Goal: Information Seeking & Learning: Learn about a topic

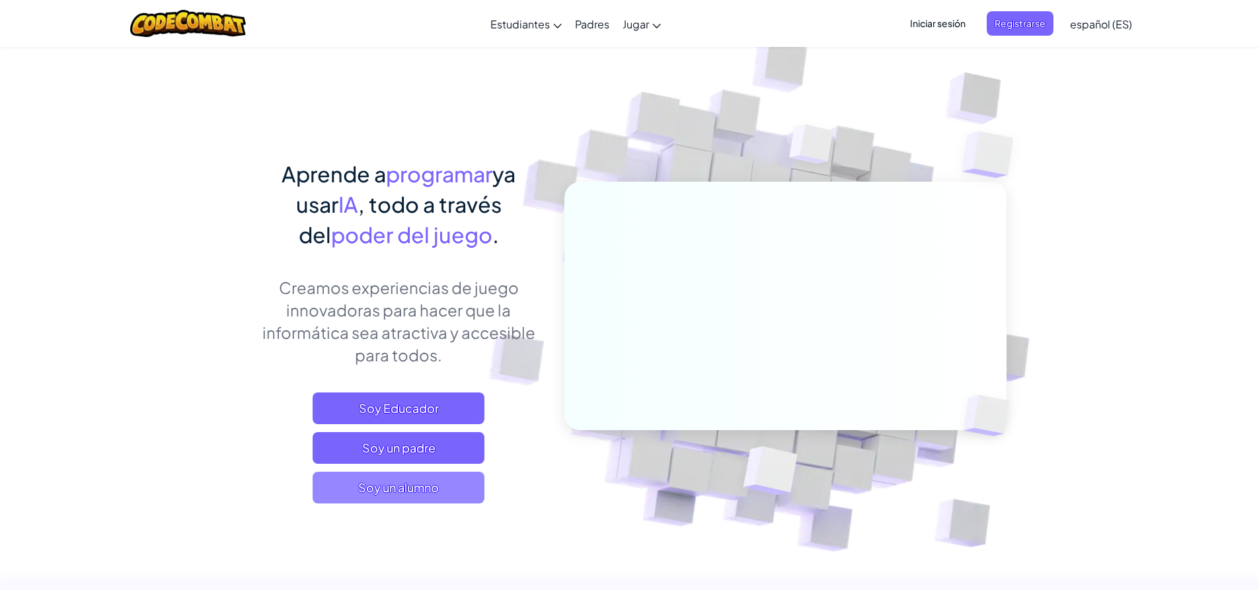
click at [406, 484] on font "Soy un alumno" at bounding box center [398, 487] width 81 height 15
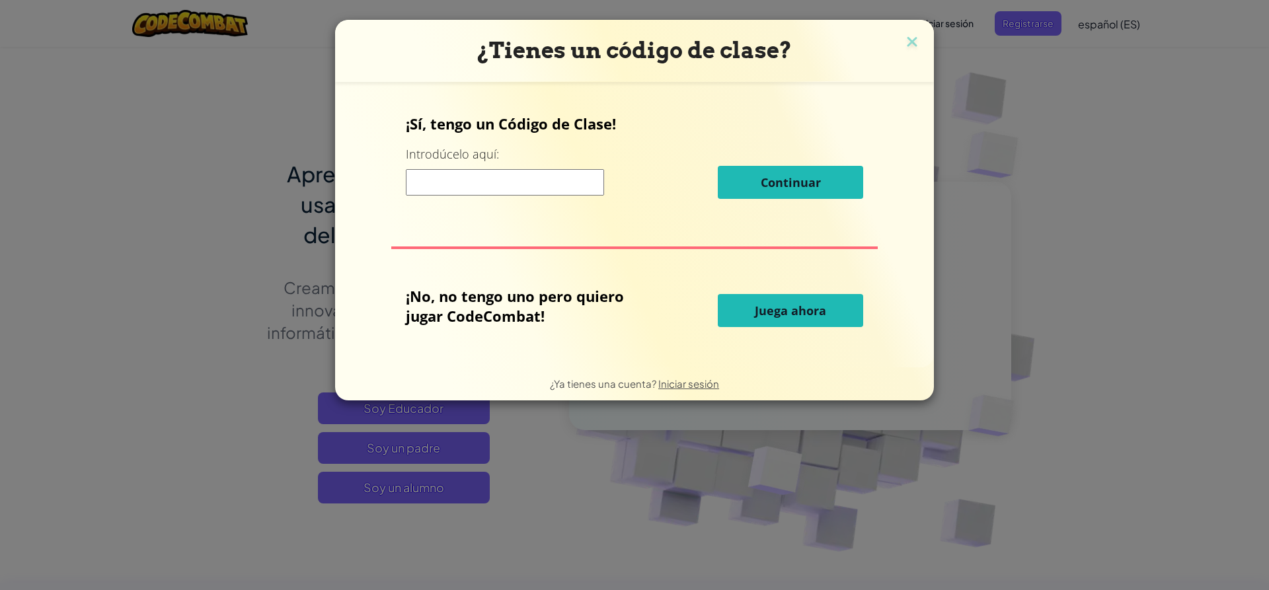
click at [515, 184] on input at bounding box center [505, 182] width 198 height 26
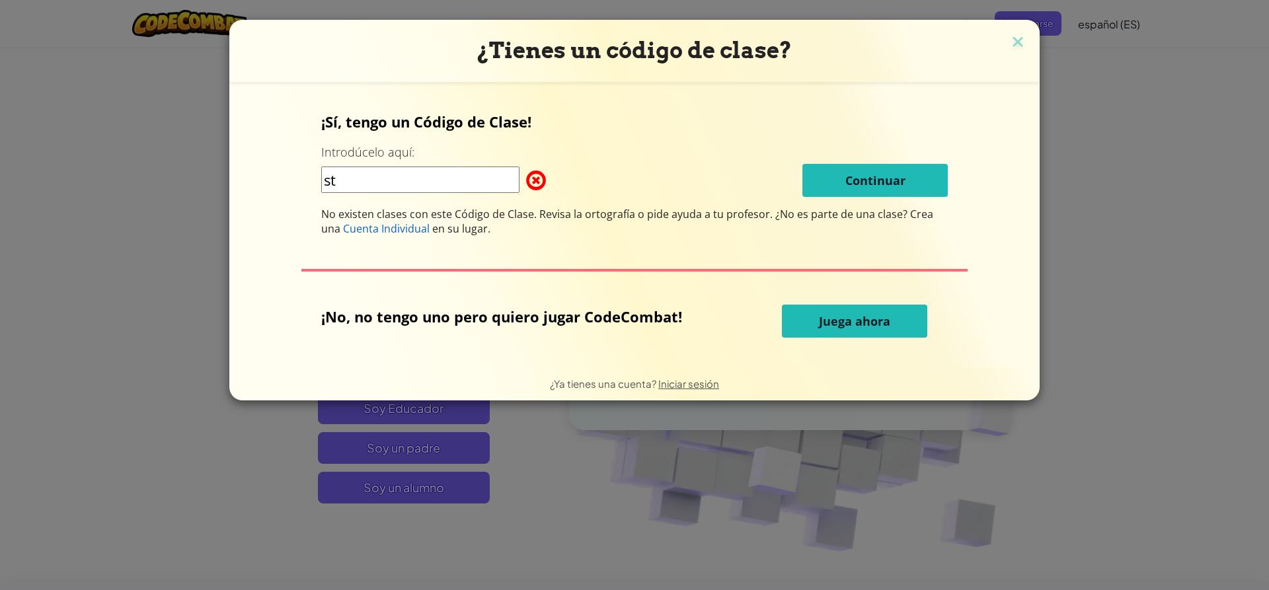
type input "s"
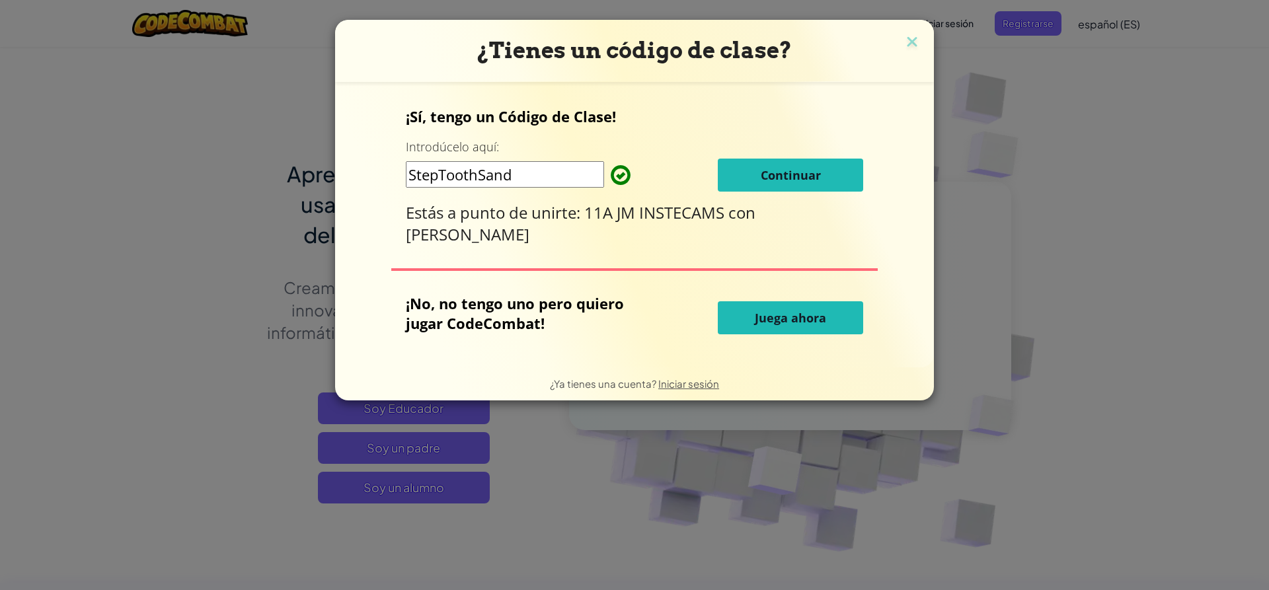
type input "StepToothSand"
click at [794, 171] on font "Continuar" at bounding box center [790, 175] width 60 height 16
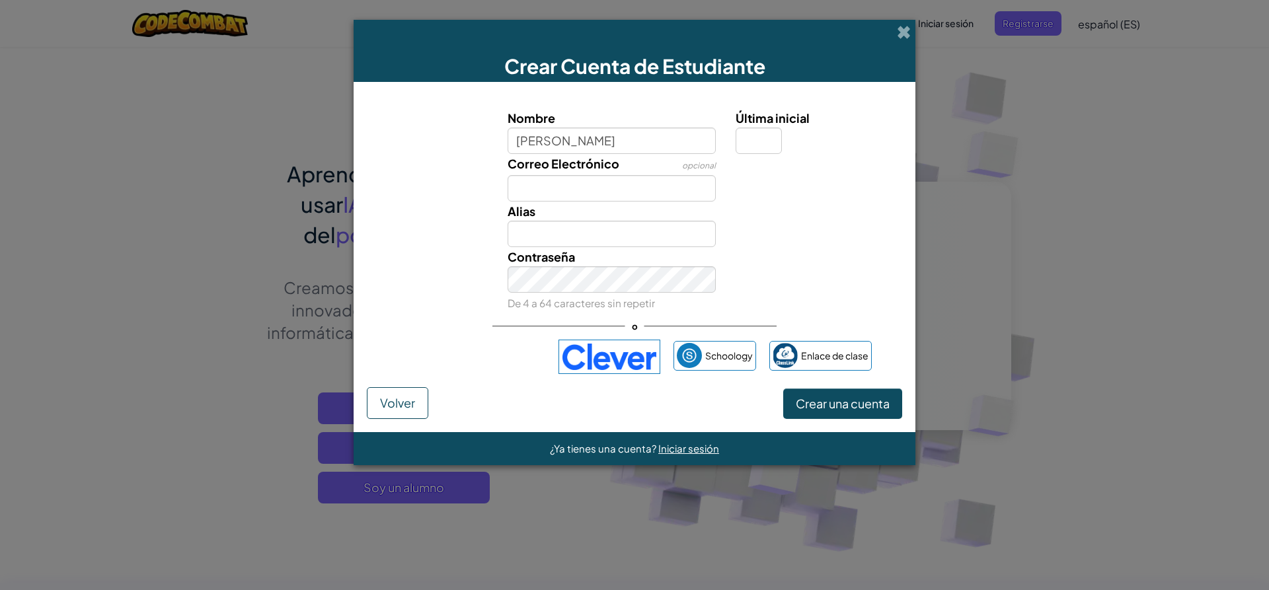
type input "yireth machado"
type input "Yireth machado"
click at [767, 147] on input "Última inicial" at bounding box center [758, 141] width 46 height 26
type input "o"
type input "[PERSON_NAME]"
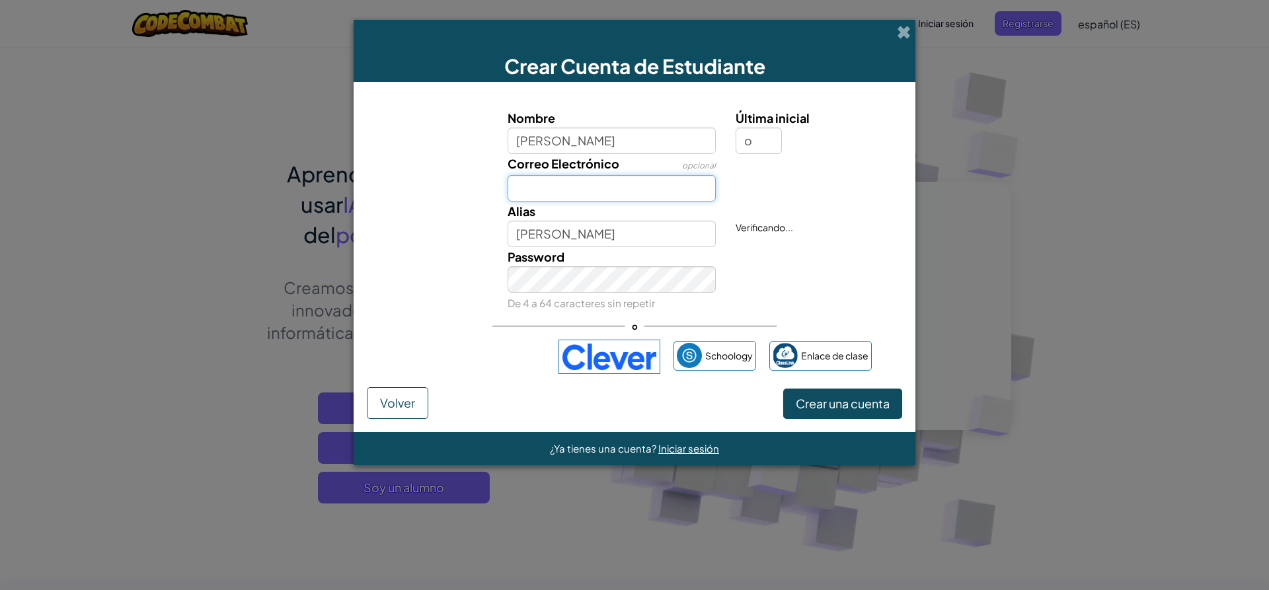
click at [692, 184] on input "Correo Electrónico" at bounding box center [611, 188] width 209 height 26
type input "sandrabolano.45@gmail.com"
click at [830, 397] on font "Crear una cuenta" at bounding box center [843, 403] width 94 height 15
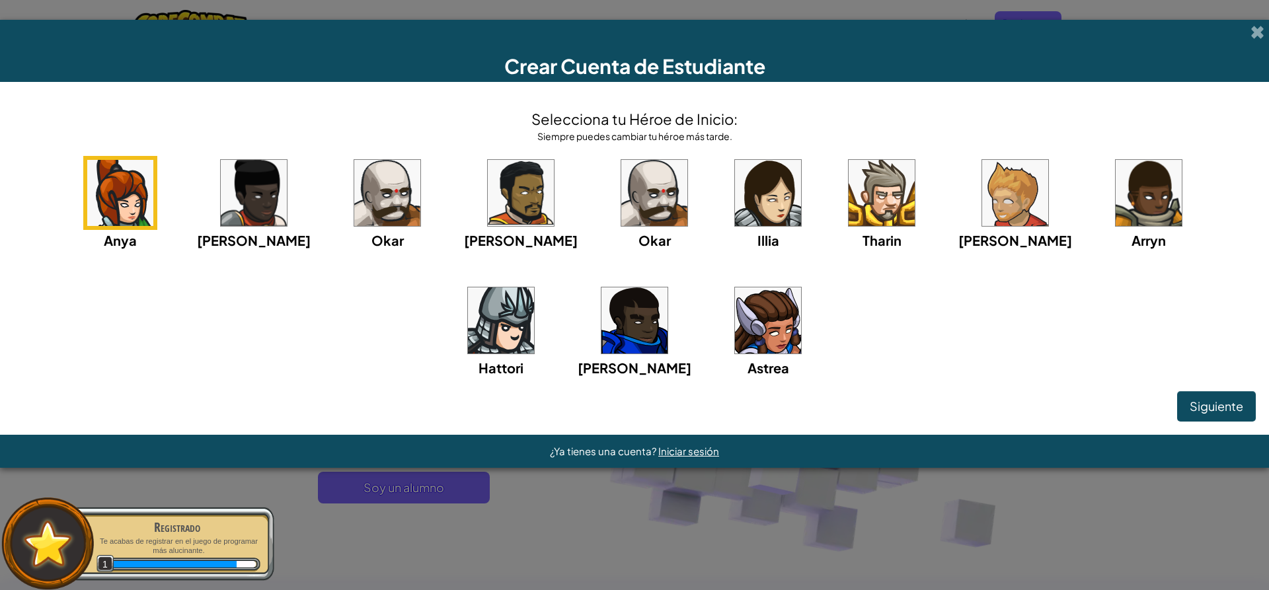
click at [735, 335] on img at bounding box center [768, 320] width 66 height 66
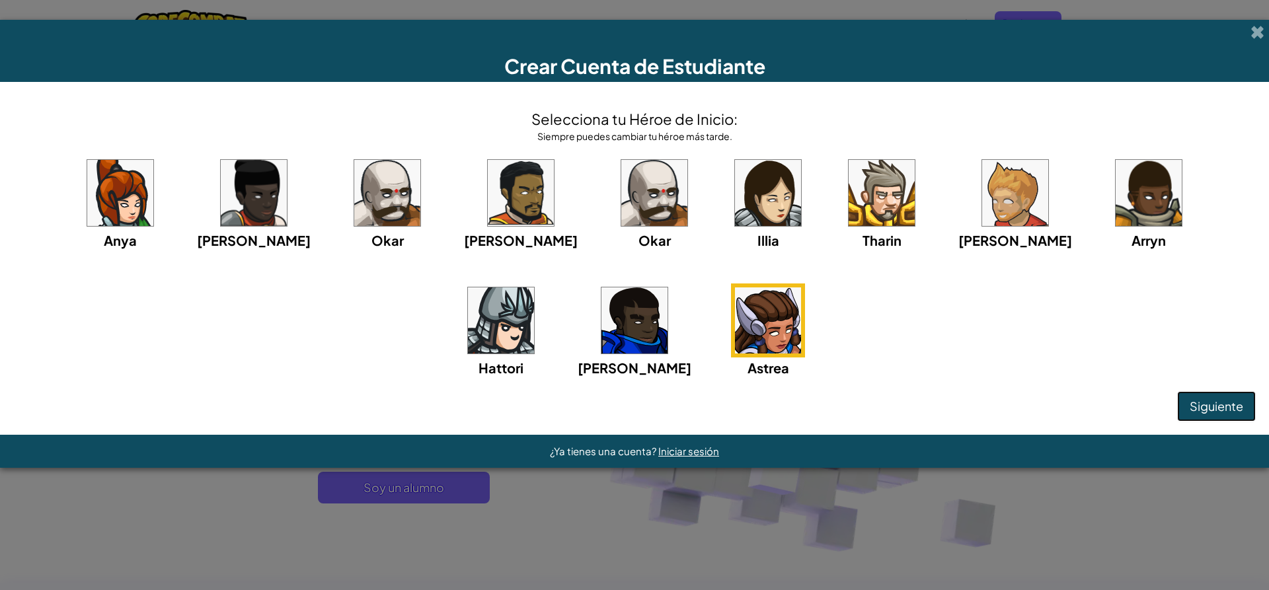
click at [1210, 405] on font "Siguiente" at bounding box center [1216, 405] width 54 height 15
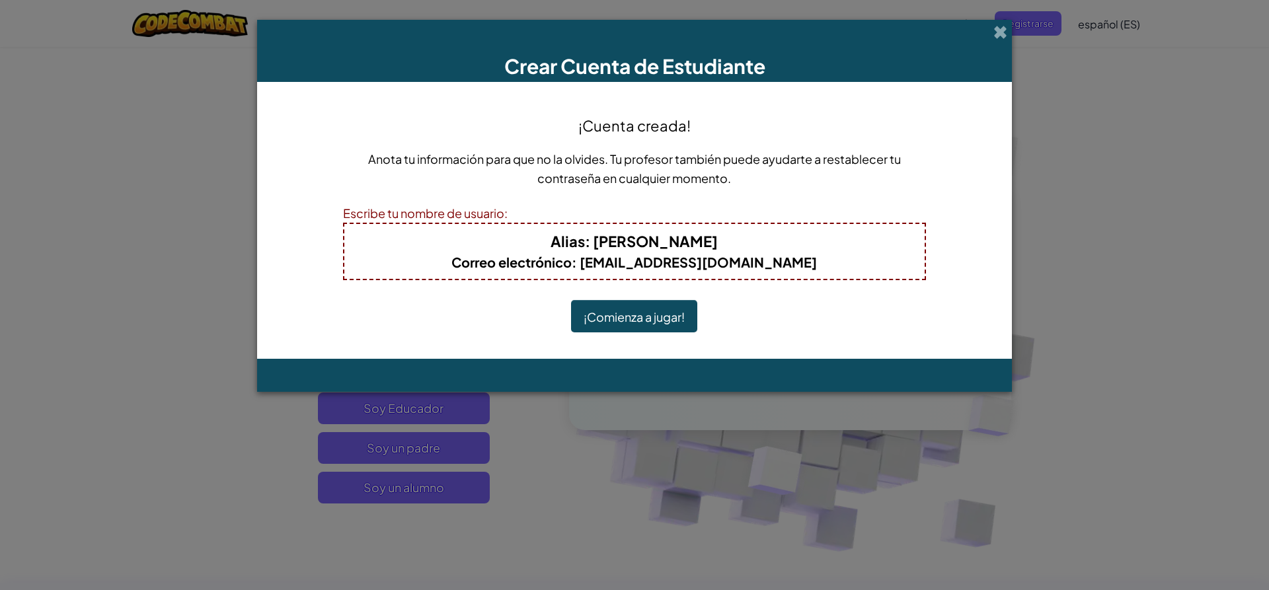
click at [656, 306] on button "¡Comienza a jugar!" at bounding box center [634, 316] width 126 height 32
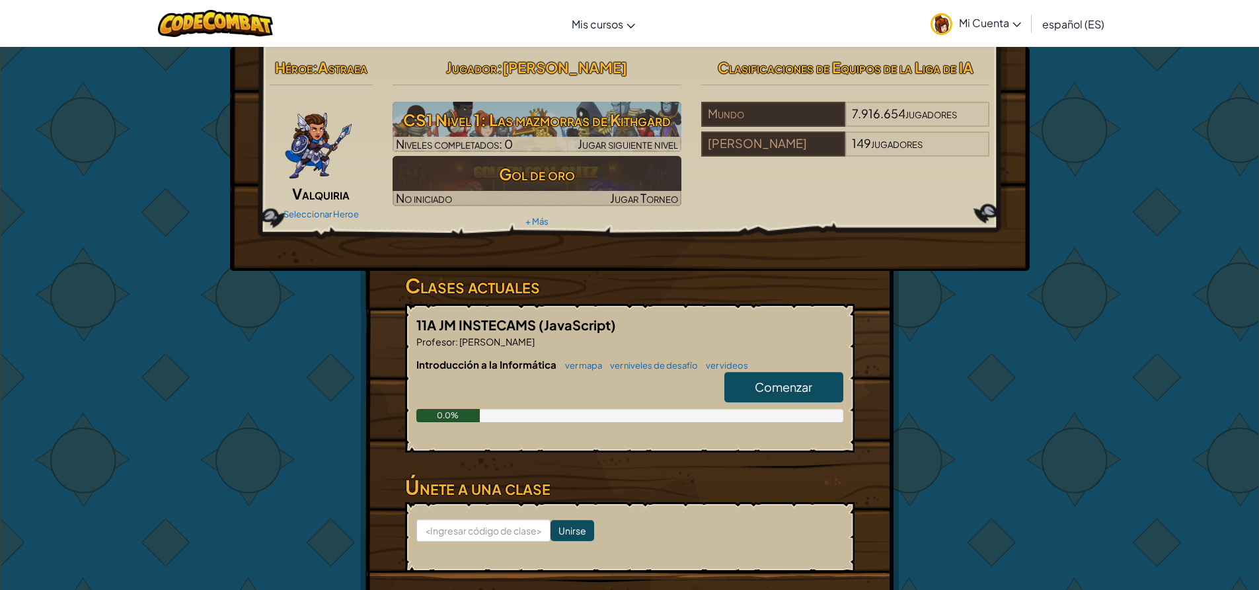
click at [821, 383] on link "Comenzar" at bounding box center [783, 387] width 119 height 30
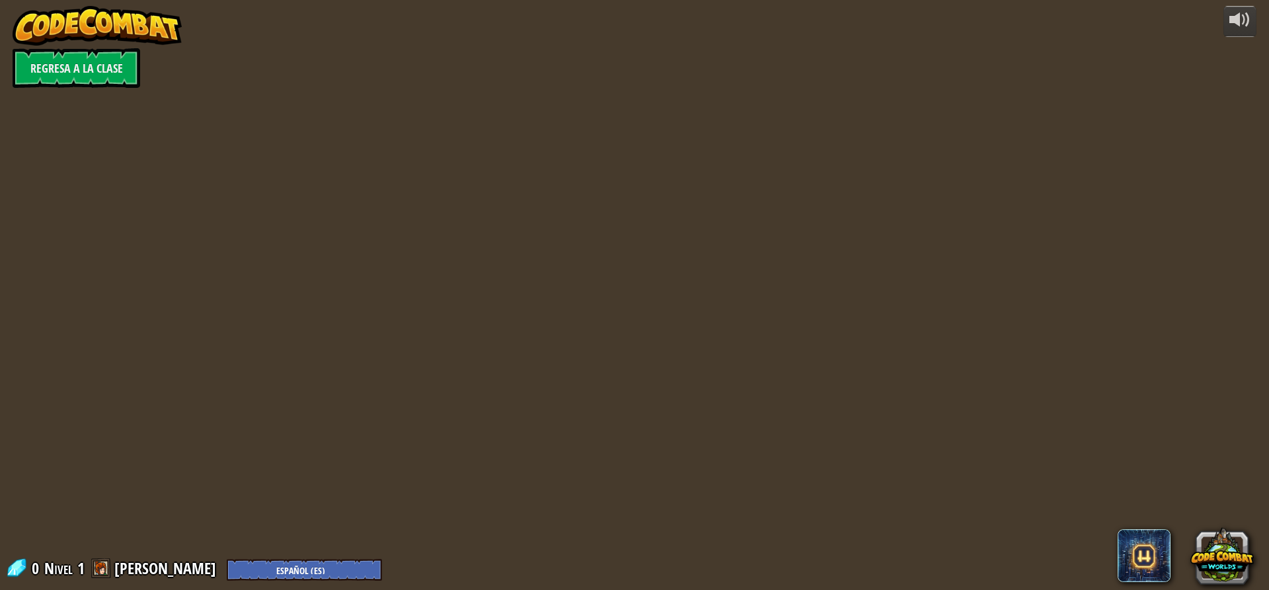
select select "es-ES"
click at [795, 381] on div at bounding box center [634, 295] width 903 height 590
select select "es-ES"
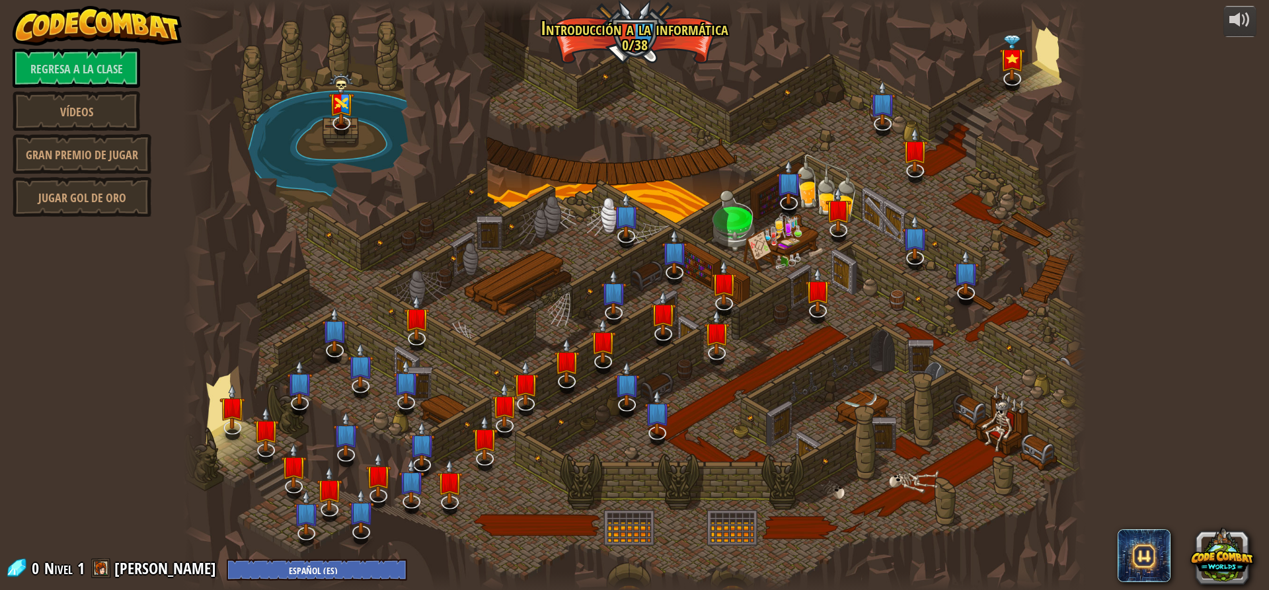
select select "es-ES"
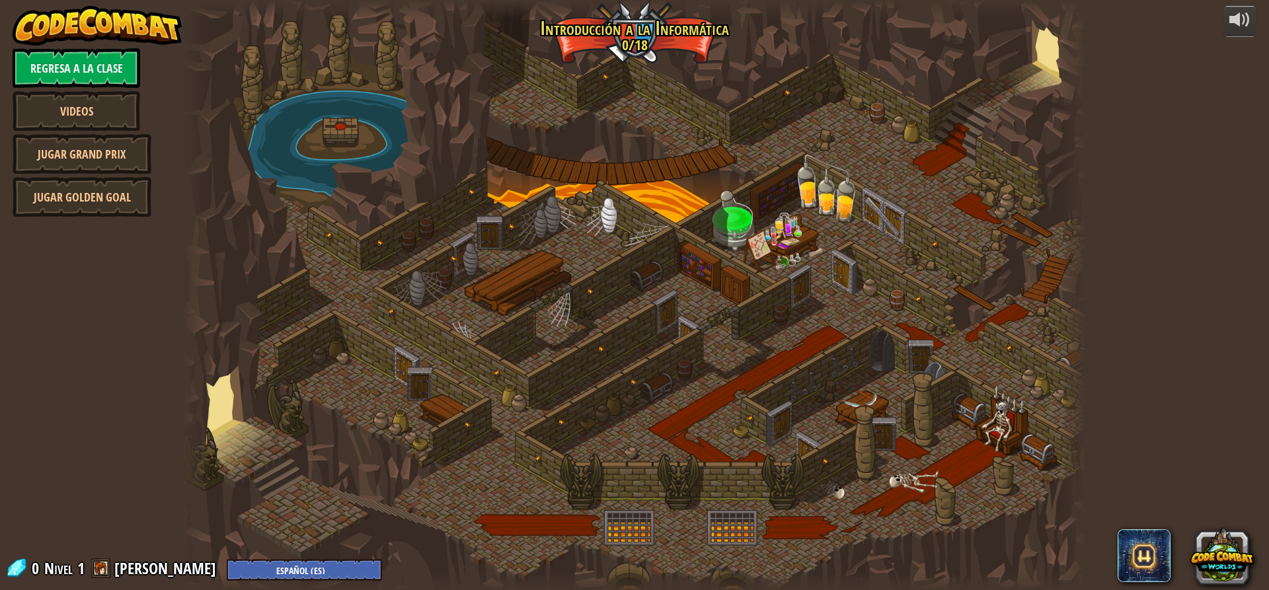
select select "es-ES"
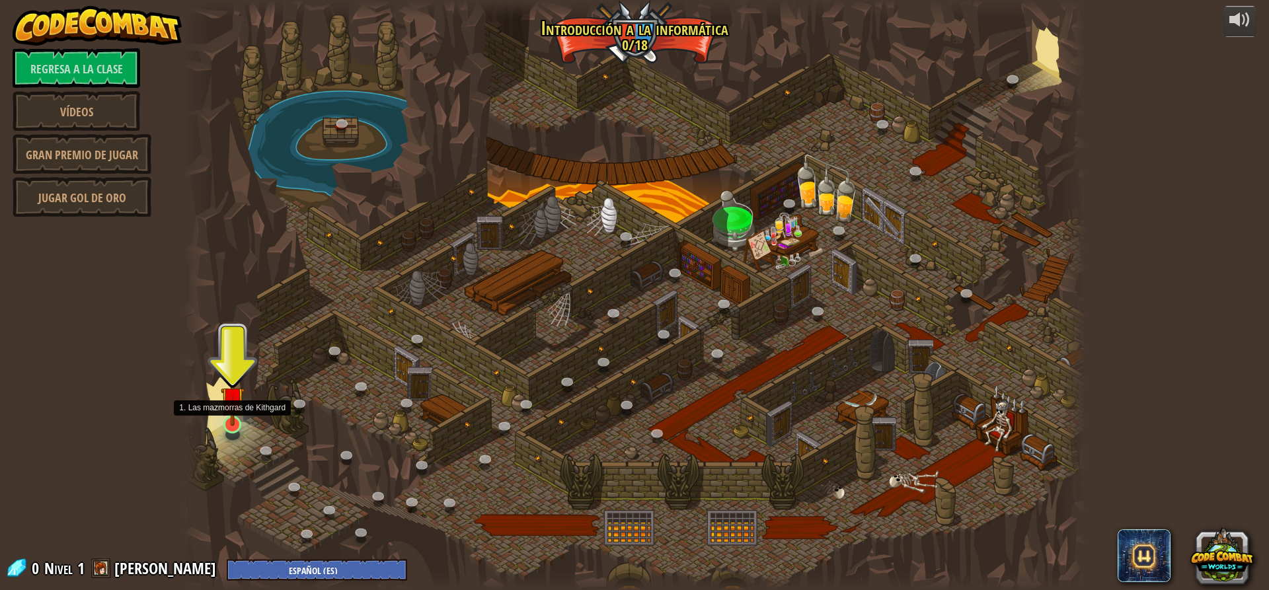
click at [230, 414] on img at bounding box center [233, 398] width 24 height 55
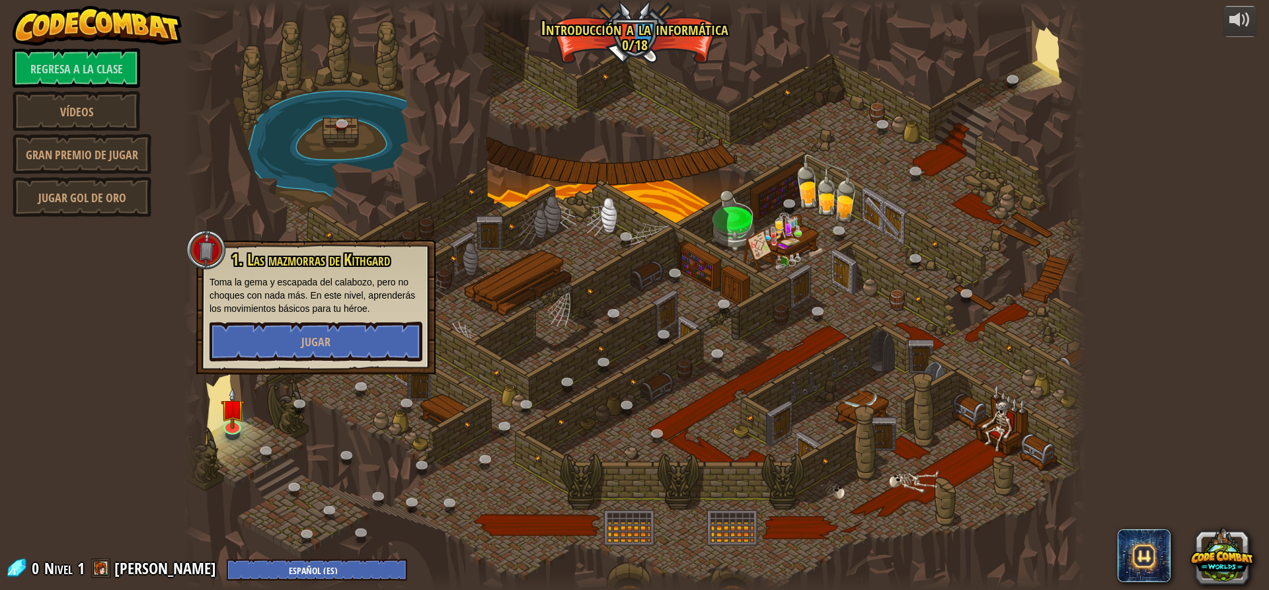
click at [260, 369] on div "1. Las mazmorras de Kithgard Toma la [PERSON_NAME] y escapada del calabozo, per…" at bounding box center [315, 307] width 239 height 135
click at [296, 350] on button "Jugar" at bounding box center [315, 342] width 213 height 40
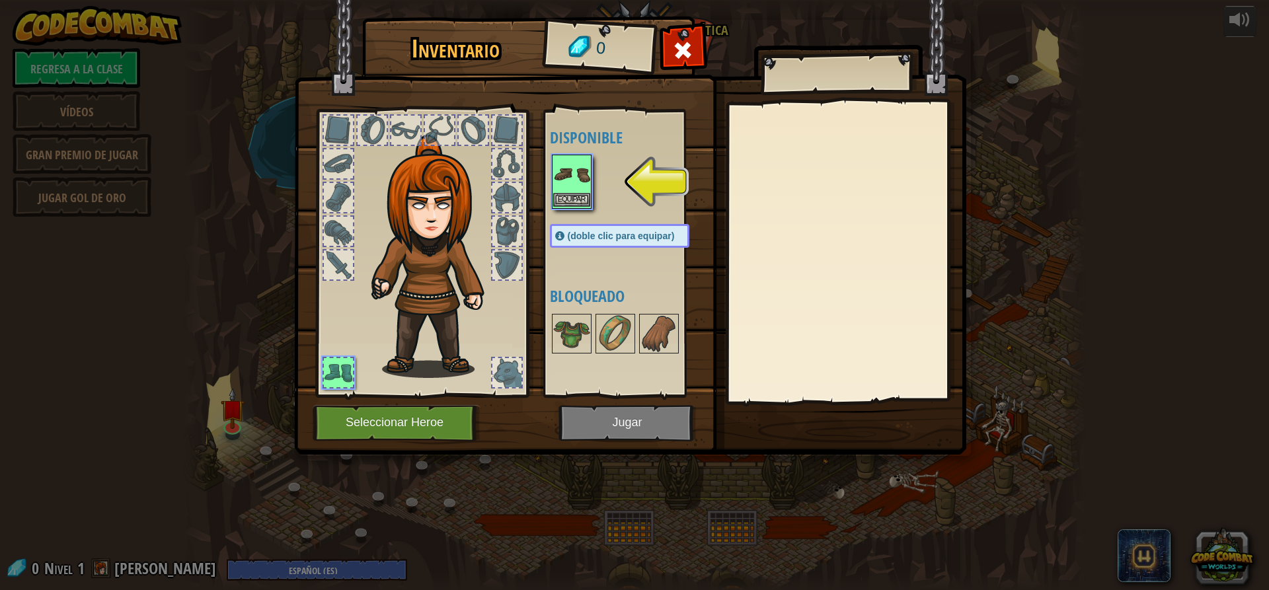
click at [572, 181] on img at bounding box center [571, 174] width 37 height 37
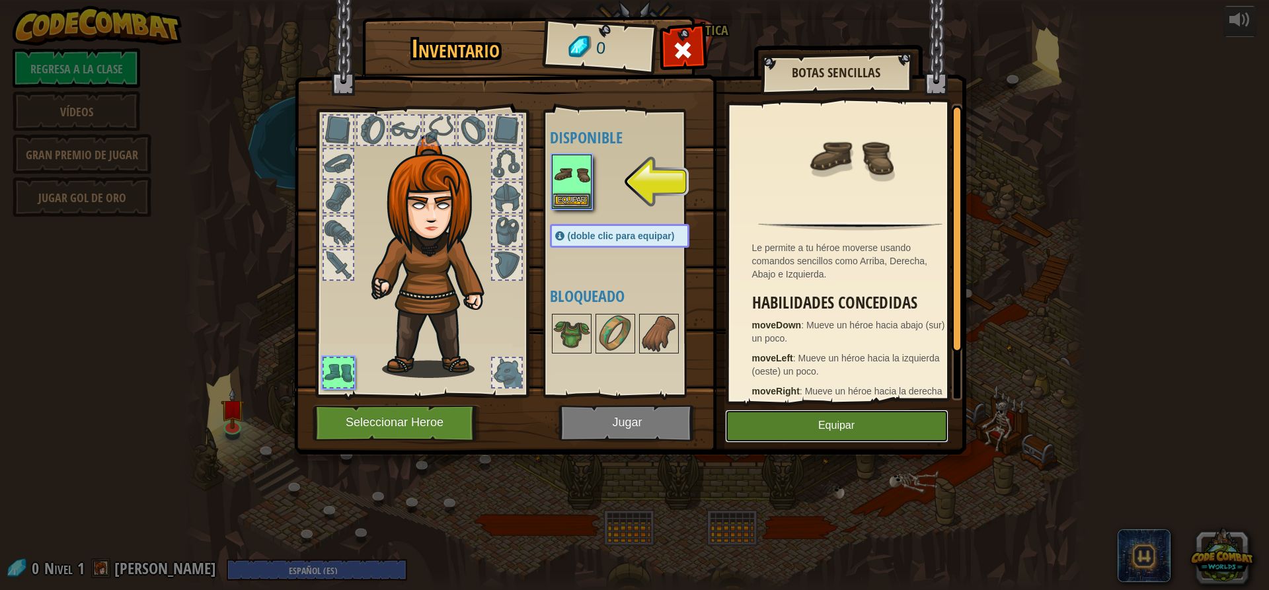
click at [835, 425] on font "Equipar" at bounding box center [836, 425] width 36 height 11
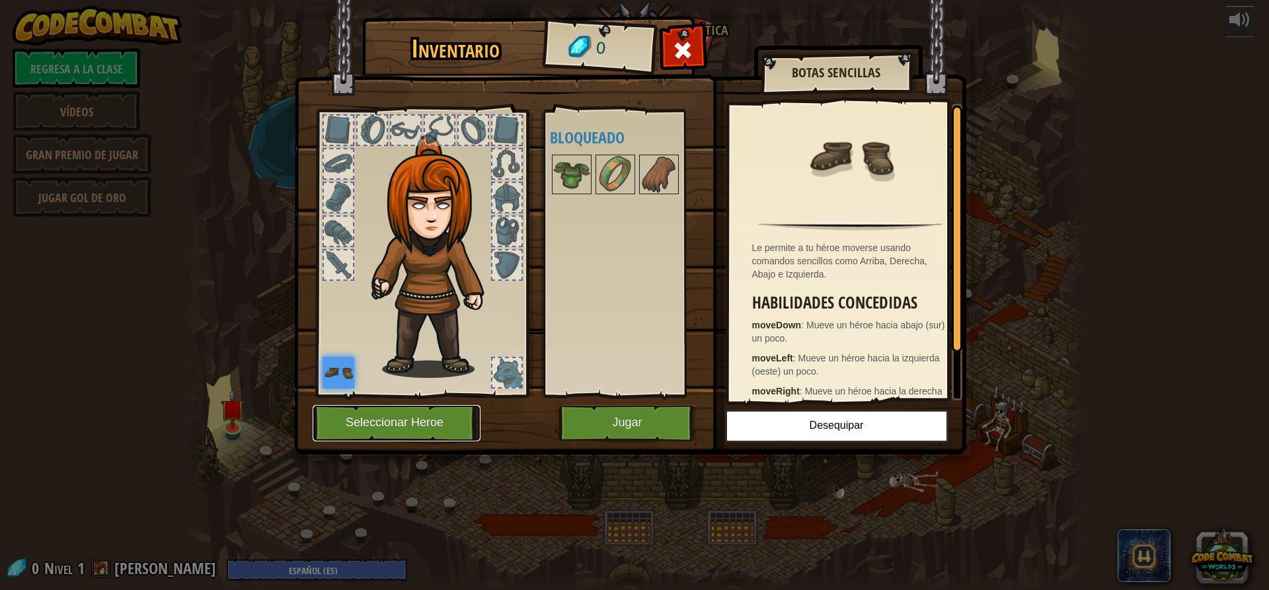
click at [390, 412] on button "Seleccionar Heroe" at bounding box center [397, 423] width 168 height 36
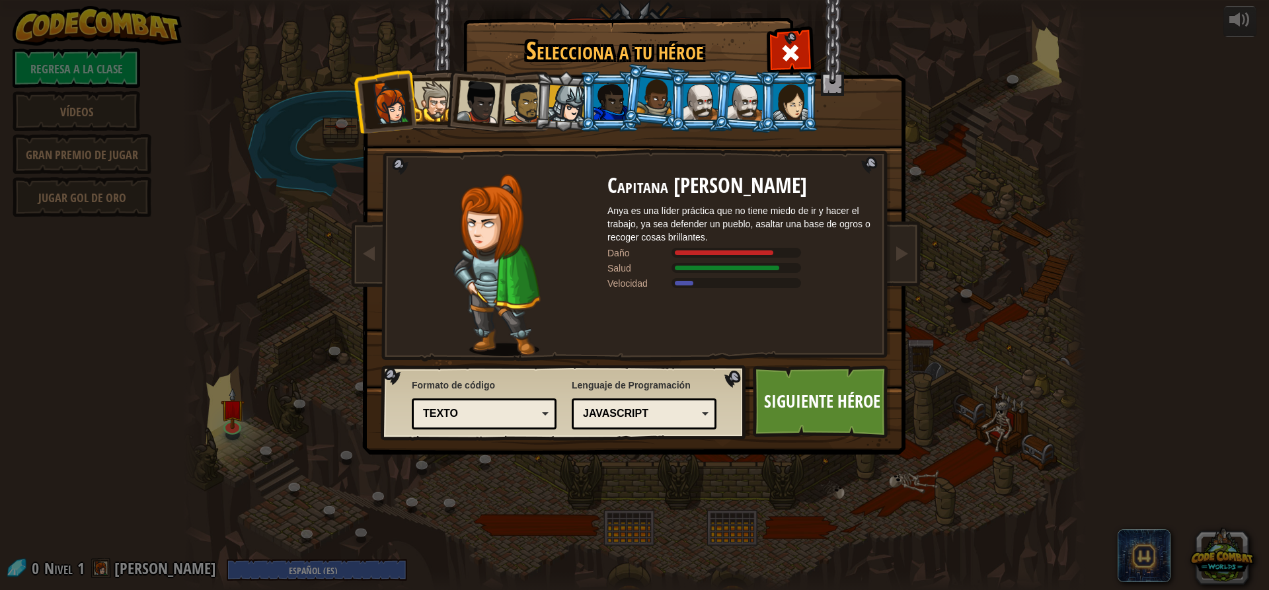
click at [779, 104] on div at bounding box center [790, 102] width 34 height 36
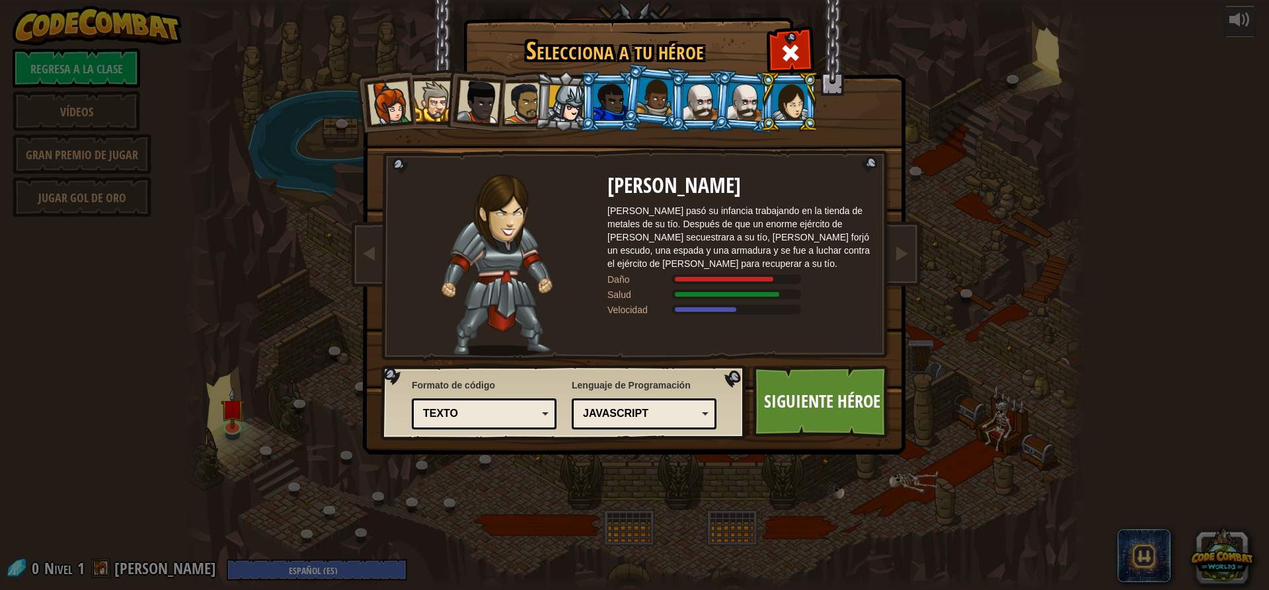
click at [389, 105] on div at bounding box center [389, 103] width 44 height 44
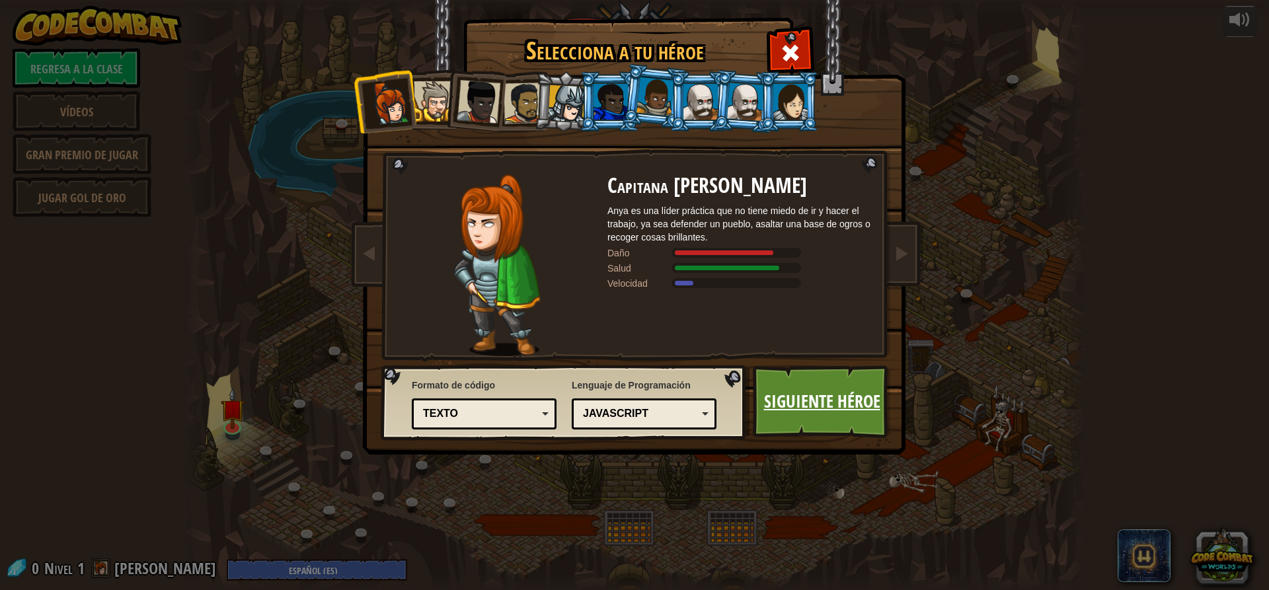
click at [817, 395] on font "Siguiente héroe" at bounding box center [822, 401] width 116 height 24
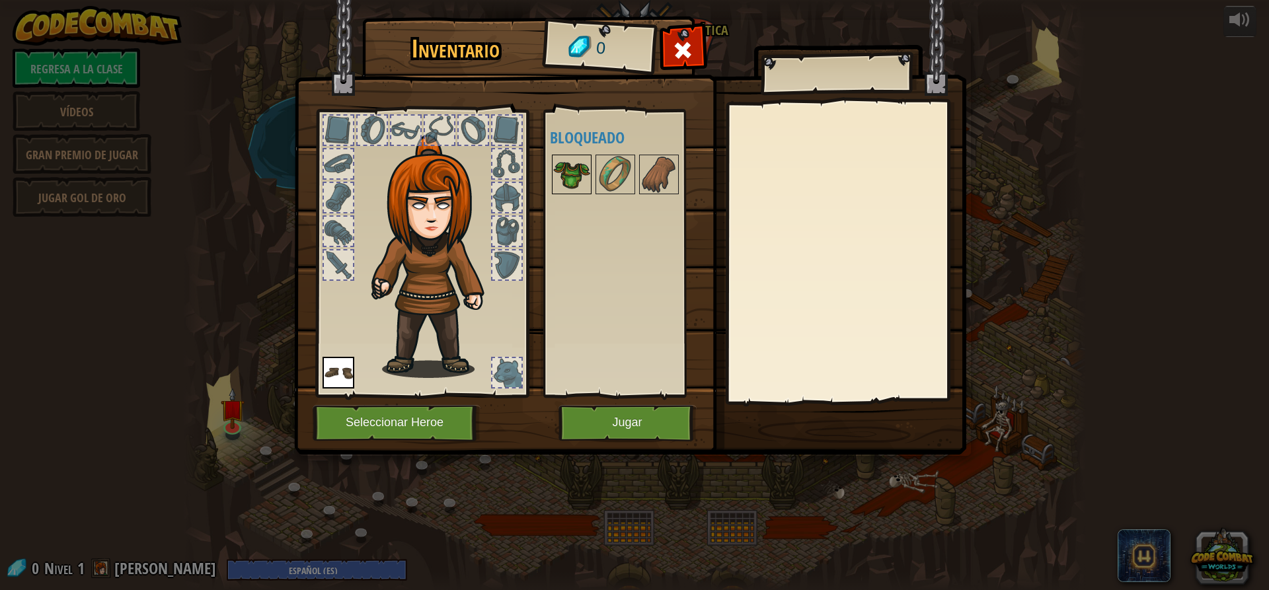
click at [560, 169] on img at bounding box center [571, 174] width 37 height 37
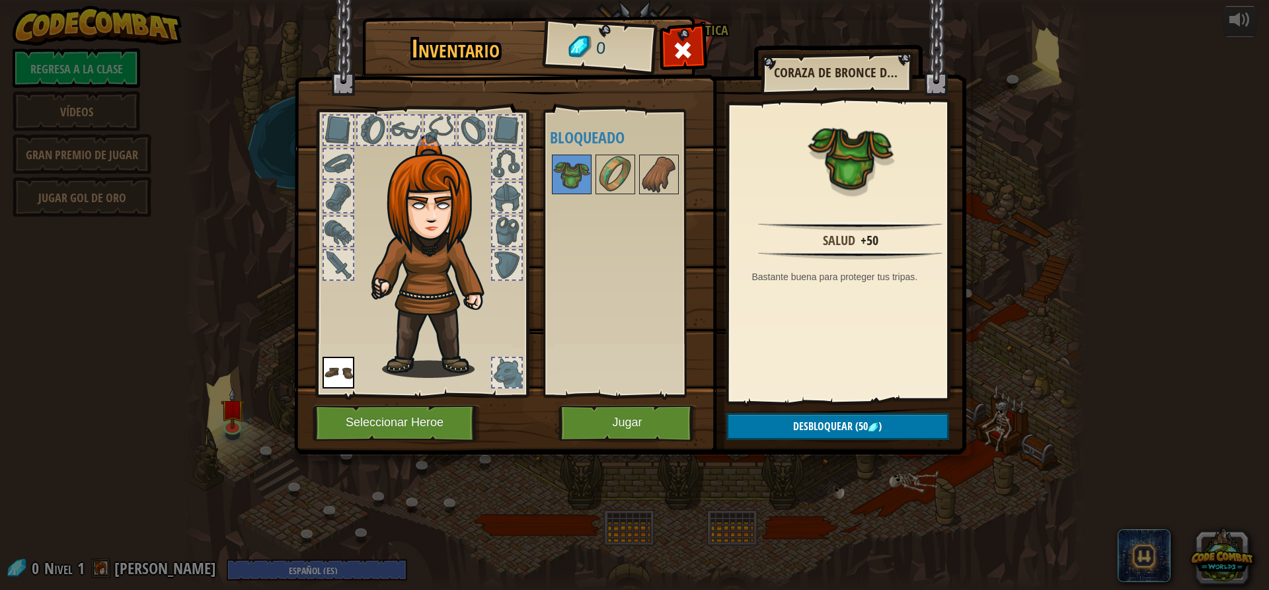
click at [348, 252] on div at bounding box center [338, 264] width 29 height 29
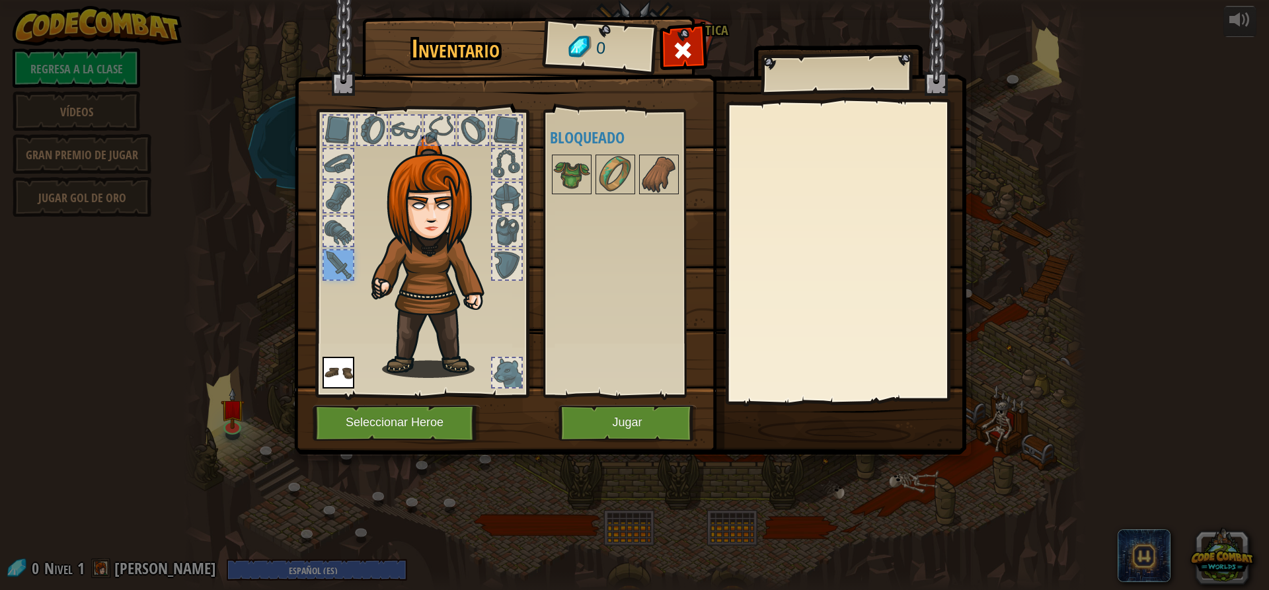
click at [355, 218] on img at bounding box center [427, 241] width 200 height 272
click at [348, 221] on div at bounding box center [338, 231] width 29 height 29
click at [324, 195] on div at bounding box center [338, 197] width 29 height 29
click at [335, 157] on div at bounding box center [338, 163] width 29 height 29
click at [641, 422] on font "Jugar" at bounding box center [627, 422] width 30 height 13
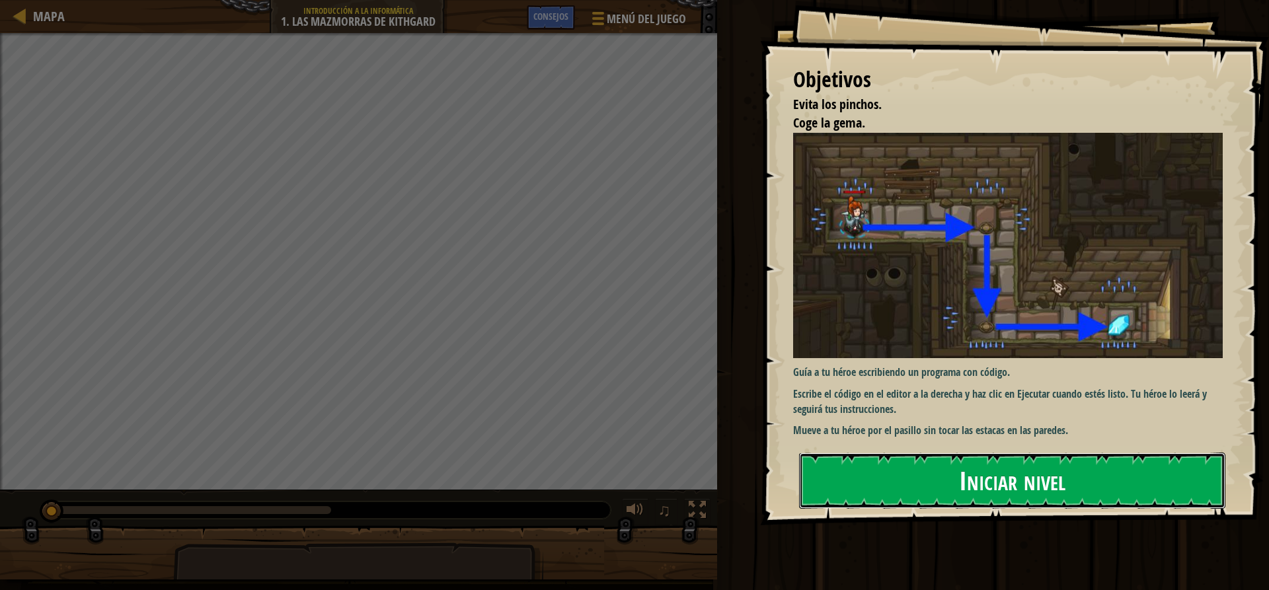
click at [933, 486] on button "Iniciar nivel" at bounding box center [1012, 481] width 426 height 56
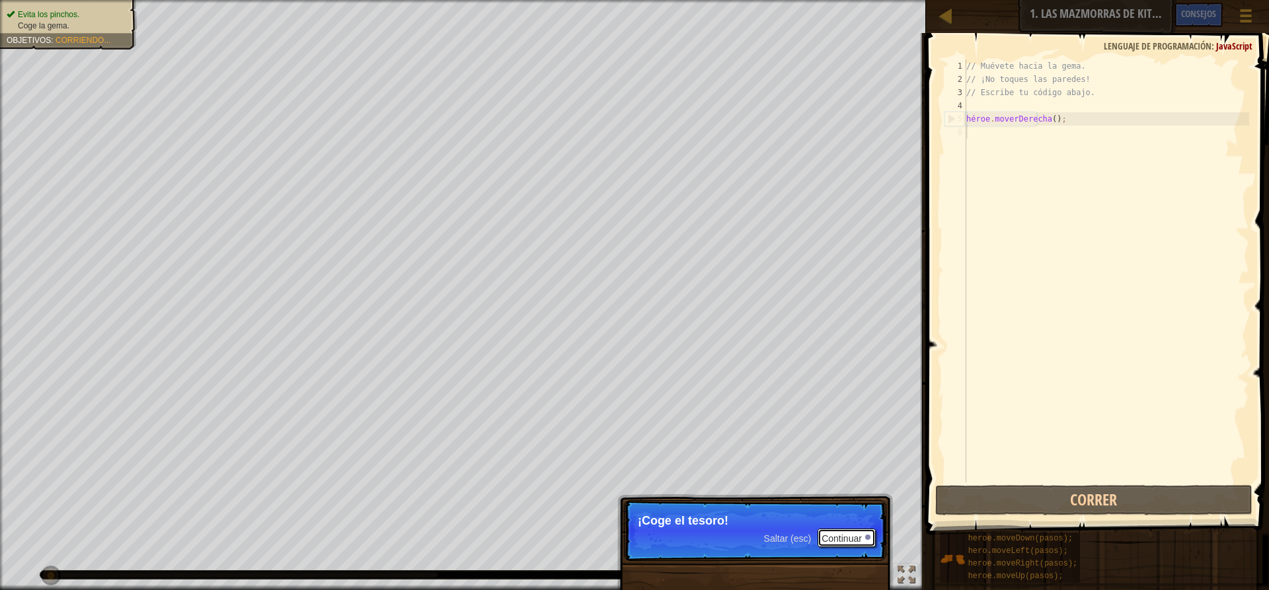
click at [855, 532] on button "Continuar" at bounding box center [846, 538] width 58 height 19
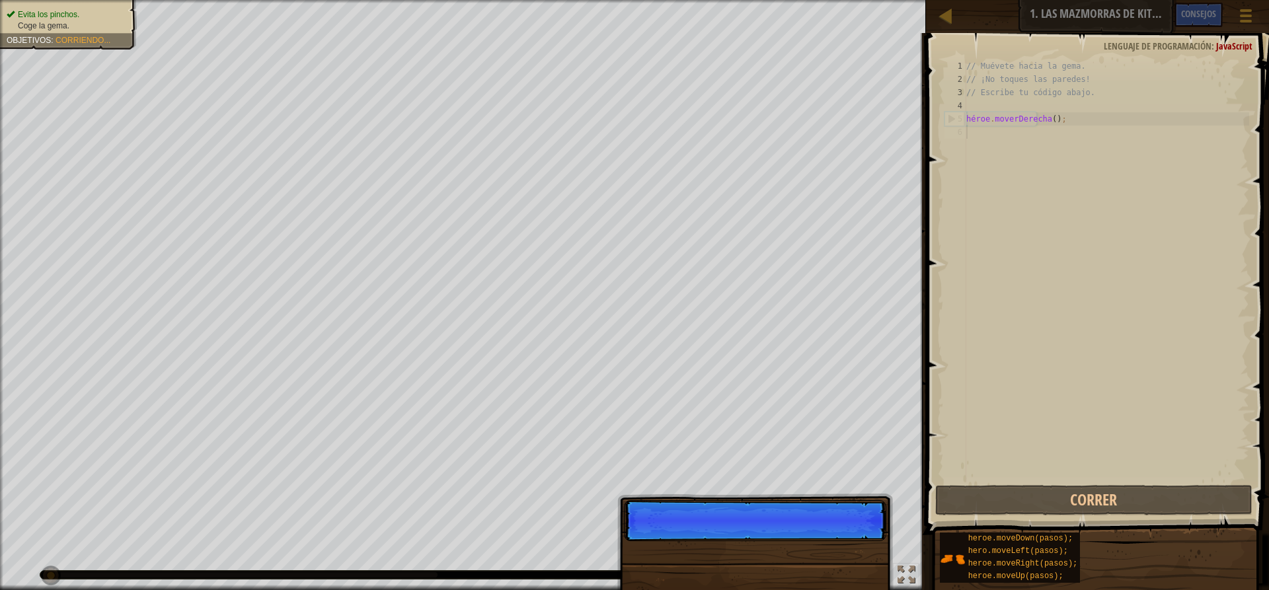
scroll to position [6, 0]
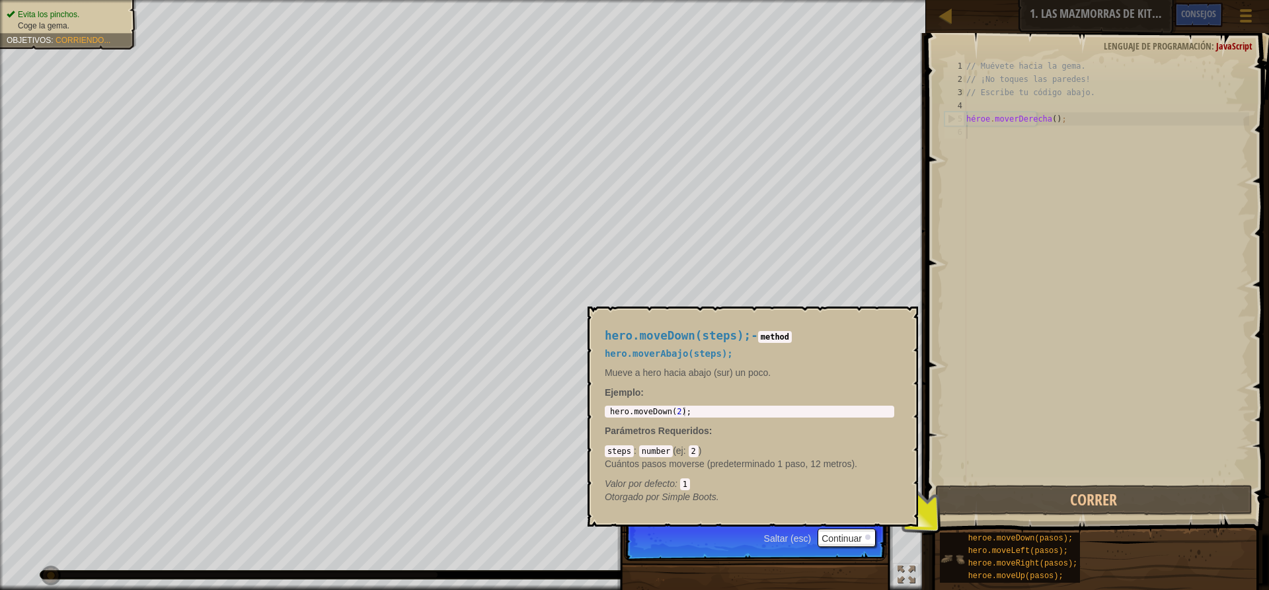
click at [957, 547] on img at bounding box center [952, 558] width 25 height 25
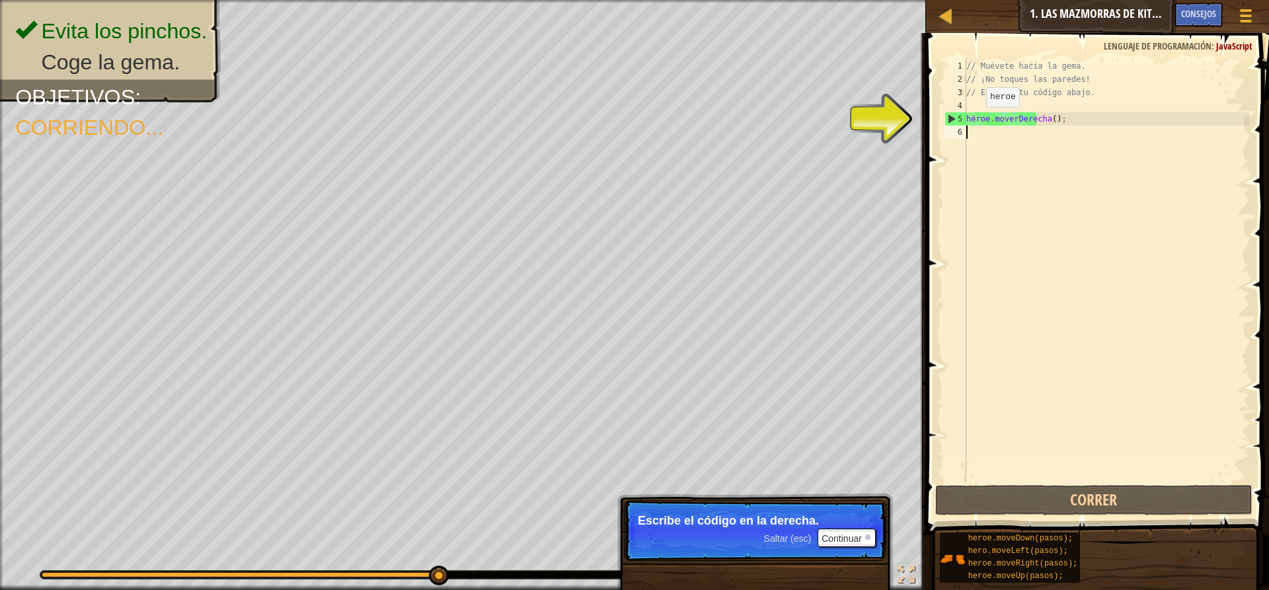
click at [975, 120] on div "// Muévete hacia la [PERSON_NAME]. // ¡No toques las [PERSON_NAME]! // Escribe …" at bounding box center [1105, 283] width 285 height 449
click at [1053, 114] on div "// Muévete hacia la [PERSON_NAME]. // ¡No toques las [PERSON_NAME]! // Escribe …" at bounding box center [1105, 283] width 285 height 449
click at [1054, 116] on div "// Muévete hacia la [PERSON_NAME]. // ¡No toques las [PERSON_NAME]! // Escribe …" at bounding box center [1105, 283] width 285 height 449
click at [1055, 116] on div "// Muévete hacia la [PERSON_NAME]. // ¡No toques las [PERSON_NAME]! // Escribe …" at bounding box center [1105, 283] width 285 height 449
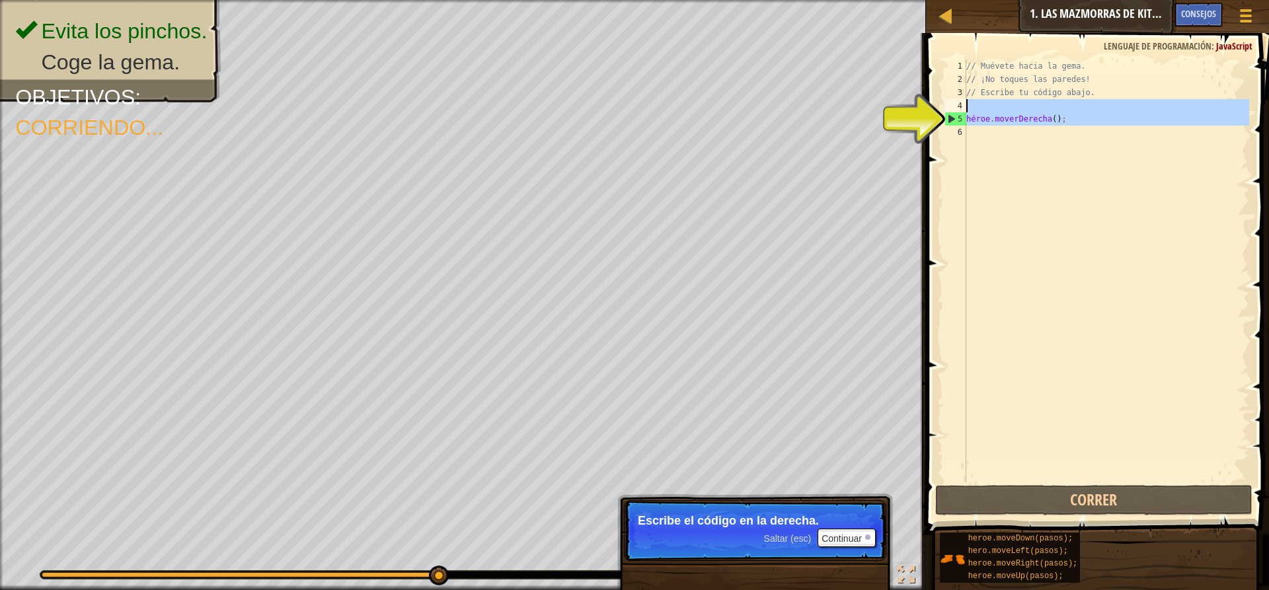
drag, startPoint x: 1055, startPoint y: 118, endPoint x: 1061, endPoint y: 102, distance: 17.2
click at [1061, 102] on div "// Muévete hacia la [PERSON_NAME]. // ¡No toques las [PERSON_NAME]! // Escribe …" at bounding box center [1105, 283] width 285 height 449
type textarea "hero.moveRight();"
click at [990, 131] on div "// Muévete hacia la [PERSON_NAME]. // ¡No toques las [PERSON_NAME]! // Escribe …" at bounding box center [1105, 270] width 285 height 423
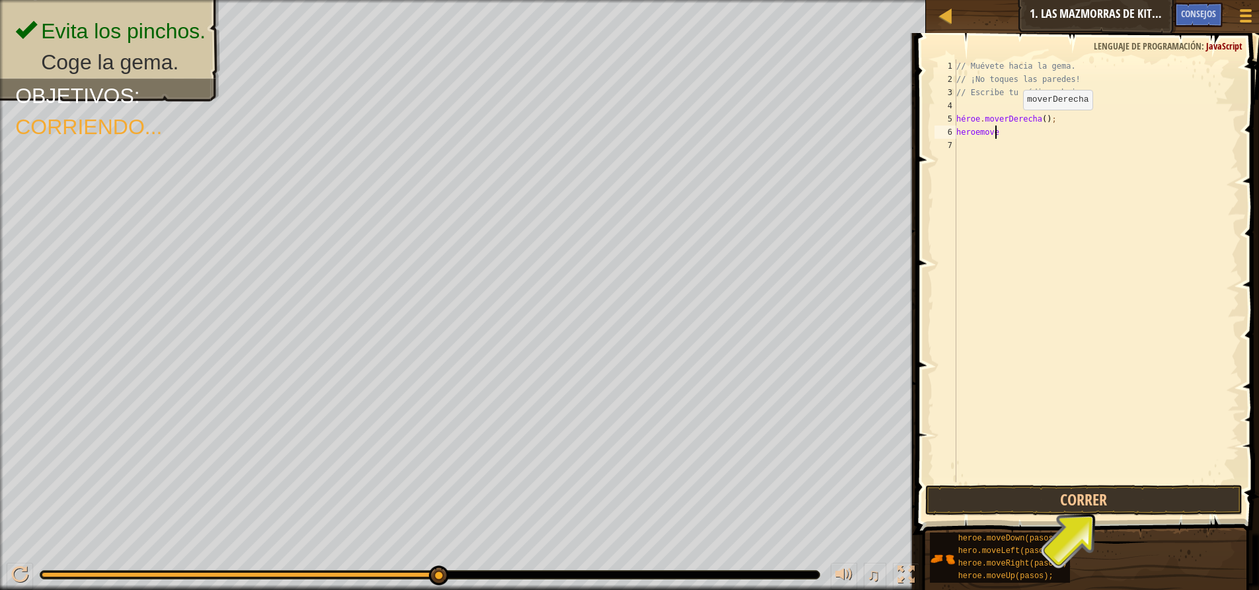
scroll to position [6, 3]
click at [1008, 134] on div "// Muévete hacia la [PERSON_NAME]. // ¡No toques las [PERSON_NAME]! // Escribe …" at bounding box center [1095, 283] width 285 height 449
click at [1056, 133] on div "// Muévete hacia la [PERSON_NAME]. // ¡No toques las [PERSON_NAME]! // Escribe …" at bounding box center [1095, 283] width 285 height 449
click at [1056, 131] on div "// Muévete hacia la [PERSON_NAME]. // ¡No toques las [PERSON_NAME]! // Escribe …" at bounding box center [1095, 283] width 285 height 449
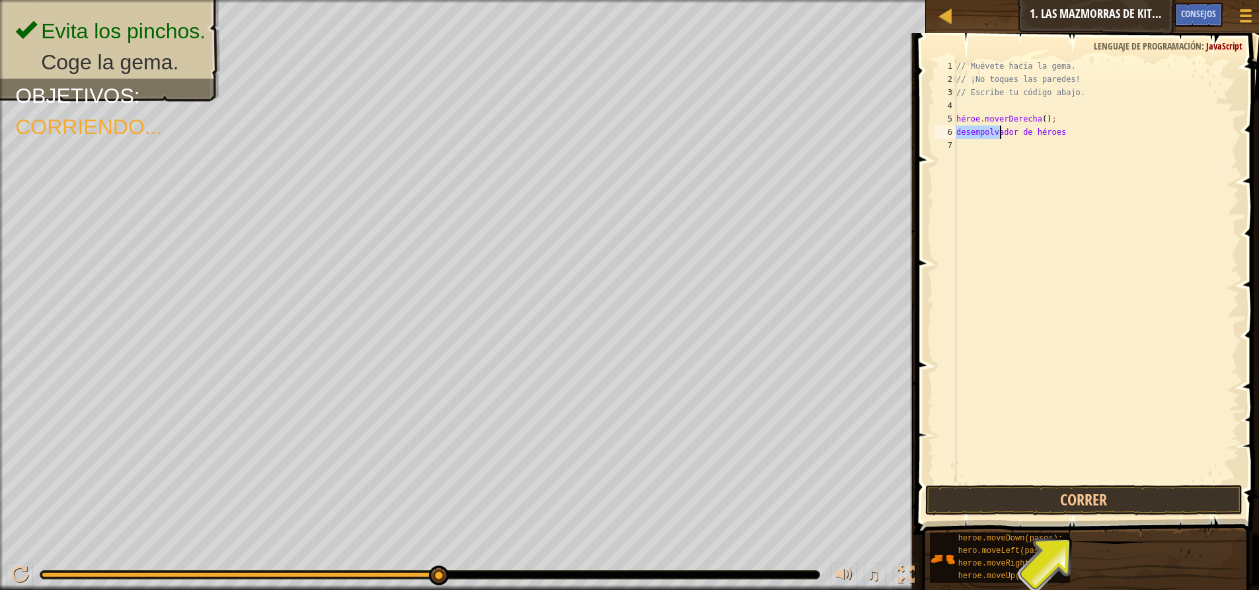
click at [1056, 131] on div "// Muévete hacia la [PERSON_NAME]. // ¡No toques las [PERSON_NAME]! // Escribe …" at bounding box center [1095, 283] width 285 height 449
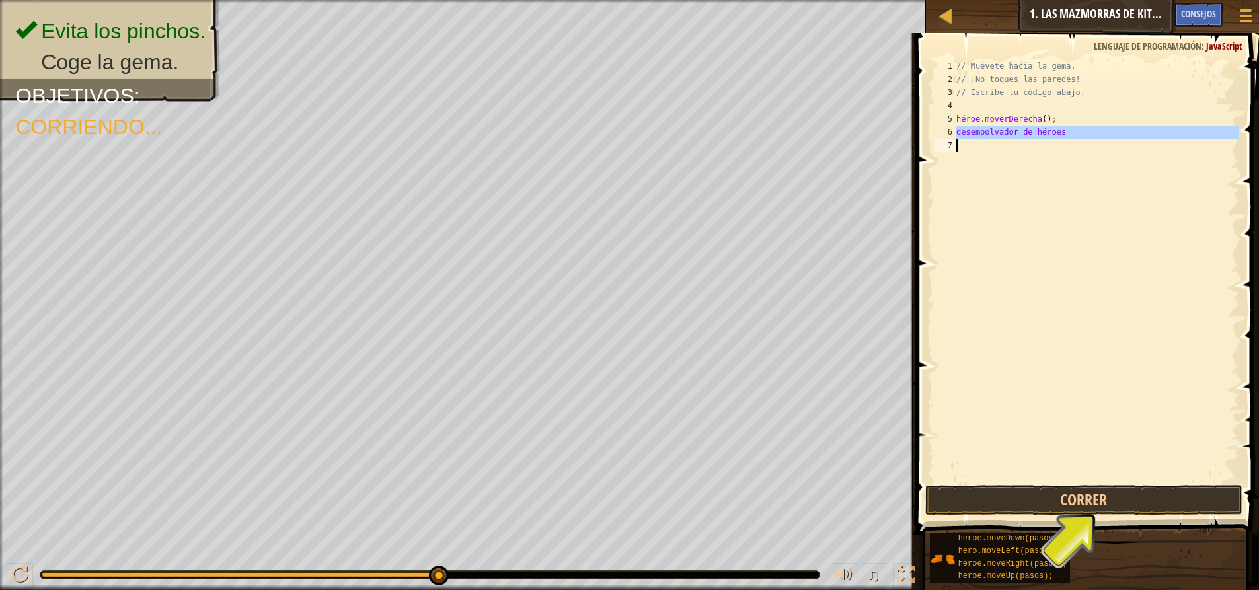
click at [1051, 135] on div "// Muévete hacia la [PERSON_NAME]. // ¡No toques las [PERSON_NAME]! // Escribe …" at bounding box center [1095, 270] width 285 height 423
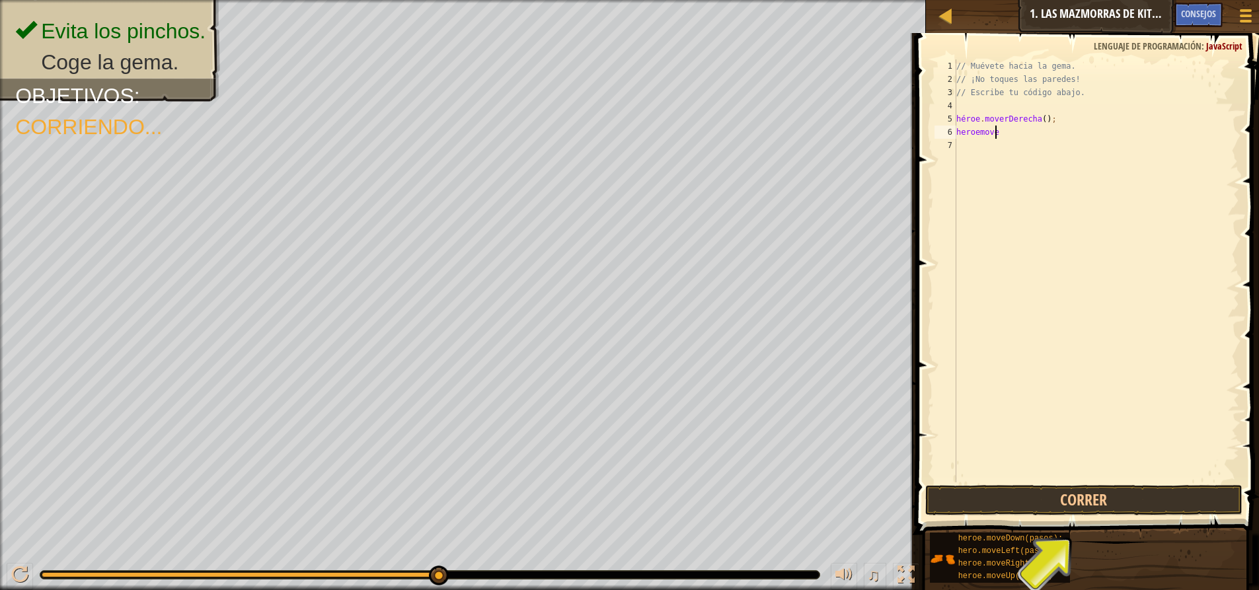
scroll to position [6, 1]
type textarea "h"
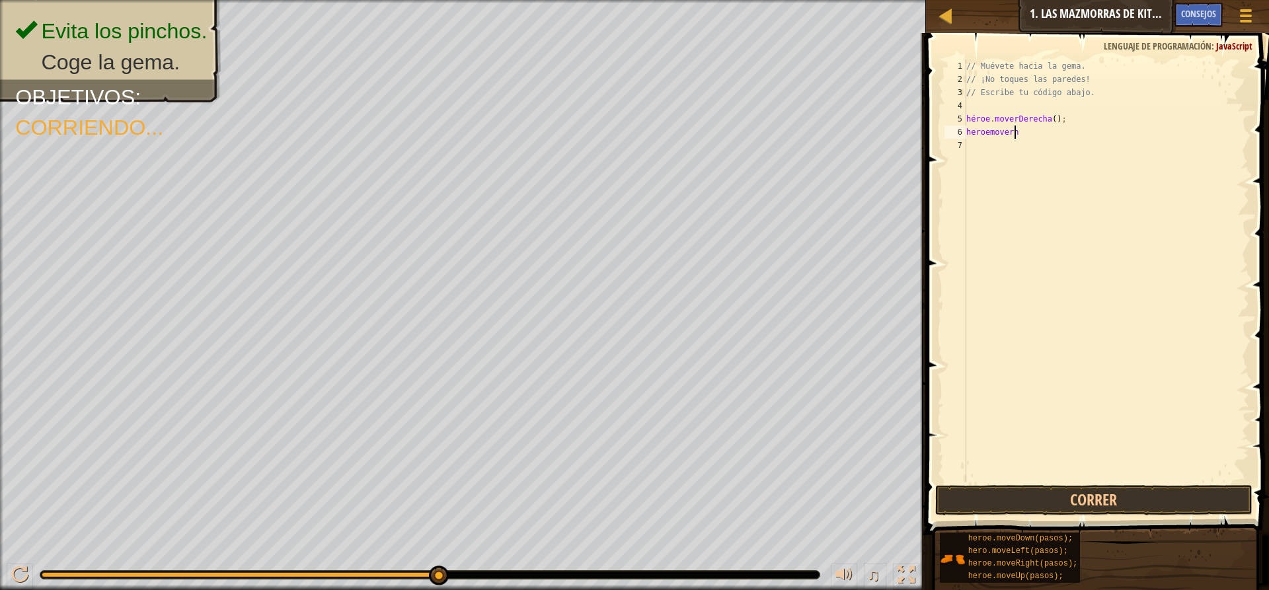
scroll to position [6, 3]
type textarea "heroemoverhaciaabajo"
click at [1035, 140] on div "// Muévete hacia la [PERSON_NAME]. // ¡No toques las [PERSON_NAME]! // Escribe …" at bounding box center [1105, 283] width 285 height 449
click at [1040, 130] on div "// Muévete hacia la [PERSON_NAME]. // ¡No toques las [PERSON_NAME]! // Escribe …" at bounding box center [1105, 283] width 285 height 449
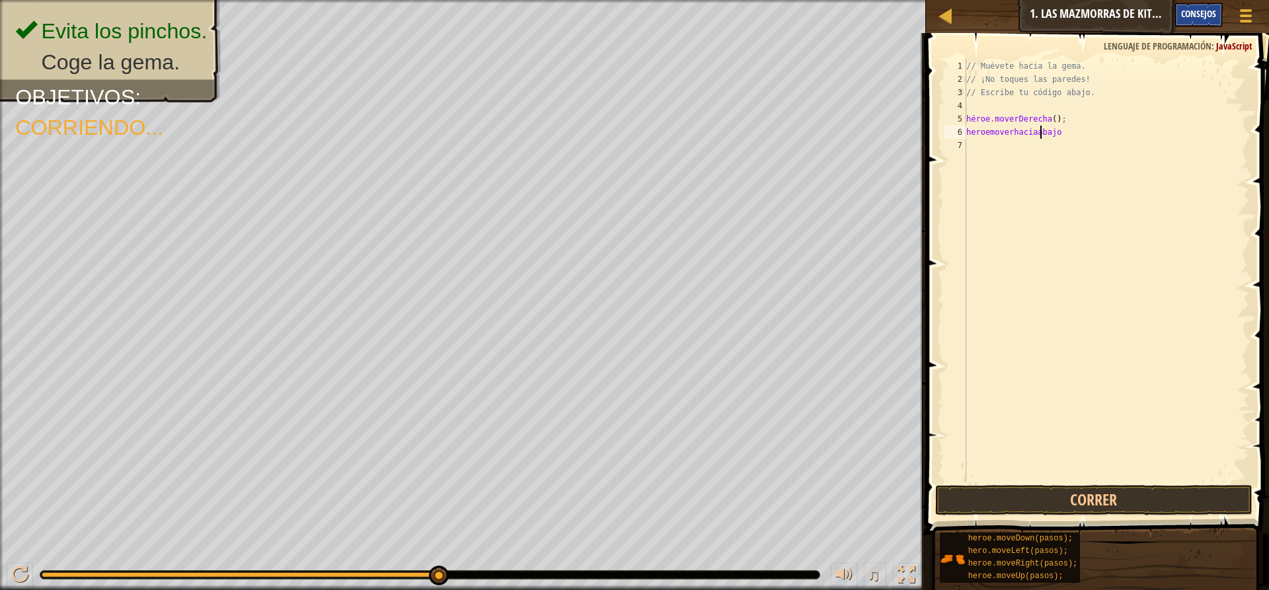
type textarea "heroemoverhaciaabajo"
drag, startPoint x: 1192, startPoint y: 7, endPoint x: 1190, endPoint y: 17, distance: 9.5
click at [1192, 9] on div "Consejos" at bounding box center [1198, 15] width 48 height 24
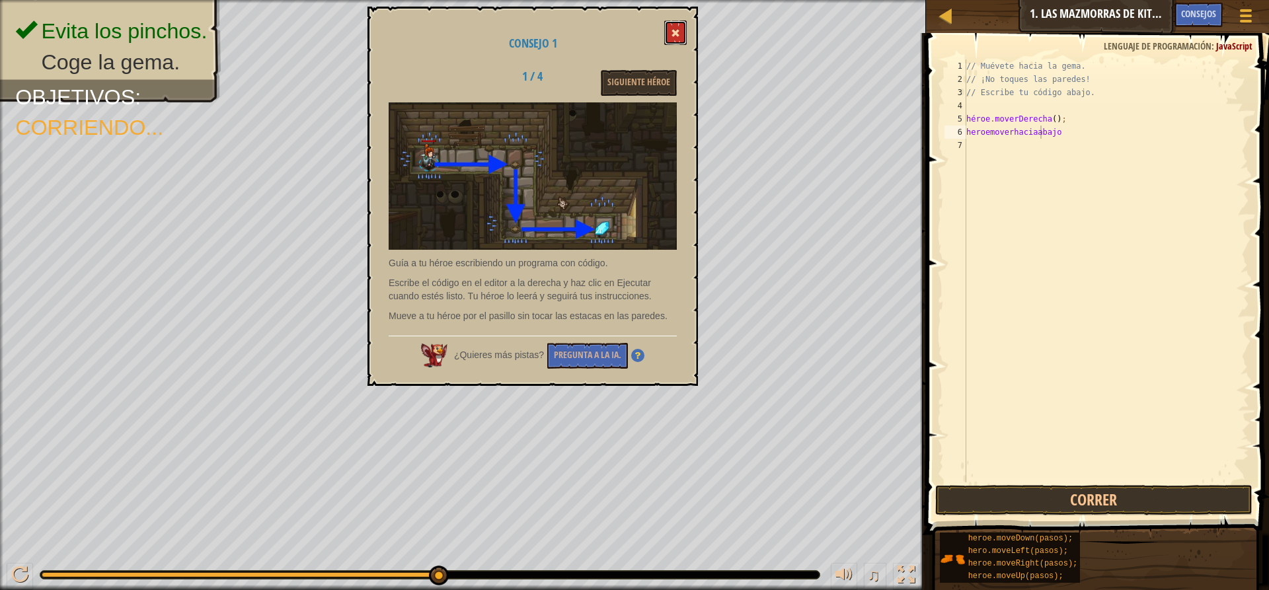
click at [675, 23] on button at bounding box center [675, 32] width 22 height 24
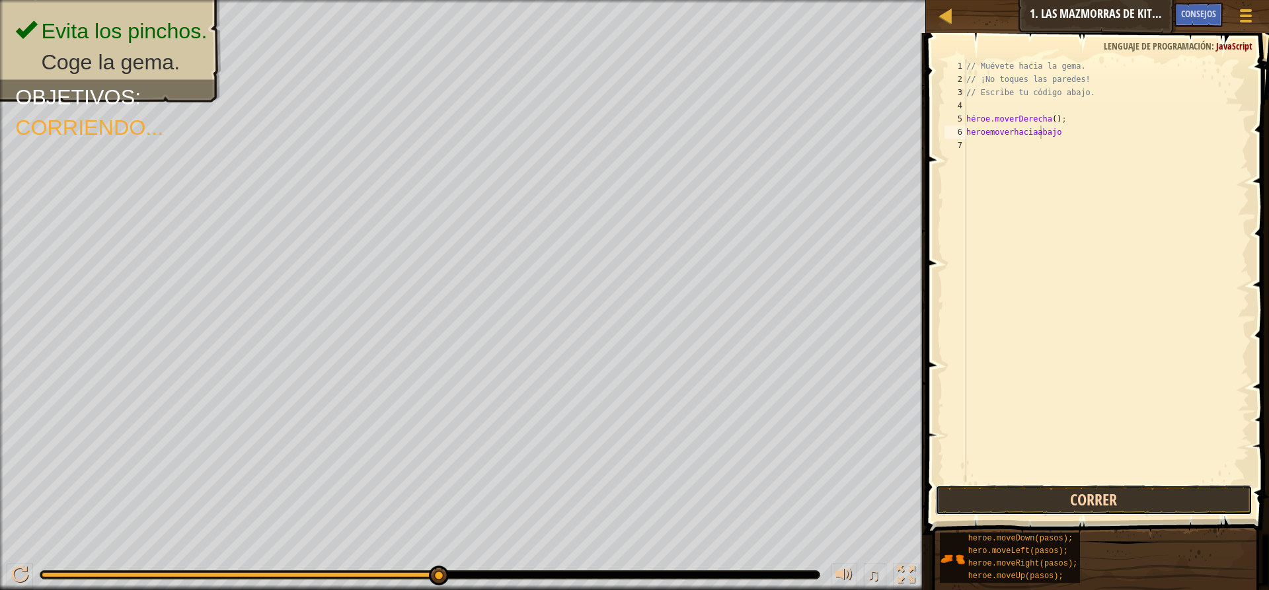
click at [975, 497] on button "Correr" at bounding box center [1093, 500] width 317 height 30
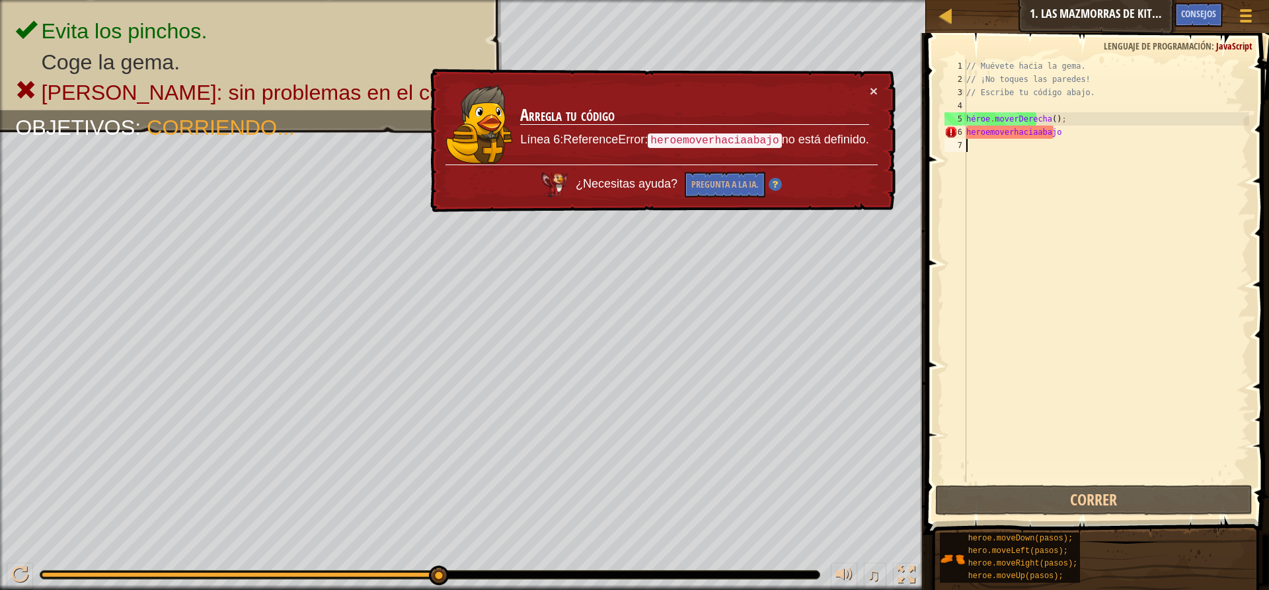
click at [1006, 139] on div "// Muévete hacia la [PERSON_NAME]. // ¡No toques las [PERSON_NAME]! // Escribe …" at bounding box center [1105, 283] width 285 height 449
click at [1067, 131] on div "// Muévete hacia la [PERSON_NAME]. // ¡No toques las [PERSON_NAME]! // Escribe …" at bounding box center [1105, 283] width 285 height 449
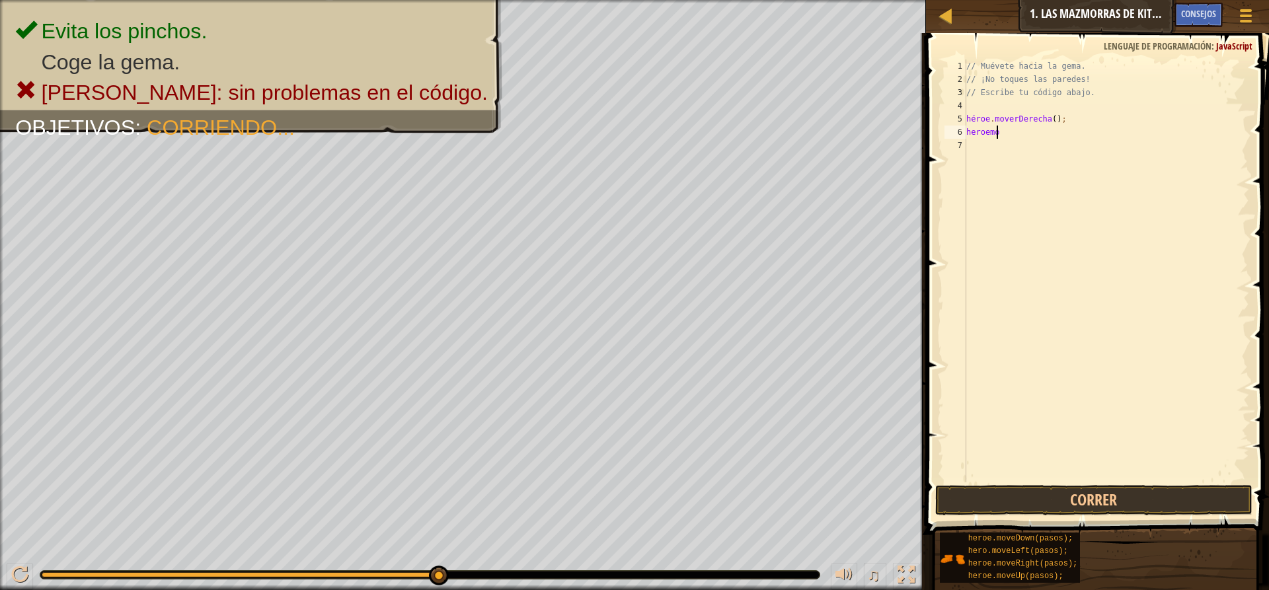
type textarea "h"
click at [1059, 112] on div "// Muévete hacia la [PERSON_NAME]. // ¡No toques las [PERSON_NAME]! // Escribe …" at bounding box center [1105, 283] width 285 height 449
click at [1056, 120] on div "// Muévete hacia la [PERSON_NAME]. // ¡No toques las [PERSON_NAME]! // Escribe …" at bounding box center [1105, 283] width 285 height 449
click at [1053, 122] on div "// Muévete hacia la [PERSON_NAME]. // ¡No toques las [PERSON_NAME]! // Escribe …" at bounding box center [1105, 283] width 285 height 449
click at [1056, 117] on div "// Muévete hacia la [PERSON_NAME]. // ¡No toques las [PERSON_NAME]! // Escribe …" at bounding box center [1105, 283] width 285 height 449
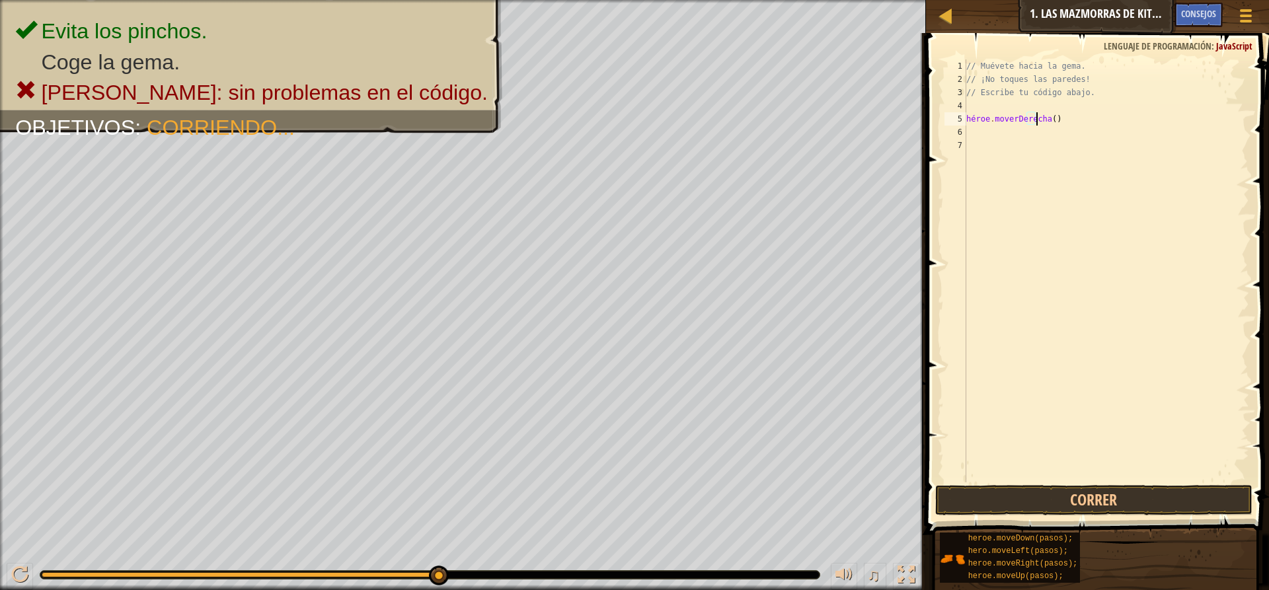
type textarea "hero.moveRight("
click at [988, 125] on div "// Muévete hacia la [PERSON_NAME]. // ¡No toques las [PERSON_NAME]! // Escribe …" at bounding box center [1105, 283] width 285 height 449
click at [980, 130] on div "// Muévete hacia la [PERSON_NAME]. // ¡No toques las [PERSON_NAME]! // Escribe …" at bounding box center [1105, 283] width 285 height 449
type textarea "heroe.moerhaciaavajo"
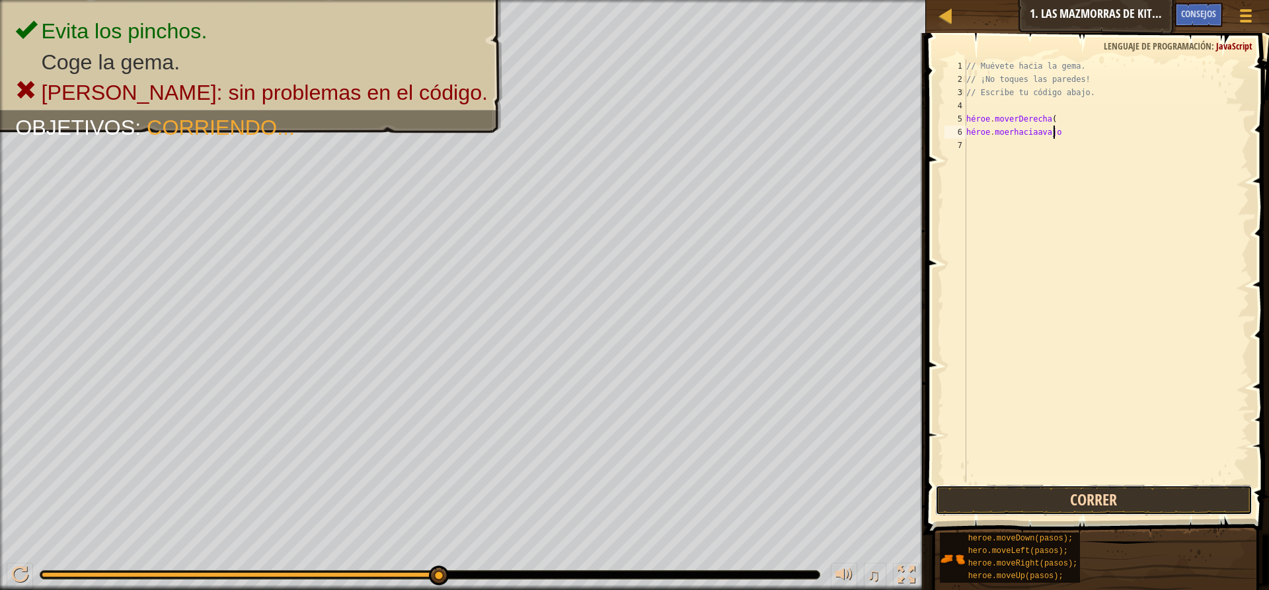
click at [1085, 506] on button "Correr" at bounding box center [1093, 500] width 317 height 30
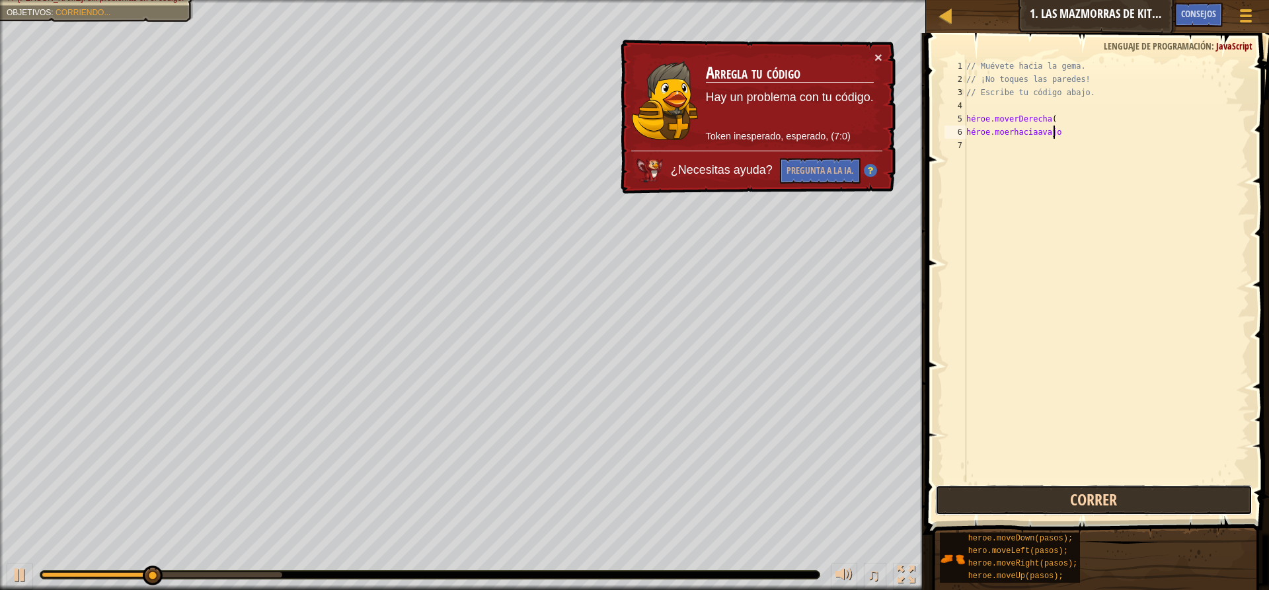
click at [1085, 506] on button "Correr" at bounding box center [1093, 500] width 317 height 30
click at [1082, 506] on button "Correr" at bounding box center [1093, 500] width 317 height 30
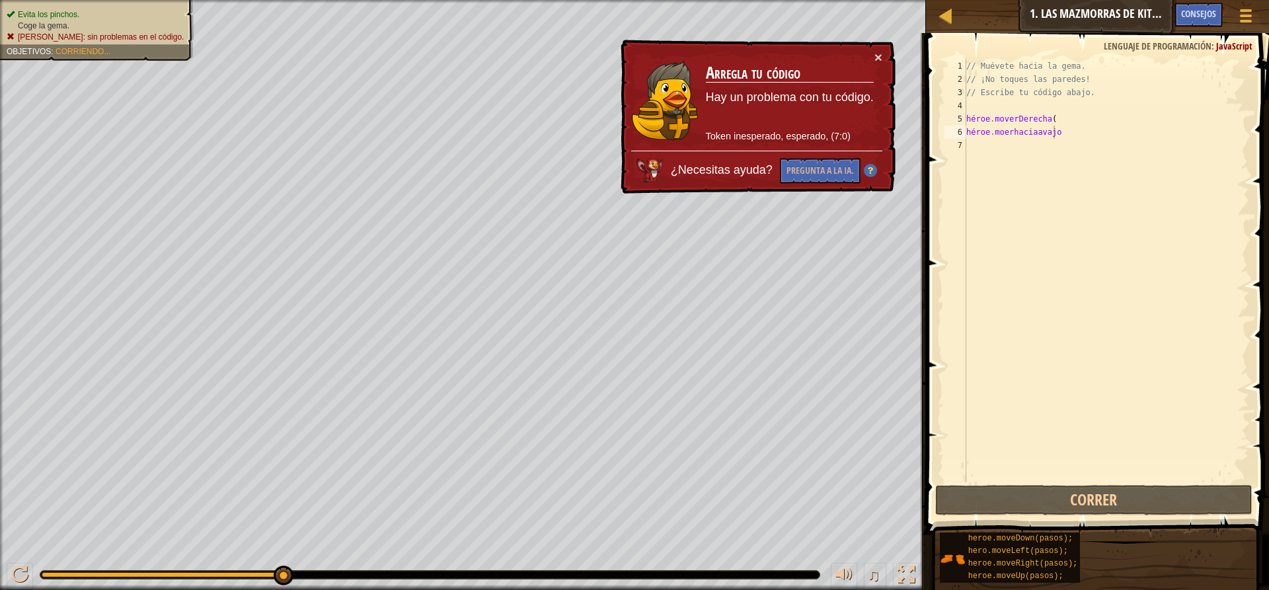
click at [101, 33] on font "[PERSON_NAME]: sin problemas en el código." at bounding box center [101, 36] width 166 height 9
click at [98, 37] on font "[PERSON_NAME]: sin problemas en el código." at bounding box center [101, 36] width 166 height 9
click at [53, 21] on font "Coge la gema." at bounding box center [44, 25] width 52 height 9
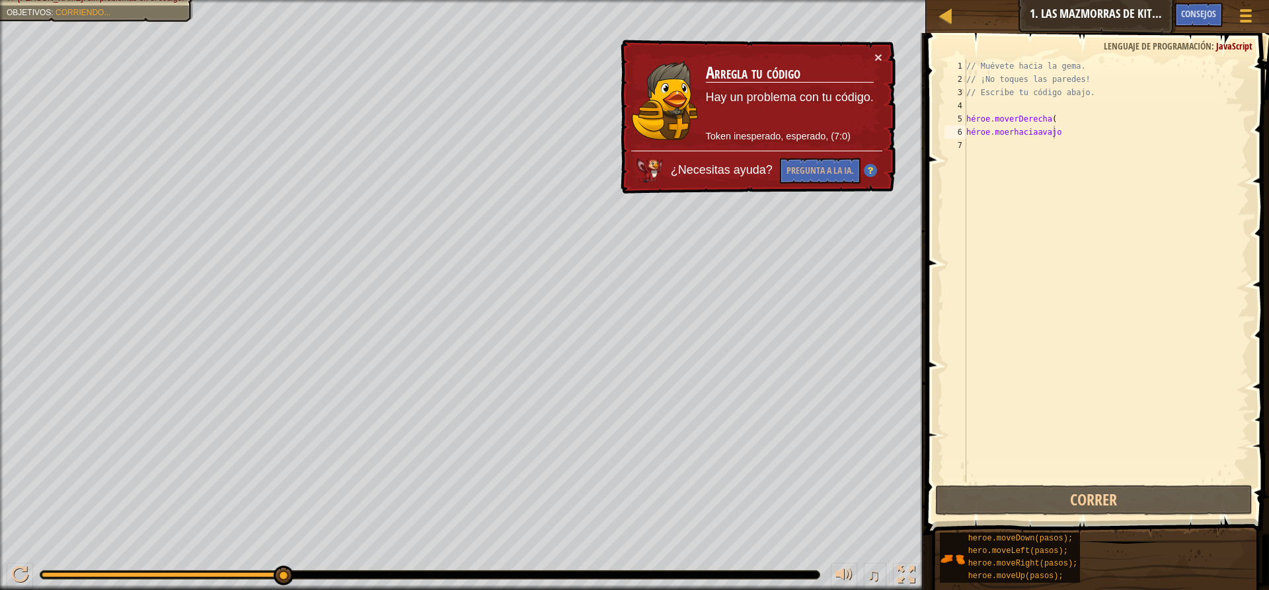
scroll to position [6, 0]
click at [981, 104] on div "// Muévete hacia la [PERSON_NAME]. // ¡No toques las [PERSON_NAME]! // Escribe …" at bounding box center [1105, 283] width 285 height 449
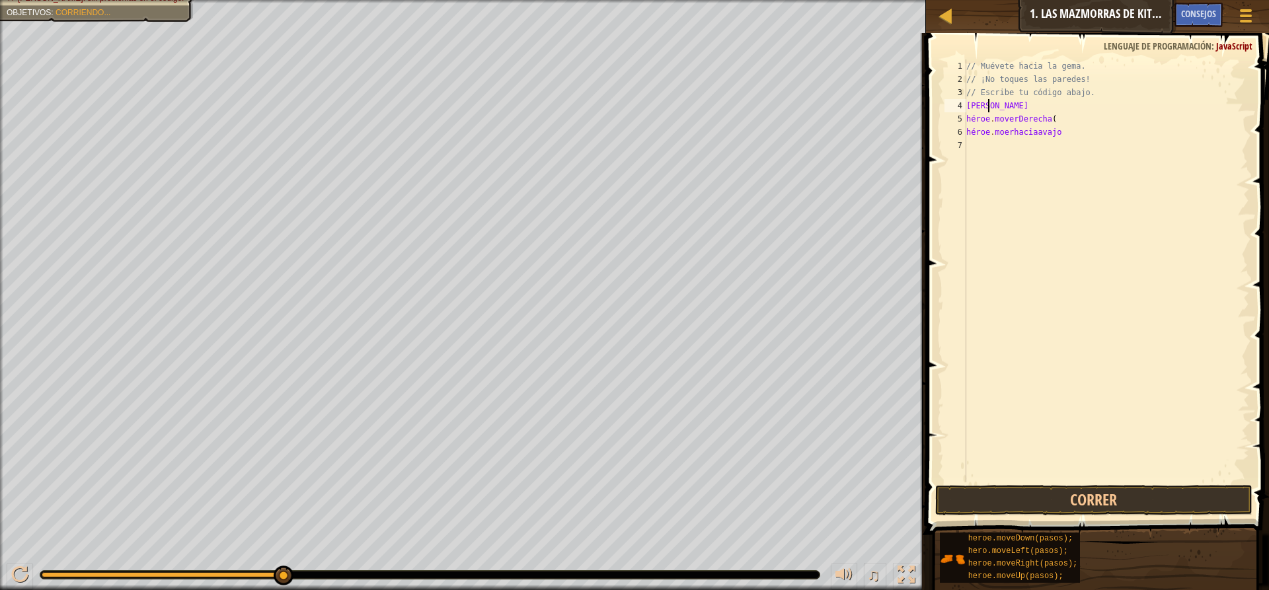
scroll to position [6, 1]
click at [1108, 496] on button "Correr" at bounding box center [1093, 500] width 317 height 30
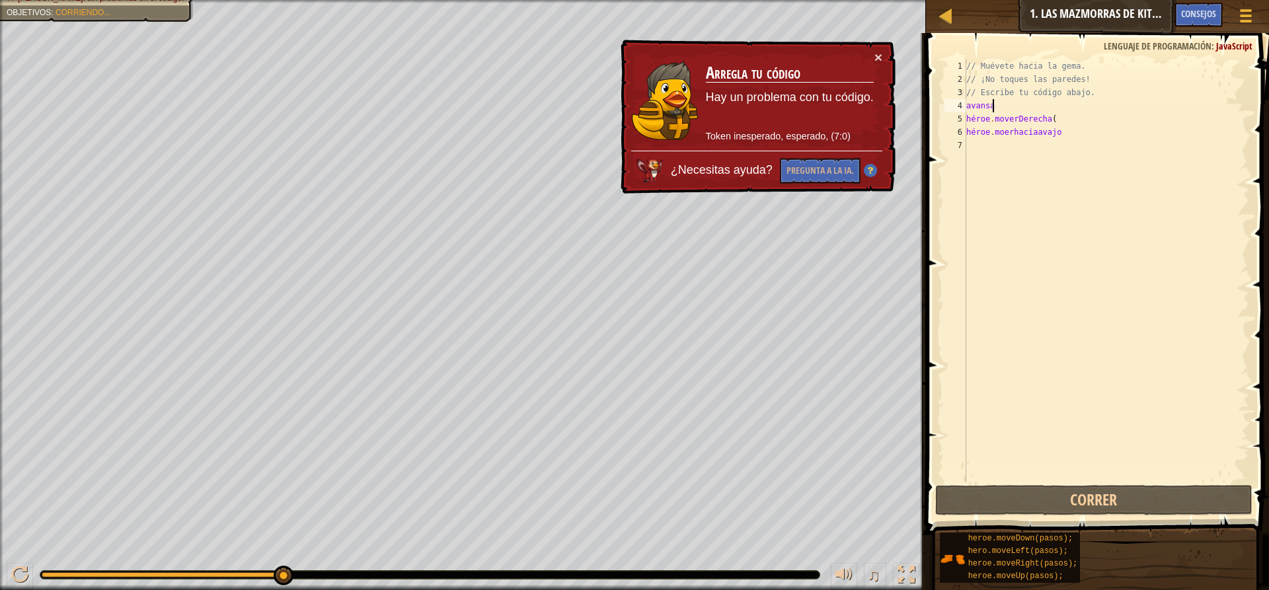
drag, startPoint x: 281, startPoint y: 573, endPoint x: 287, endPoint y: 568, distance: 8.0
click at [102, 510] on div "Evita los [PERSON_NAME]. Coge la [PERSON_NAME]. [PERSON_NAME]: sin problemas en…" at bounding box center [634, 295] width 1269 height 590
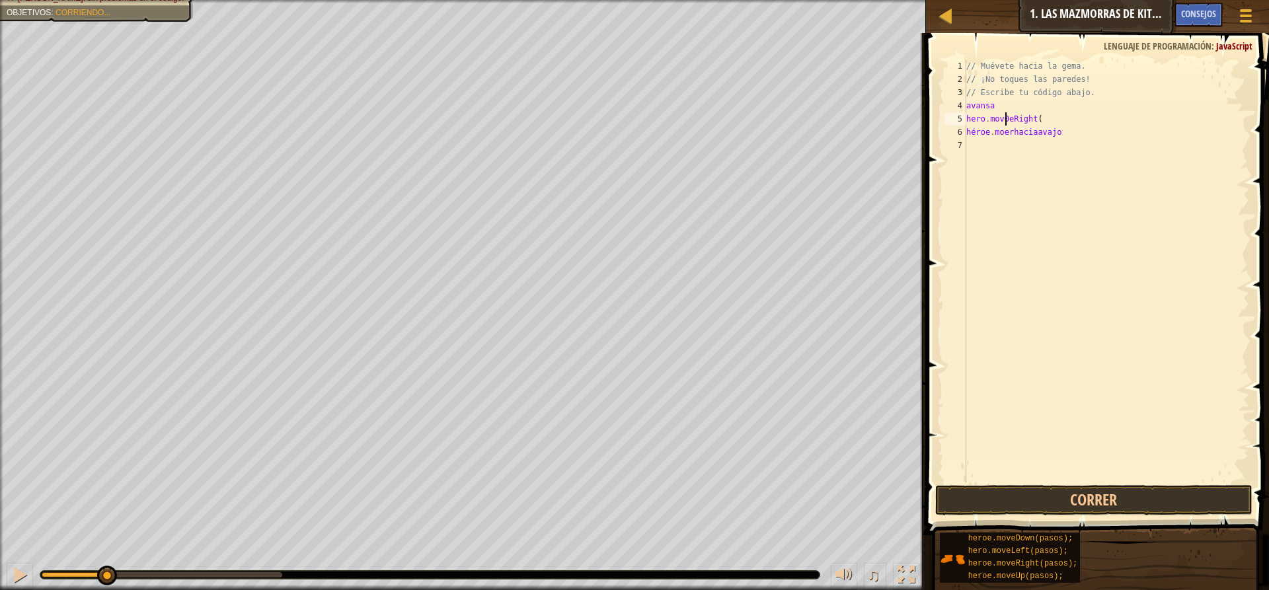
scroll to position [6, 3]
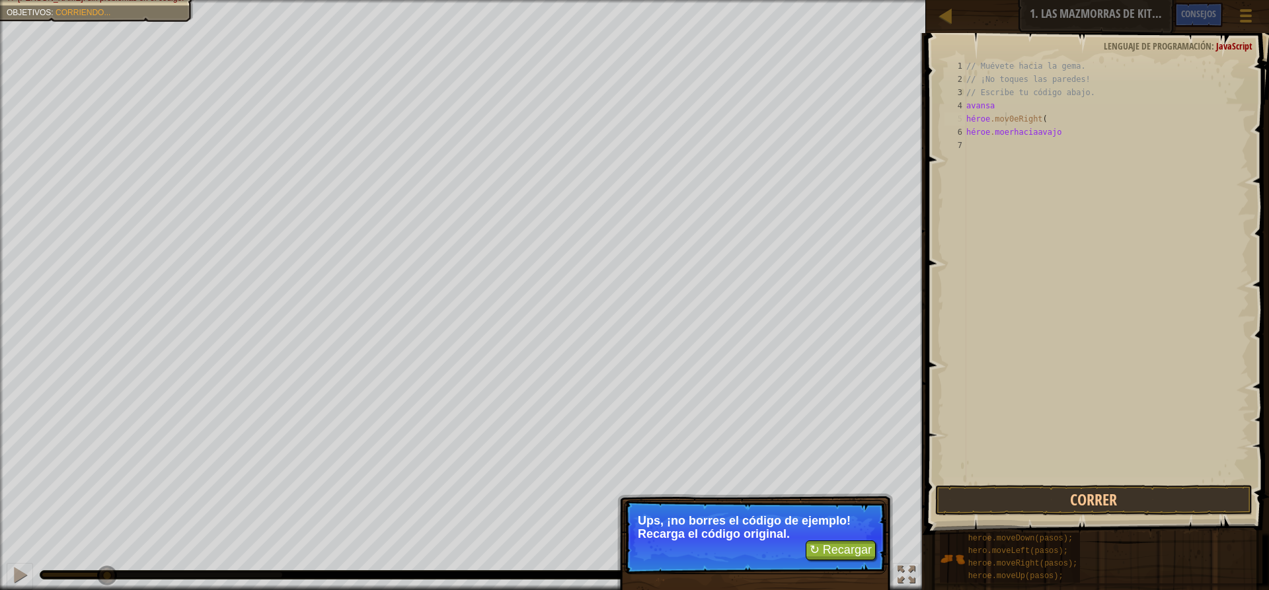
click at [1002, 99] on div "// Muévete hacia la [PERSON_NAME]. // ¡No toques las [PERSON_NAME]! // Escribe …" at bounding box center [1105, 283] width 285 height 449
type textarea "avansa"
click at [839, 550] on font "↻ Recargar" at bounding box center [840, 549] width 62 height 13
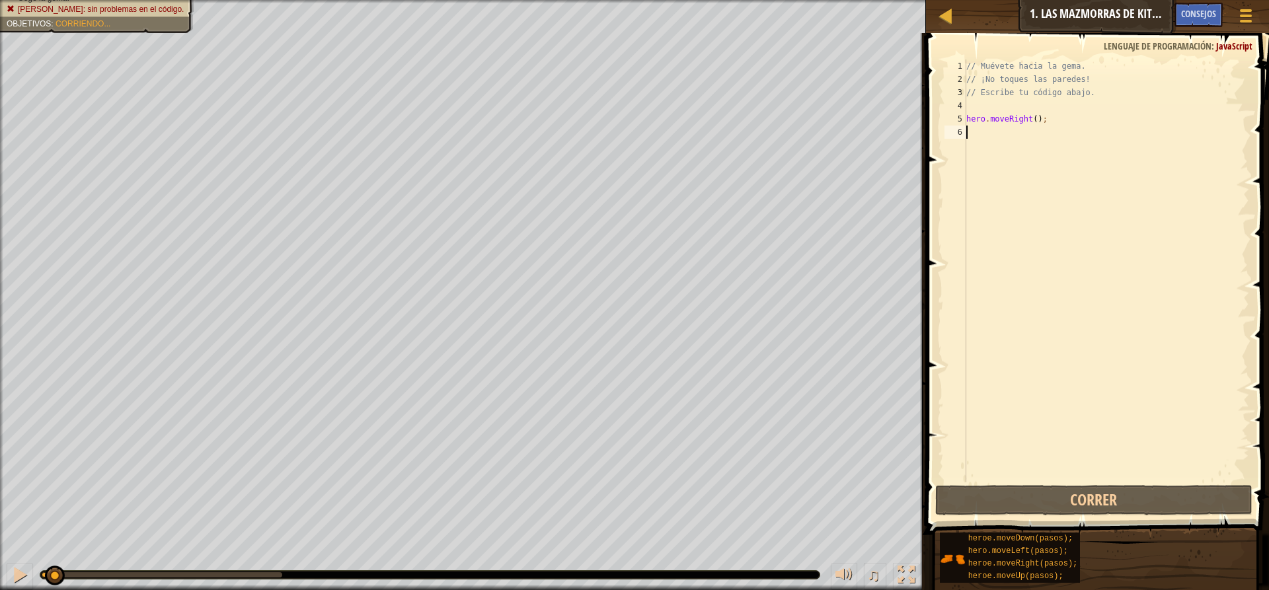
scroll to position [6, 0]
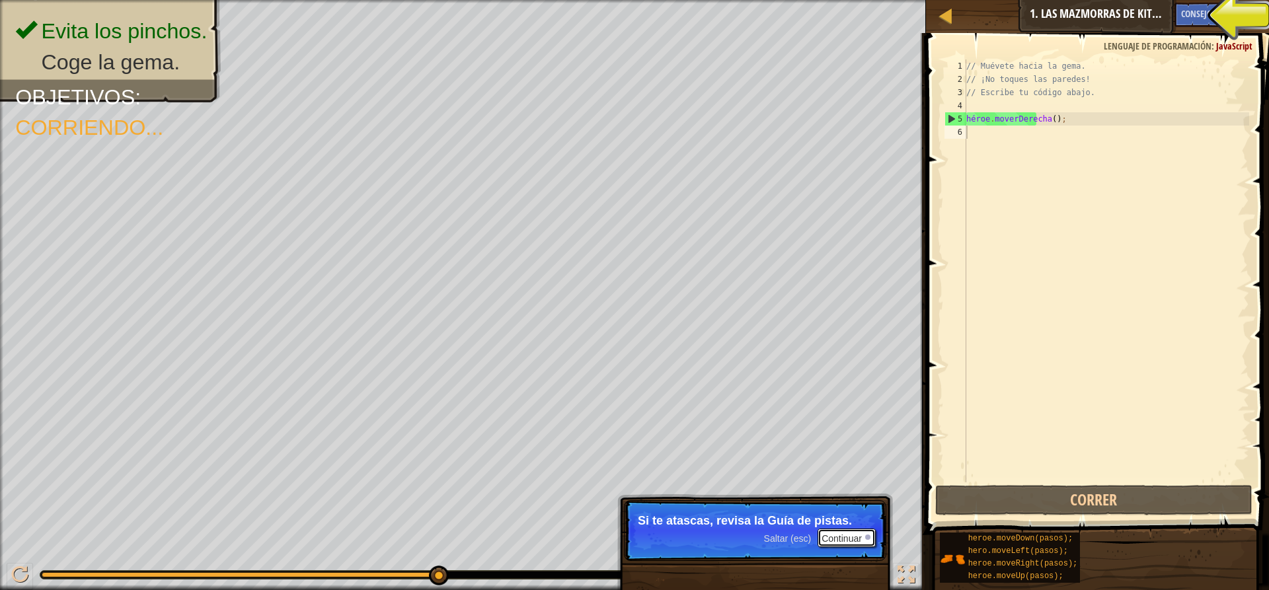
click at [834, 537] on font "Continuar" at bounding box center [841, 538] width 40 height 11
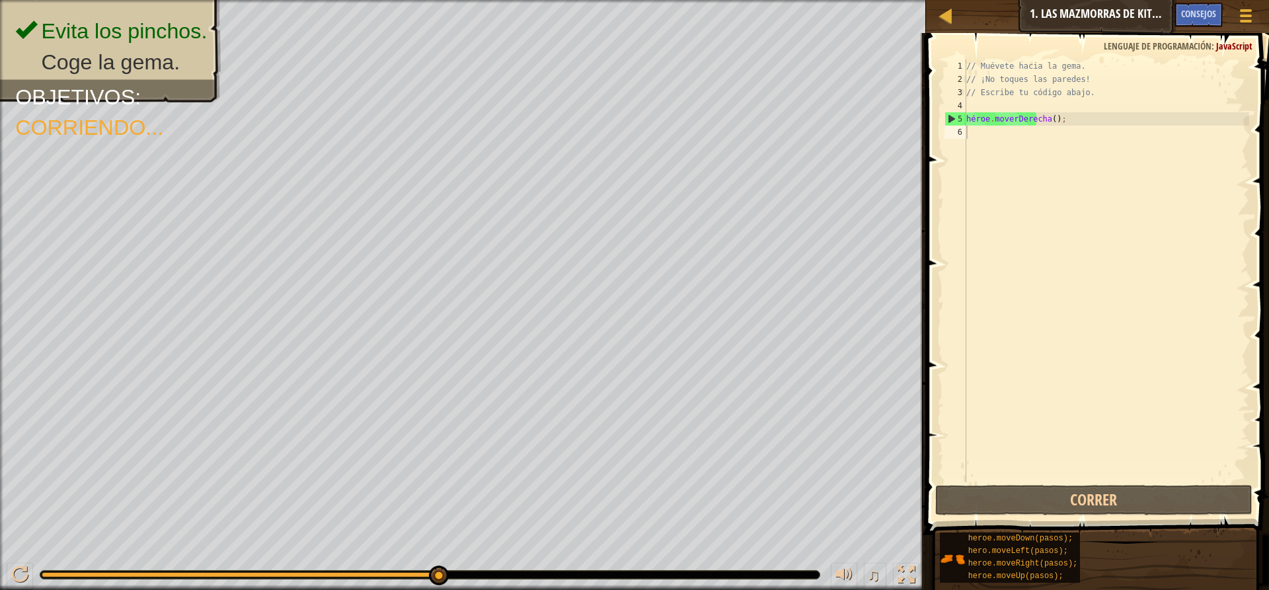
click at [1128, 44] on font "Lenguaje de programación" at bounding box center [1157, 46] width 108 height 13
drag, startPoint x: 1182, startPoint y: 37, endPoint x: 1201, endPoint y: 38, distance: 19.2
click at [1187, 37] on span at bounding box center [1098, 265] width 353 height 540
drag, startPoint x: 1202, startPoint y: 38, endPoint x: 1212, endPoint y: 41, distance: 10.4
click at [1204, 38] on span at bounding box center [1098, 265] width 353 height 540
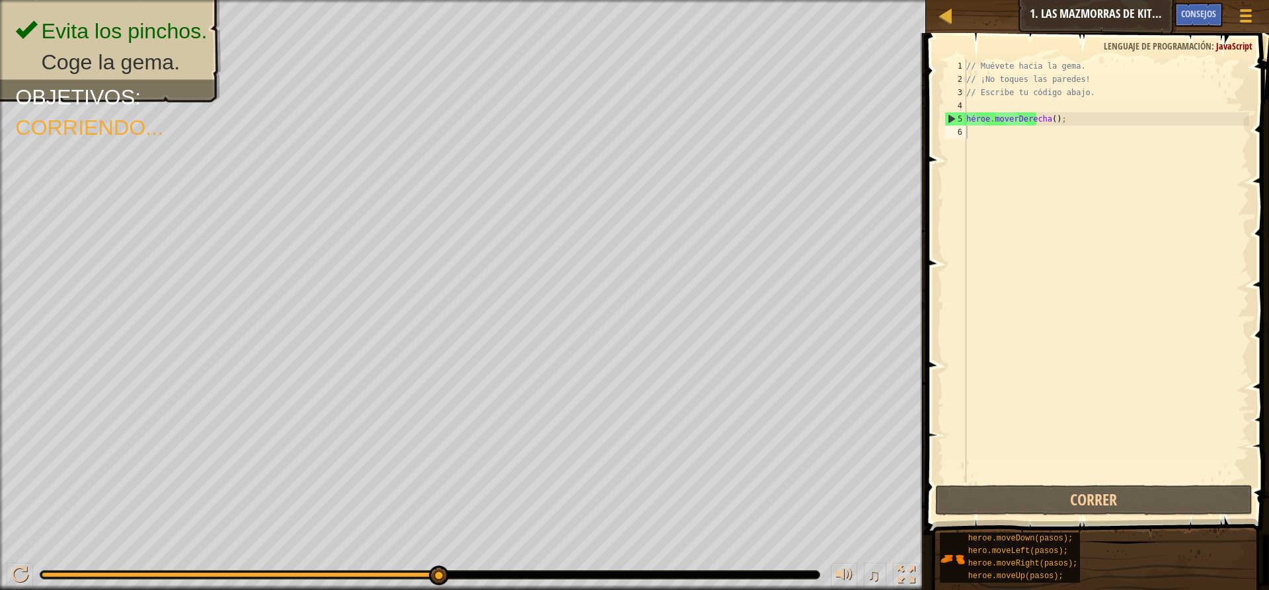
click at [1212, 42] on font ":" at bounding box center [1212, 46] width 3 height 13
click at [1213, 46] on font ":" at bounding box center [1212, 46] width 3 height 13
click at [1212, 50] on font ":" at bounding box center [1212, 46] width 3 height 13
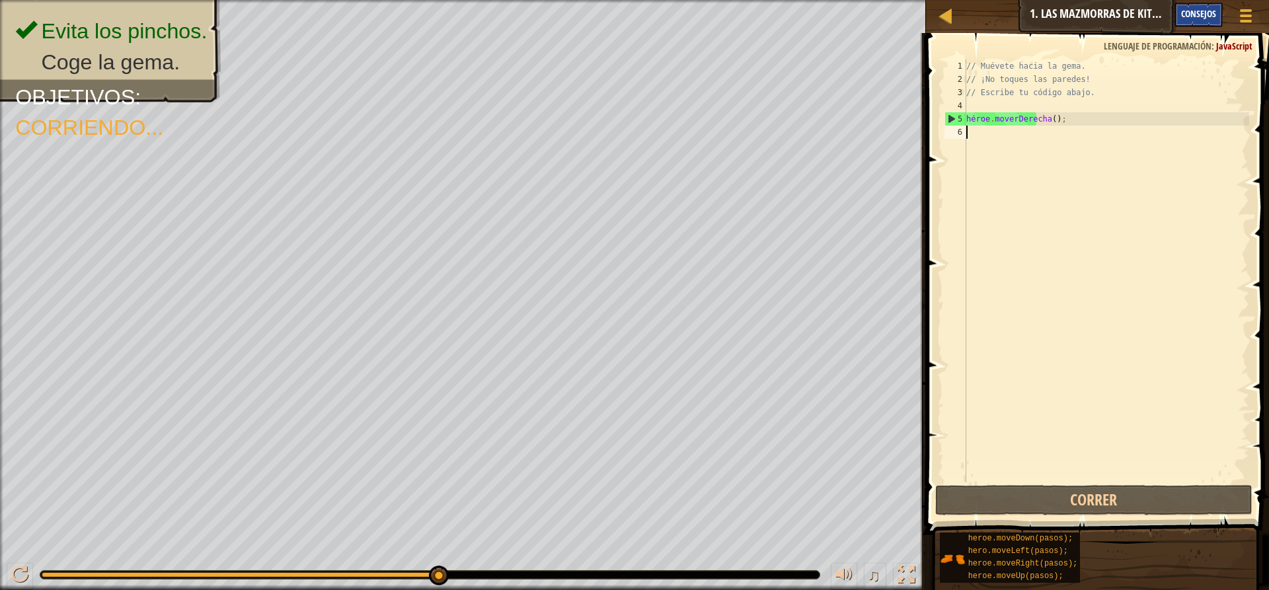
click at [1191, 16] on font "Consejos" at bounding box center [1198, 13] width 35 height 13
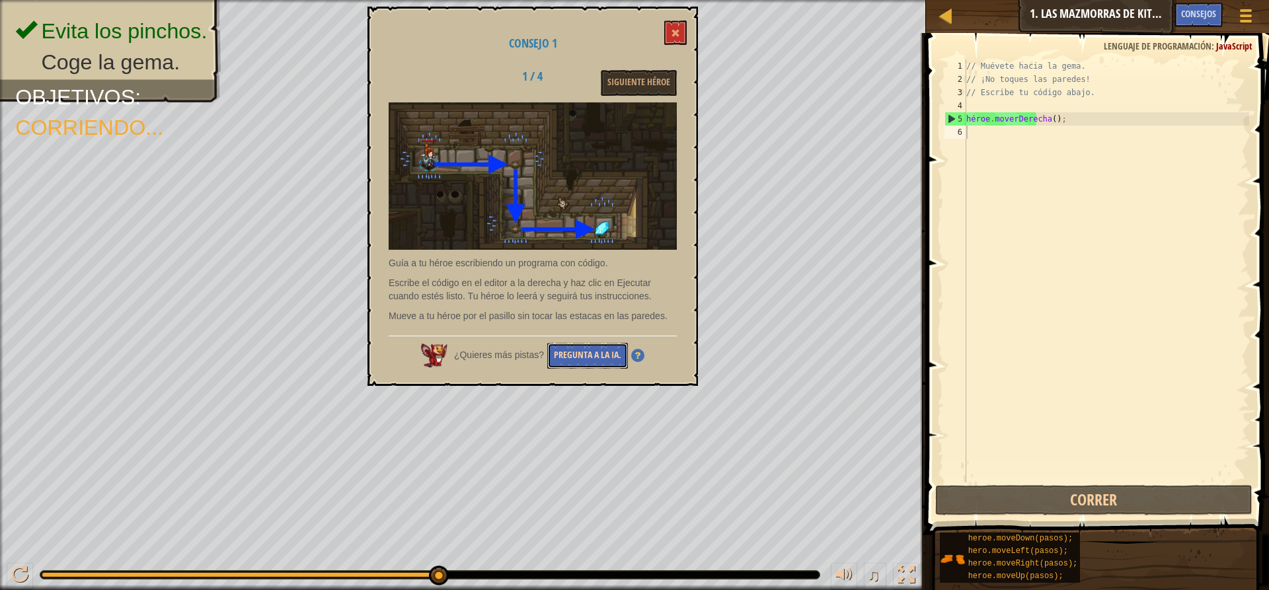
click at [598, 353] on font "Pregunta a la IA." at bounding box center [587, 355] width 67 height 13
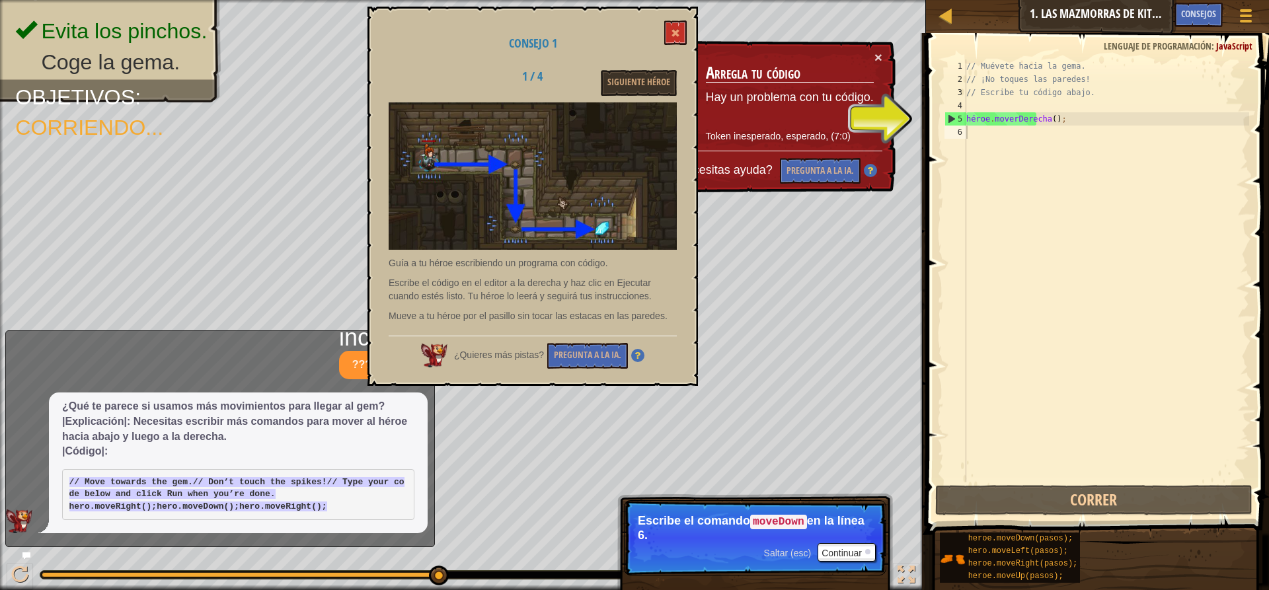
click at [770, 521] on code "moveDown" at bounding box center [778, 522] width 57 height 15
click at [834, 551] on font "Continuar" at bounding box center [841, 553] width 40 height 11
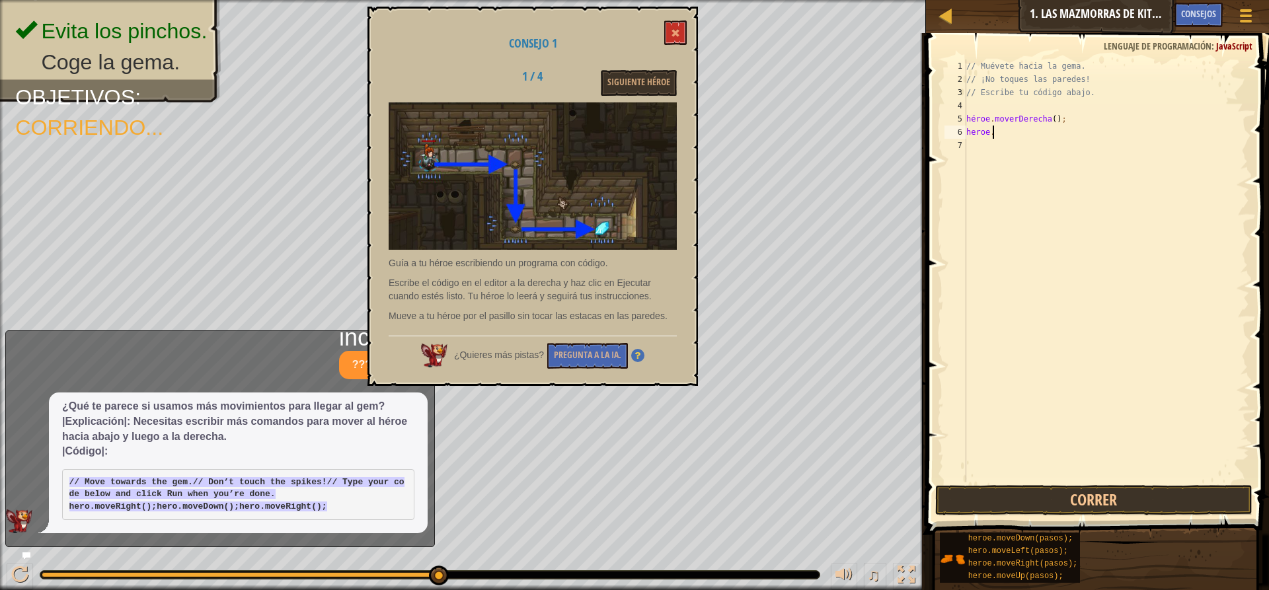
scroll to position [6, 1]
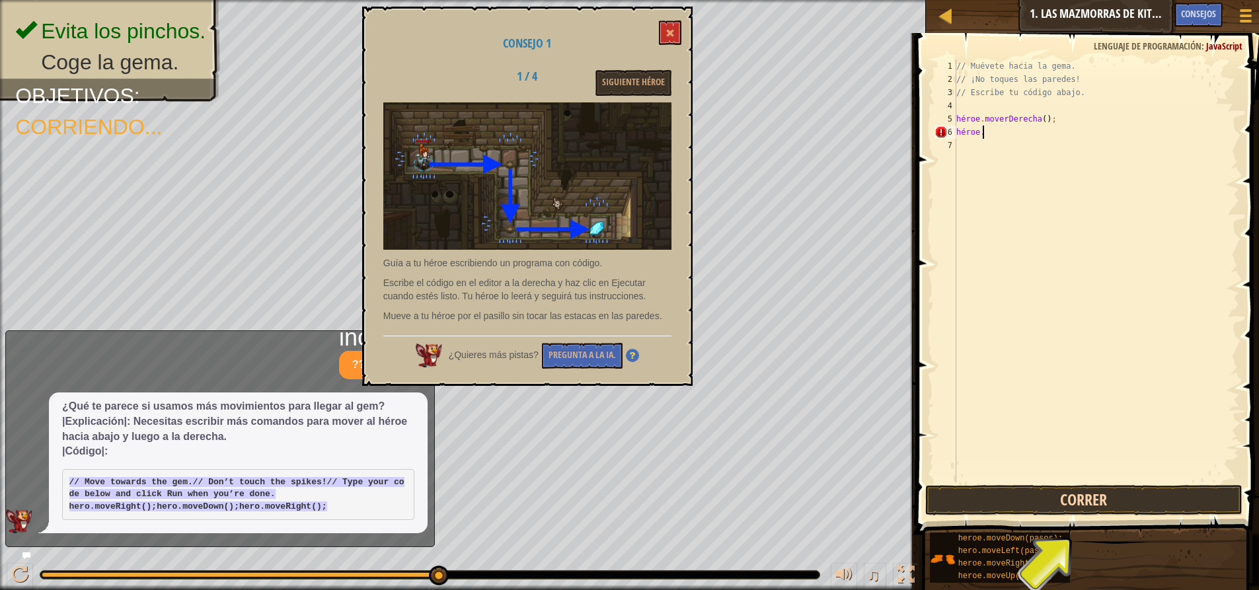
type textarea "heroe."
click at [1078, 498] on button "Correr" at bounding box center [1083, 500] width 317 height 30
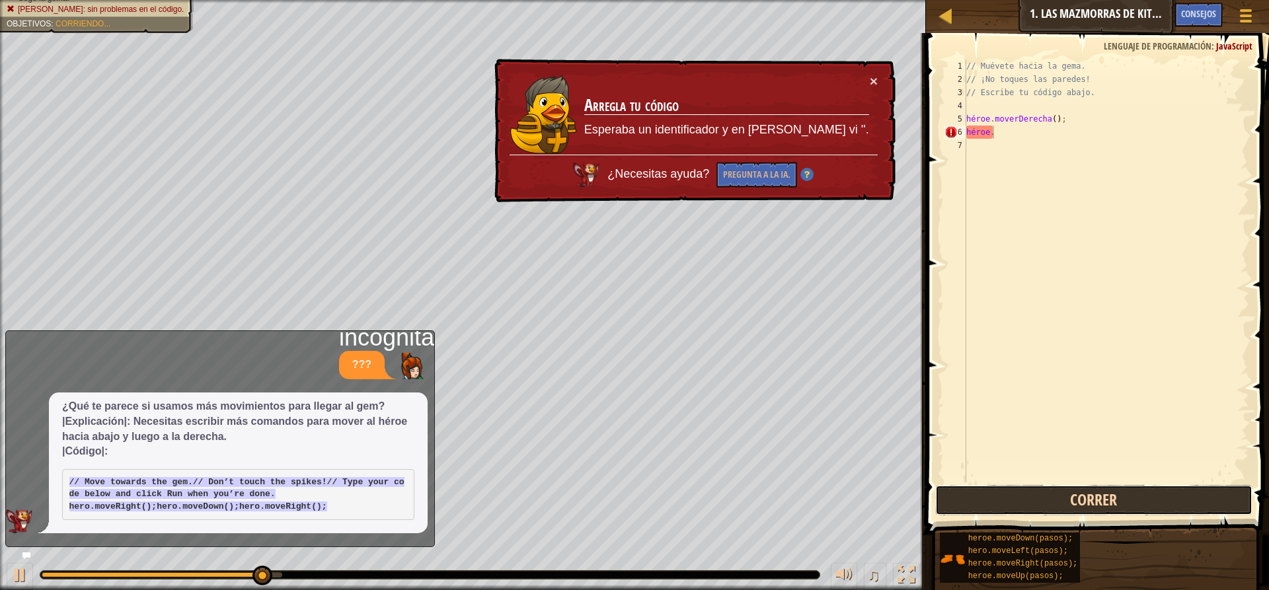
click at [1075, 498] on button "Correr" at bounding box center [1093, 500] width 317 height 30
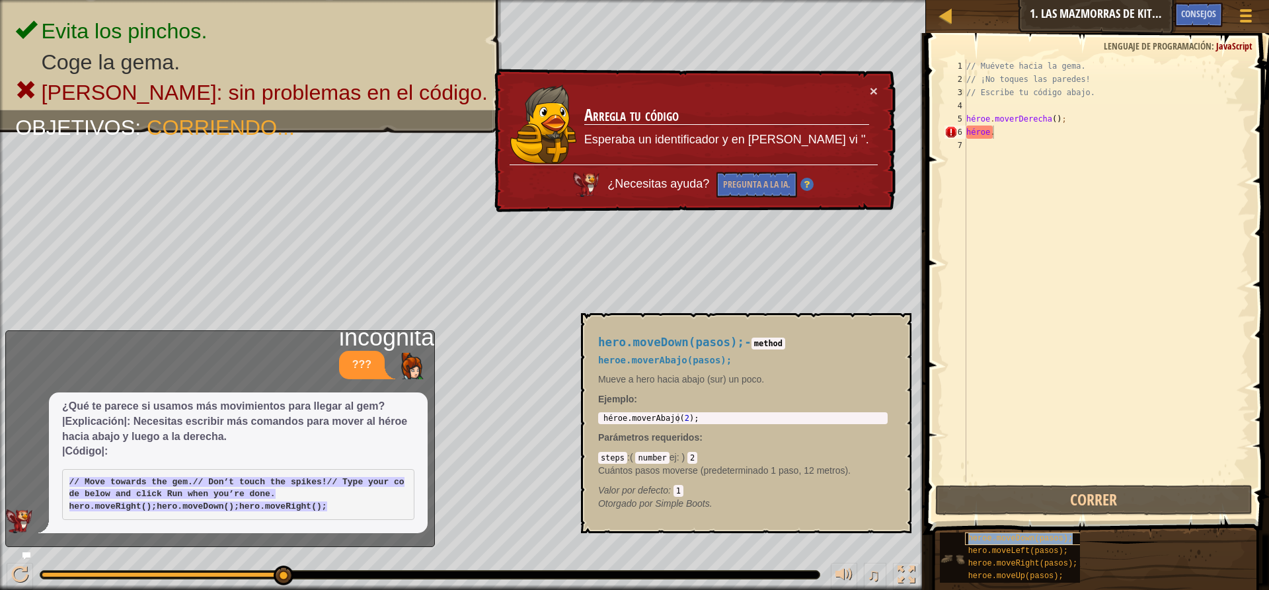
click at [1042, 540] on font "heroe.moveDown(pasos);" at bounding box center [1020, 538] width 104 height 9
click at [1026, 538] on font "heroe.moveDown(pasos);" at bounding box center [1020, 538] width 104 height 9
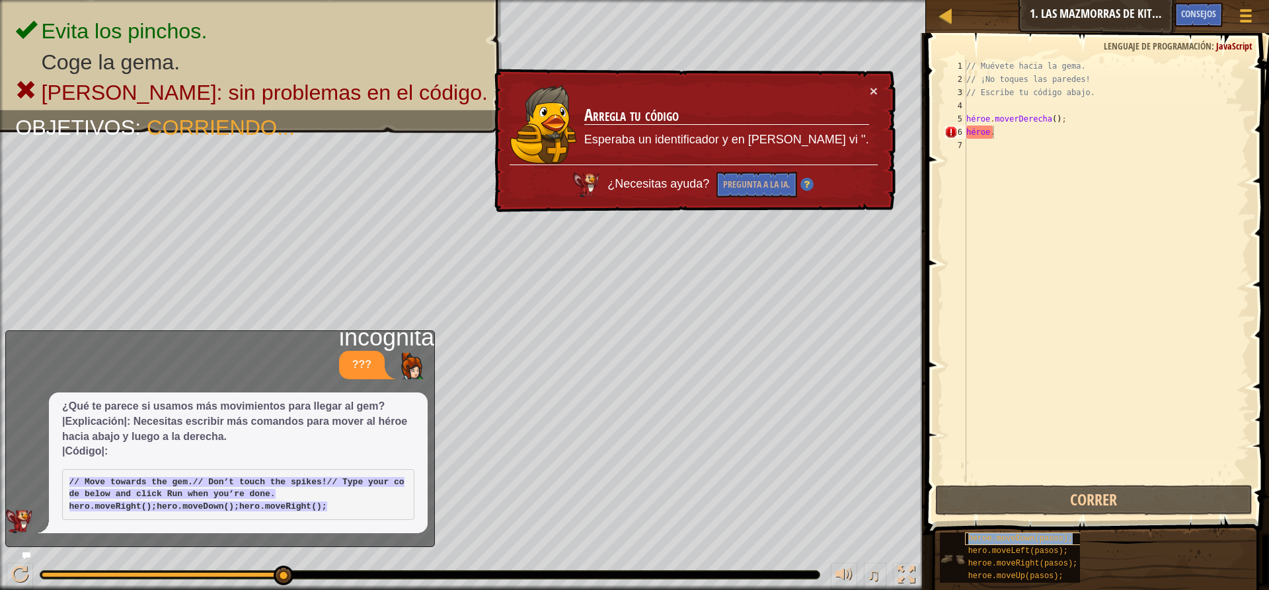
click at [1026, 538] on font "heroe.moveDown(pasos);" at bounding box center [1020, 538] width 104 height 9
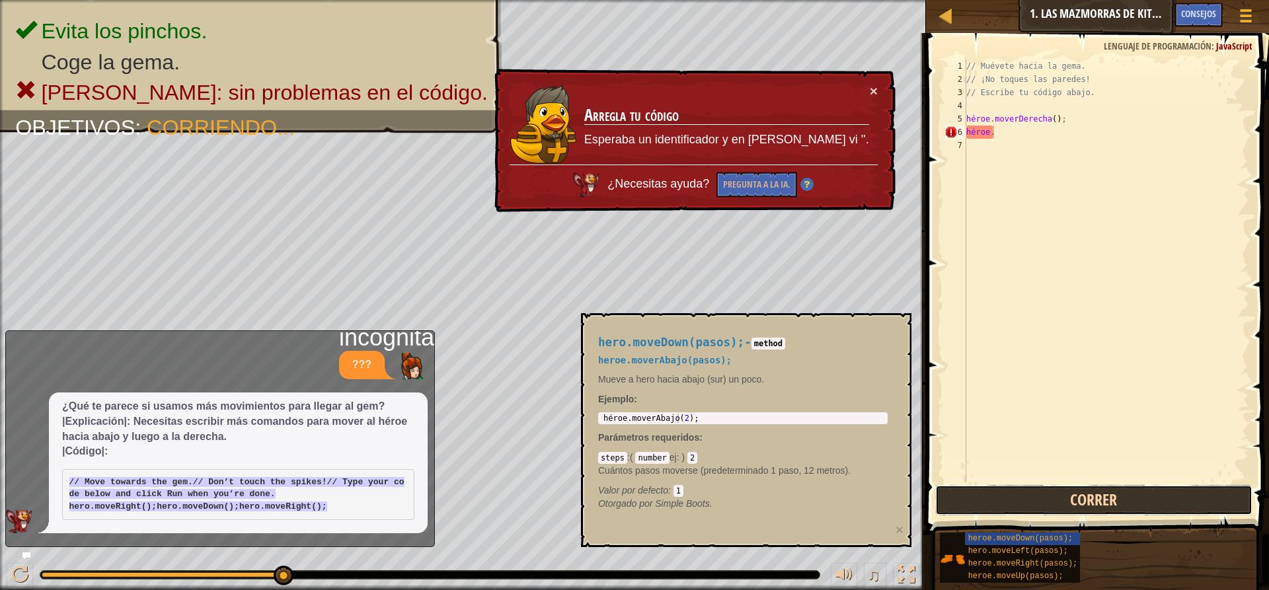
click at [980, 498] on button "Correr" at bounding box center [1093, 500] width 317 height 30
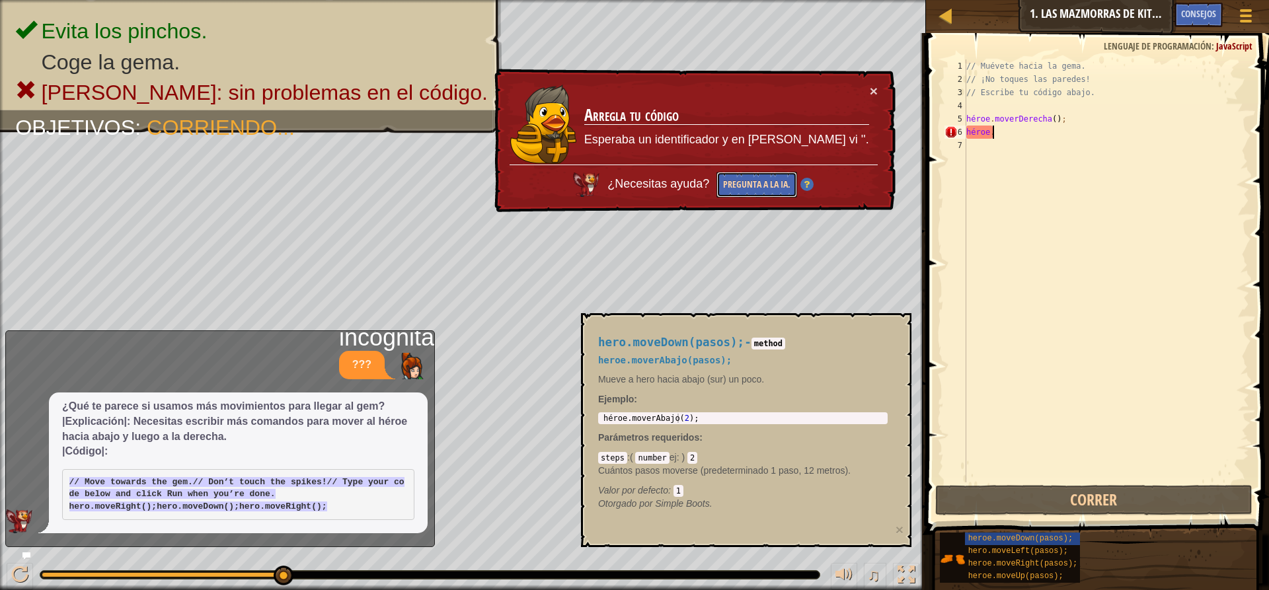
click at [793, 177] on button "Pregunta a la IA." at bounding box center [756, 185] width 81 height 26
click at [788, 172] on button "Pregunta a la IA." at bounding box center [756, 185] width 81 height 26
click at [788, 170] on div "¿Necesitas ayuda? Pregunta a la IA." at bounding box center [693, 180] width 369 height 35
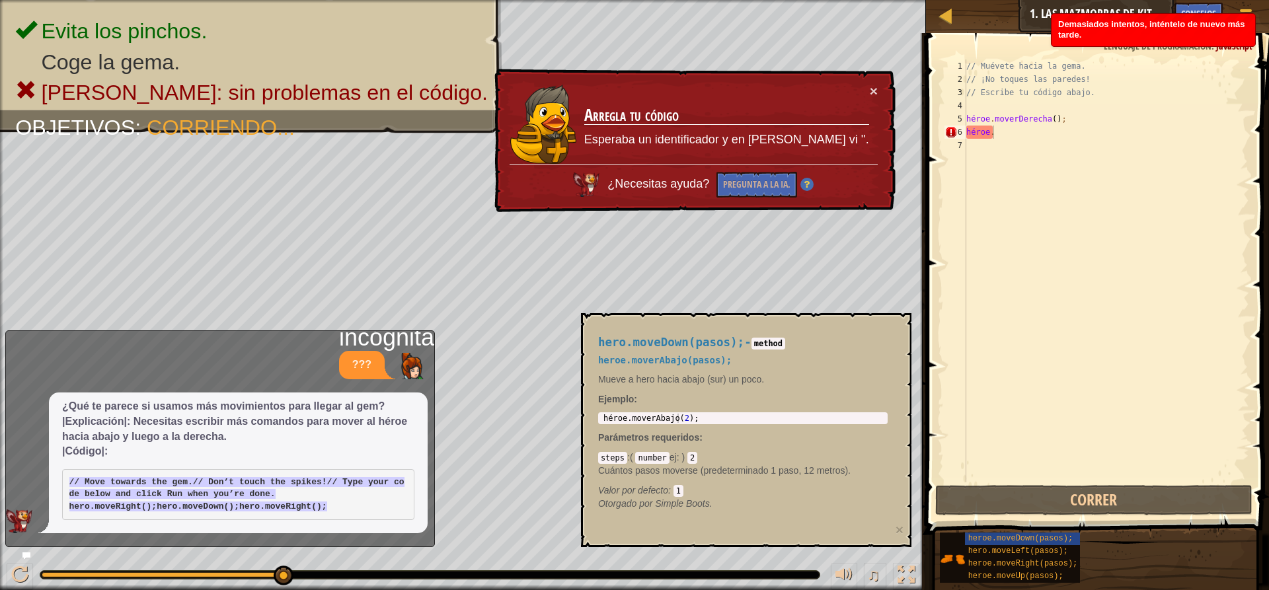
click at [788, 170] on div "¿Necesitas ayuda? Pregunta a la IA." at bounding box center [693, 181] width 368 height 33
click at [788, 168] on div "¿Necesitas ayuda? Pregunta a la IA." at bounding box center [693, 181] width 368 height 33
click at [785, 170] on div "¿Necesitas ayuda? Pregunta a la IA." at bounding box center [693, 181] width 368 height 33
click at [785, 172] on button "Pregunta a la IA." at bounding box center [756, 185] width 81 height 26
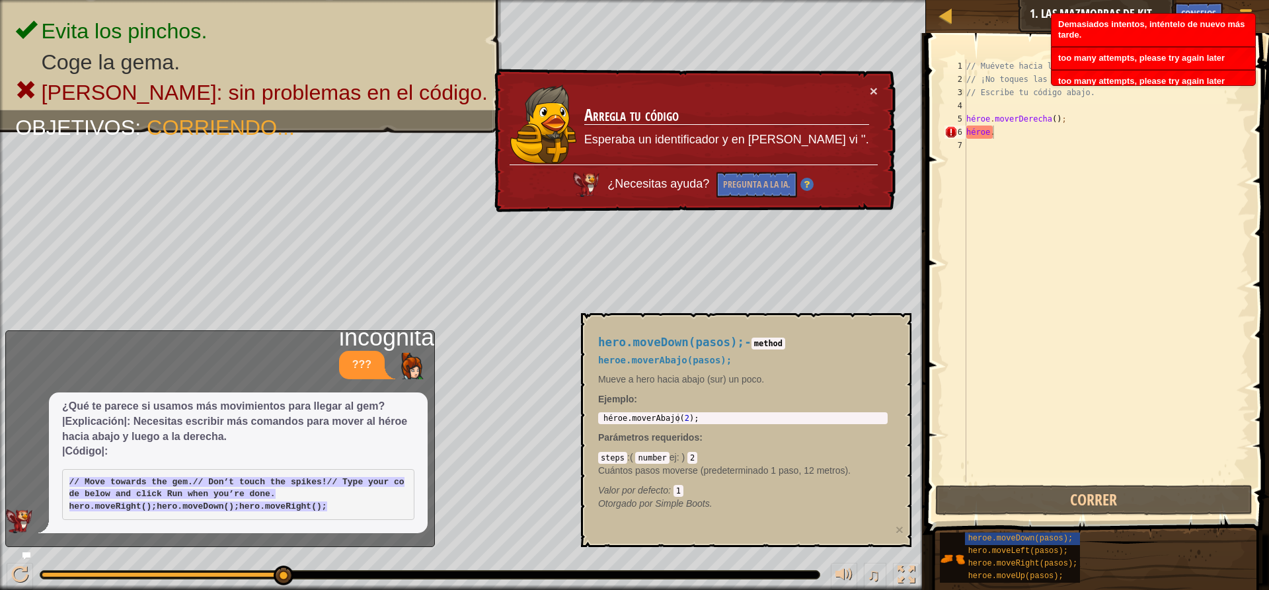
click at [786, 165] on div "¿Necesitas ayuda? Pregunta a la IA." at bounding box center [693, 181] width 368 height 33
click at [786, 165] on div "¿Necesitas ayuda? Pregunta a la IA." at bounding box center [693, 180] width 369 height 35
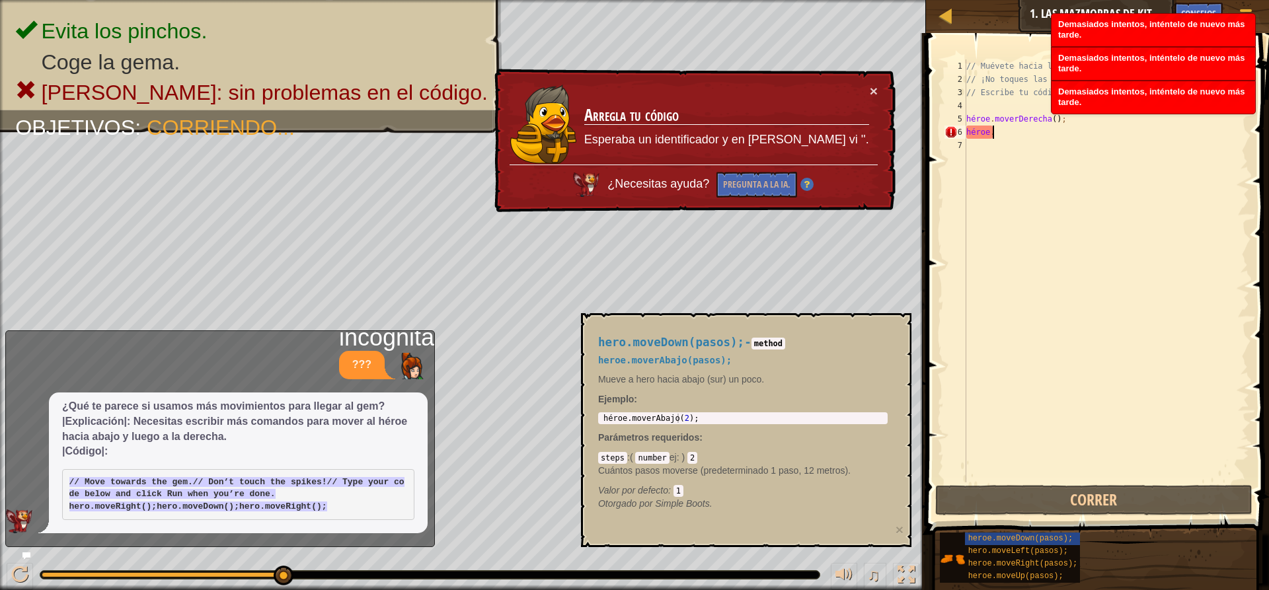
click at [786, 165] on div "¿Necesitas ayuda? Pregunta a la IA." at bounding box center [693, 181] width 368 height 33
click at [786, 165] on div "¿Necesitas ayuda? Pregunta a la IA." at bounding box center [693, 181] width 369 height 38
click at [786, 165] on div "¿Necesitas ayuda? Pregunta a la IA." at bounding box center [693, 180] width 369 height 35
click at [786, 165] on div "¿Necesitas ayuda? Pregunta a la IA." at bounding box center [693, 181] width 368 height 33
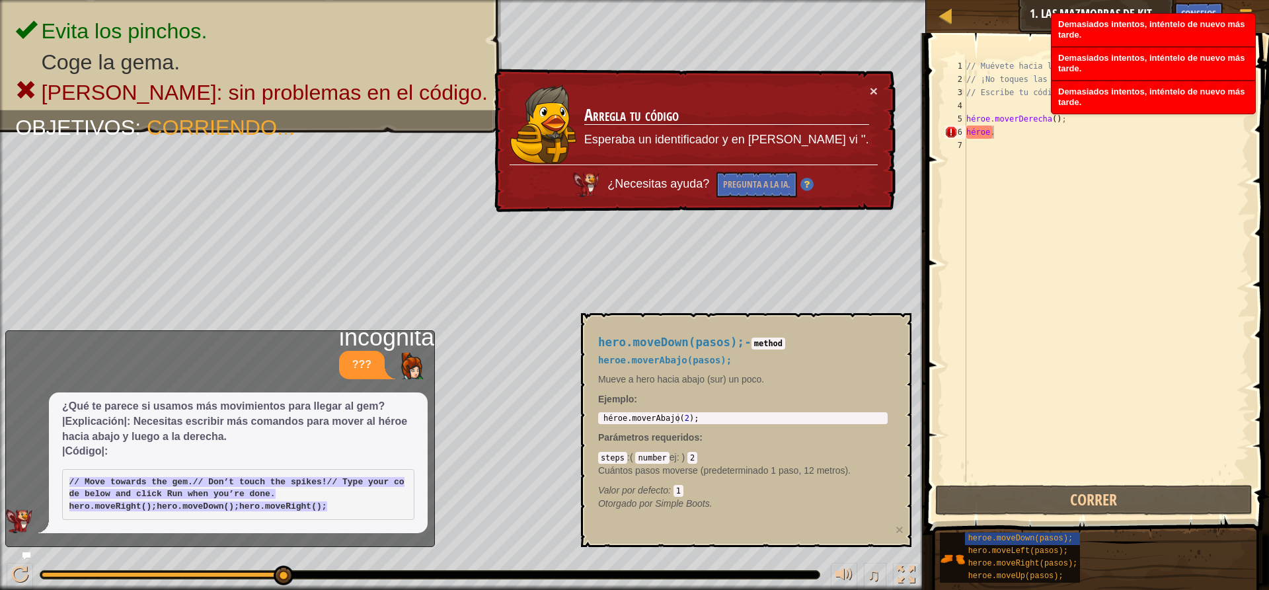
click at [786, 165] on div "¿Necesitas ayuda? Pregunta a la IA." at bounding box center [693, 180] width 369 height 35
click at [786, 165] on div "¿Necesitas ayuda? Pregunta a la IA." at bounding box center [693, 181] width 368 height 33
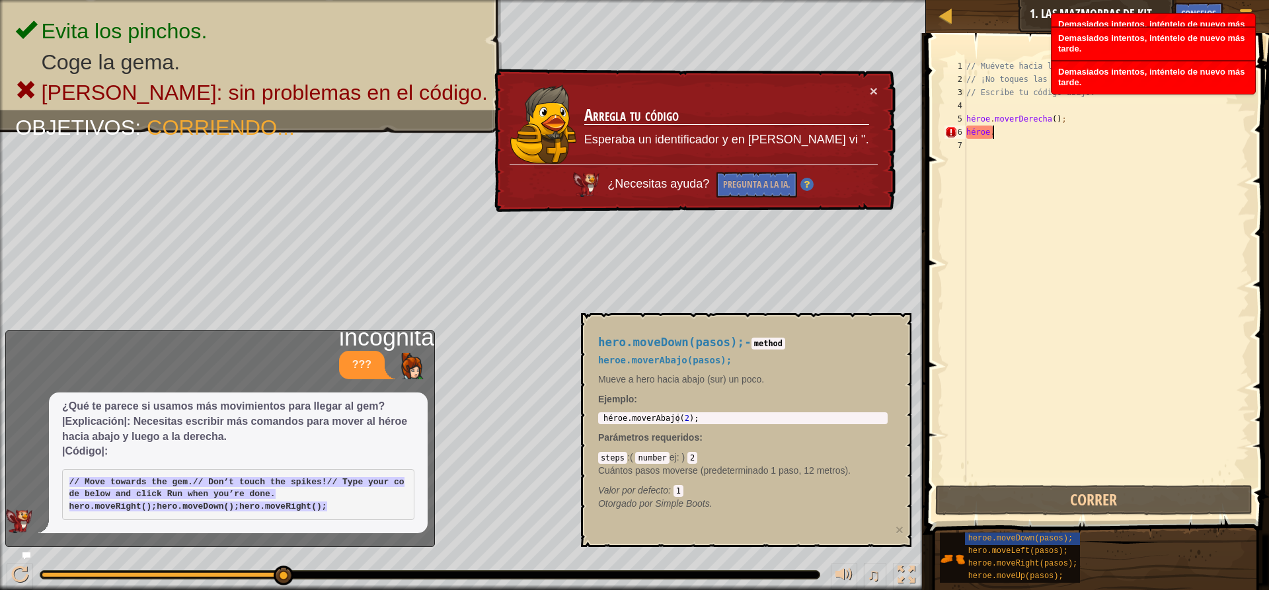
click at [786, 165] on div "¿Necesitas ayuda? Pregunta a la IA." at bounding box center [693, 180] width 369 height 35
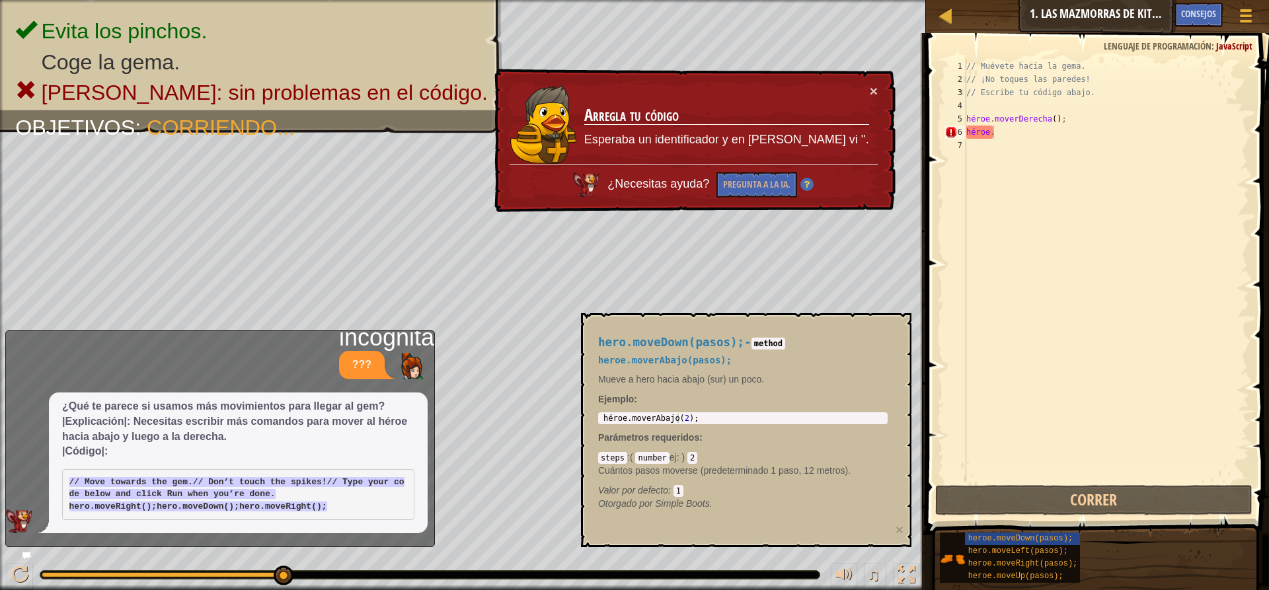
click at [868, 87] on td "Arregla tu código Esperaba un identificador y en [PERSON_NAME] vi ''." at bounding box center [726, 124] width 287 height 85
click at [1027, 146] on div "// Muévete hacia la [PERSON_NAME]. // ¡No toques las [PERSON_NAME]! // Escribe …" at bounding box center [1105, 283] width 285 height 449
click at [1013, 129] on div "// Muévete hacia la [PERSON_NAME]. // ¡No toques las [PERSON_NAME]! // Escribe …" at bounding box center [1105, 283] width 285 height 449
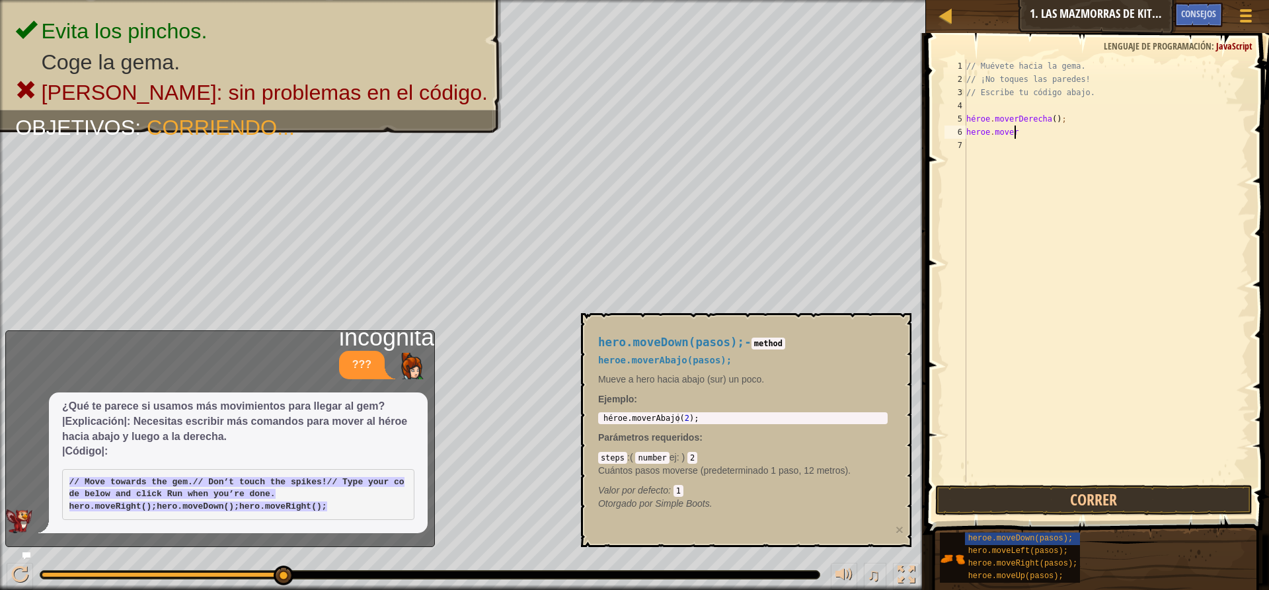
scroll to position [6, 3]
click at [1063, 491] on button "Correr" at bounding box center [1093, 500] width 317 height 30
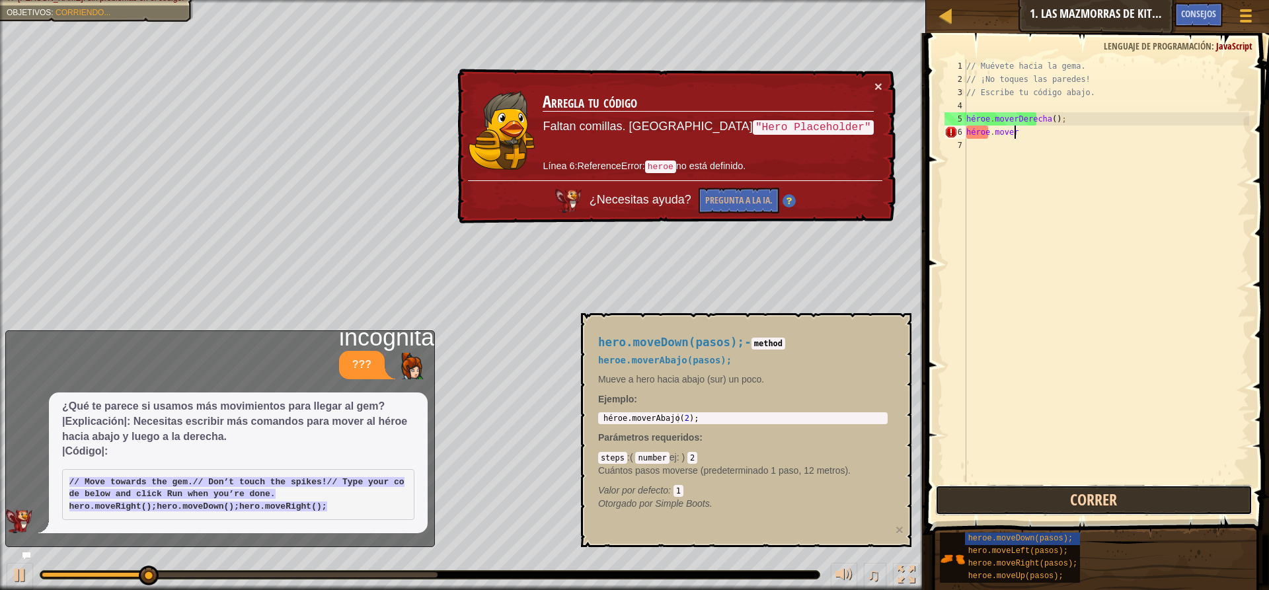
click at [1063, 491] on button "Correr" at bounding box center [1093, 500] width 317 height 30
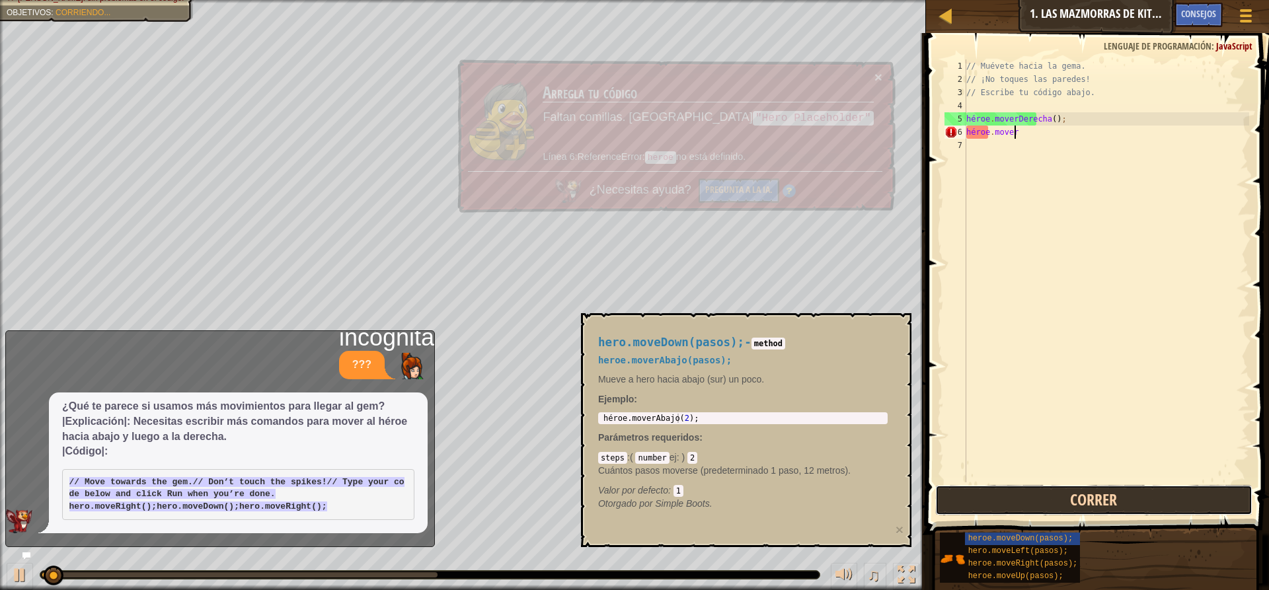
click at [1063, 491] on button "Correr" at bounding box center [1093, 500] width 317 height 30
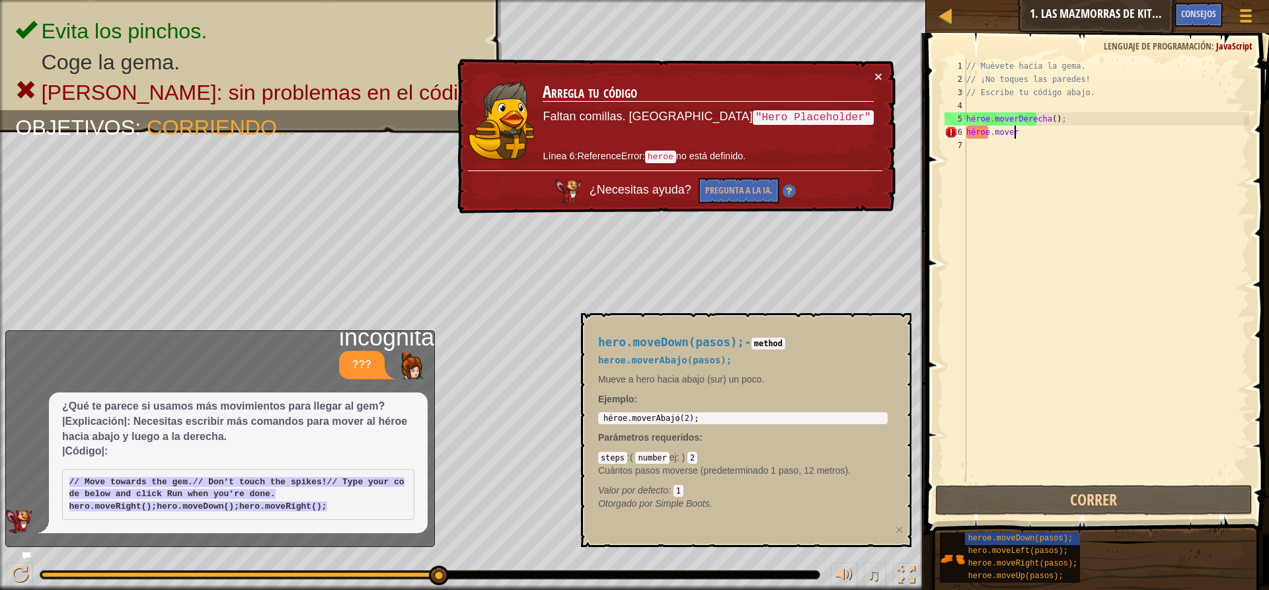
click at [992, 129] on div "// Muévete hacia la [PERSON_NAME]. // ¡No toques las [PERSON_NAME]! // Escribe …" at bounding box center [1105, 283] width 285 height 449
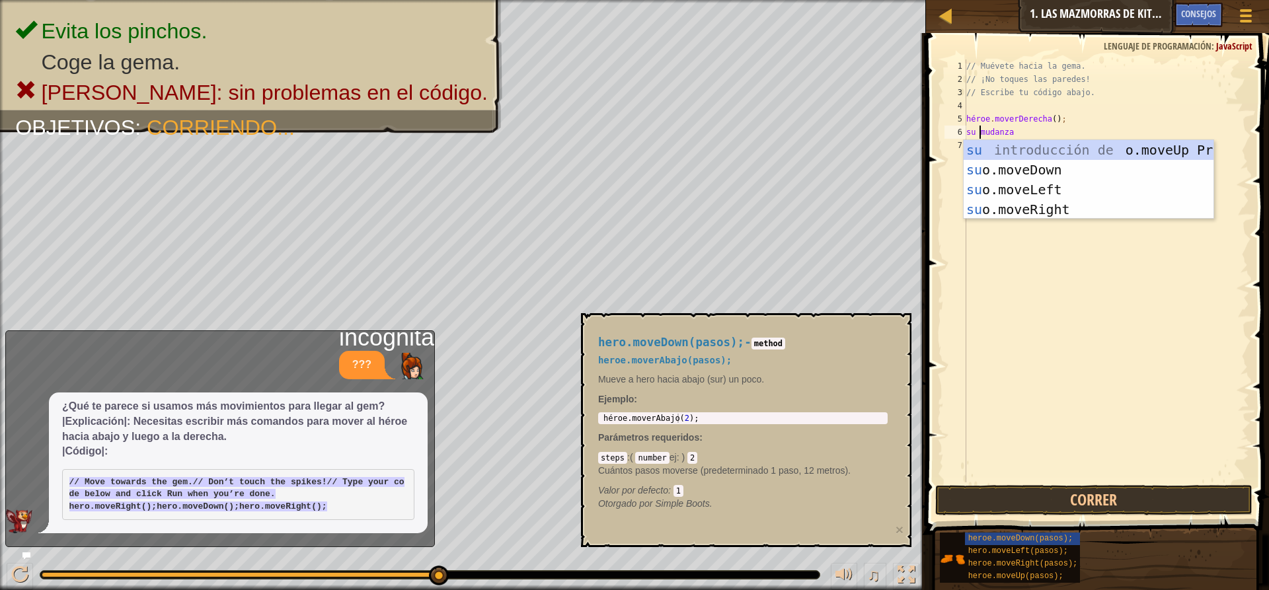
scroll to position [6, 1]
click at [982, 178] on div "Introducción a la presión del héroe .moveUp héroe .moveDown Introducción a la p…" at bounding box center [1088, 199] width 250 height 119
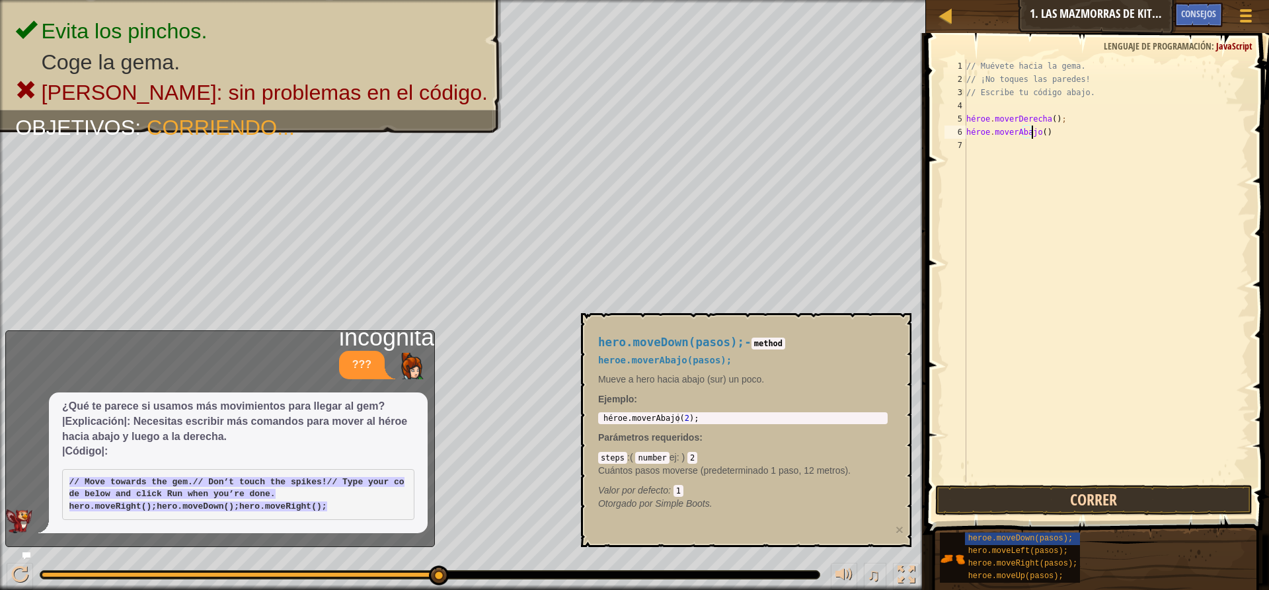
type textarea "hero.moveDown()"
click at [975, 504] on button "Correr" at bounding box center [1093, 500] width 317 height 30
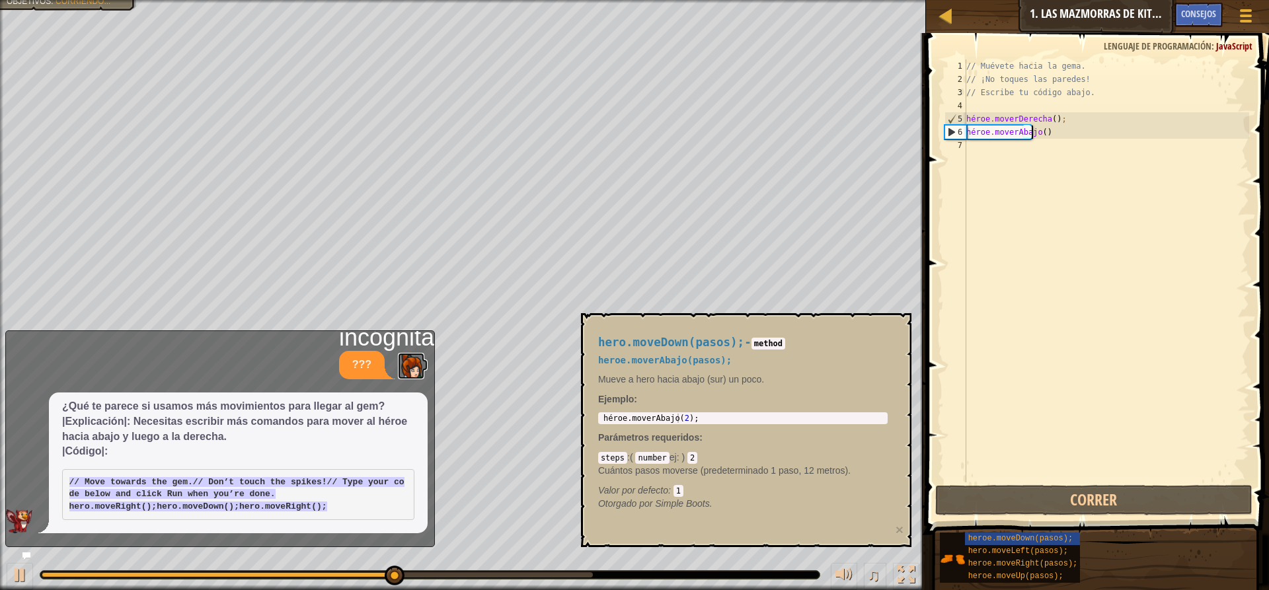
click at [422, 353] on img at bounding box center [411, 366] width 26 height 26
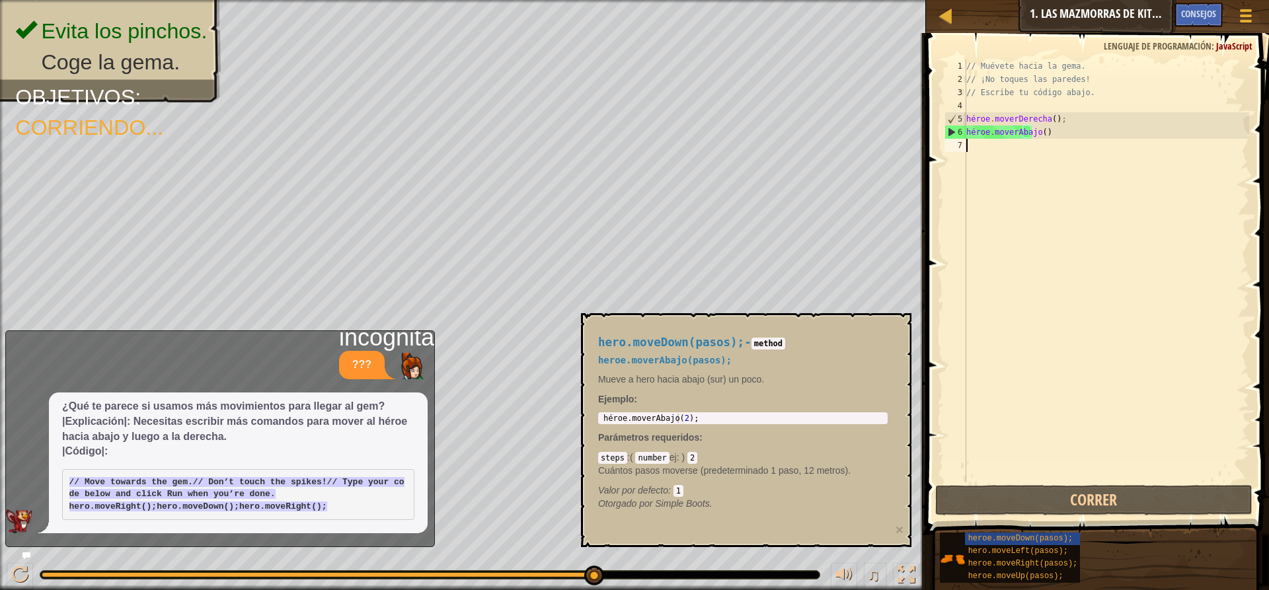
scroll to position [6, 0]
click at [973, 146] on div "// Muévete hacia la [PERSON_NAME]. // ¡No toques las [PERSON_NAME]! // Escribe …" at bounding box center [1105, 283] width 285 height 449
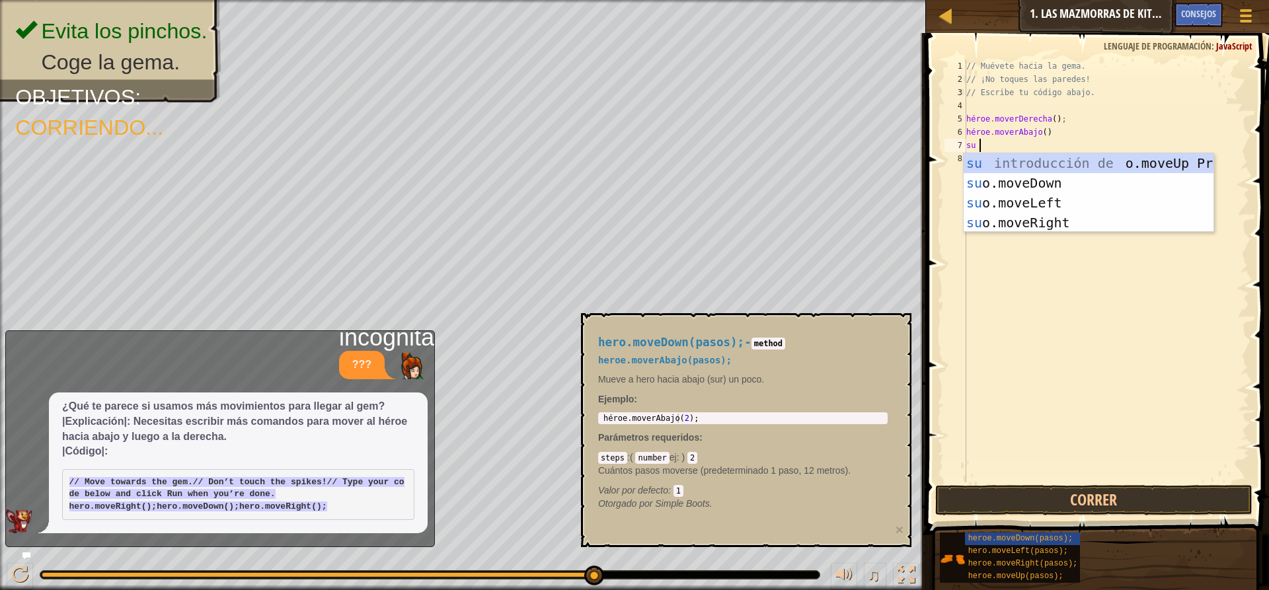
type textarea "hero"
click at [1000, 178] on div "Introducción a la presión del héroe .moveUp héroe .moveDown Introducción a la p…" at bounding box center [1088, 212] width 250 height 119
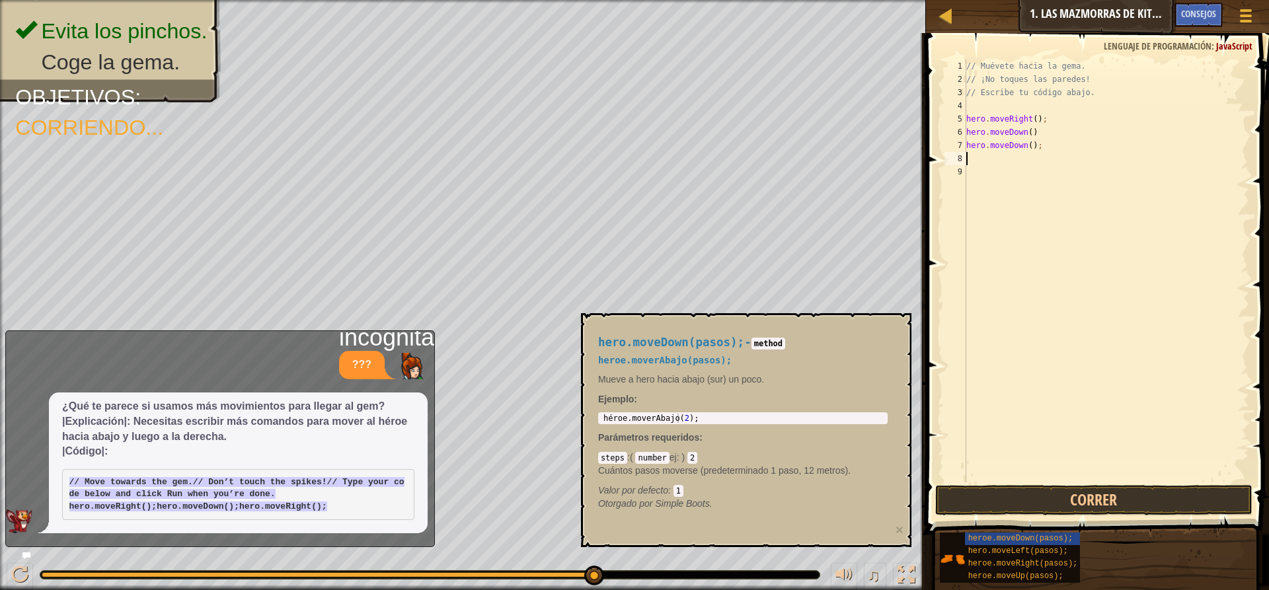
scroll to position [6, 0]
click at [1023, 147] on div "// Muévete hacia la [PERSON_NAME]. // ¡No toques las [PERSON_NAME]! // Escribe …" at bounding box center [1105, 283] width 285 height 449
click at [1048, 144] on div "// Muévete hacia la [PERSON_NAME]. // ¡No toques las [PERSON_NAME]! // Escribe …" at bounding box center [1105, 283] width 285 height 449
drag, startPoint x: 1043, startPoint y: 149, endPoint x: 1057, endPoint y: 145, distance: 15.1
click at [1057, 146] on div "// Muévete hacia la [PERSON_NAME]. // ¡No toques las [PERSON_NAME]! // Escribe …" at bounding box center [1105, 283] width 285 height 449
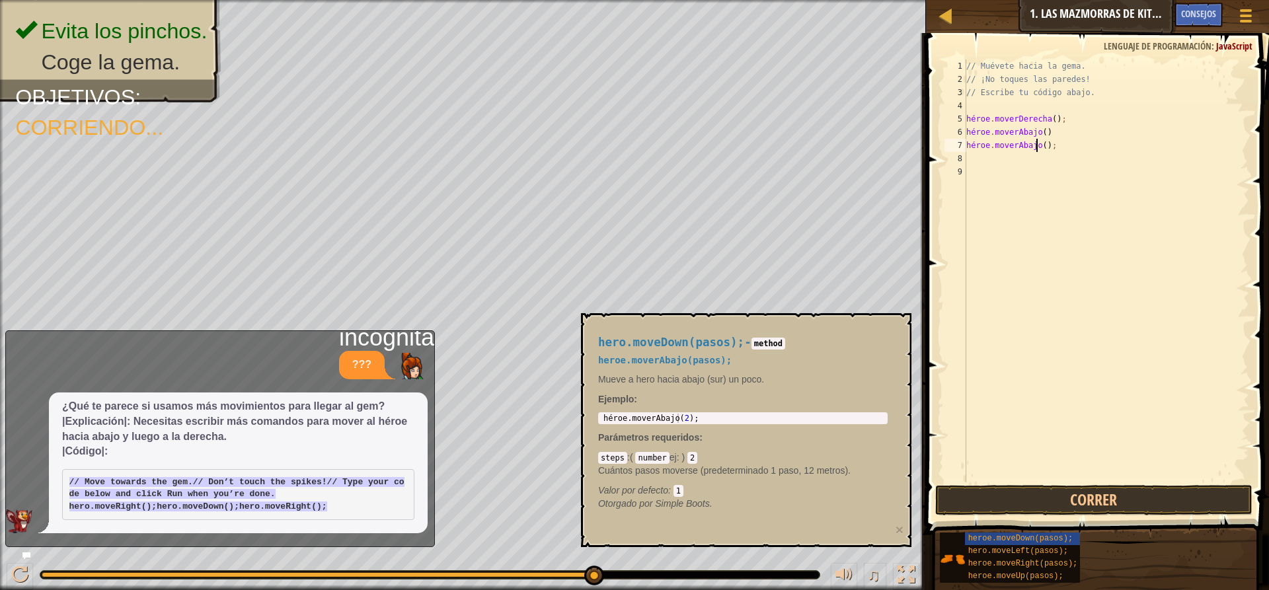
click at [1051, 144] on div "// Muévete hacia la [PERSON_NAME]. // ¡No toques las [PERSON_NAME]! // Escribe …" at bounding box center [1105, 283] width 285 height 449
type textarea "h"
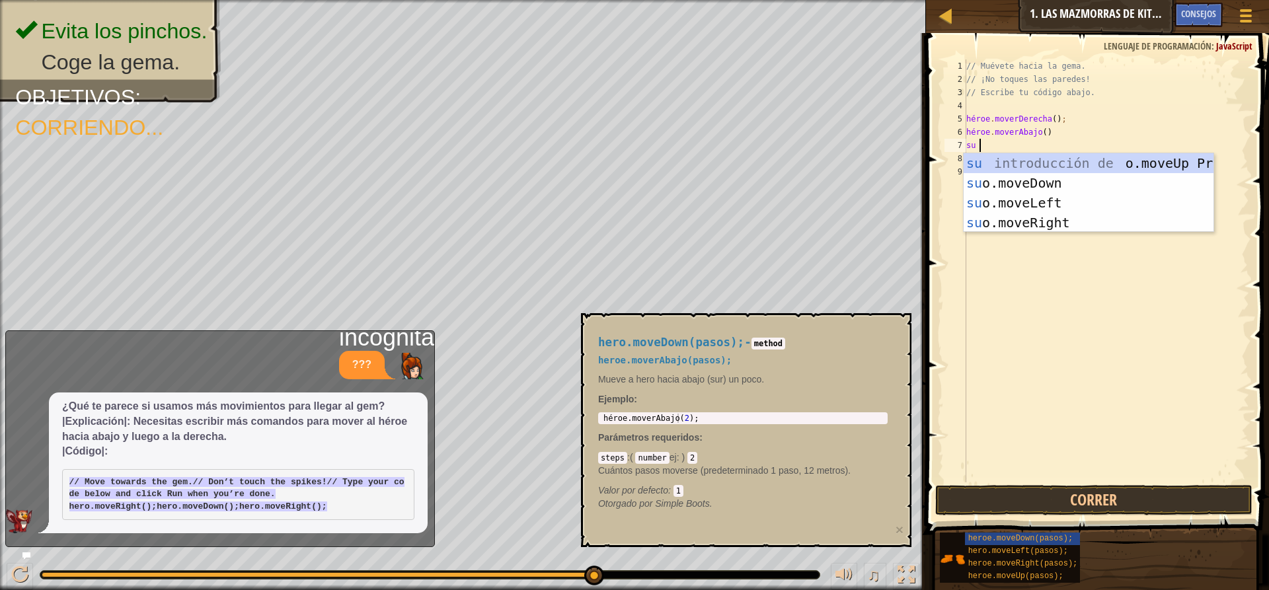
type textarea "hero"
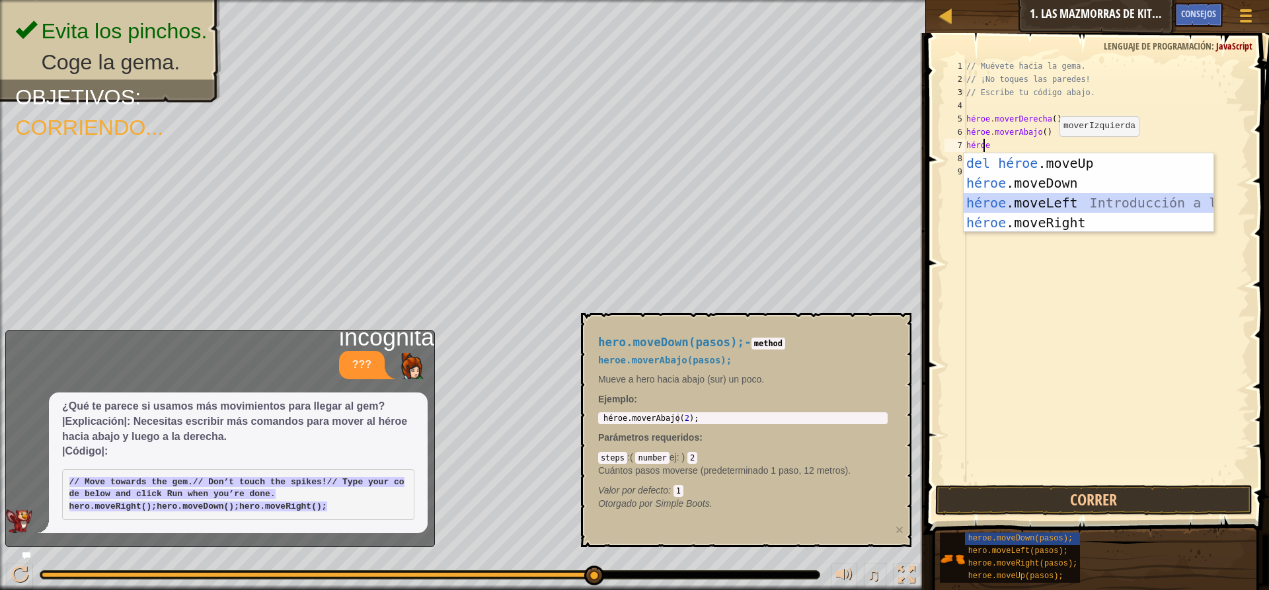
click at [1045, 198] on div "Introducción a la presión del héroe .moveUp héroe .moveDown Introducción a la p…" at bounding box center [1088, 212] width 250 height 119
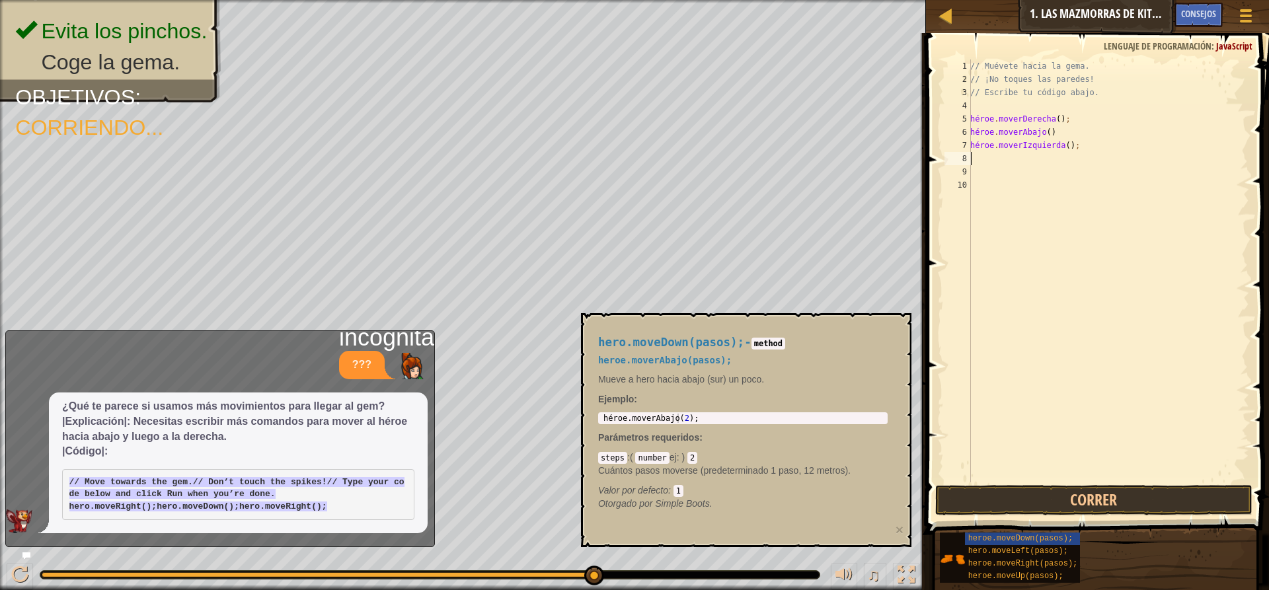
click at [1064, 144] on div "// Muévete hacia la [PERSON_NAME]. // ¡No toques las [PERSON_NAME]! // Escribe …" at bounding box center [1107, 283] width 281 height 449
type textarea "h"
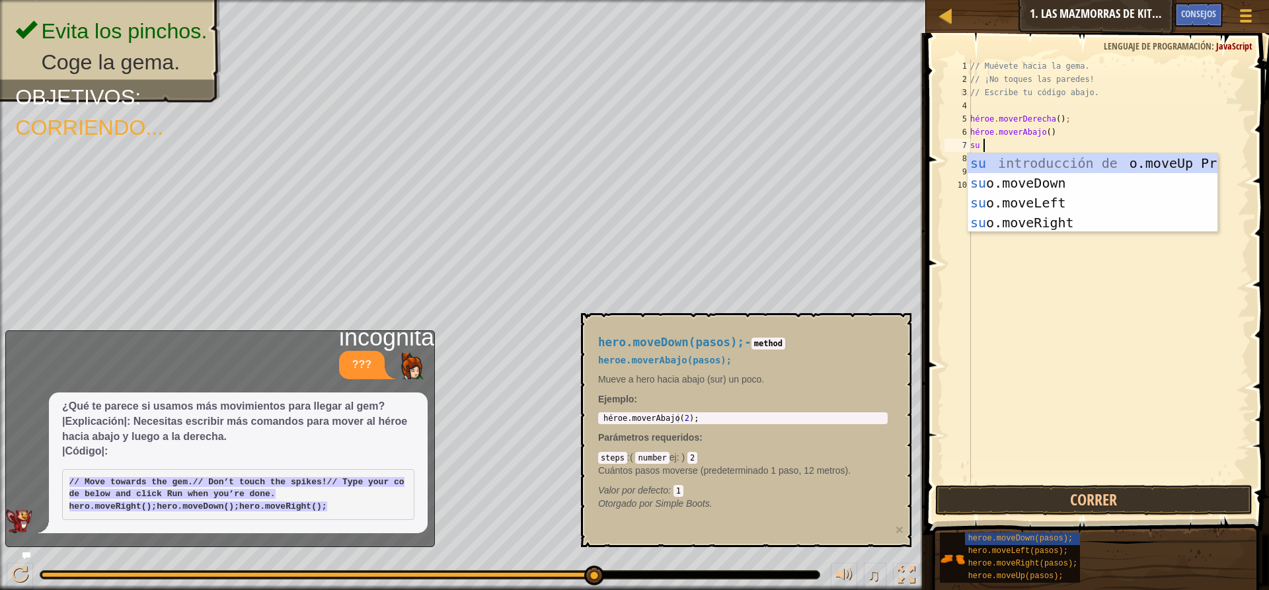
type textarea "hero"
click at [1037, 216] on div "Introducción a la presión del héroe .moveUp héroe .moveDown Introducción a la p…" at bounding box center [1092, 212] width 250 height 119
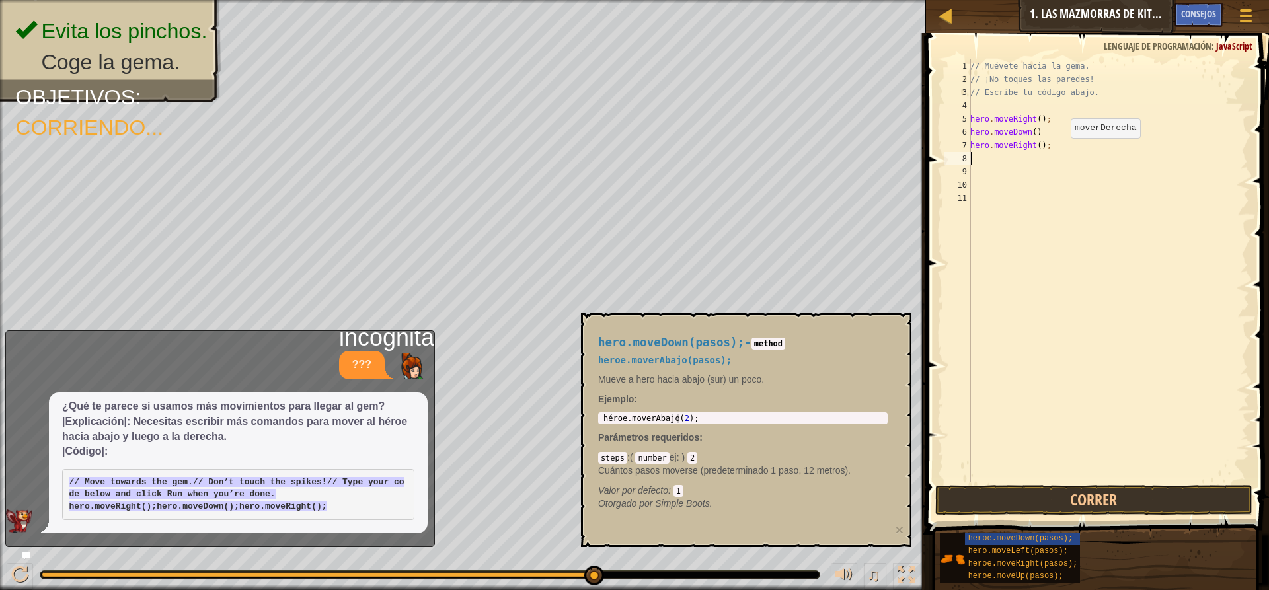
scroll to position [6, 0]
click at [1061, 505] on button "Correr" at bounding box center [1093, 500] width 317 height 30
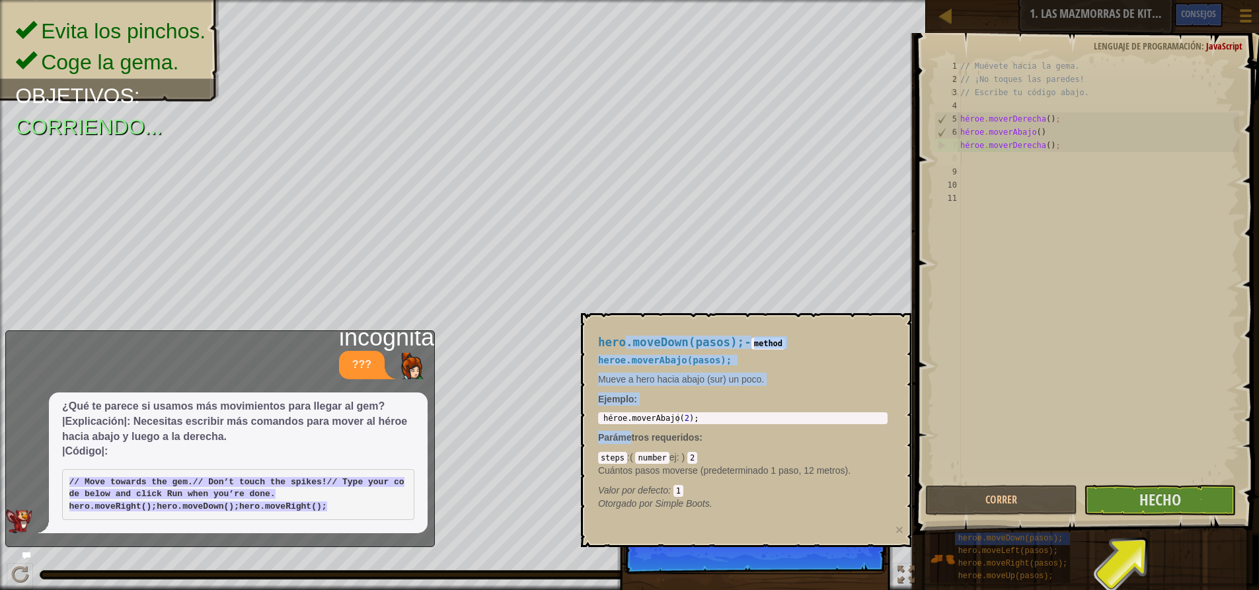
drag, startPoint x: 626, startPoint y: 334, endPoint x: 632, endPoint y: 439, distance: 104.6
click at [632, 439] on div "hero.moveDown(pasos); - method heroe.moverAbajo(pasos); Mueve a hero hacia abaj…" at bounding box center [743, 423] width 308 height 199
click at [895, 527] on font "×" at bounding box center [899, 529] width 8 height 15
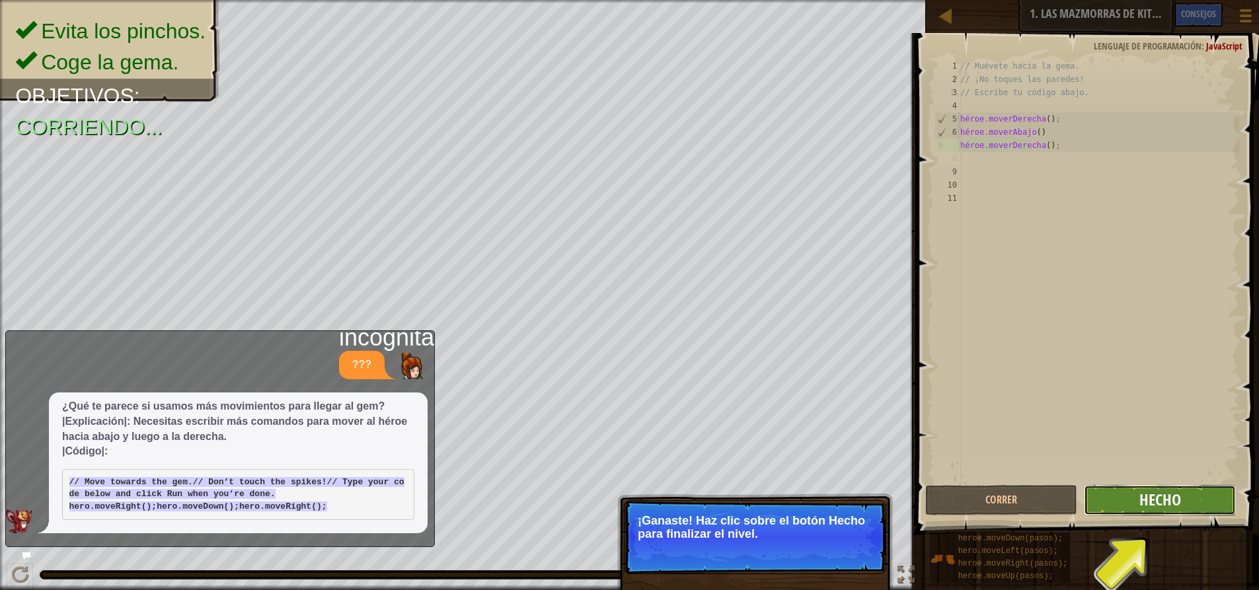
click at [1173, 503] on font "Hecho" at bounding box center [1160, 499] width 42 height 21
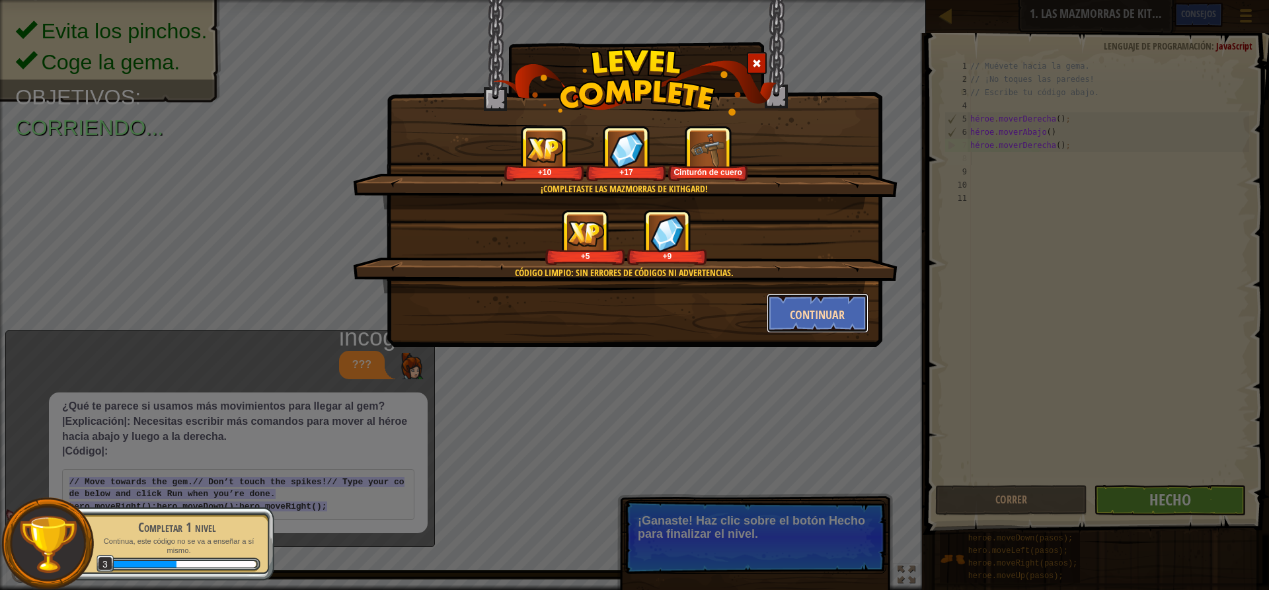
click at [841, 310] on font "Continuar" at bounding box center [817, 315] width 55 height 17
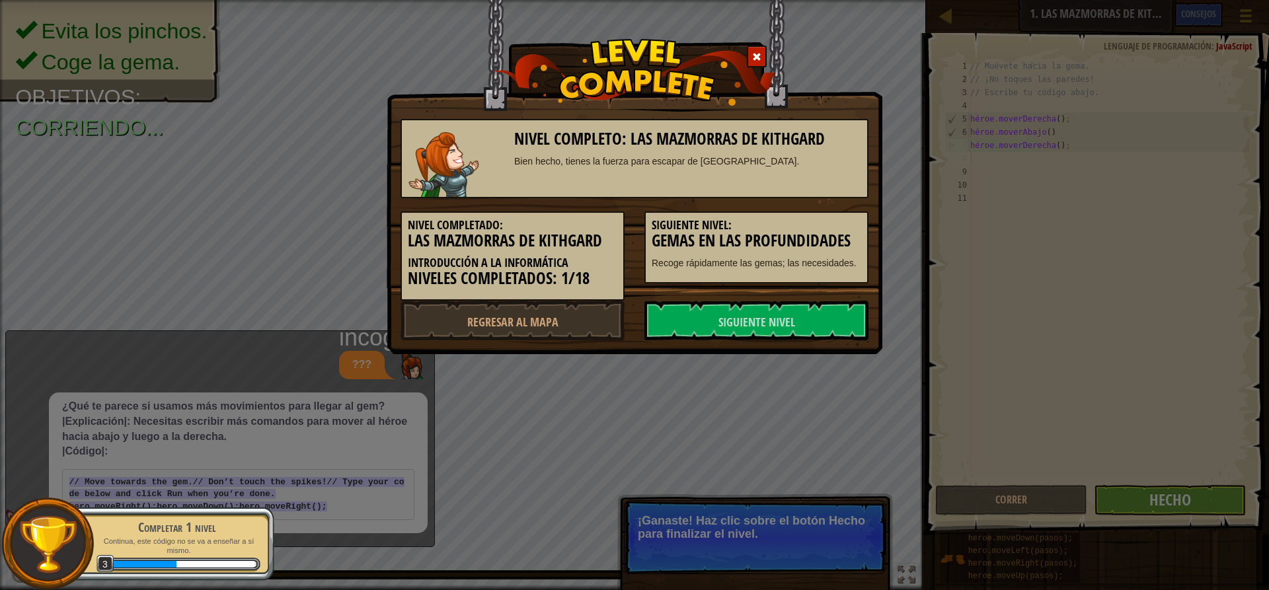
click at [841, 310] on link "Siguiente nivel" at bounding box center [756, 321] width 224 height 40
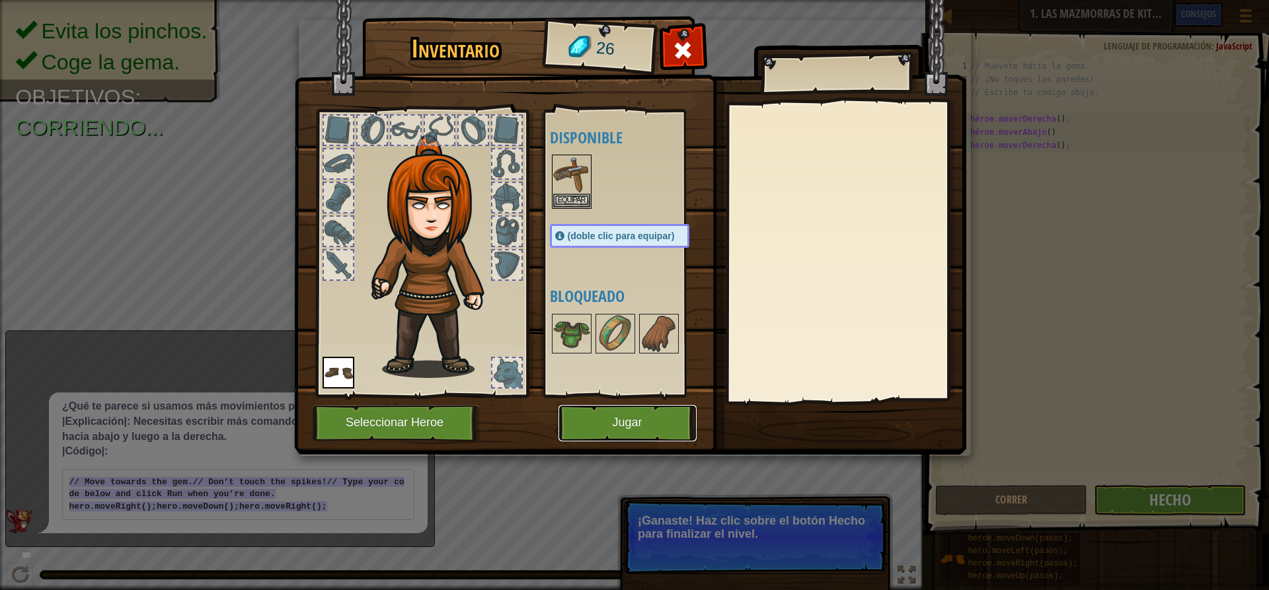
click at [661, 428] on button "Jugar" at bounding box center [627, 423] width 138 height 36
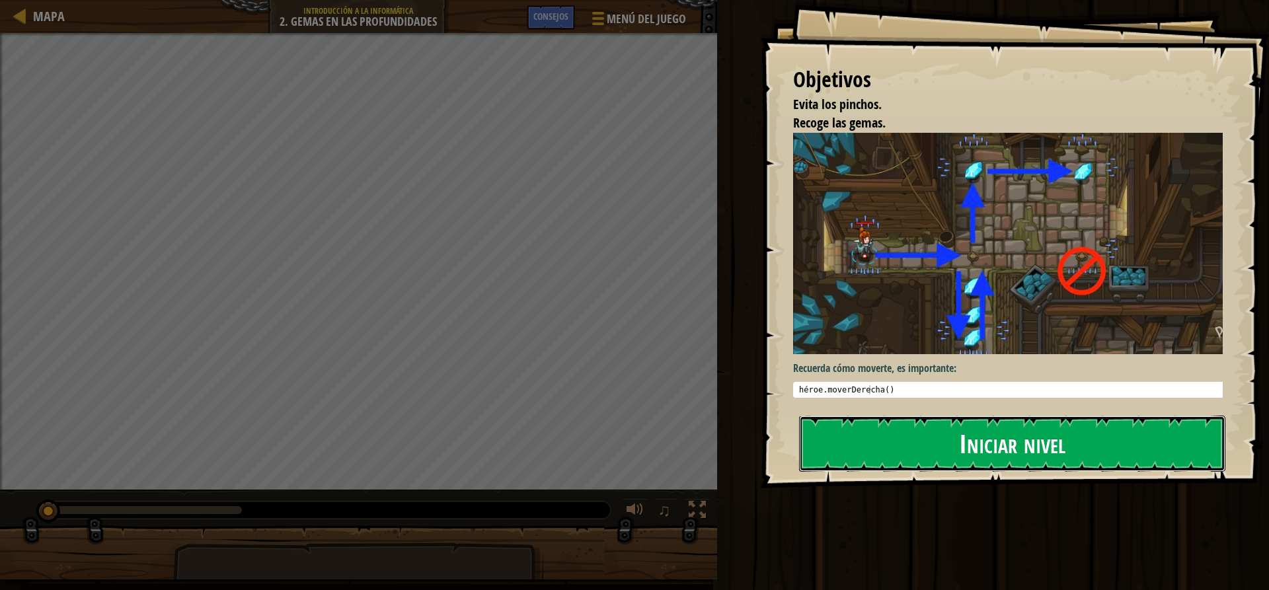
click at [1016, 424] on font "Iniciar nivel" at bounding box center [1012, 441] width 106 height 36
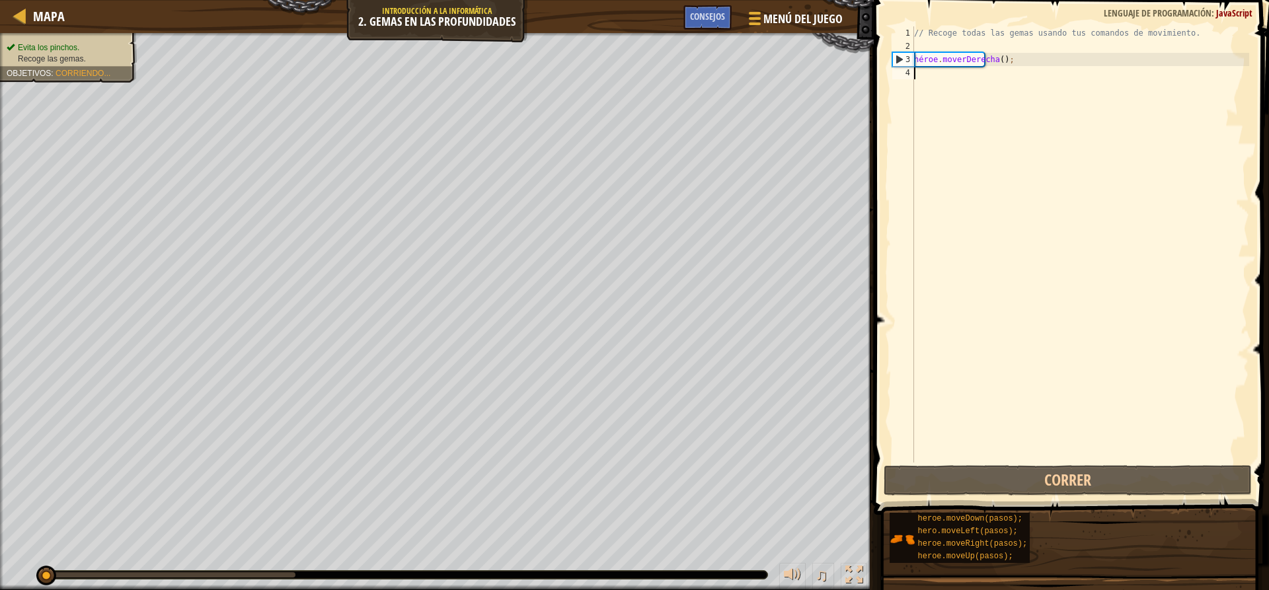
click at [931, 75] on div "// Recoge todas las gemas usando tus comandos de movimiento. héroe . moverDerec…" at bounding box center [1080, 257] width 338 height 463
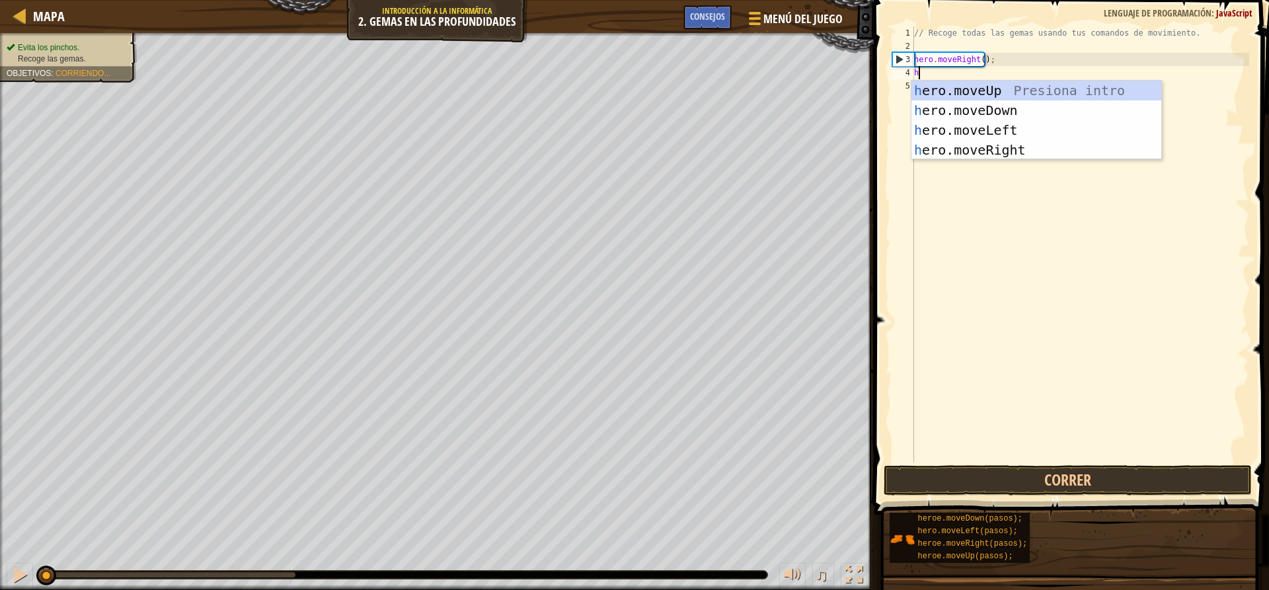
scroll to position [6, 0]
type textarea "her"
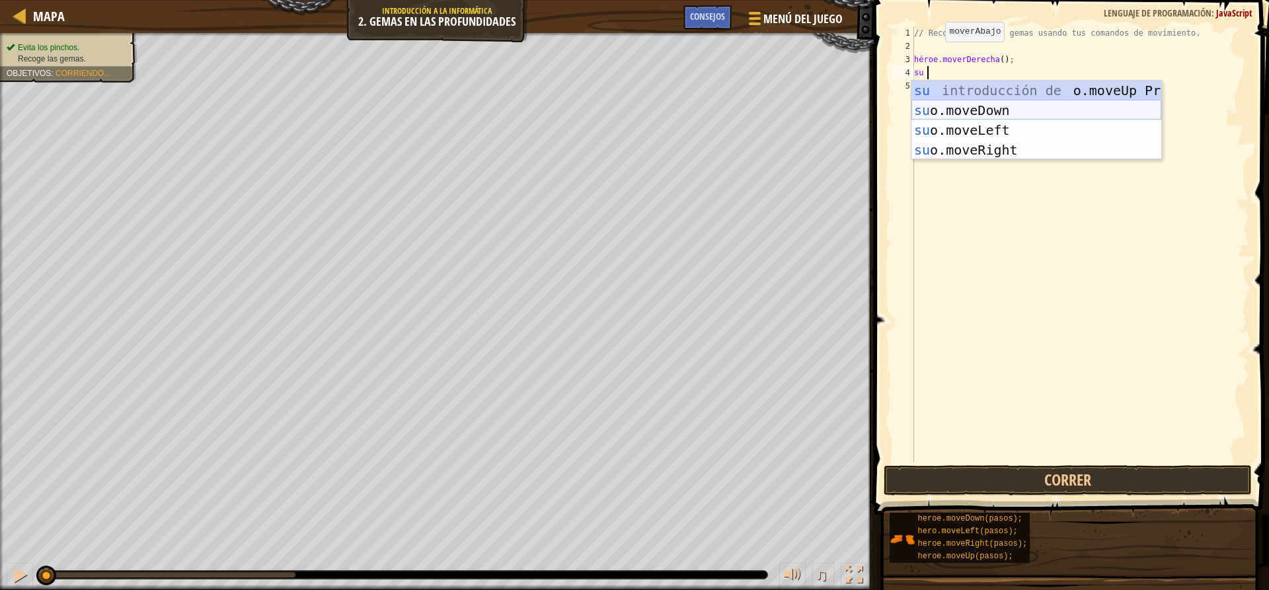
click at [953, 110] on div "su introducción de o.moveUp Presiona su o.moveDown Introducción a la presión su…" at bounding box center [1036, 140] width 250 height 119
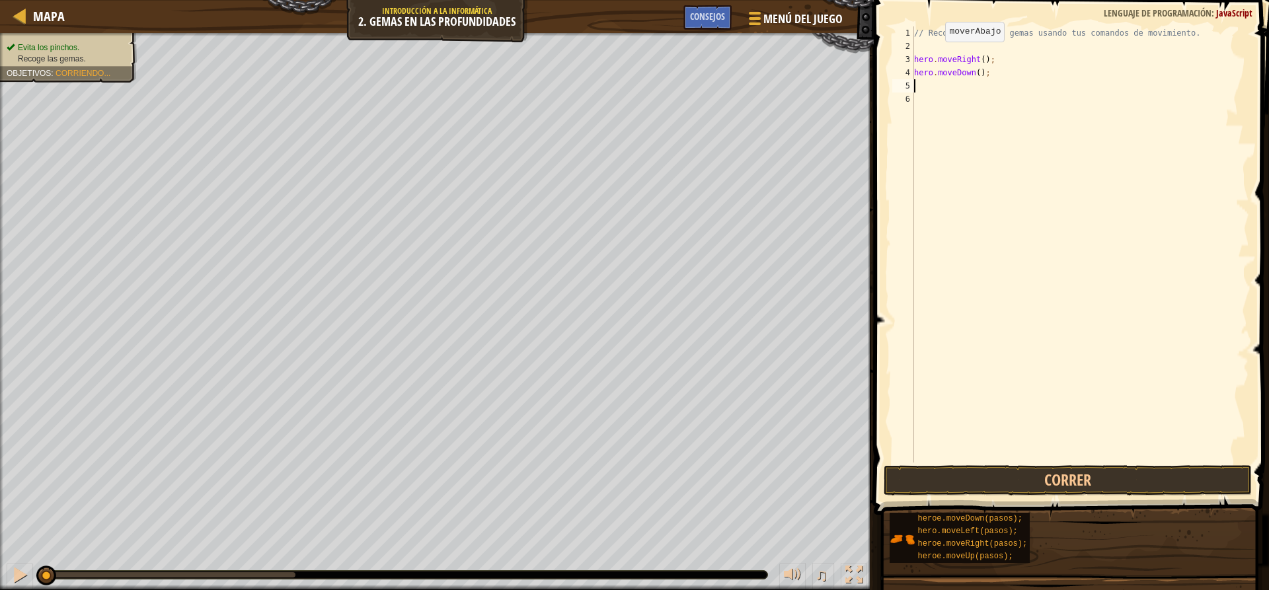
scroll to position [6, 0]
click at [936, 490] on button "Correr" at bounding box center [1066, 480] width 367 height 30
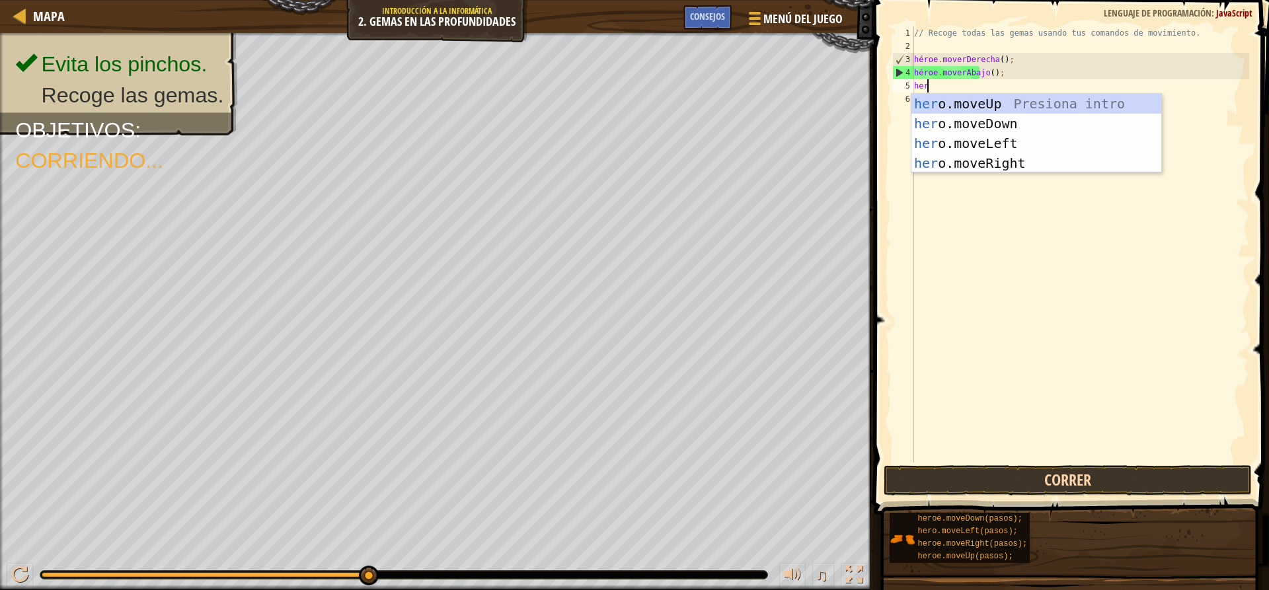
scroll to position [6, 1]
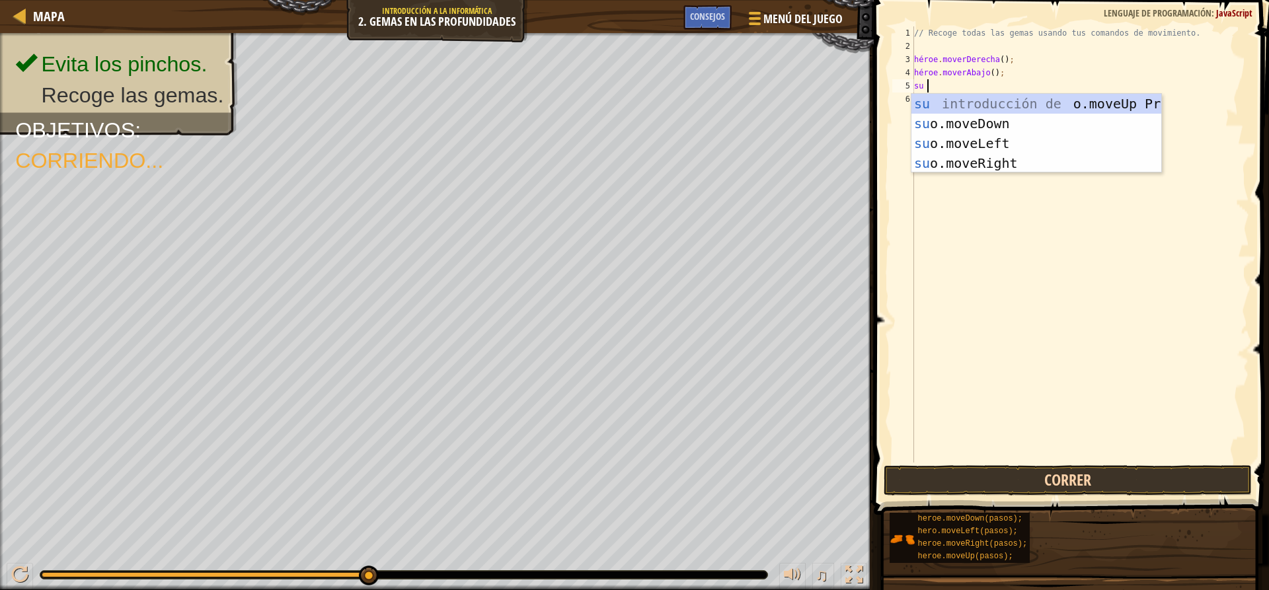
type textarea "hero"
click at [996, 159] on div "Introducción a la presión del héroe .moveUp héroe .moveDown Introducción a la p…" at bounding box center [1036, 153] width 250 height 119
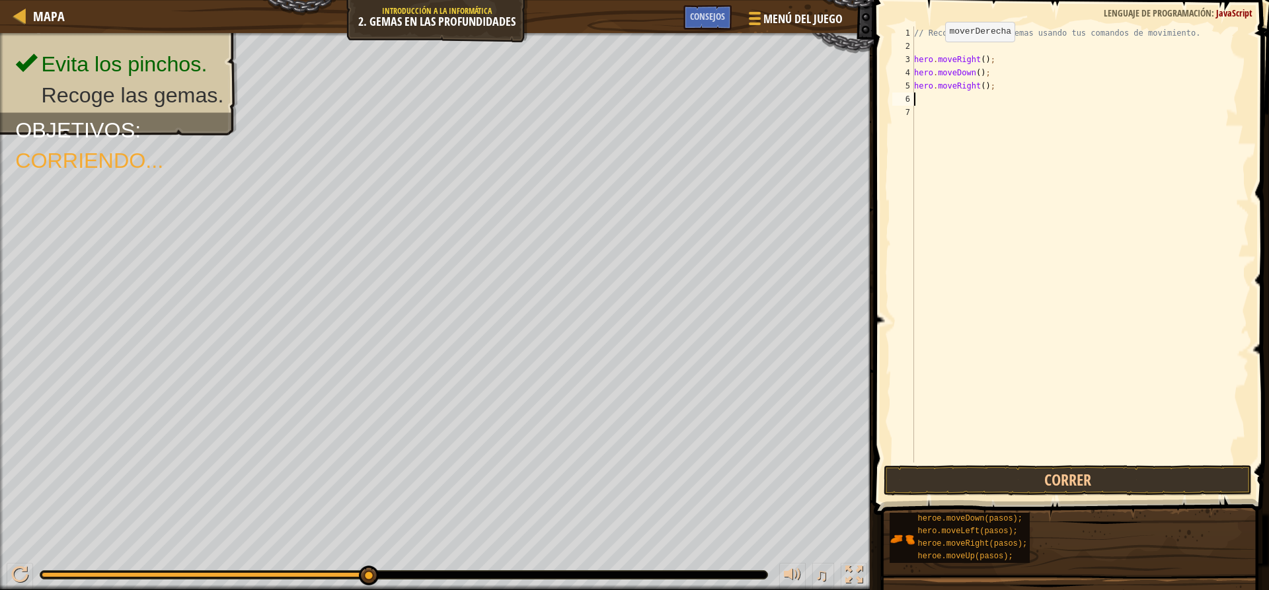
scroll to position [6, 0]
click at [995, 482] on button "Correr" at bounding box center [1066, 480] width 367 height 30
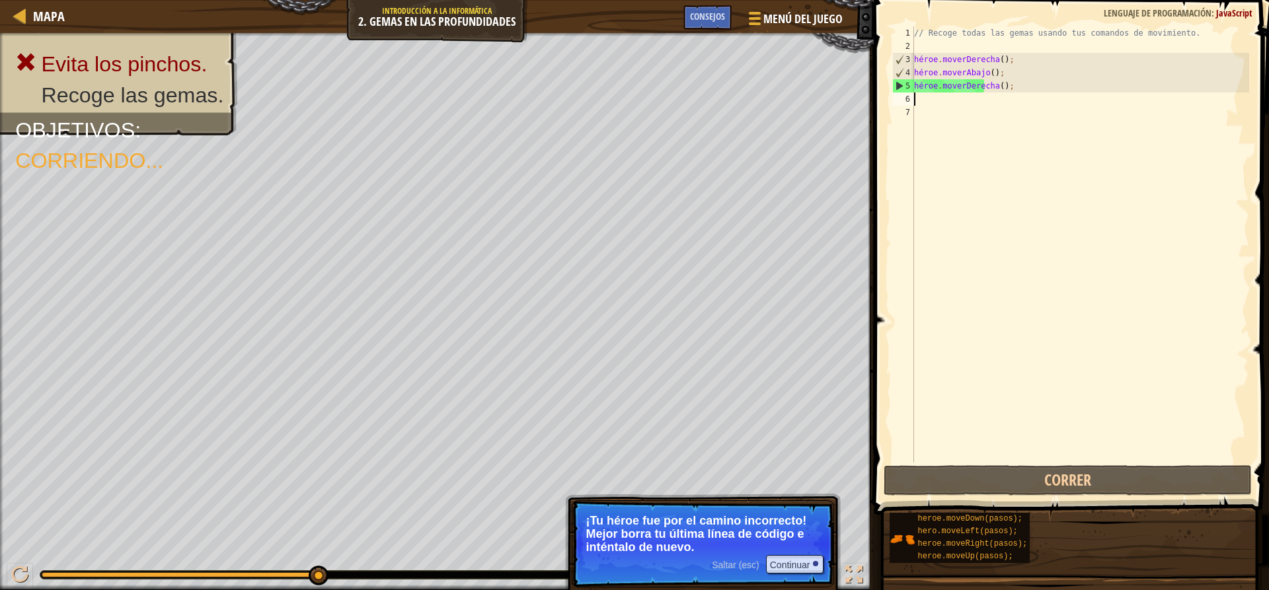
click at [998, 89] on div "// Recoge todas las gemas usando tus comandos de movimiento. héroe . [PERSON_NA…" at bounding box center [1080, 257] width 338 height 463
click at [1014, 87] on div "// Recoge todas las gemas usando tus comandos de movimiento. héroe . [PERSON_NA…" at bounding box center [1080, 257] width 338 height 463
click at [1003, 81] on div "// Recoge todas las gemas usando tus comandos de movimiento. héroe . [PERSON_NA…" at bounding box center [1080, 257] width 338 height 463
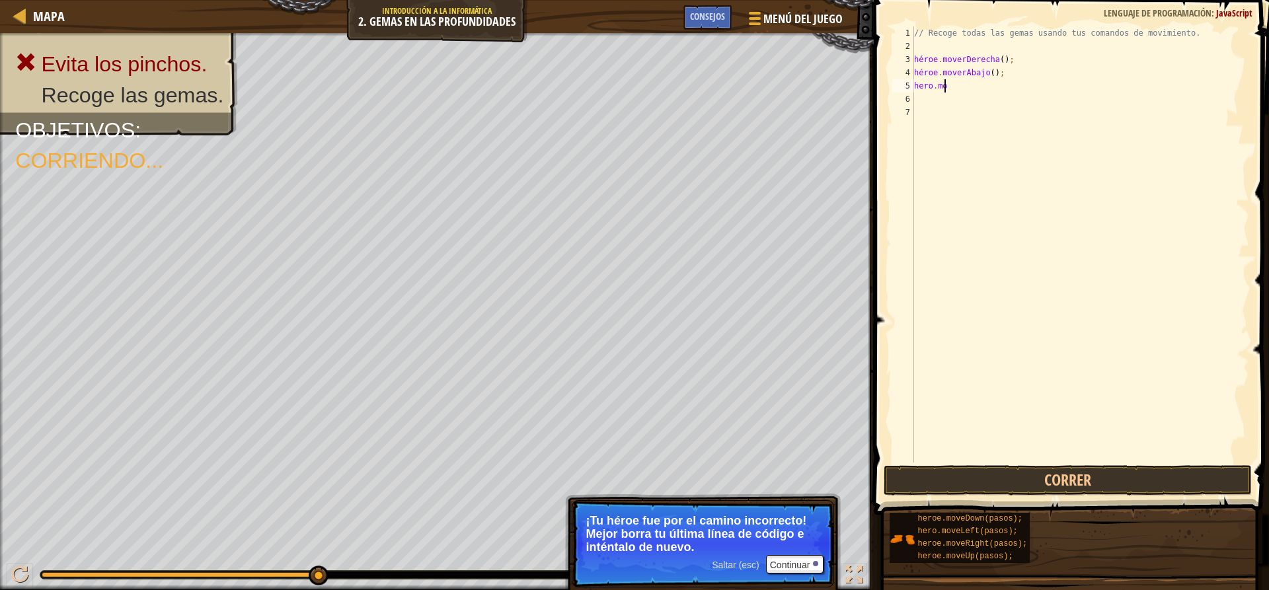
type textarea "h"
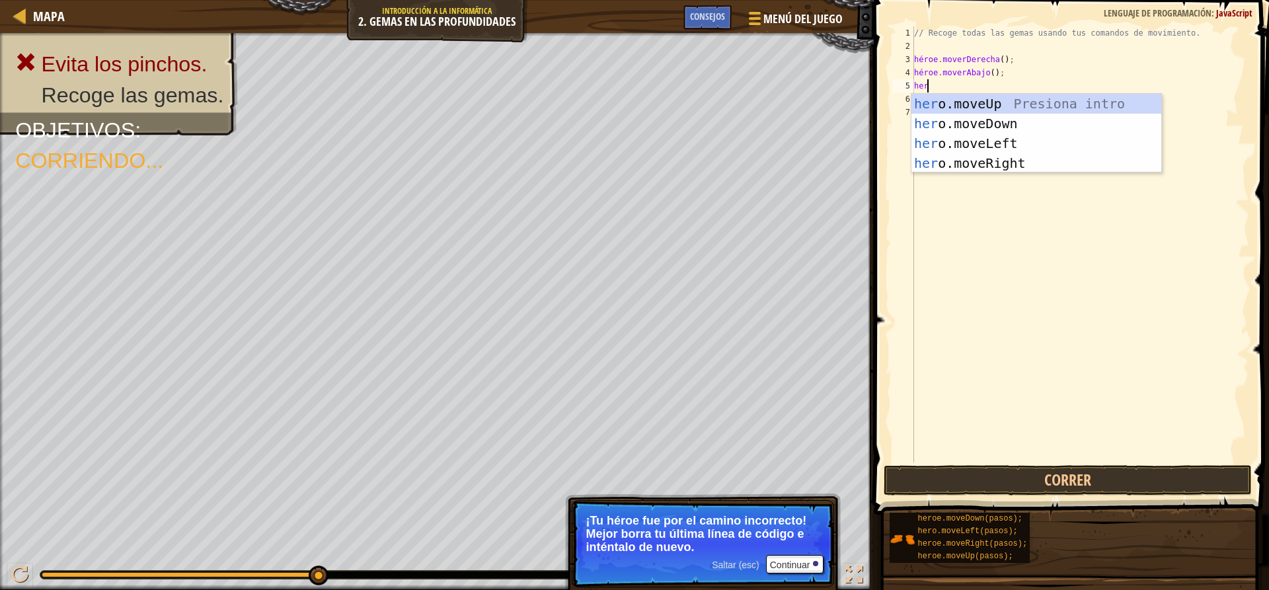
scroll to position [6, 1]
type textarea "hero"
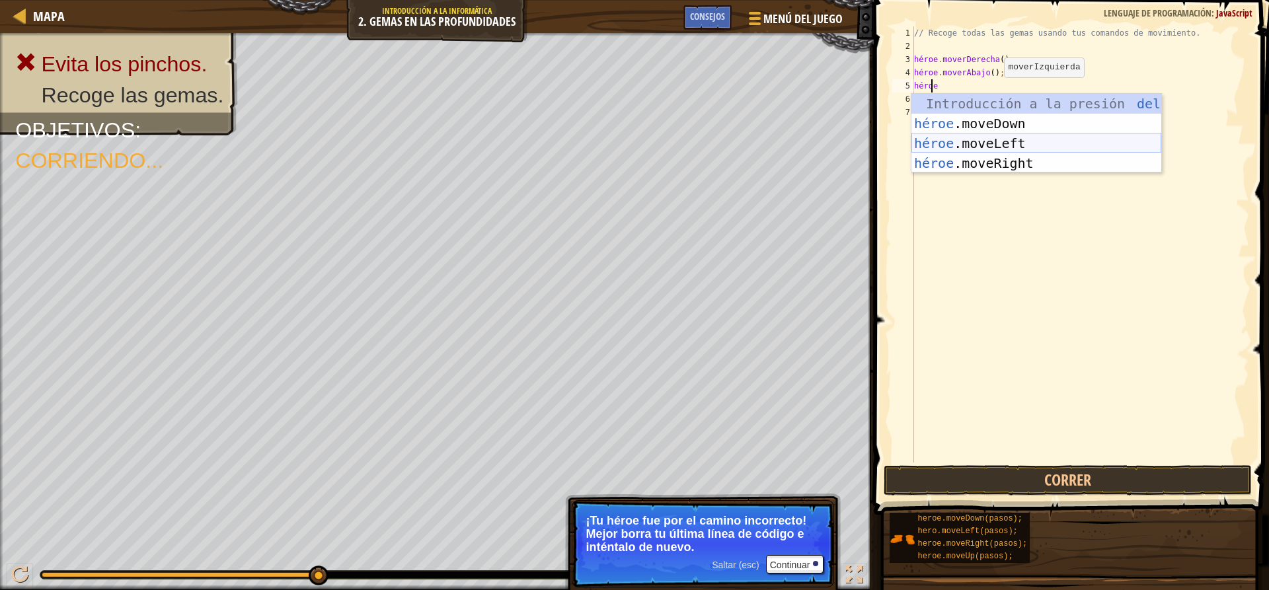
click at [1015, 146] on div "Introducción a la presión del héroe .moveUp héroe .moveDown Introducción a la p…" at bounding box center [1036, 153] width 250 height 119
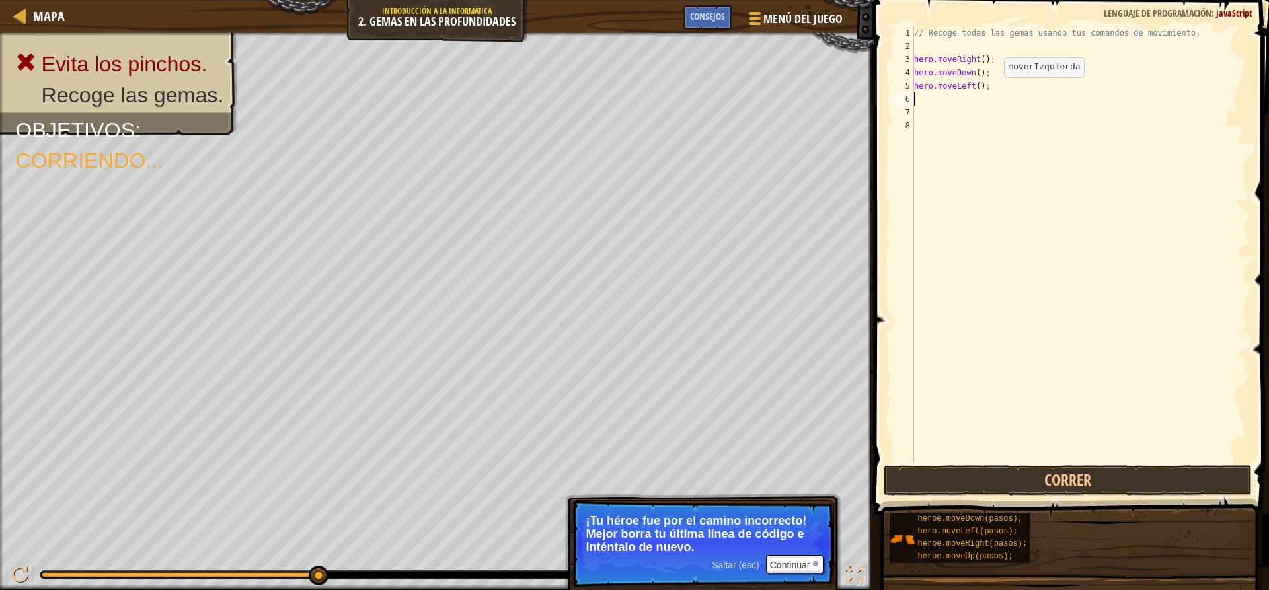
scroll to position [6, 0]
click at [1008, 85] on div "// Recoge todas las gemas usando tus comandos de movimiento. héroe . [PERSON_NA…" at bounding box center [1080, 257] width 338 height 463
click at [1055, 488] on button "Correr" at bounding box center [1066, 480] width 367 height 30
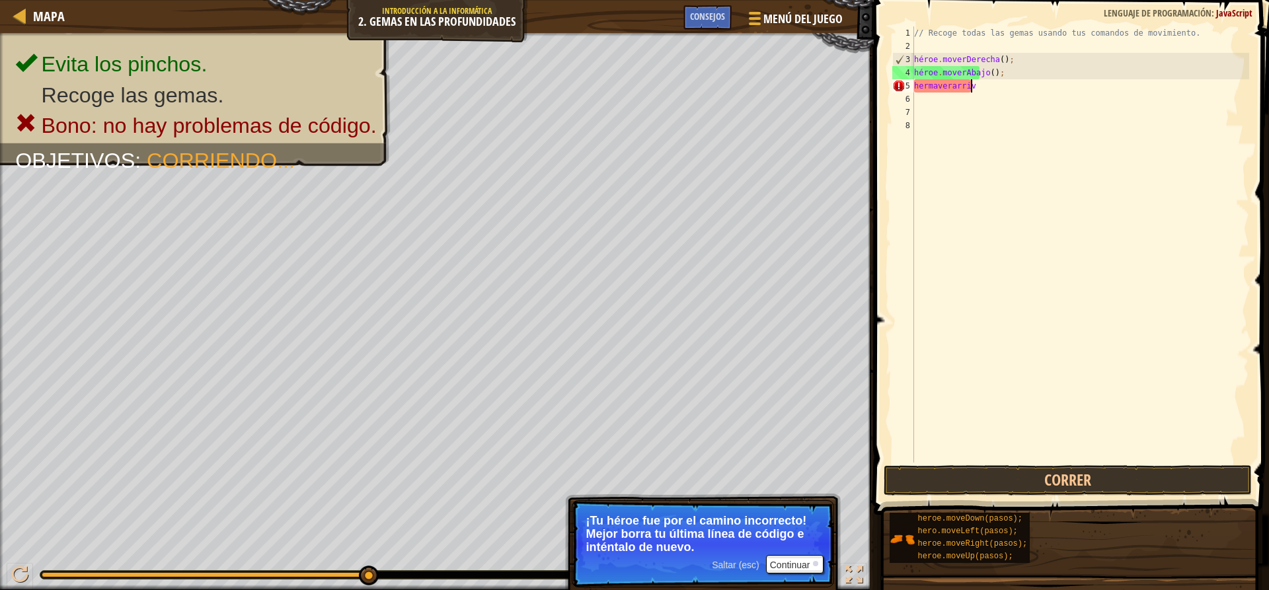
scroll to position [6, 4]
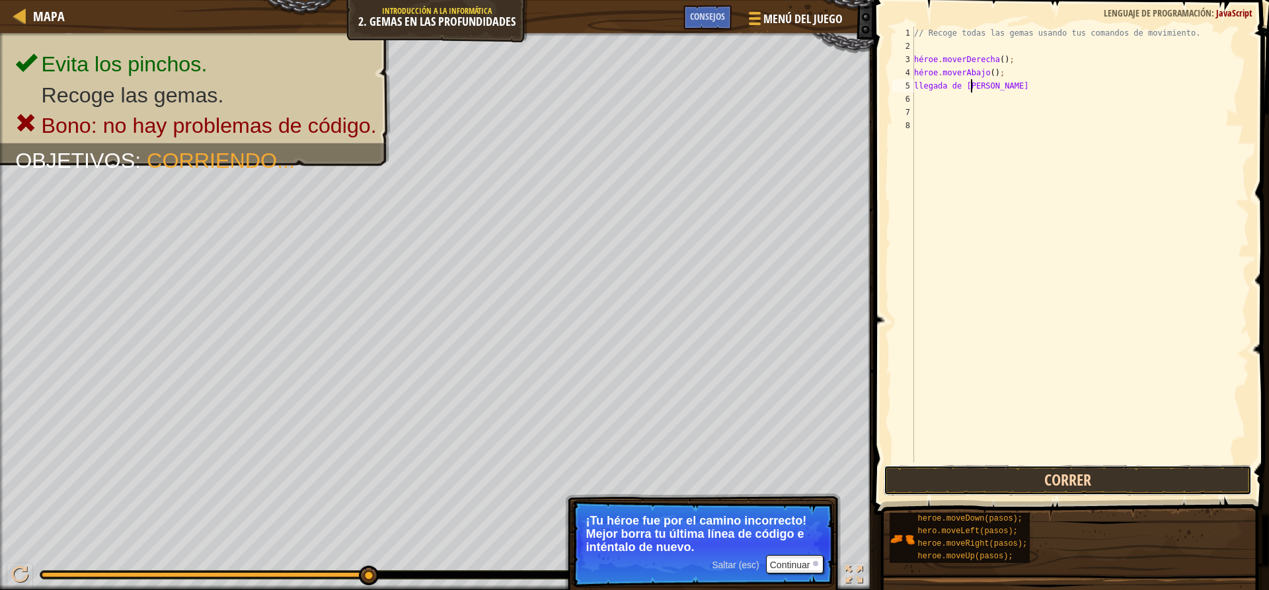
click at [1006, 486] on button "Correr" at bounding box center [1066, 480] width 367 height 30
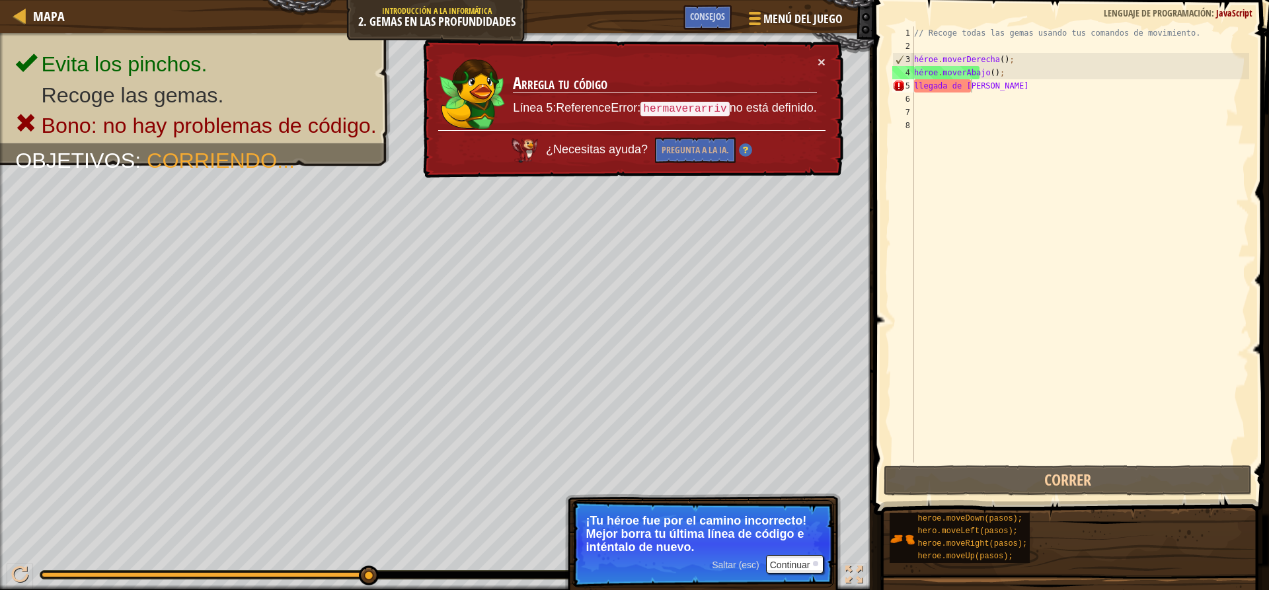
drag, startPoint x: 683, startPoint y: 109, endPoint x: 708, endPoint y: 105, distance: 24.8
click at [713, 106] on code "hermaverarriv" at bounding box center [684, 109] width 89 height 15
drag, startPoint x: 681, startPoint y: 112, endPoint x: 742, endPoint y: 95, distance: 63.0
click at [749, 95] on td "Arregla tu código Línea 5:ReferenceError: hermaverarriv no está definido." at bounding box center [664, 92] width 305 height 75
drag, startPoint x: 696, startPoint y: 110, endPoint x: 743, endPoint y: 94, distance: 50.4
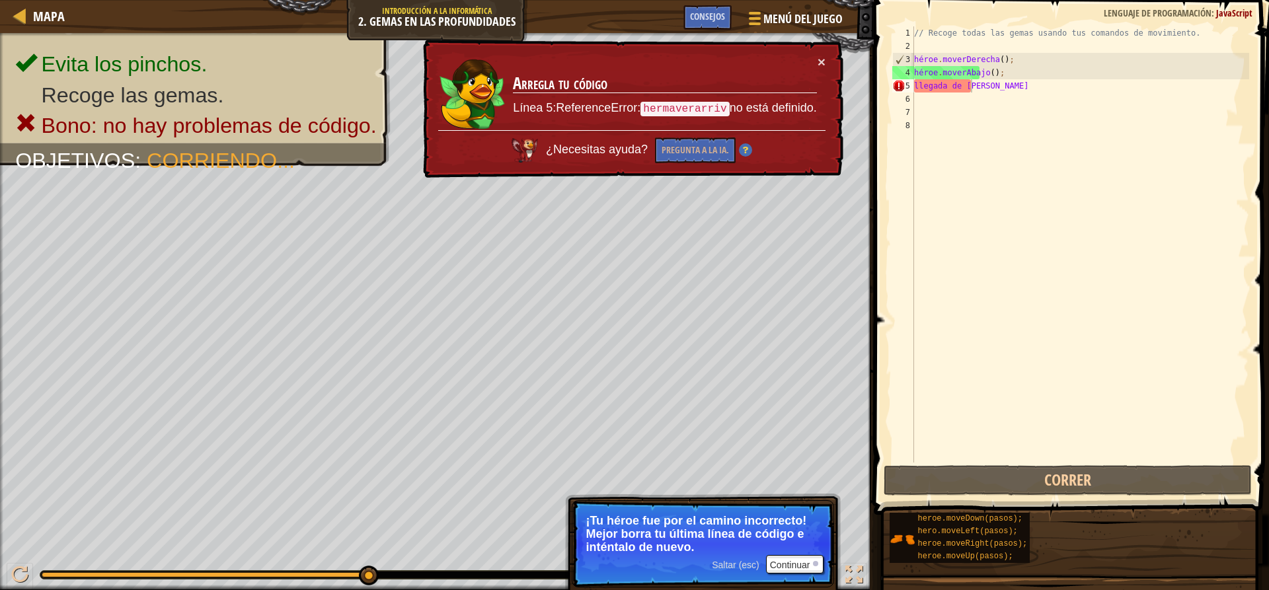
click at [741, 98] on td "Arregla tu código Línea 5:ReferenceError: hermaverarriv no está definido." at bounding box center [664, 92] width 305 height 75
click at [997, 86] on div "// Recoge todas las gemas usando tus comandos de movimiento. héroe . [PERSON_NA…" at bounding box center [1080, 257] width 338 height 463
click at [997, 85] on div "// Recoge todas las gemas usando tus comandos de movimiento. héroe . [PERSON_NA…" at bounding box center [1080, 257] width 338 height 463
click at [998, 89] on div "// Recoge todas las gemas usando tus comandos de movimiento. héroe . [PERSON_NA…" at bounding box center [1080, 257] width 338 height 463
click at [1001, 86] on div "// Recoge todas las gemas usando tus comandos de movimiento. héroe . [PERSON_NA…" at bounding box center [1080, 257] width 338 height 463
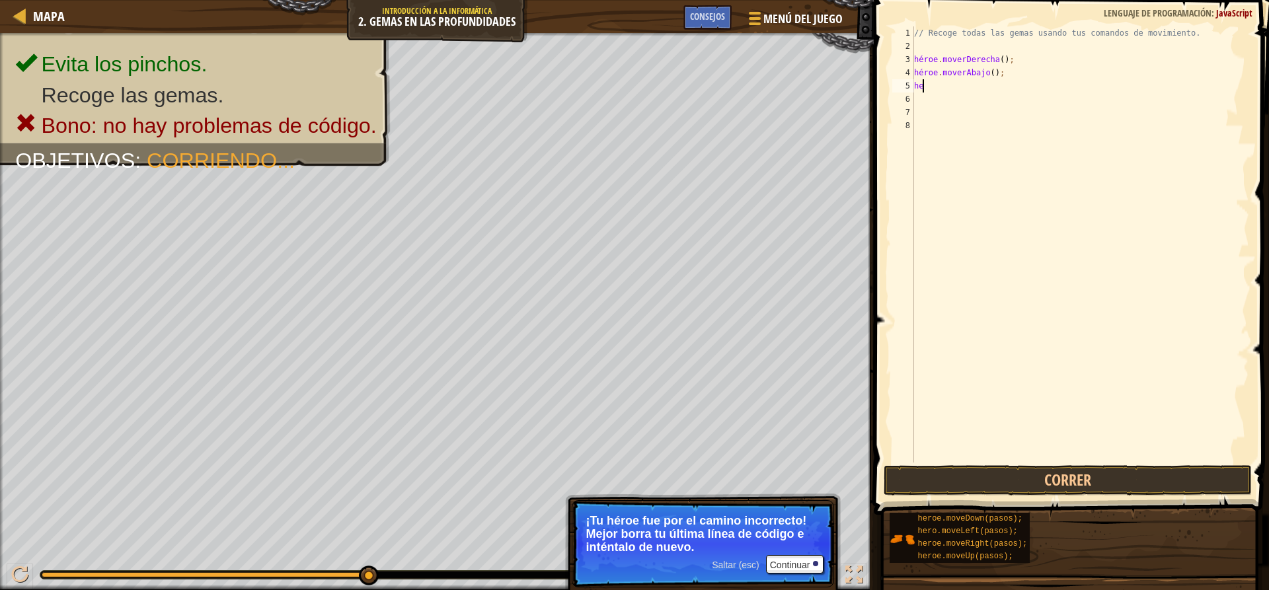
scroll to position [6, 0]
type textarea "h"
click at [1040, 479] on button "Correr" at bounding box center [1066, 480] width 367 height 30
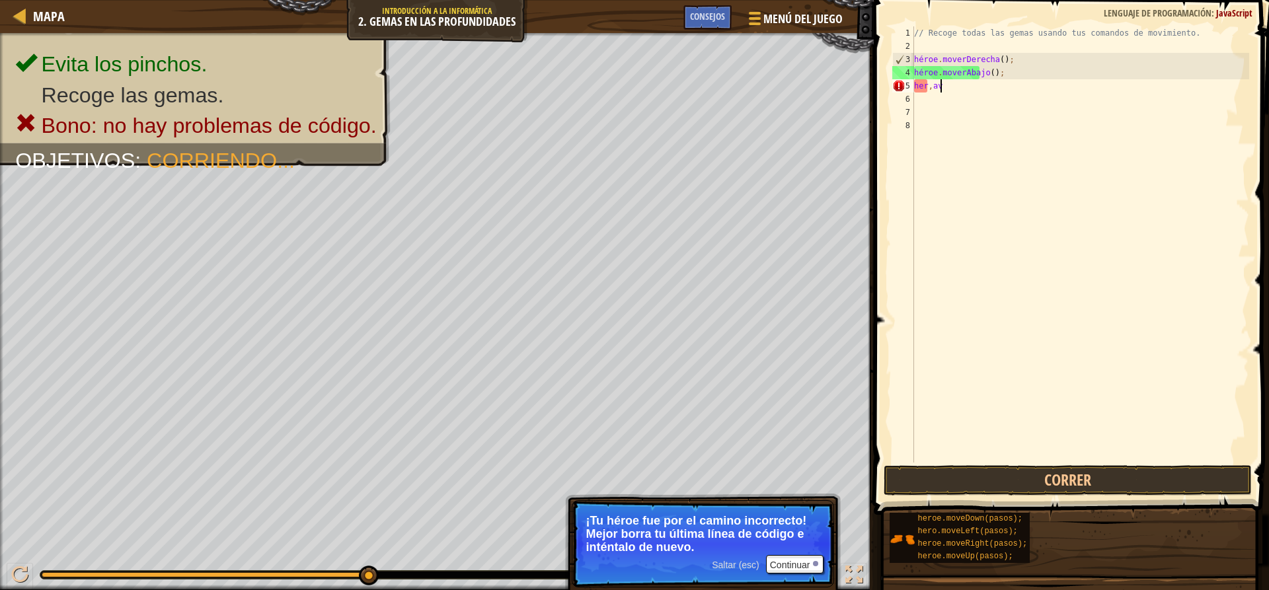
type textarea "h"
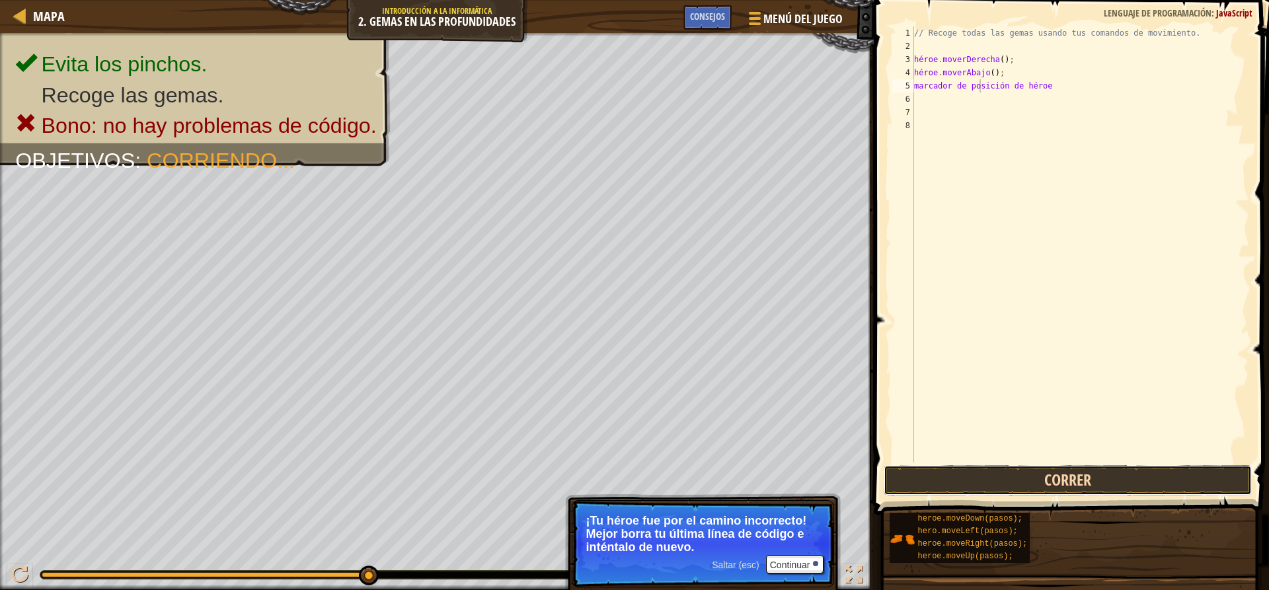
click at [979, 483] on button "Correr" at bounding box center [1066, 480] width 367 height 30
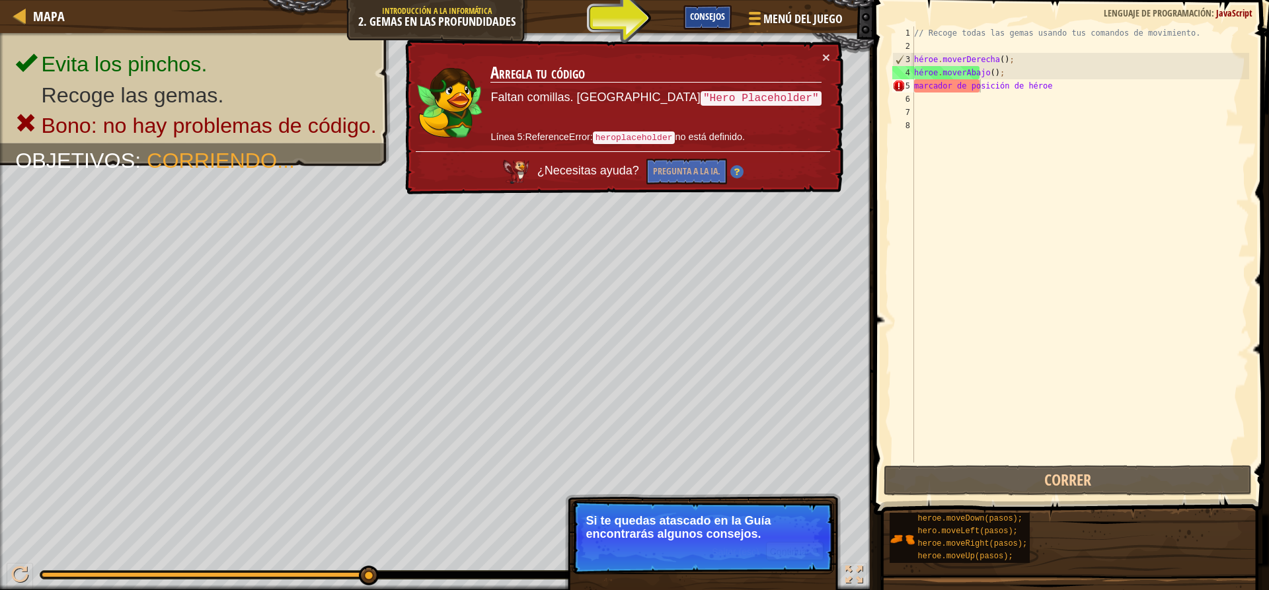
click at [712, 9] on div "Consejos" at bounding box center [707, 17] width 48 height 24
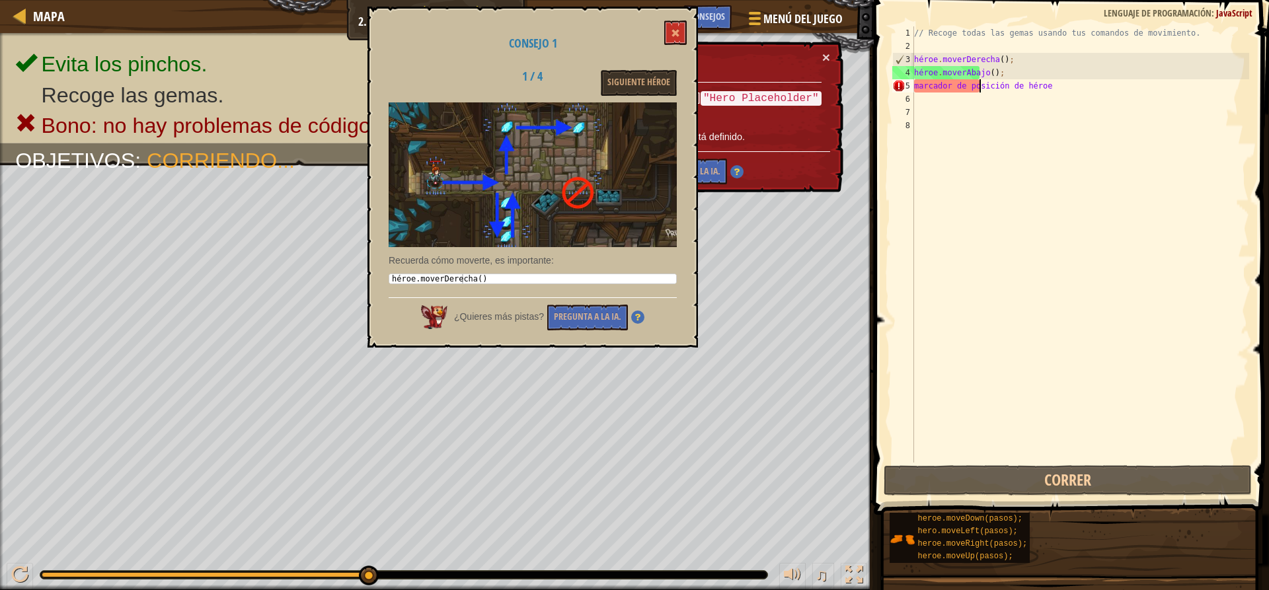
click at [1045, 84] on div "// Recoge todas las gemas usando tus comandos de movimiento. héroe . [PERSON_NA…" at bounding box center [1080, 257] width 338 height 463
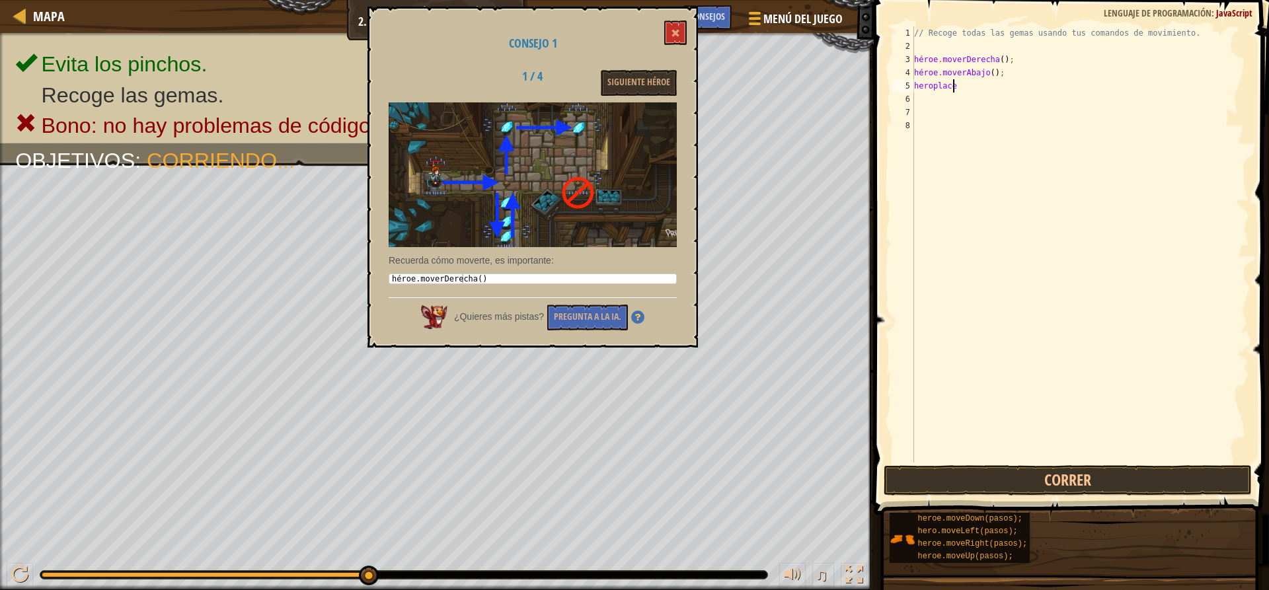
scroll to position [6, 1]
type textarea "h"
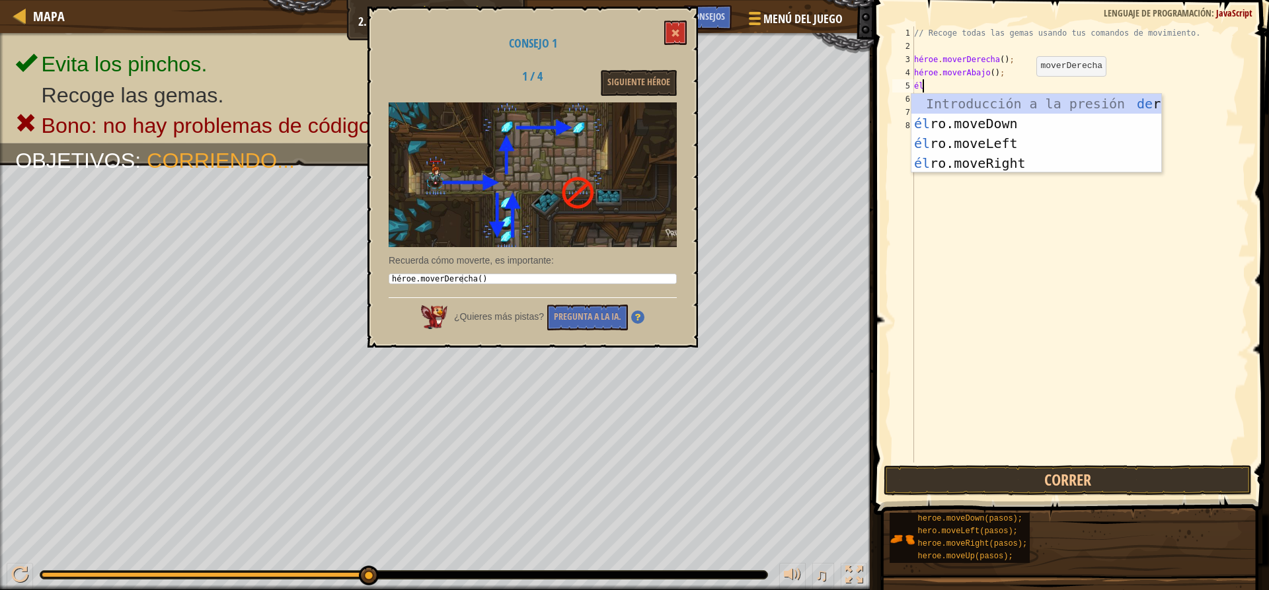
scroll to position [6, 1]
type textarea "hero"
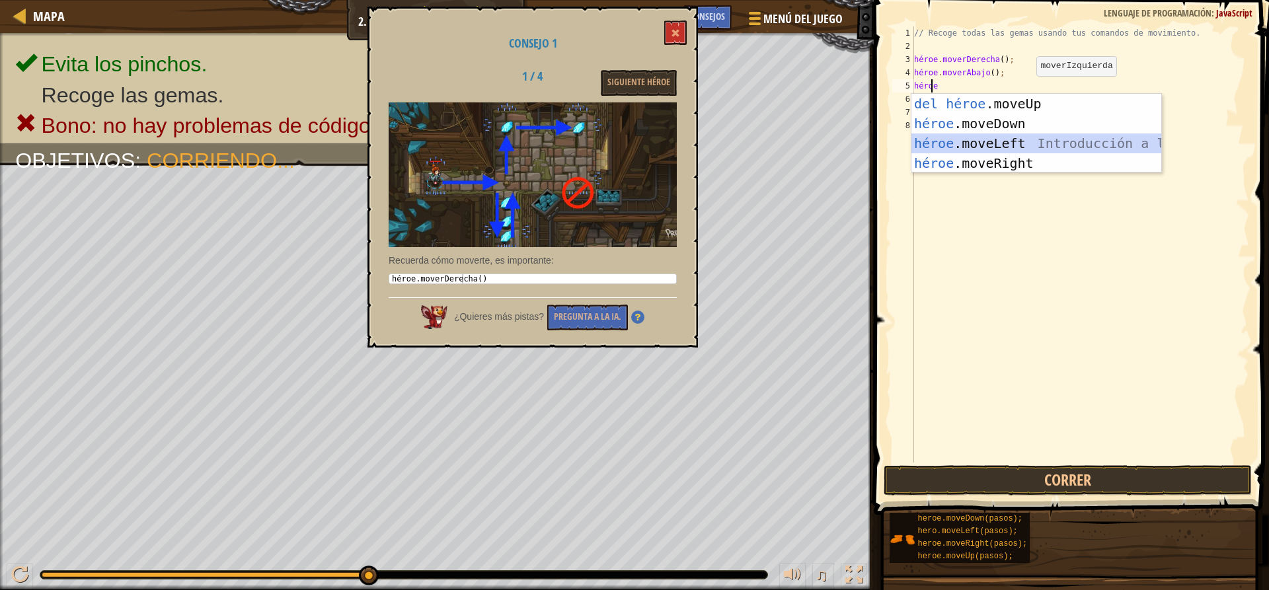
click at [1035, 136] on div "Introducción a la presión del héroe .moveUp héroe .moveDown Introducción a la p…" at bounding box center [1036, 153] width 250 height 119
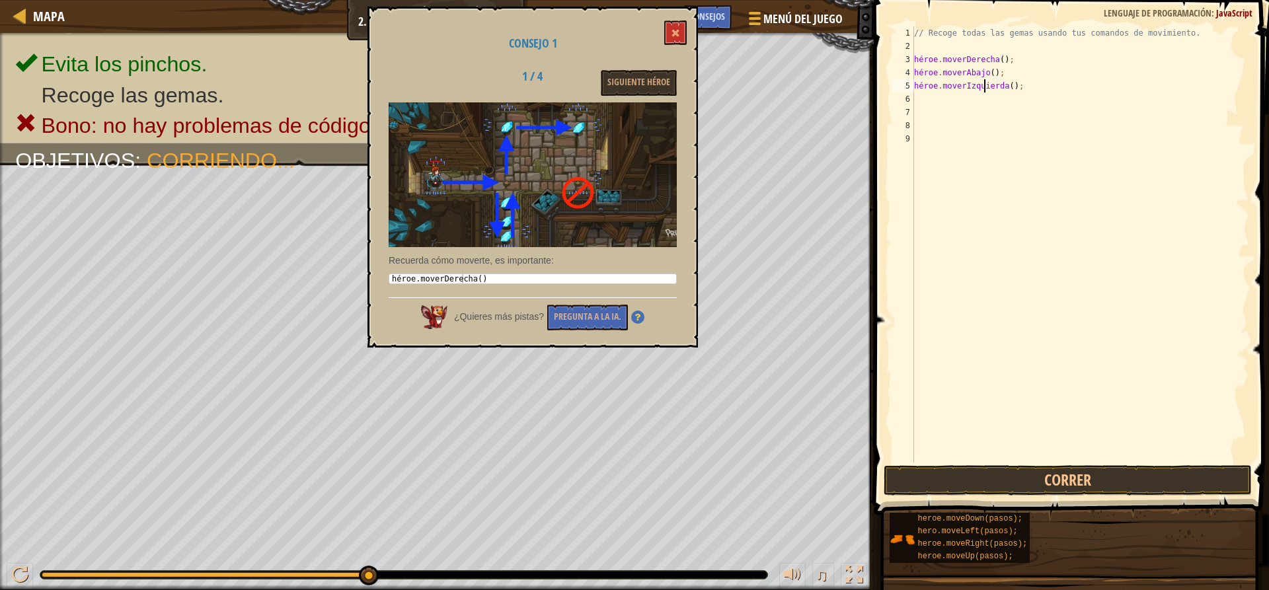
click at [1010, 83] on div "// Recoge todas las gemas usando tus comandos de movimiento. héroe . [PERSON_NA…" at bounding box center [1080, 257] width 338 height 463
type textarea "h"
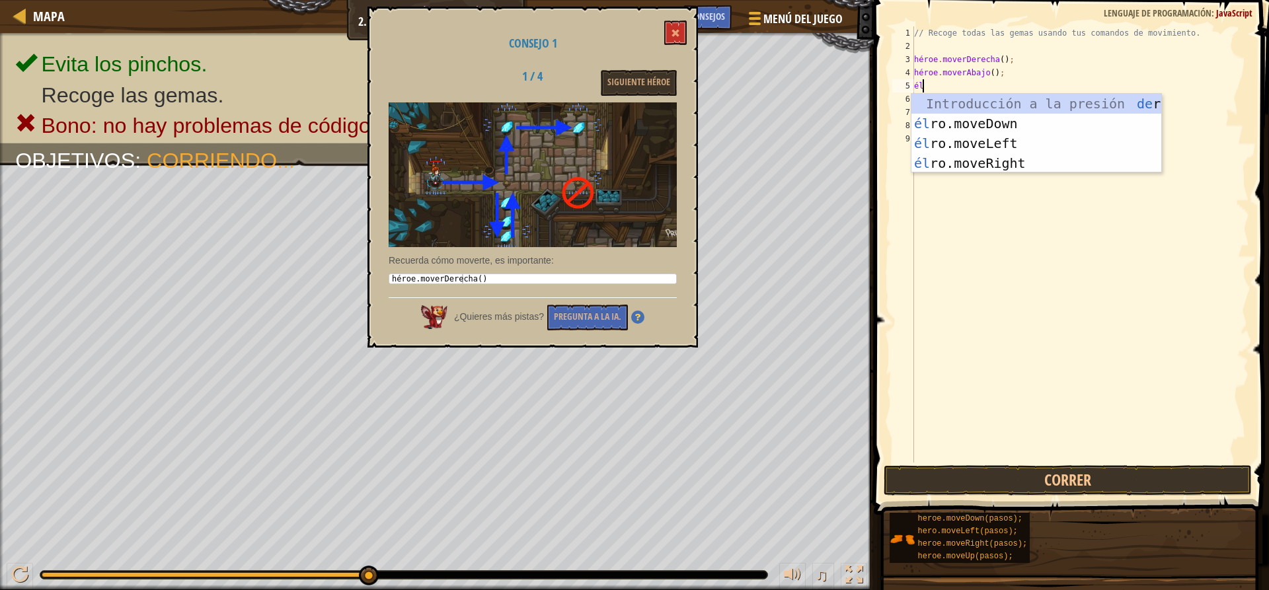
scroll to position [6, 1]
type textarea "hero"
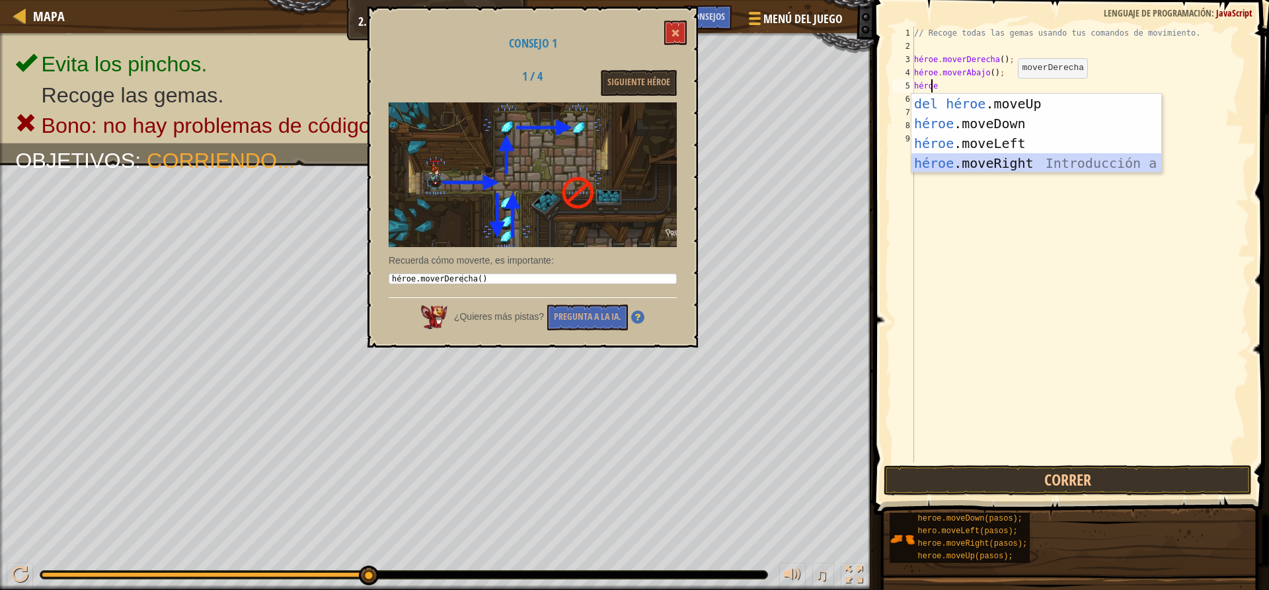
click at [983, 165] on div "Introducción a la presión del héroe .moveUp héroe .moveDown Introducción a la p…" at bounding box center [1036, 153] width 250 height 119
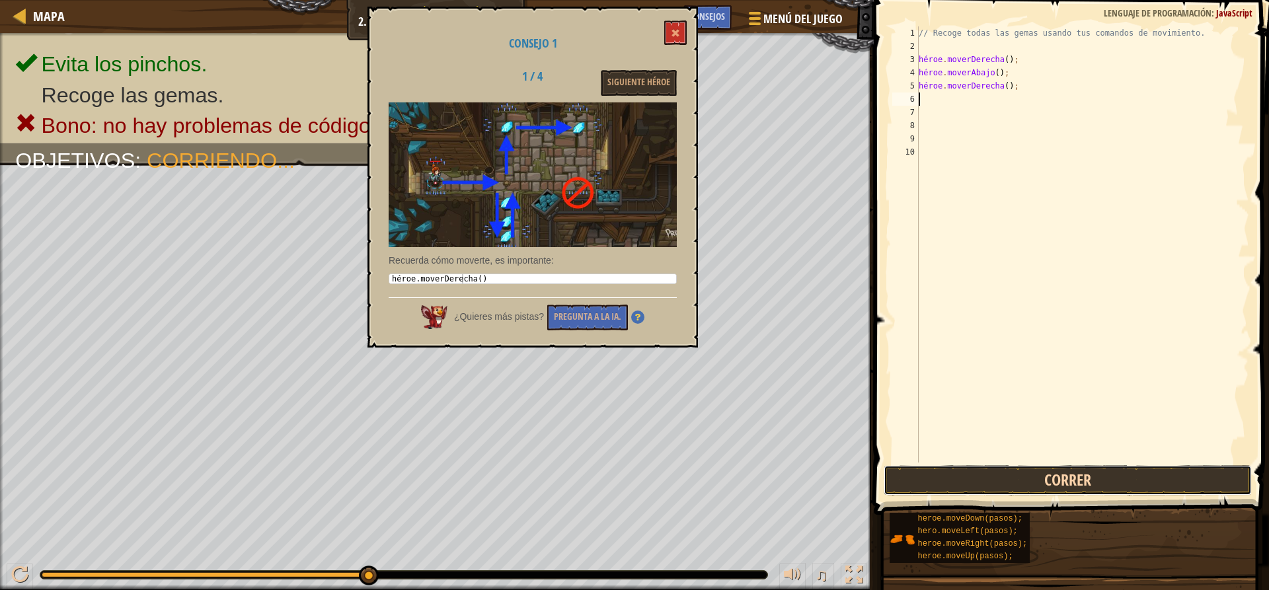
click at [955, 471] on button "Correr" at bounding box center [1066, 480] width 367 height 30
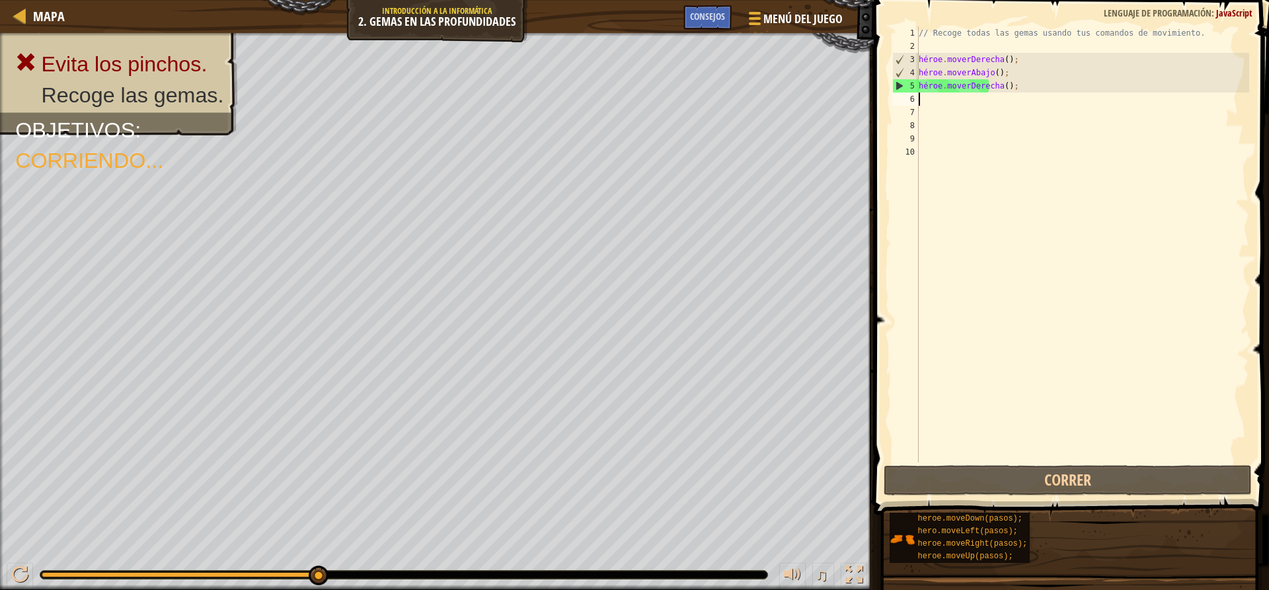
click at [1014, 83] on div "// Recoge todas las gemas usando tus comandos de movimiento. héroe . [PERSON_NA…" at bounding box center [1083, 257] width 334 height 463
click at [1017, 87] on div "// Recoge todas las gemas usando tus comandos de movimiento. héroe . [PERSON_NA…" at bounding box center [1083, 257] width 334 height 463
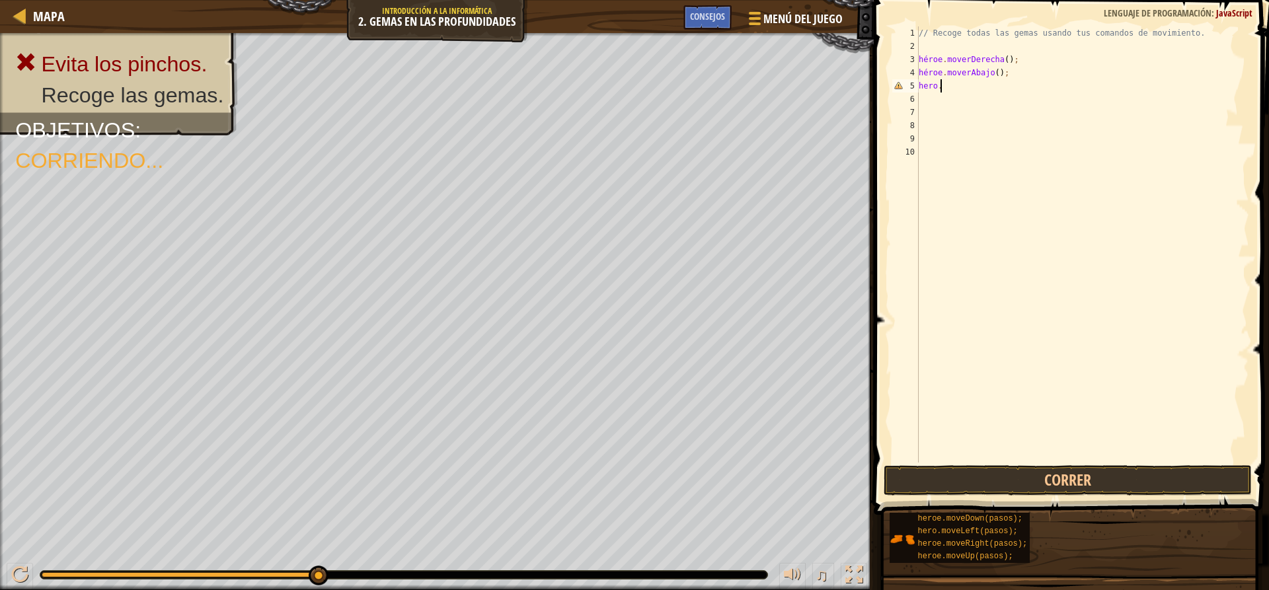
type textarea "h"
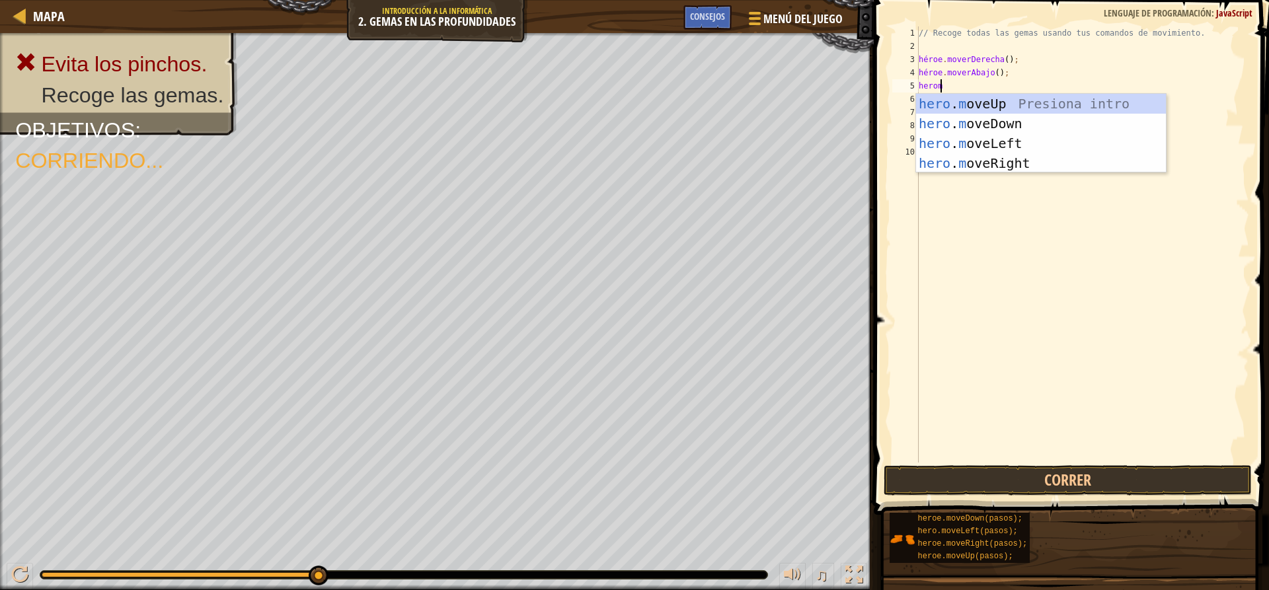
scroll to position [6, 1]
type textarea "heromov"
click at [1033, 106] on div "héroe .mov eUp Presiona intro héroe .mov eDown ​ Introducción a la presión héro…" at bounding box center [1041, 153] width 250 height 119
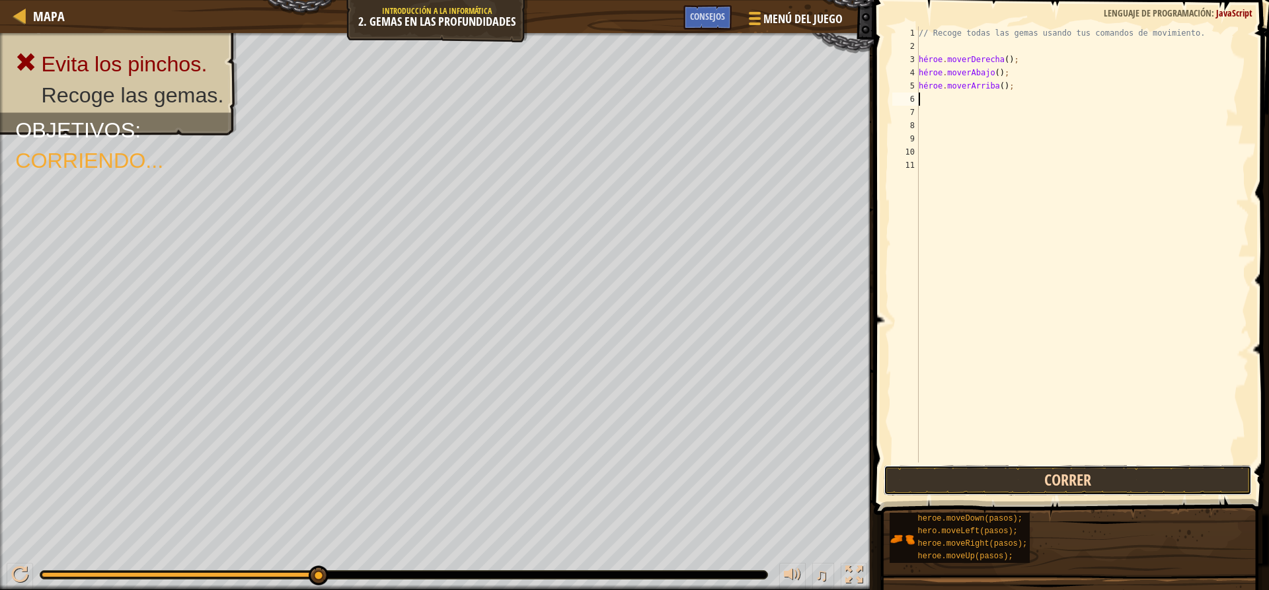
click at [1000, 482] on button "Correr" at bounding box center [1066, 480] width 367 height 30
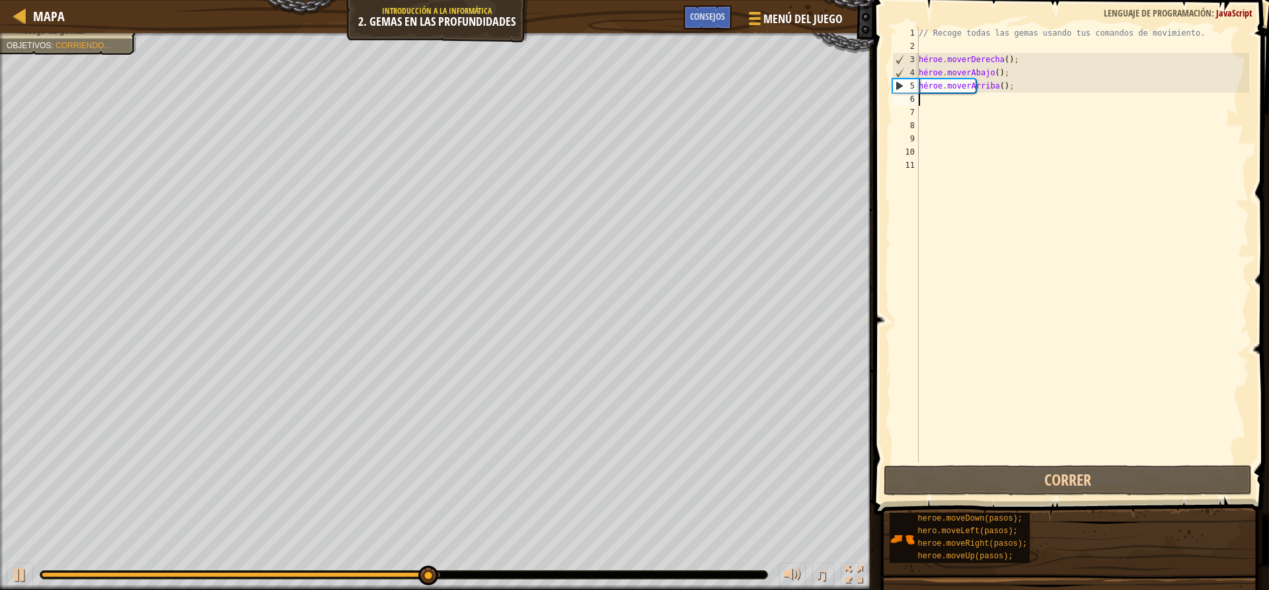
click at [926, 104] on div "// Recoge todas las gemas usando tus comandos de movimiento. héroe . [PERSON_NA…" at bounding box center [1083, 257] width 334 height 463
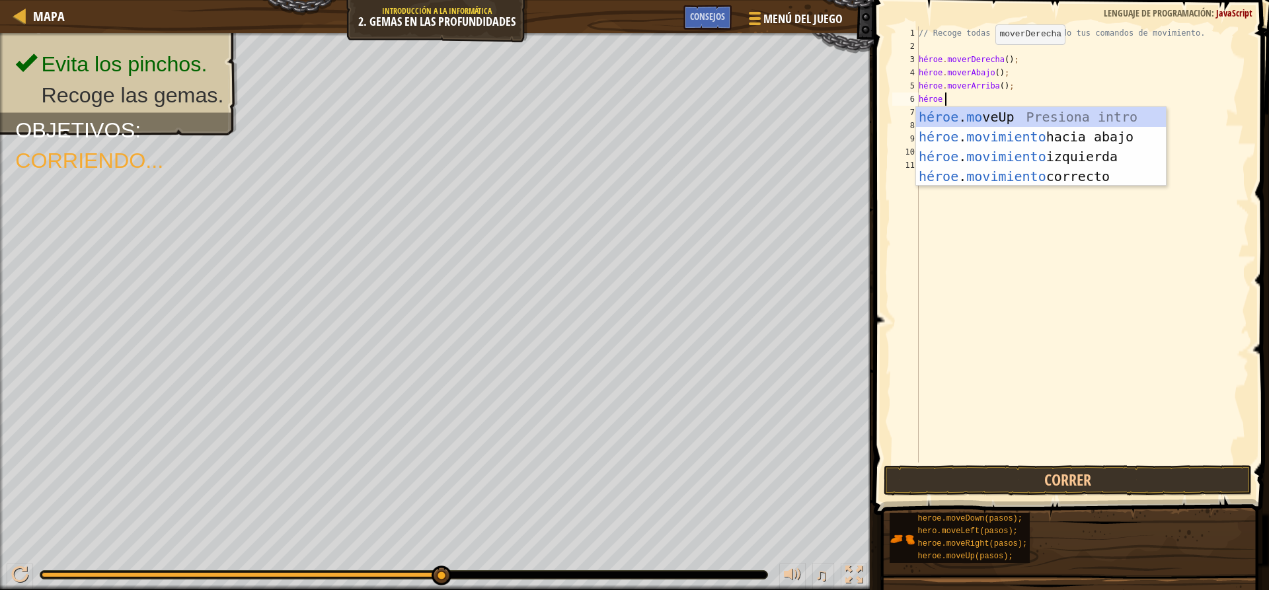
scroll to position [6, 2]
type textarea "heromove"
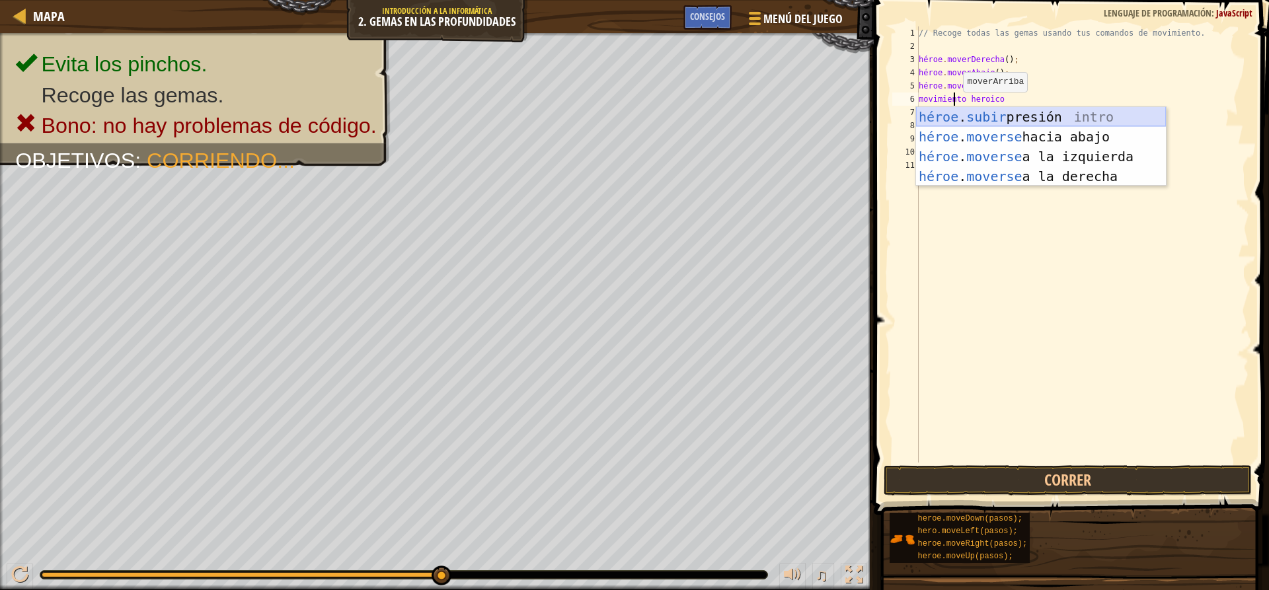
click at [977, 117] on div "héroe . subir presión intro héroe . moverse hacia abajo Introducción a la presi…" at bounding box center [1041, 166] width 250 height 119
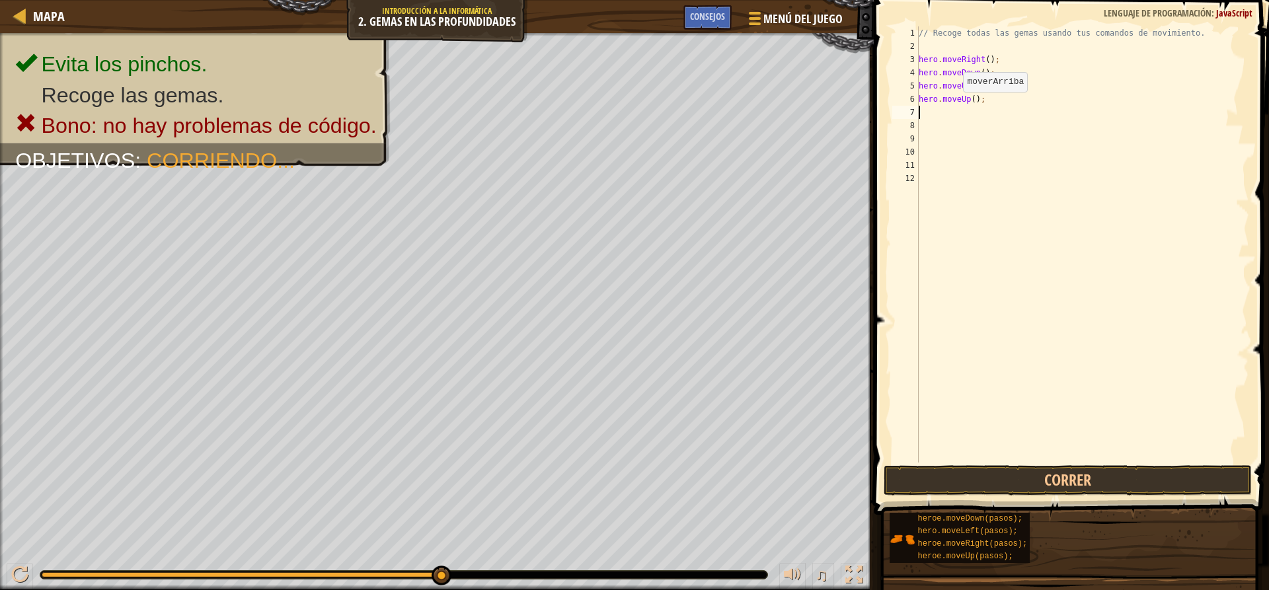
scroll to position [6, 0]
click at [938, 468] on button "Correr" at bounding box center [1066, 480] width 367 height 30
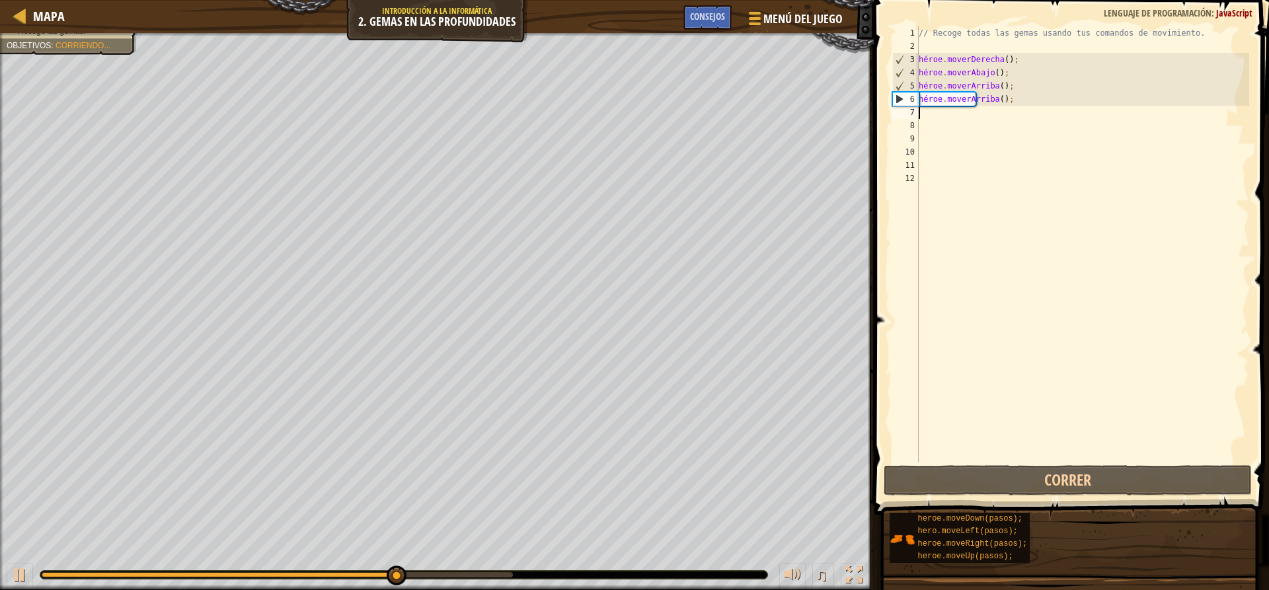
click at [936, 112] on div "// Recoge todas las gemas usando tus comandos de movimiento. héroe . [PERSON_NA…" at bounding box center [1083, 257] width 334 height 463
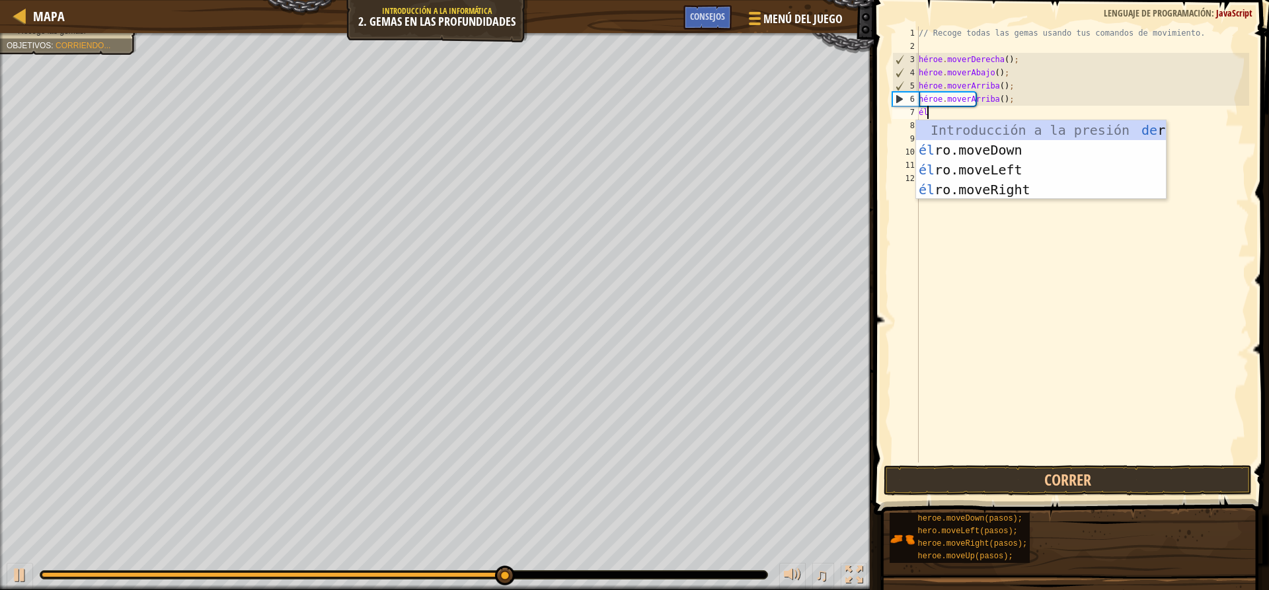
scroll to position [6, 1]
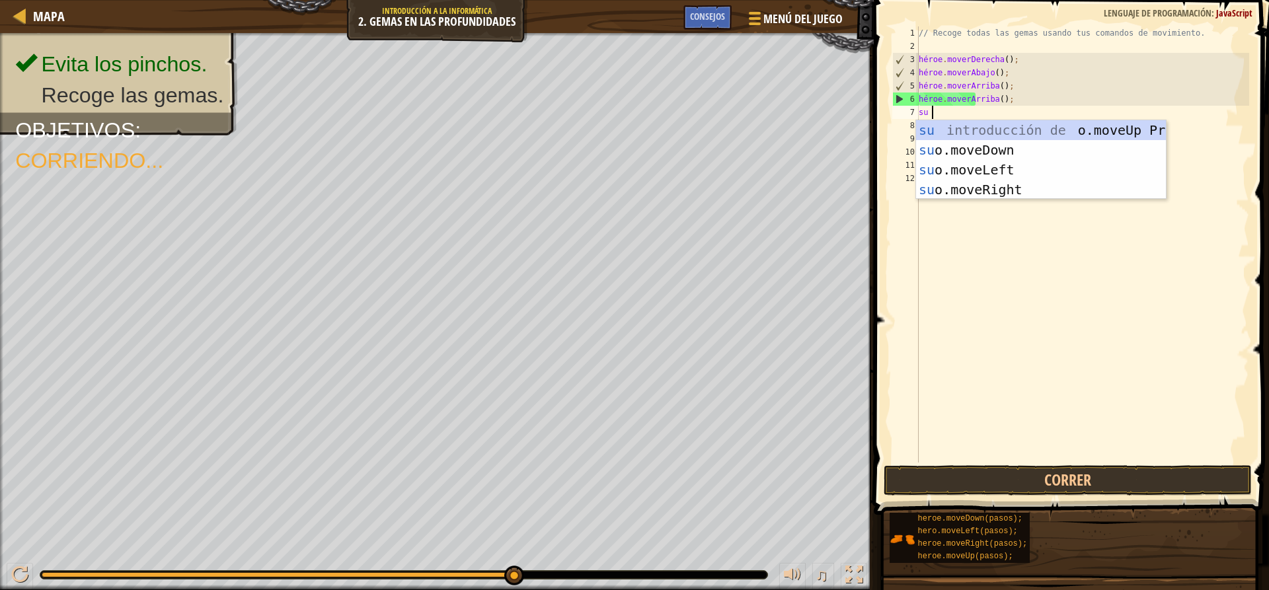
type textarea "hero"
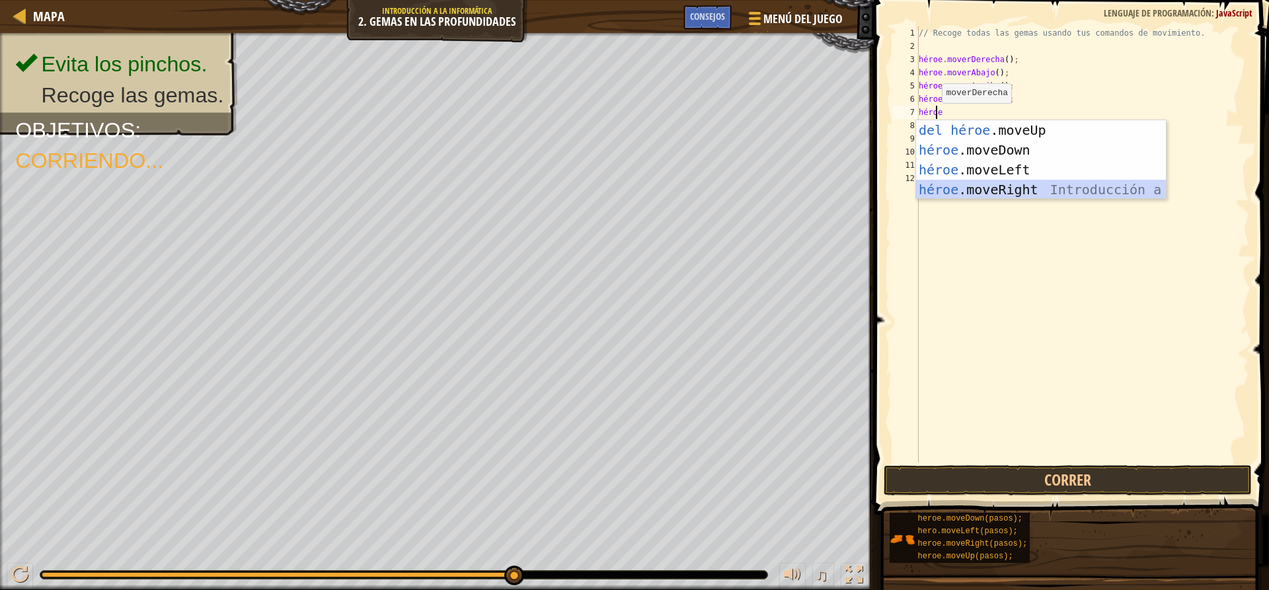
click at [969, 190] on div "Introducción a la presión del héroe .moveUp héroe .moveDown Introducción a la p…" at bounding box center [1041, 179] width 250 height 119
click at [969, 190] on div "// Recoge todas las gemas usando tus comandos de movimiento. héroe . [PERSON_NA…" at bounding box center [1083, 257] width 334 height 463
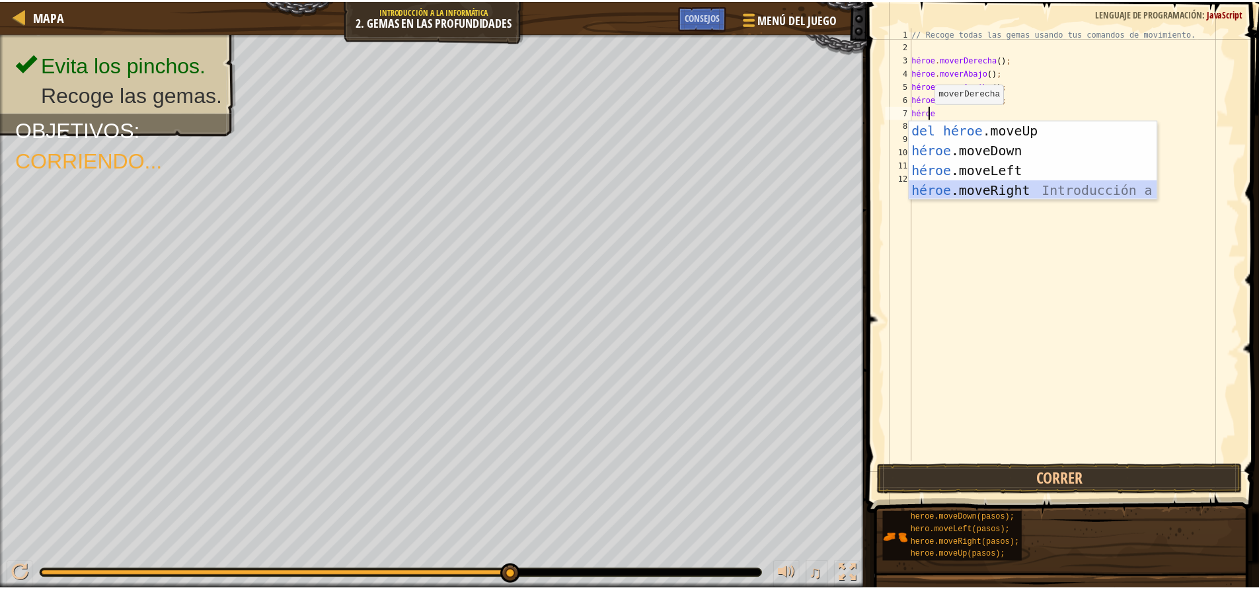
scroll to position [6, 0]
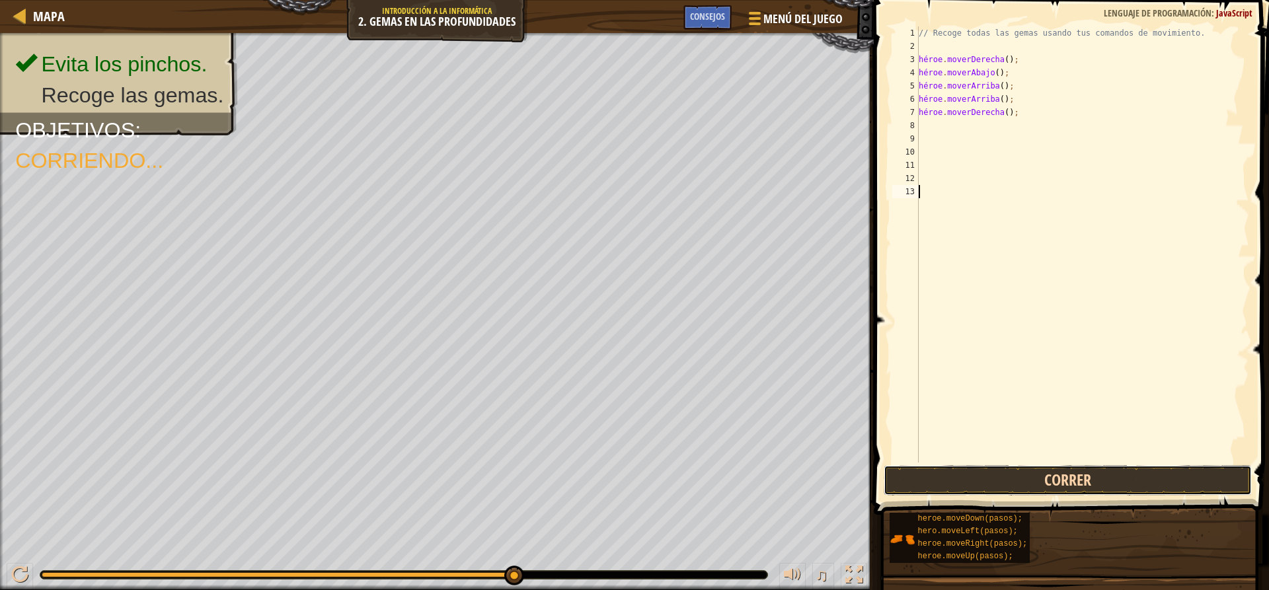
click at [954, 480] on button "Correr" at bounding box center [1066, 480] width 367 height 30
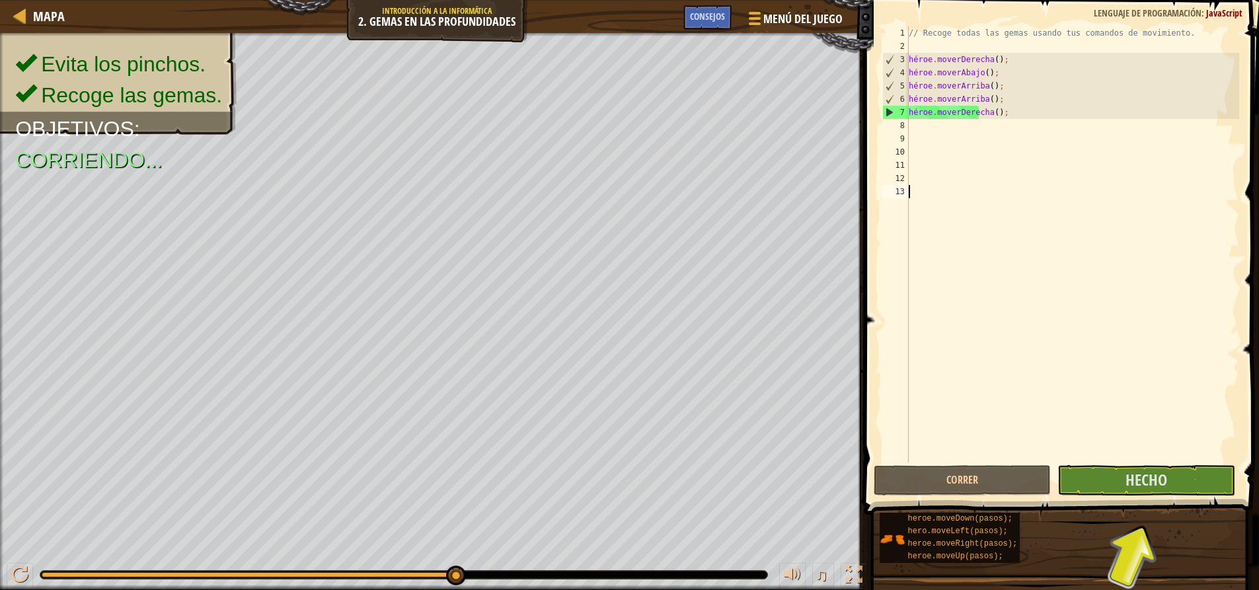
click at [957, 130] on div "// Recoge todas las gemas usando tus comandos de movimiento. héroe . [PERSON_NA…" at bounding box center [1073, 257] width 334 height 463
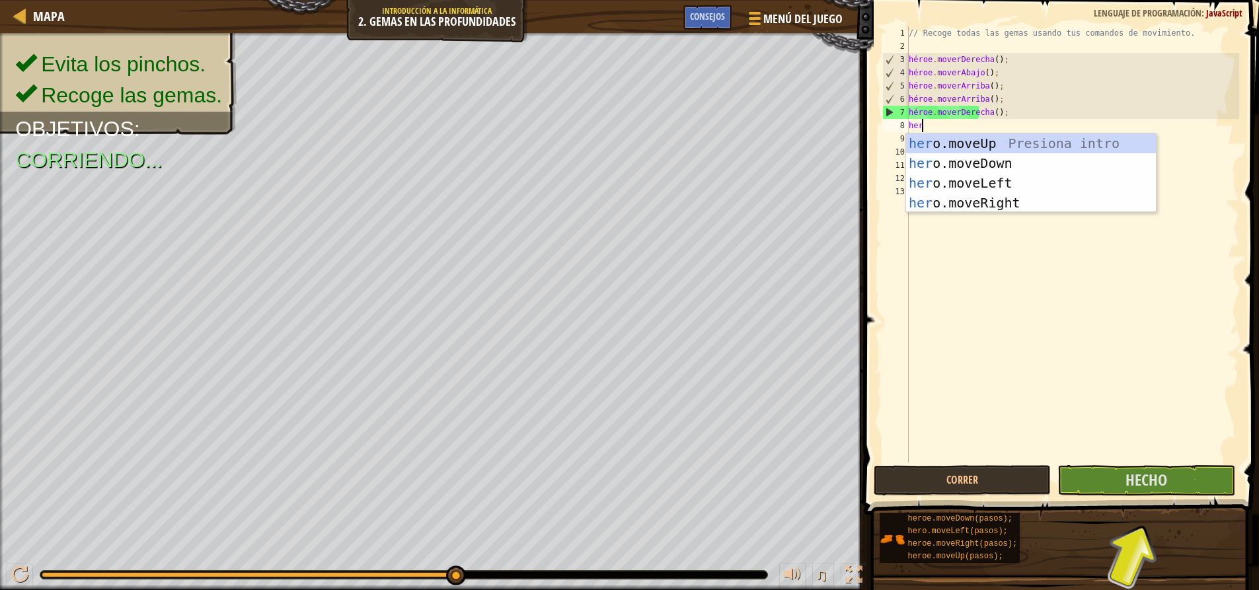
scroll to position [6, 1]
type textarea "hero"
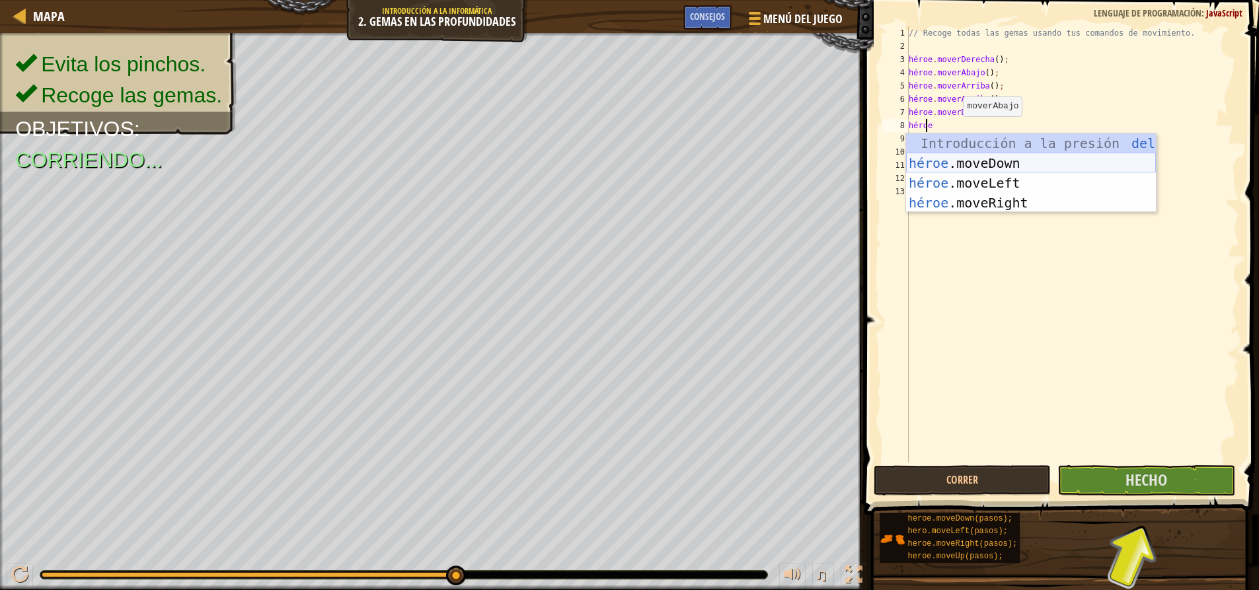
click at [959, 164] on div "Introducción a la presión del héroe .moveUp héroe .moveDown Introducción a la p…" at bounding box center [1031, 192] width 250 height 119
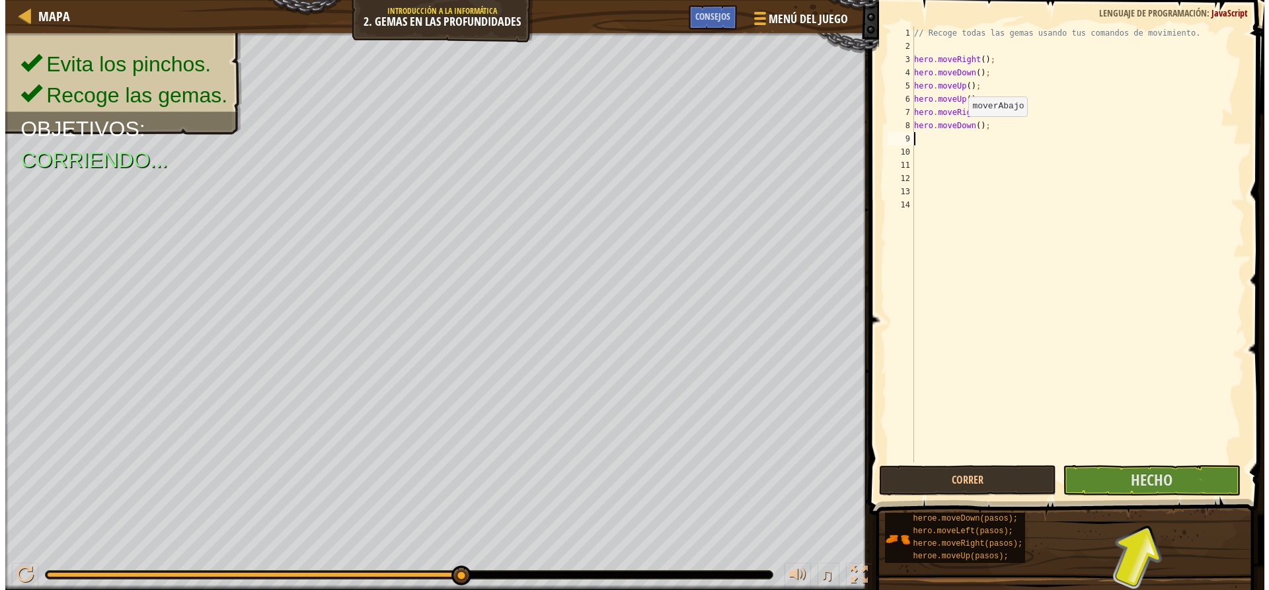
scroll to position [6, 0]
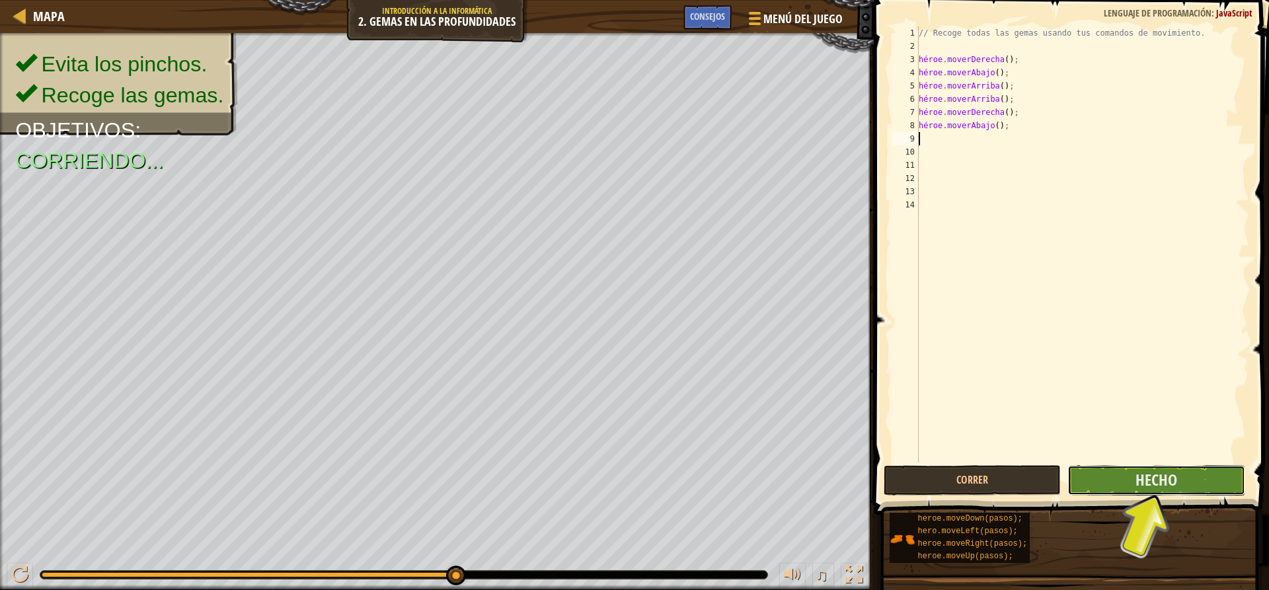
click at [1174, 486] on font "Hecho" at bounding box center [1156, 479] width 42 height 21
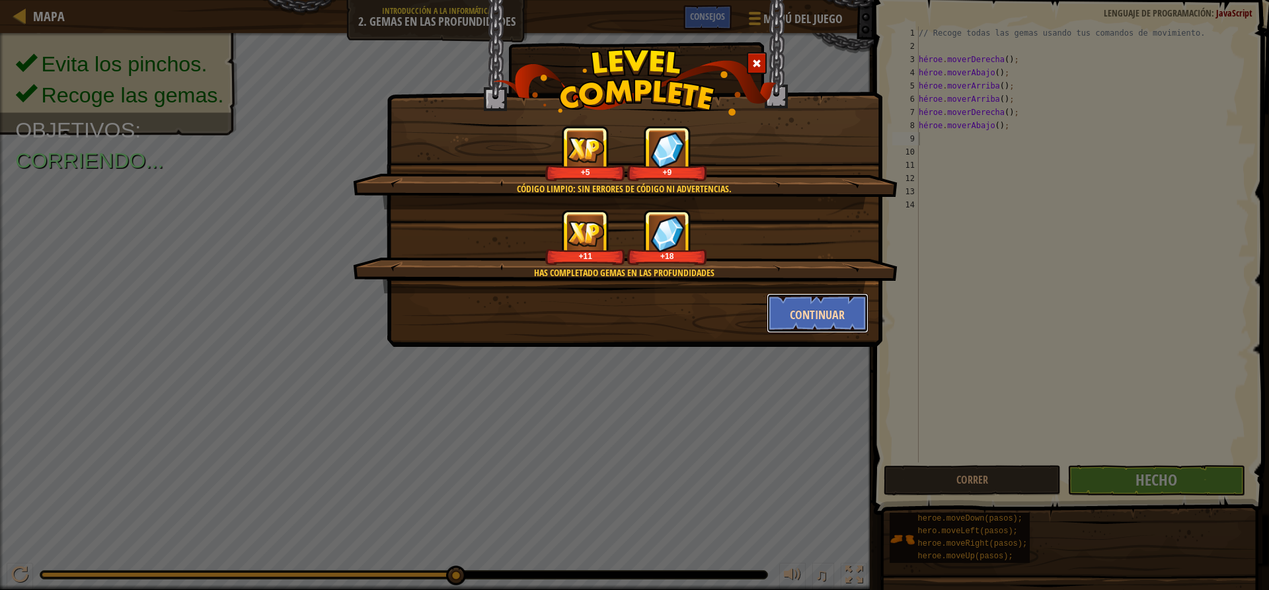
click at [807, 304] on button "Continuar" at bounding box center [817, 313] width 102 height 40
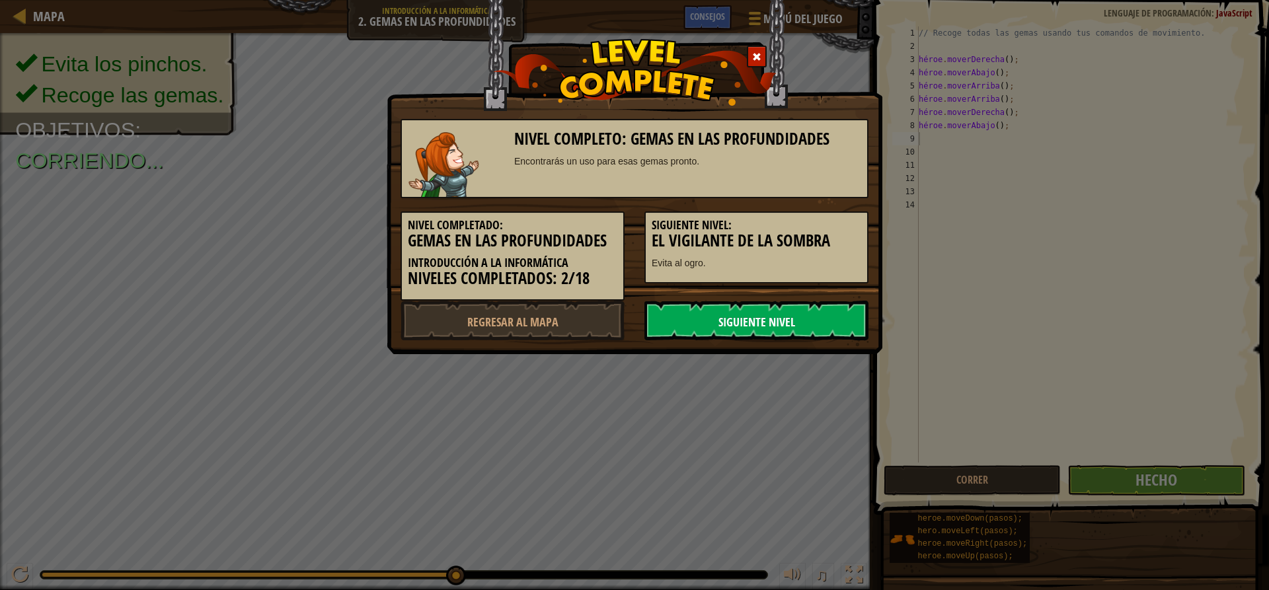
click at [752, 310] on link "Siguiente nivel" at bounding box center [756, 321] width 224 height 40
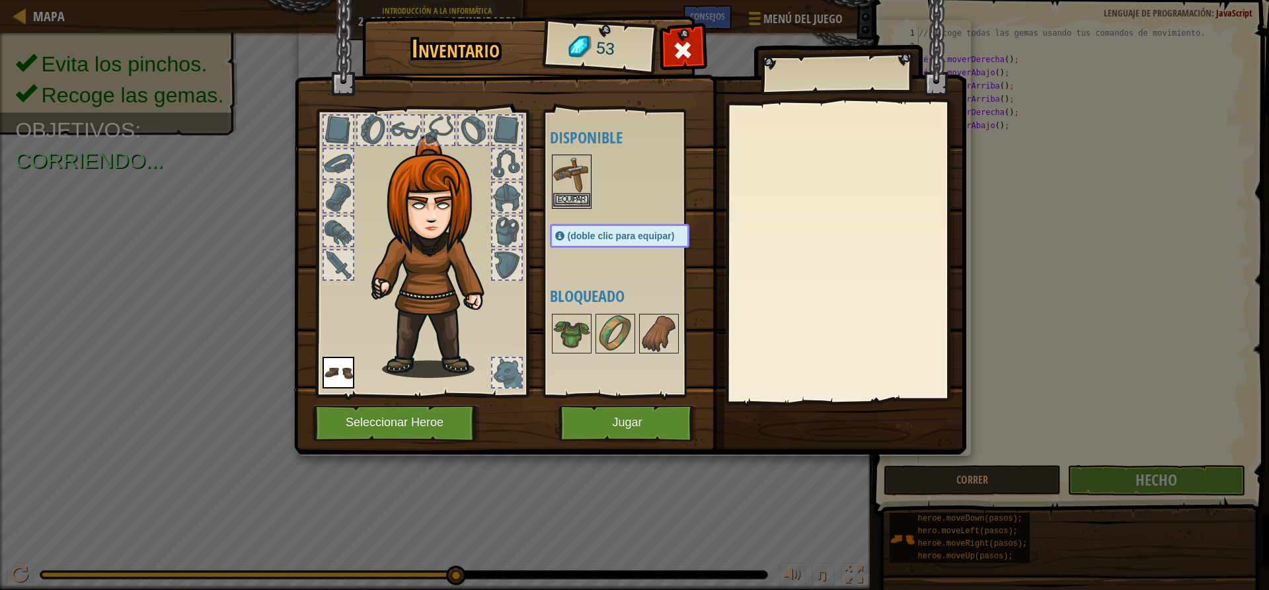
click at [558, 169] on img at bounding box center [571, 174] width 37 height 37
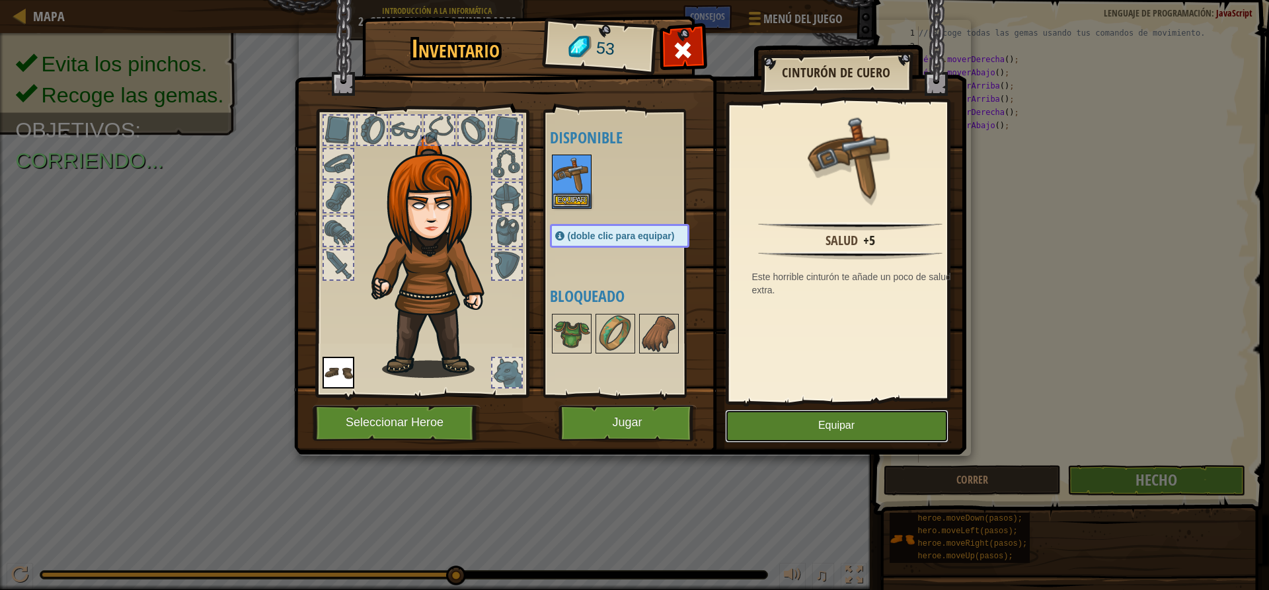
click at [880, 431] on button "Equipar" at bounding box center [836, 426] width 223 height 33
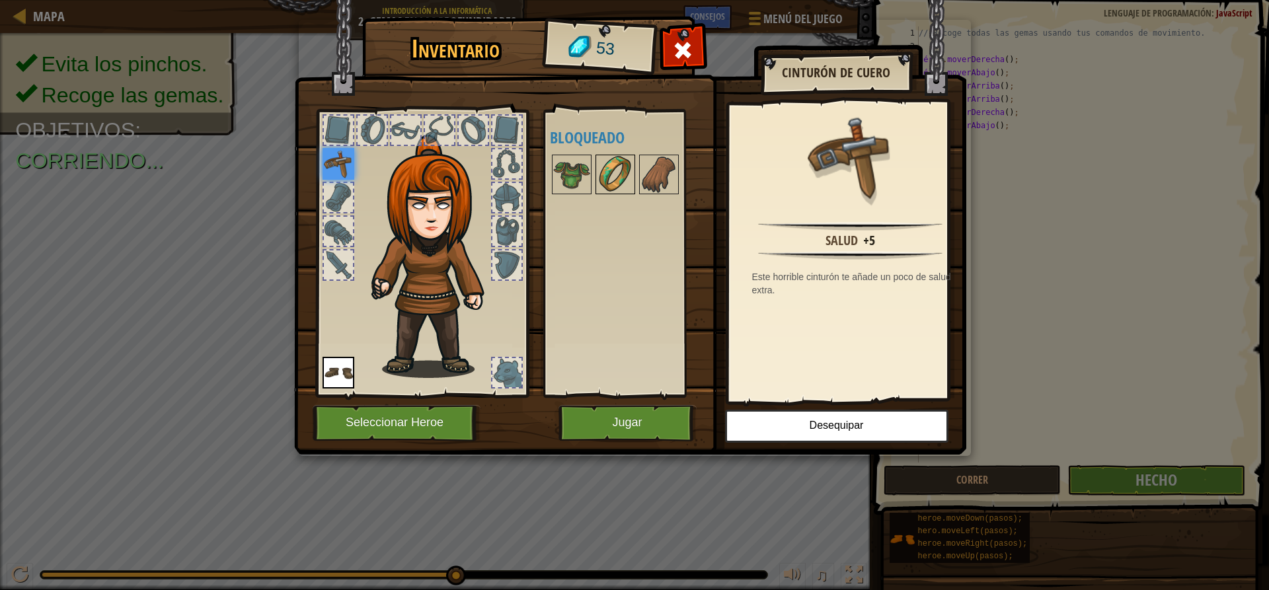
click at [605, 157] on img at bounding box center [615, 174] width 37 height 37
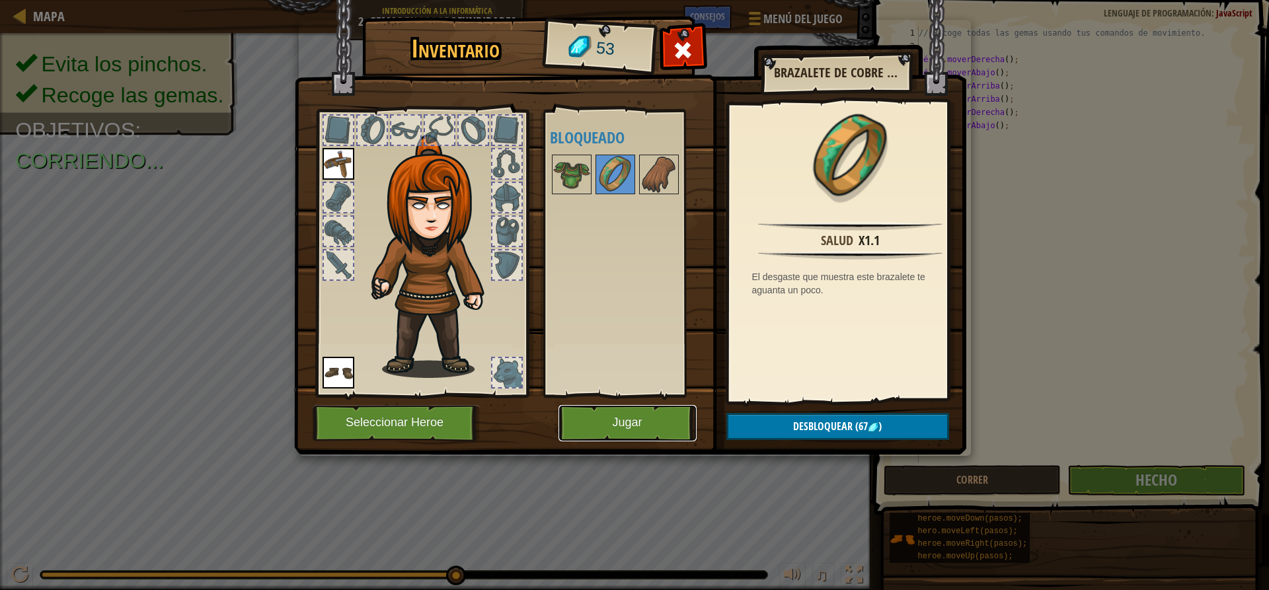
click at [653, 419] on button "Jugar" at bounding box center [627, 423] width 138 height 36
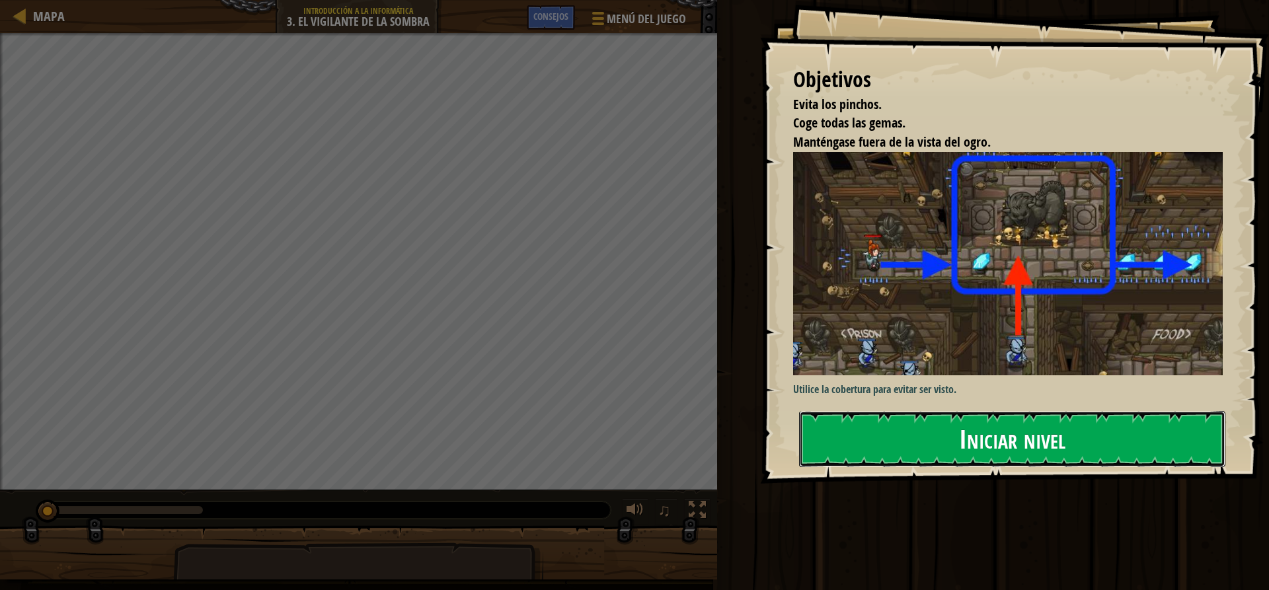
click at [1167, 435] on button "Iniciar nivel" at bounding box center [1012, 439] width 426 height 56
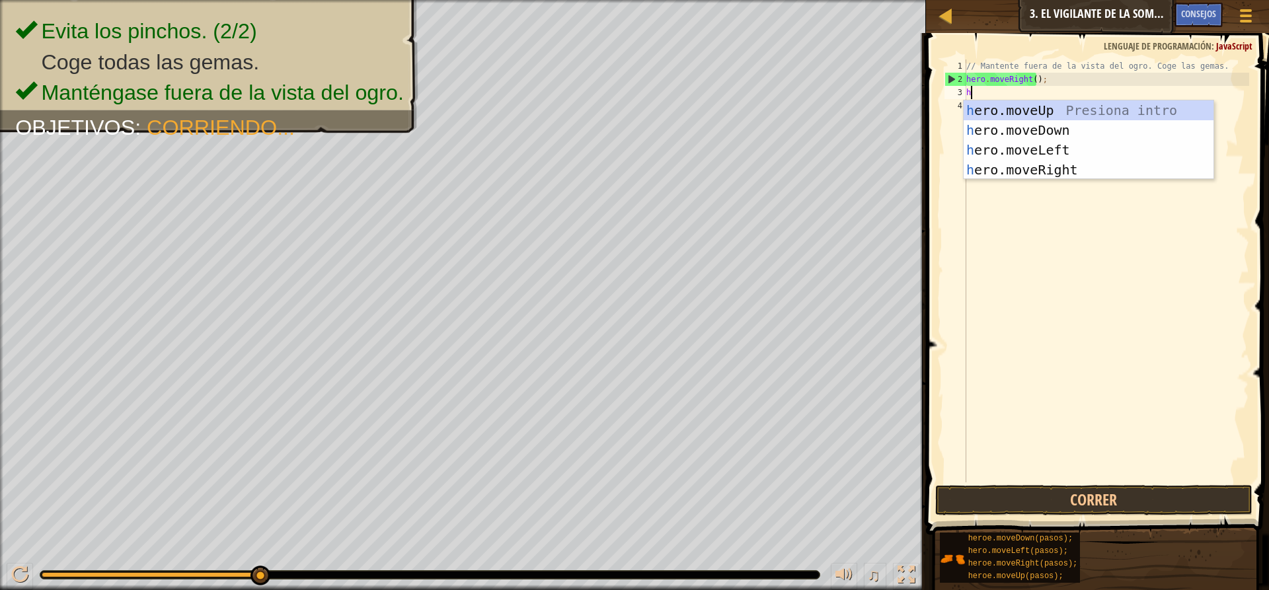
scroll to position [6, 0]
type textarea "hero"
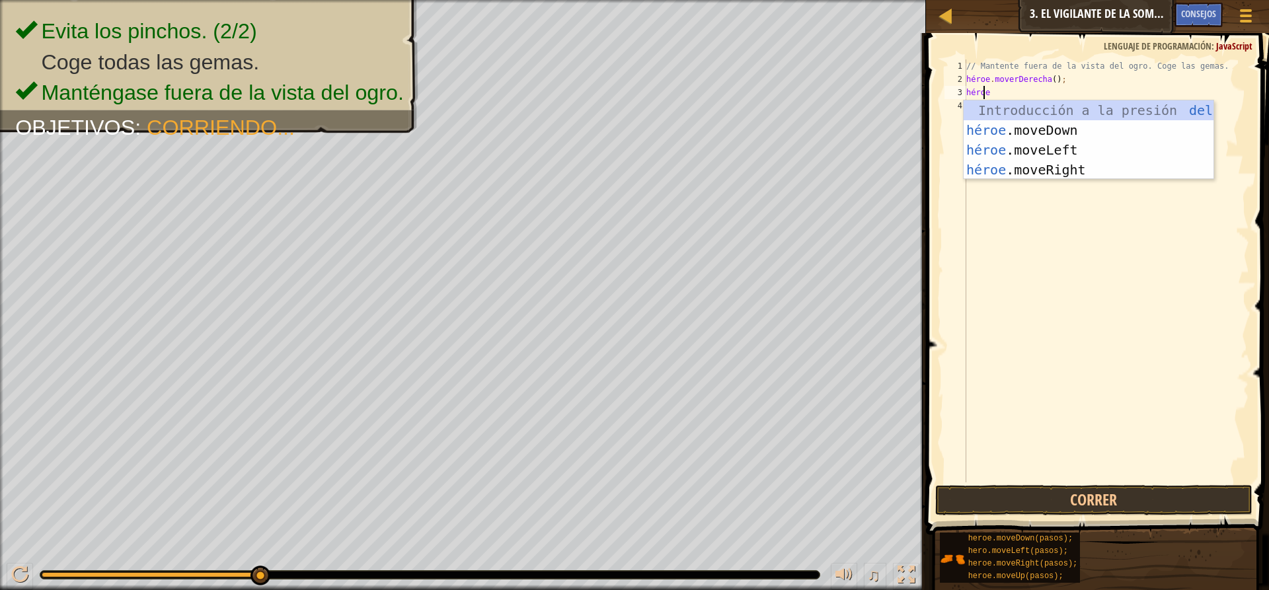
click at [1071, 179] on div "// Mantente fuera de la vista del ogro. Coge las gemas. héroe . [PERSON_NAME] (…" at bounding box center [1105, 283] width 285 height 449
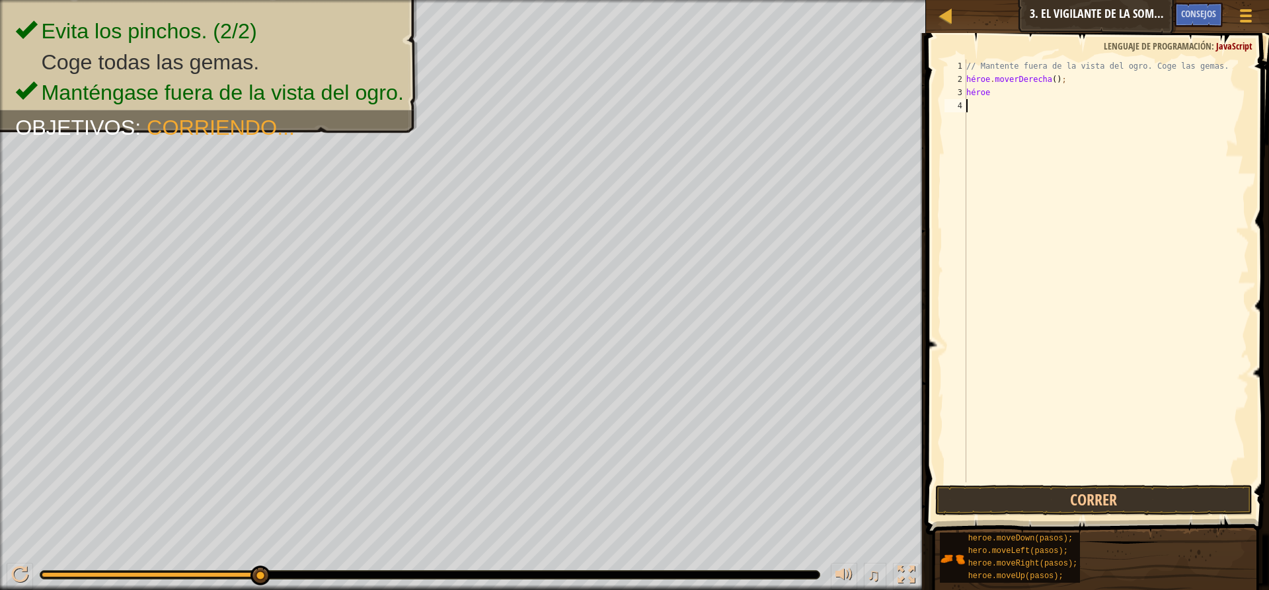
scroll to position [6, 0]
click at [1000, 501] on button "Correr" at bounding box center [1093, 500] width 317 height 30
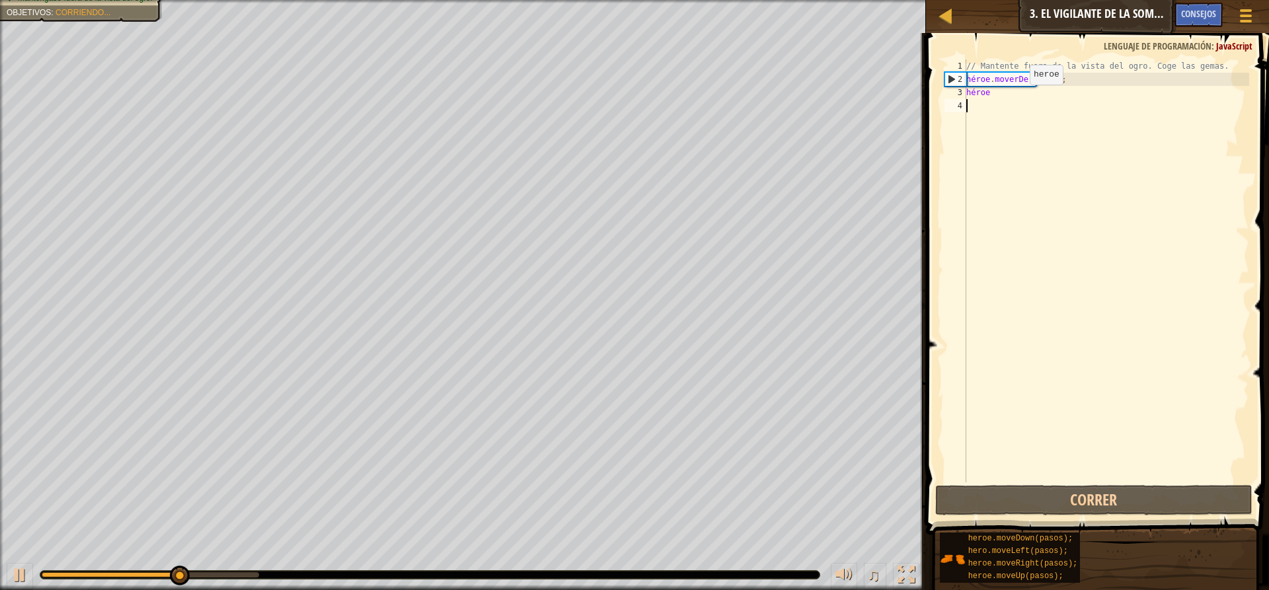
click at [1019, 95] on div "// Mantente fuera de la vista del ogro. Coge las gemas. héroe . [PERSON_NAME] (…" at bounding box center [1105, 283] width 285 height 449
type textarea "hero"
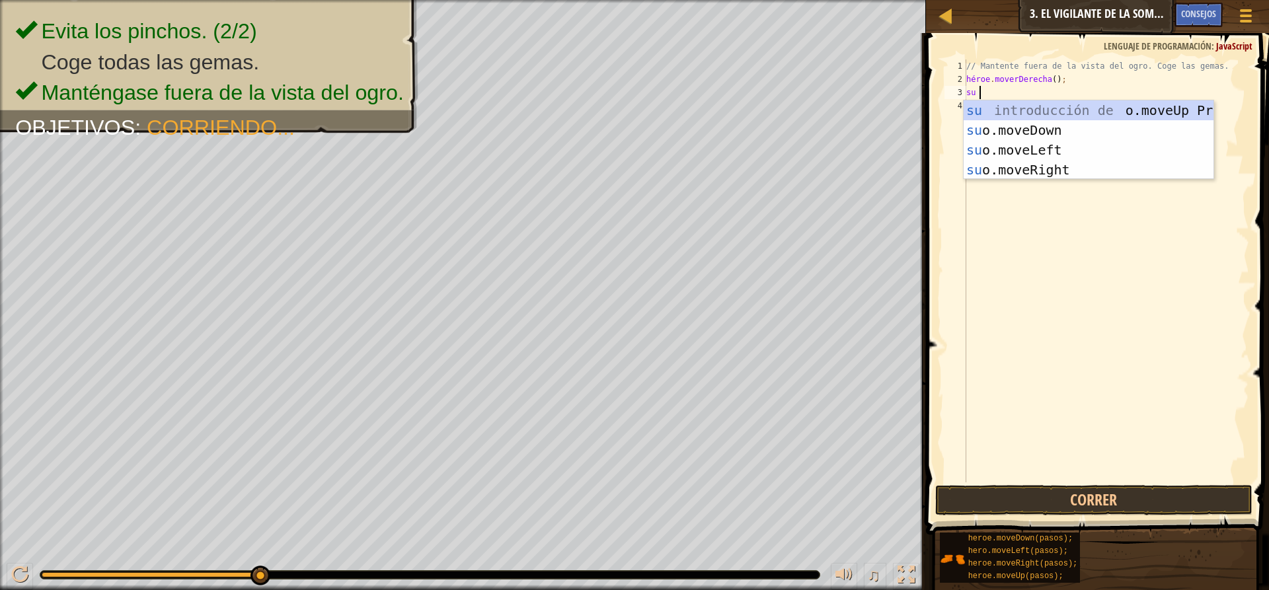
type textarea "hero"
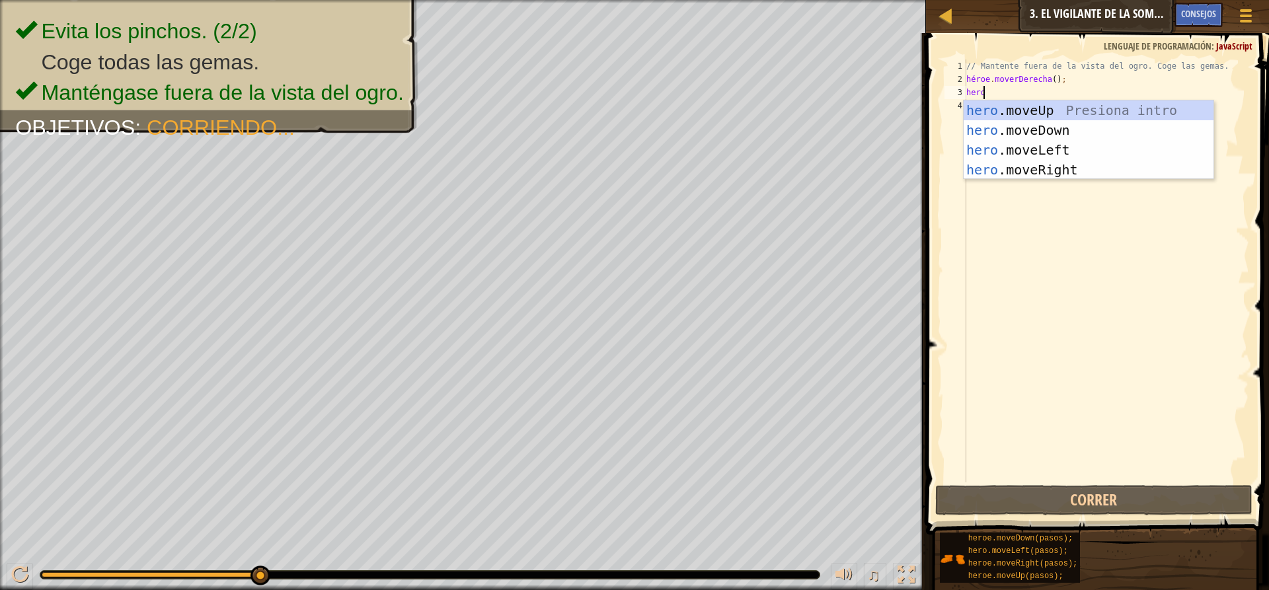
scroll to position [6, 1]
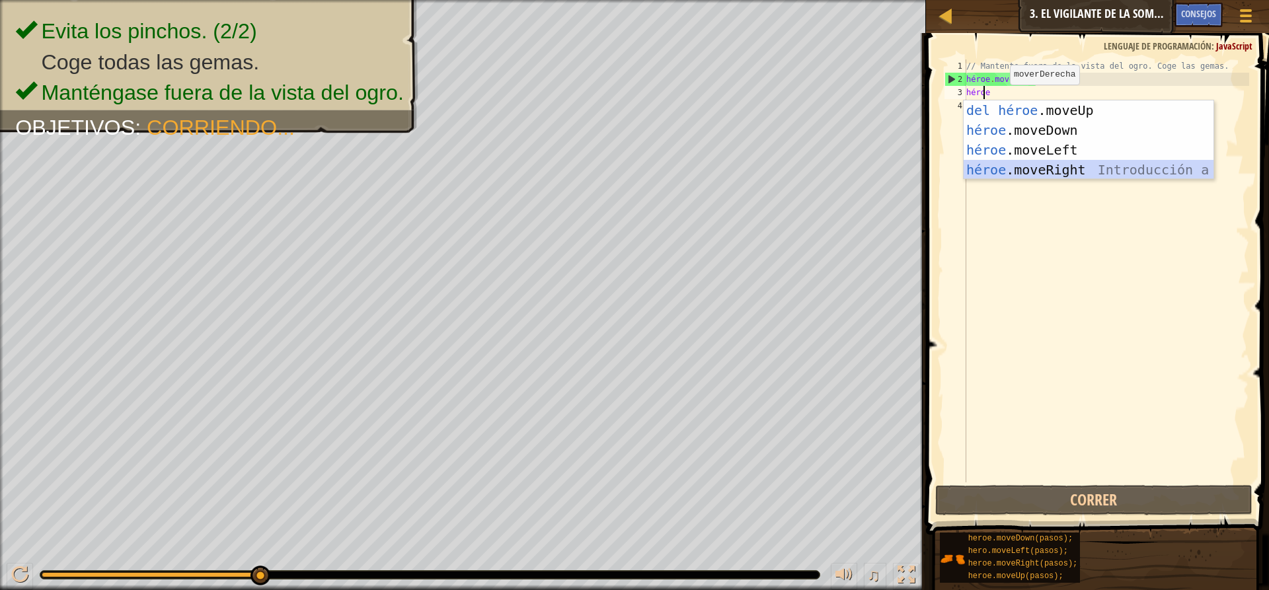
click at [996, 161] on div "Introducción a la presión del héroe .moveUp héroe .moveDown Introducción a la p…" at bounding box center [1088, 159] width 250 height 119
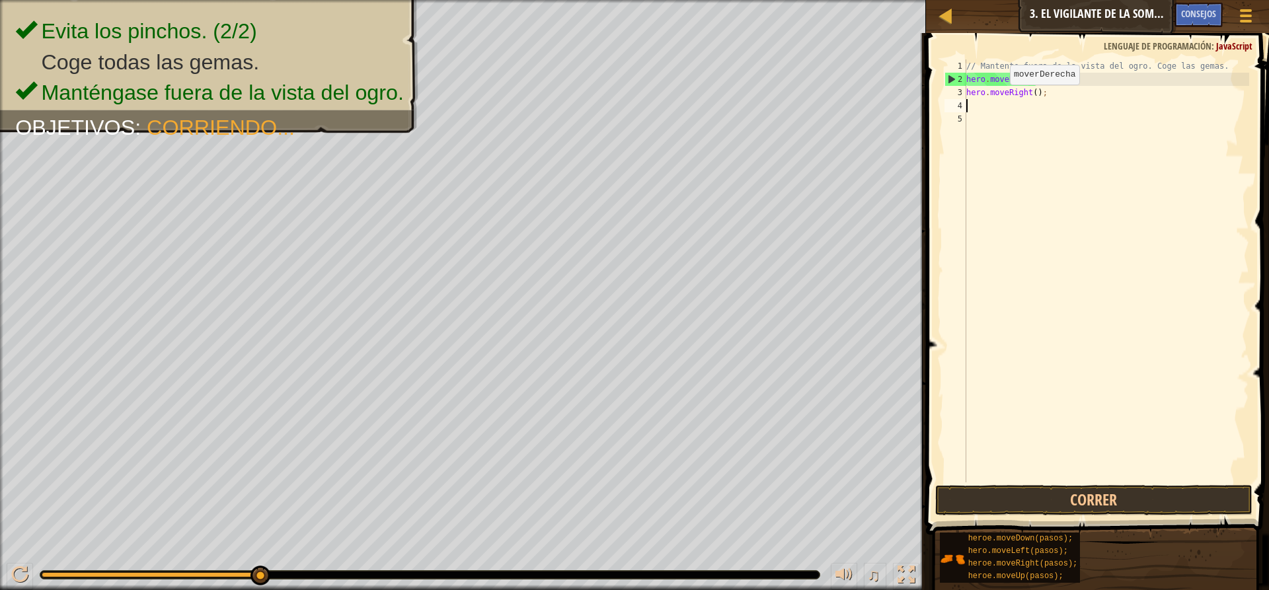
scroll to position [6, 0]
click at [1054, 504] on button "Correr" at bounding box center [1093, 500] width 317 height 30
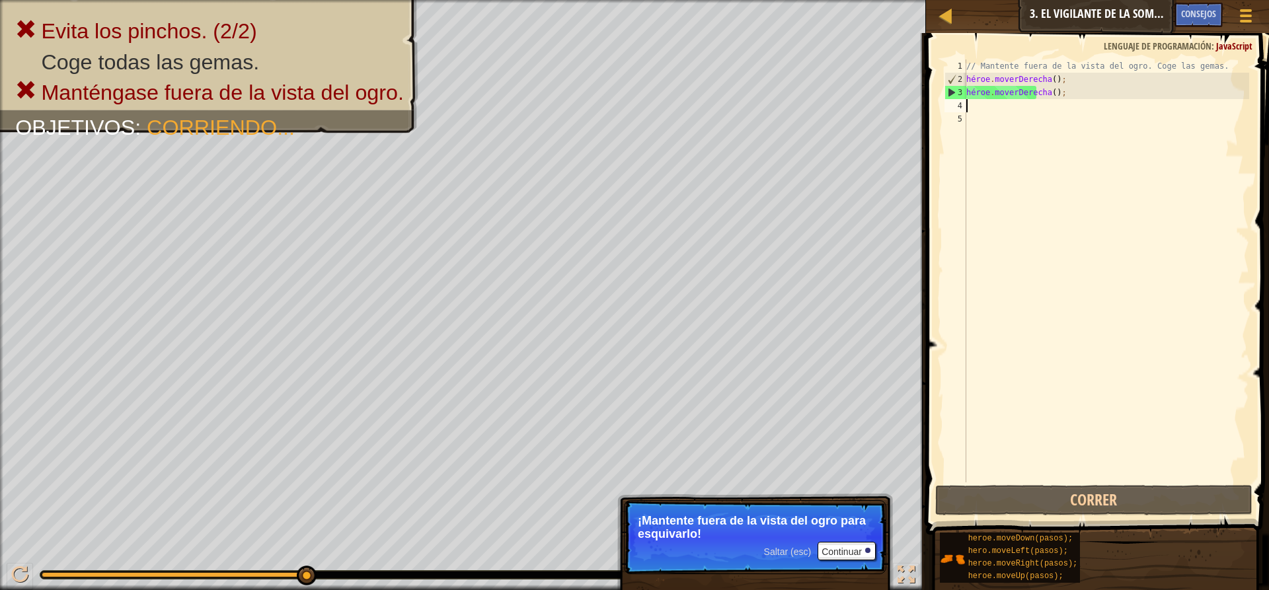
click at [1054, 90] on div "// Mantente fuera de la vista del ogro. Coge las gemas. héroe . [PERSON_NAME] (…" at bounding box center [1105, 283] width 285 height 449
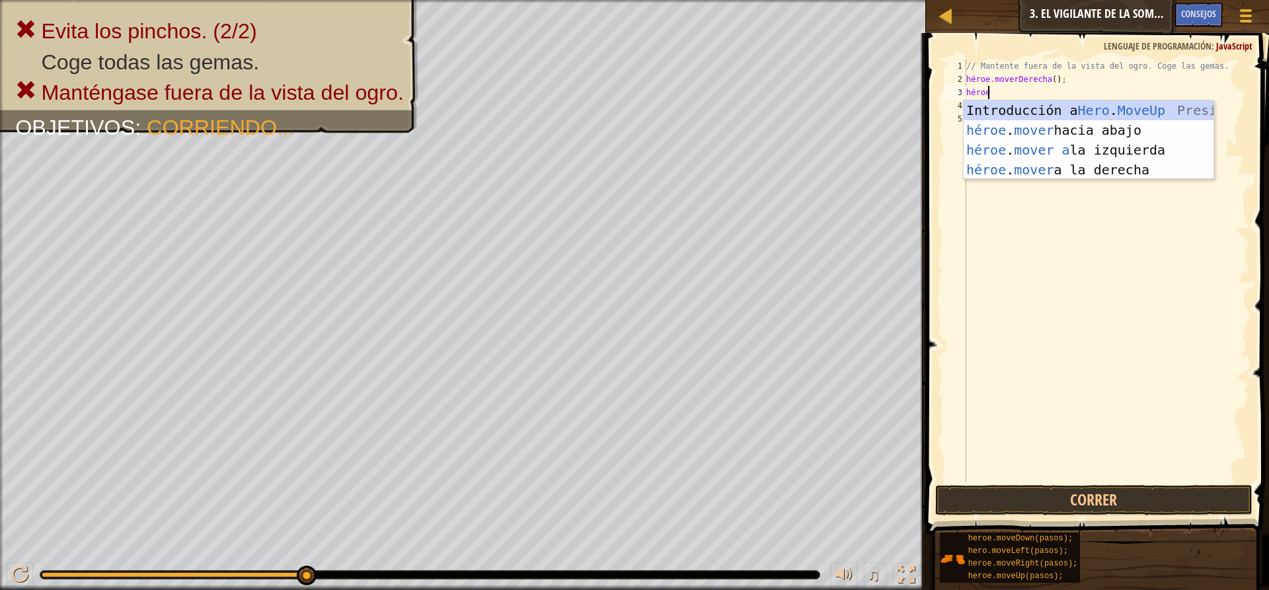
scroll to position [6, 1]
type textarea "heromov"
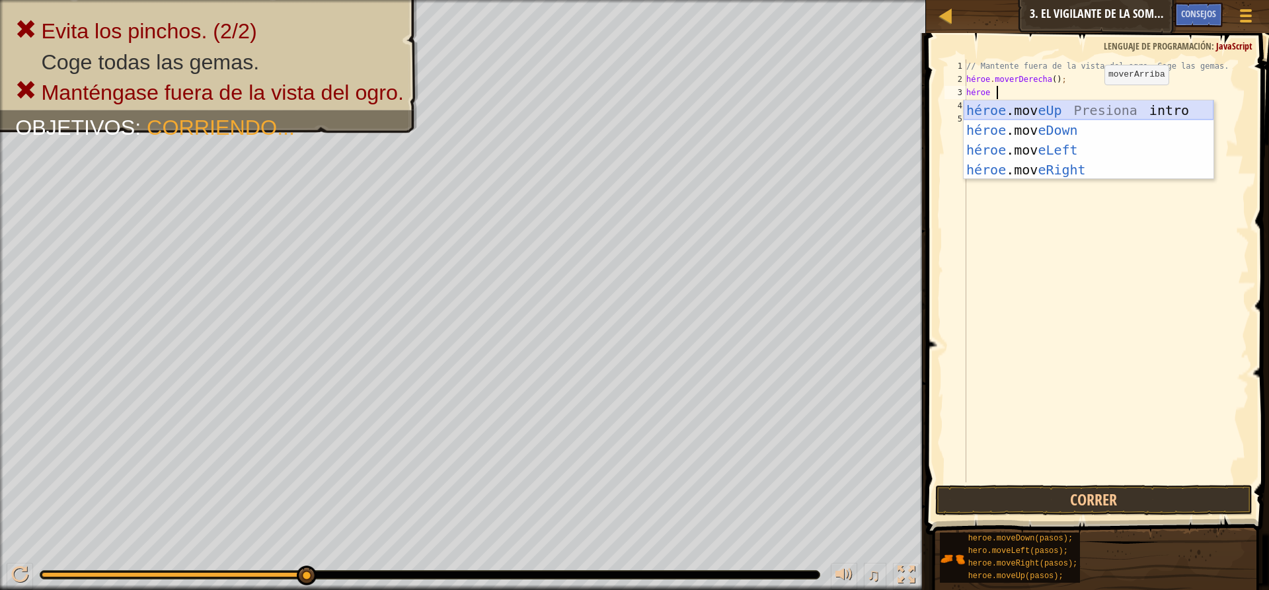
click at [1087, 108] on div "héroe .mov eUp Presiona intro héroe .mov eDown ​ Introducción a la presión héro…" at bounding box center [1088, 159] width 250 height 119
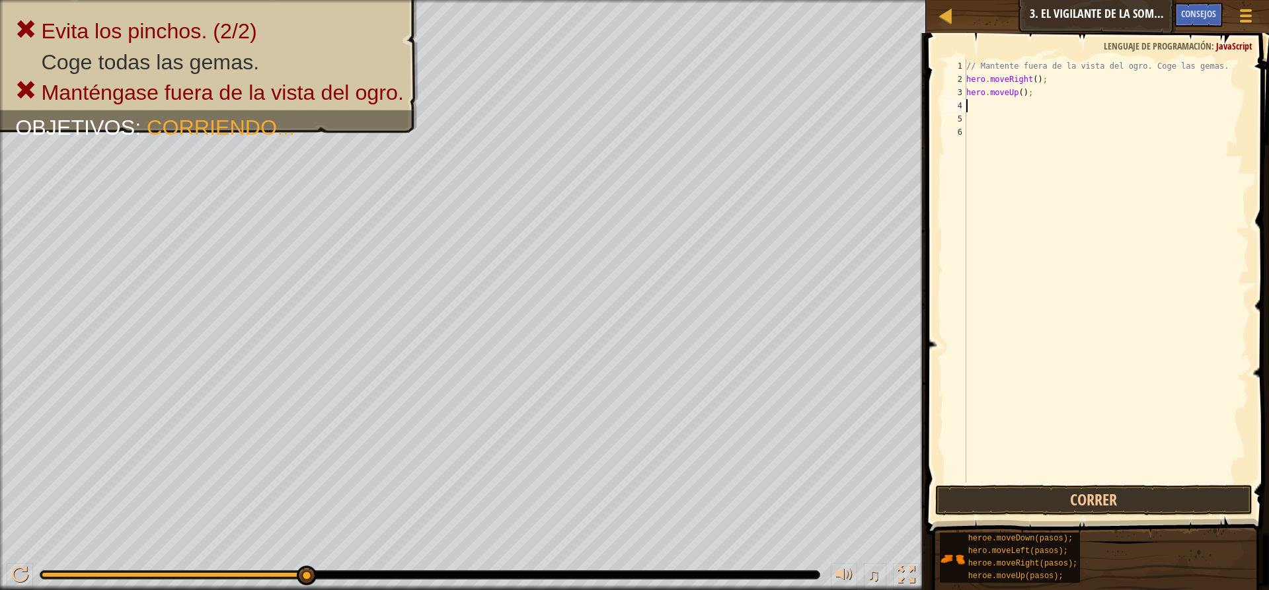
scroll to position [6, 0]
click at [1082, 503] on button "Correr" at bounding box center [1093, 500] width 317 height 30
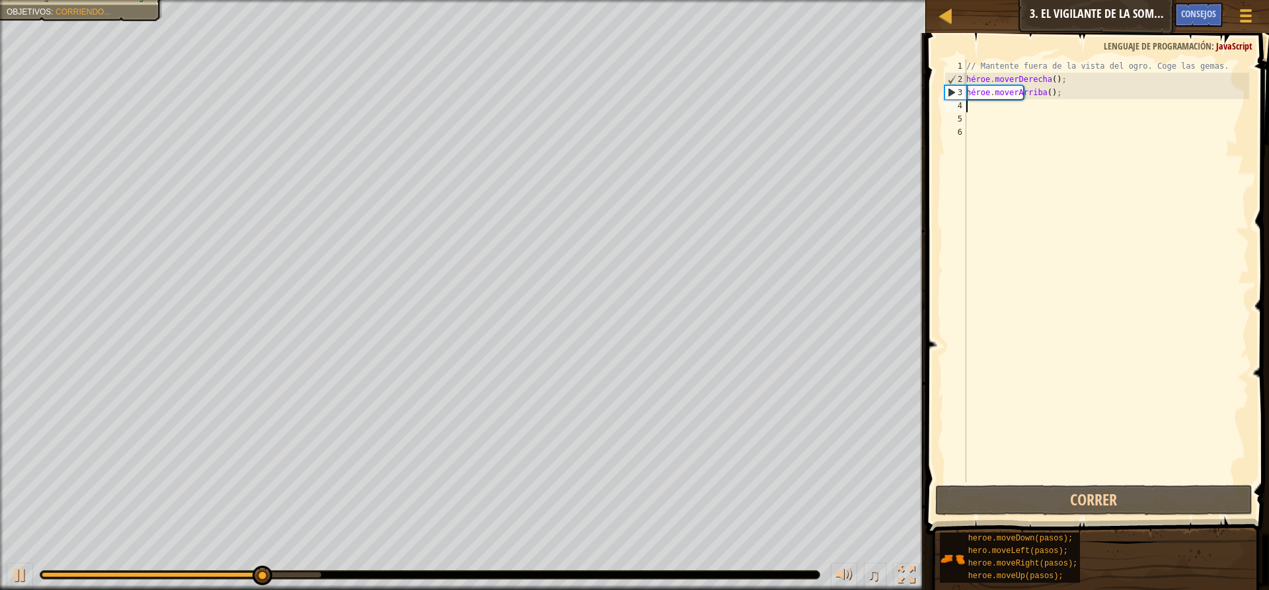
click at [987, 107] on div "// Mantente fuera de la vista del ogro. Coge las gemas. héroe . [PERSON_NAME] (…" at bounding box center [1105, 283] width 285 height 449
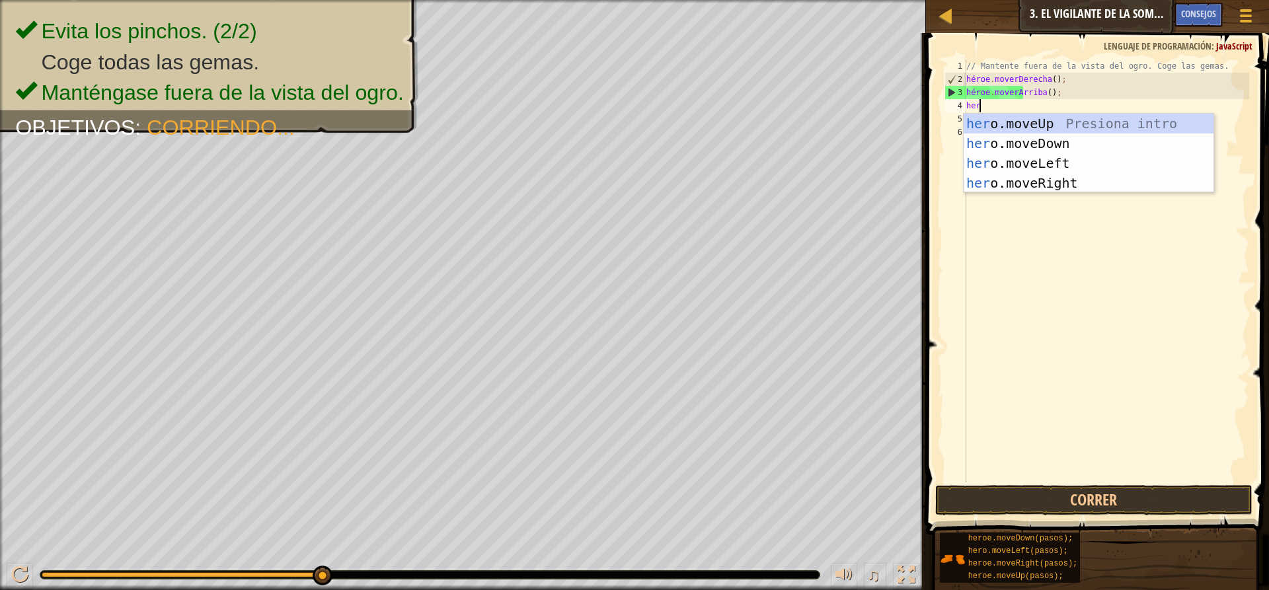
type textarea "hero"
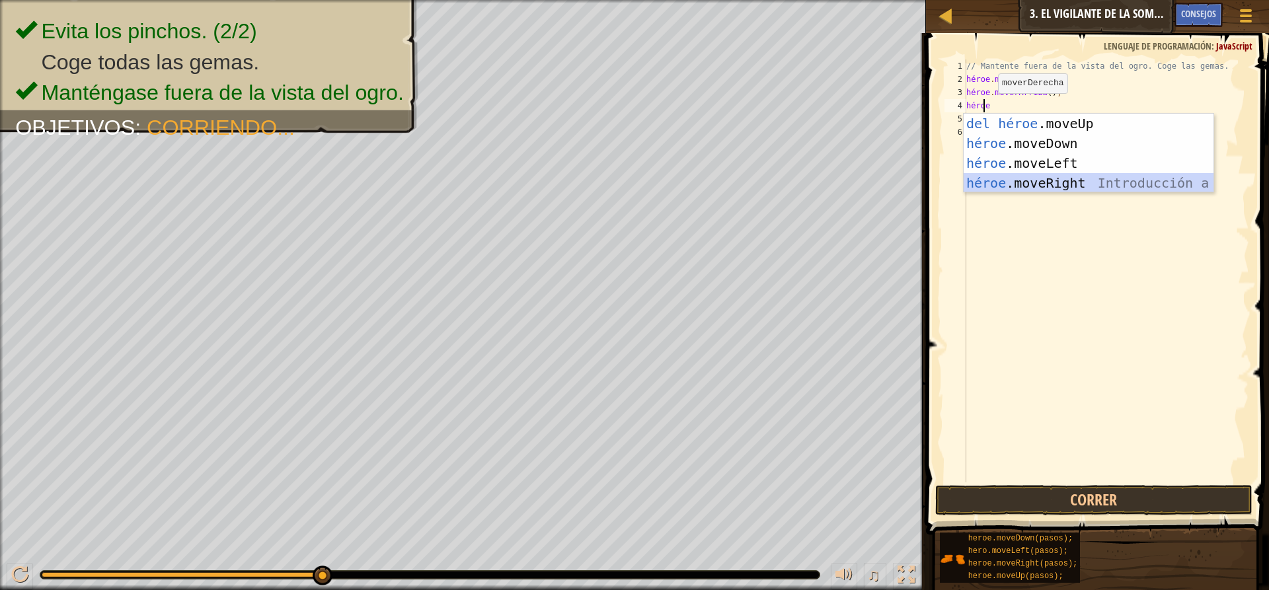
click at [1020, 181] on div "Introducción a la presión del héroe .moveUp héroe .moveDown Introducción a la p…" at bounding box center [1088, 173] width 250 height 119
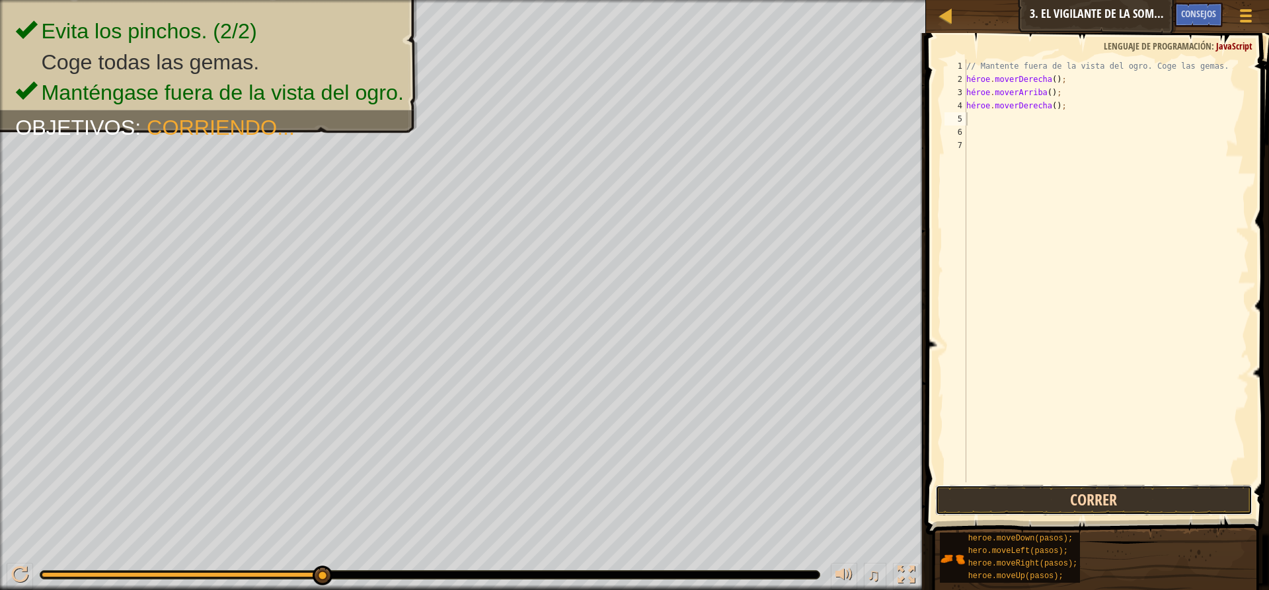
click at [1003, 491] on button "Correr" at bounding box center [1093, 500] width 317 height 30
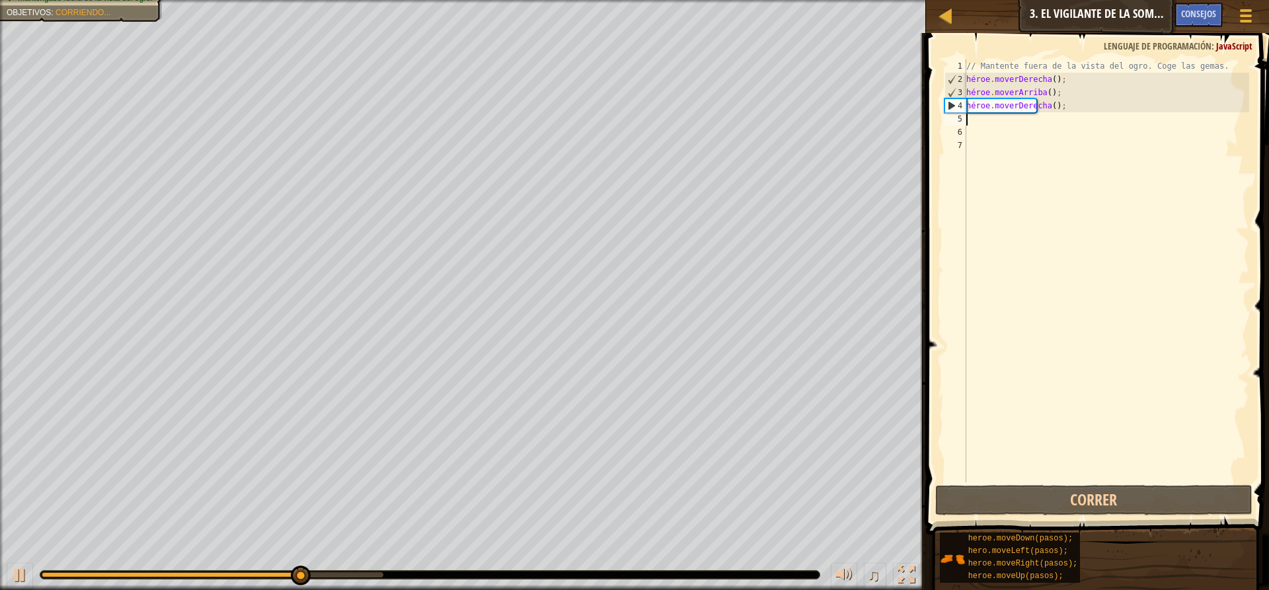
click at [982, 125] on div "// Mantente fuera de la vista del ogro. Coge las gemas. héroe . [PERSON_NAME] (…" at bounding box center [1105, 283] width 285 height 449
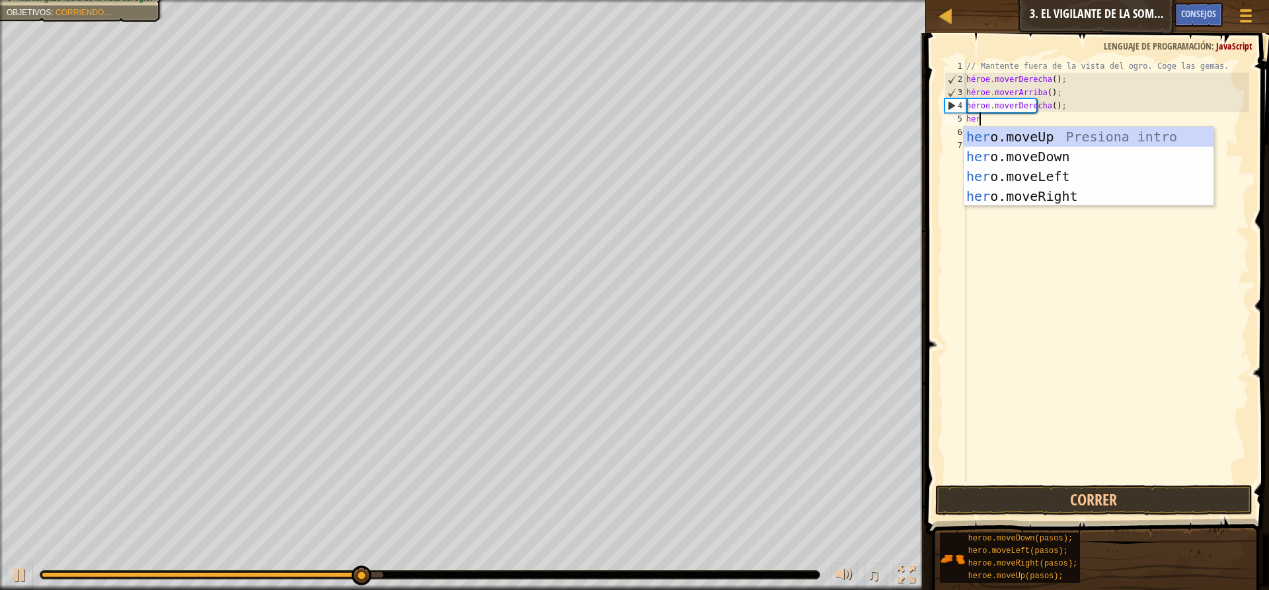
type textarea "hero"
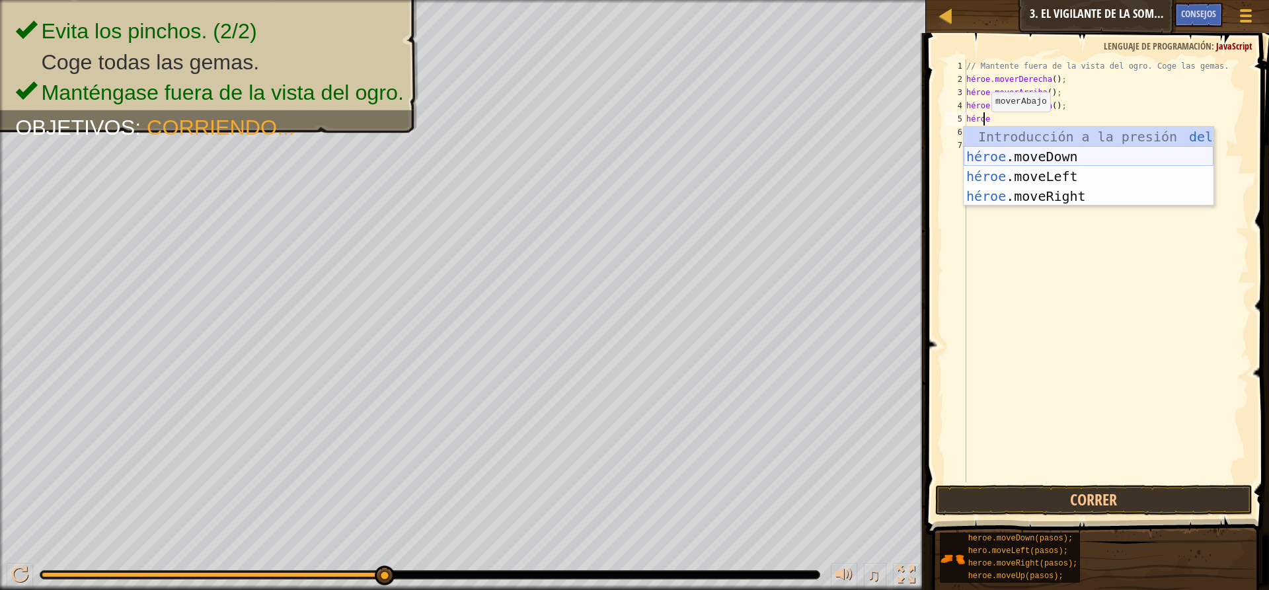
click at [977, 149] on div "Introducción a la presión del héroe .moveUp héroe .moveDown Introducción a la p…" at bounding box center [1088, 186] width 250 height 119
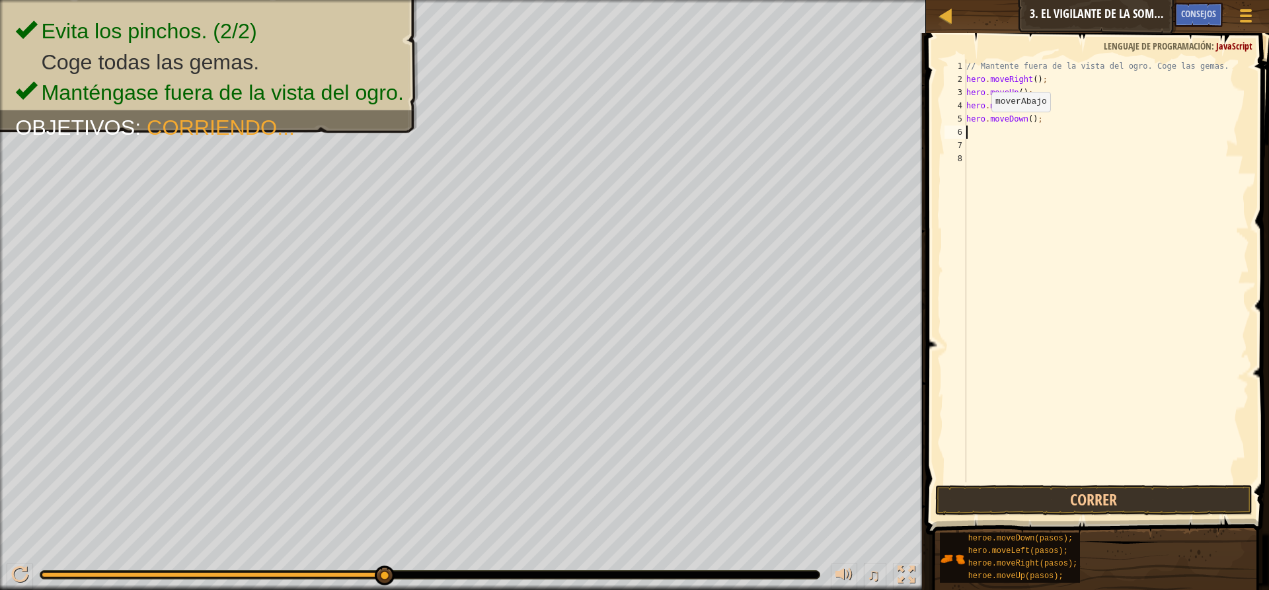
scroll to position [6, 0]
click at [1053, 503] on button "Correr" at bounding box center [1093, 500] width 317 height 30
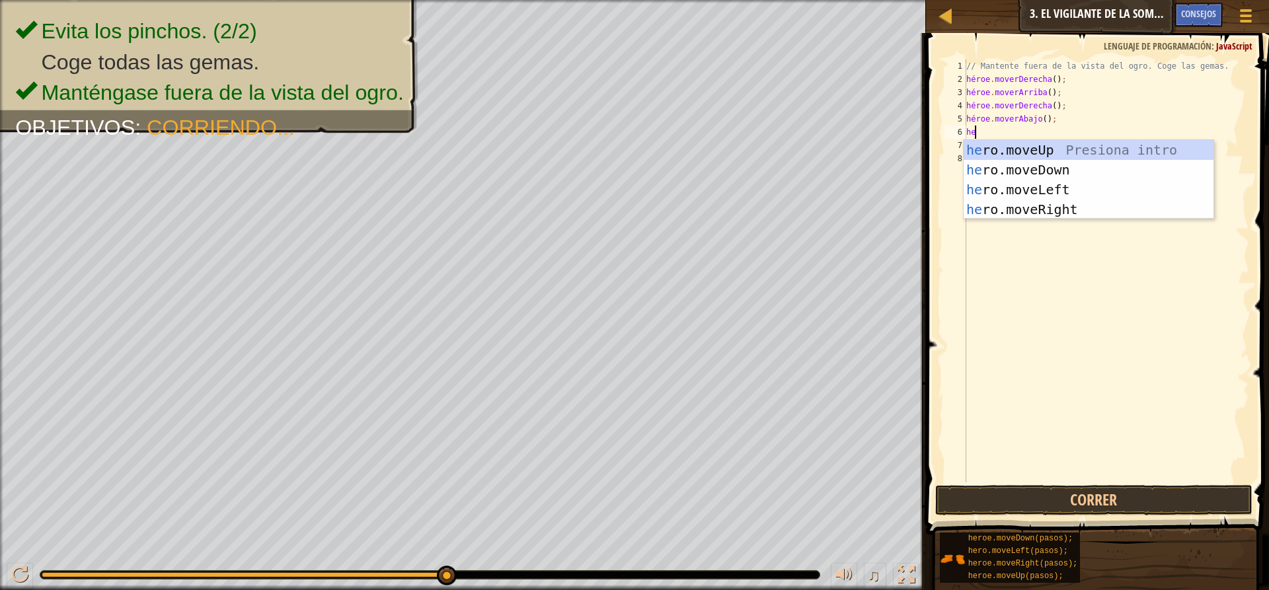
type textarea "h"
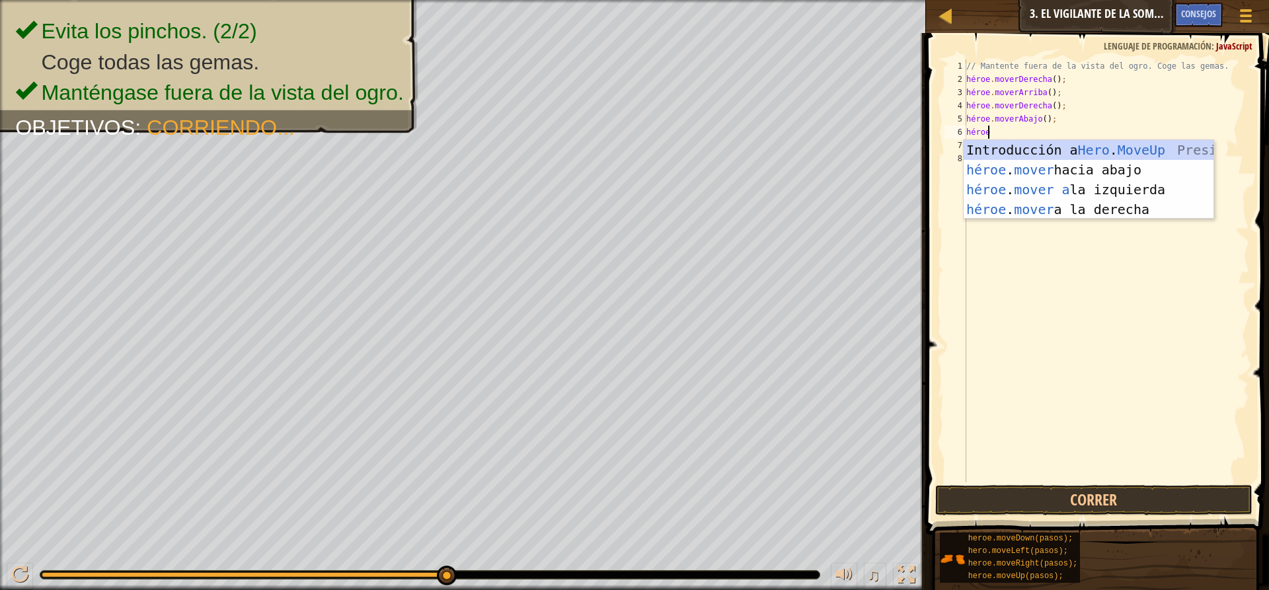
type textarea "heromo"
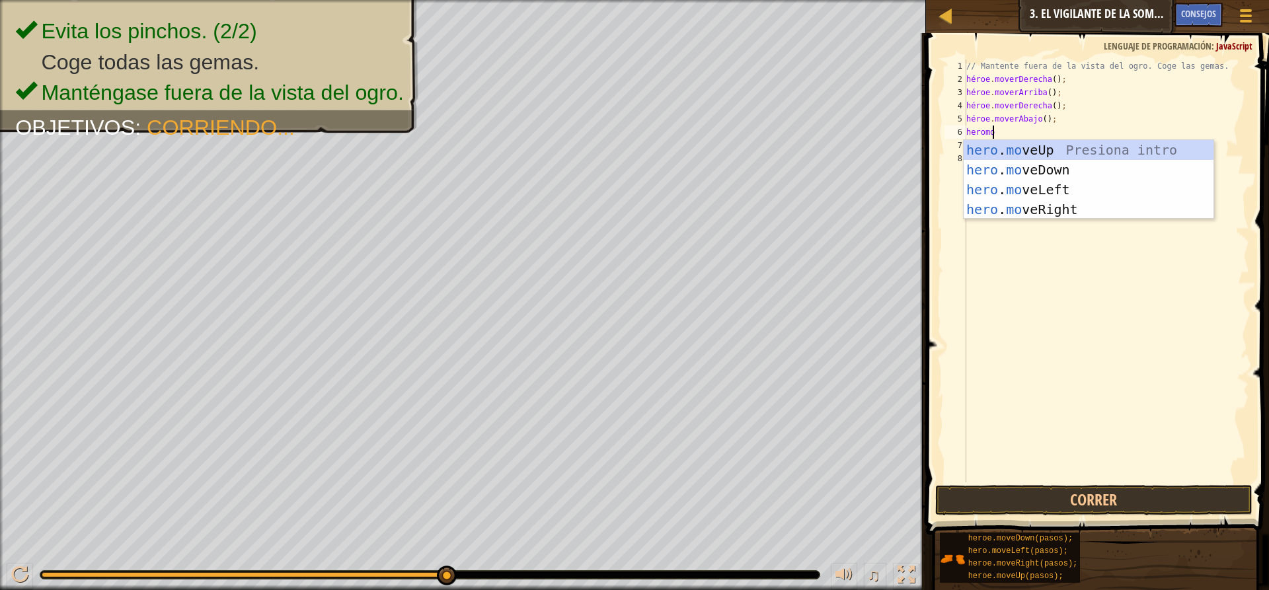
scroll to position [6, 1]
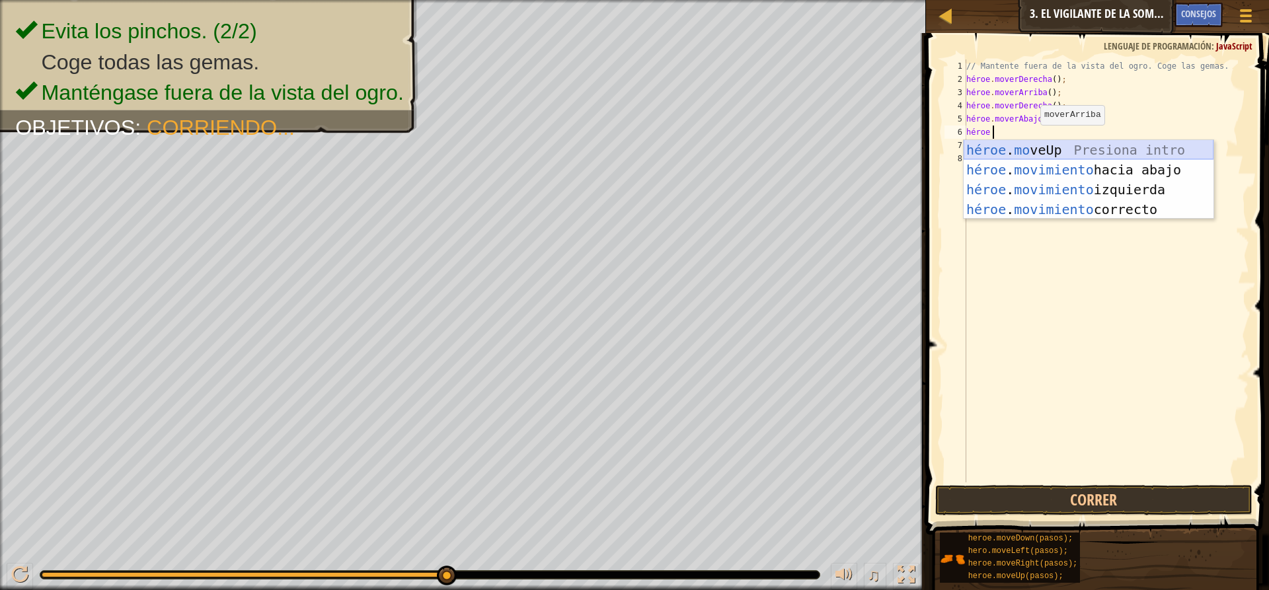
click at [1027, 146] on div "héroe . mo veUp Presiona intro héroe . movimiento hacia abajo Introducción a la…" at bounding box center [1088, 199] width 250 height 119
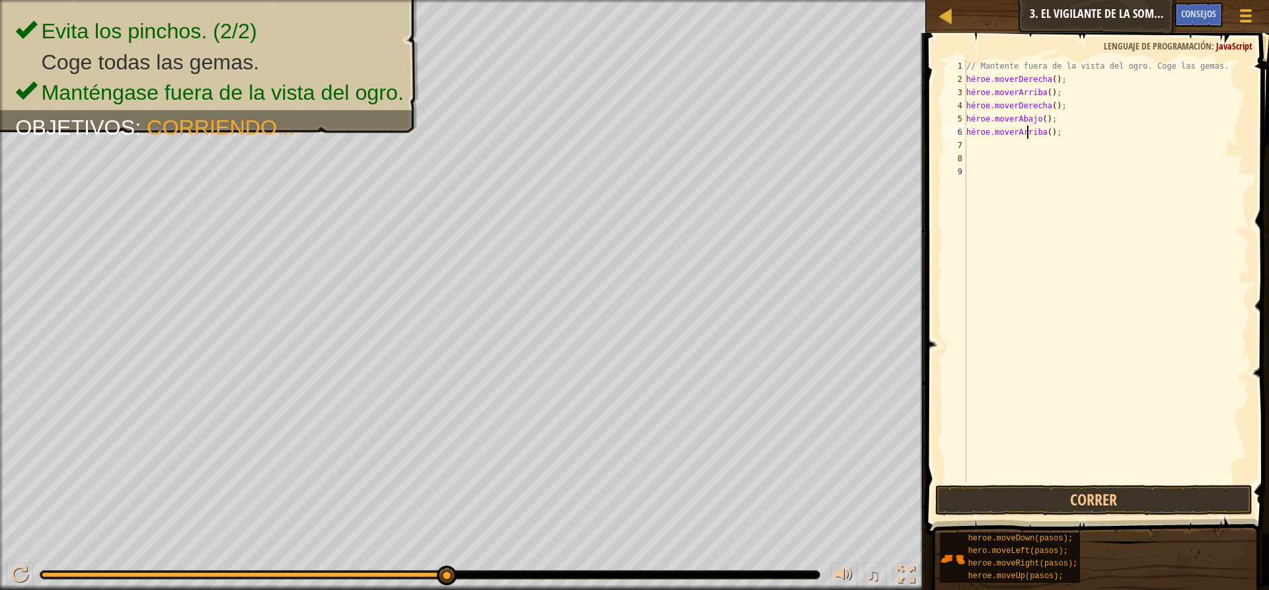
click at [1048, 126] on div "// Mantente fuera de la vista del ogro. Coge las gemas. héroe . [PERSON_NAME] (…" at bounding box center [1105, 283] width 285 height 449
type textarea "h"
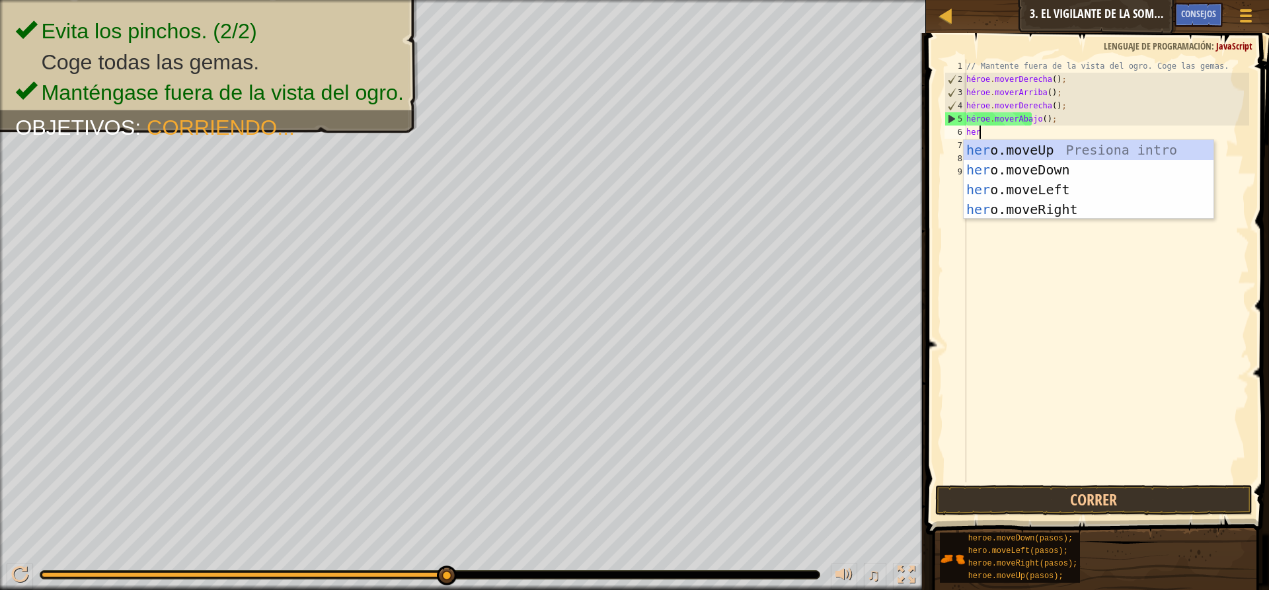
type textarea "hero"
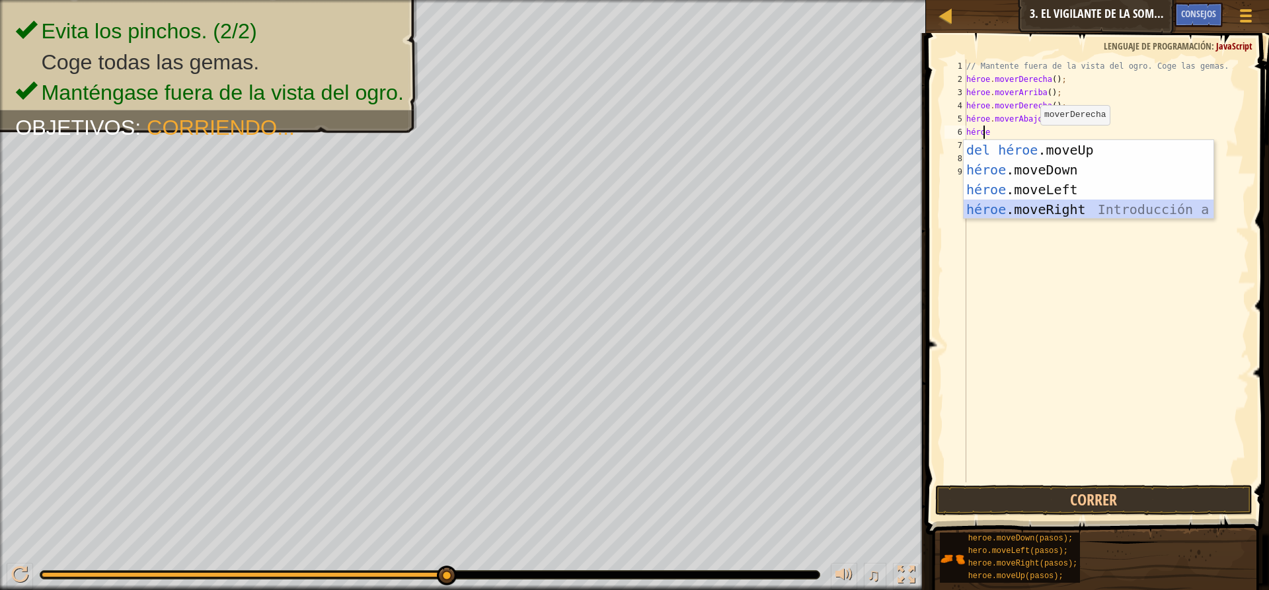
click at [1056, 213] on div "Introducción a la presión del héroe .moveUp héroe .moveDown Introducción a la p…" at bounding box center [1088, 199] width 250 height 119
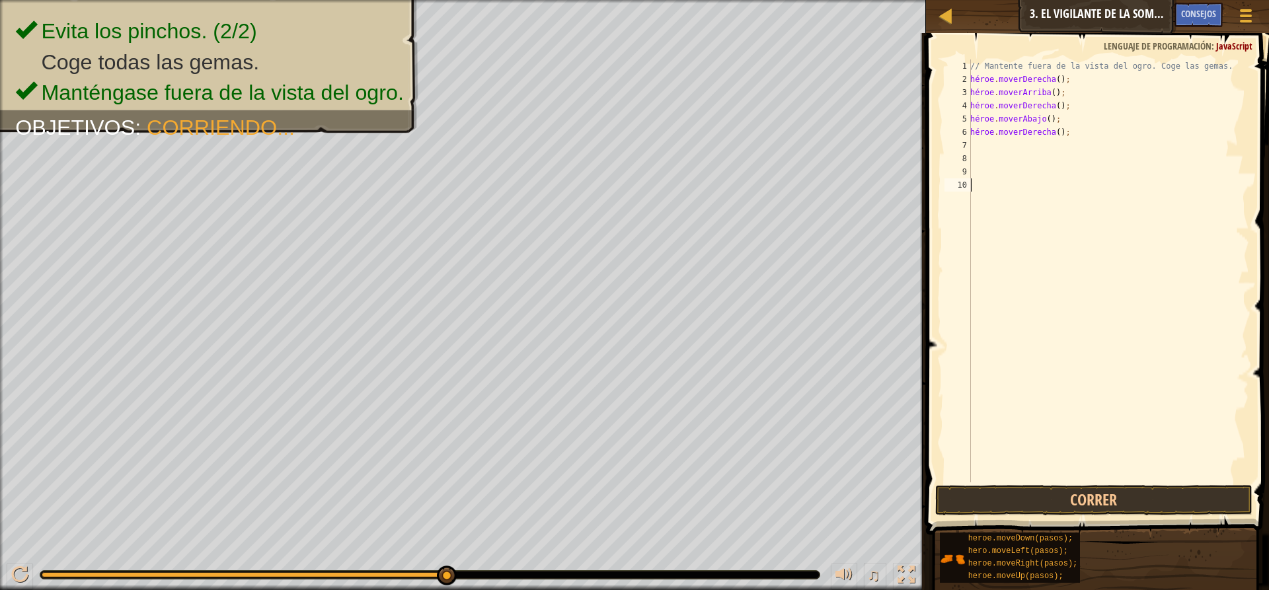
click at [1027, 482] on div "// Mantente fuera de la vista del ogro. Coge las gemas. héroe . [PERSON_NAME] (…" at bounding box center [1107, 283] width 281 height 449
click at [1027, 490] on button "Correr" at bounding box center [1093, 500] width 317 height 30
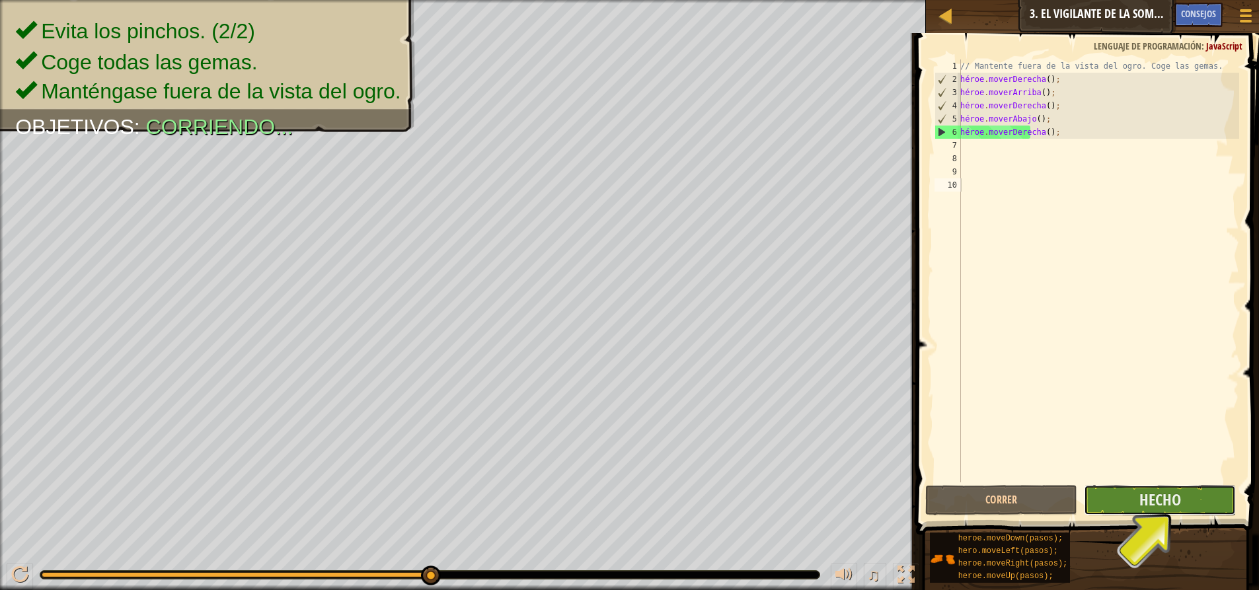
click at [1155, 486] on button "Hecho" at bounding box center [1160, 500] width 152 height 30
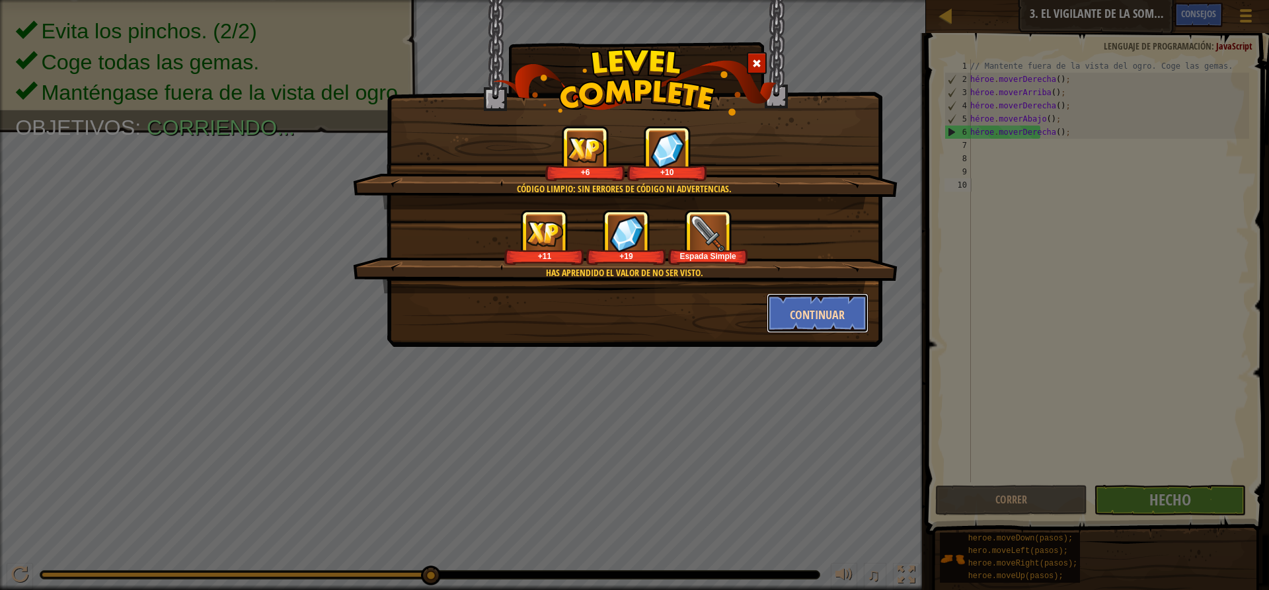
click at [821, 315] on font "Continuar" at bounding box center [817, 315] width 55 height 17
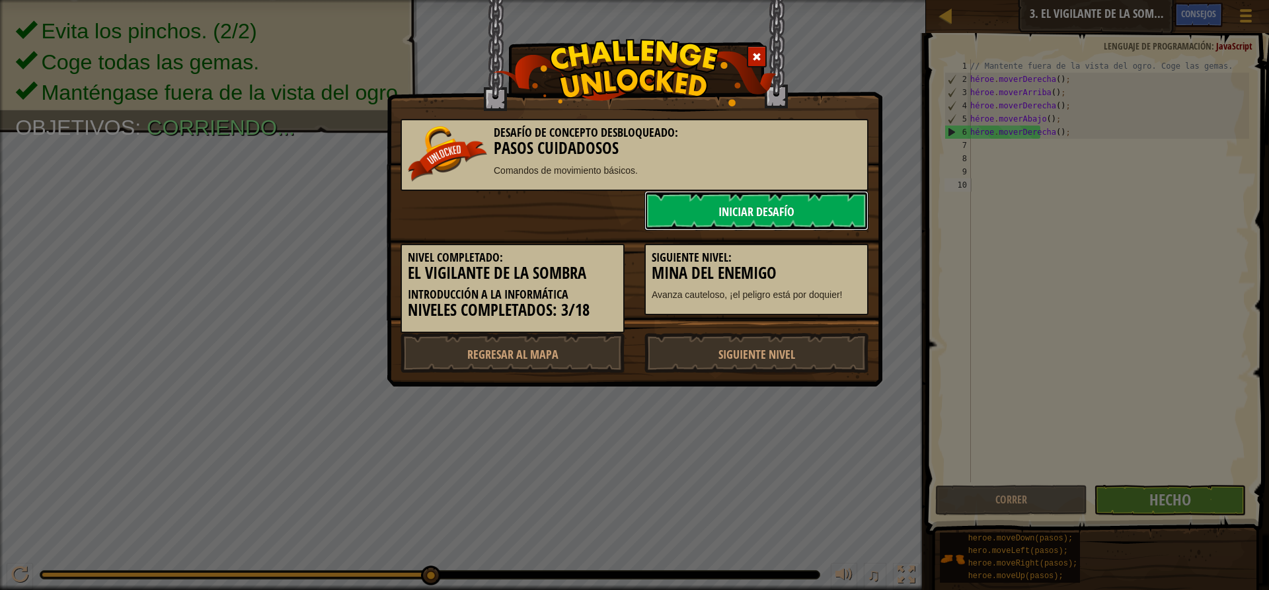
click at [820, 208] on link "Iniciar desafío" at bounding box center [756, 211] width 224 height 40
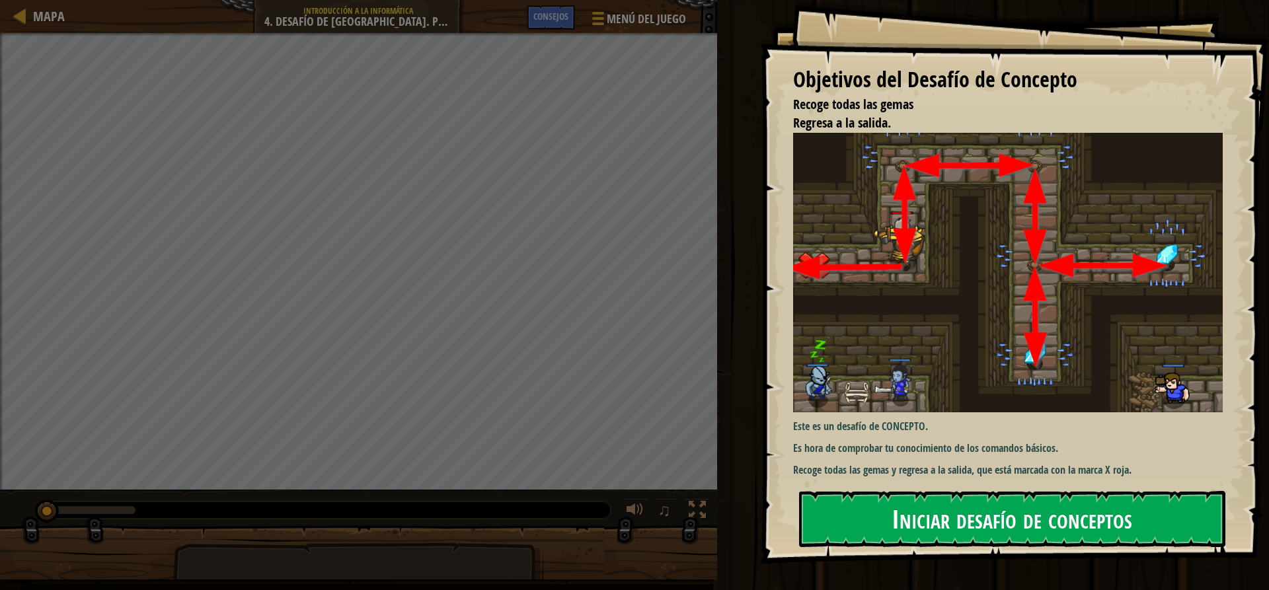
click at [985, 519] on font "Iniciar desafío de conceptos" at bounding box center [1011, 519] width 241 height 36
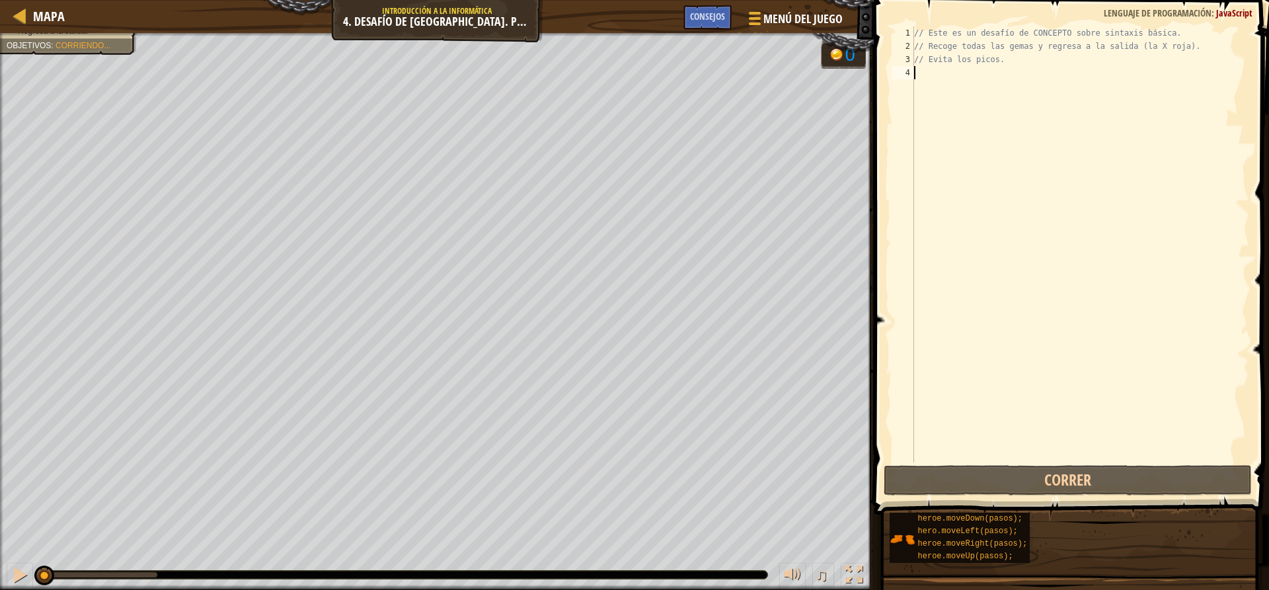
click at [945, 75] on div "// Este es un desafío de CONCEPTO sobre sintaxis básica. // Recoge todas las ge…" at bounding box center [1080, 257] width 338 height 463
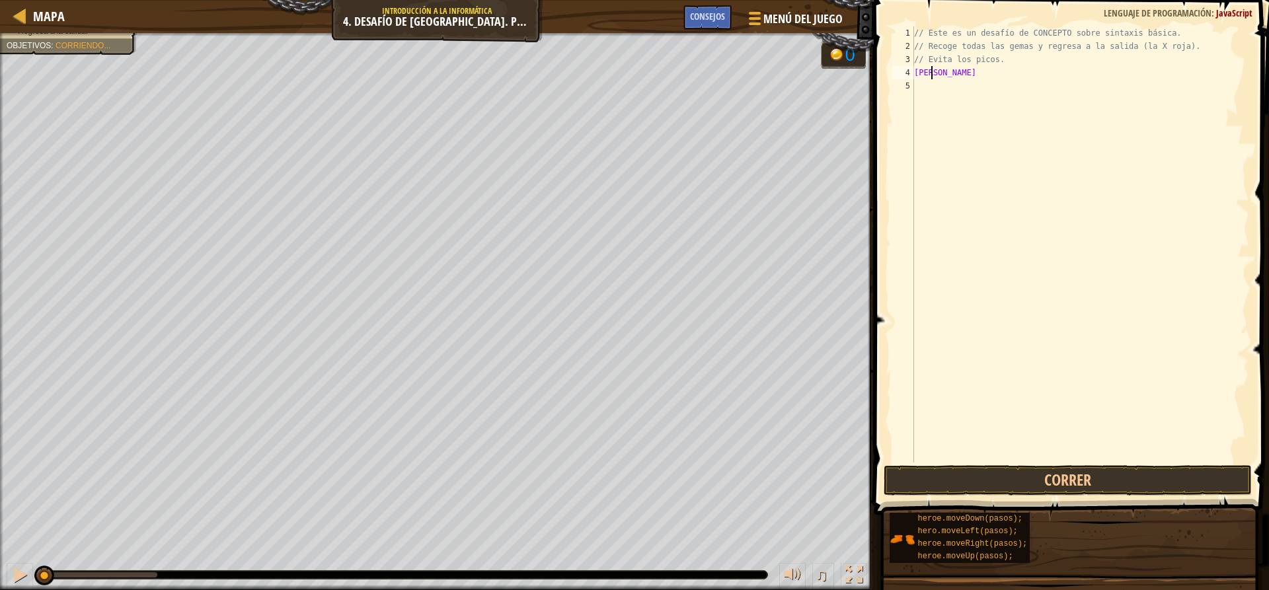
scroll to position [6, 0]
type textarea "h"
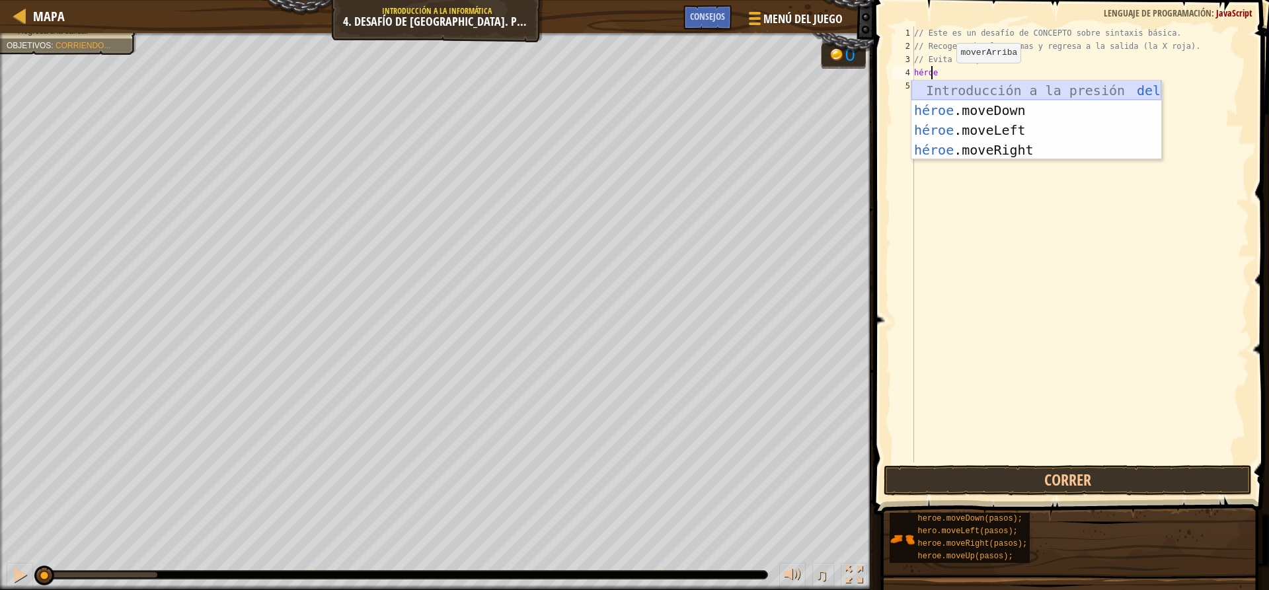
scroll to position [6, 1]
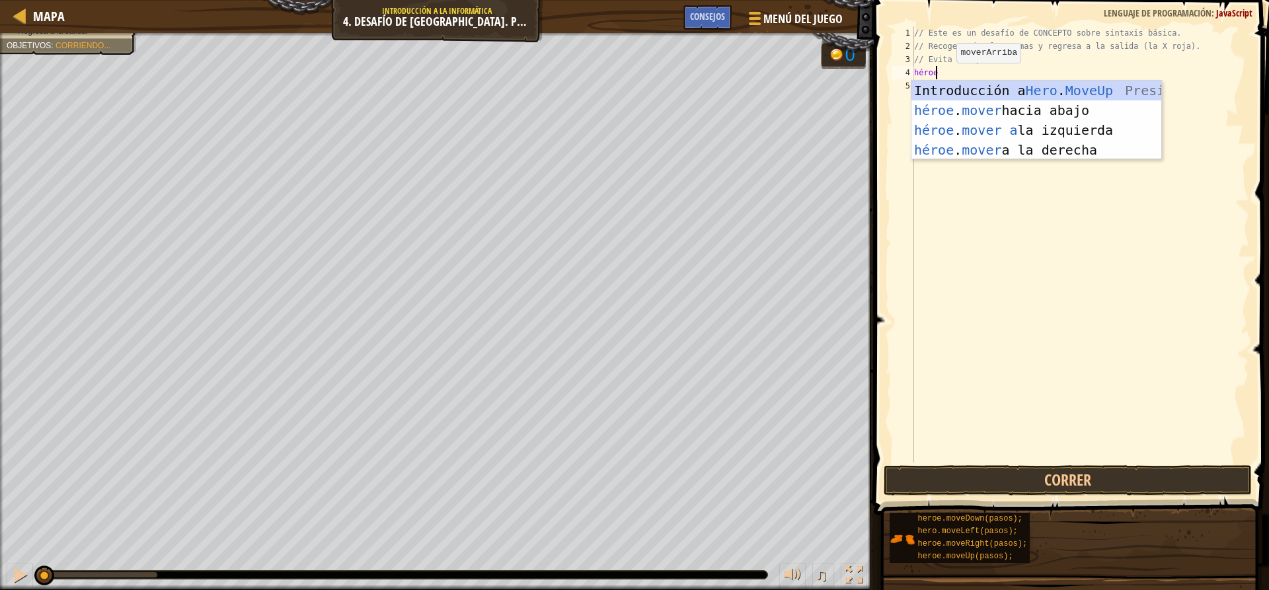
type textarea "heromo"
click at [994, 90] on div "héroe . mo veUp Presiona intro héroe . movimiento hacia abajo Introducción a la…" at bounding box center [1036, 140] width 250 height 119
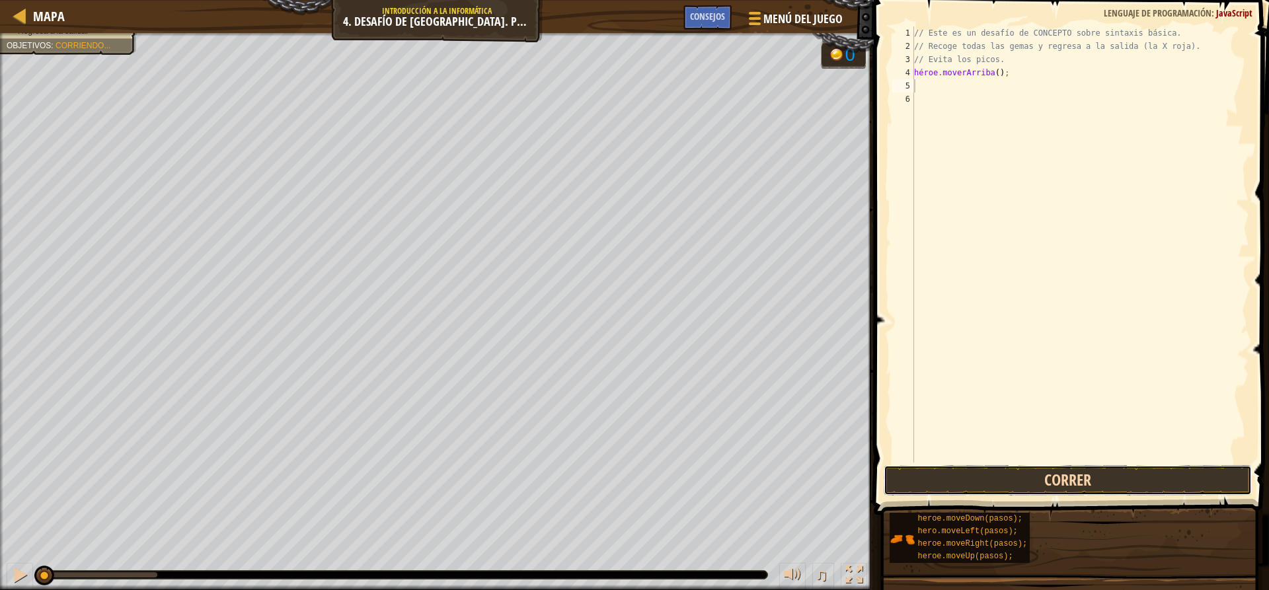
click at [981, 473] on button "Correr" at bounding box center [1066, 480] width 367 height 30
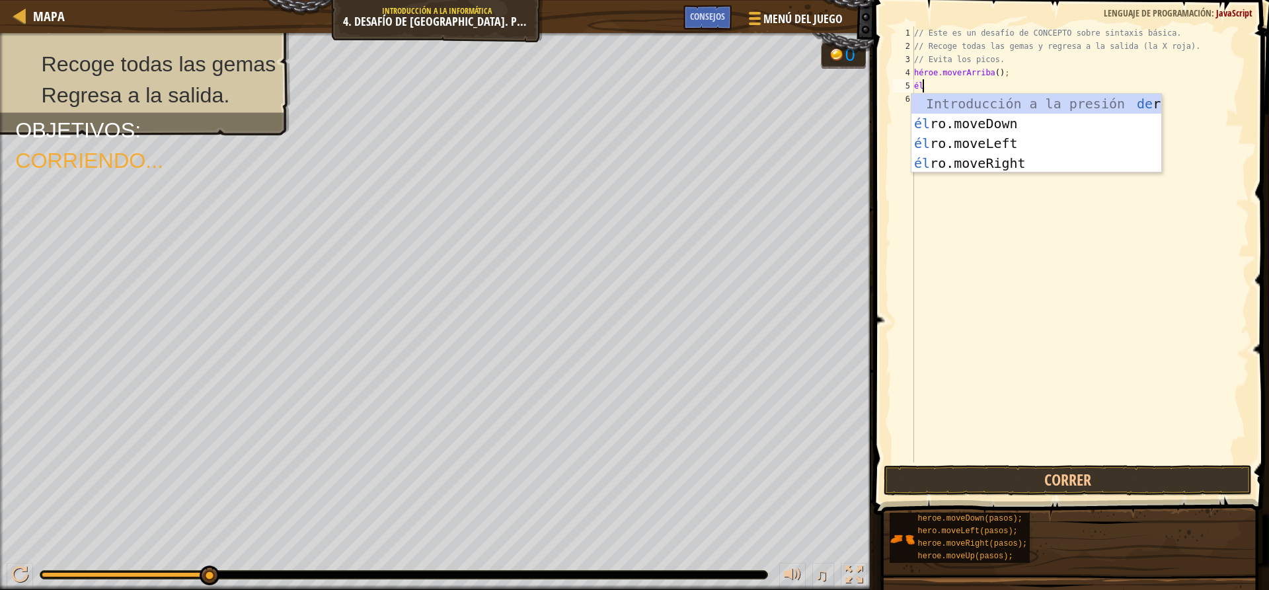
scroll to position [6, 1]
type textarea "hero"
click at [1030, 156] on div "Introducción a la presión del héroe .moveUp héroe .moveDown Introducción a la p…" at bounding box center [1036, 153] width 250 height 119
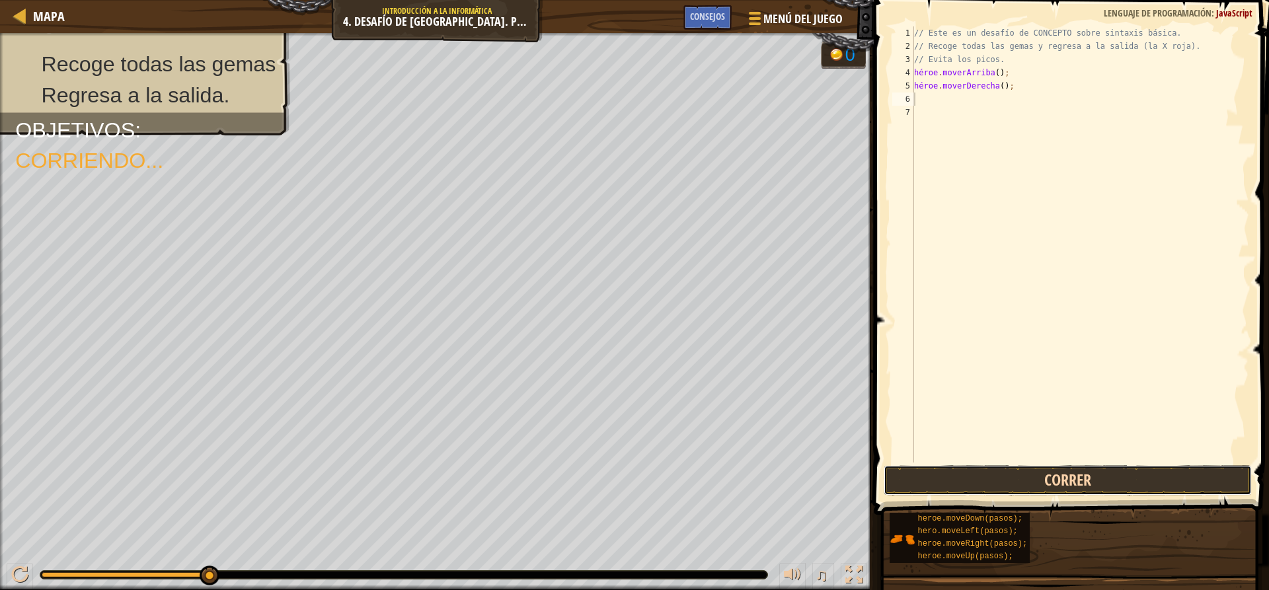
click at [903, 485] on button "Correr" at bounding box center [1066, 480] width 367 height 30
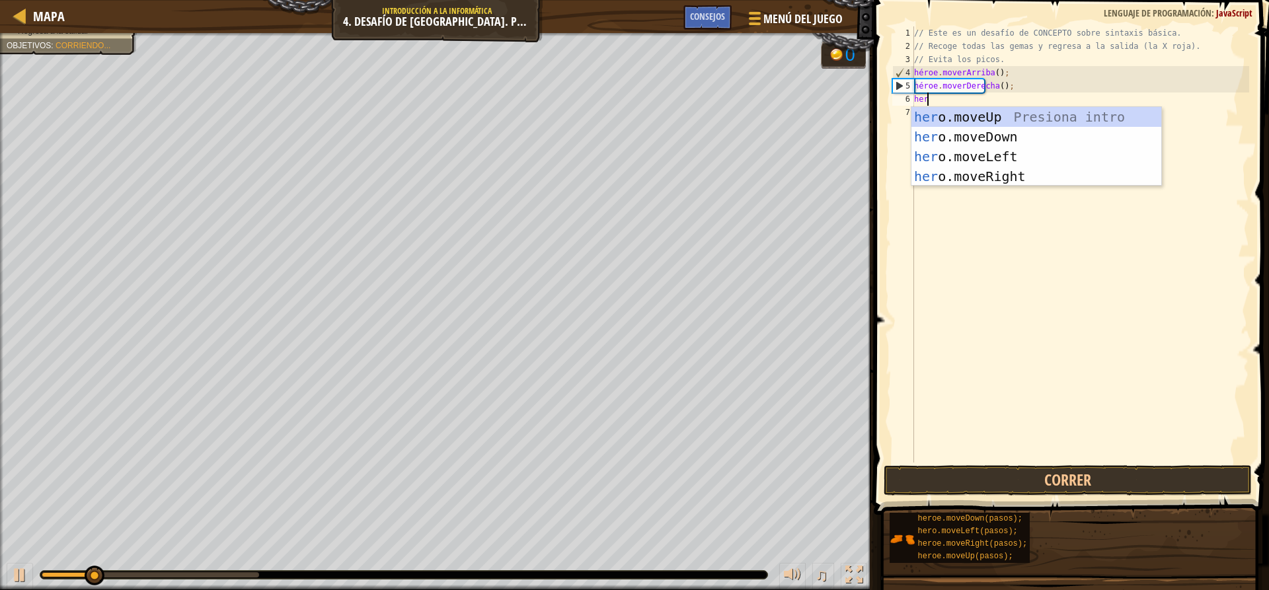
scroll to position [6, 1]
type textarea "hero"
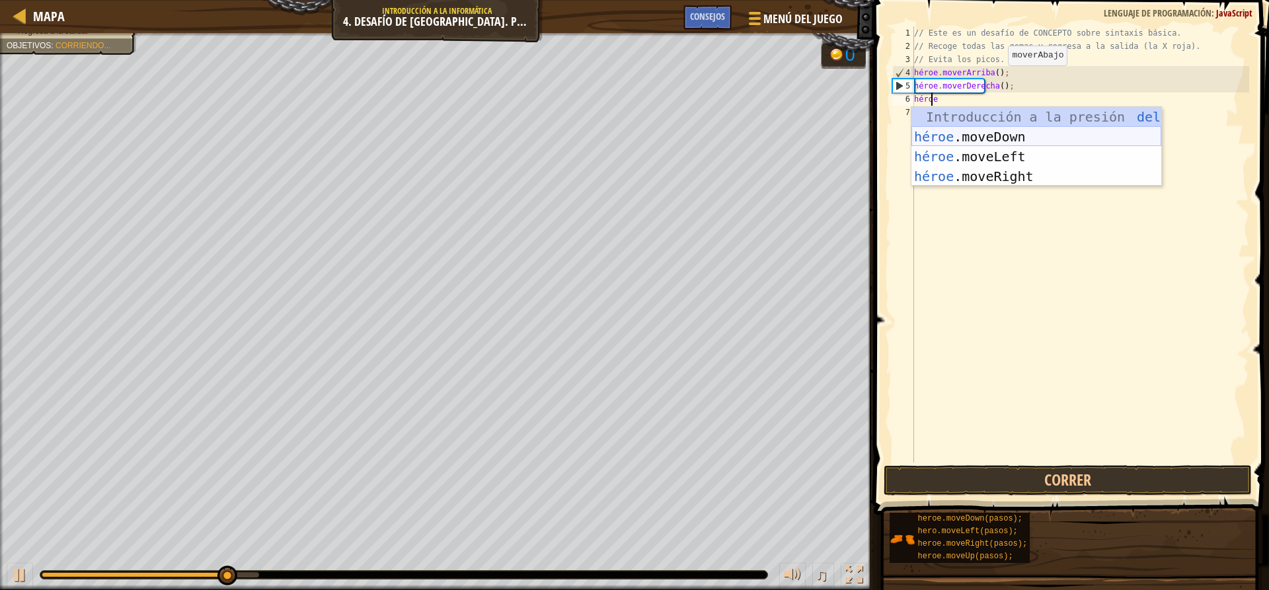
click at [983, 137] on div "Introducción a la presión del héroe .moveUp héroe .moveDown Introducción a la p…" at bounding box center [1036, 166] width 250 height 119
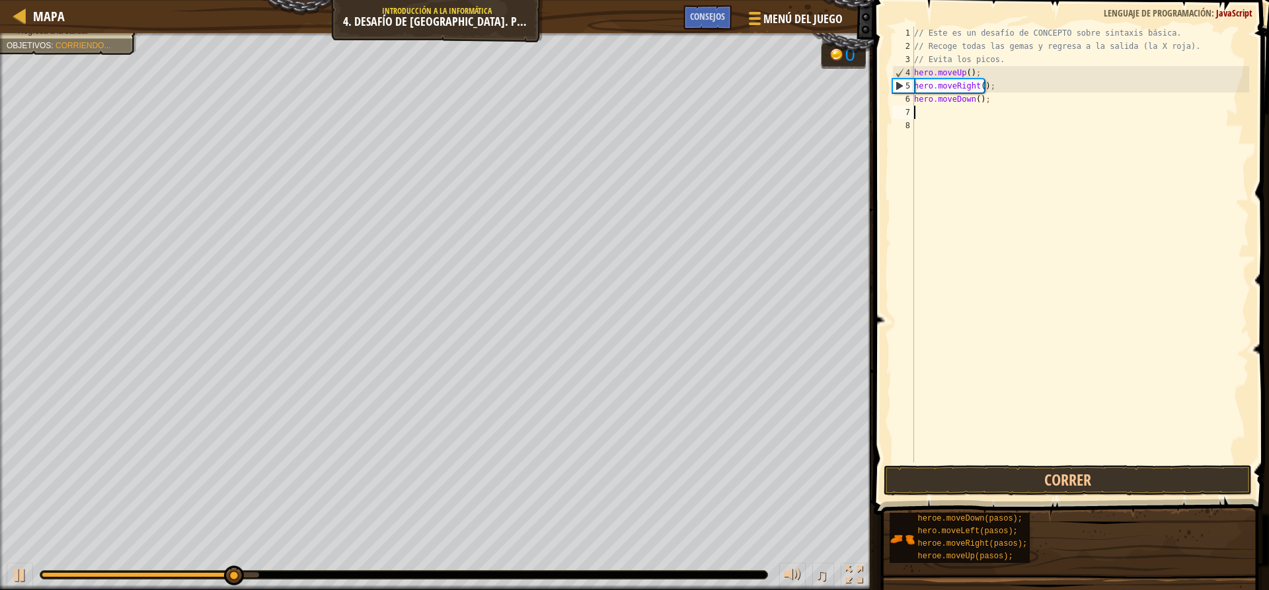
scroll to position [6, 0]
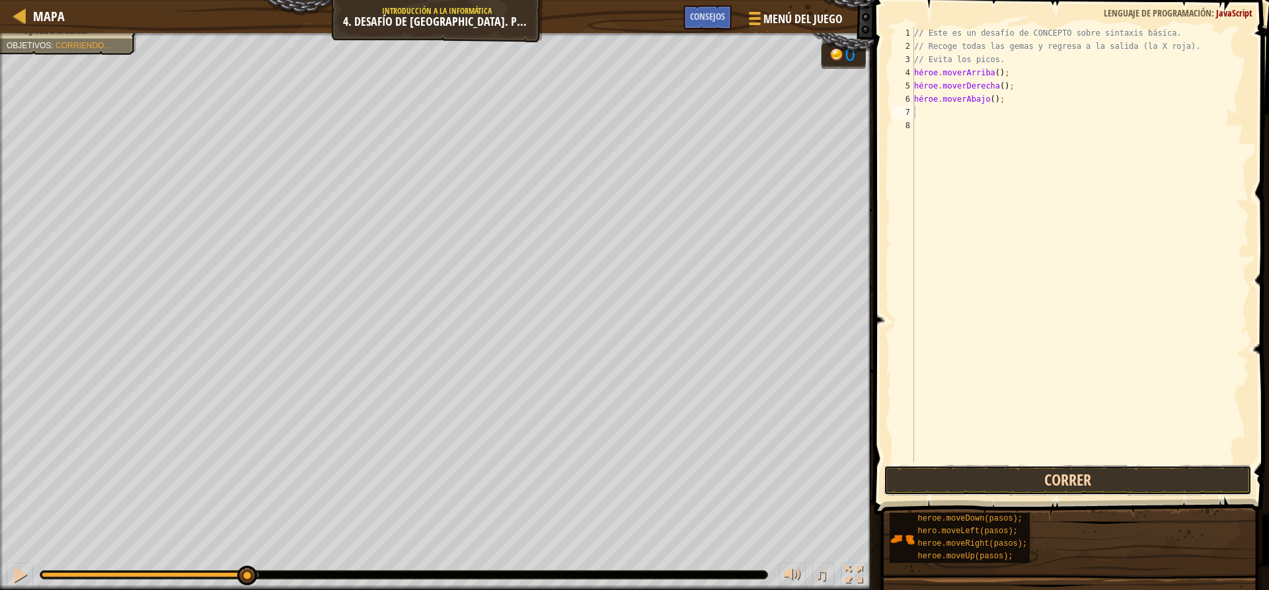
click at [1024, 472] on button "Correr" at bounding box center [1066, 480] width 367 height 30
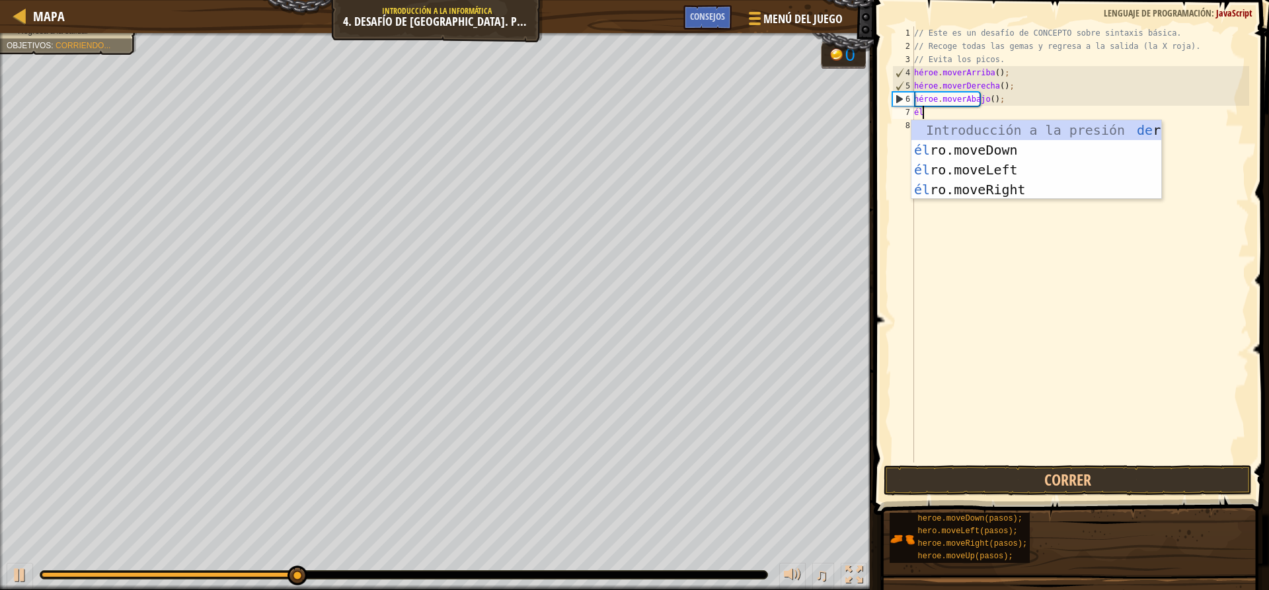
scroll to position [6, 1]
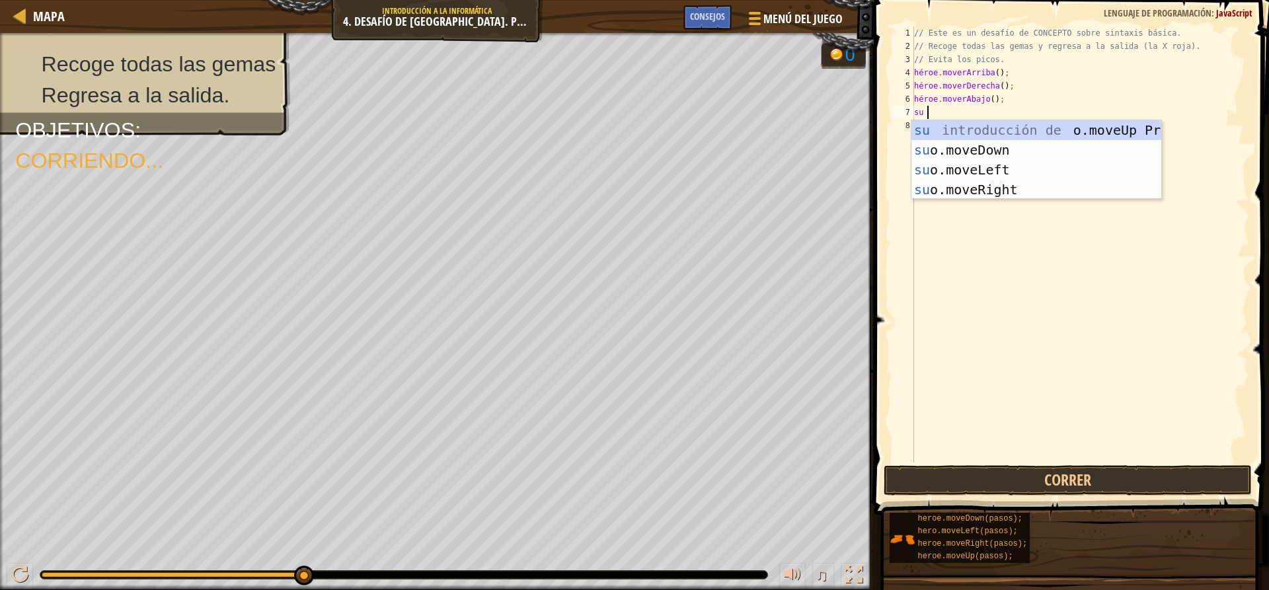
type textarea "hero"
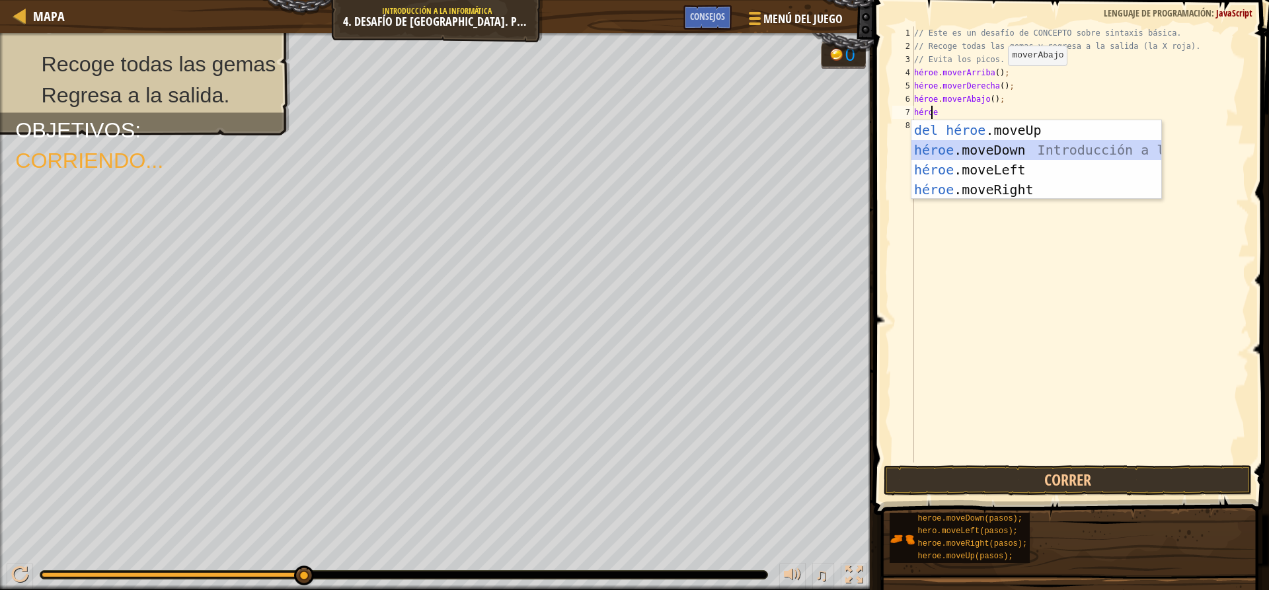
click at [1012, 151] on div "Introducción a la presión del héroe .moveUp héroe .moveDown Introducción a la p…" at bounding box center [1036, 179] width 250 height 119
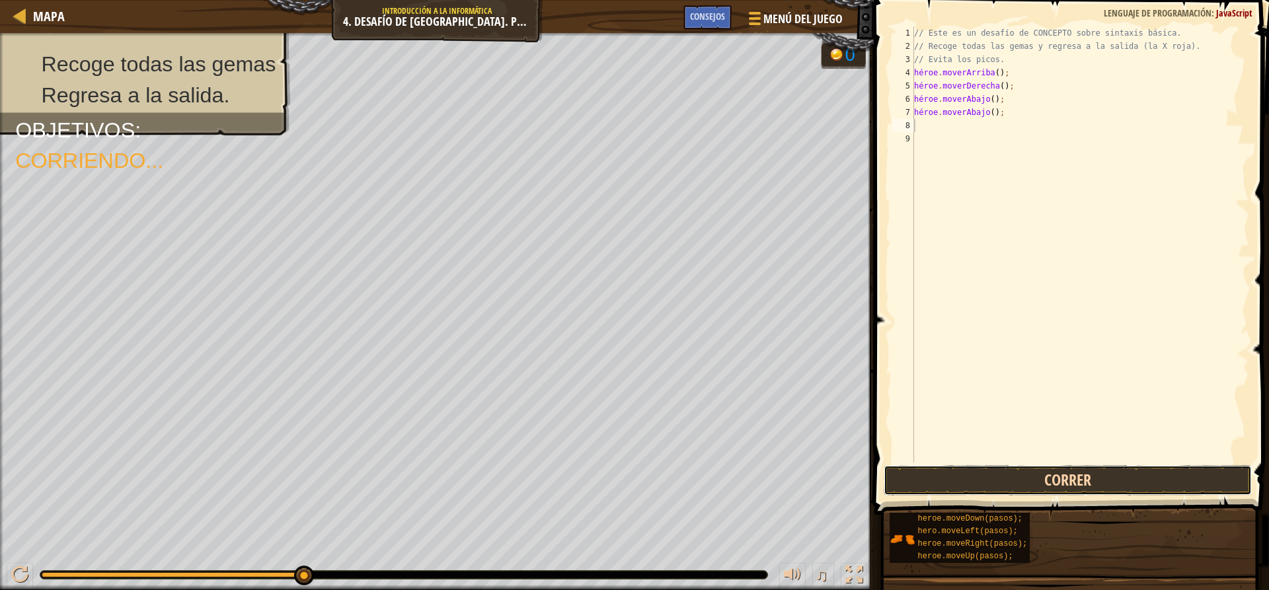
click at [955, 478] on button "Correr" at bounding box center [1066, 480] width 367 height 30
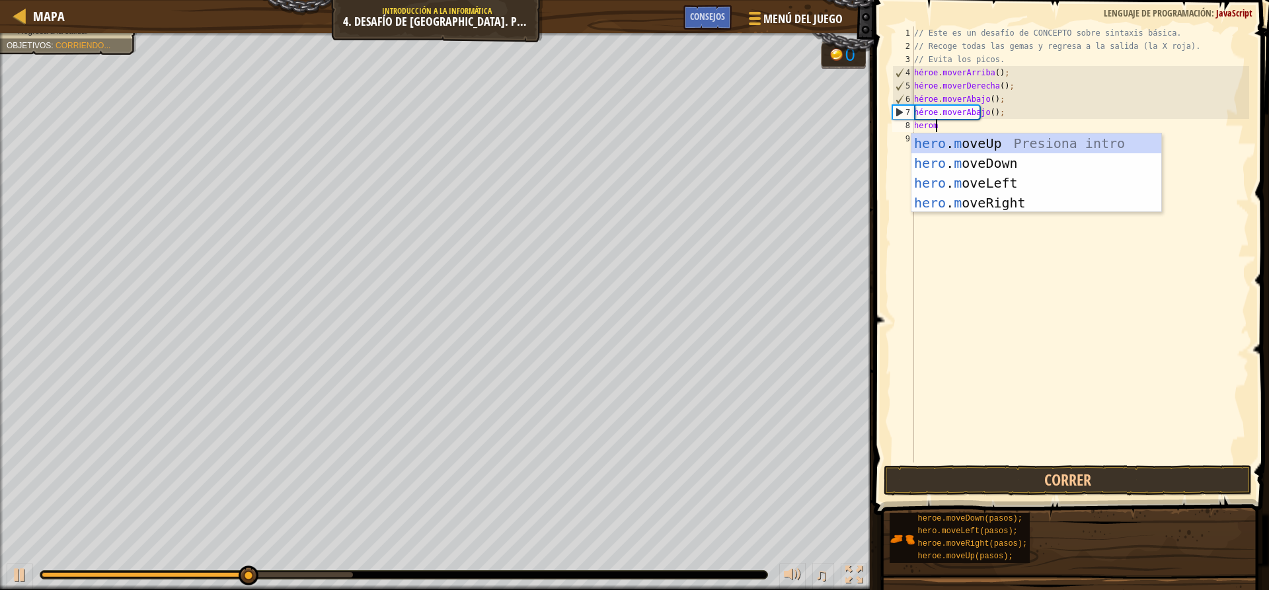
scroll to position [6, 1]
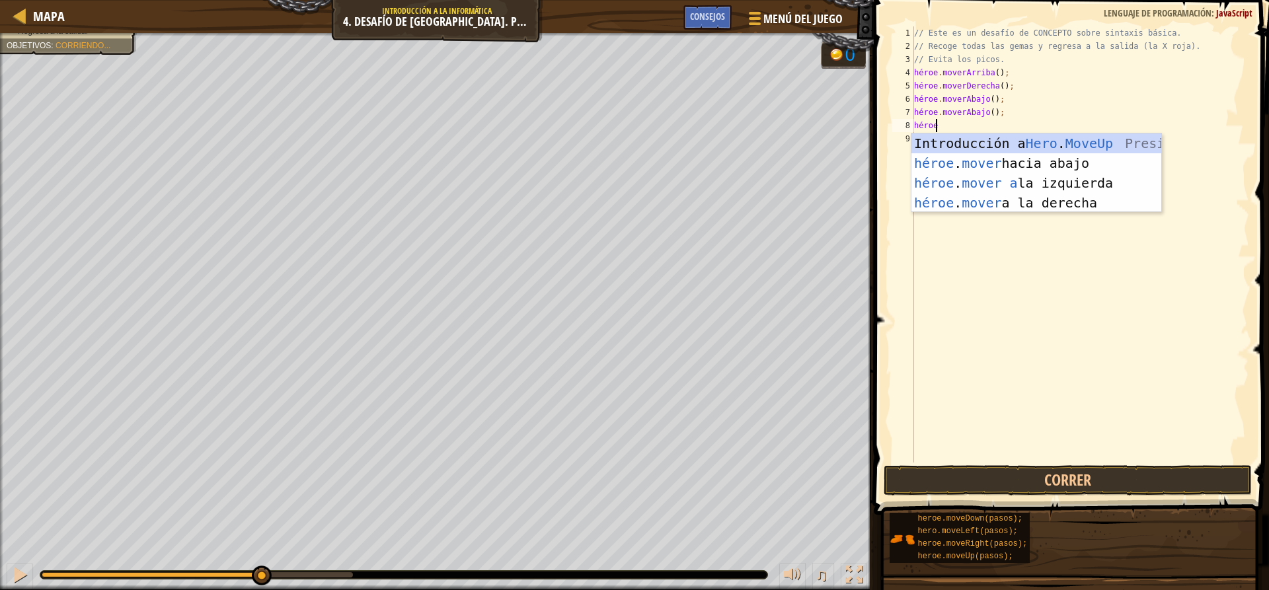
type textarea "heromo"
click at [1035, 135] on div "héroe . mo veUp Presiona intro héroe . movimiento hacia abajo Introducción a la…" at bounding box center [1036, 192] width 250 height 119
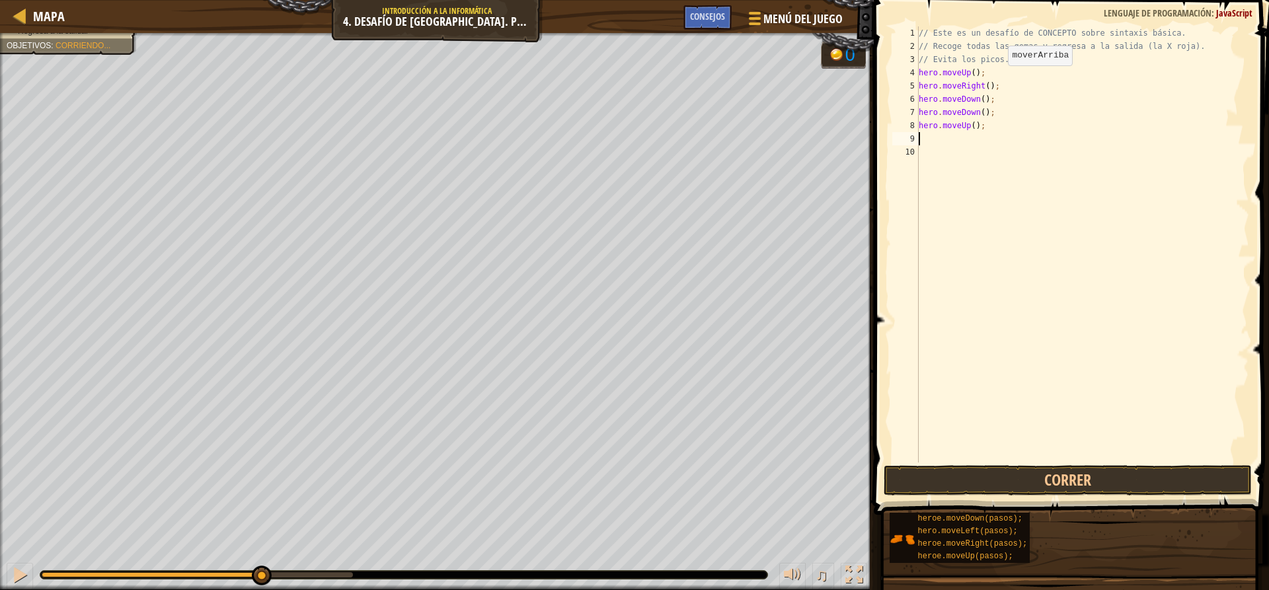
scroll to position [6, 0]
click at [941, 468] on button "Correr" at bounding box center [1066, 480] width 367 height 30
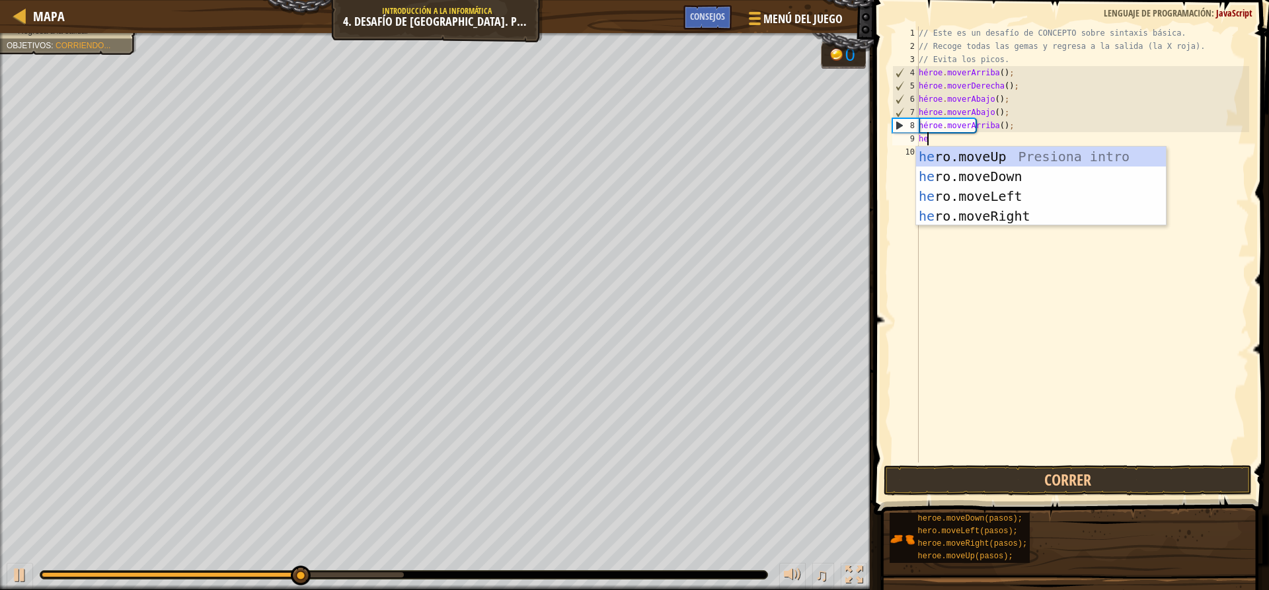
scroll to position [6, 1]
type textarea "hero"
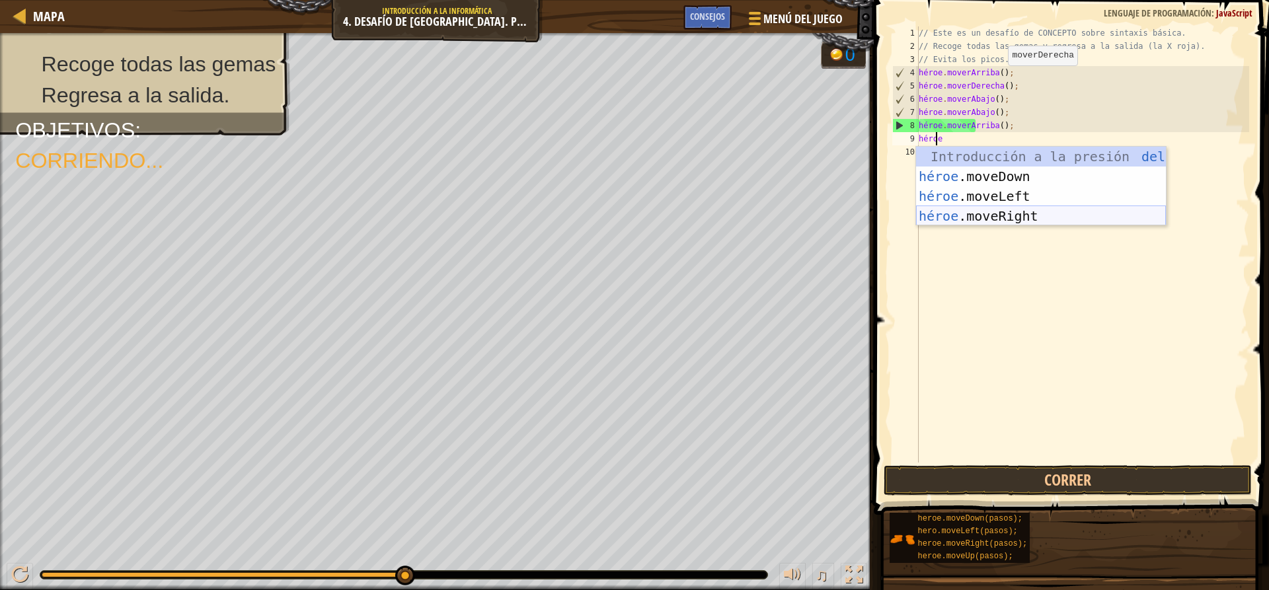
click at [955, 218] on div "Introducción a la presión del héroe .moveUp héroe .moveDown Introducción a la p…" at bounding box center [1041, 206] width 250 height 119
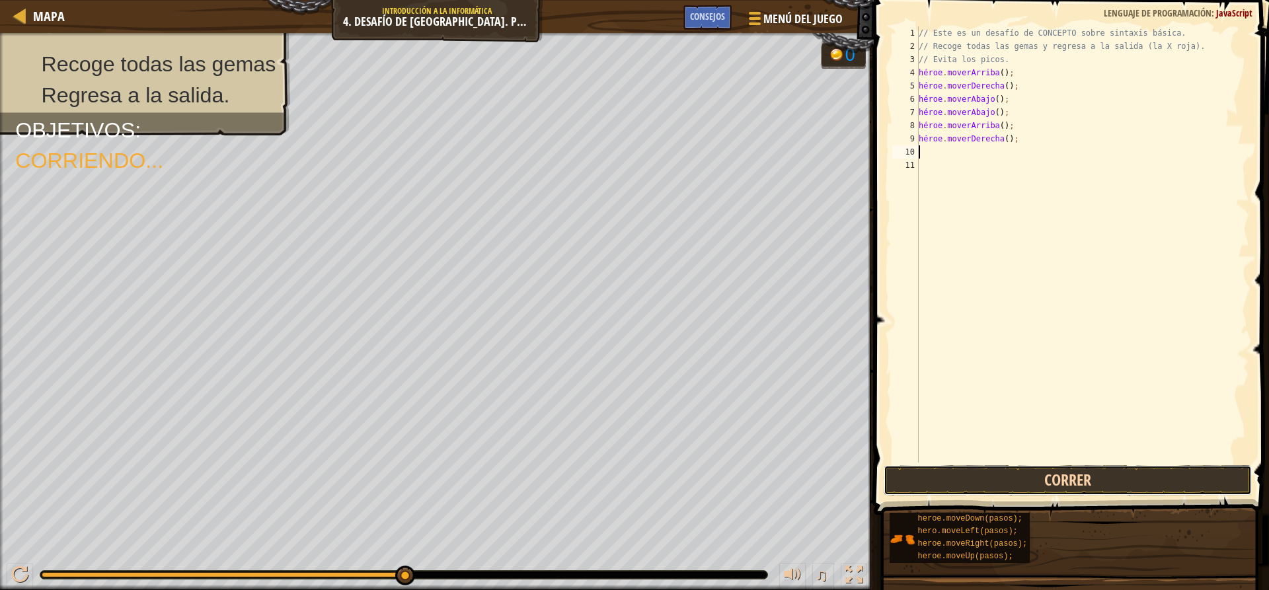
click at [982, 477] on button "Correr" at bounding box center [1066, 480] width 367 height 30
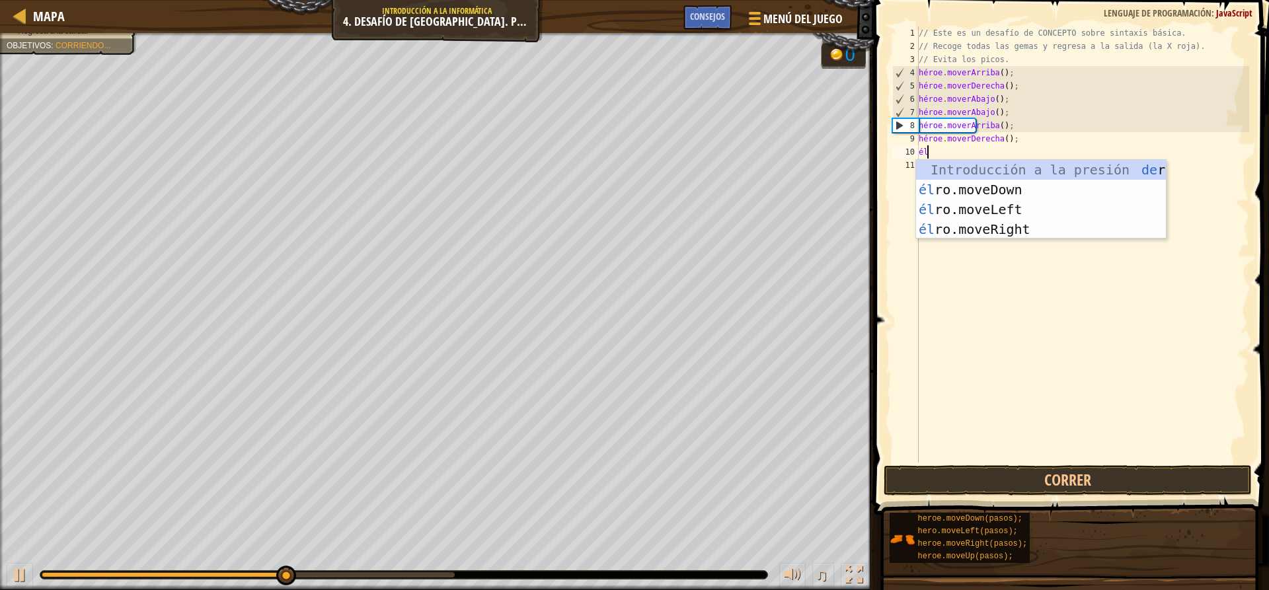
scroll to position [6, 1]
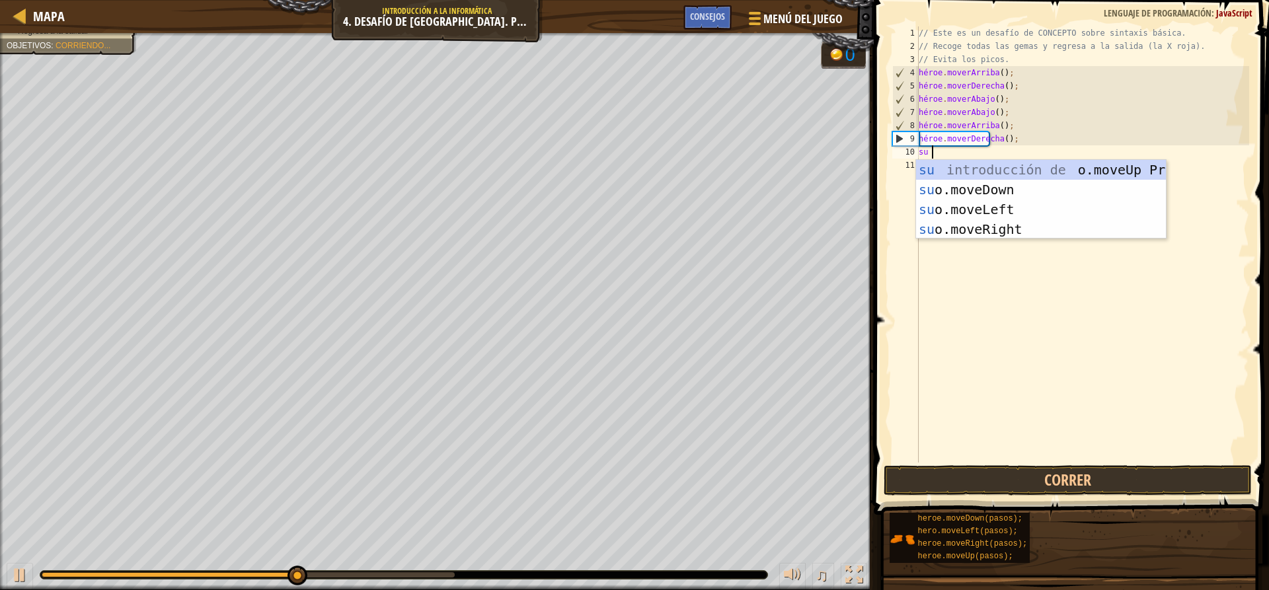
type textarea "hero"
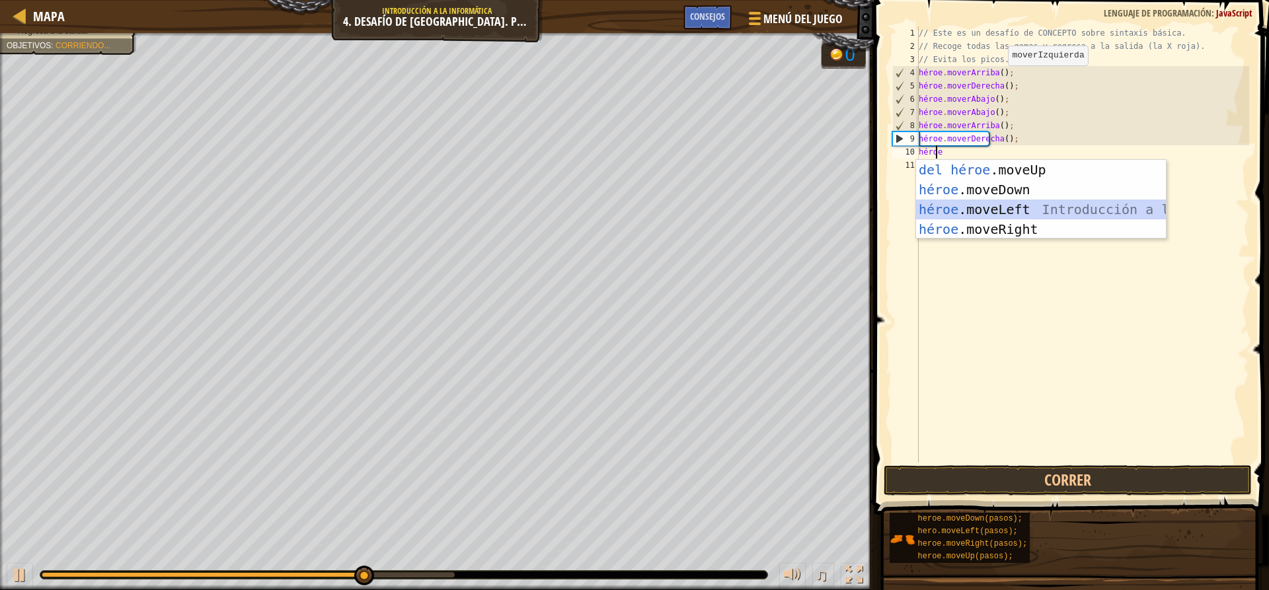
click at [1030, 209] on div "Introducción a la presión del héroe .moveUp héroe .moveDown Introducción a la p…" at bounding box center [1041, 219] width 250 height 119
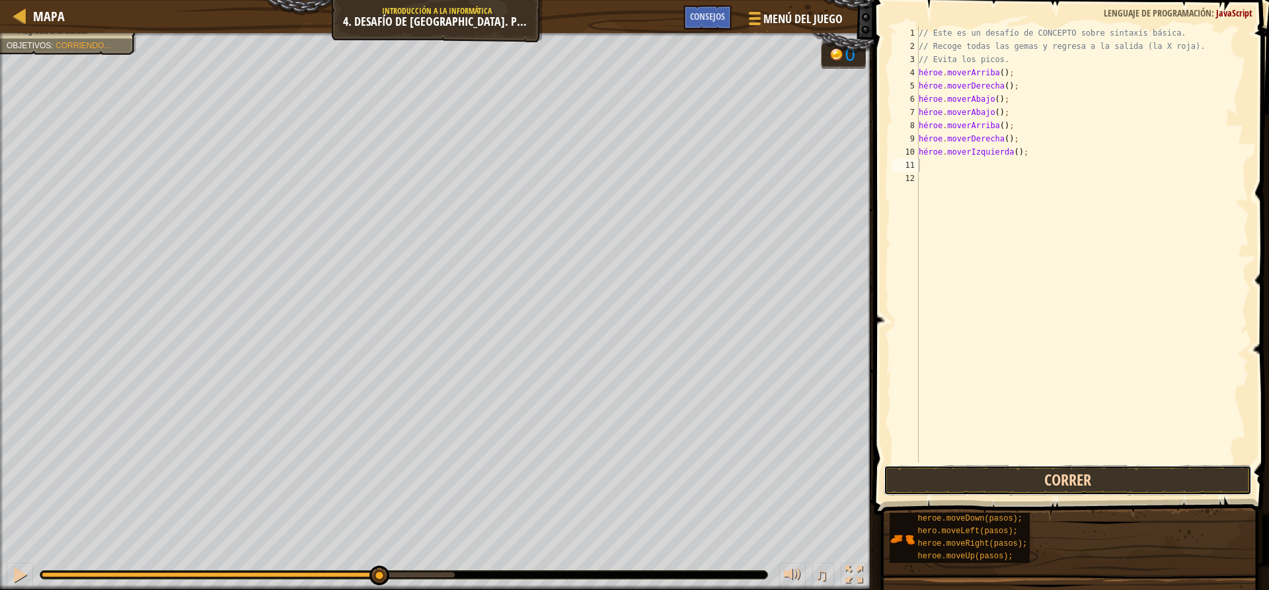
click at [981, 475] on button "Correr" at bounding box center [1066, 480] width 367 height 30
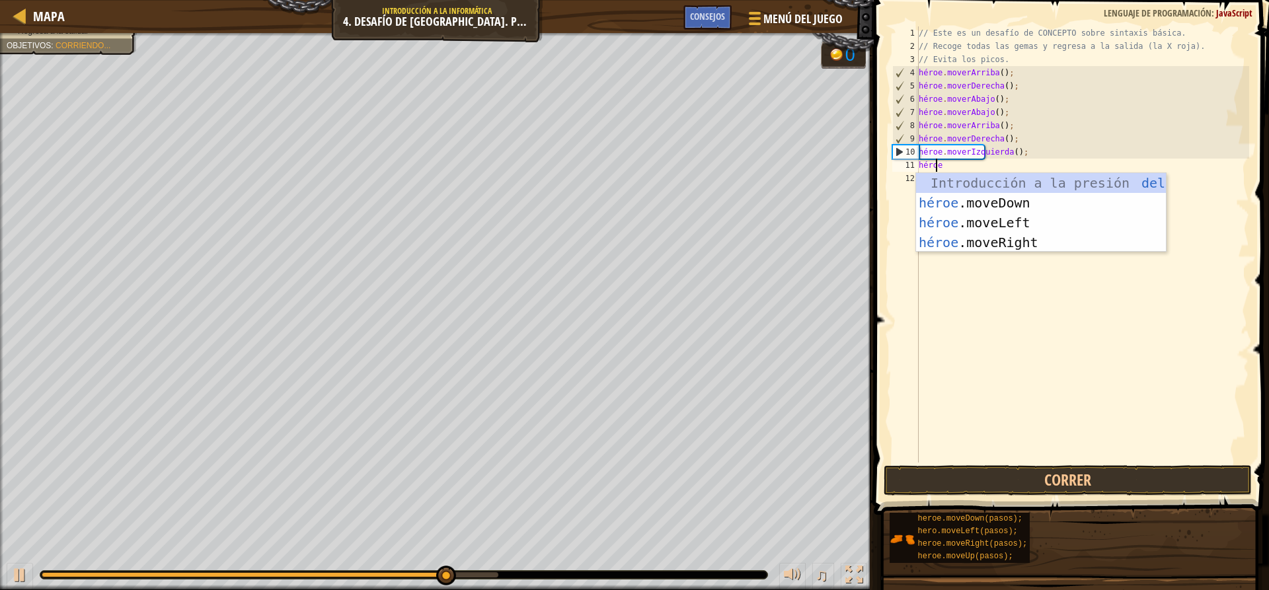
scroll to position [6, 1]
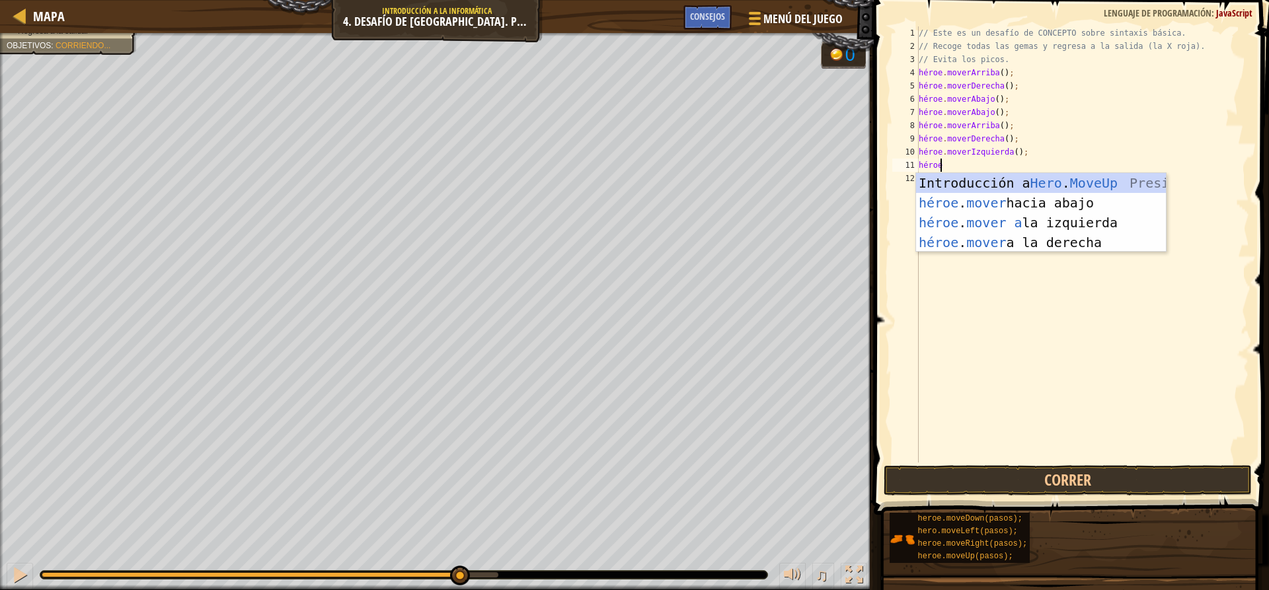
type textarea "heromo"
click at [1031, 181] on div "héroe . mo veUp Presiona intro héroe . movimiento hacia abajo Introducción a la…" at bounding box center [1041, 232] width 250 height 119
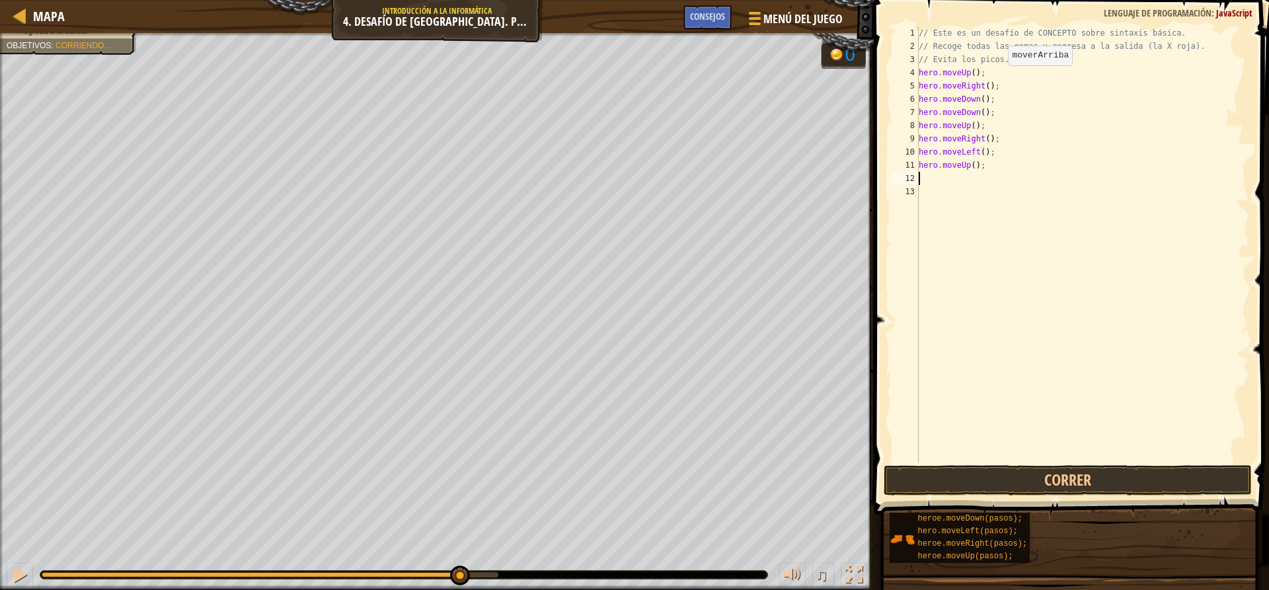
scroll to position [6, 0]
click at [994, 484] on button "Correr" at bounding box center [1066, 480] width 367 height 30
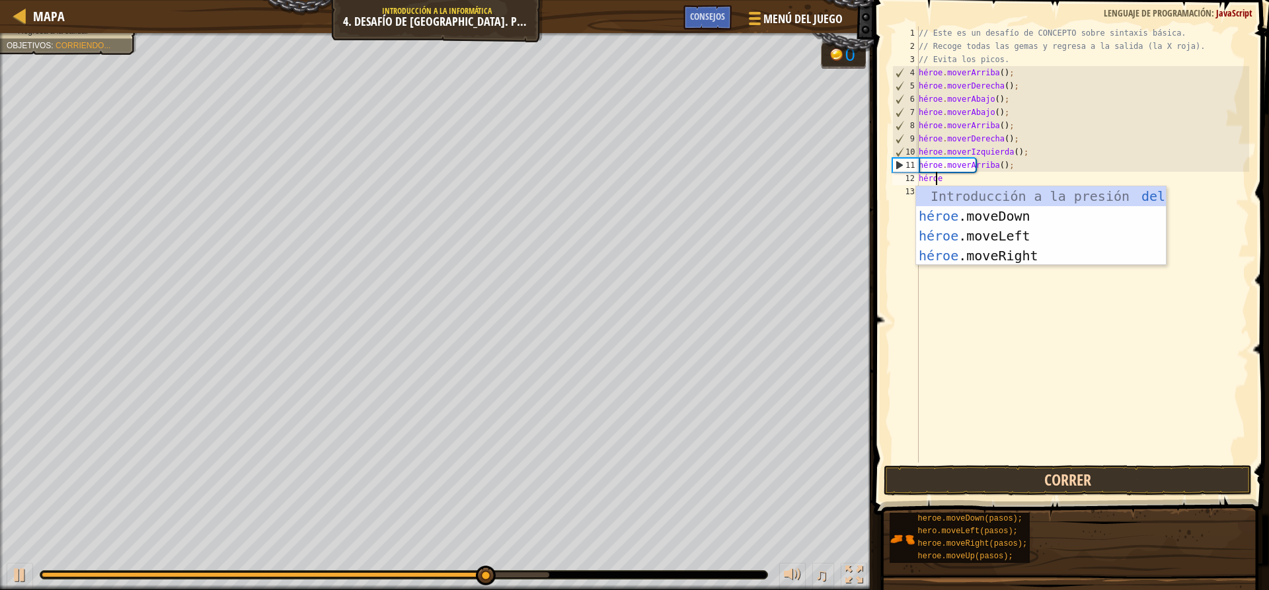
scroll to position [6, 1]
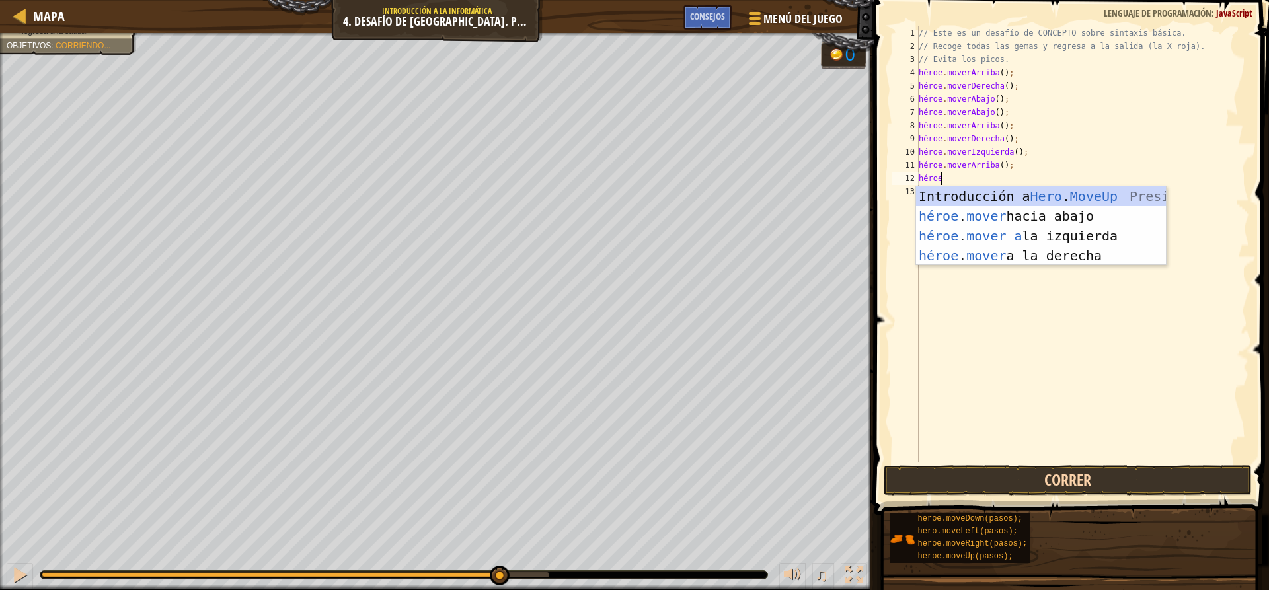
type textarea "heromo"
click at [990, 189] on div "héroe . mo veUp Presiona intro héroe . movimiento hacia abajo Introducción a la…" at bounding box center [1041, 245] width 250 height 119
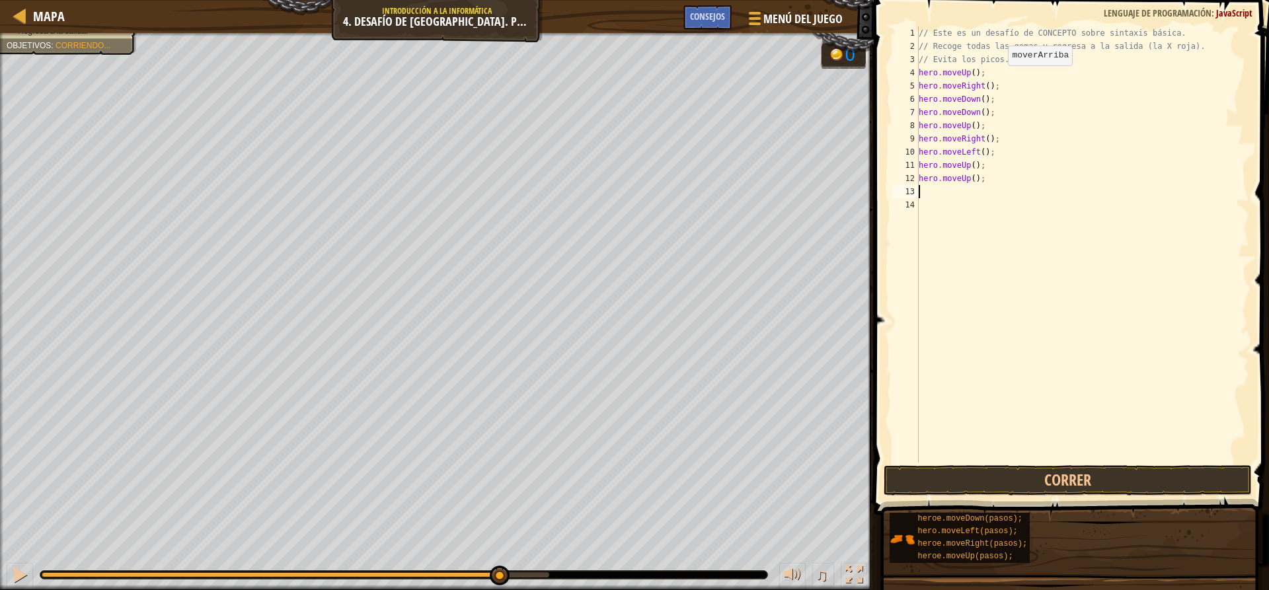
scroll to position [6, 0]
click at [923, 489] on button "Correr" at bounding box center [1066, 480] width 367 height 30
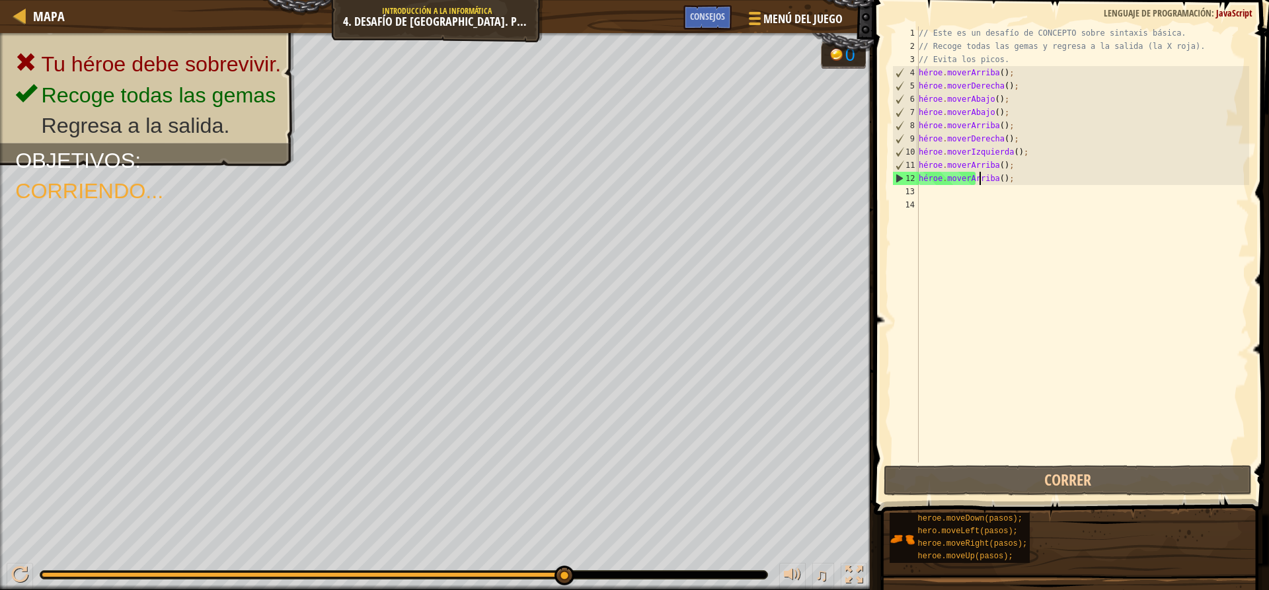
click at [1009, 180] on div "// Este es un desafío de CONCEPTO sobre sintaxis básica. // Recoge todas las ge…" at bounding box center [1083, 257] width 334 height 463
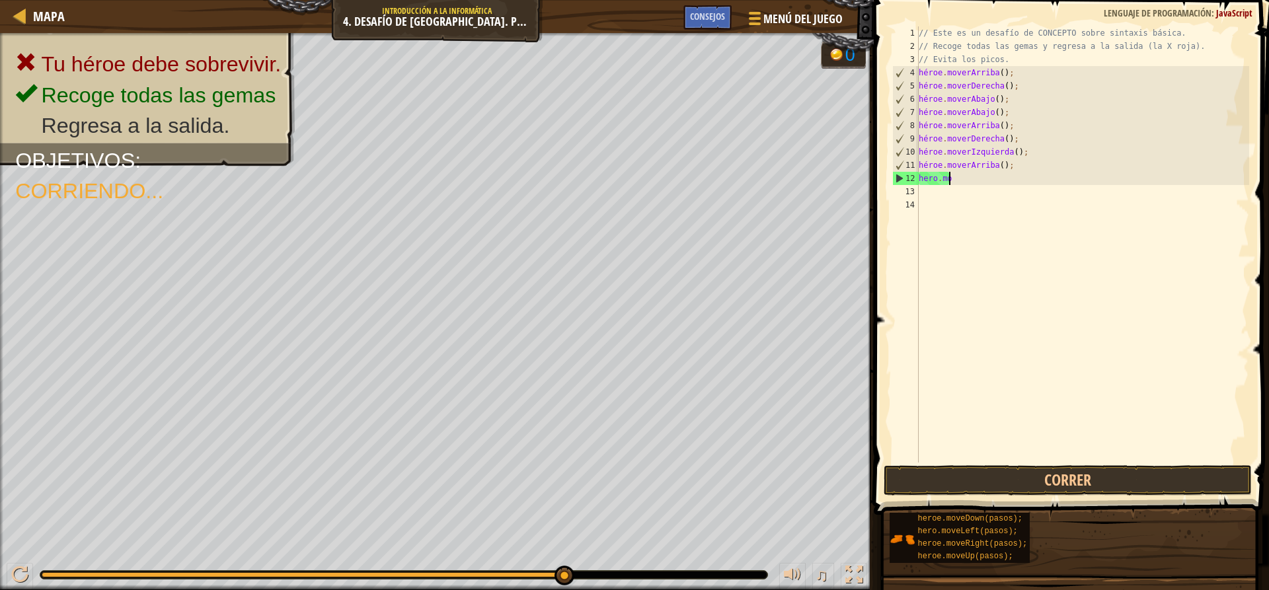
type textarea "h"
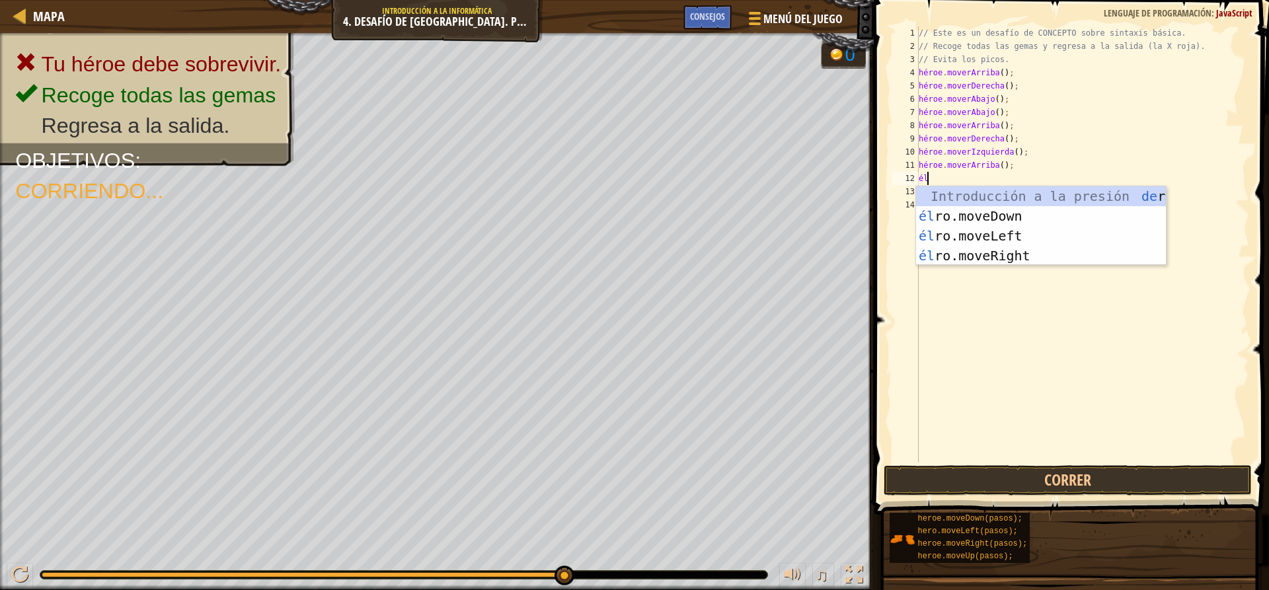
scroll to position [6, 1]
type textarea "hero"
click at [965, 235] on div "Introducción a la presión del héroe .moveUp héroe .moveDown Introducción a la p…" at bounding box center [1041, 245] width 250 height 119
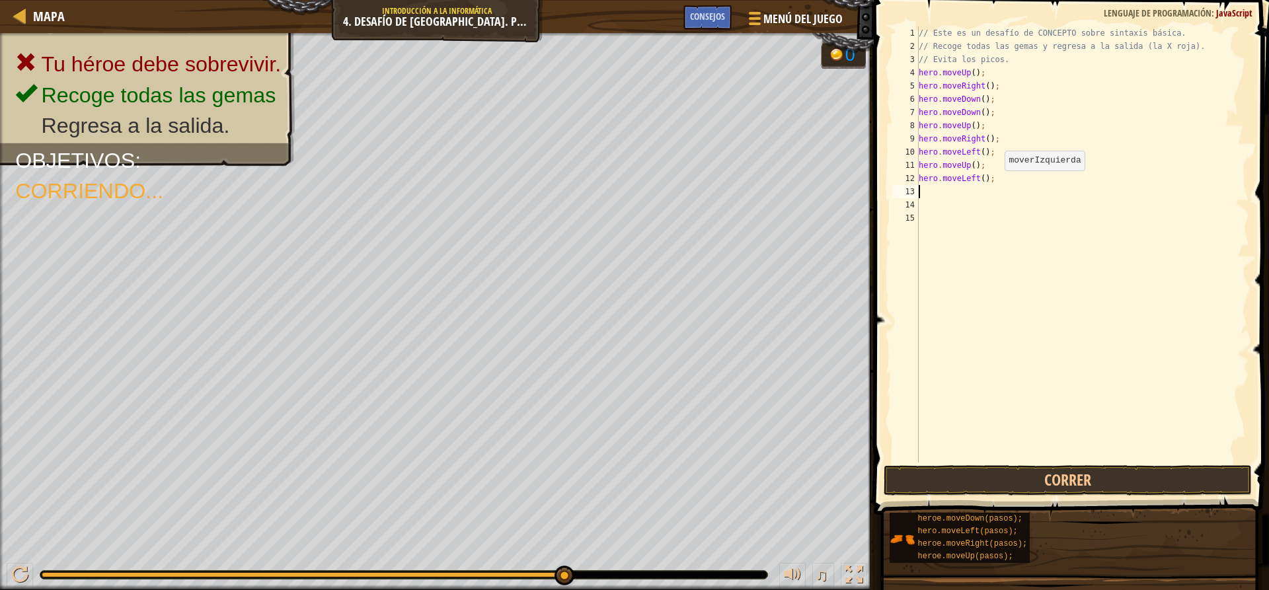
scroll to position [6, 0]
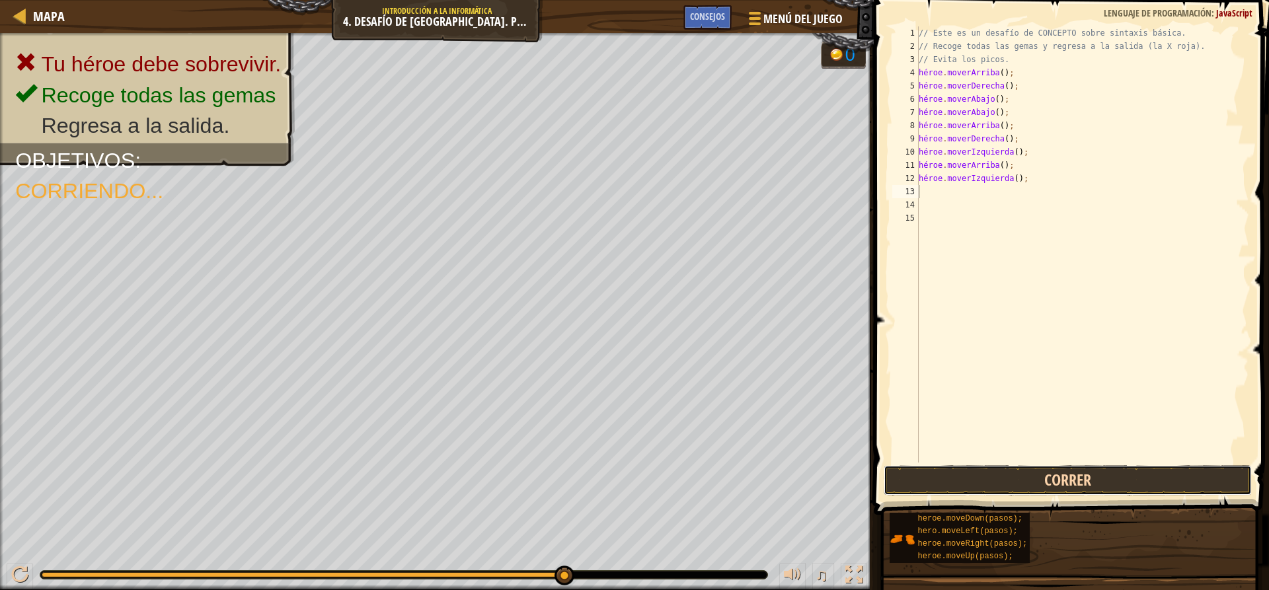
click at [963, 474] on button "Correr" at bounding box center [1066, 480] width 367 height 30
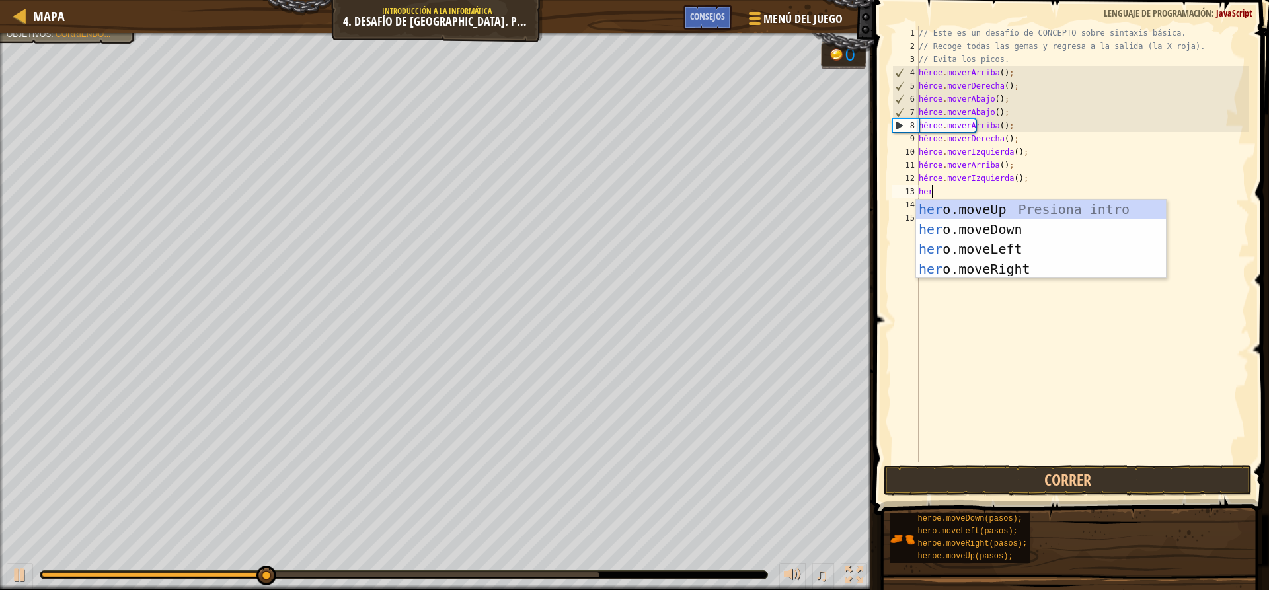
scroll to position [6, 1]
type textarea "hero"
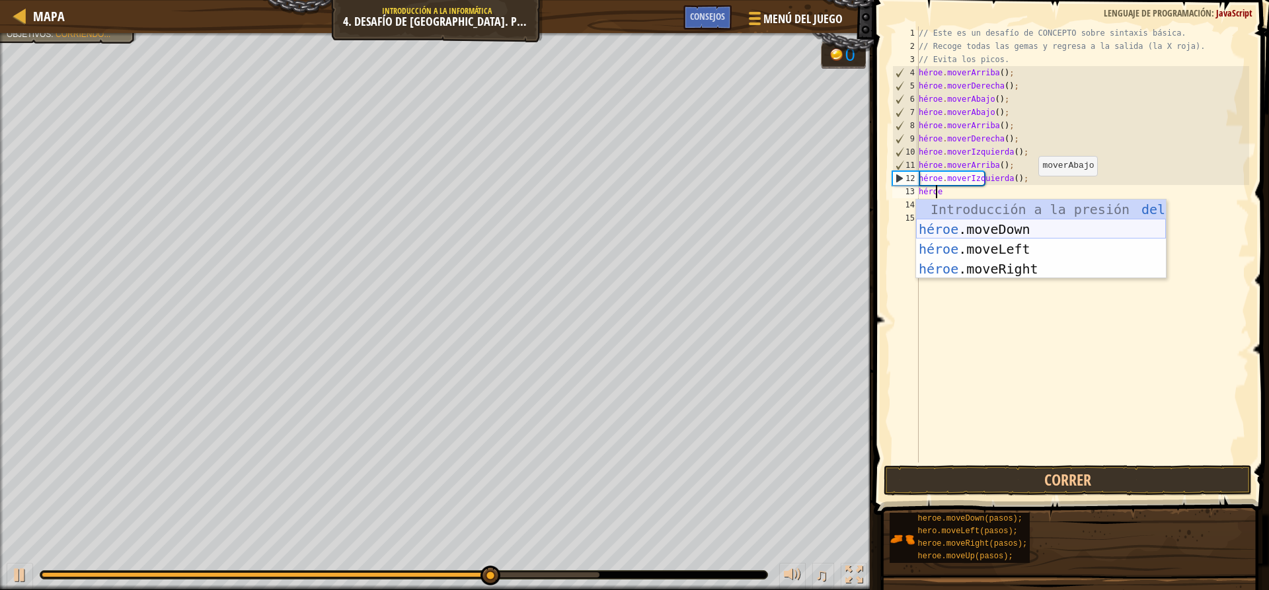
click at [1029, 226] on div "Introducción a la presión del héroe .moveUp héroe .moveDown Introducción a la p…" at bounding box center [1041, 259] width 250 height 119
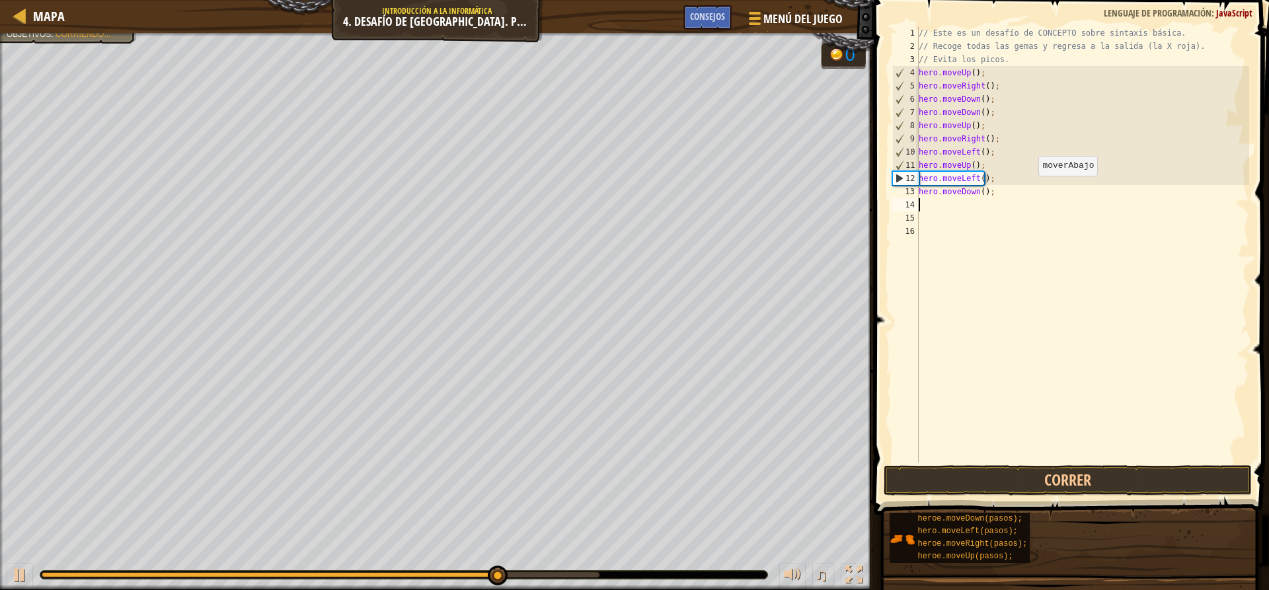
scroll to position [6, 0]
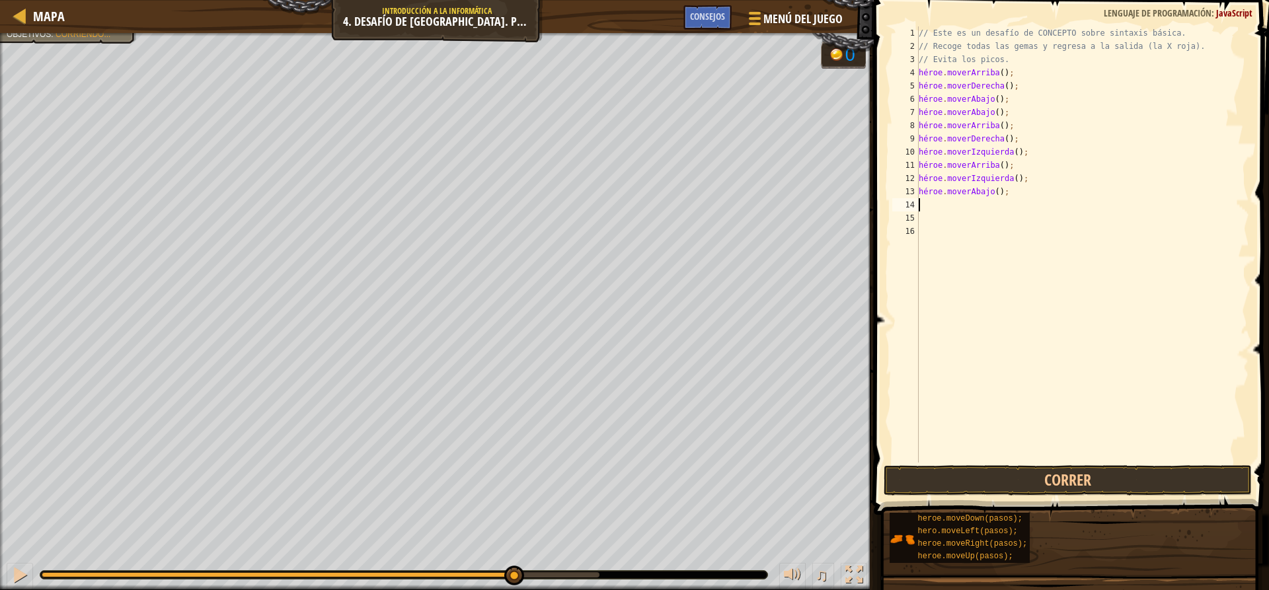
click at [1016, 497] on span at bounding box center [1073, 239] width 406 height 554
click at [1021, 479] on button "Correr" at bounding box center [1066, 480] width 367 height 30
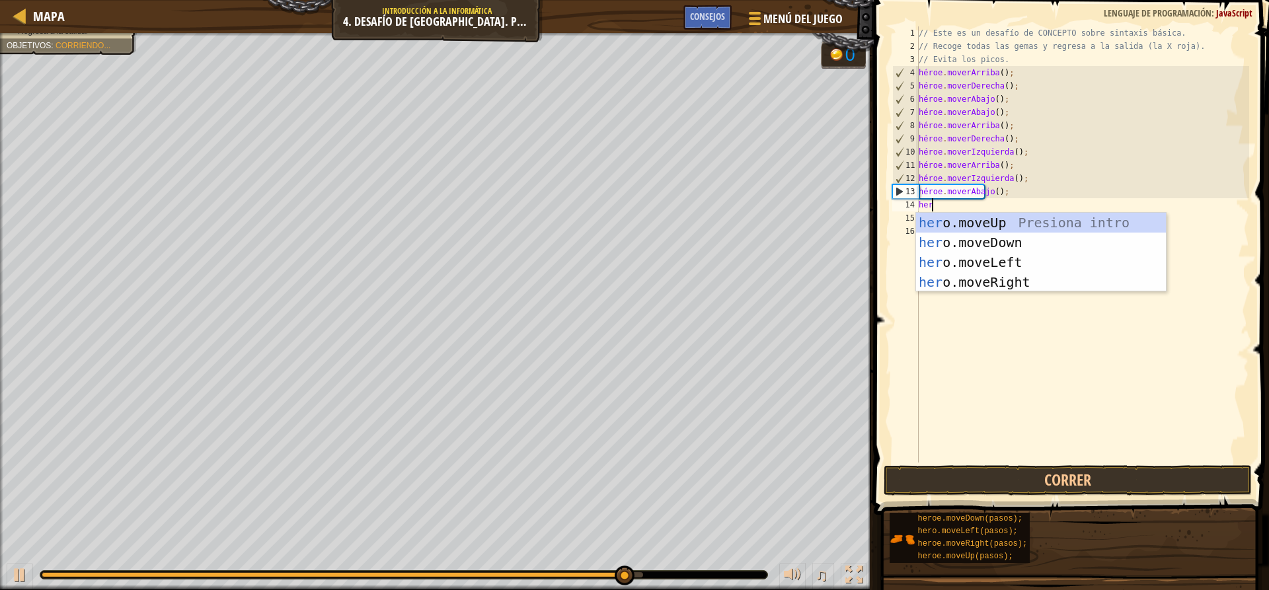
scroll to position [6, 1]
type textarea "hero"
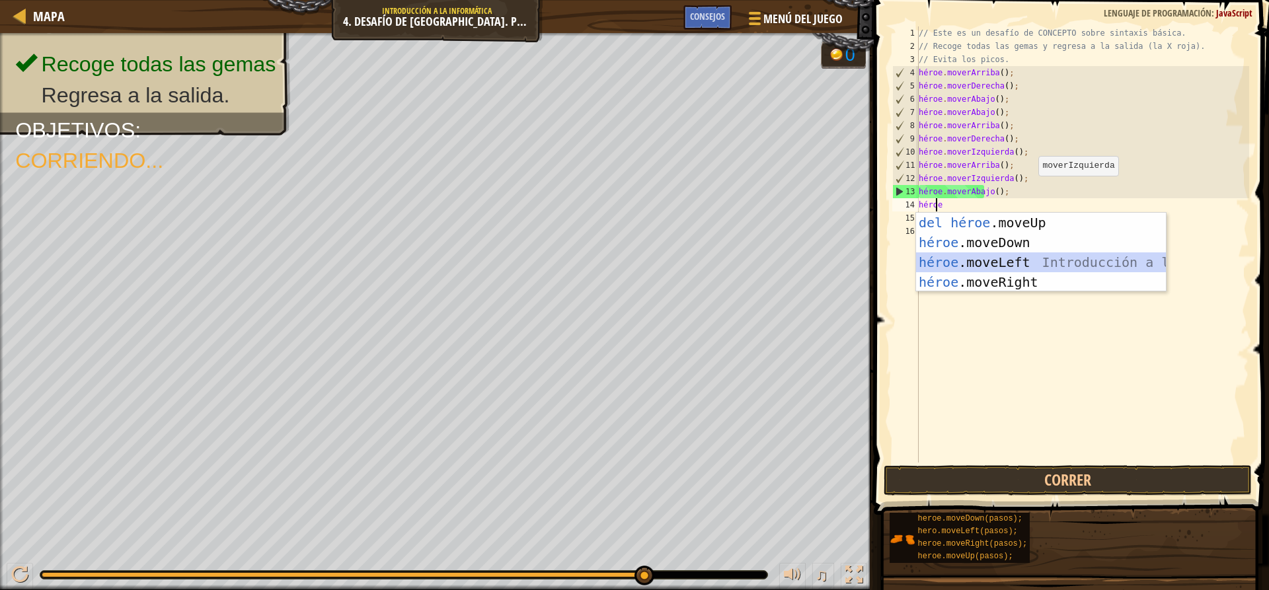
click at [1084, 264] on div "Introducción a la presión del héroe .moveUp héroe .moveDown Introducción a la p…" at bounding box center [1041, 272] width 250 height 119
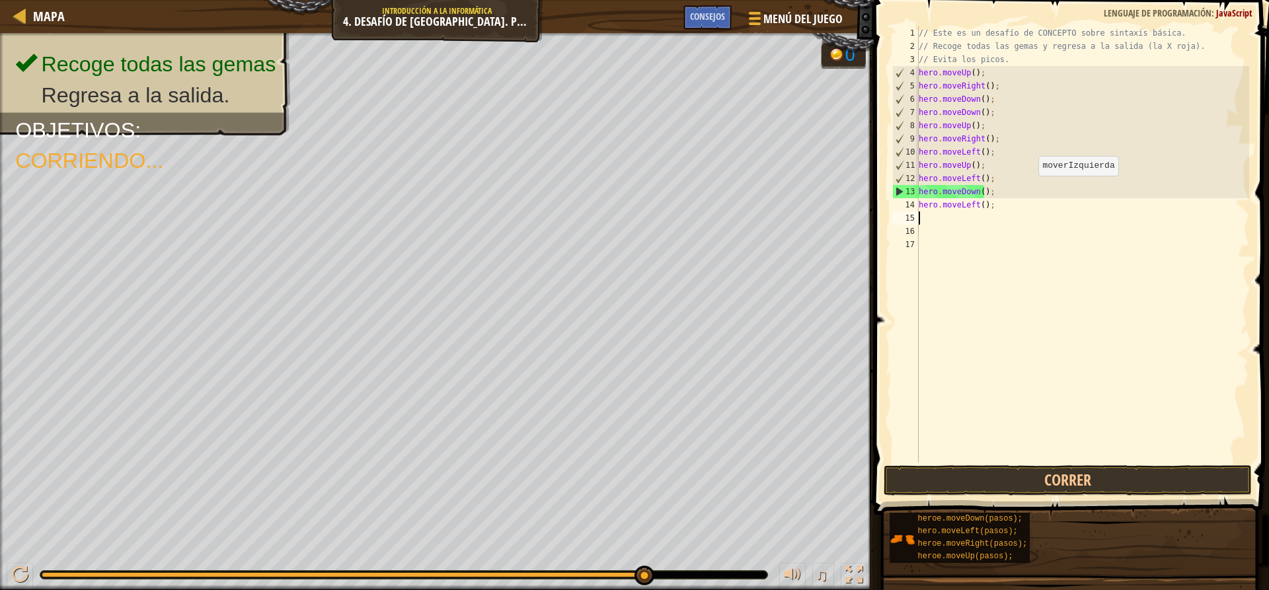
scroll to position [6, 0]
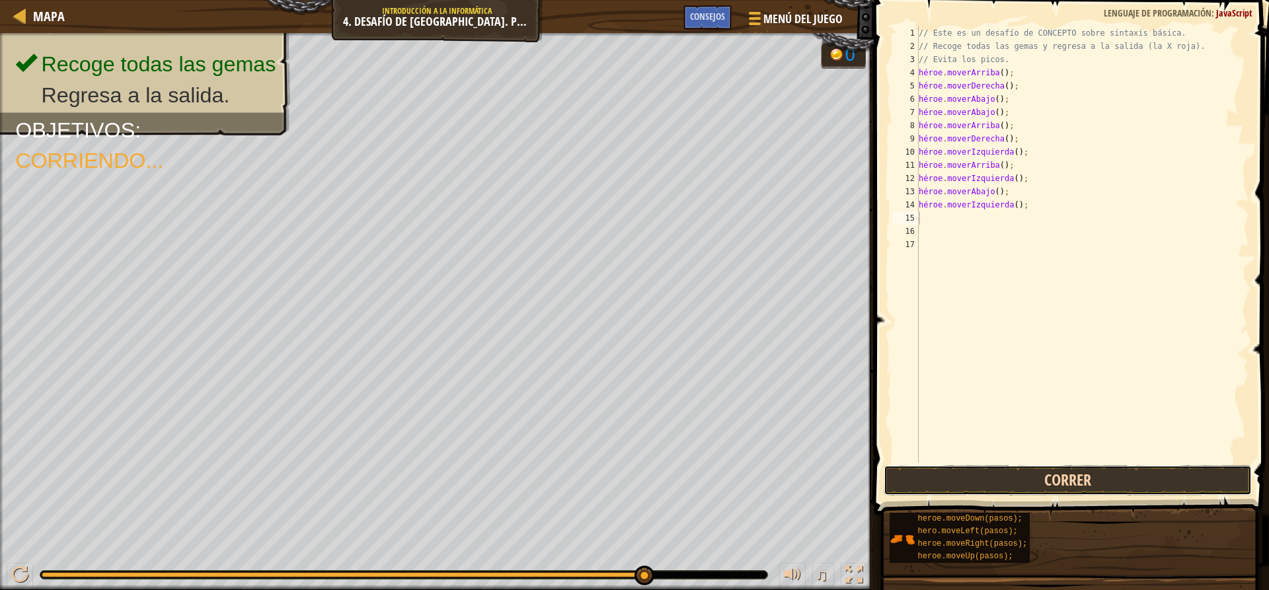
click at [1051, 474] on button "Correr" at bounding box center [1066, 480] width 367 height 30
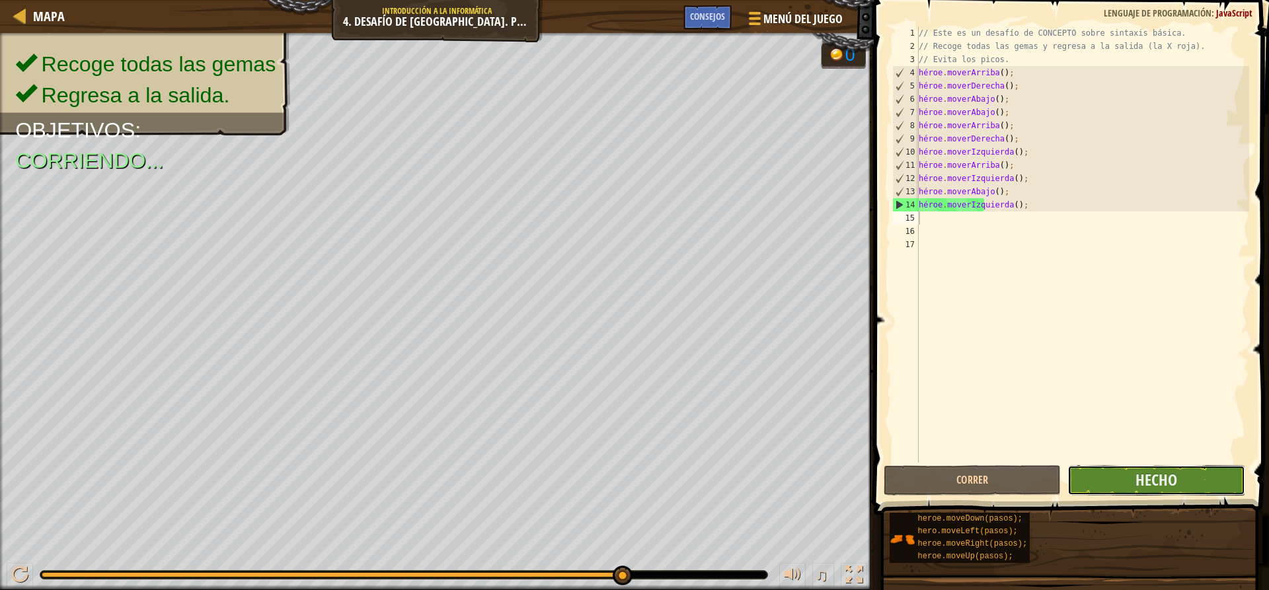
click at [1122, 474] on button "Hecho" at bounding box center [1155, 480] width 177 height 30
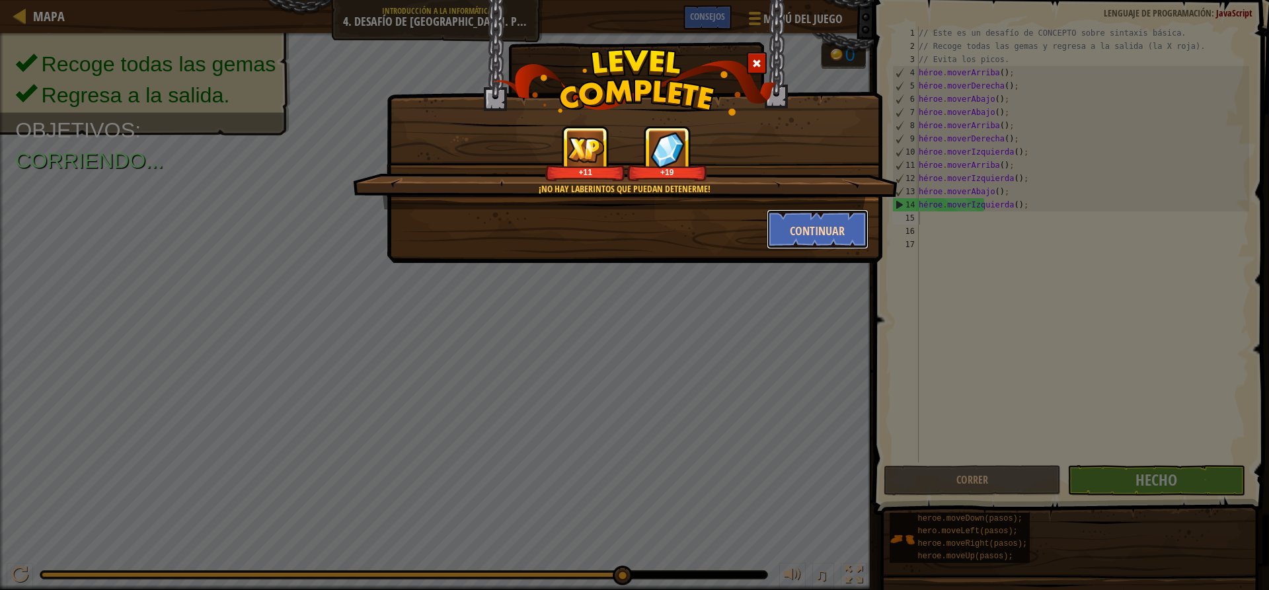
click at [846, 223] on button "Continuar" at bounding box center [817, 229] width 102 height 40
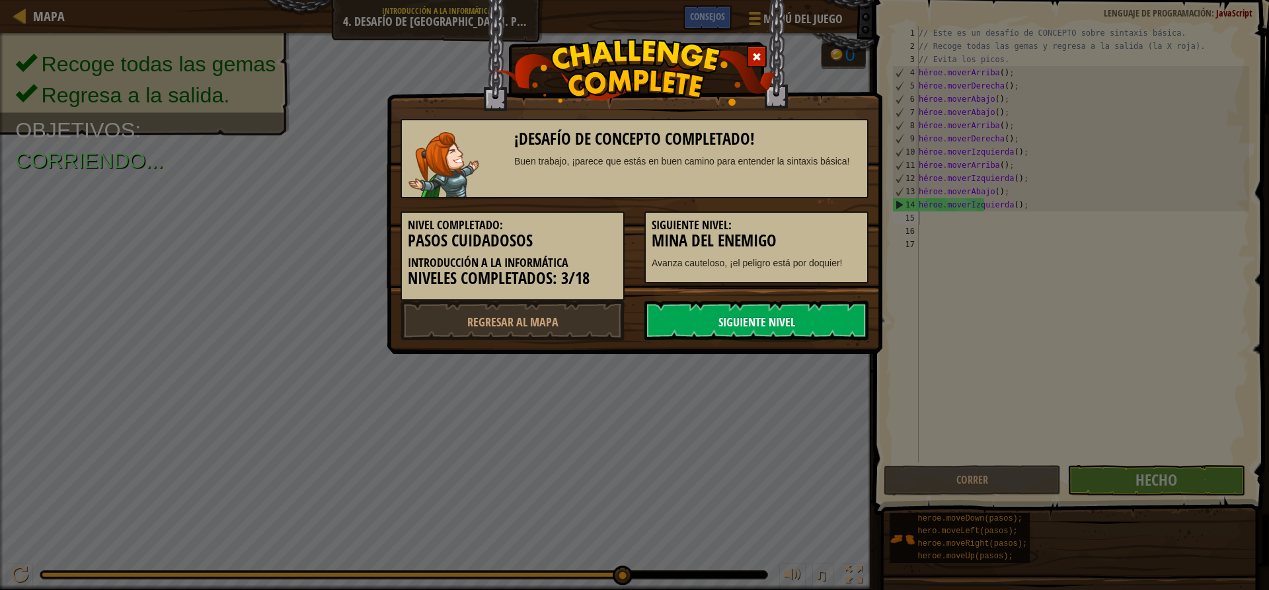
click at [755, 328] on font "Siguiente nivel" at bounding box center [756, 322] width 77 height 17
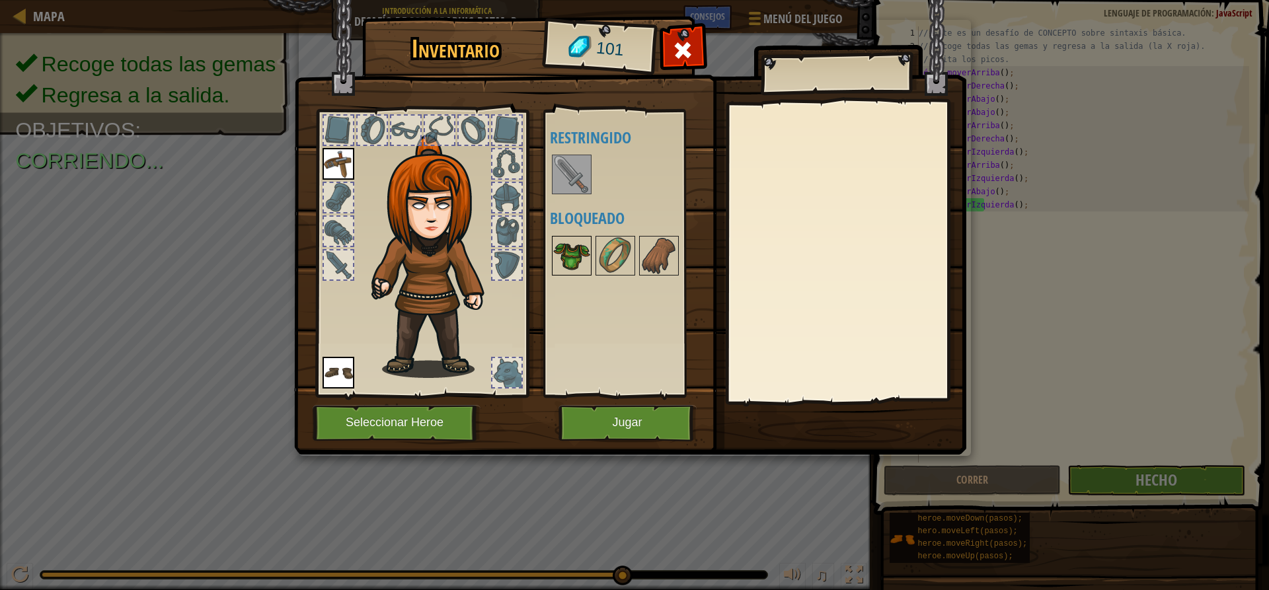
click at [583, 250] on img at bounding box center [571, 255] width 37 height 37
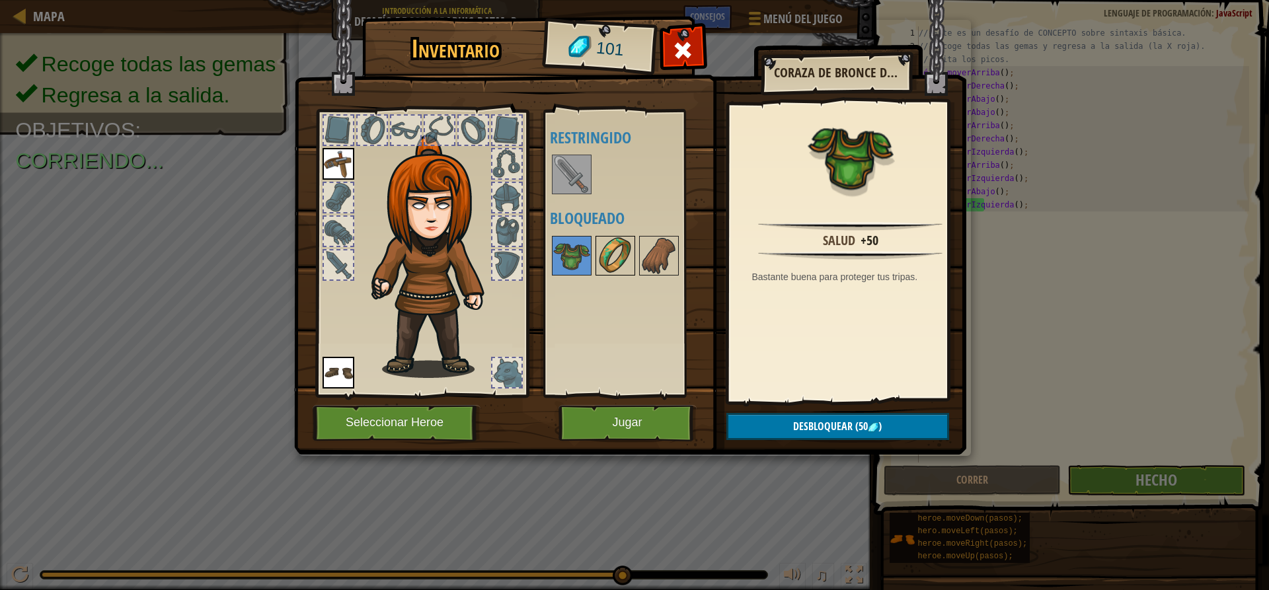
click at [605, 242] on img at bounding box center [615, 255] width 37 height 37
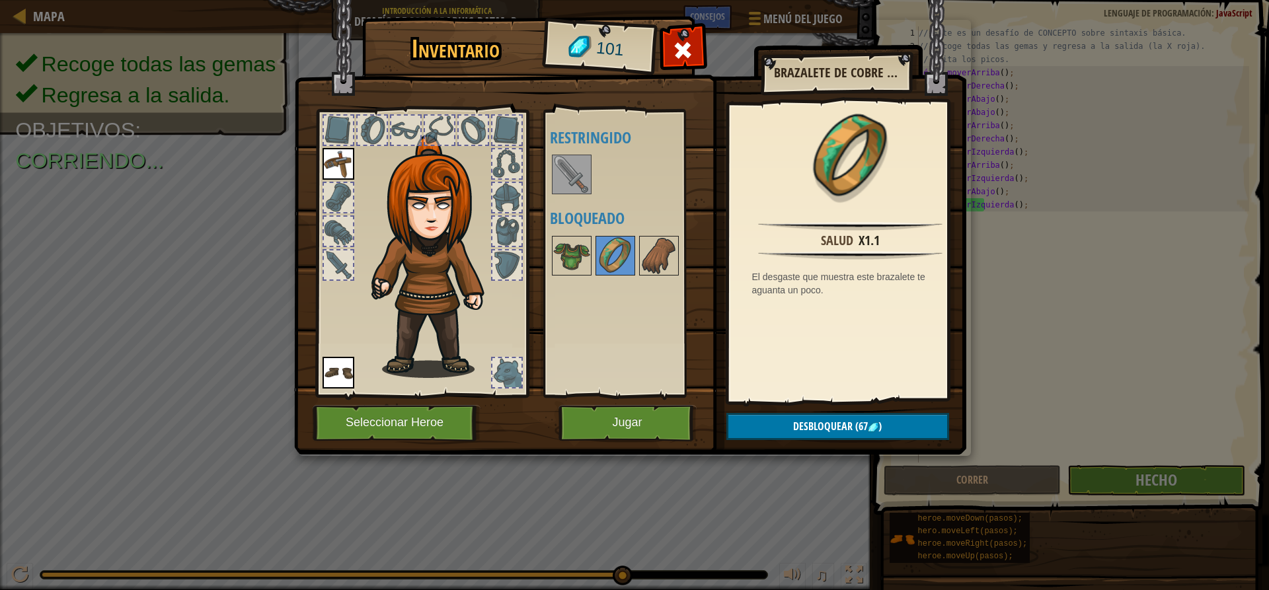
click at [571, 164] on img at bounding box center [571, 174] width 37 height 37
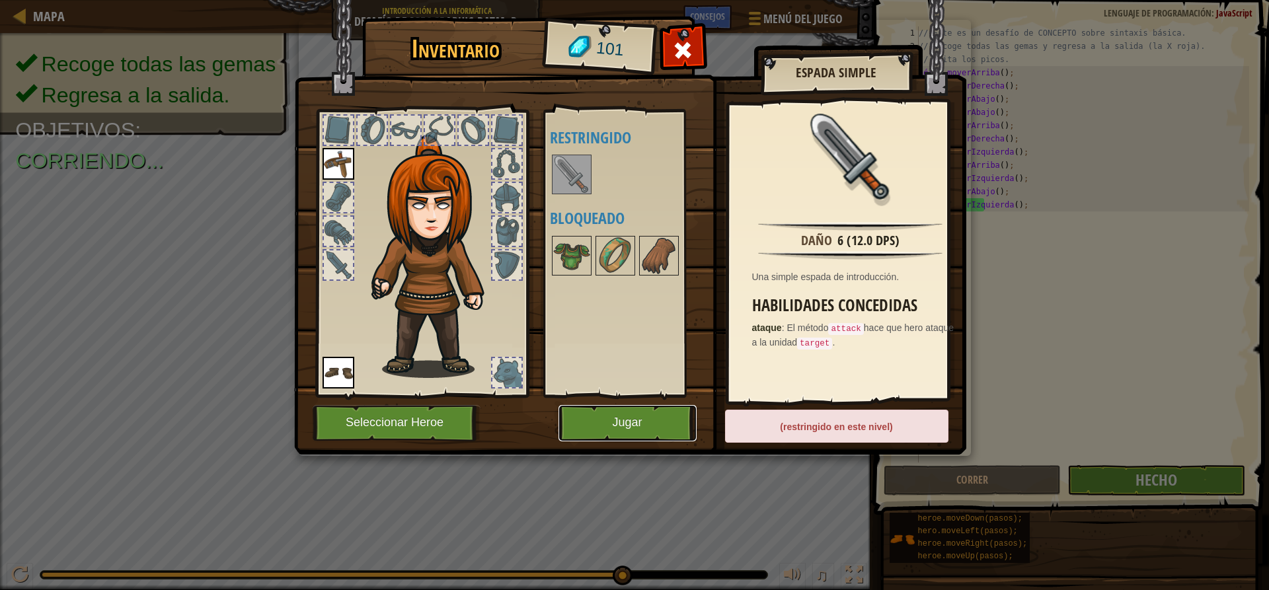
click at [670, 418] on button "Jugar" at bounding box center [627, 423] width 138 height 36
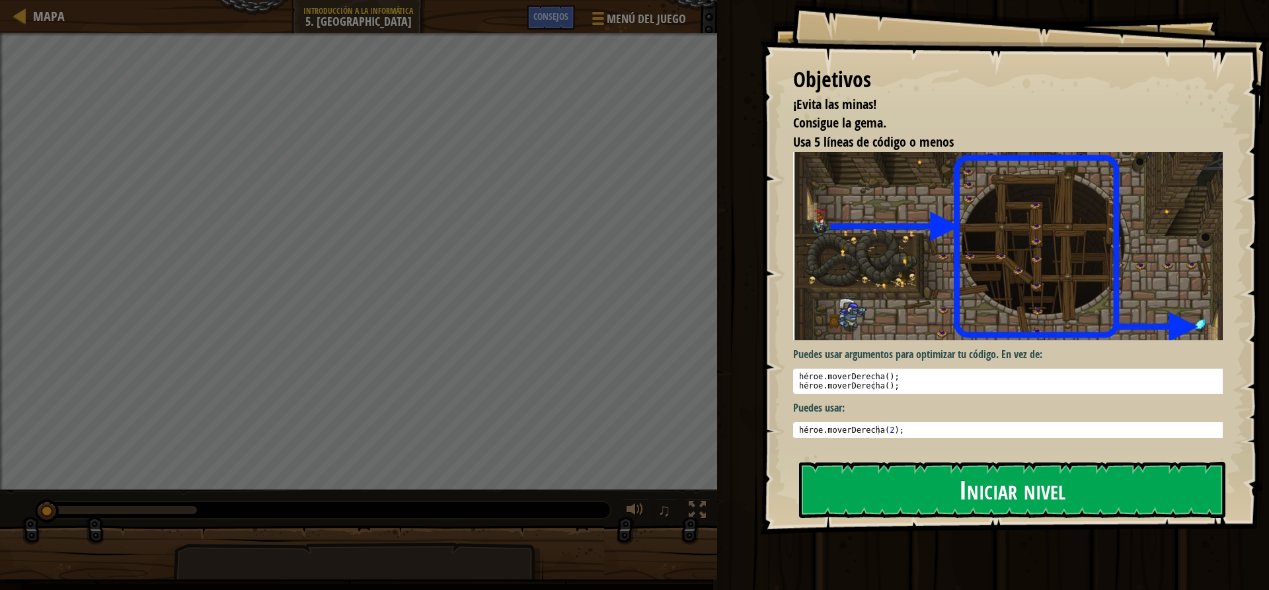
click at [993, 491] on font "Iniciar nivel" at bounding box center [1012, 490] width 106 height 36
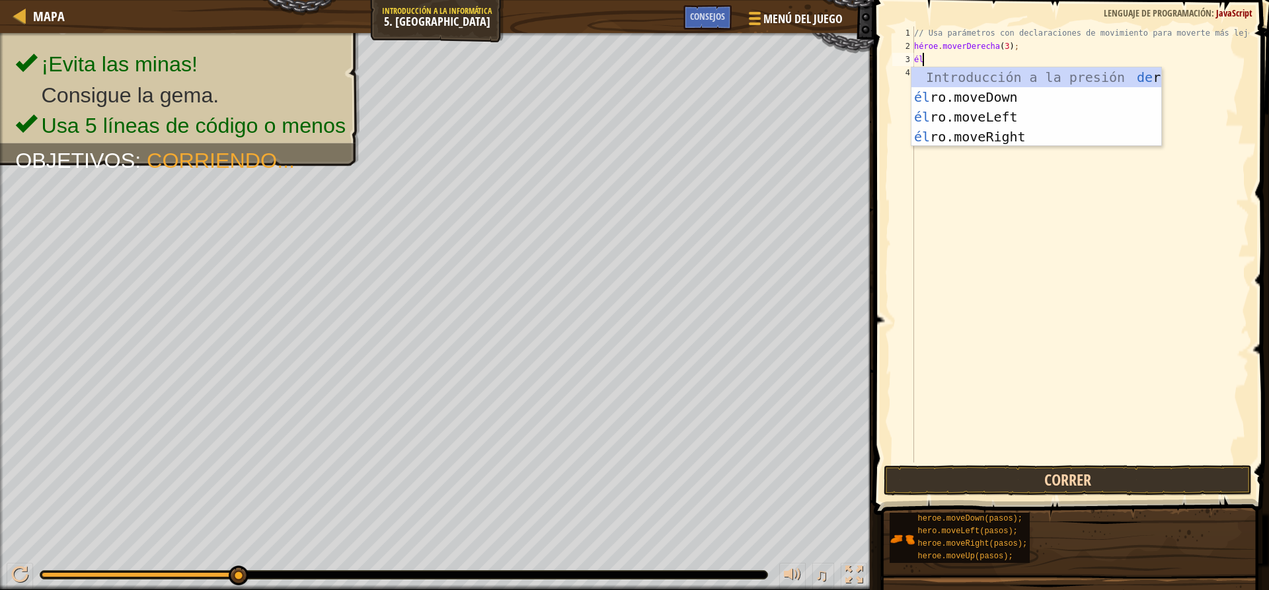
scroll to position [6, 1]
type textarea "hero"
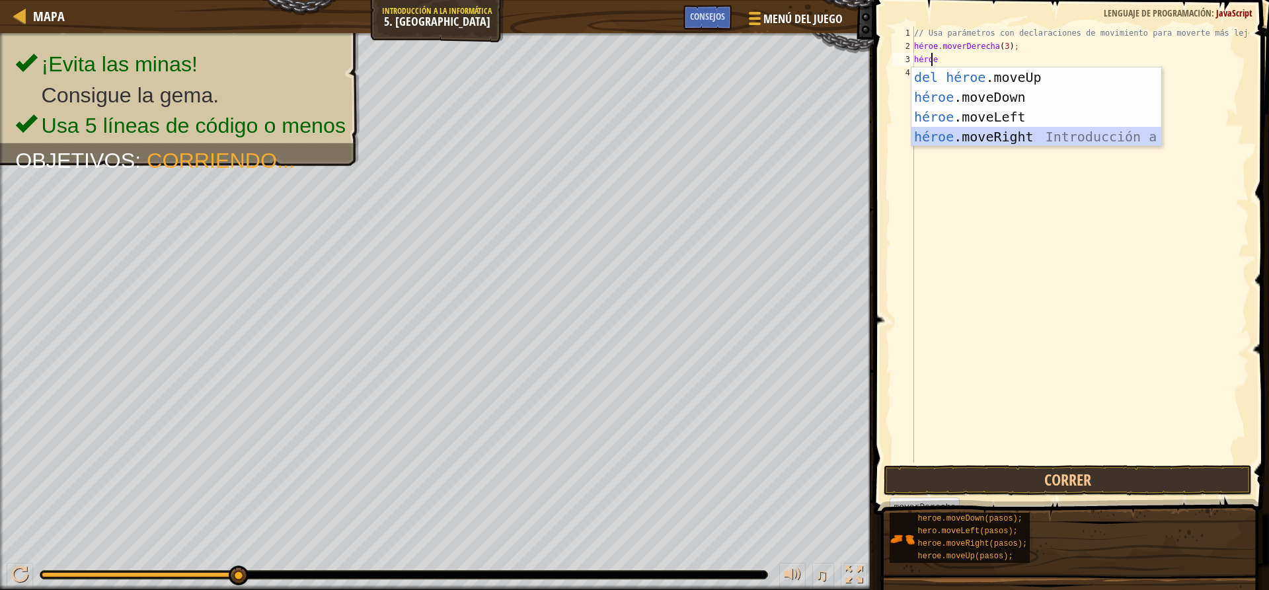
click at [1025, 134] on div "Introducción a la presión del héroe .moveUp héroe .moveDown Introducción a la p…" at bounding box center [1036, 126] width 250 height 119
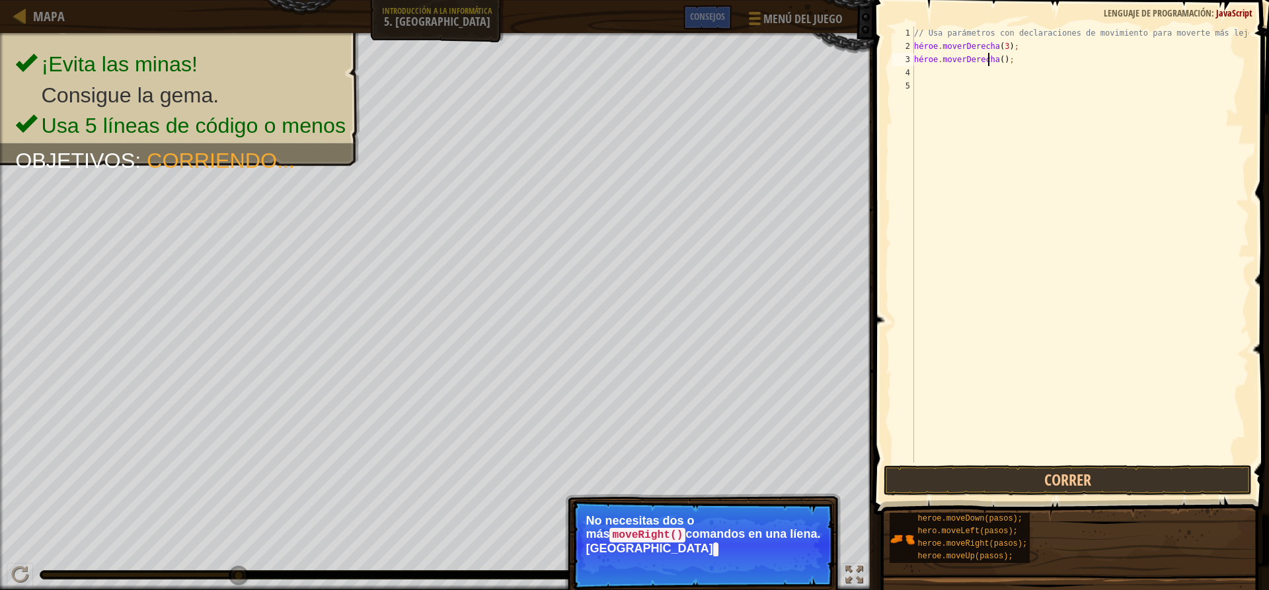
click at [1016, 59] on div "// Usa parámetros con declaraciones de movimiento para moverte más lejos. héroe…" at bounding box center [1080, 257] width 338 height 463
click at [1011, 59] on div "// Usa parámetros con declaraciones de movimiento para moverte más lejos. héroe…" at bounding box center [1080, 257] width 338 height 463
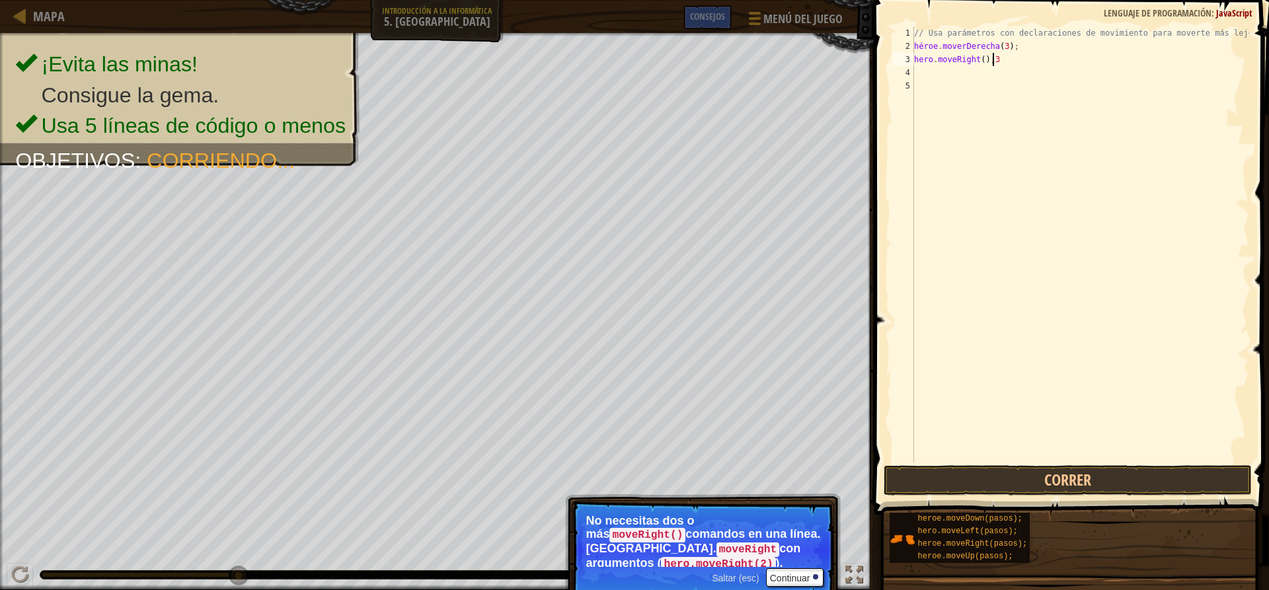
scroll to position [6, 6]
click at [1014, 61] on div "// Usa parámetros con declaraciones de movimiento para moverte más lejos. héroe…" at bounding box center [1080, 257] width 338 height 463
click at [1030, 59] on div "// Usa parámetros con declaraciones de movimiento para moverte más lejos. héroe…" at bounding box center [1080, 257] width 338 height 463
click at [1016, 65] on div "// Usa parámetros con declaraciones de movimiento para moverte más lejos. héroe…" at bounding box center [1080, 257] width 338 height 463
click at [1014, 61] on div "// Usa parámetros con declaraciones de movimiento para moverte más lejos. héroe…" at bounding box center [1080, 244] width 338 height 436
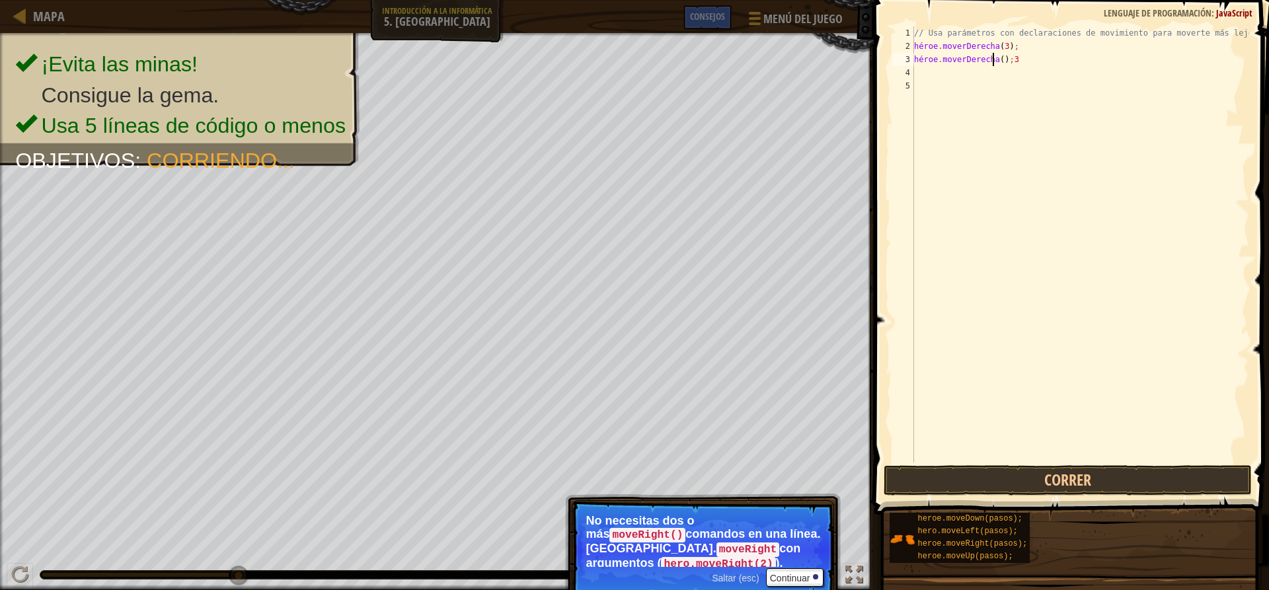
click at [1014, 61] on div "// Usa parámetros con declaraciones de movimiento para moverte más lejos. héroe…" at bounding box center [1080, 257] width 338 height 463
click at [1014, 60] on div "// Usa parámetros con declaraciones de movimiento para moverte más lejos. héroe…" at bounding box center [1080, 257] width 338 height 463
drag, startPoint x: 1034, startPoint y: 60, endPoint x: 1016, endPoint y: 56, distance: 18.4
click at [1016, 56] on div "// Usa parámetros con declaraciones de movimiento para moverte más lejos. héroe…" at bounding box center [1080, 257] width 338 height 463
drag, startPoint x: 1035, startPoint y: 64, endPoint x: 984, endPoint y: 87, distance: 56.5
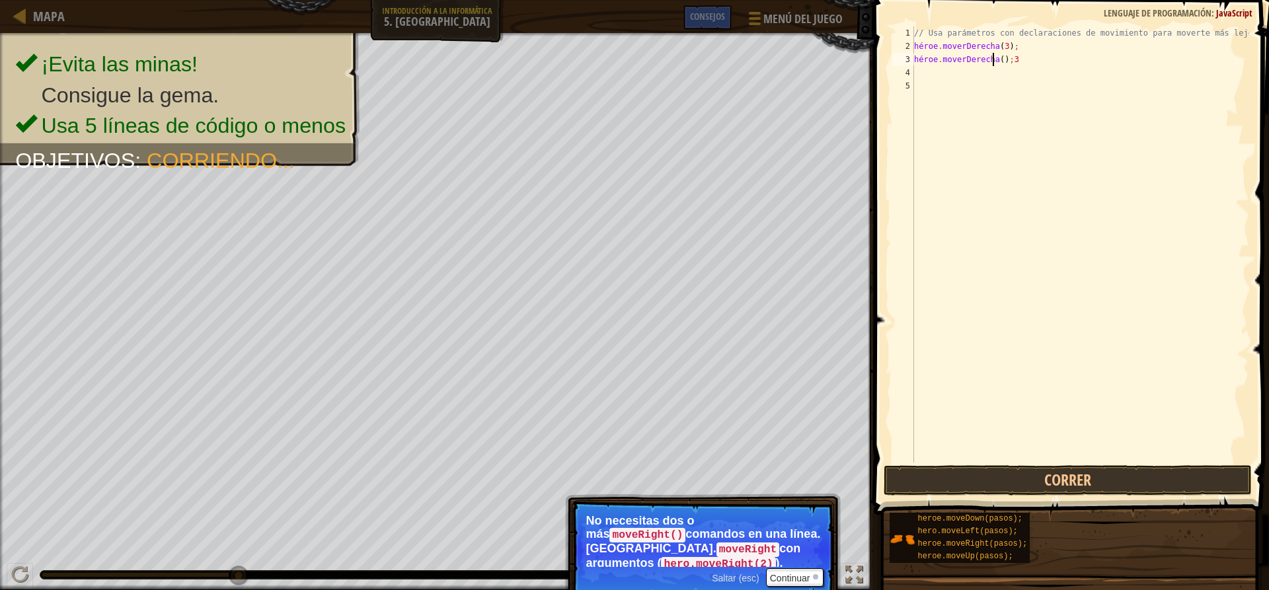
click at [986, 75] on div "// Usa parámetros con declaraciones de movimiento para moverte más lejos. héroe…" at bounding box center [1080, 257] width 338 height 463
type textarea "hero.moveRight();3"
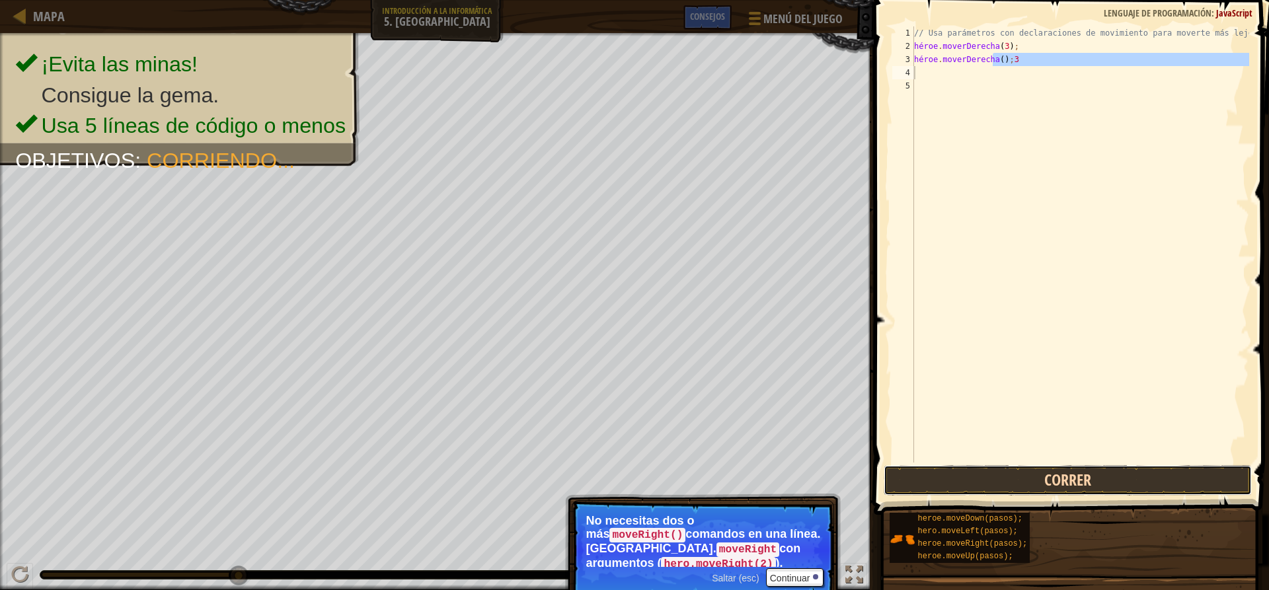
click at [1050, 477] on button "Correr" at bounding box center [1066, 480] width 367 height 30
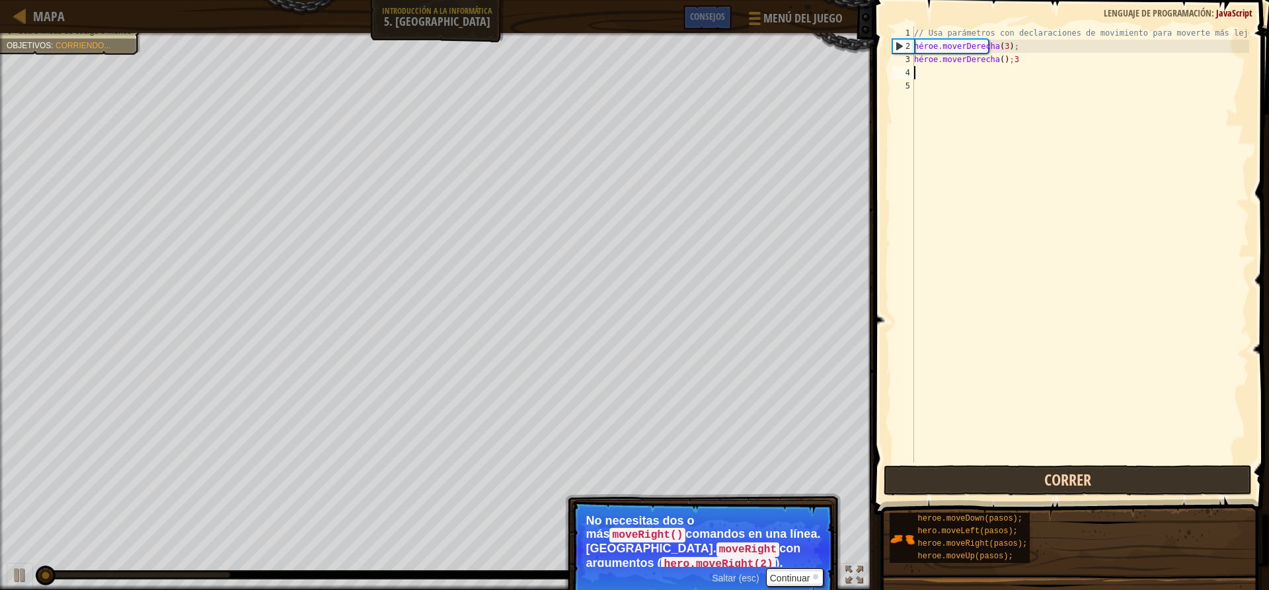
scroll to position [6, 0]
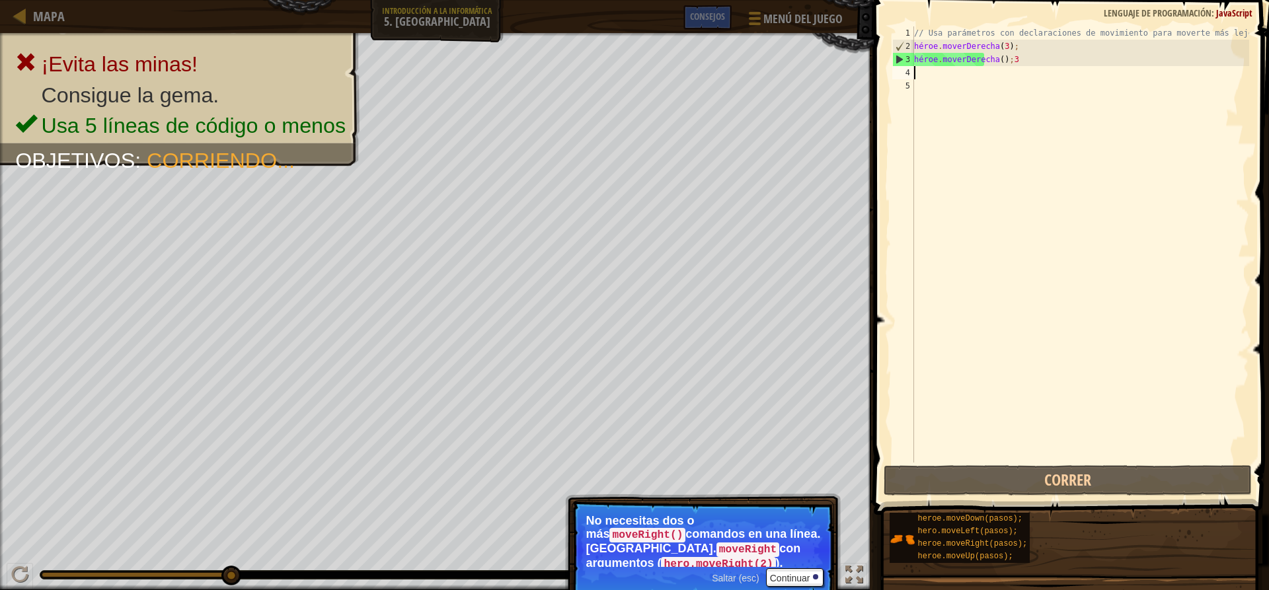
click at [1045, 65] on div "// Usa parámetros con declaraciones de movimiento para moverte más lejos. héroe…" at bounding box center [1080, 257] width 338 height 463
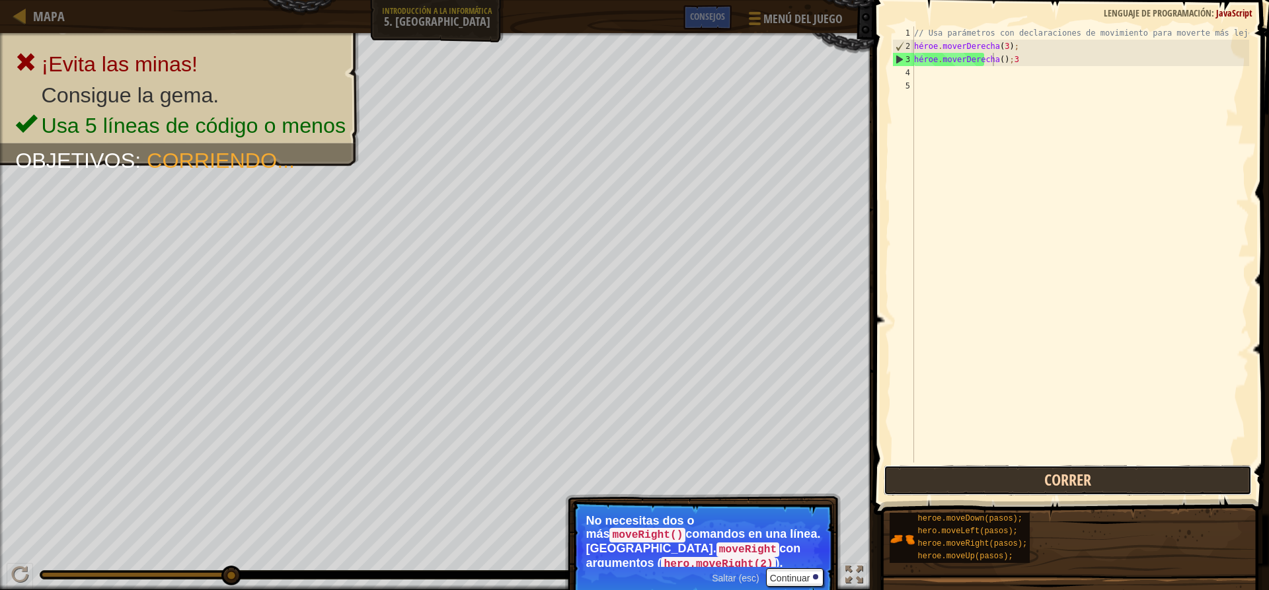
click at [1059, 475] on button "Correr" at bounding box center [1066, 480] width 367 height 30
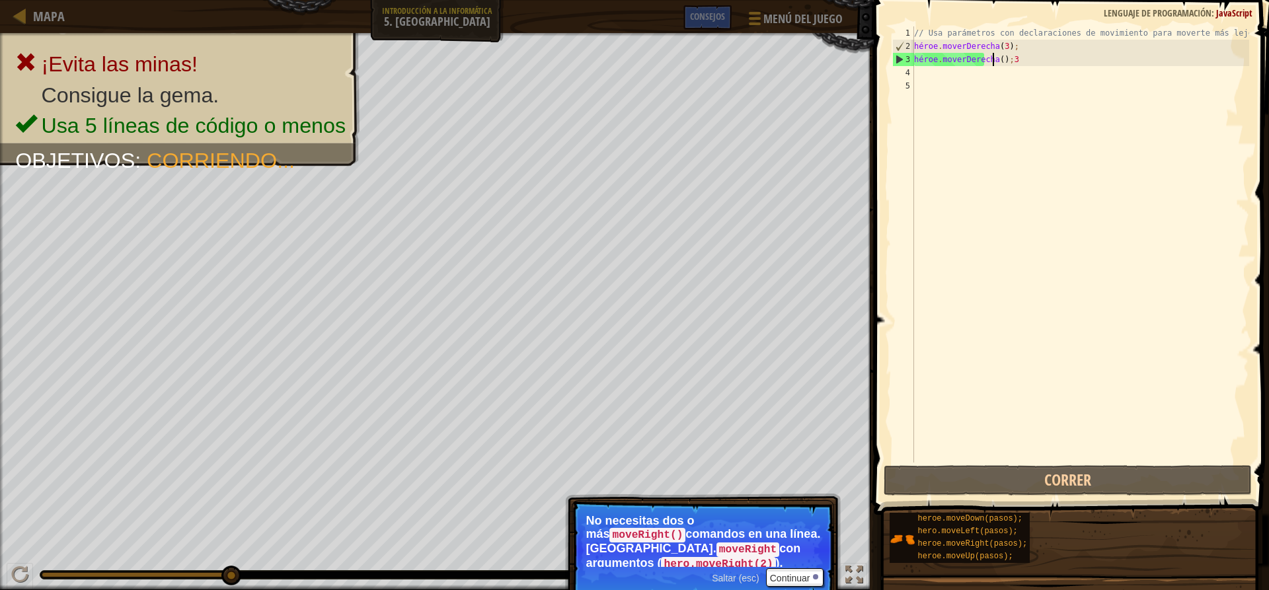
click at [1004, 58] on div "// Usa parámetros con declaraciones de movimiento para moverte más lejos. héroe…" at bounding box center [1080, 257] width 338 height 463
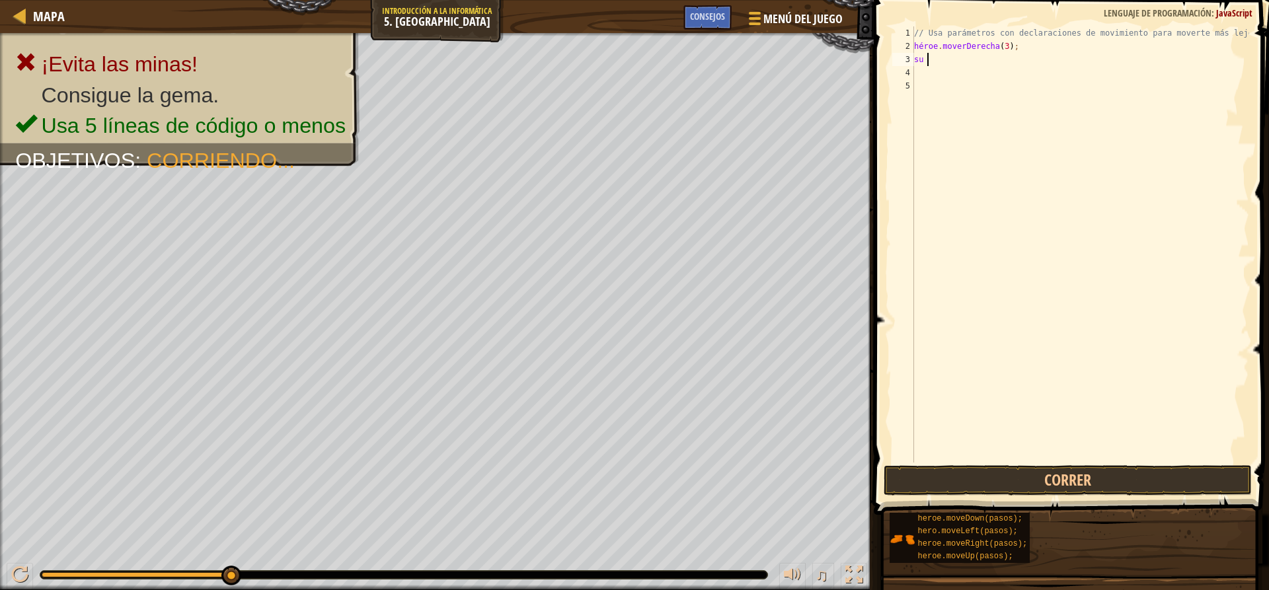
type textarea "h"
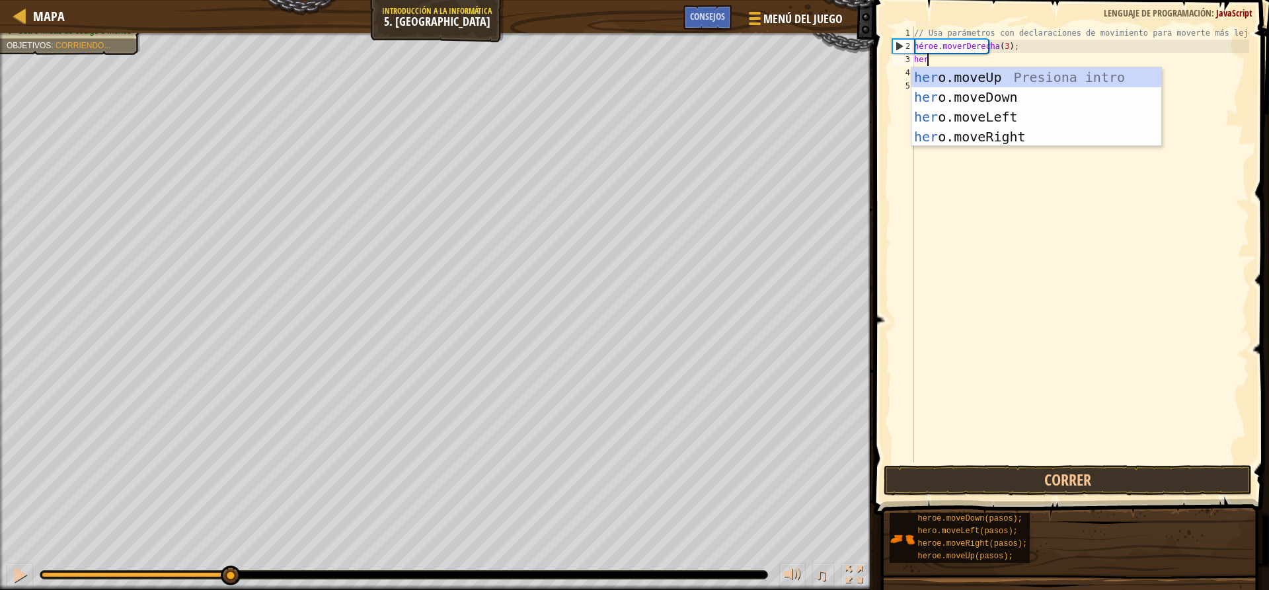
scroll to position [6, 1]
type textarea "hero"
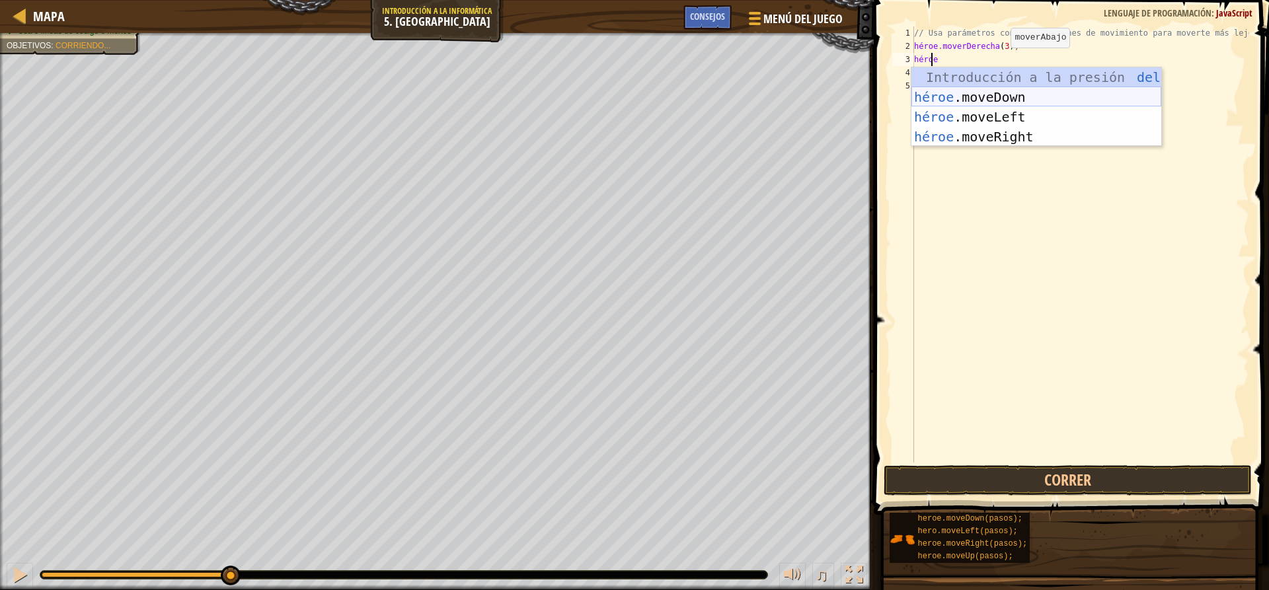
click at [947, 93] on div "Introducción a la presión del héroe .moveUp héroe .moveDown Introducción a la p…" at bounding box center [1036, 126] width 250 height 119
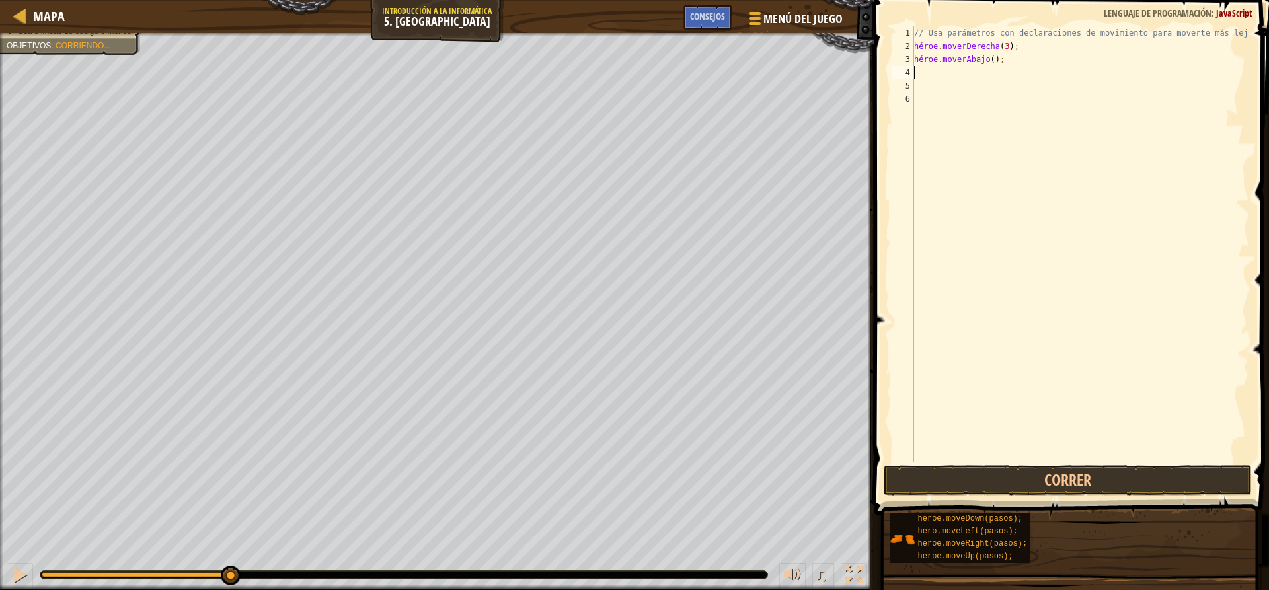
click at [996, 59] on div "// Usa parámetros con declaraciones de movimiento para moverte más lejos. héroe…" at bounding box center [1080, 257] width 338 height 463
type textarea "h"
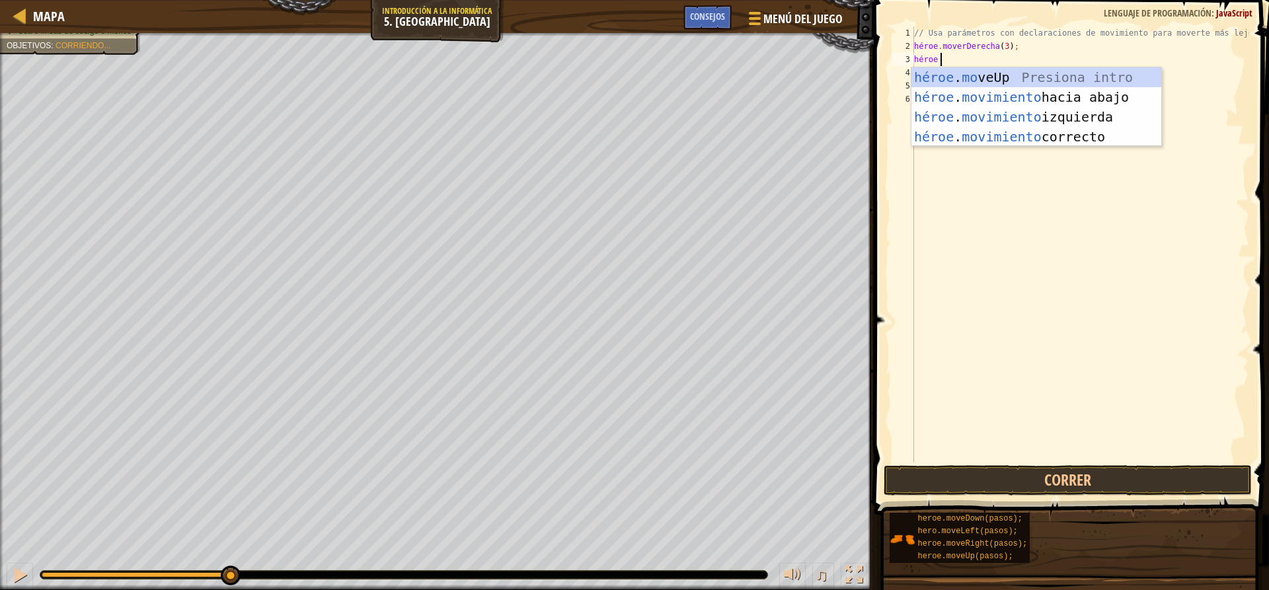
type textarea "heromov"
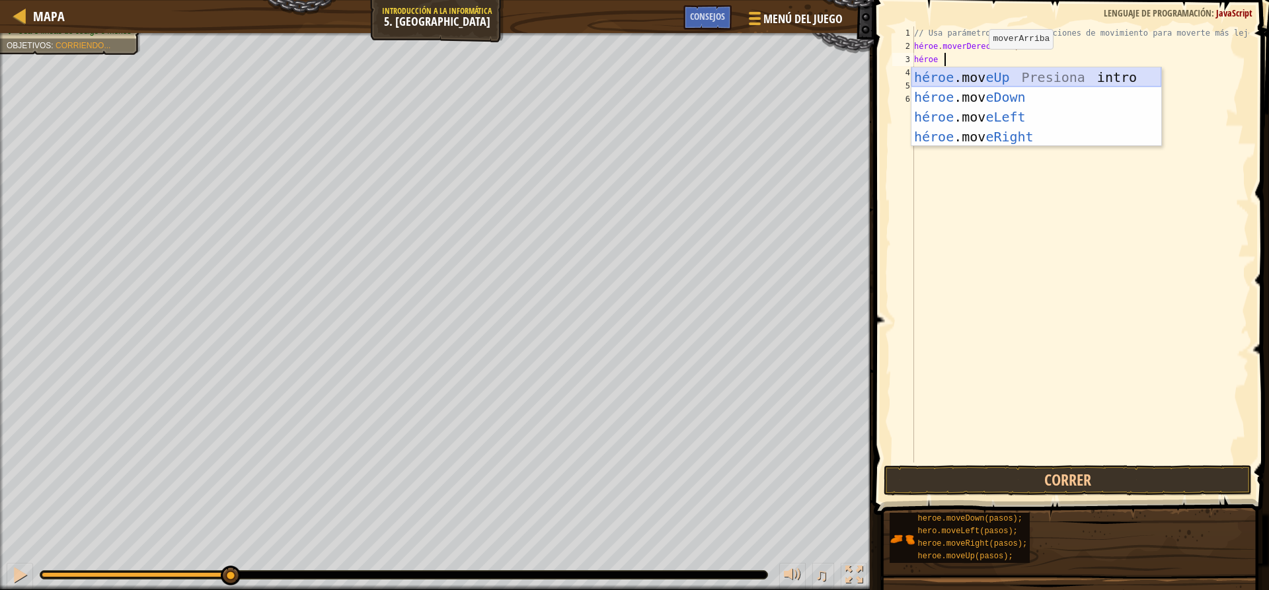
click at [974, 76] on div "héroe .mov eUp Presiona intro héroe .mov eDown ​ Introducción a la presión héro…" at bounding box center [1036, 126] width 250 height 119
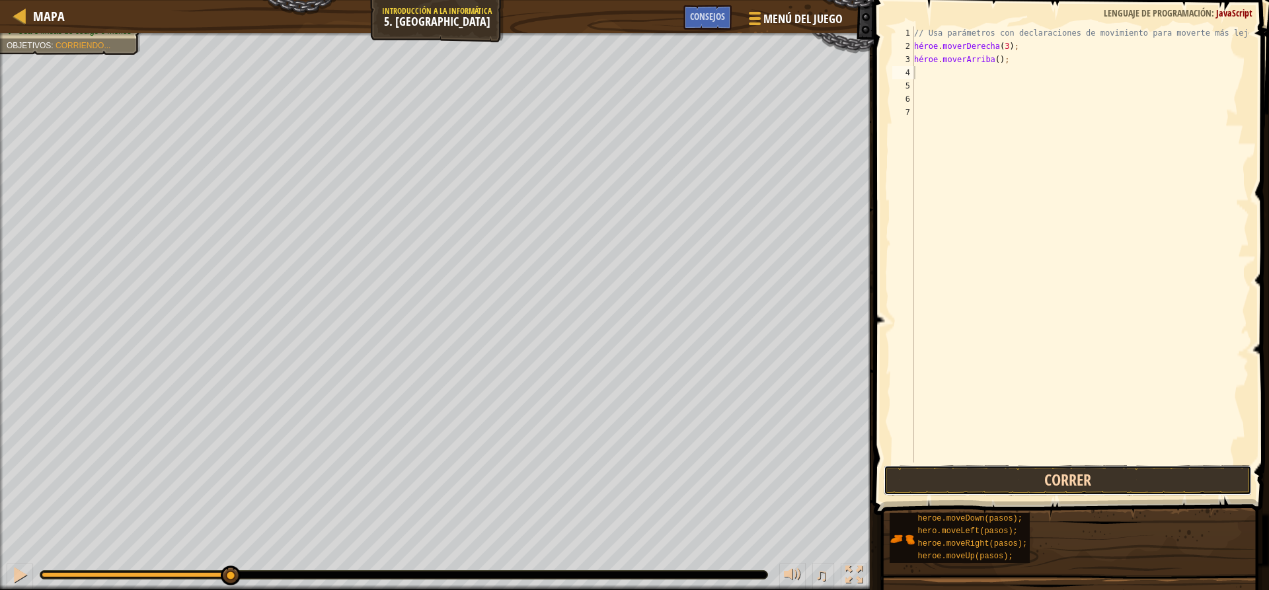
click at [934, 480] on button "Correr" at bounding box center [1066, 480] width 367 height 30
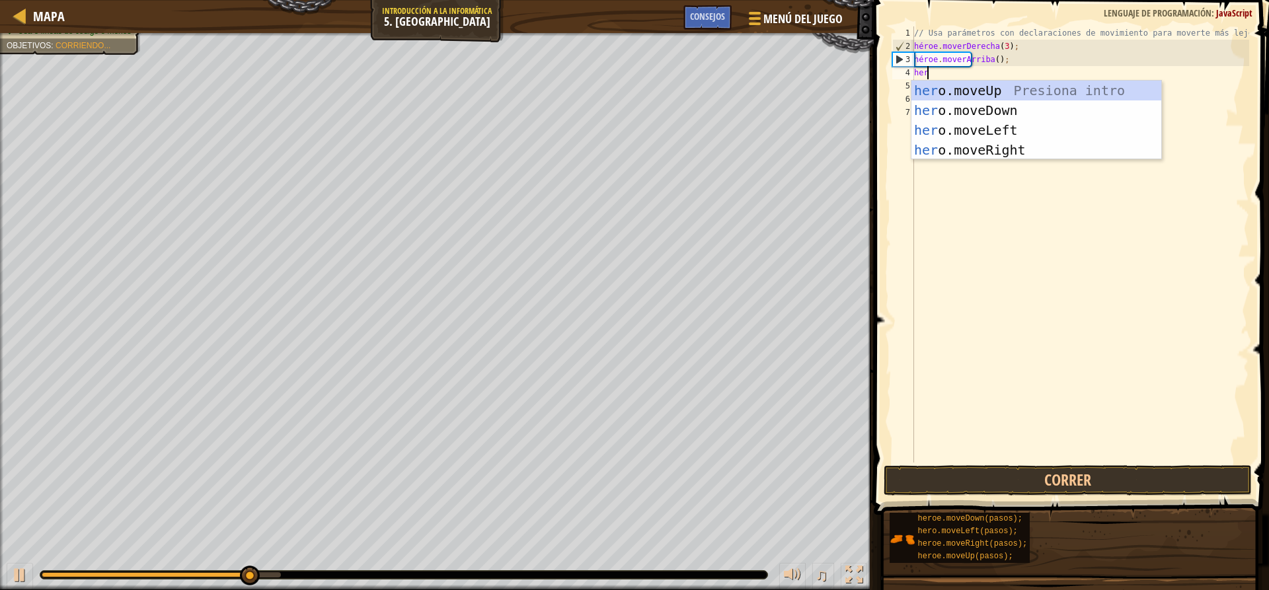
scroll to position [6, 1]
type textarea "hero"
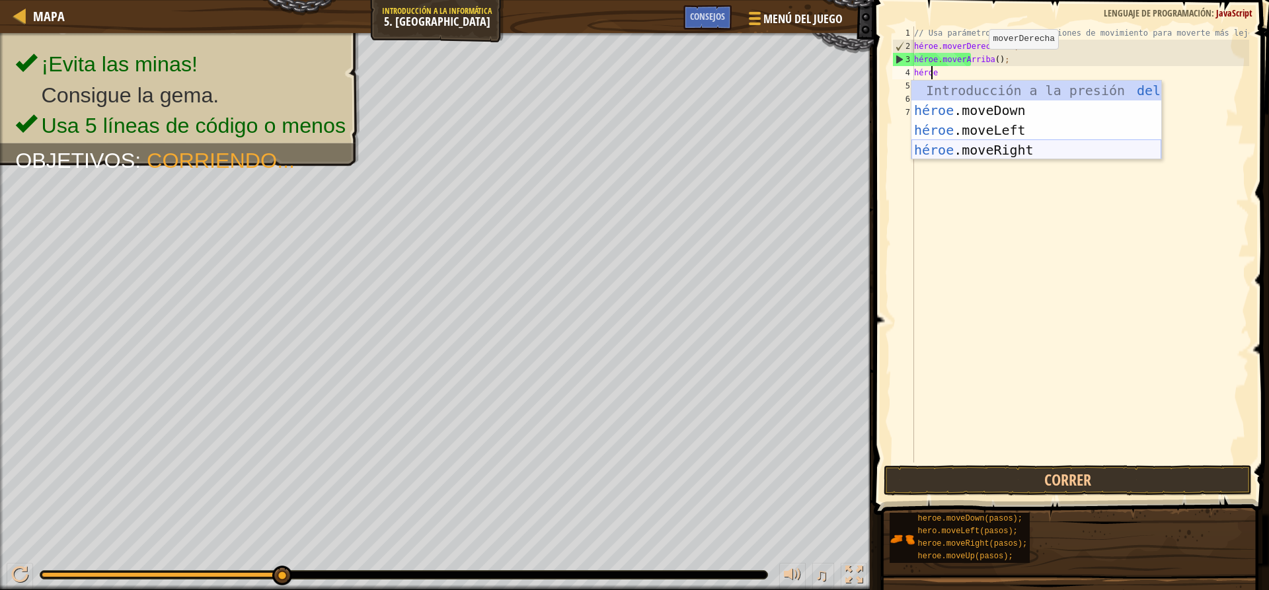
click at [1033, 147] on div "Introducción a la presión del héroe .moveUp héroe .moveDown Introducción a la p…" at bounding box center [1036, 140] width 250 height 119
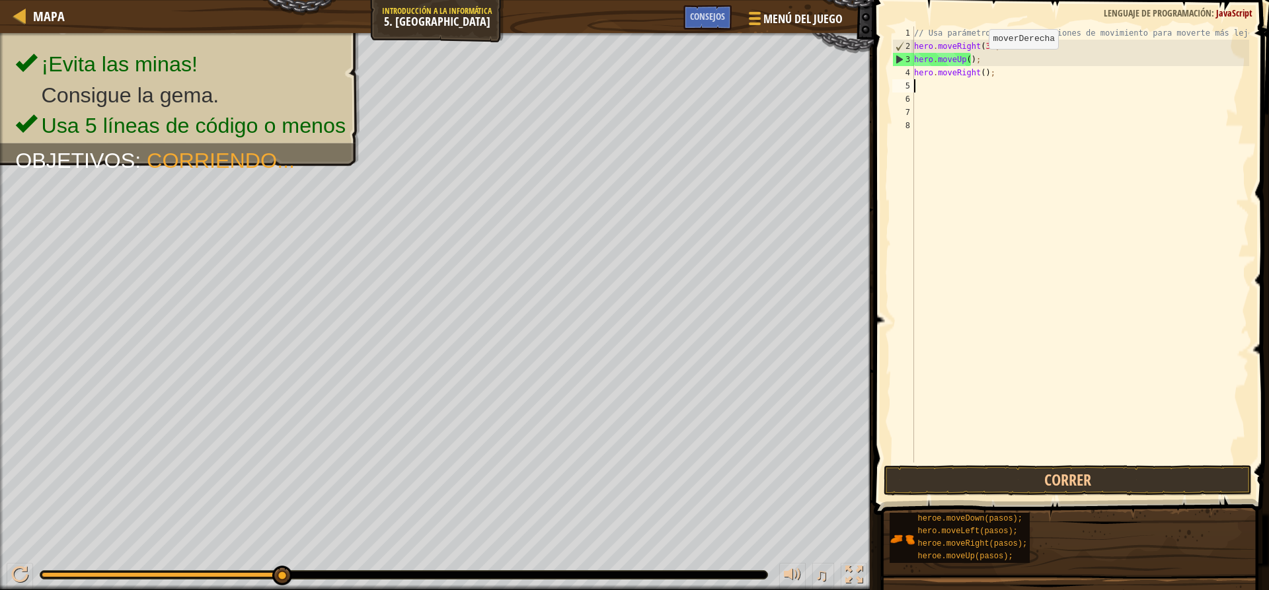
scroll to position [6, 0]
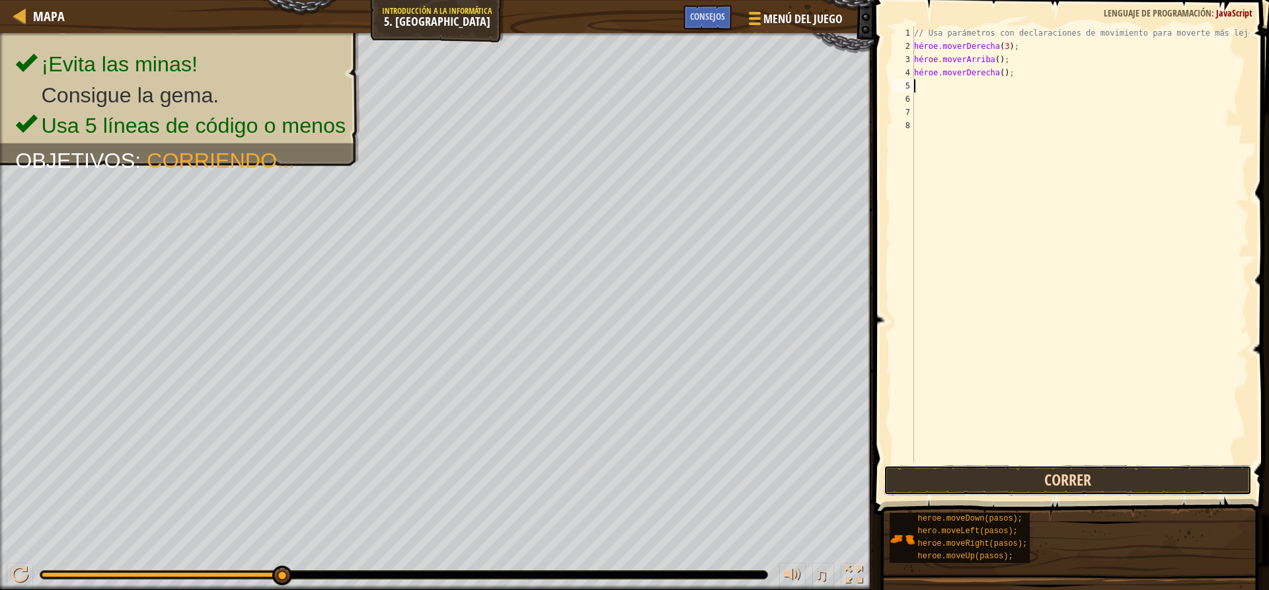
click at [1013, 485] on button "Correr" at bounding box center [1066, 480] width 367 height 30
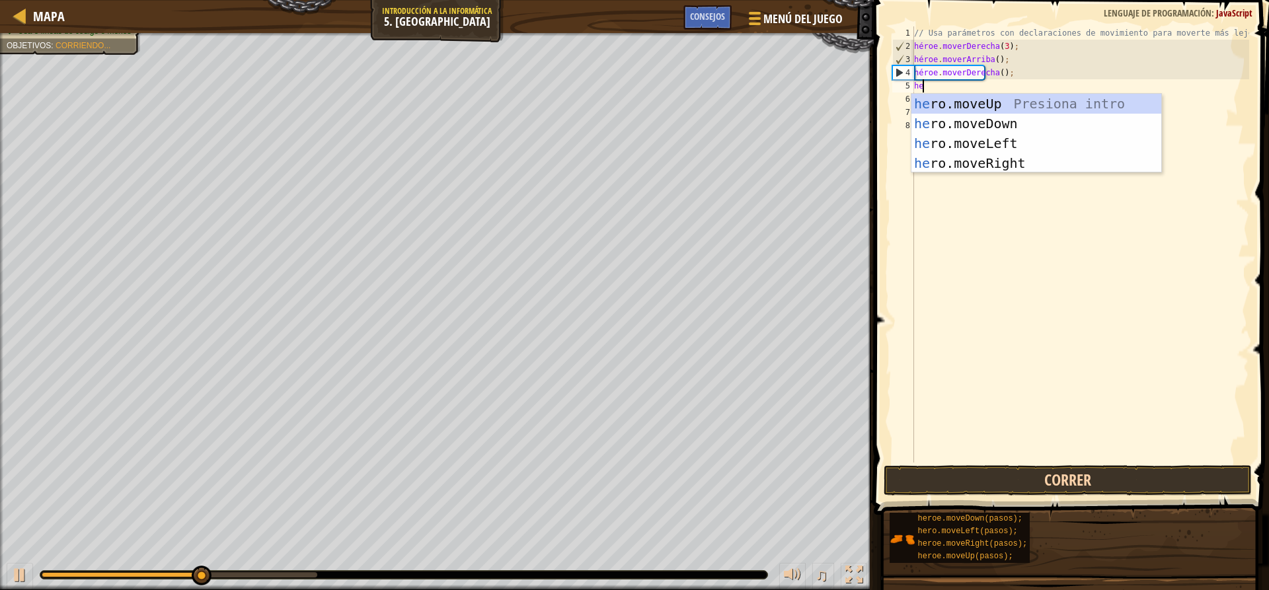
scroll to position [6, 1]
type textarea "hero"
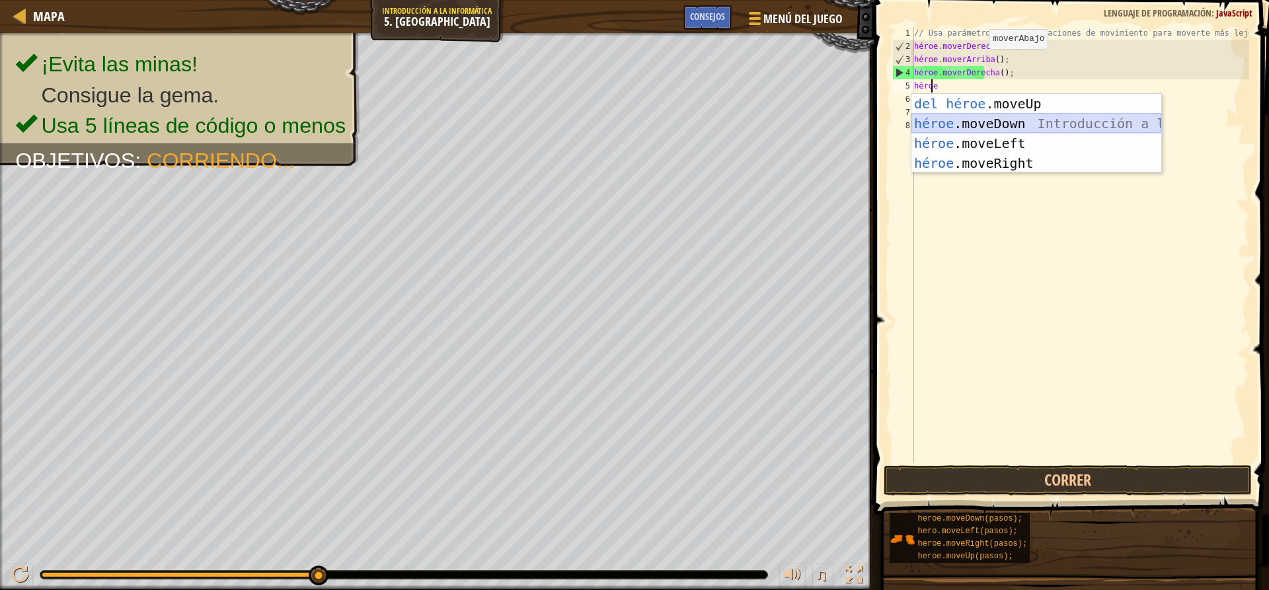
click at [959, 116] on div "Introducción a la presión del héroe .moveUp héroe .moveDown Introducción a la p…" at bounding box center [1036, 153] width 250 height 119
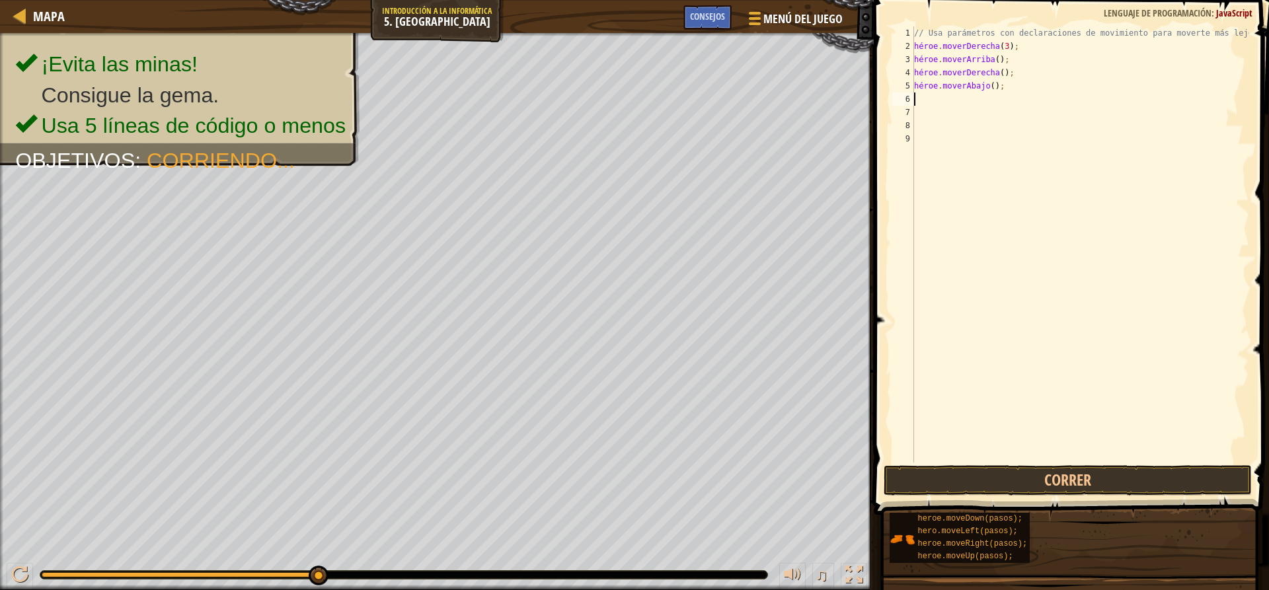
type textarea "3"
click at [1002, 87] on div "// Usa parámetros con declaraciones de movimiento para moverte más lejos. héroe…" at bounding box center [1080, 257] width 338 height 463
type textarea "hero.moveDown();3"
click at [1006, 474] on button "Correr" at bounding box center [1066, 480] width 367 height 30
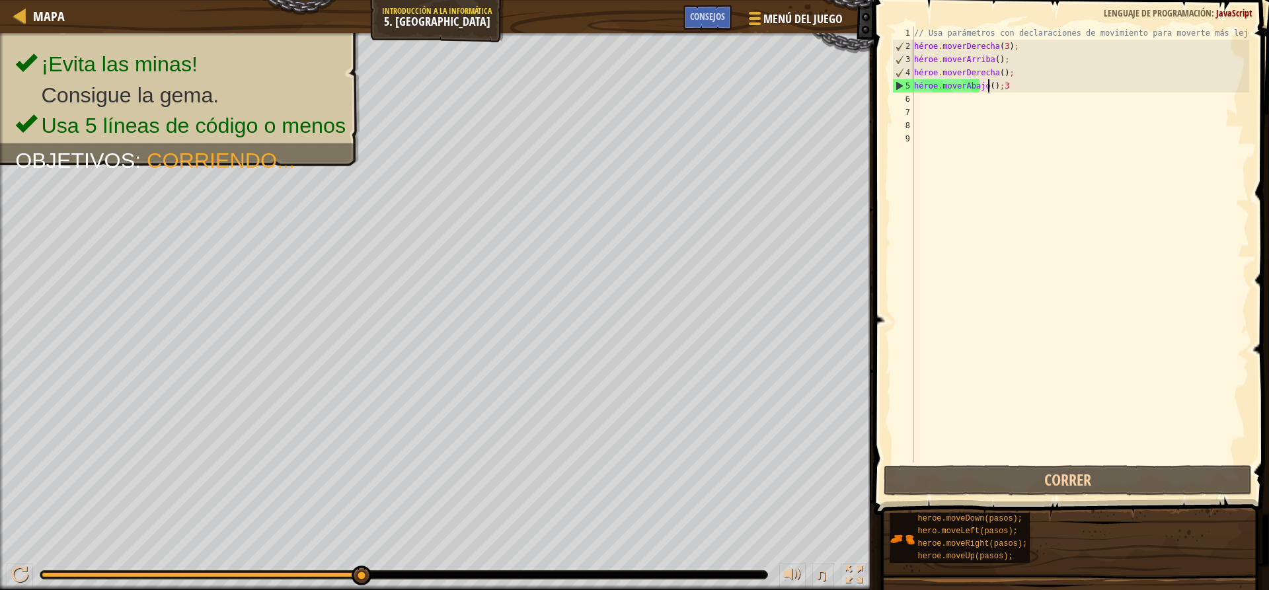
click at [1000, 93] on div "// Usa parámetros con declaraciones de movimiento para moverte más lejos. héroe…" at bounding box center [1080, 257] width 338 height 463
drag, startPoint x: 1021, startPoint y: 86, endPoint x: 1033, endPoint y: 85, distance: 12.0
click at [1029, 87] on div "// Usa parámetros con declaraciones de movimiento para moverte más lejos. héroe…" at bounding box center [1080, 257] width 338 height 463
click at [1033, 84] on div "// Usa parámetros con declaraciones de movimiento para moverte más lejos. héroe…" at bounding box center [1080, 257] width 338 height 463
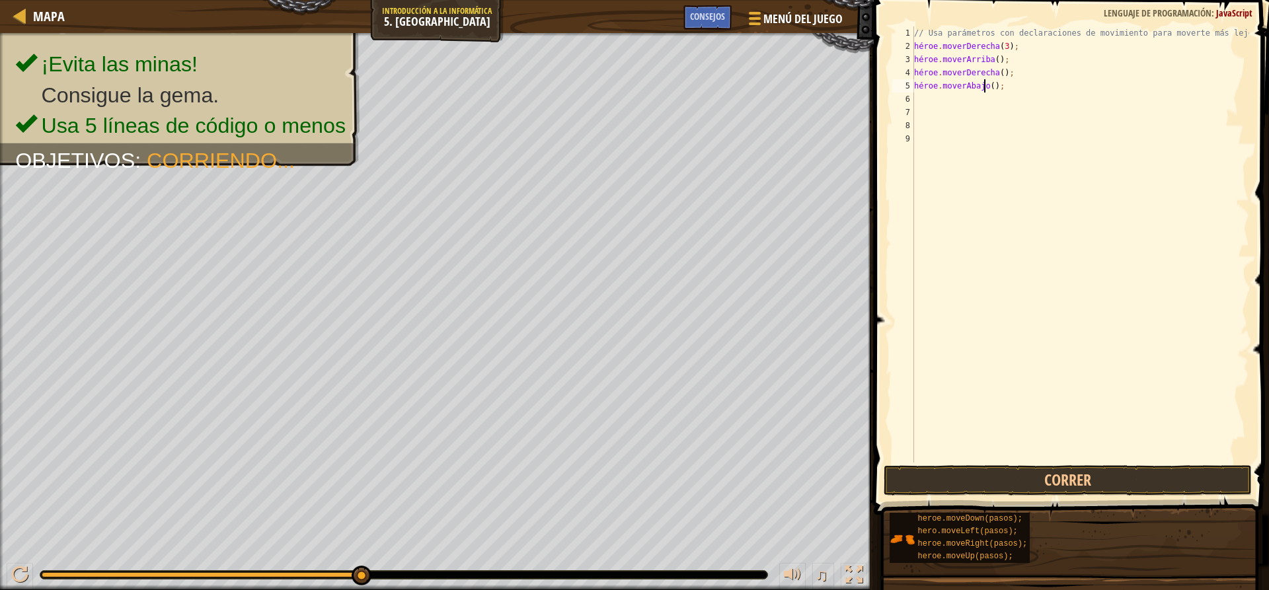
click at [1004, 89] on div "// Usa parámetros con declaraciones de movimiento para moverte más lejos. héroe…" at bounding box center [1080, 257] width 338 height 463
drag, startPoint x: 1004, startPoint y: 89, endPoint x: 1006, endPoint y: 97, distance: 8.7
click at [1006, 97] on div "// Usa parámetros con declaraciones de movimiento para moverte más lejos. héroe…" at bounding box center [1080, 257] width 338 height 463
type textarea "hero.moveDown();"
drag, startPoint x: 977, startPoint y: 94, endPoint x: 1002, endPoint y: 86, distance: 26.5
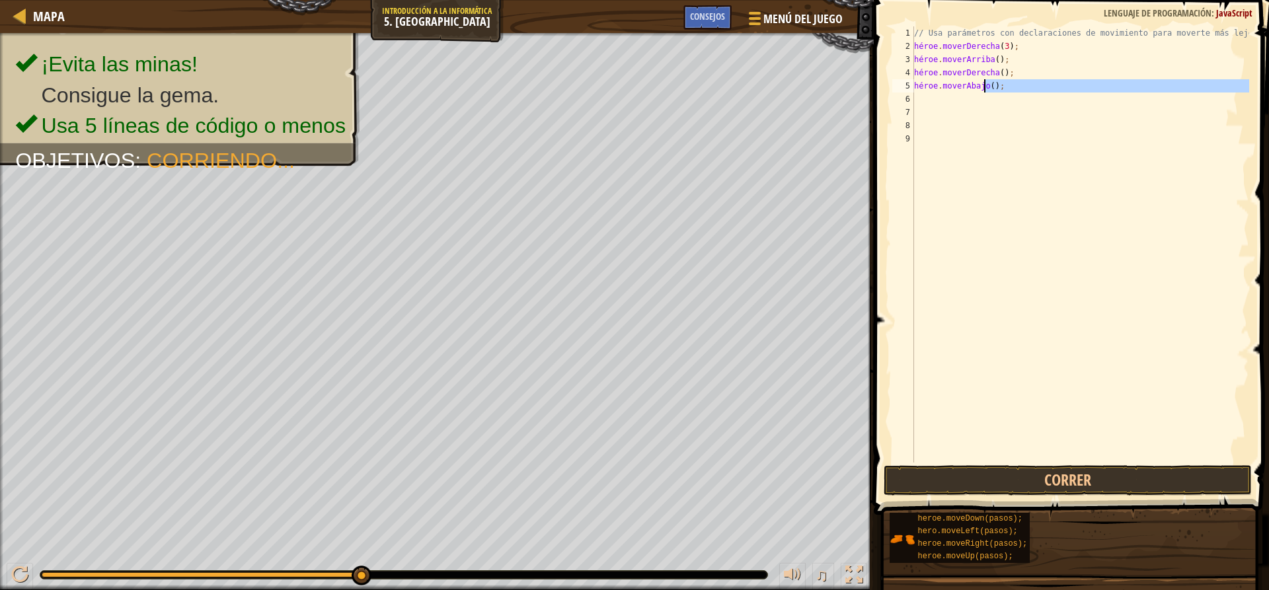
click at [1002, 86] on div "// Usa parámetros con declaraciones de movimiento para moverte más lejos. héroe…" at bounding box center [1080, 257] width 338 height 463
click at [1002, 85] on div "// Usa parámetros con declaraciones de movimiento para moverte más lejos. héroe…" at bounding box center [1080, 244] width 338 height 436
click at [1002, 85] on div "// Usa parámetros con declaraciones de movimiento para moverte más lejos. héroe…" at bounding box center [1080, 257] width 338 height 463
type textarea "hero.moveDown();"
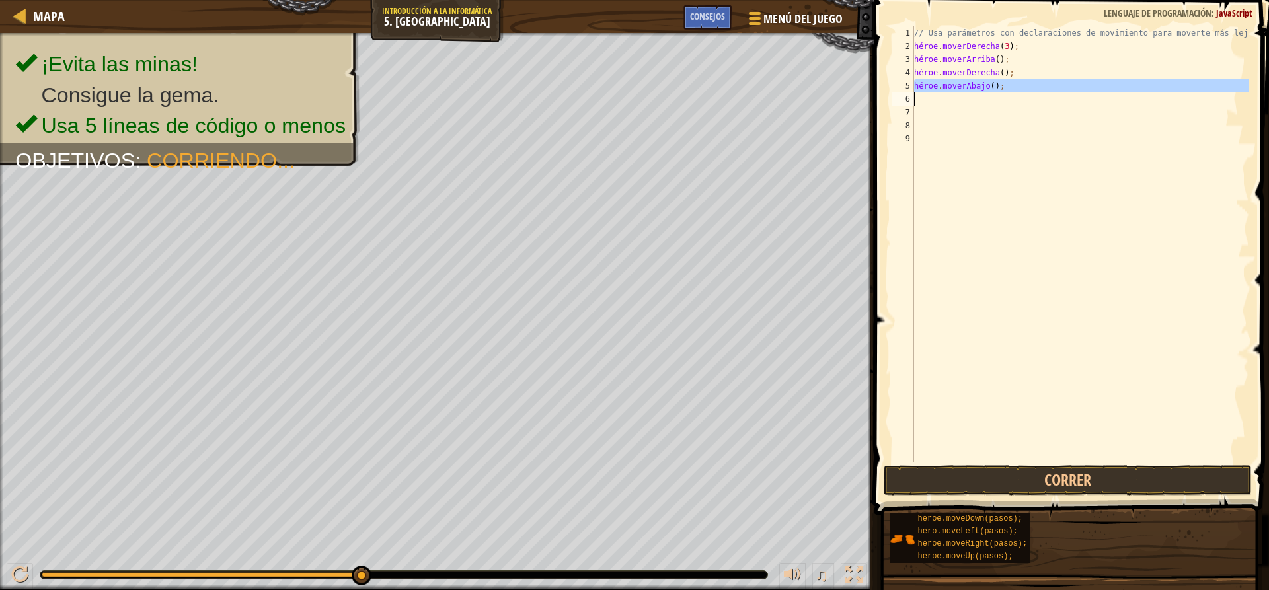
click at [1002, 83] on div "// Usa parámetros con declaraciones de movimiento para moverte más lejos. héroe…" at bounding box center [1080, 257] width 338 height 463
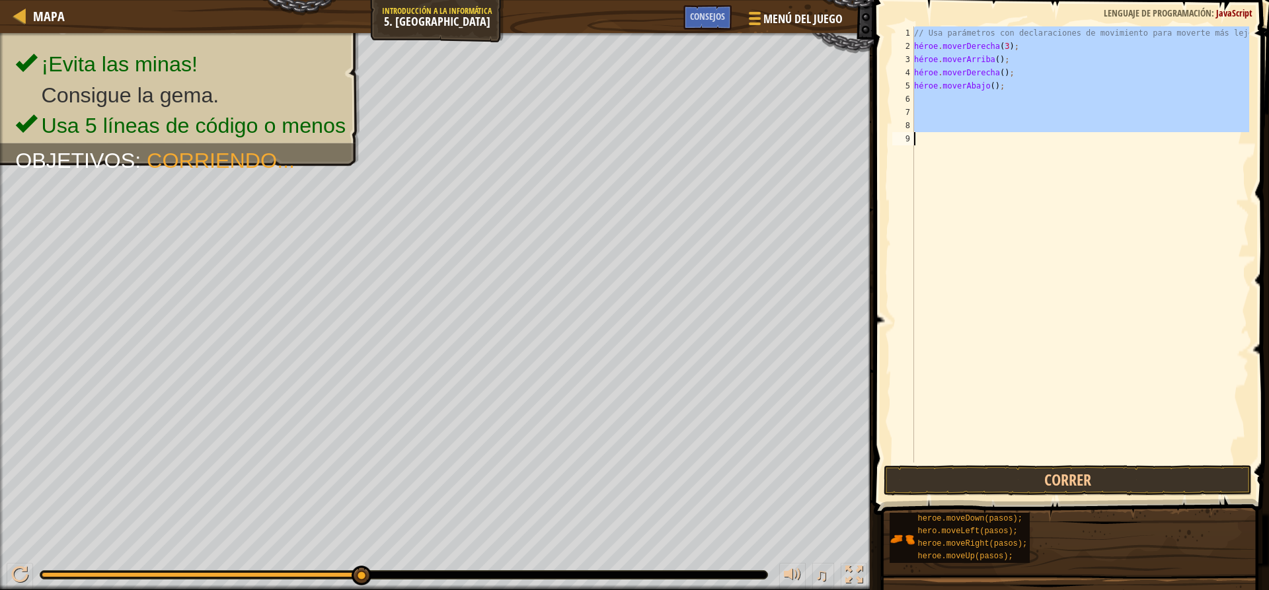
click at [1006, 80] on div "// Usa parámetros con declaraciones de movimiento para moverte más lejos. héroe…" at bounding box center [1080, 244] width 338 height 436
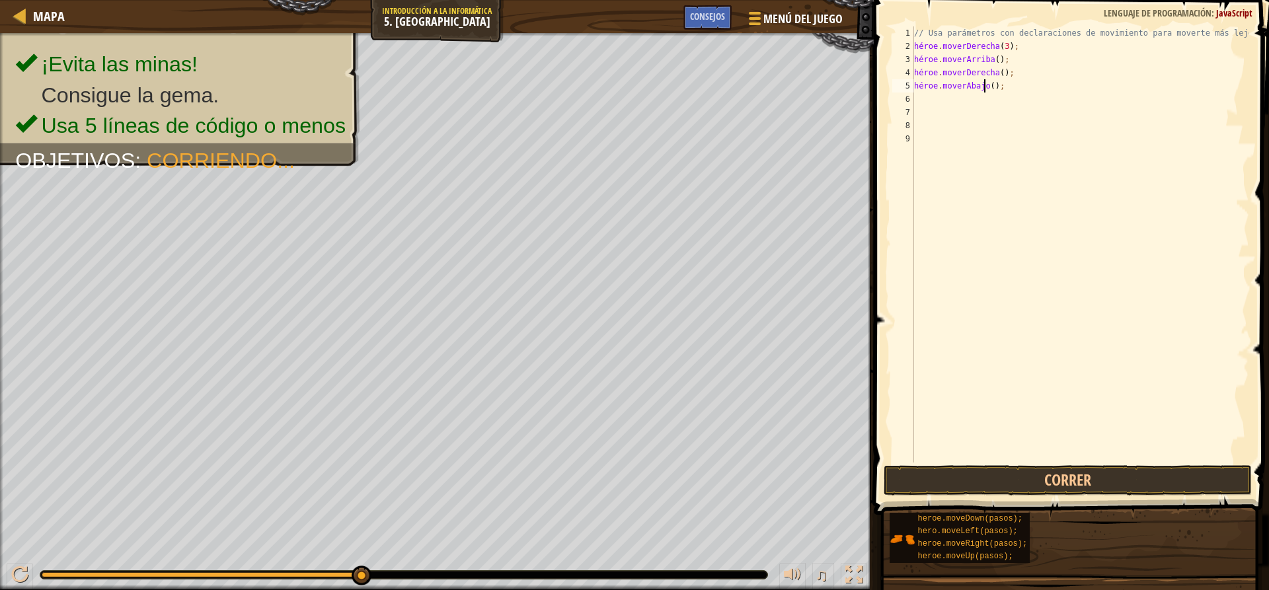
click at [1006, 79] on div "// Usa parámetros con declaraciones de movimiento para moverte más lejos. héroe…" at bounding box center [1080, 257] width 338 height 463
type textarea "hero.moveDown();"
click at [1006, 79] on div "// Usa parámetros con declaraciones de movimiento para moverte más lejos. héroe…" at bounding box center [1080, 257] width 338 height 463
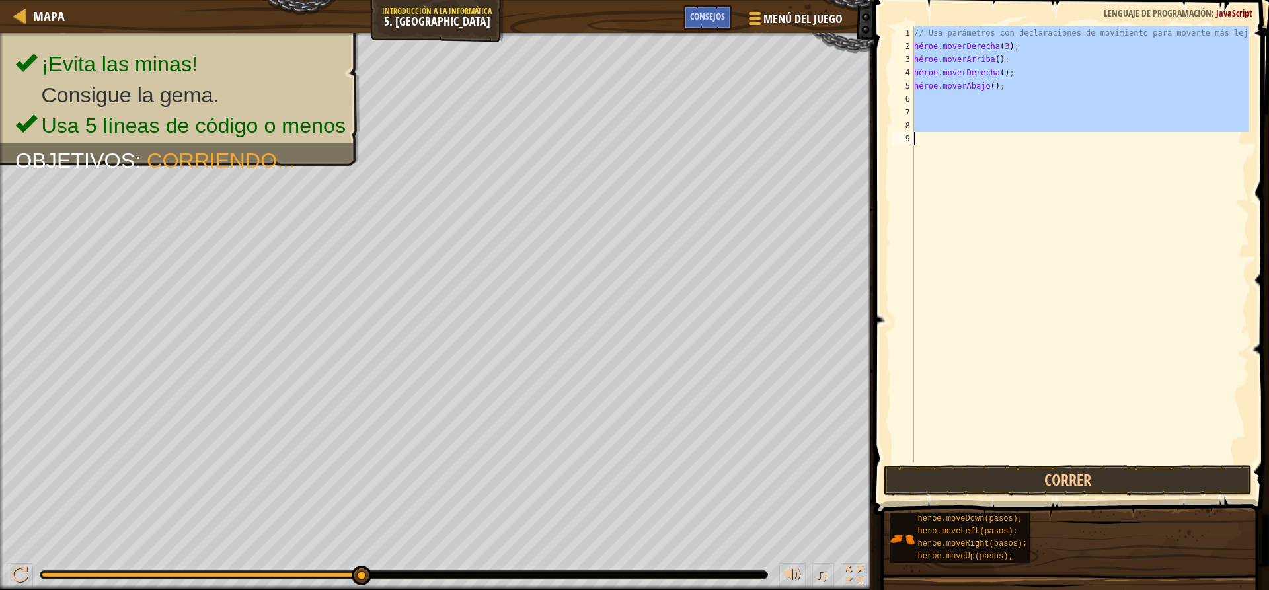
click at [1005, 86] on div "// Usa parámetros con declaraciones de movimiento para moverte más lejos. héroe…" at bounding box center [1080, 244] width 338 height 436
type textarea "hero.moveDown();"
click at [1005, 85] on div "// Usa parámetros con declaraciones de movimiento para moverte más lejos. héroe…" at bounding box center [1080, 257] width 338 height 463
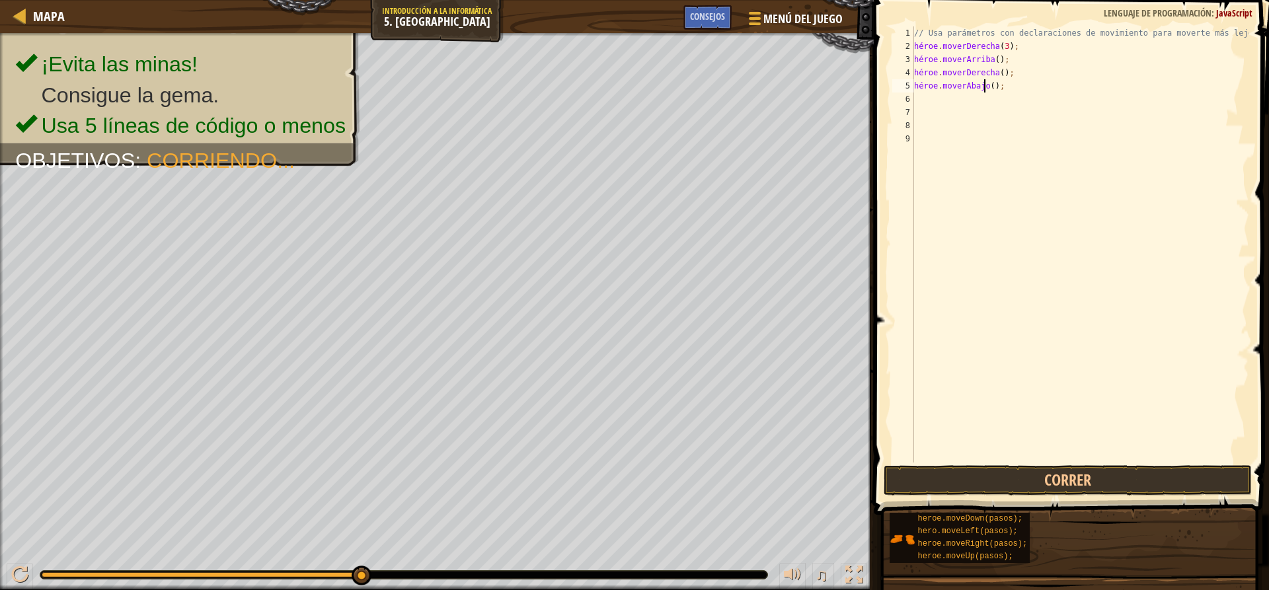
click at [1006, 84] on div "// Usa parámetros con declaraciones de movimiento para moverte más lejos. héroe…" at bounding box center [1080, 257] width 338 height 463
click at [1004, 88] on div "// Usa parámetros con declaraciones de movimiento para moverte más lejos. héroe…" at bounding box center [1080, 244] width 338 height 436
click at [1003, 89] on div "// Usa parámetros con declaraciones de movimiento para moverte más lejos. héroe…" at bounding box center [1080, 257] width 338 height 463
click at [1004, 91] on div "// Usa parámetros con declaraciones de movimiento para moverte más lejos. héroe…" at bounding box center [1080, 244] width 338 height 436
click at [1004, 90] on div "// Usa parámetros con declaraciones de movimiento para moverte más lejos. héroe…" at bounding box center [1080, 257] width 338 height 463
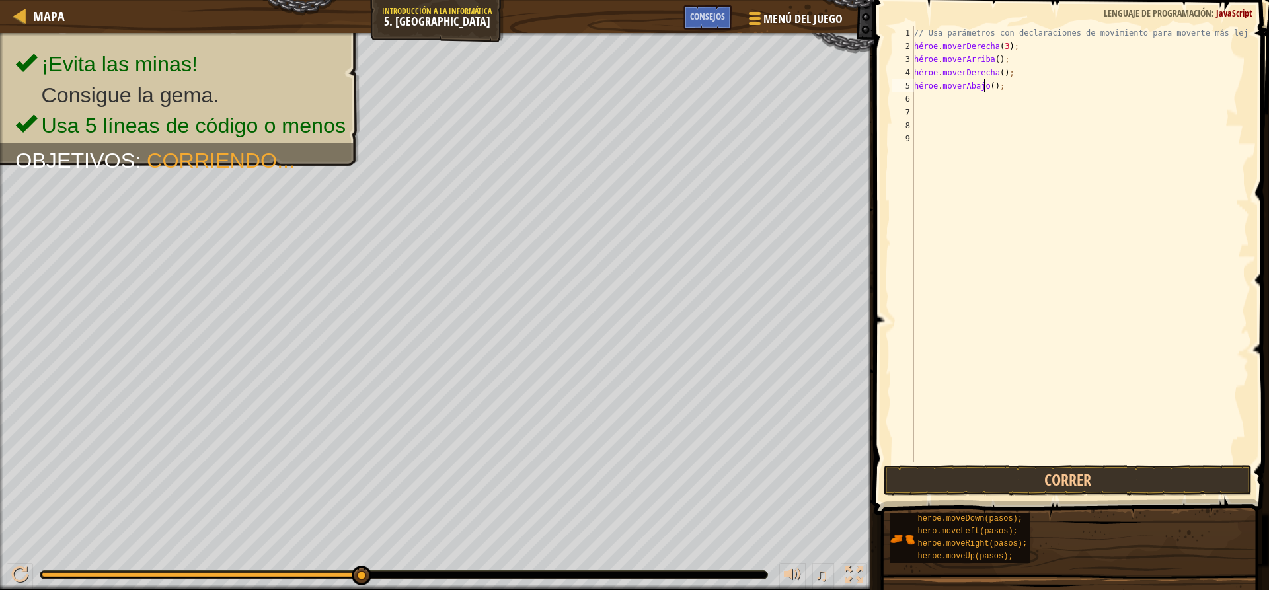
click at [1004, 90] on div "// Usa parámetros con declaraciones de movimiento para moverte más lejos. héroe…" at bounding box center [1080, 257] width 338 height 463
click at [1002, 94] on div "// Usa parámetros con declaraciones de movimiento para moverte más lejos. héroe…" at bounding box center [1080, 257] width 338 height 463
click at [1004, 84] on div "// Usa parámetros con declaraciones de movimiento para moverte más lejos. héroe…" at bounding box center [1080, 257] width 338 height 463
type textarea "hero.moveDown();3"
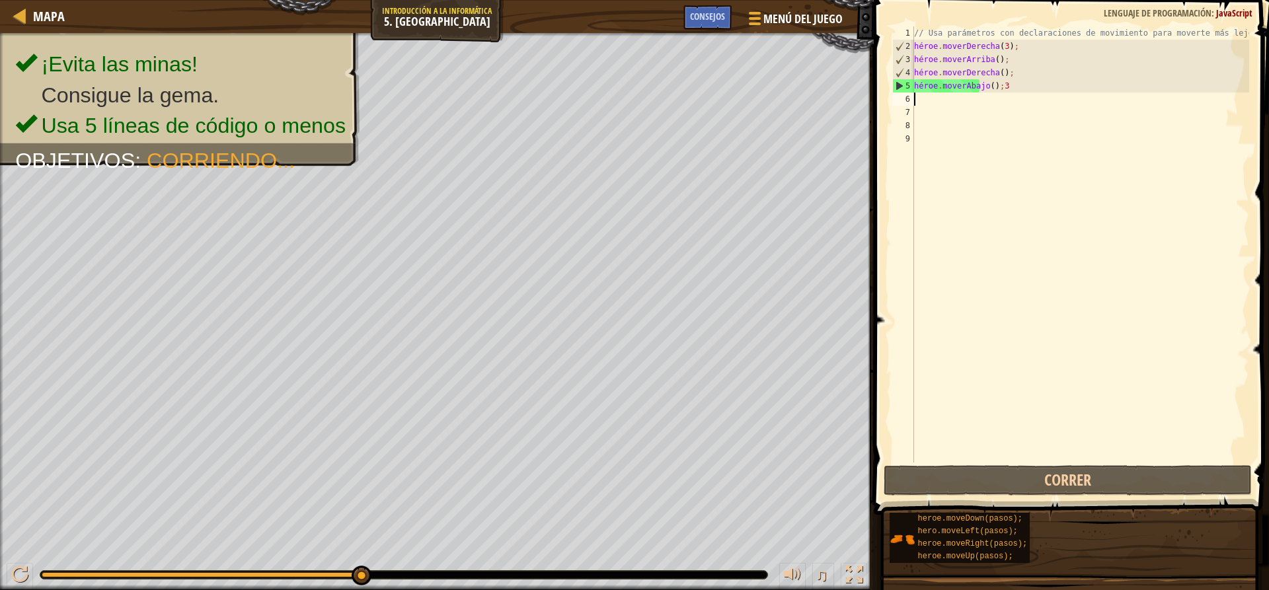
click at [915, 103] on div "// Usa parámetros con declaraciones de movimiento para moverte más lejos. héroe…" at bounding box center [1080, 257] width 338 height 463
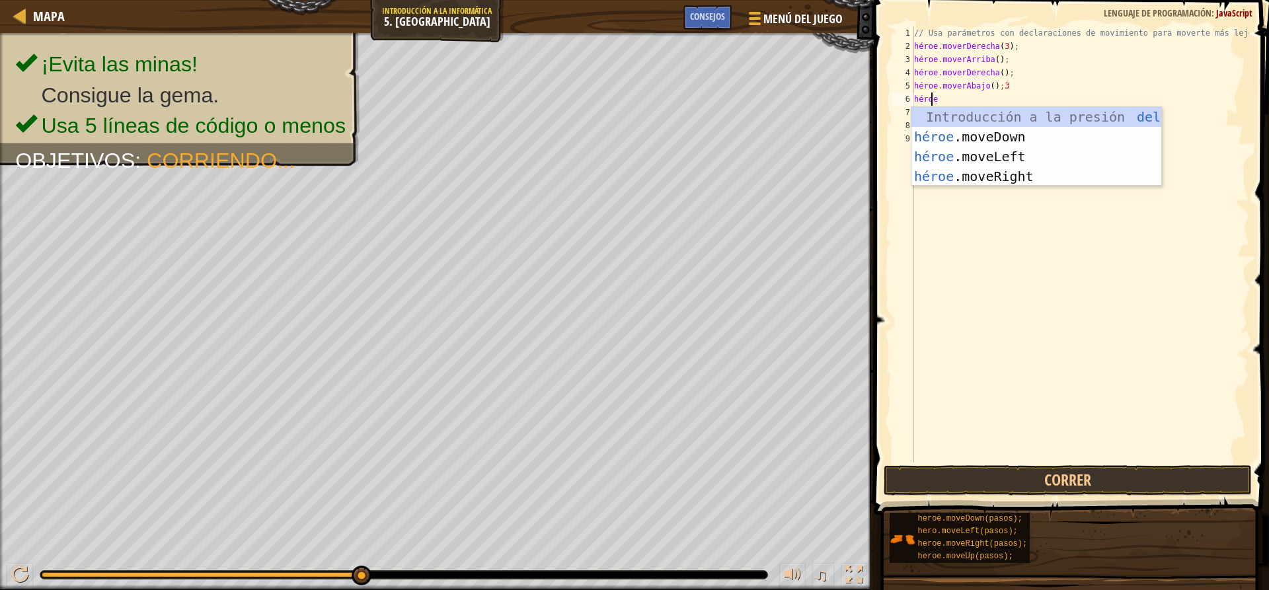
scroll to position [6, 1]
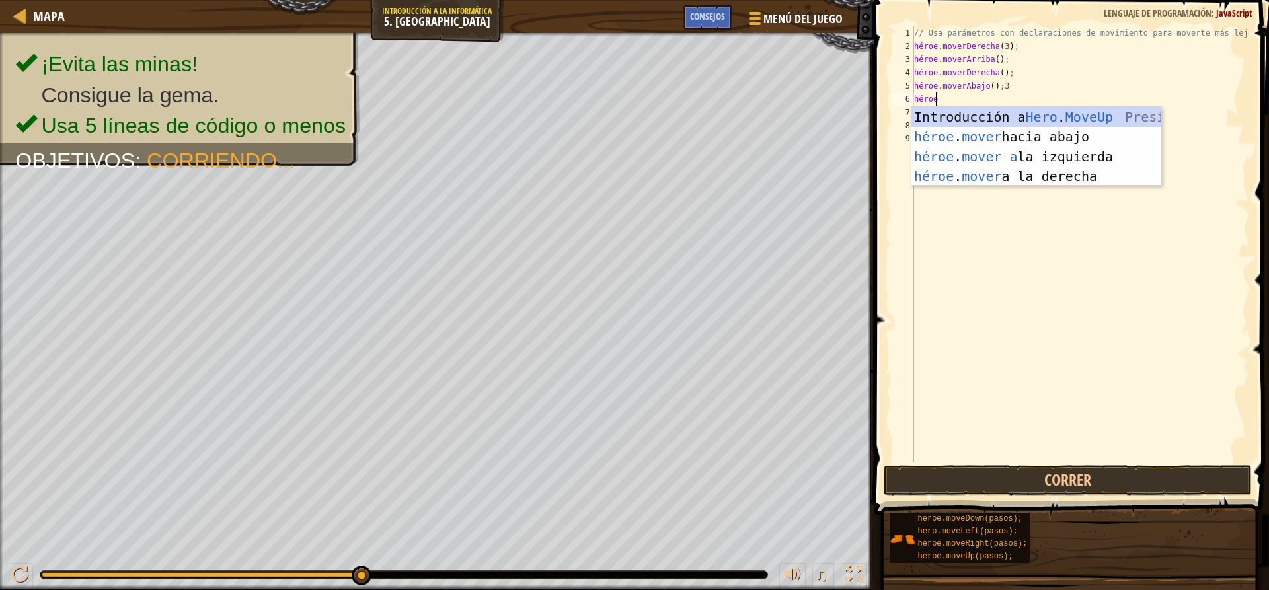
type textarea "heromo"
click at [947, 112] on div "héroe . mo veUp Presiona intro héroe . movimiento hacia abajo Introducción a la…" at bounding box center [1036, 166] width 250 height 119
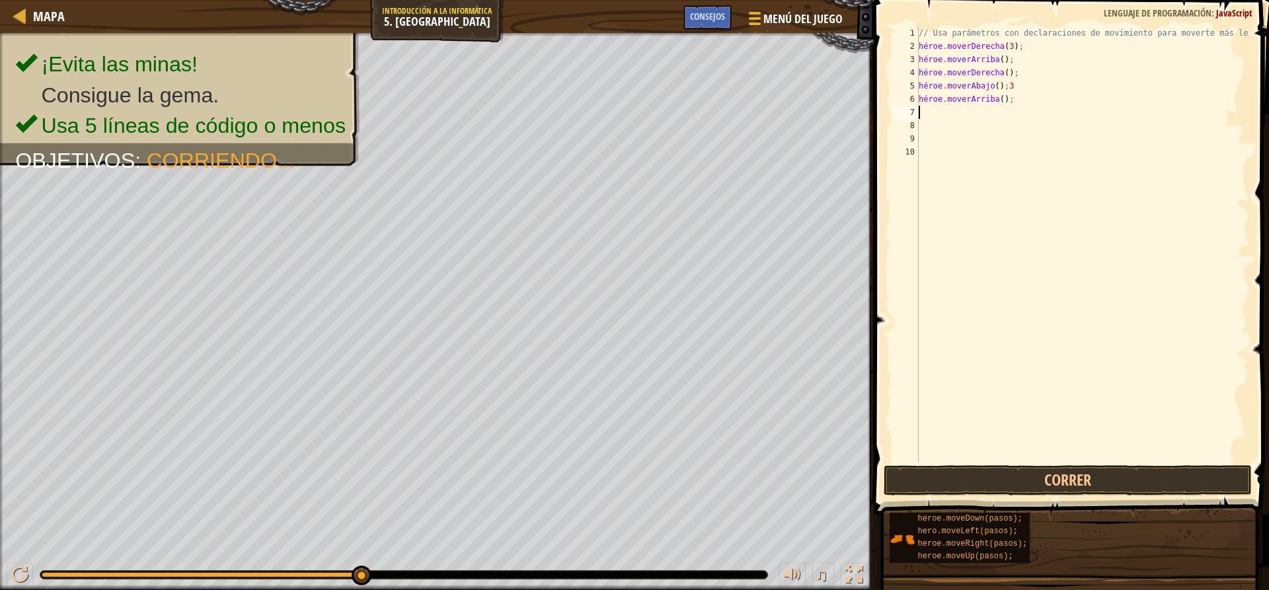
click at [1004, 101] on div "// Usa parámetros con declaraciones de movimiento para moverte más lejos. héroe…" at bounding box center [1083, 257] width 334 height 463
type textarea "h"
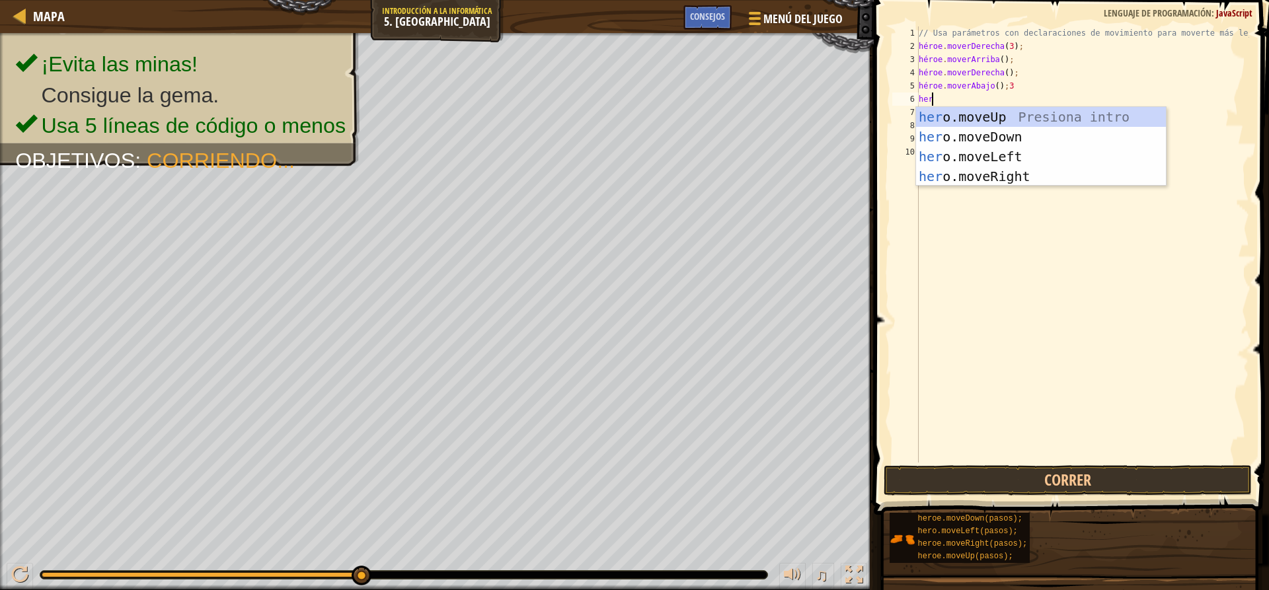
scroll to position [6, 1]
type textarea "hero"
click at [992, 126] on div "Introducción a la presión del héroe .moveUp héroe .moveDown Introducción a la p…" at bounding box center [1041, 166] width 250 height 119
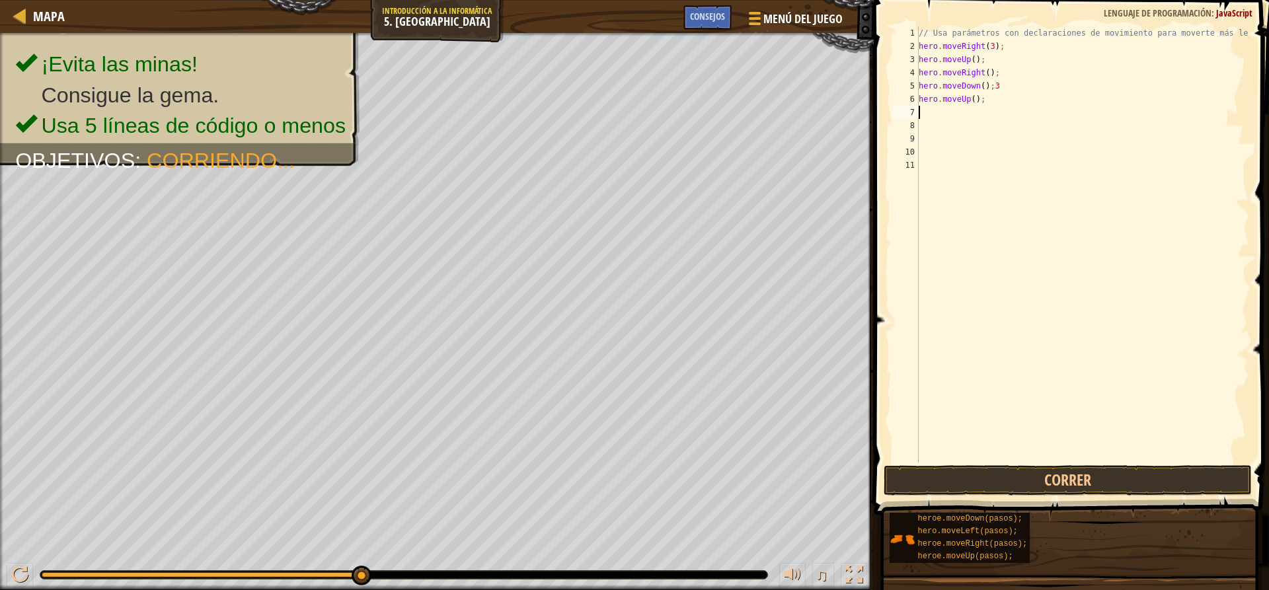
scroll to position [6, 0]
click at [1001, 110] on div "// Usa parámetros con declaraciones de movimiento para moverte más lejos. héroe…" at bounding box center [1083, 257] width 334 height 463
type textarea "h"
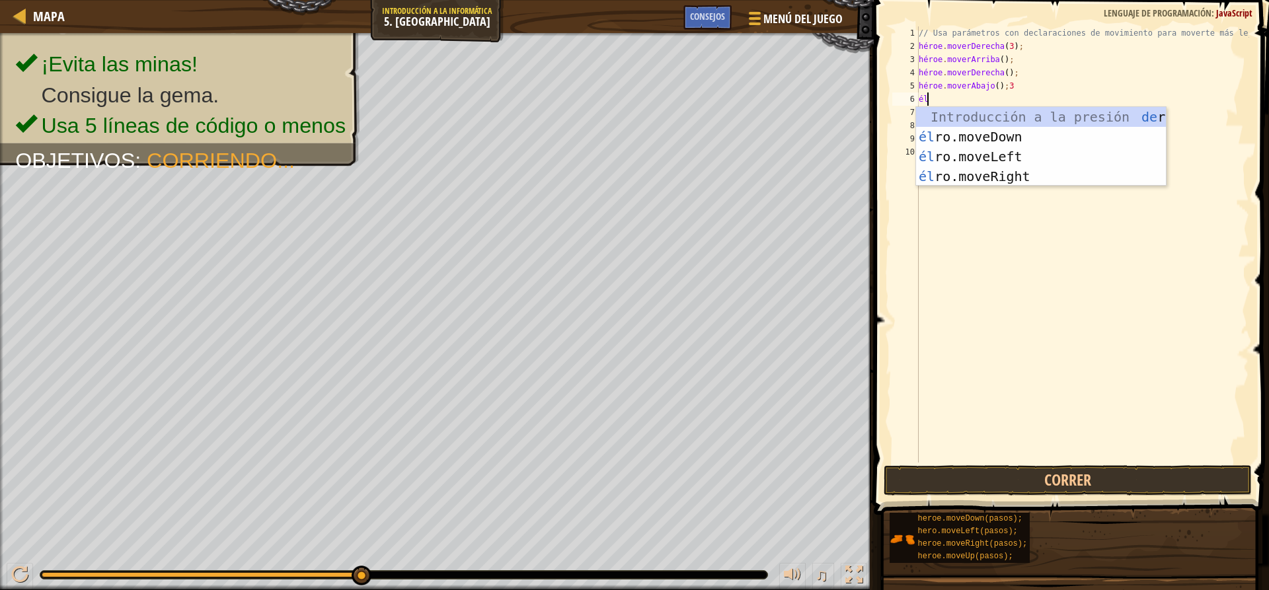
scroll to position [6, 1]
type textarea "hero"
click at [1000, 130] on div "Introducción a la presión del héroe .moveUp héroe .moveDown Introducción a la p…" at bounding box center [1041, 166] width 250 height 119
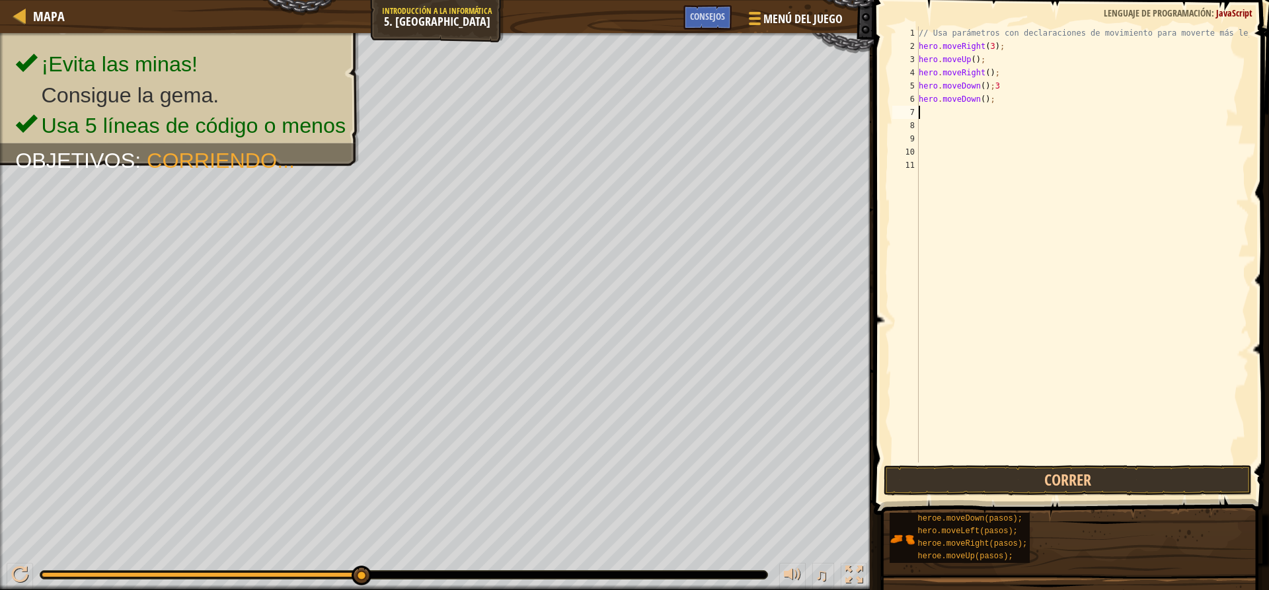
scroll to position [6, 0]
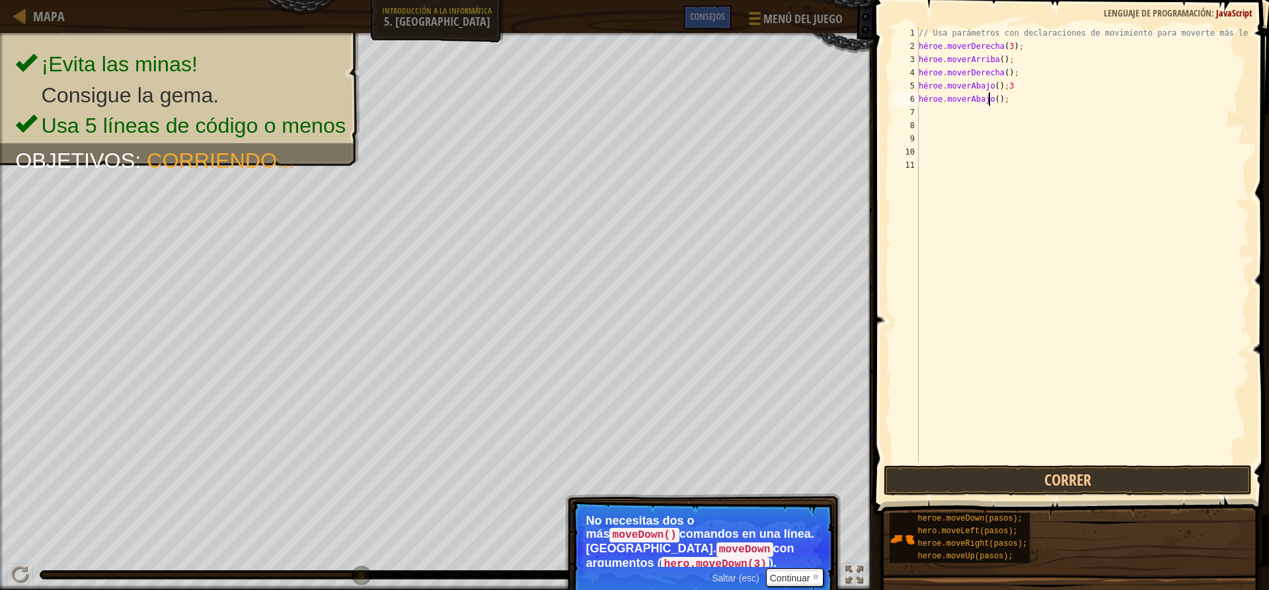
click at [1019, 103] on div "// Usa parámetros con declaraciones de movimiento para moverte más lejos. héroe…" at bounding box center [1083, 257] width 334 height 463
type textarea "h"
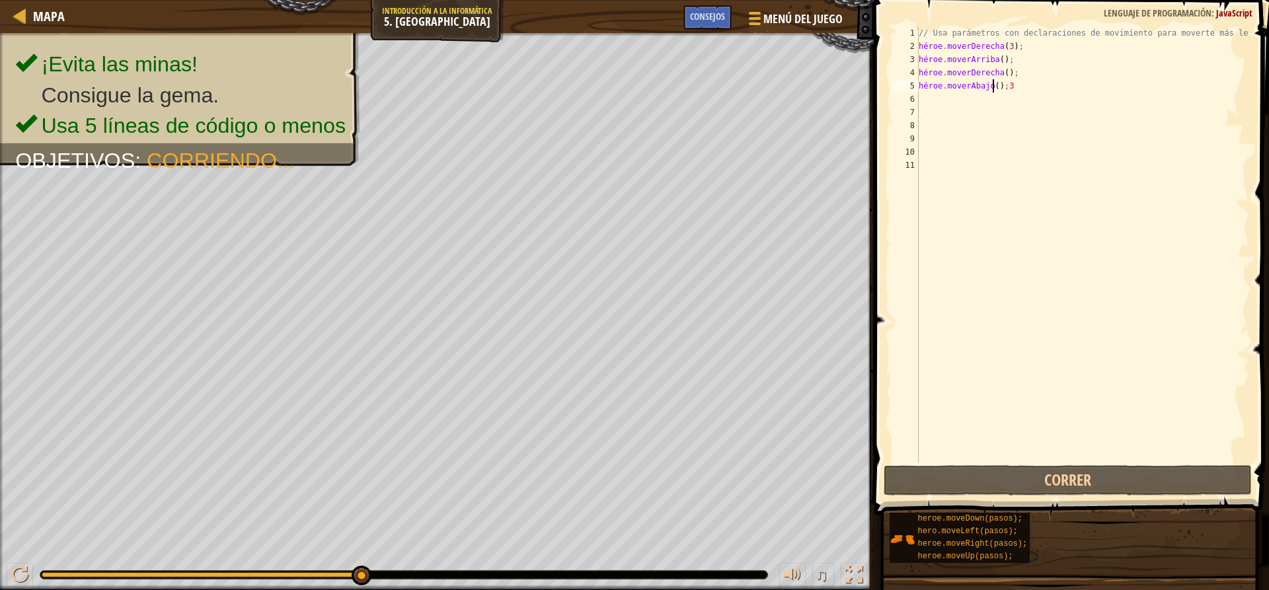
click at [1037, 81] on div "// Usa parámetros con declaraciones de movimiento para moverte más lejos. héroe…" at bounding box center [1083, 257] width 334 height 463
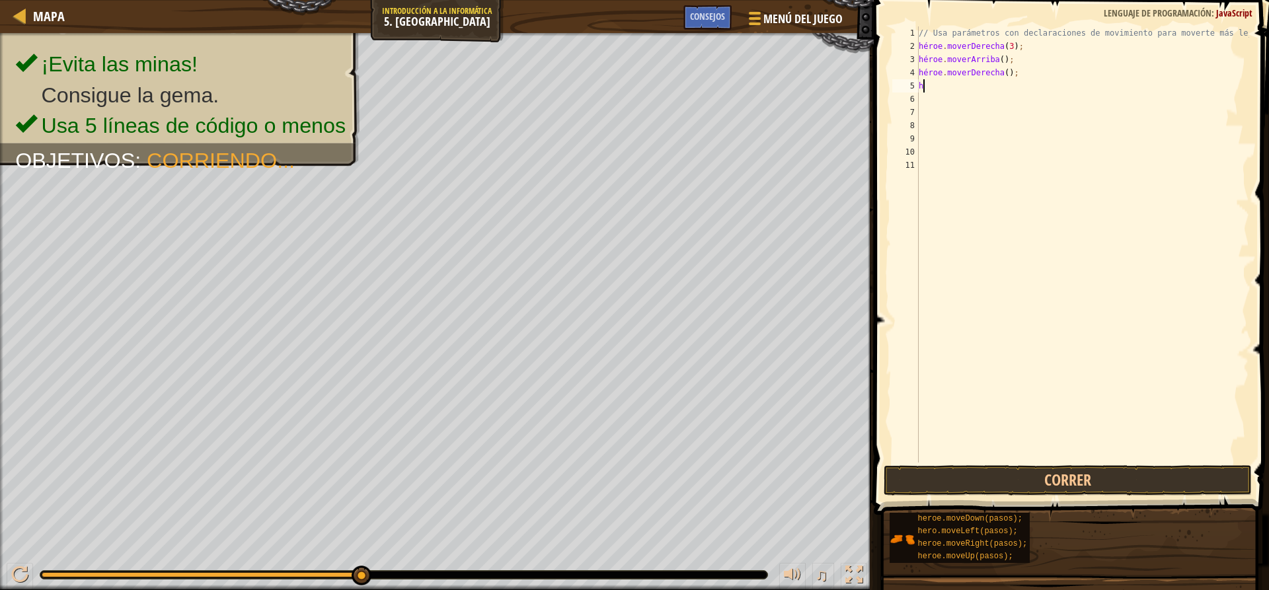
type textarea "h"
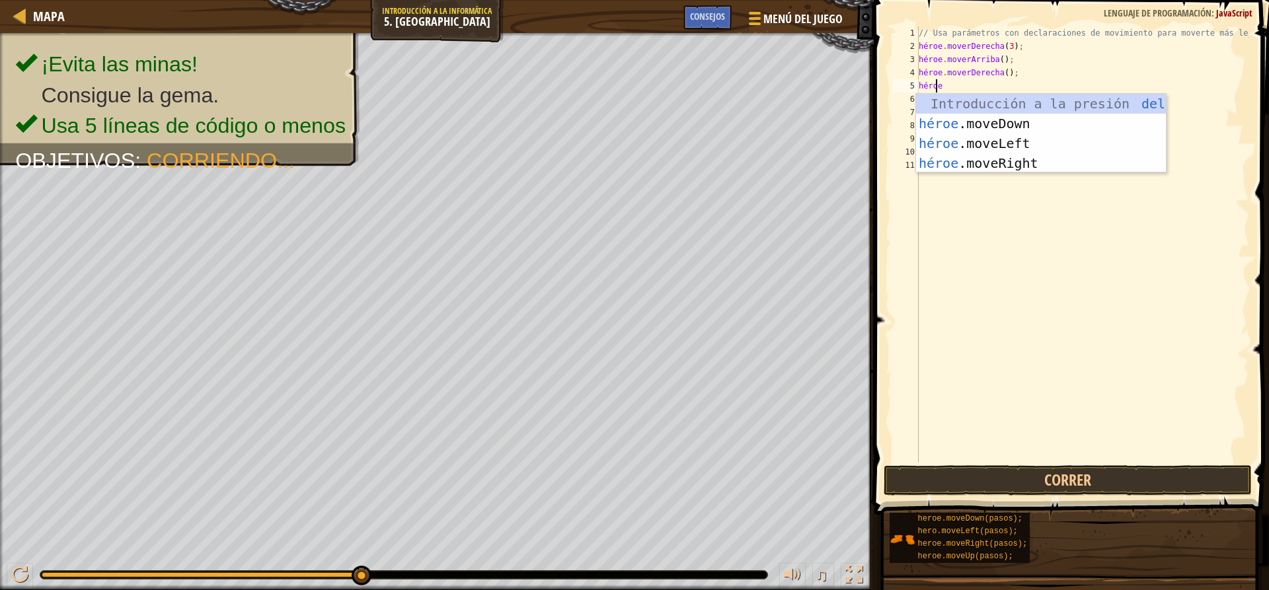
scroll to position [6, 1]
type textarea "heromov"
click at [1026, 120] on div "héroe .mov eUp Presiona intro héroe .mov eDown ​ Introducción a la presión héro…" at bounding box center [1041, 153] width 250 height 119
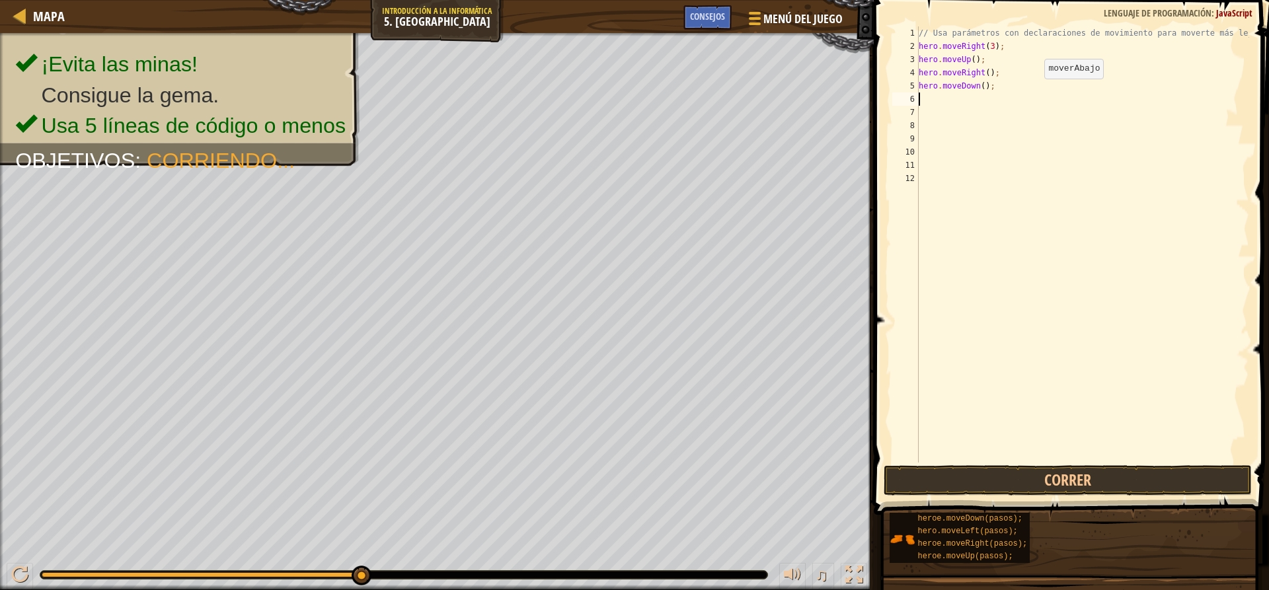
scroll to position [6, 0]
click at [1011, 84] on div "// Usa parámetros con declaraciones de movimiento para moverte más lejos. héroe…" at bounding box center [1083, 257] width 334 height 463
type textarea "hero.moveDown();"
drag, startPoint x: 1011, startPoint y: 87, endPoint x: 988, endPoint y: 87, distance: 23.1
click at [1012, 83] on div "// Usa parámetros con declaraciones de movimiento para moverte más lejos. héroe…" at bounding box center [1083, 257] width 334 height 463
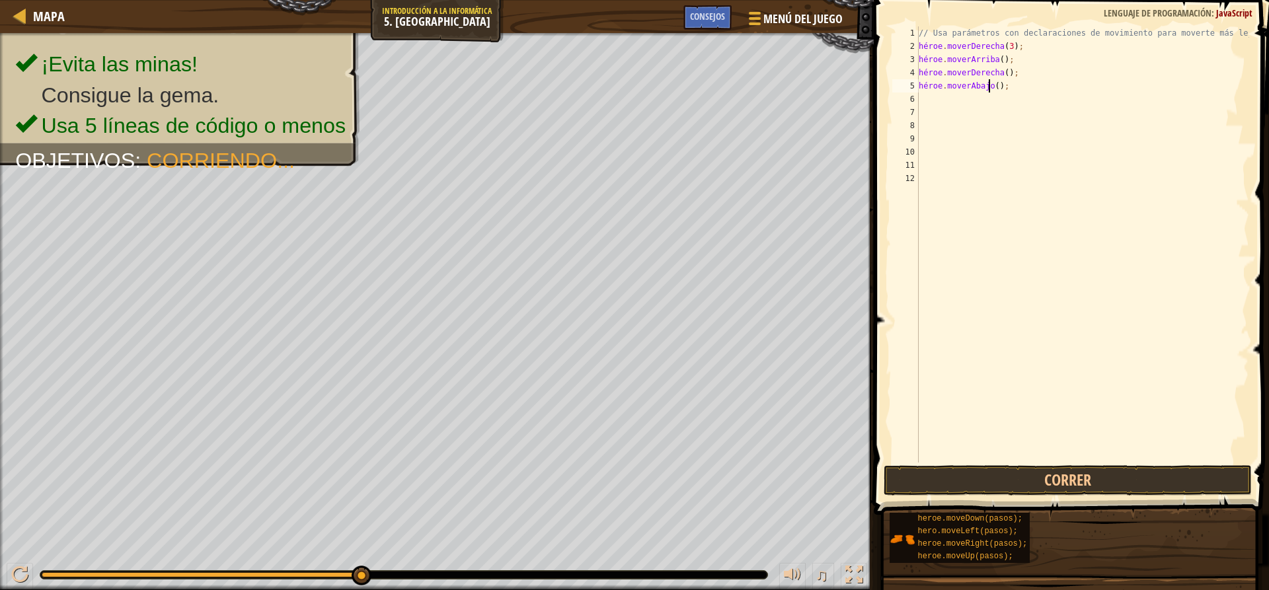
drag, startPoint x: 988, startPoint y: 87, endPoint x: 1013, endPoint y: 84, distance: 25.2
click at [1013, 84] on div "// Usa parámetros con declaraciones de movimiento para moverte más lejos. héroe…" at bounding box center [1083, 257] width 334 height 463
click at [1004, 87] on div "// Usa parámetros con declaraciones de movimiento para moverte más lejos. héroe…" at bounding box center [1083, 257] width 334 height 463
drag, startPoint x: 990, startPoint y: 89, endPoint x: 973, endPoint y: 100, distance: 20.5
click at [1012, 90] on div "// Usa parámetros con declaraciones de movimiento para moverte más lejos. héroe…" at bounding box center [1083, 257] width 334 height 463
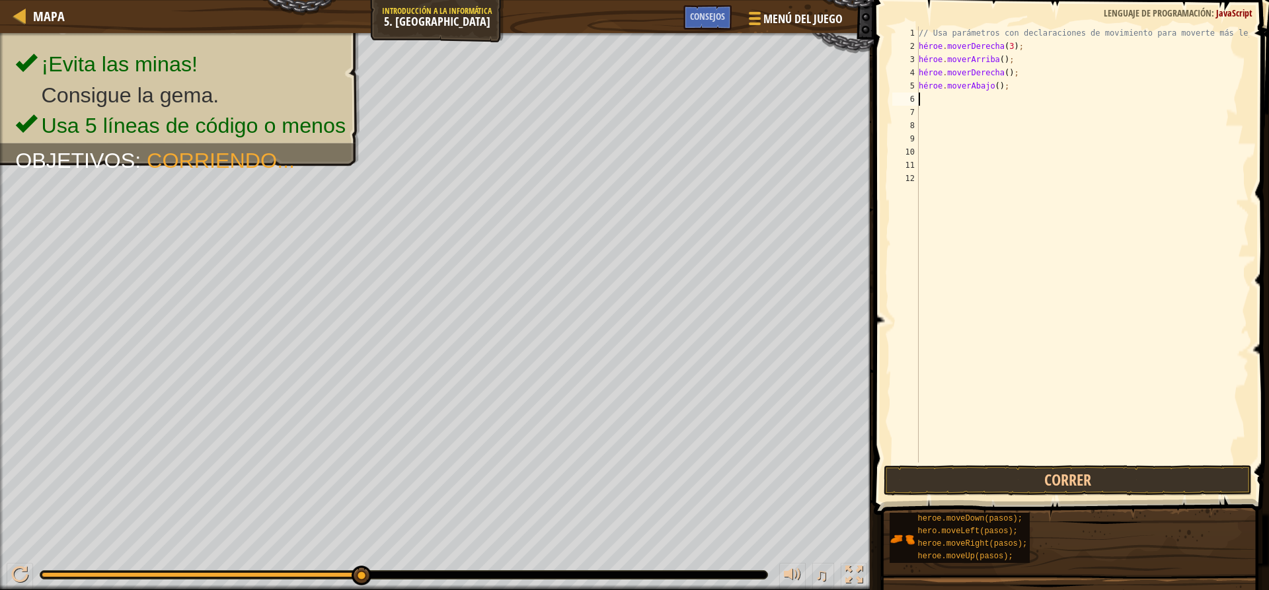
drag, startPoint x: 969, startPoint y: 99, endPoint x: 1002, endPoint y: 92, distance: 33.8
click at [993, 94] on div "// Usa parámetros con declaraciones de movimiento para moverte más lejos. héroe…" at bounding box center [1083, 257] width 334 height 463
click at [1008, 91] on div "// Usa parámetros con declaraciones de movimiento para moverte más lejos. héroe…" at bounding box center [1083, 257] width 334 height 463
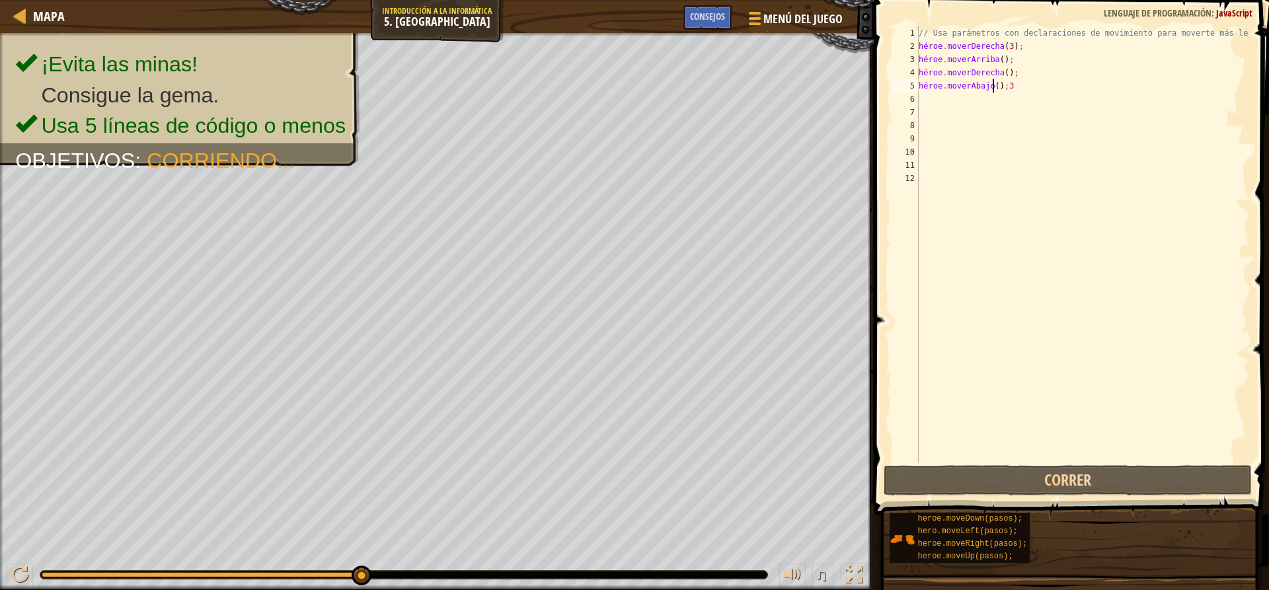
click at [1037, 85] on div "// Usa parámetros con declaraciones de movimiento para moverte más lejos. héroe…" at bounding box center [1083, 257] width 334 height 463
drag, startPoint x: 1042, startPoint y: 84, endPoint x: 1010, endPoint y: 92, distance: 33.3
click at [1041, 84] on div "// Usa parámetros con declaraciones de movimiento para moverte más lejos. héroe…" at bounding box center [1083, 257] width 334 height 463
click at [1006, 86] on div "// Usa parámetros con declaraciones de movimiento para moverte más lejos. héroe…" at bounding box center [1083, 257] width 334 height 463
click at [1008, 85] on div "// Usa parámetros con declaraciones de movimiento para moverte más lejos. héroe…" at bounding box center [1083, 257] width 334 height 463
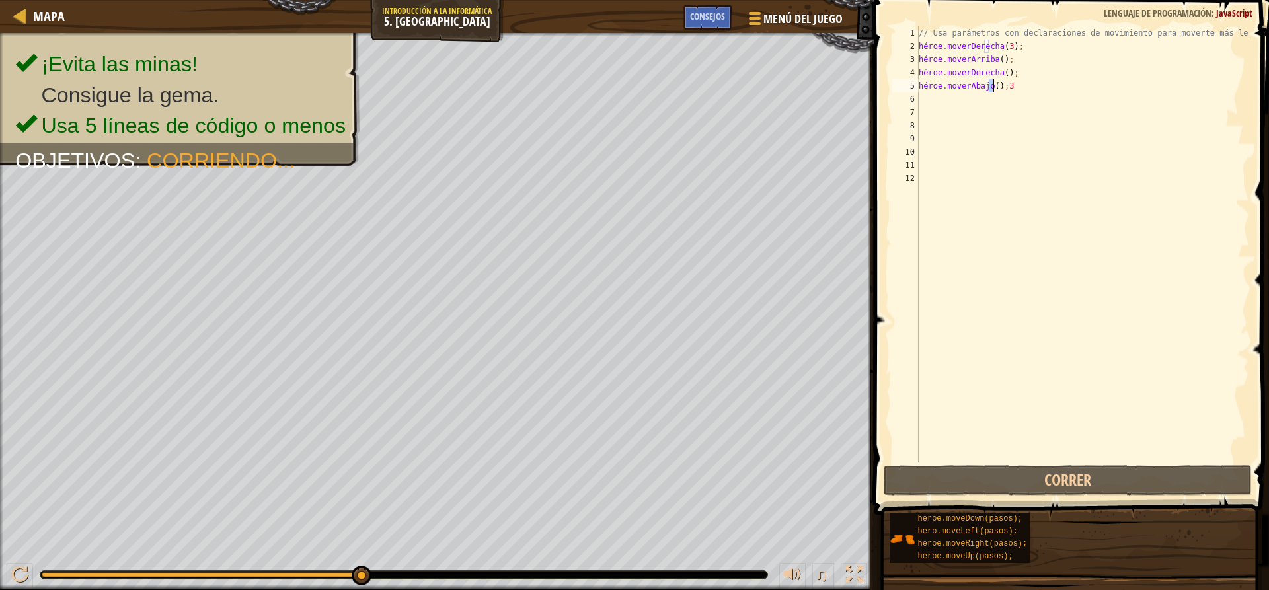
click at [1010, 83] on div "// Usa parámetros con declaraciones de movimiento para moverte más lejos. héroe…" at bounding box center [1082, 244] width 333 height 436
click at [1010, 83] on div "// Usa parámetros con declaraciones de movimiento para moverte más lejos. héroe…" at bounding box center [1083, 257] width 334 height 463
type textarea "hero.moveDown();3"
click at [1009, 84] on div "// Usa parámetros con declaraciones de movimiento para moverte más lejos. héroe…" at bounding box center [1083, 257] width 334 height 463
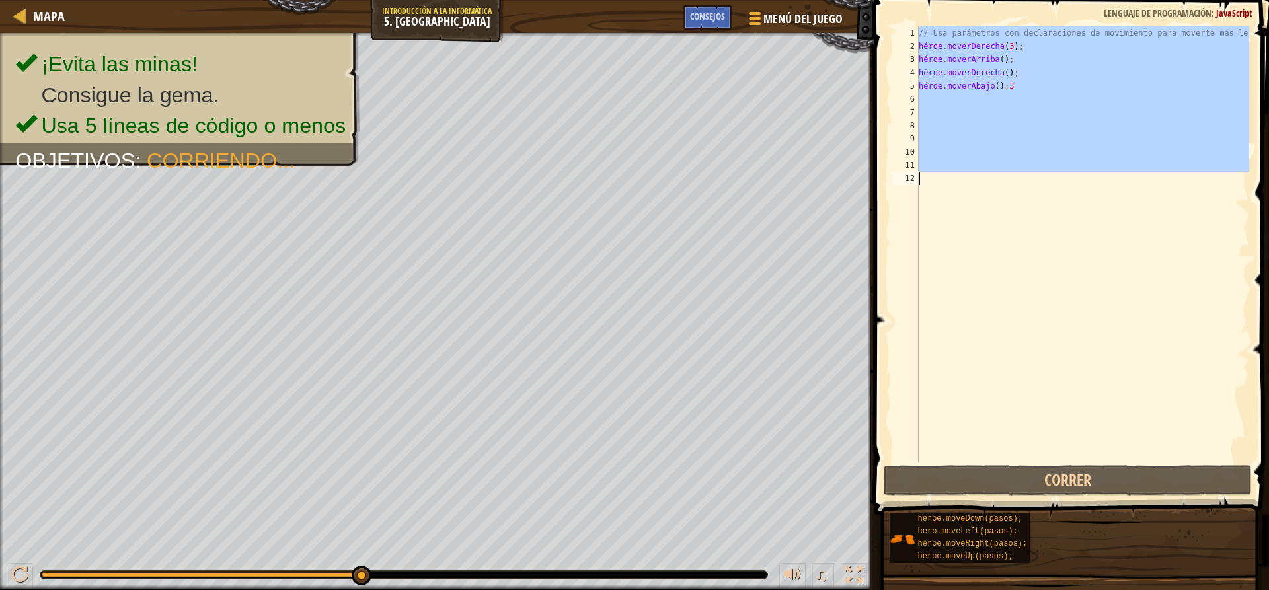
scroll to position [6, 0]
click at [1008, 85] on div "// Usa parámetros con declaraciones de movimiento para moverte más lejos. héroe…" at bounding box center [1082, 244] width 333 height 436
type textarea "hero.moveDown();3"
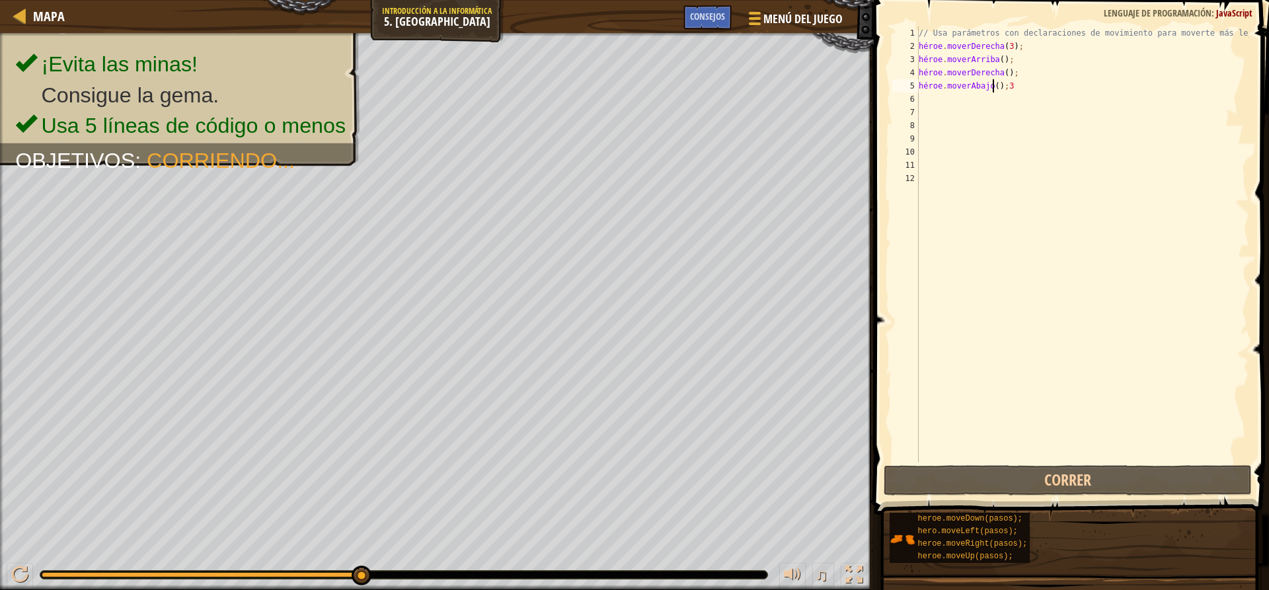
click at [1008, 85] on div "// Usa parámetros con declaraciones de movimiento para moverte más lejos. héroe…" at bounding box center [1083, 257] width 334 height 463
click at [1047, 102] on div "// Usa parámetros con declaraciones de movimiento para moverte más lejos. héroe…" at bounding box center [1083, 257] width 334 height 463
click at [764, 22] on font "Menú del Juego" at bounding box center [803, 18] width 83 height 17
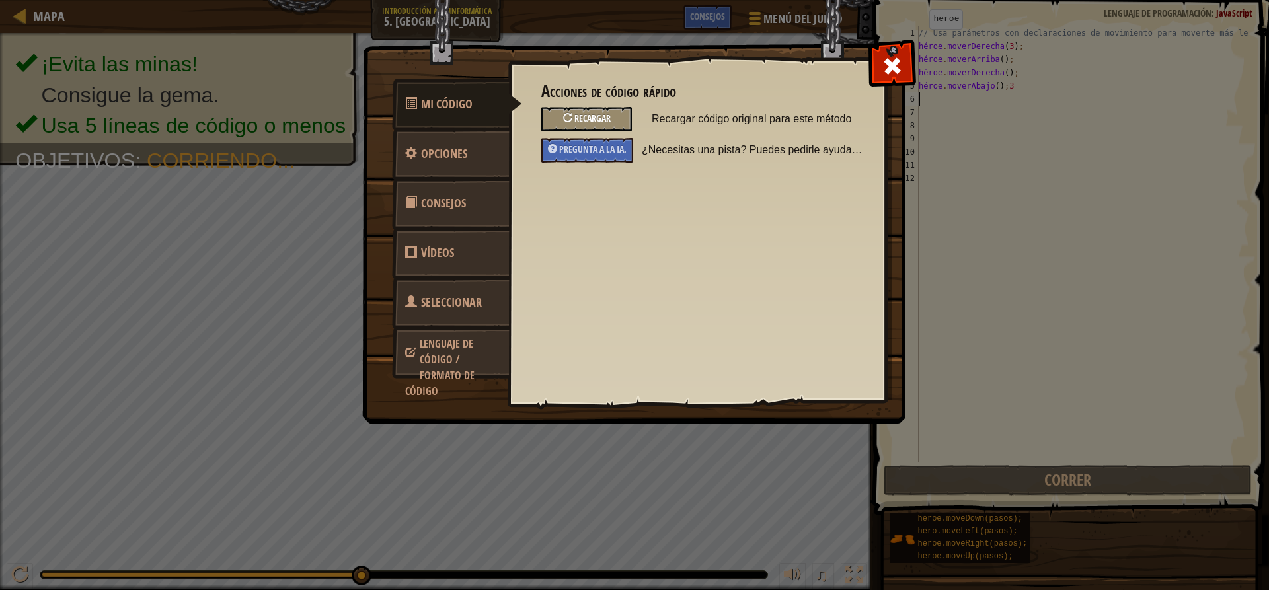
click at [592, 115] on font "Recargar" at bounding box center [592, 118] width 36 height 13
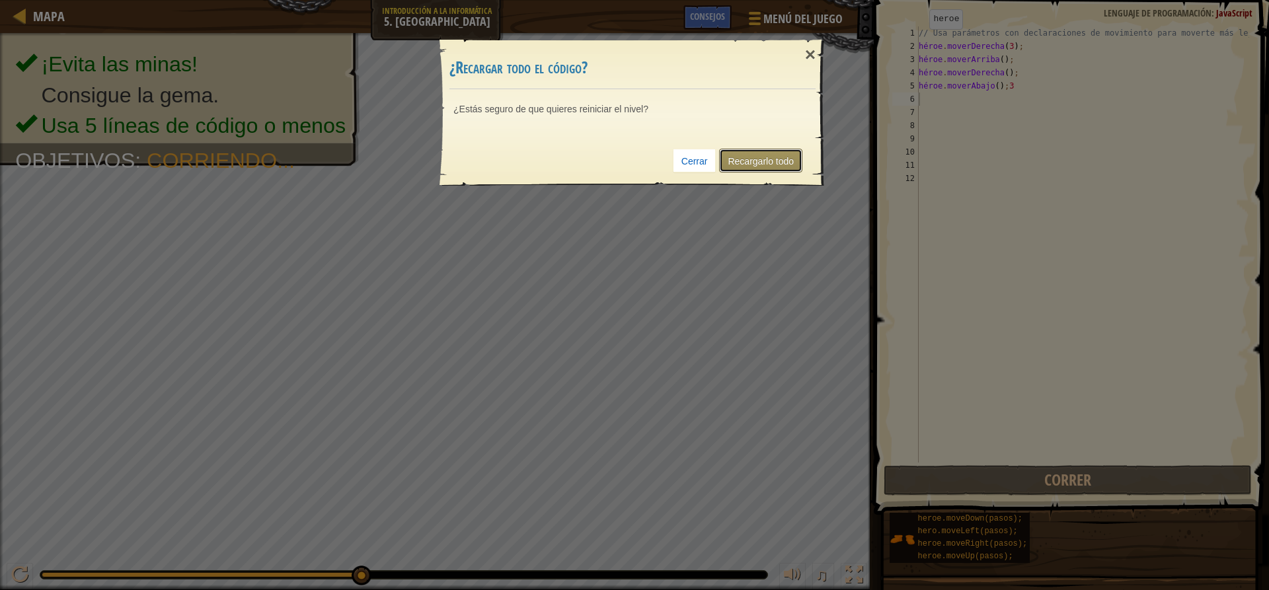
click at [750, 166] on link "Recargarlo todo" at bounding box center [760, 161] width 83 height 24
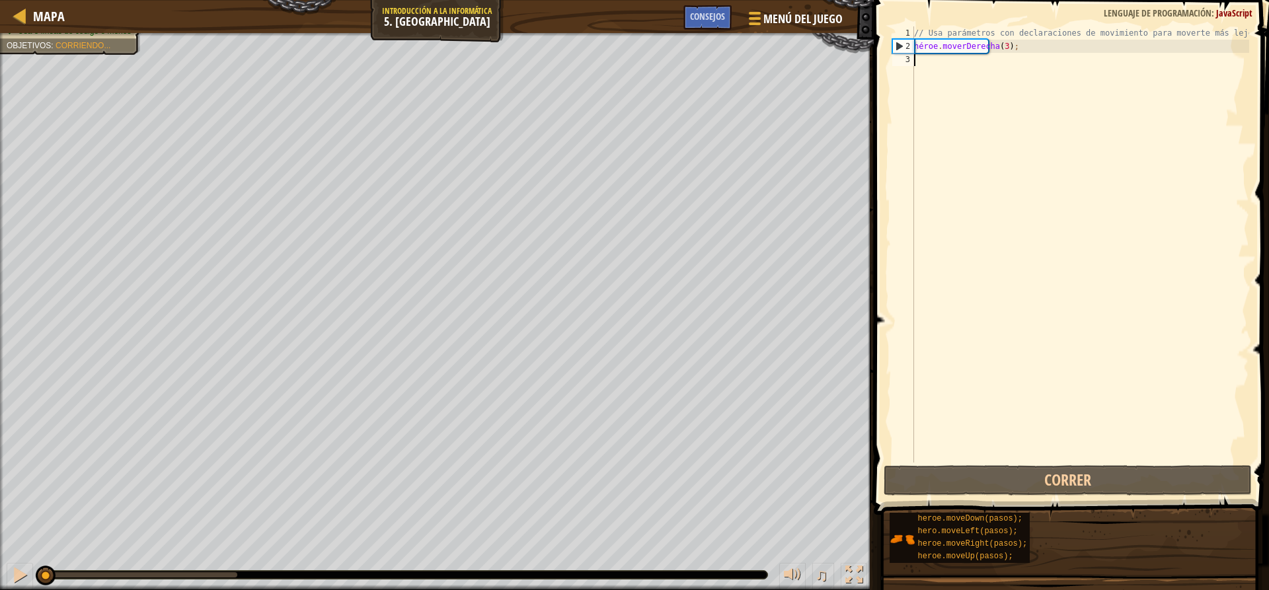
click at [930, 68] on div "// Usa parámetros con declaraciones de movimiento para moverte más lejos. héroe…" at bounding box center [1080, 257] width 338 height 463
type textarea "m"
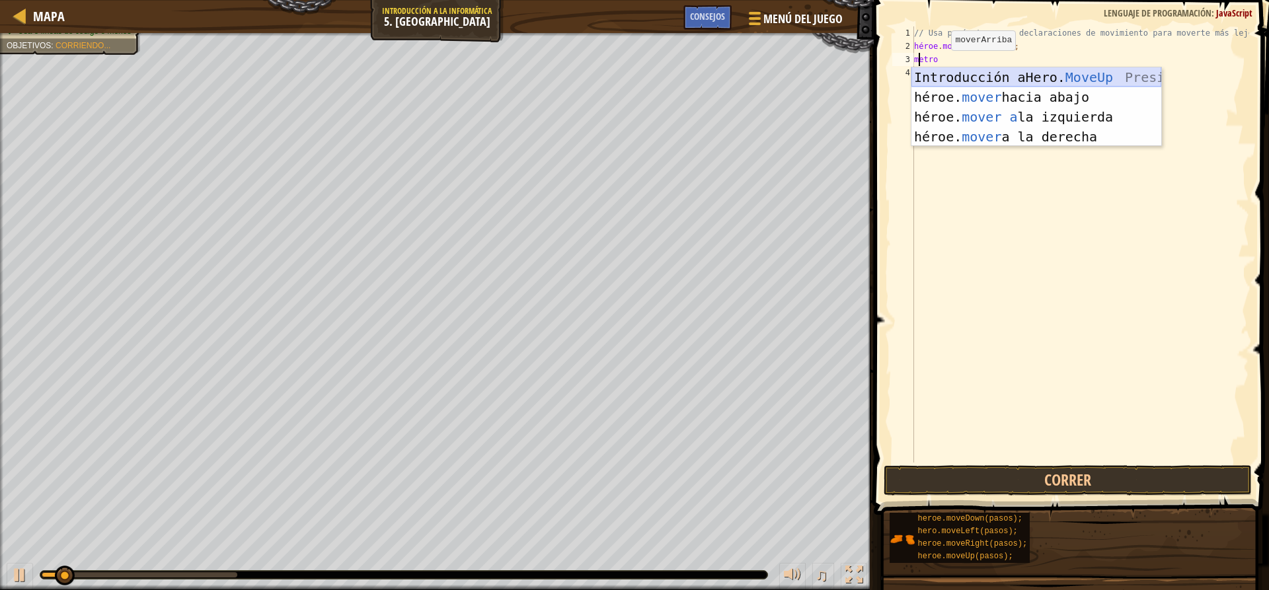
click at [1041, 75] on div "Introducción a Hero. MoveUp Presiona héroe. mover hacia abajo Introducción a la…" at bounding box center [1036, 126] width 250 height 119
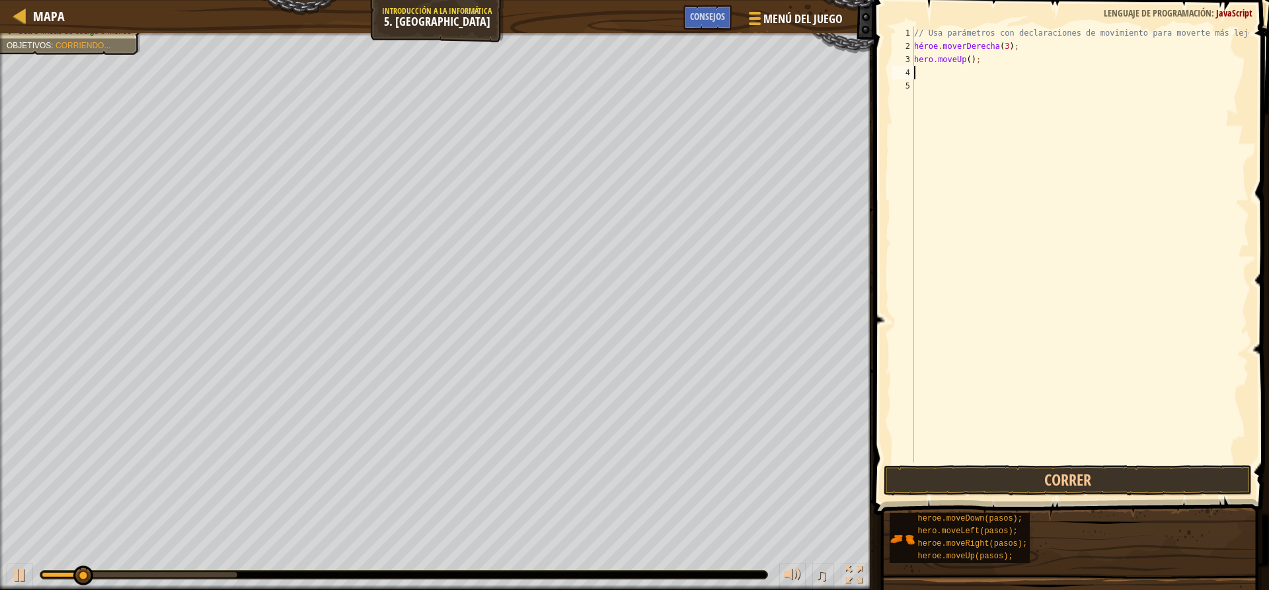
type textarea "m"
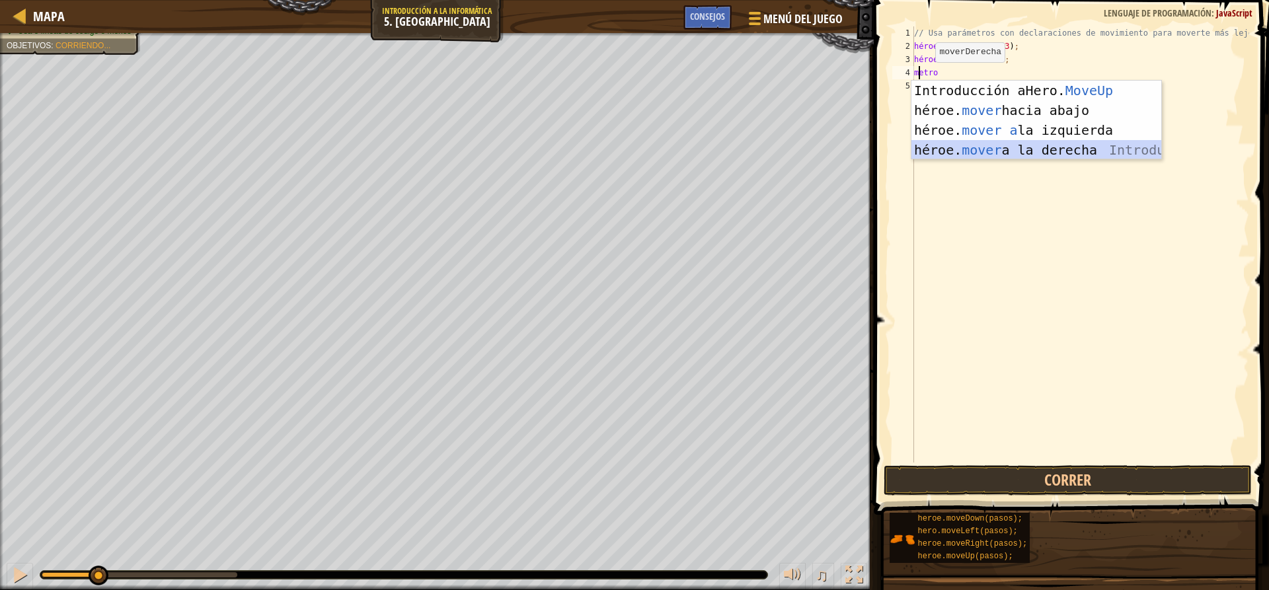
click at [1066, 147] on div "Introducción a Hero. MoveUp Presiona héroe. mover hacia abajo Introducción a la…" at bounding box center [1036, 140] width 250 height 119
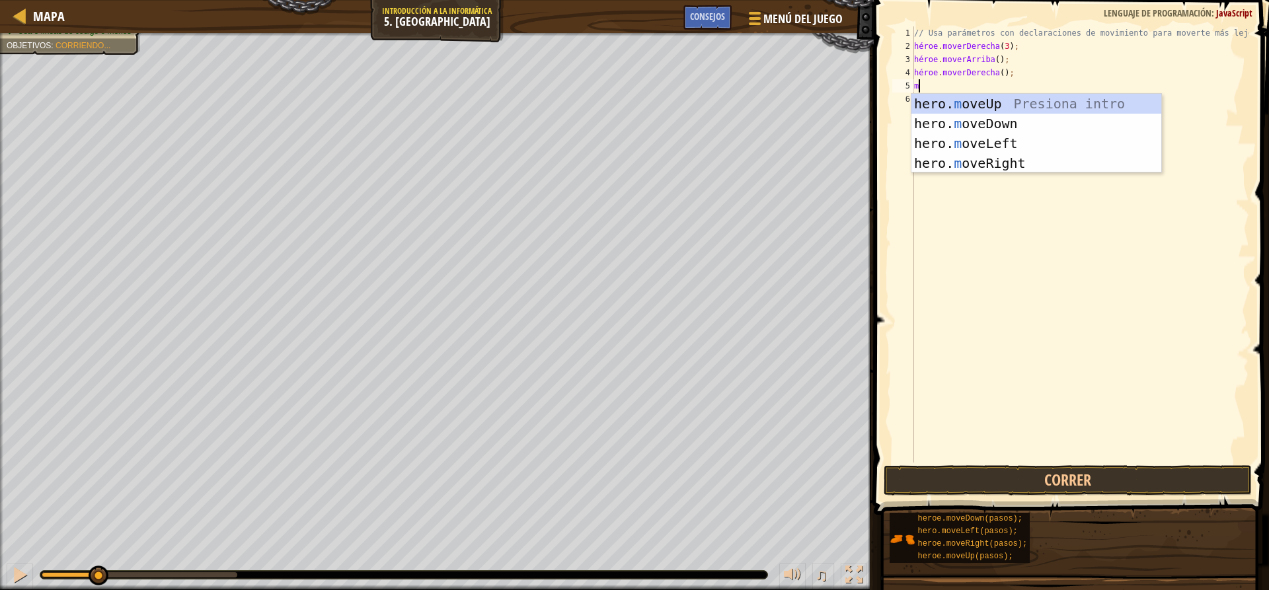
type textarea "m"
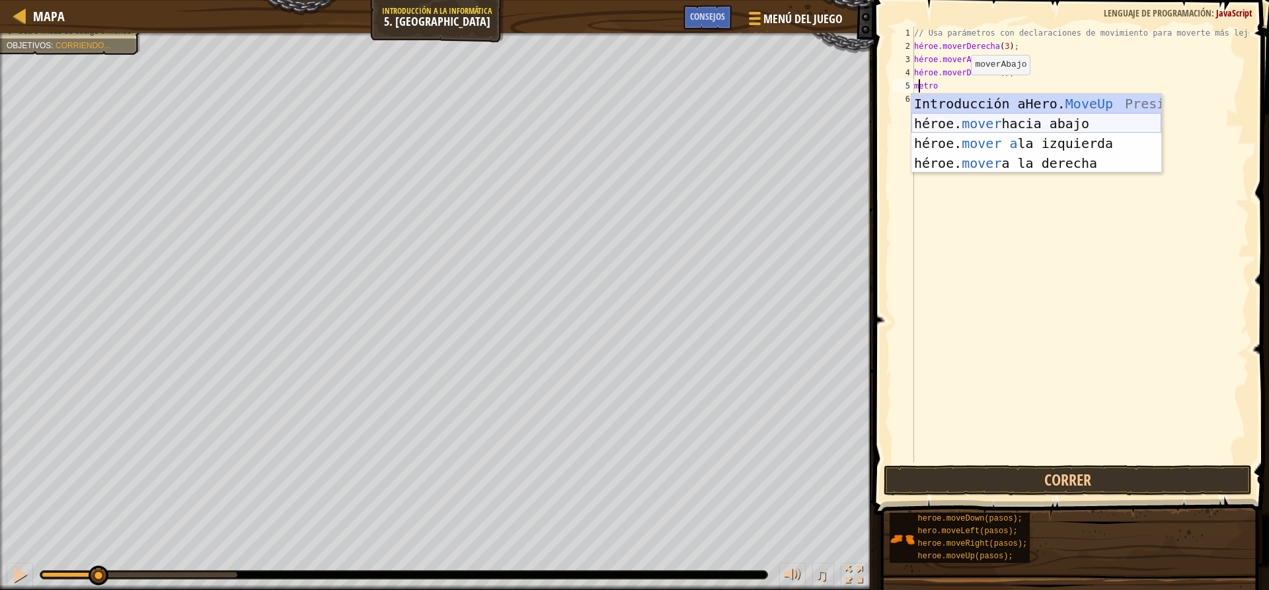
click at [1027, 125] on div "Introducción a Hero. MoveUp Presiona héroe. mover hacia abajo Introducción a la…" at bounding box center [1036, 153] width 250 height 119
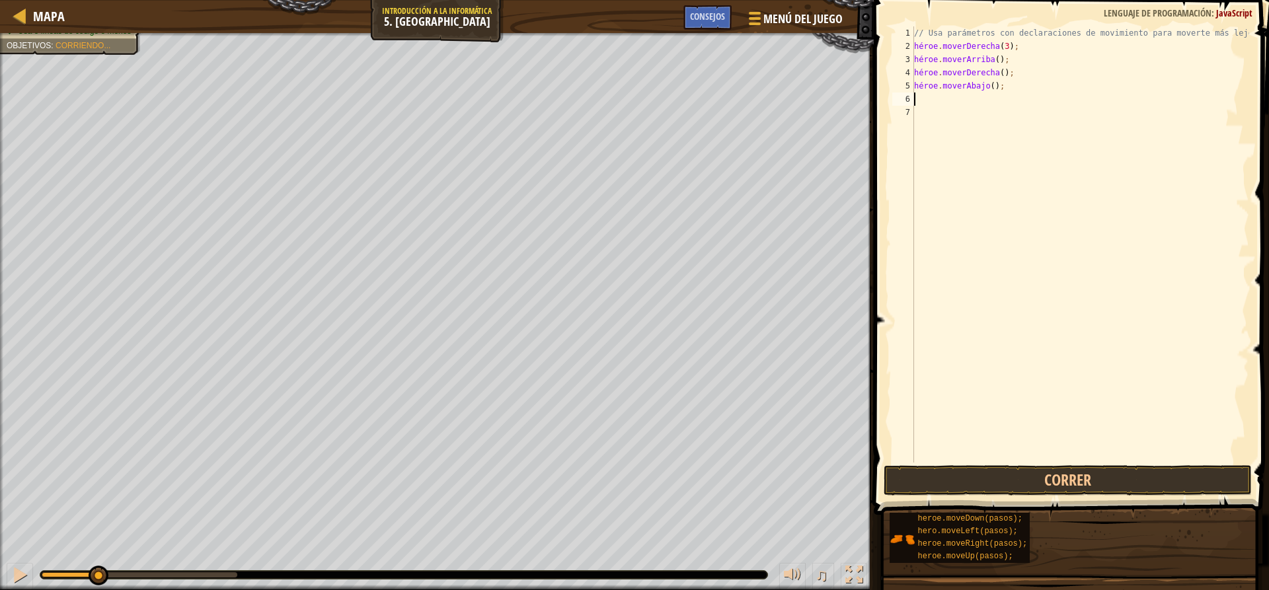
click at [1004, 88] on div "// Usa parámetros con declaraciones de movimiento para moverte más lejos. héroe…" at bounding box center [1080, 257] width 338 height 463
type textarea "hero.moveDown();"
click at [1005, 87] on div "// Usa parámetros con declaraciones de movimiento para moverte más lejos. héroe…" at bounding box center [1080, 257] width 338 height 463
click at [1006, 87] on div "// Usa parámetros con declaraciones de movimiento para moverte más lejos. héroe…" at bounding box center [1080, 257] width 338 height 463
click at [1032, 146] on div "// Usa parámetros con declaraciones de movimiento para moverte más lejos. héroe…" at bounding box center [1080, 257] width 338 height 463
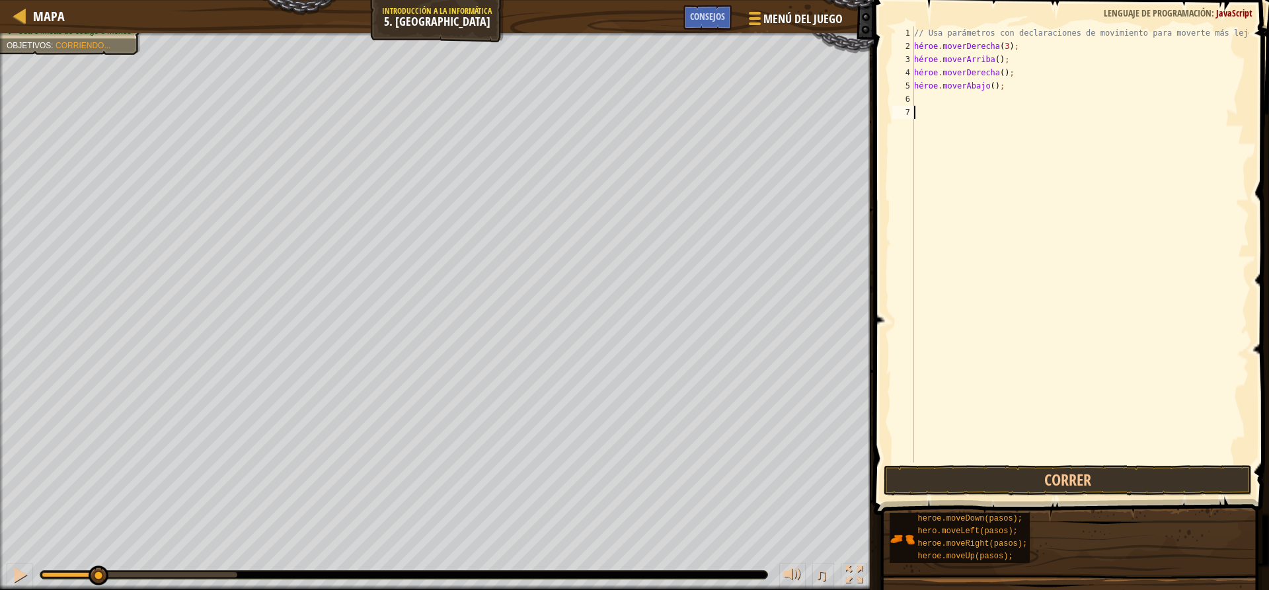
click at [1006, 87] on div "// Usa parámetros con declaraciones de movimiento para moverte más lejos. héroe…" at bounding box center [1080, 257] width 338 height 463
type textarea "hero.moveDown();"
click at [1035, 89] on div "// Usa parámetros con declaraciones de movimiento para moverte más lejos. héroe…" at bounding box center [1080, 257] width 338 height 463
click at [1004, 87] on div "// Usa parámetros con declaraciones de movimiento para moverte más lejos. héroe…" at bounding box center [1080, 257] width 338 height 463
click at [1004, 108] on div "// Usa parámetros con declaraciones de movimiento para moverte más lejos. héroe…" at bounding box center [1080, 257] width 338 height 463
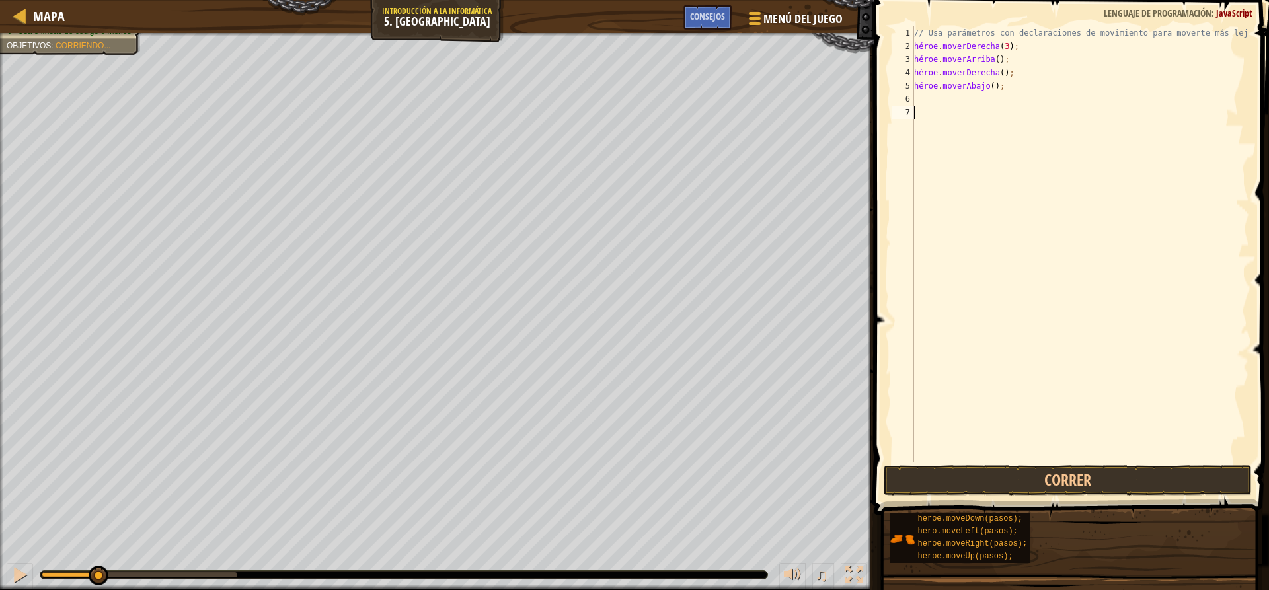
click at [1002, 84] on div "// Usa parámetros con declaraciones de movimiento para moverte más lejos. héroe…" at bounding box center [1080, 257] width 338 height 463
type textarea "hero.moveDown();"
click at [1005, 86] on div "// Usa parámetros con declaraciones de movimiento para moverte más lejos. héroe…" at bounding box center [1080, 257] width 338 height 463
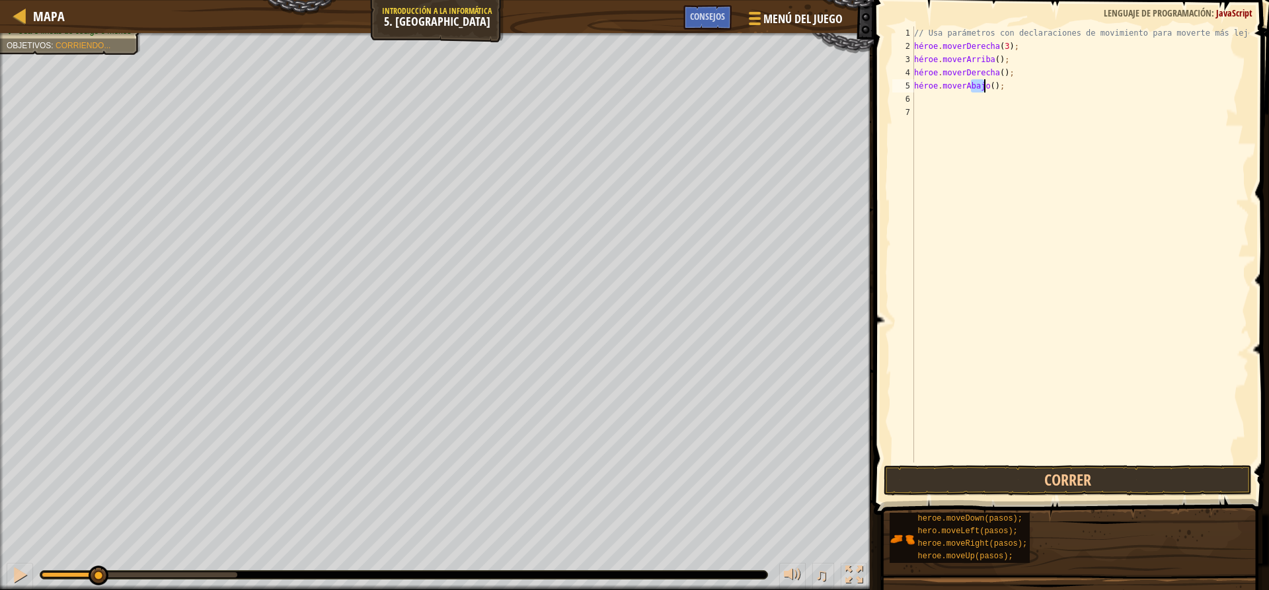
type textarea "hero.moveDown();"
click at [1005, 86] on div "// Usa parámetros con declaraciones de movimiento para moverte más lejos. héroe…" at bounding box center [1080, 257] width 338 height 463
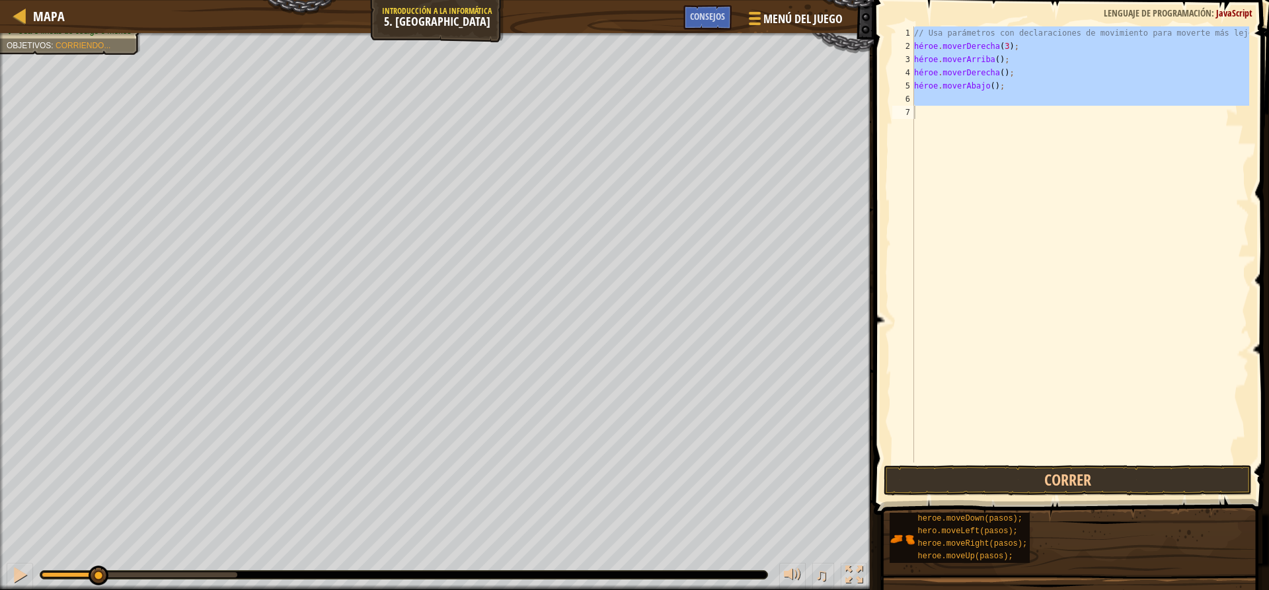
click at [1008, 137] on div "// Usa parámetros con declaraciones de movimiento para moverte más lejos. héroe…" at bounding box center [1080, 244] width 338 height 436
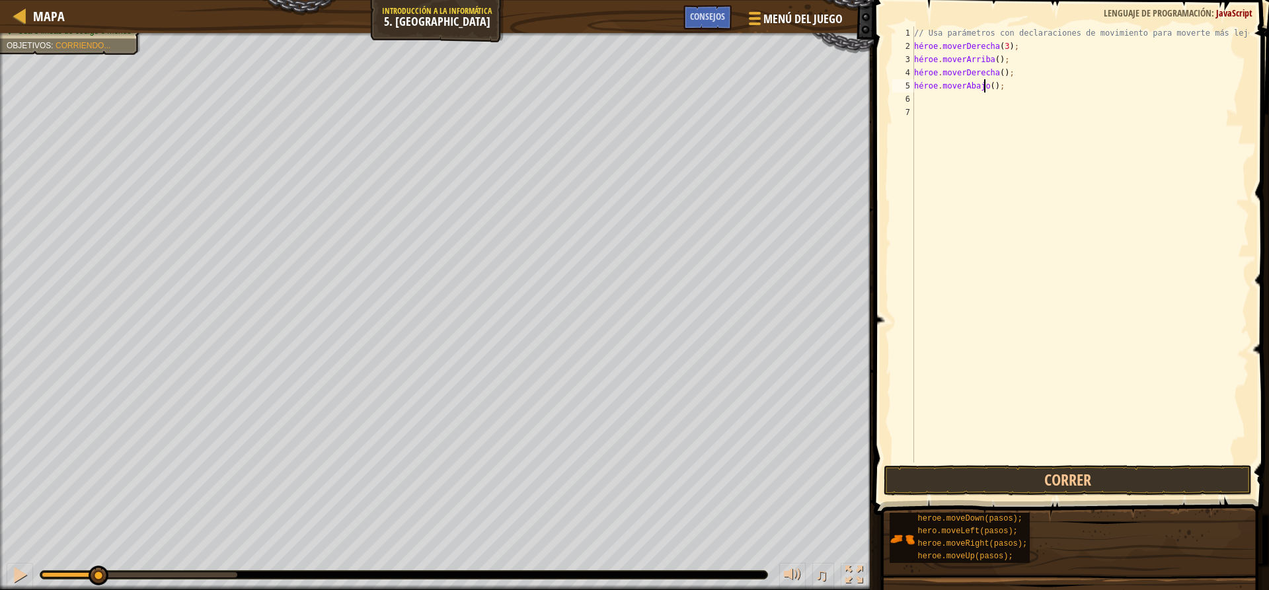
click at [1027, 86] on div "// Usa parámetros con declaraciones de movimiento para moverte más lejos. héroe…" at bounding box center [1080, 257] width 338 height 463
type textarea "hero.moveDown();"
click at [1006, 90] on div "// Usa parámetros con declaraciones de movimiento para moverte más lejos. héroe…" at bounding box center [1080, 257] width 338 height 463
click at [1037, 98] on div "// Usa parámetros con declaraciones de movimiento para moverte más lejos. héroe…" at bounding box center [1080, 257] width 338 height 463
click at [1066, 176] on div "// Usa parámetros con declaraciones de movimiento para moverte más lejos. héroe…" at bounding box center [1080, 257] width 338 height 463
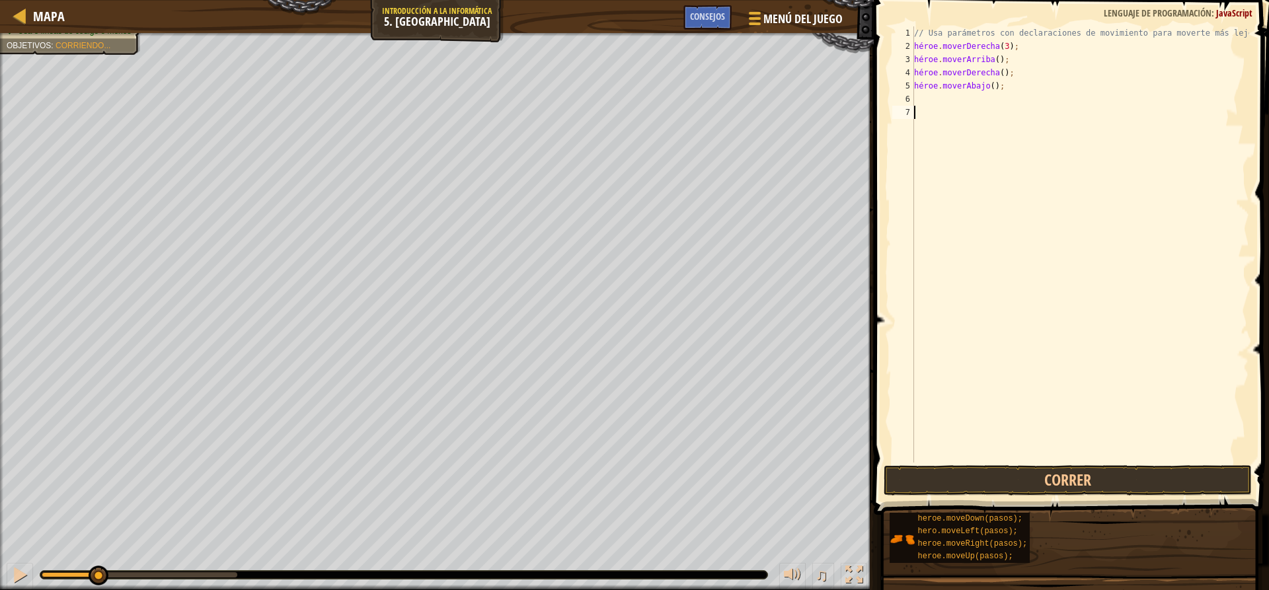
click at [1008, 87] on div "// Usa parámetros con declaraciones de movimiento para moverte más lejos. héroe…" at bounding box center [1080, 257] width 338 height 463
click at [1005, 90] on div "// Usa parámetros con declaraciones de movimiento para moverte más lejos. héroe…" at bounding box center [1080, 257] width 338 height 463
click at [1008, 79] on div "// Usa parámetros con declaraciones de movimiento para moverte más lejos. héroe…" at bounding box center [1080, 257] width 338 height 463
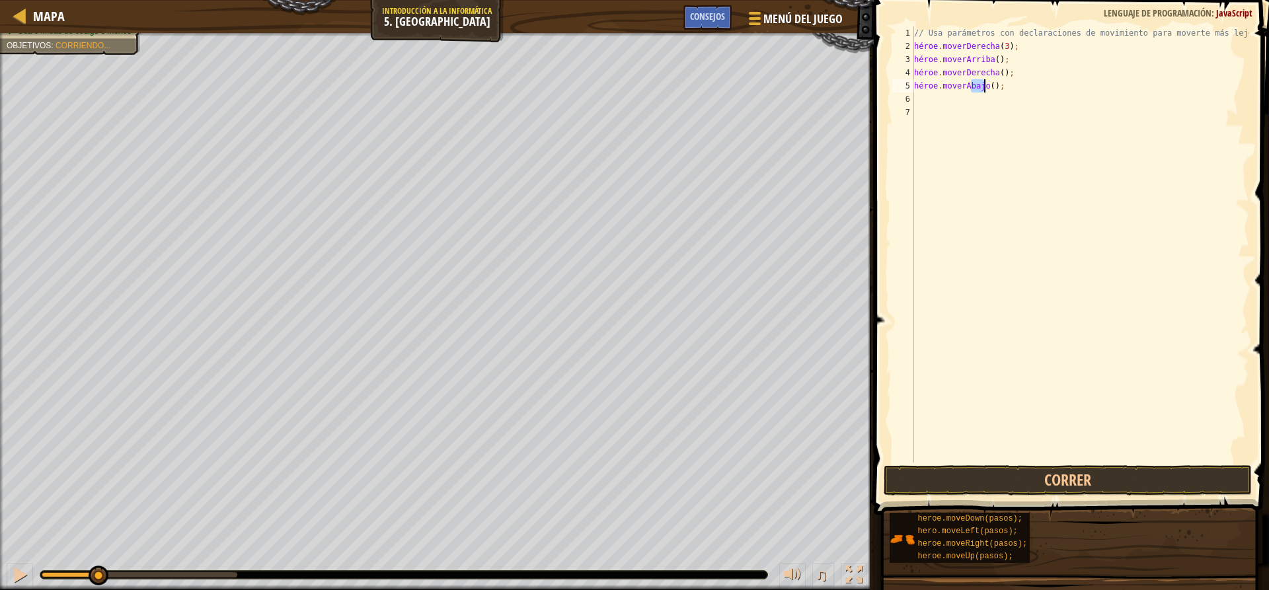
type textarea "hero.moveDown();"
click at [1008, 79] on div "// Usa parámetros con declaraciones de movimiento para moverte más lejos. héroe…" at bounding box center [1080, 257] width 338 height 463
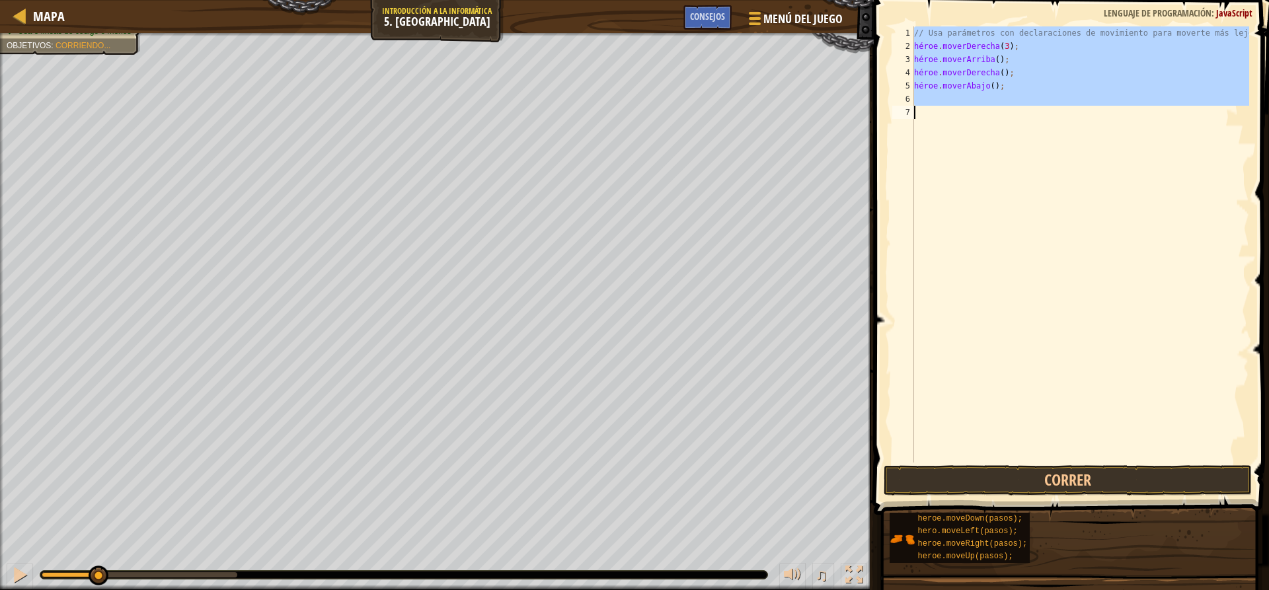
click at [1008, 79] on div "// Usa parámetros con declaraciones de movimiento para moverte más lejos. héroe…" at bounding box center [1080, 257] width 338 height 463
type textarea "hero.moveDown();"
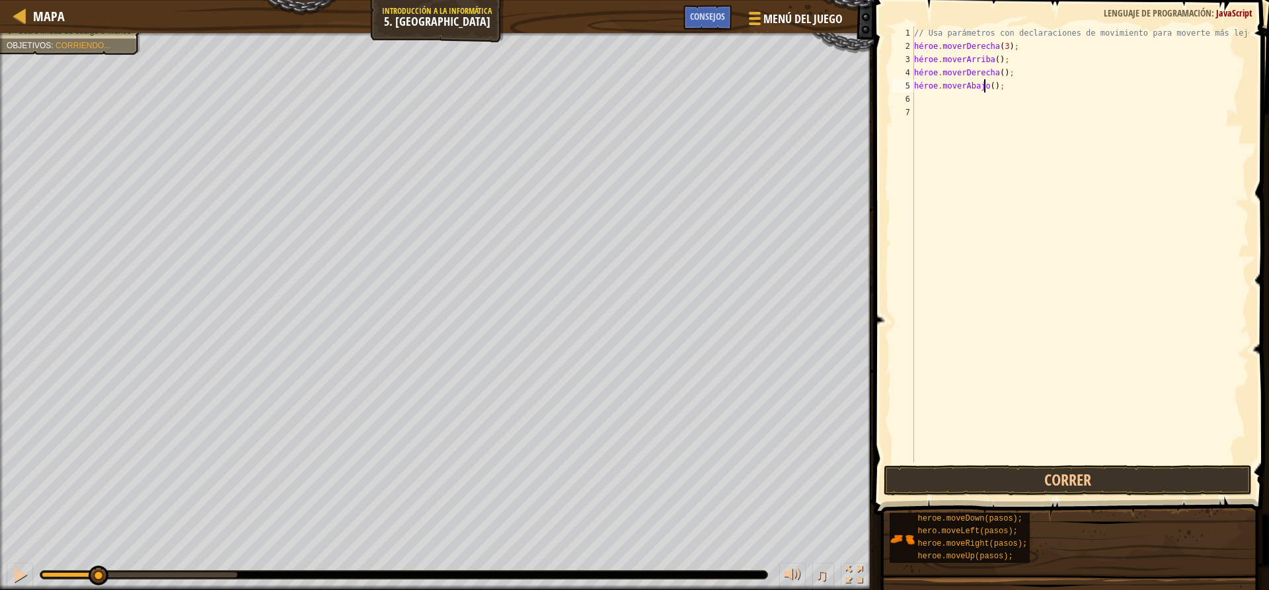
click at [998, 135] on div "// Usa parámetros con declaraciones de movimiento para moverte más lejos. héroe…" at bounding box center [1080, 257] width 338 height 463
click at [1009, 89] on div "// Usa parámetros con declaraciones de movimiento para moverte más lejos. héroe…" at bounding box center [1080, 257] width 338 height 463
type textarea "hero.moveDown();"
drag, startPoint x: 1033, startPoint y: 81, endPoint x: 1027, endPoint y: 94, distance: 14.5
click at [1033, 81] on div "// Usa parámetros con declaraciones de movimiento para moverte más lejos. héroe…" at bounding box center [1080, 257] width 338 height 463
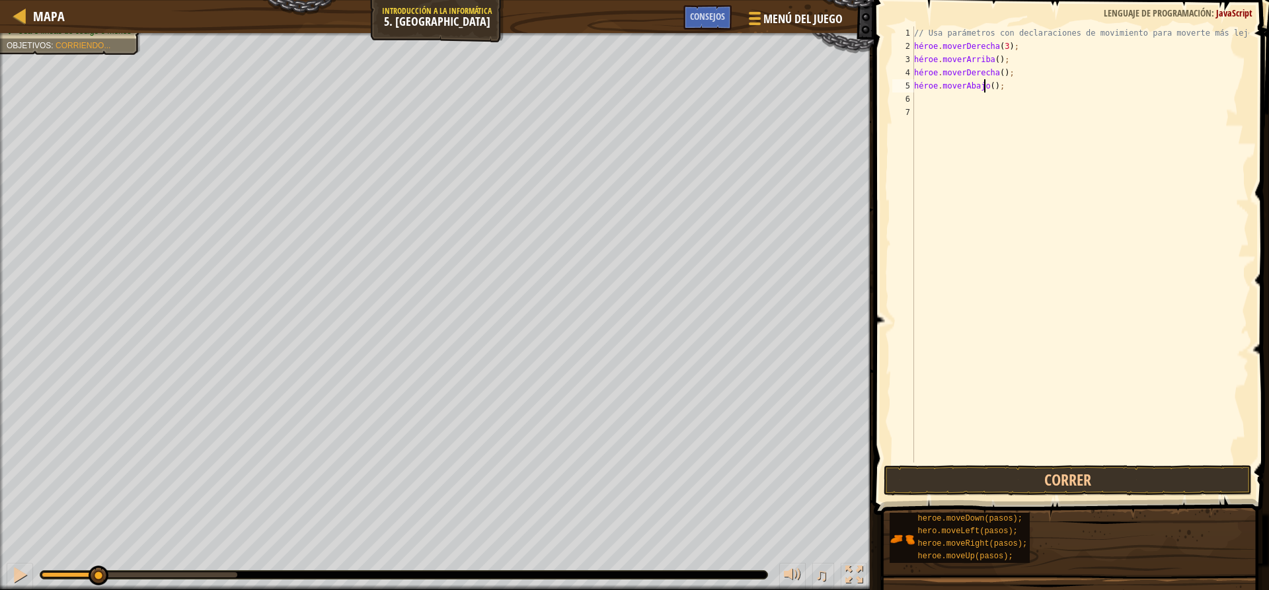
click at [1026, 98] on div "// Usa parámetros con declaraciones de movimiento para moverte más lejos. héroe…" at bounding box center [1080, 257] width 338 height 463
click at [1005, 88] on div "// Usa parámetros con declaraciones de movimiento para moverte más lejos. héroe…" at bounding box center [1080, 257] width 338 height 463
type textarea "hero.moveDown();"
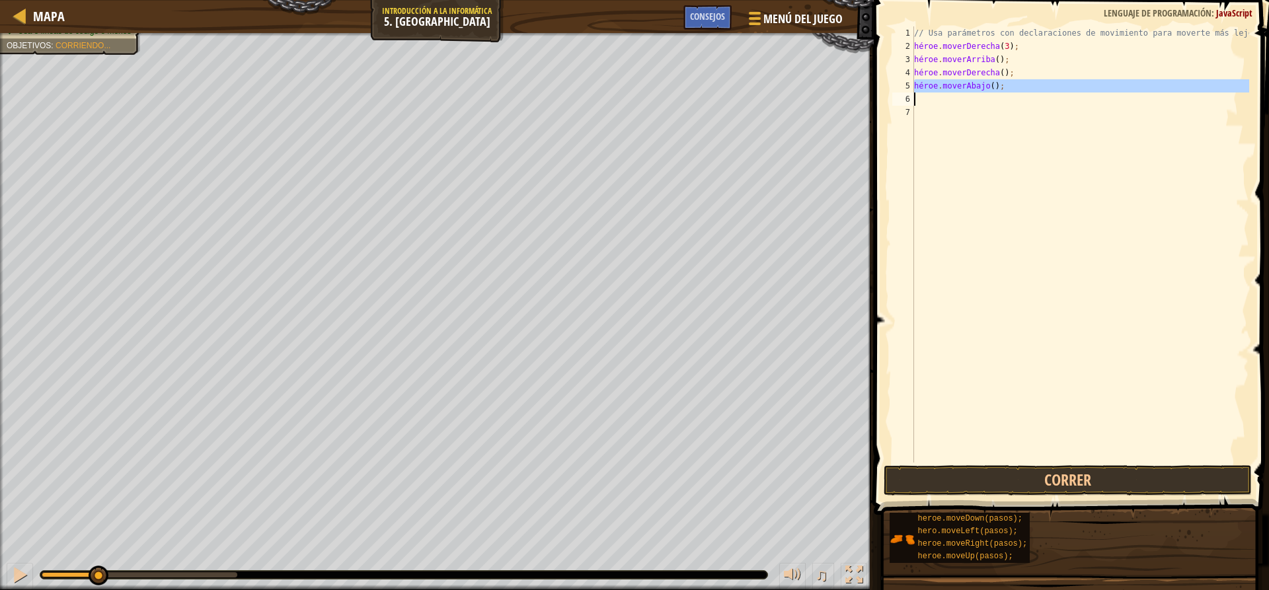
click at [1016, 145] on div "// Usa parámetros con declaraciones de movimiento para moverte más lejos. héroe…" at bounding box center [1080, 257] width 338 height 463
click at [998, 85] on div "// Usa parámetros con declaraciones de movimiento para moverte más lejos. héroe…" at bounding box center [1080, 257] width 338 height 463
type textarea "h"
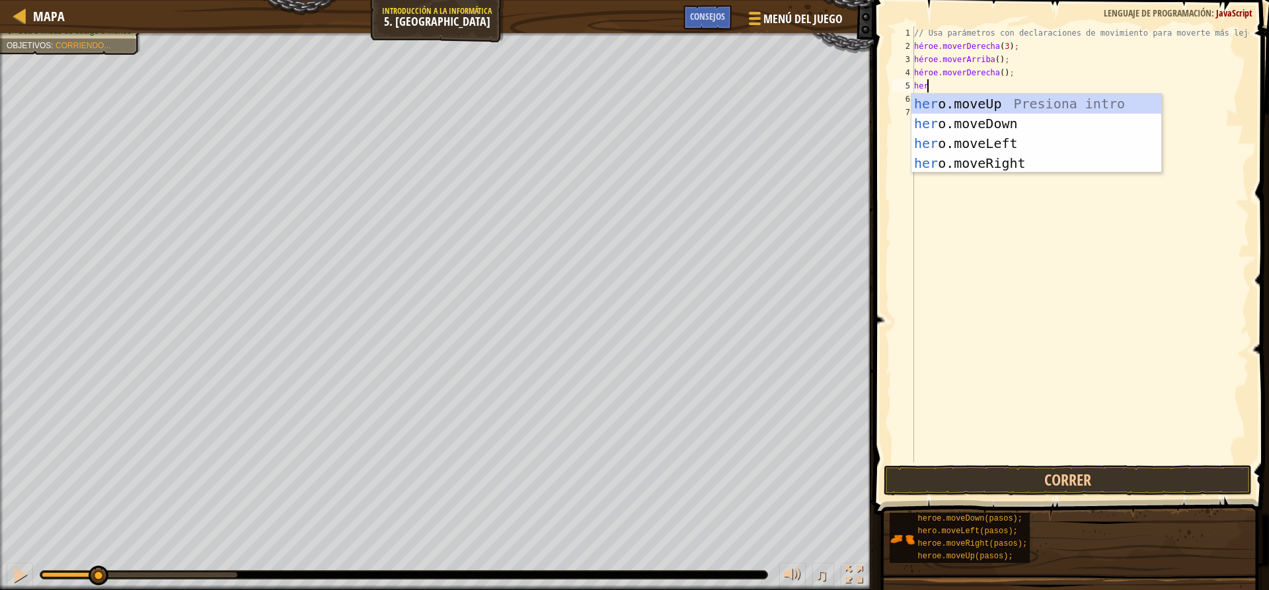
scroll to position [6, 1]
type textarea "hero"
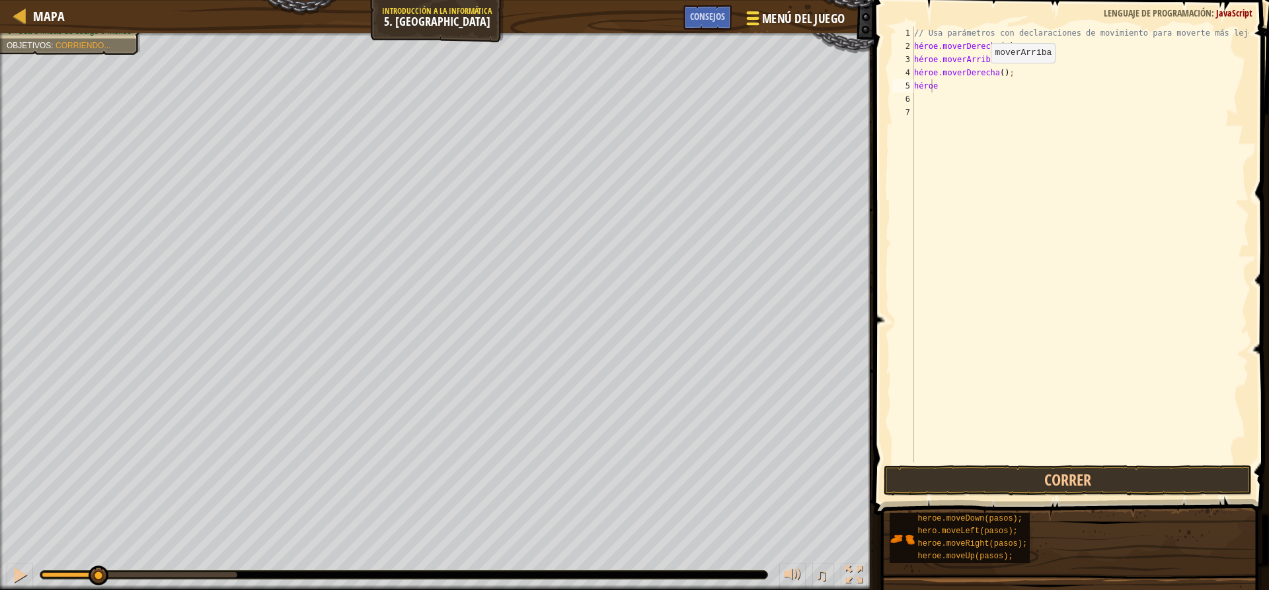
click at [829, 15] on font "Menú del Juego" at bounding box center [803, 18] width 83 height 17
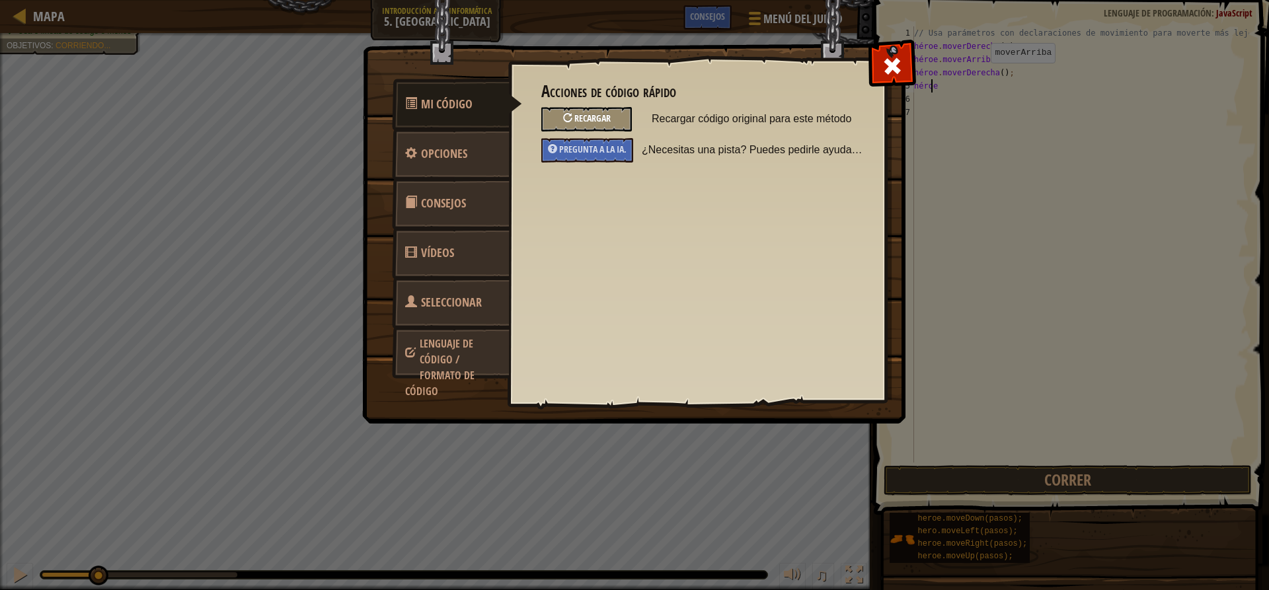
click at [575, 114] on font "Recargar" at bounding box center [592, 118] width 36 height 13
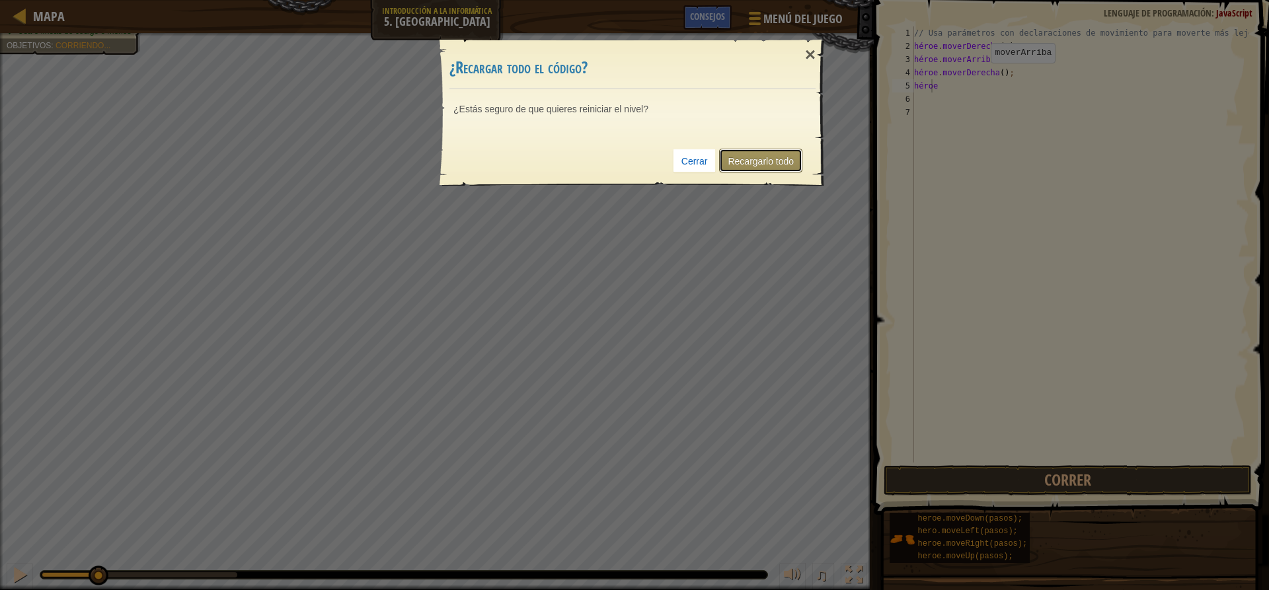
click at [762, 157] on font "Recargarlo todo" at bounding box center [760, 161] width 66 height 11
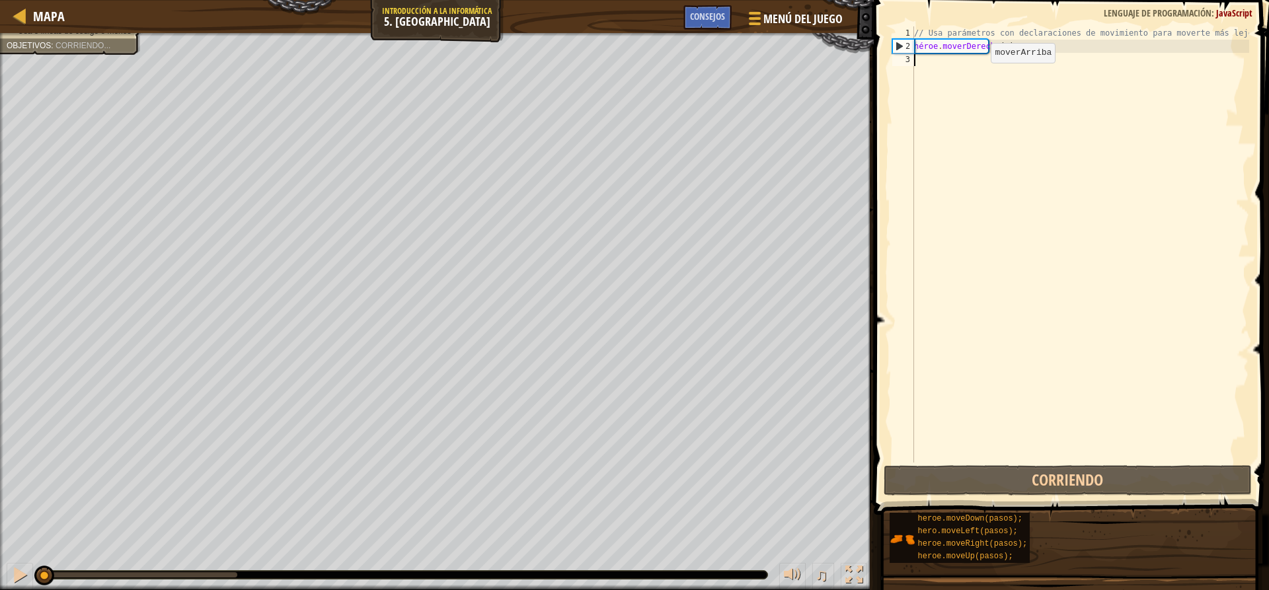
scroll to position [6, 0]
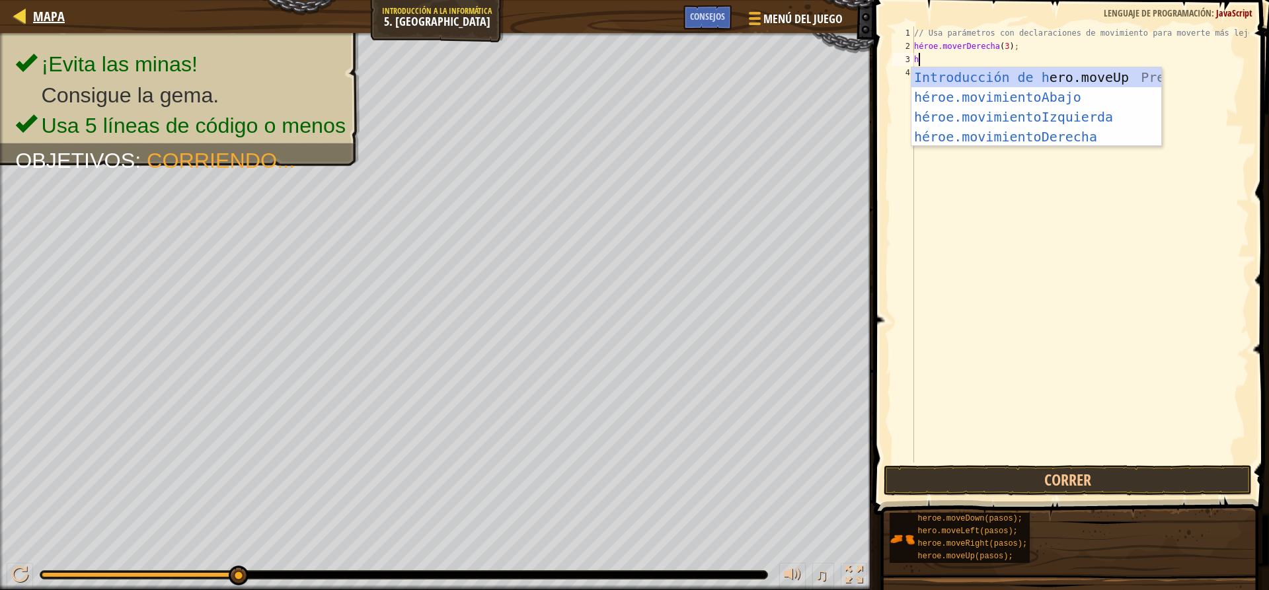
type textarea "h"
click at [26, 13] on div at bounding box center [20, 15] width 17 height 17
select select "es-ES"
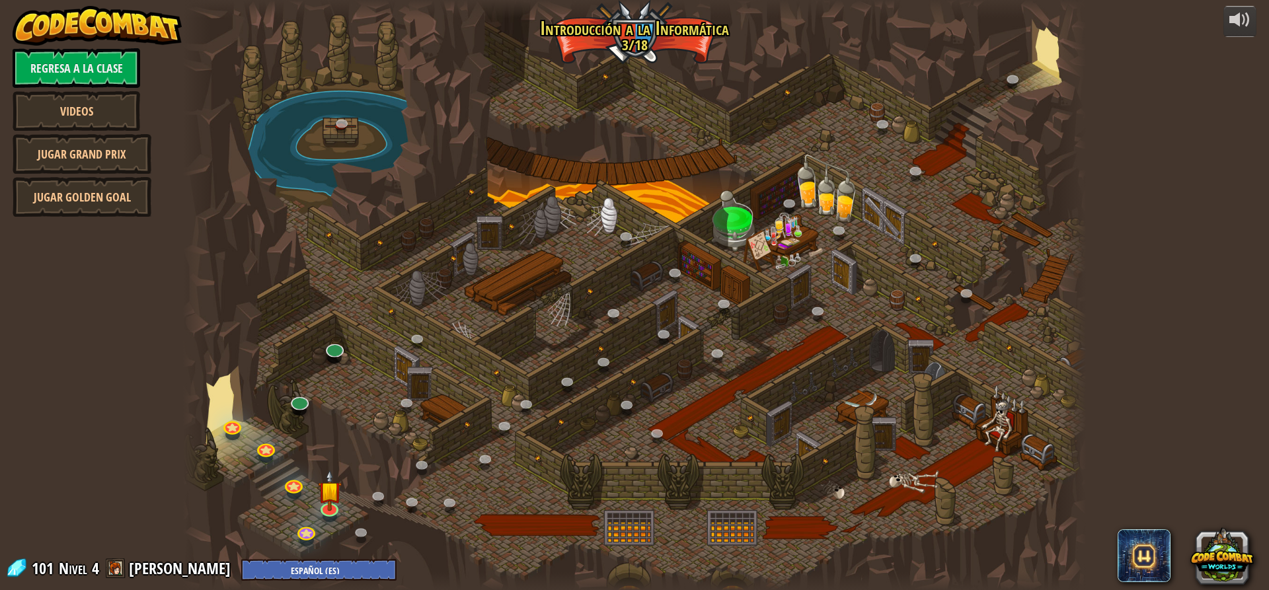
select select "es-ES"
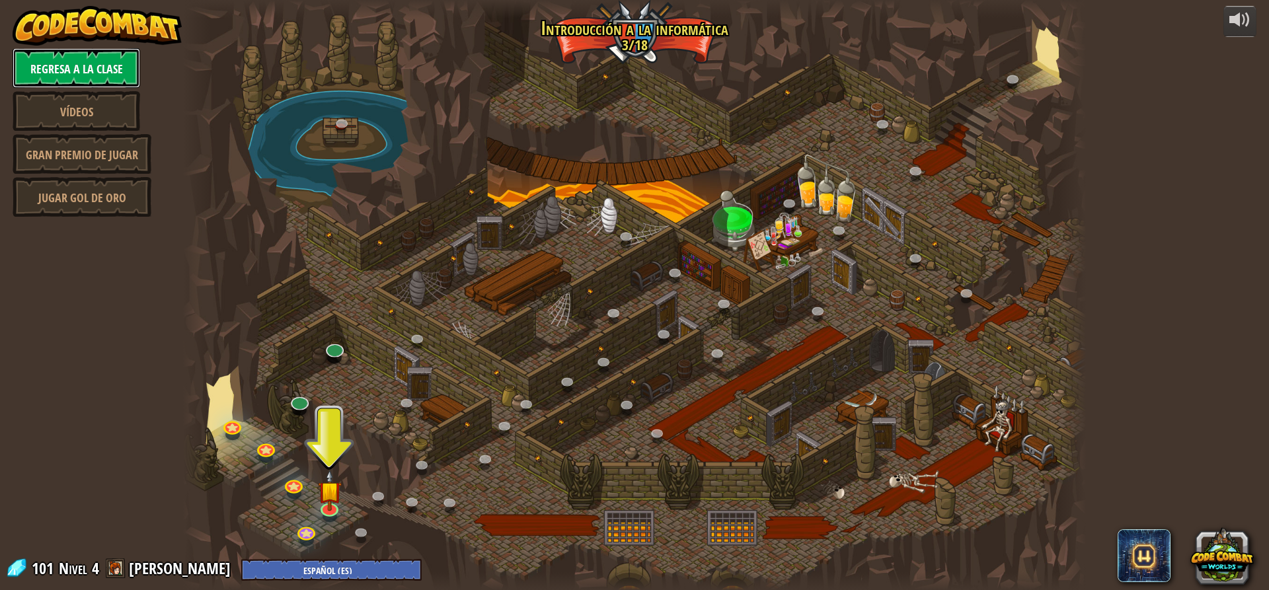
click at [103, 77] on font "Regresa a la clase" at bounding box center [76, 69] width 93 height 17
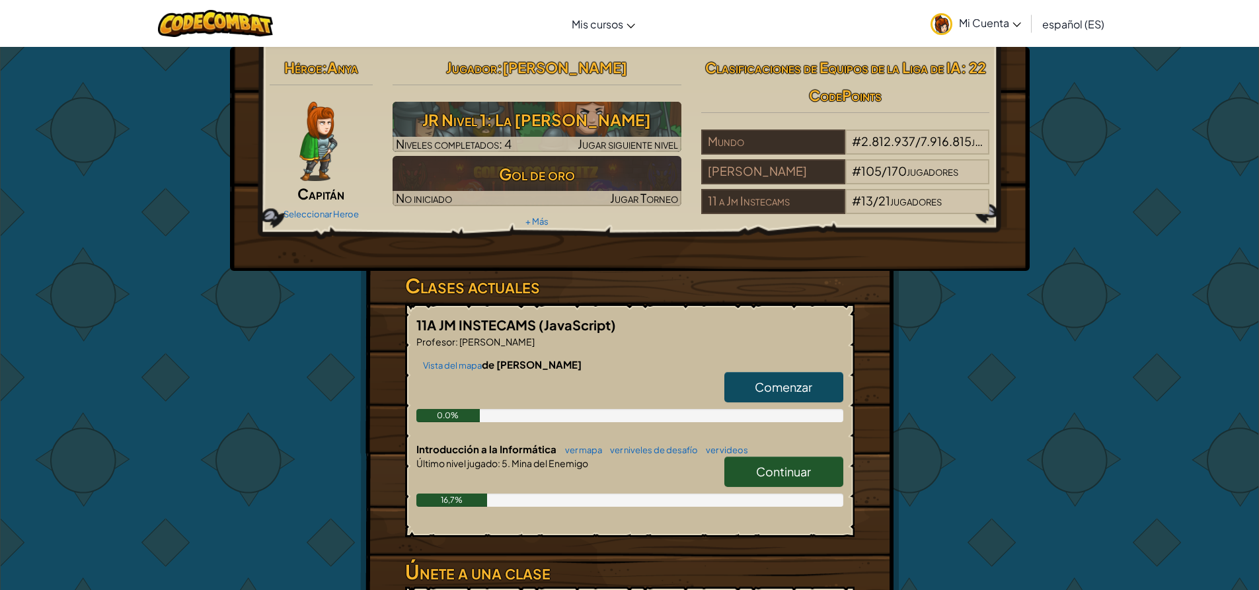
click at [784, 380] on font "Comenzar" at bounding box center [783, 386] width 57 height 15
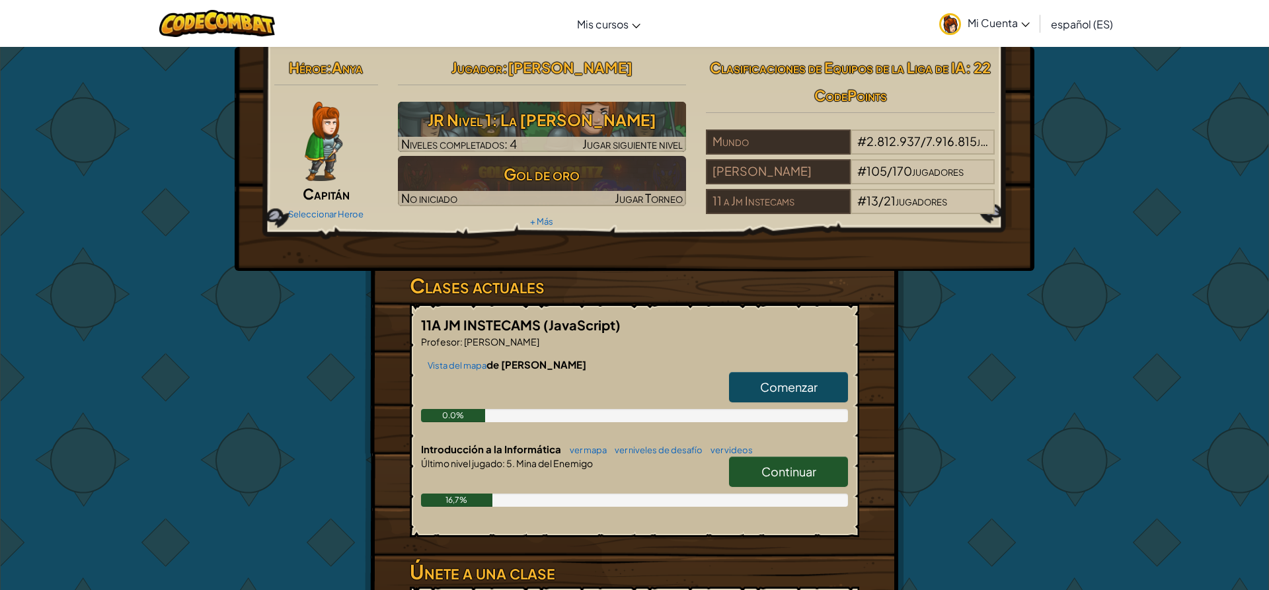
select select "es-ES"
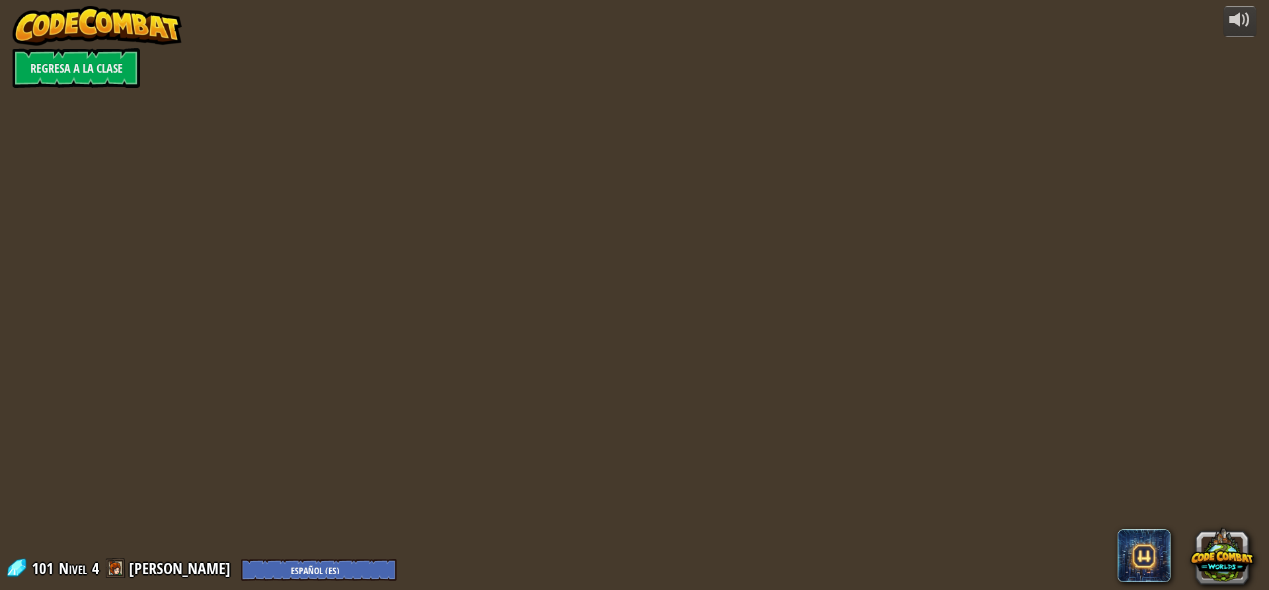
select select "es-ES"
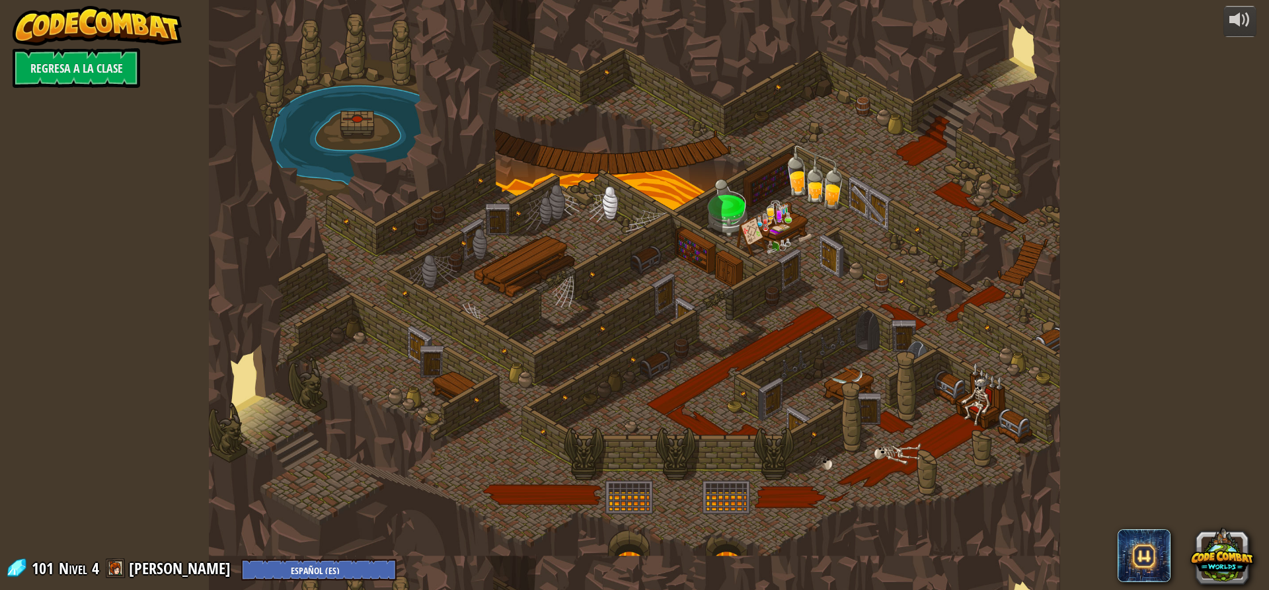
select select "es-ES"
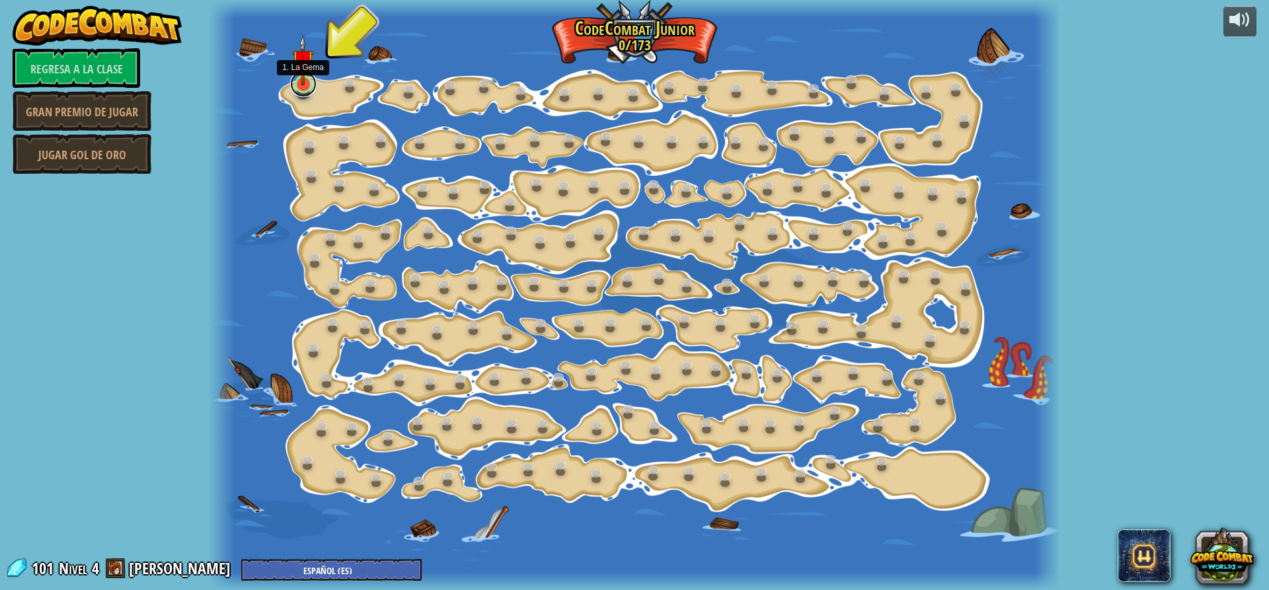
click at [299, 89] on link at bounding box center [303, 84] width 26 height 26
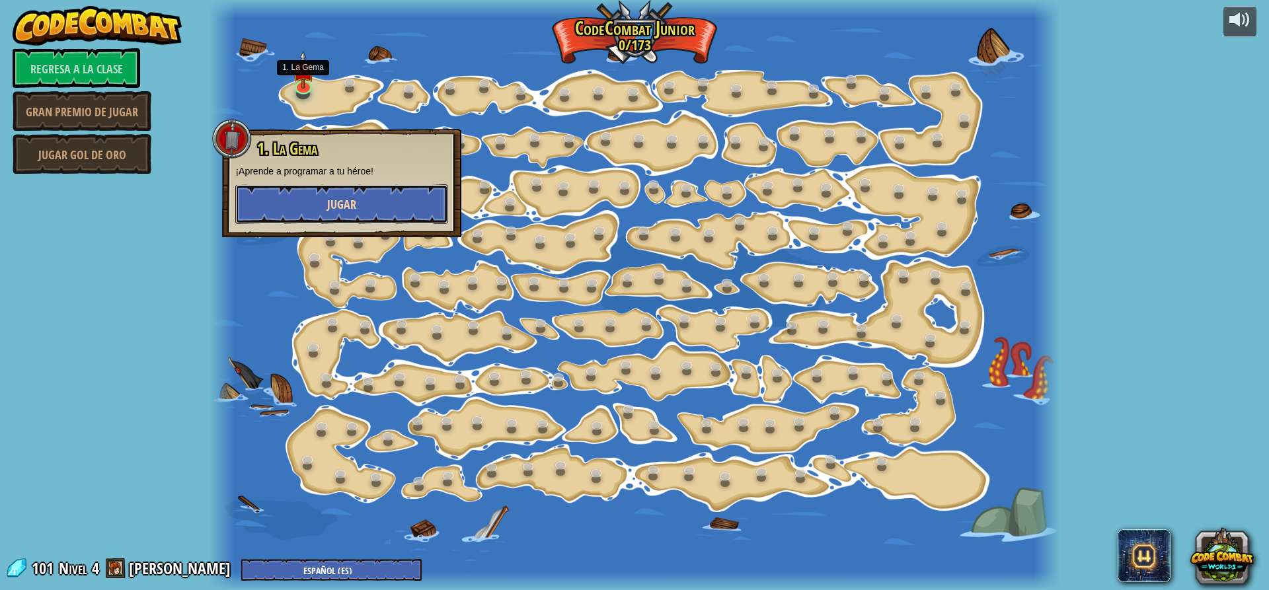
click at [327, 198] on font "Jugar" at bounding box center [341, 204] width 29 height 17
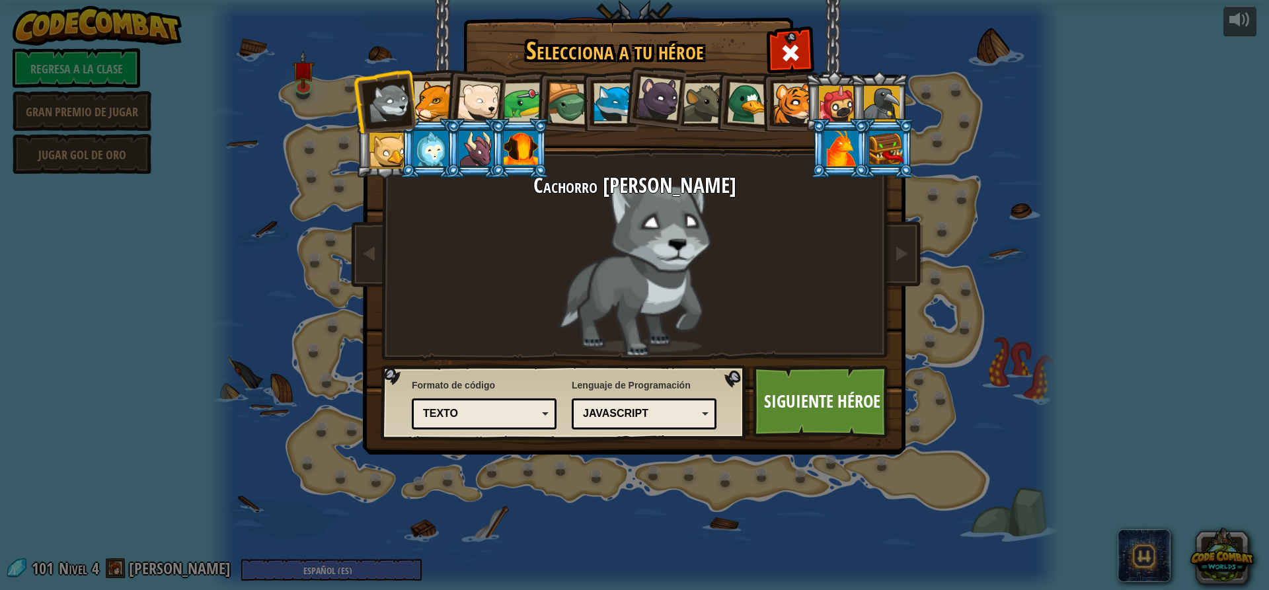
click at [464, 96] on div at bounding box center [479, 102] width 44 height 44
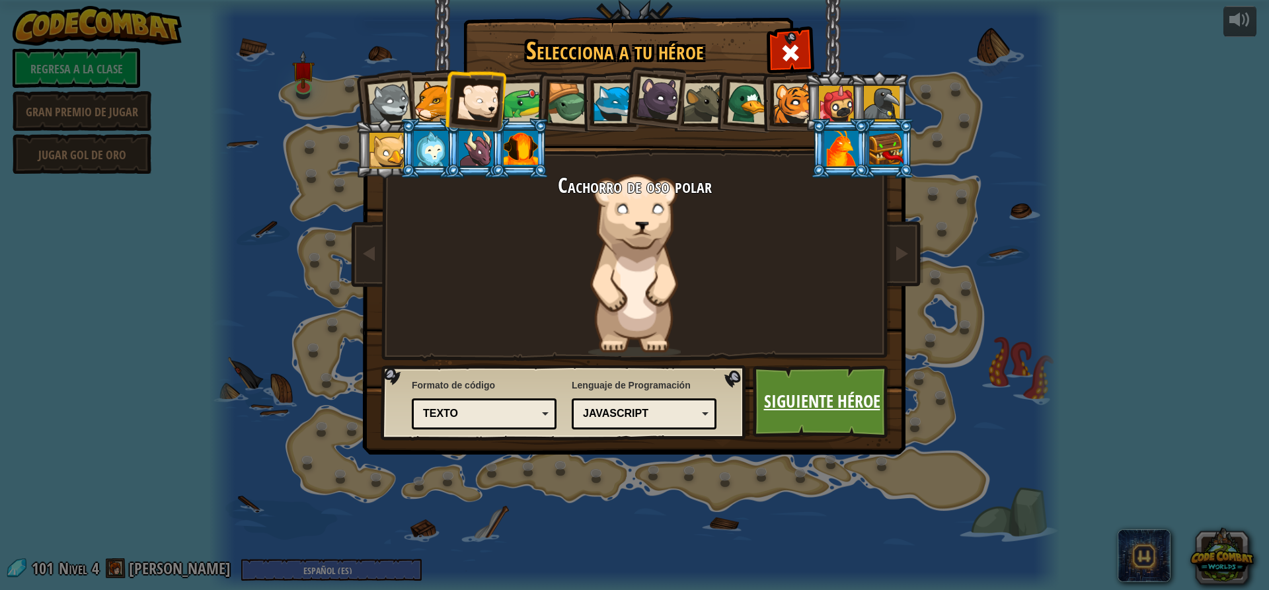
click at [838, 390] on font "Siguiente héroe" at bounding box center [822, 401] width 116 height 24
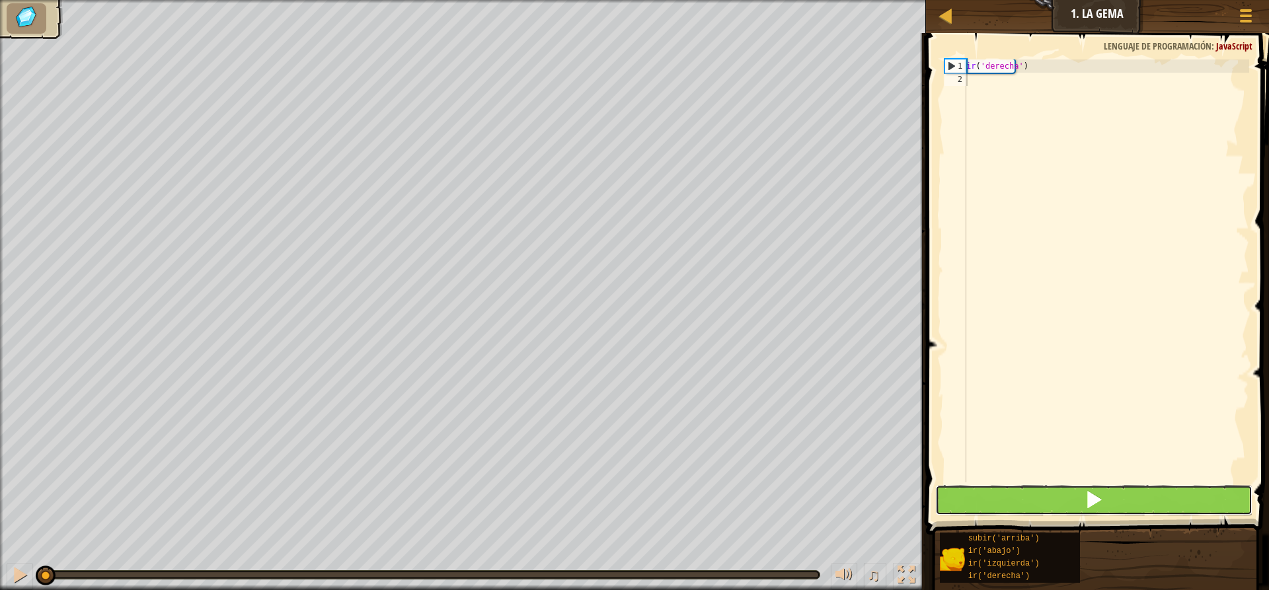
click at [967, 507] on button at bounding box center [1093, 500] width 317 height 30
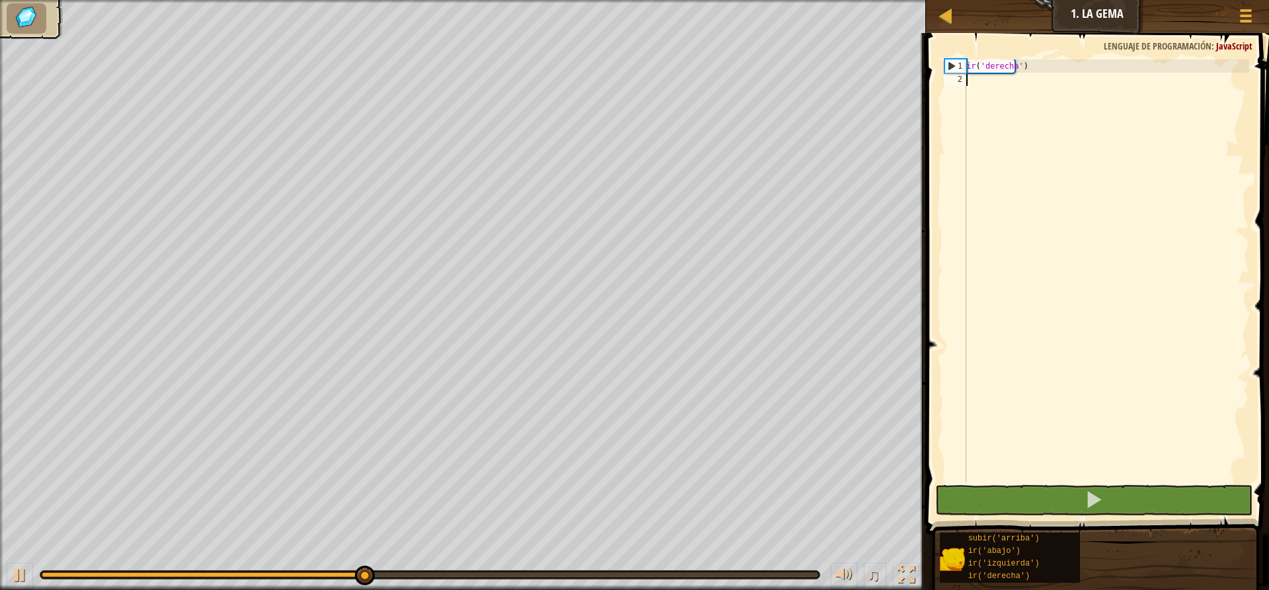
scroll to position [6, 0]
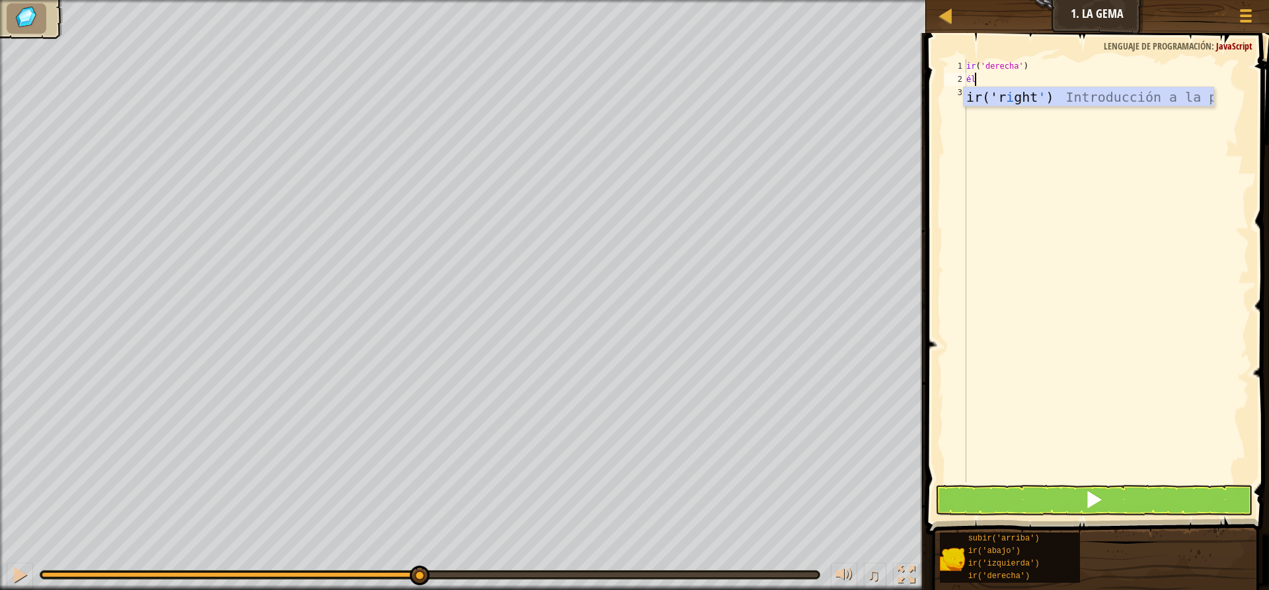
type textarea "i"
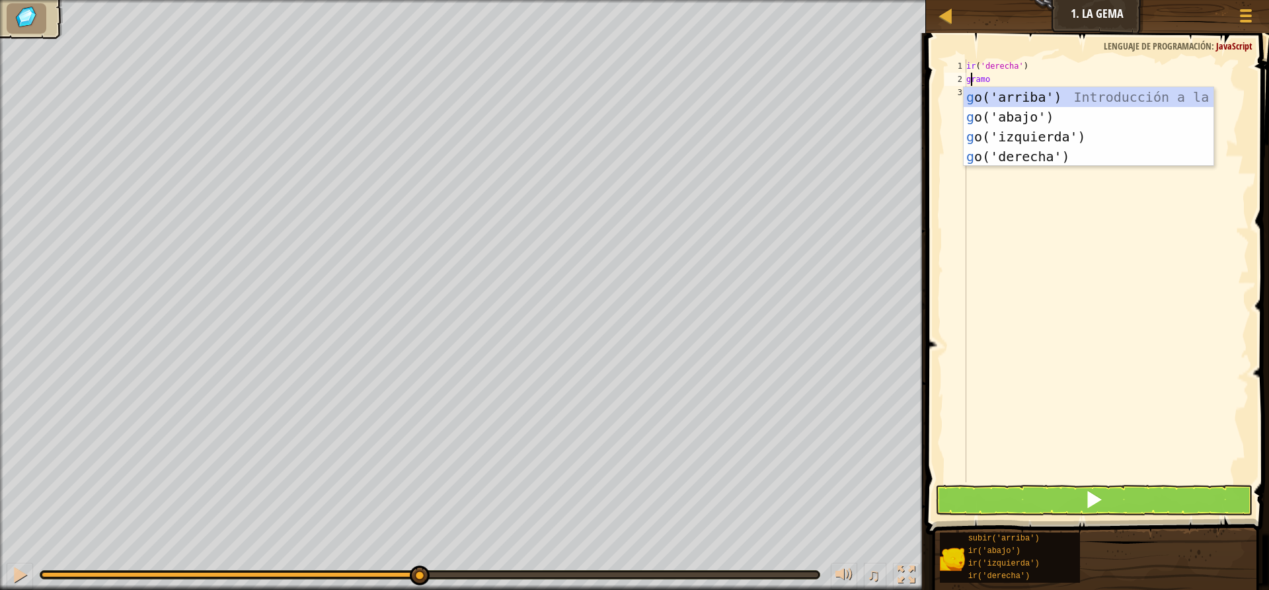
type textarea "go"
click at [992, 115] on div "subir ('arriba') Introducción a la presión bajar ') Introducción a la presión i…" at bounding box center [1088, 146] width 250 height 119
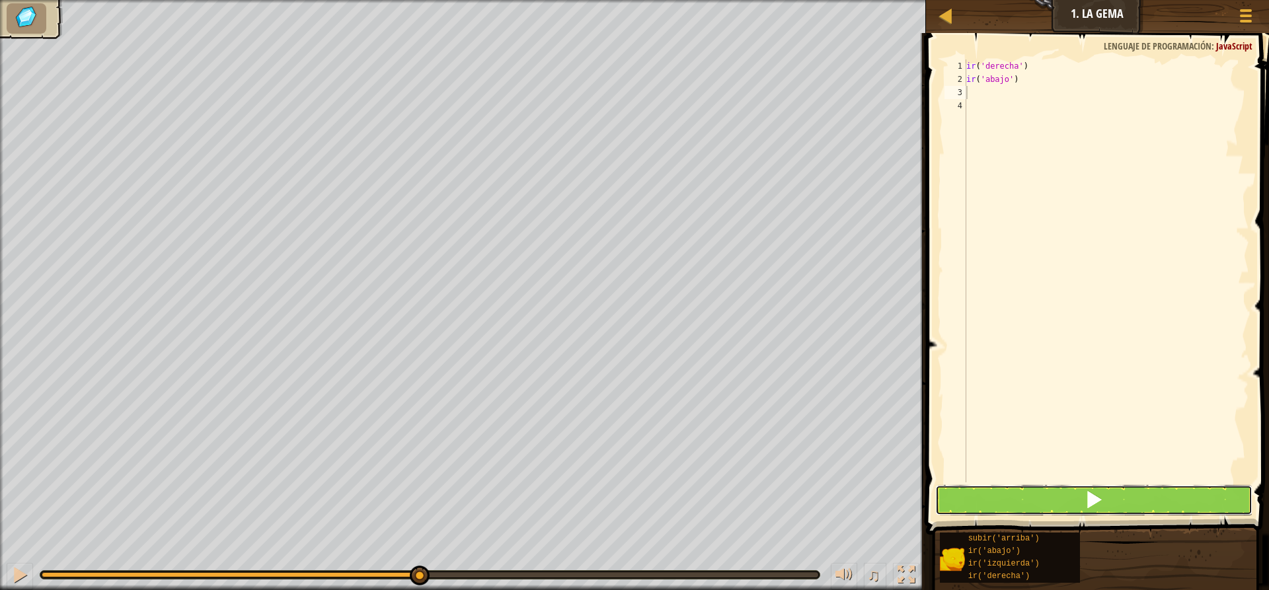
click at [1015, 492] on button at bounding box center [1093, 500] width 317 height 30
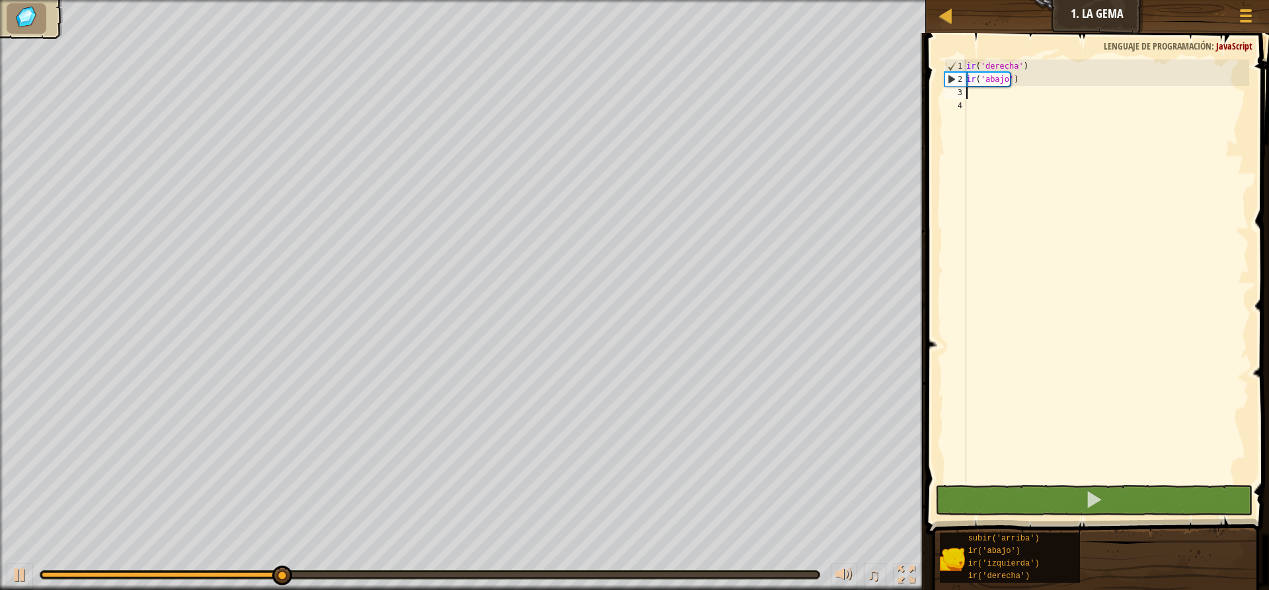
click at [975, 89] on div "ir ( 'derecha' ) ir ( 'abajo' )" at bounding box center [1105, 283] width 285 height 449
type textarea "i"
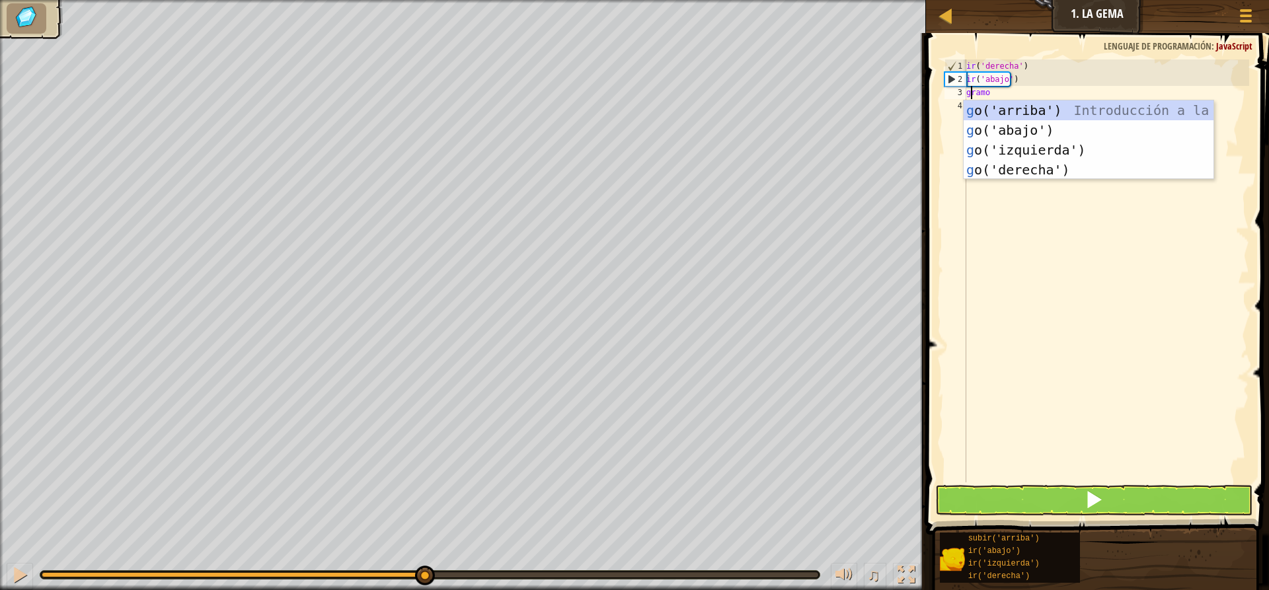
type textarea "go"
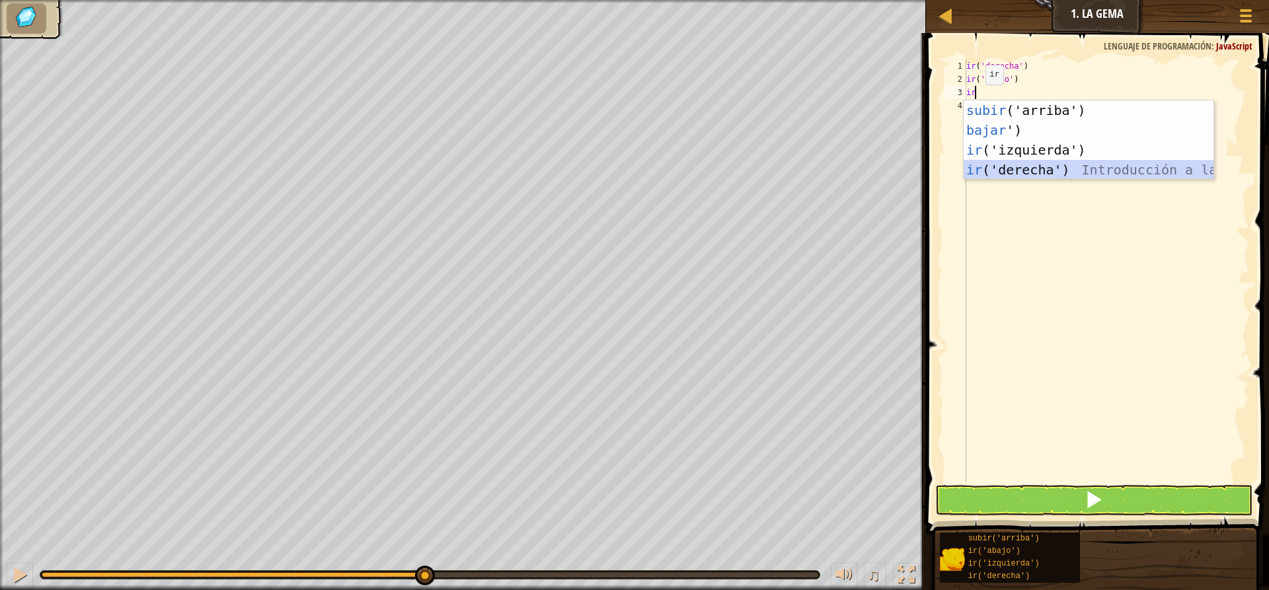
click at [1021, 174] on div "subir ('arriba') Introducción a la presión bajar ') Introducción a la presión i…" at bounding box center [1088, 159] width 250 height 119
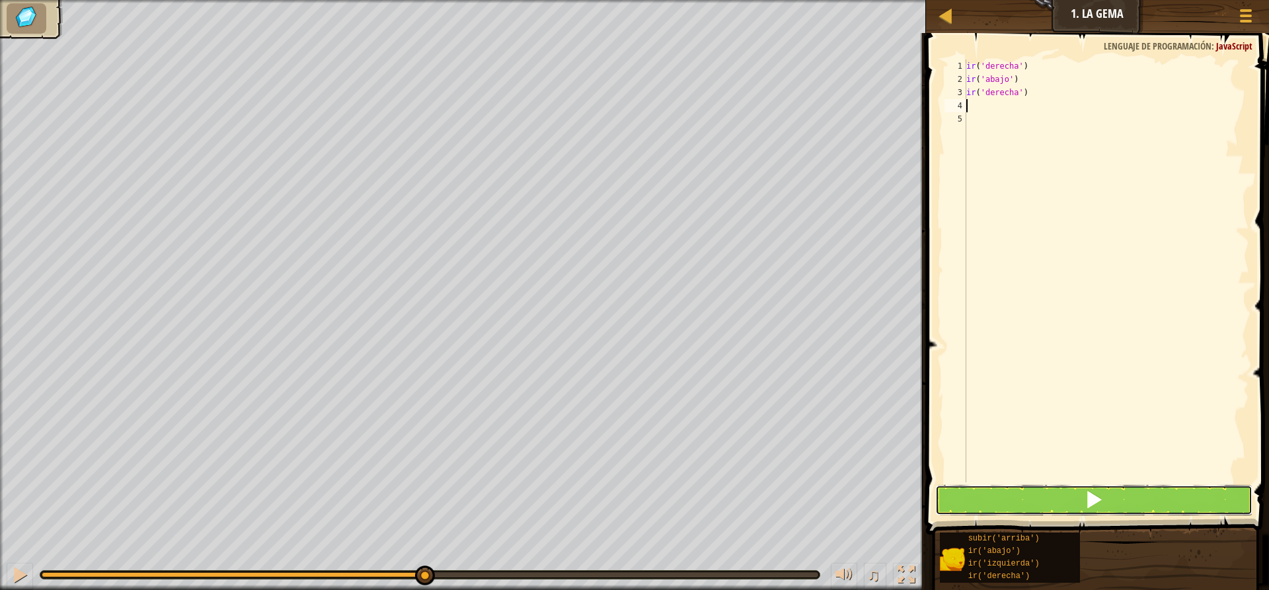
click at [997, 509] on button at bounding box center [1093, 500] width 317 height 30
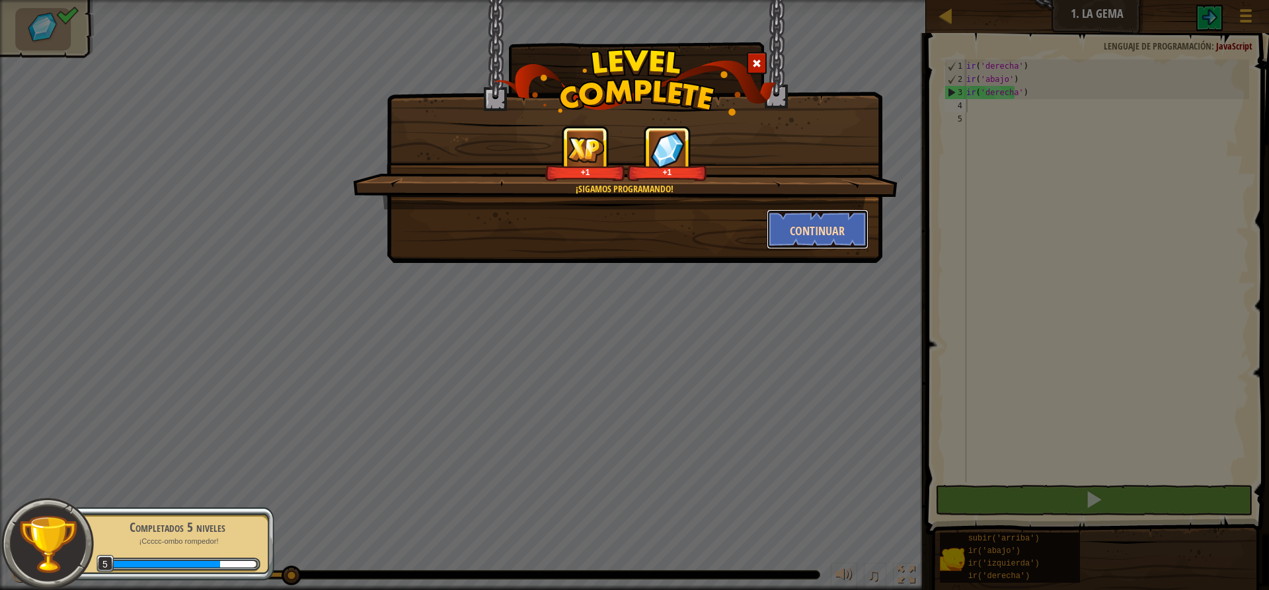
click at [826, 213] on button "Continuar" at bounding box center [817, 229] width 102 height 40
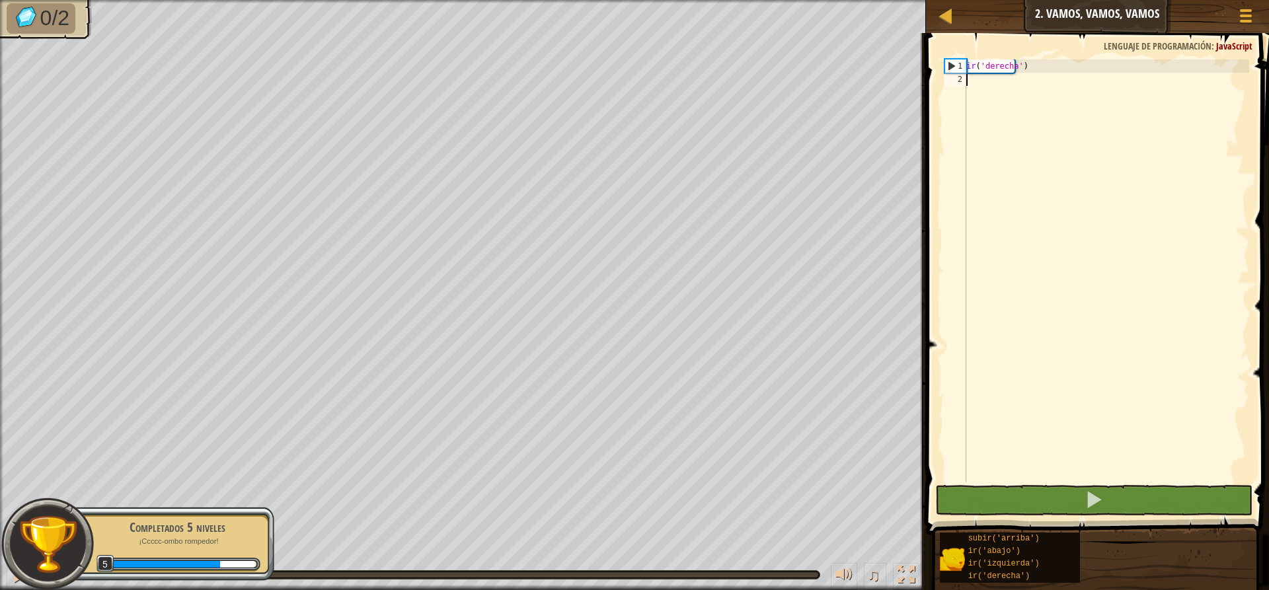
click at [977, 77] on div "ir ( 'derecha' )" at bounding box center [1105, 283] width 285 height 449
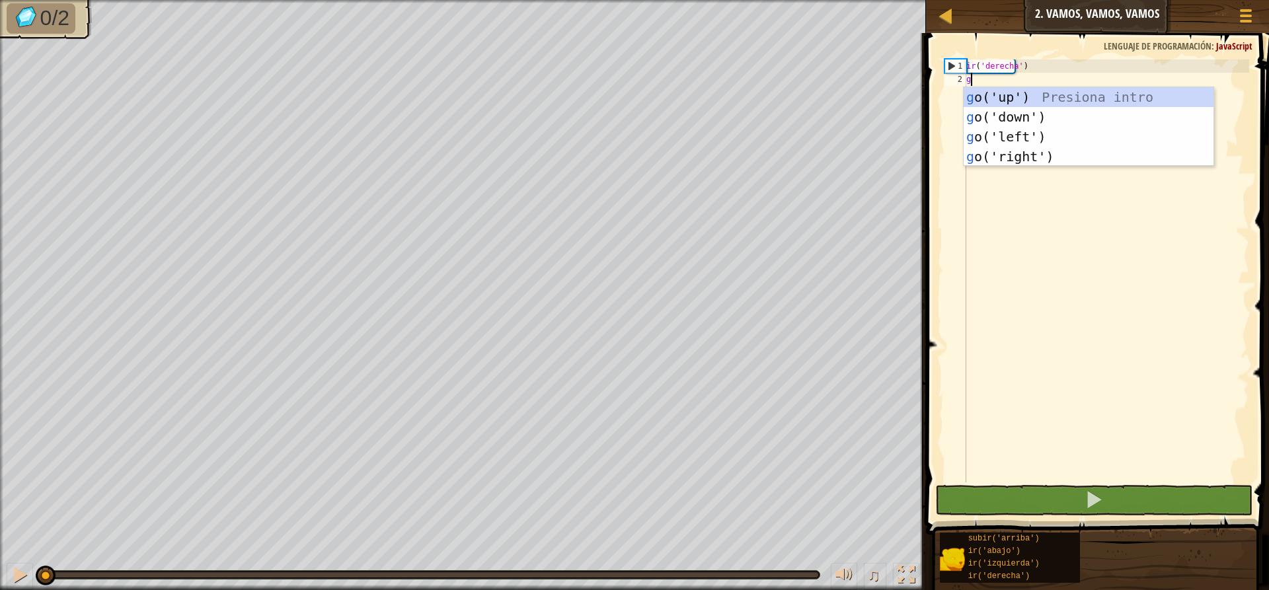
type textarea "go"
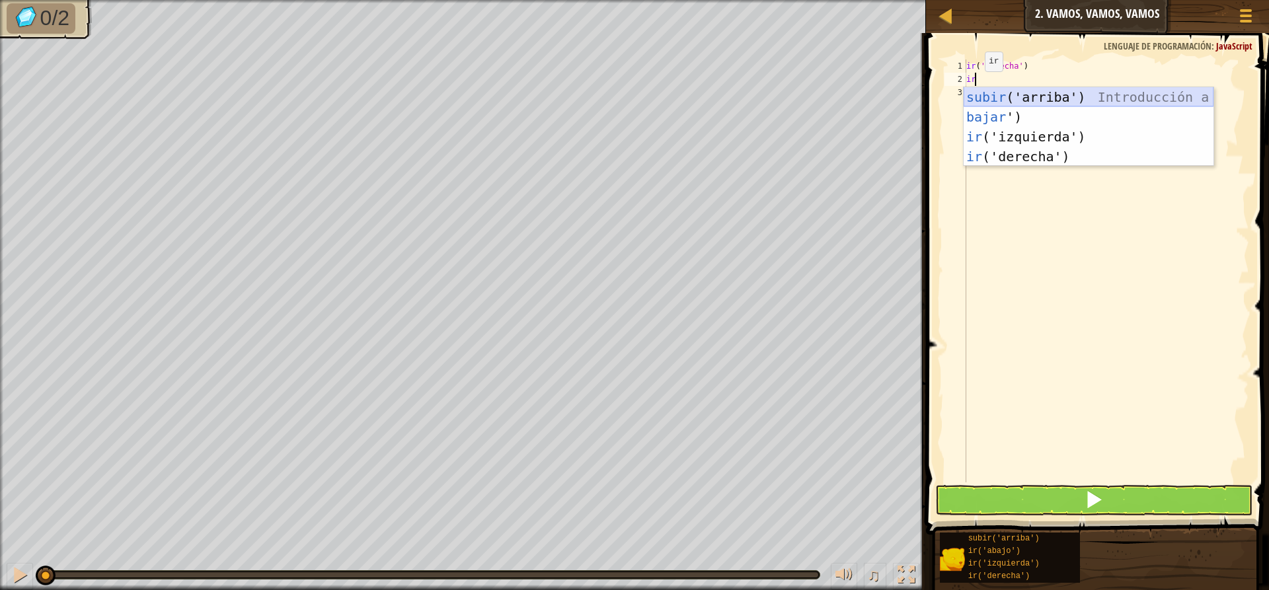
click at [1010, 94] on div "subir ('arriba') Introducción a la presión bajar ') Introducción a la presión i…" at bounding box center [1088, 146] width 250 height 119
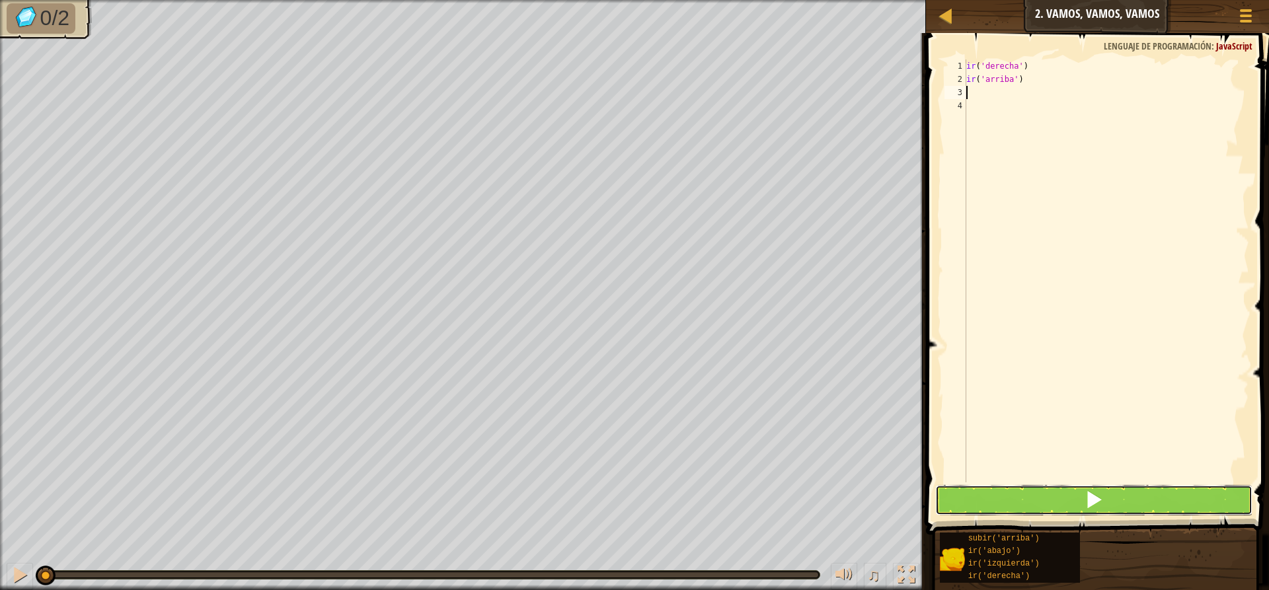
click at [1116, 487] on button at bounding box center [1093, 500] width 317 height 30
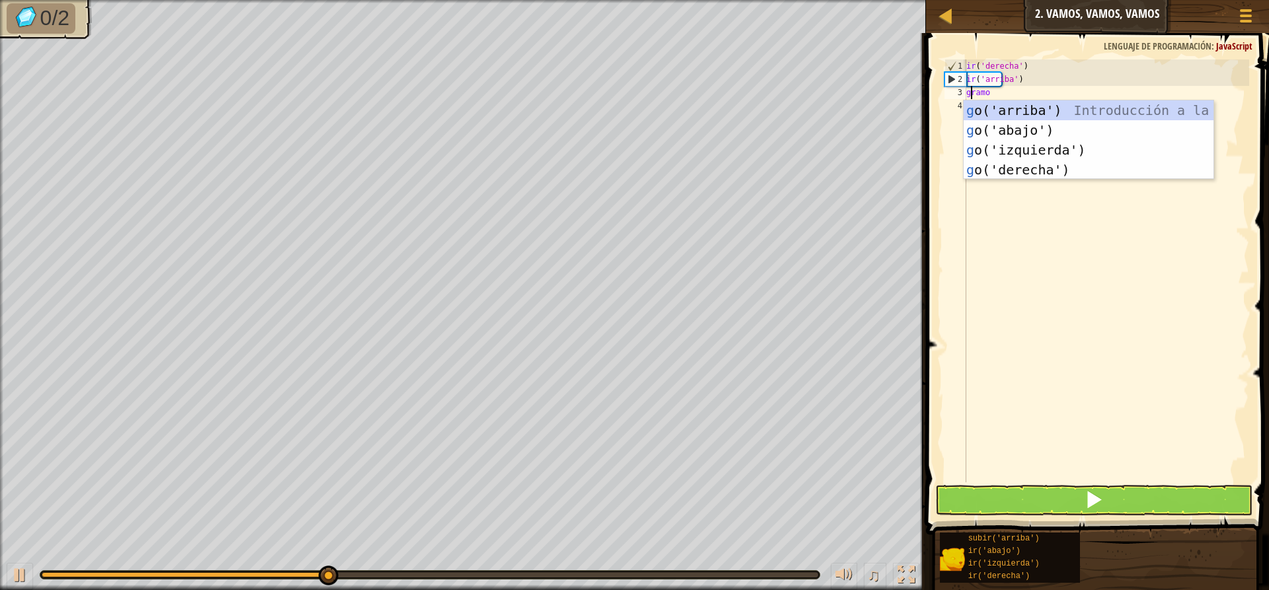
type textarea "go"
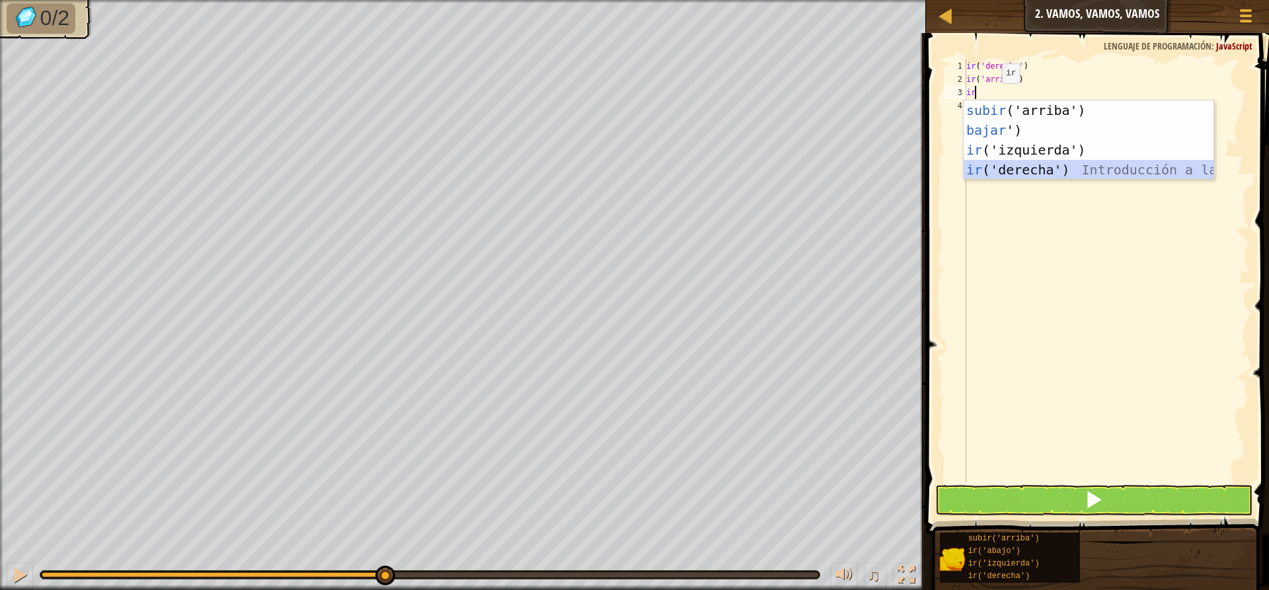
click at [1028, 167] on div "subir ('arriba') Introducción a la presión bajar ') Introducción a la presión i…" at bounding box center [1088, 159] width 250 height 119
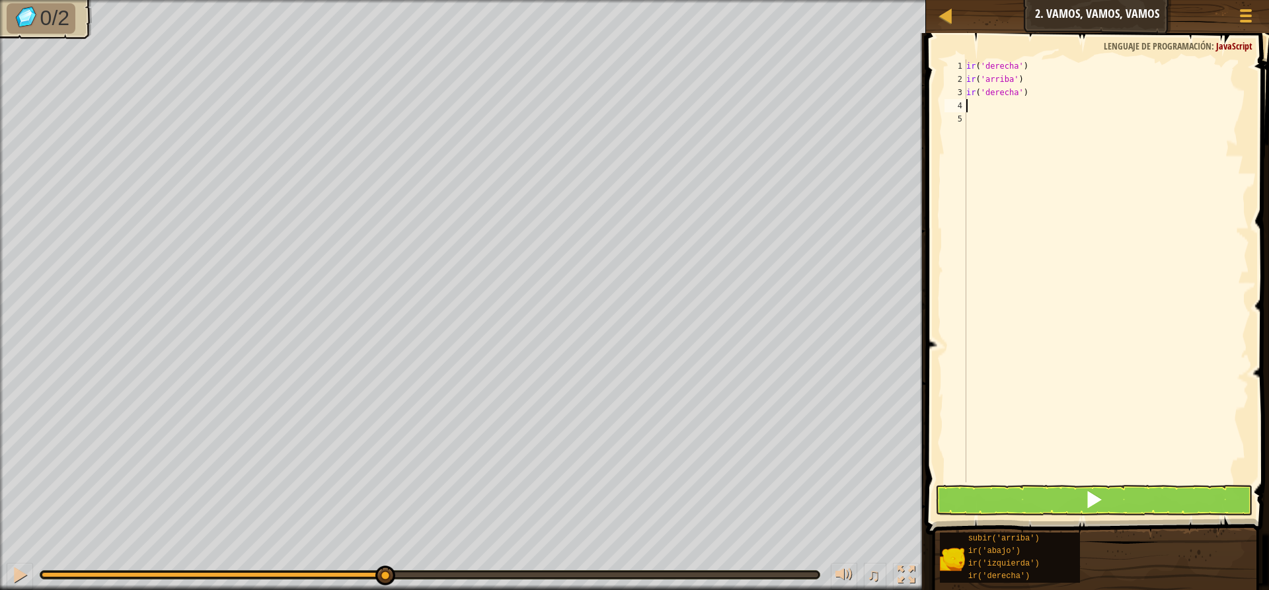
click at [973, 106] on div "ir ( 'derecha' ) ir ( 'arriba' ) ir ( 'derecha' )" at bounding box center [1105, 283] width 285 height 449
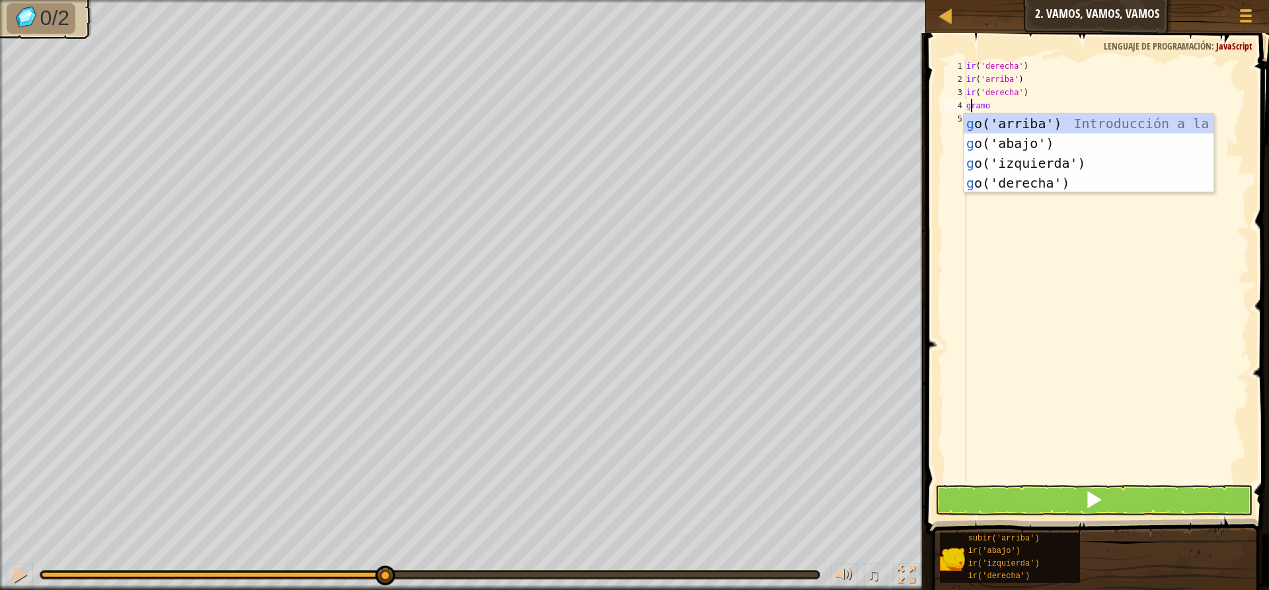
type textarea "go"
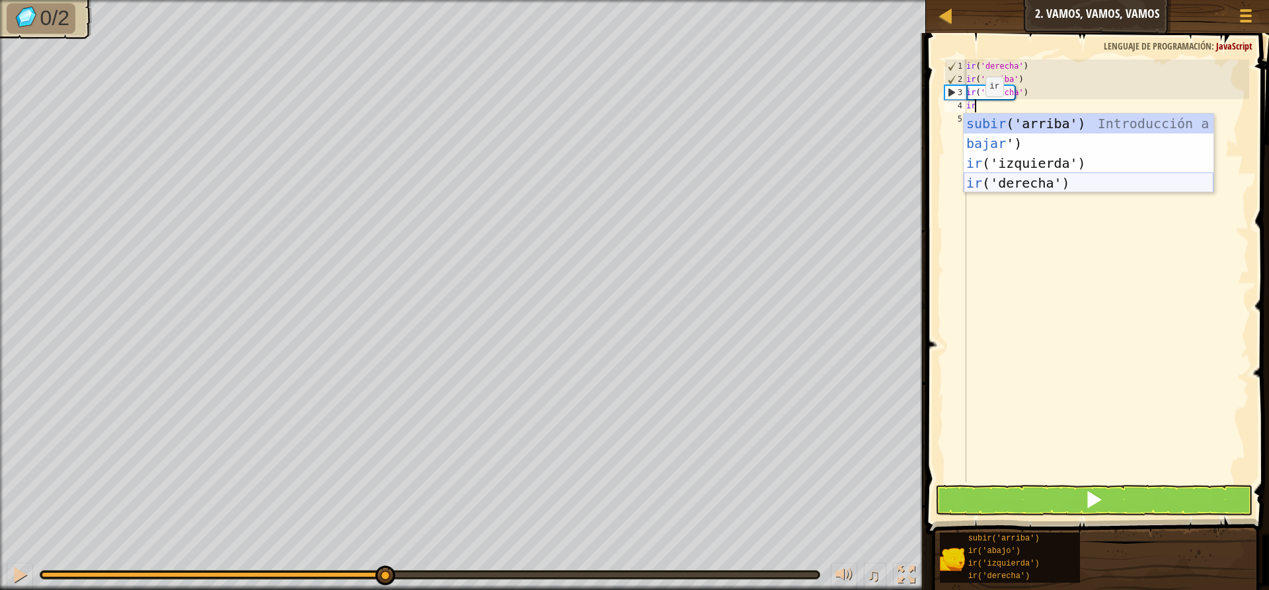
click at [1031, 182] on div "subir ('arriba') Introducción a la presión bajar ') Introducción a la presión i…" at bounding box center [1088, 173] width 250 height 119
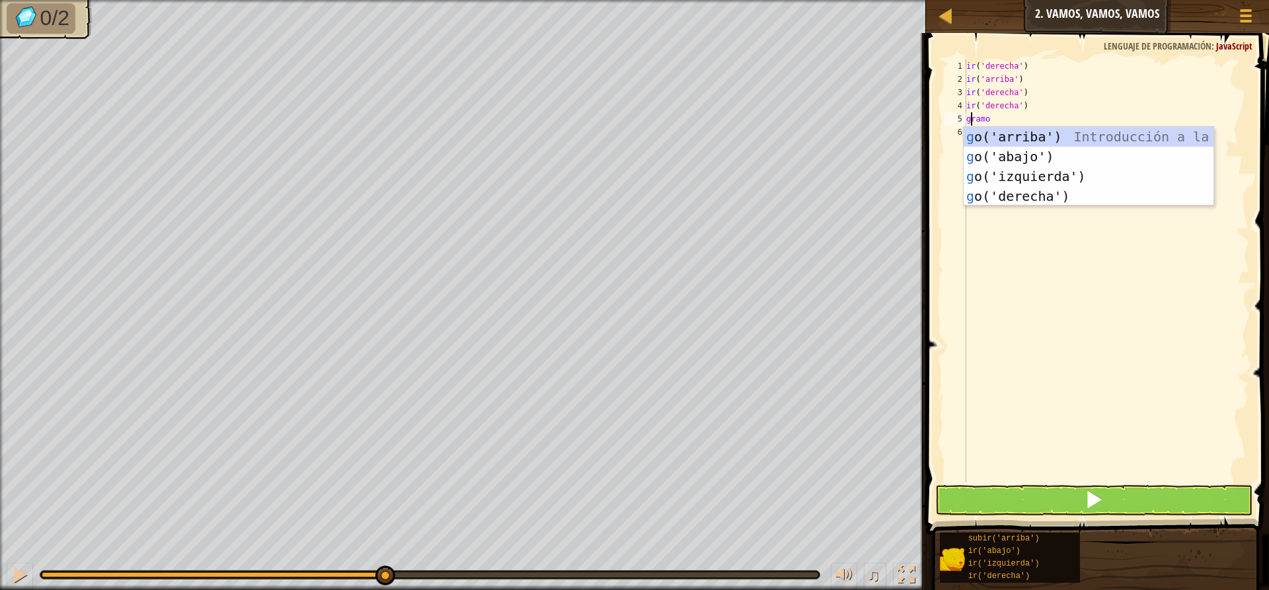
type textarea "go"
click at [1018, 244] on div "ir ( 'derecha' ) ir ( 'arriba' ) ir ( 'derecha' ) ir ( 'derecha' ) ir" at bounding box center [1105, 283] width 285 height 449
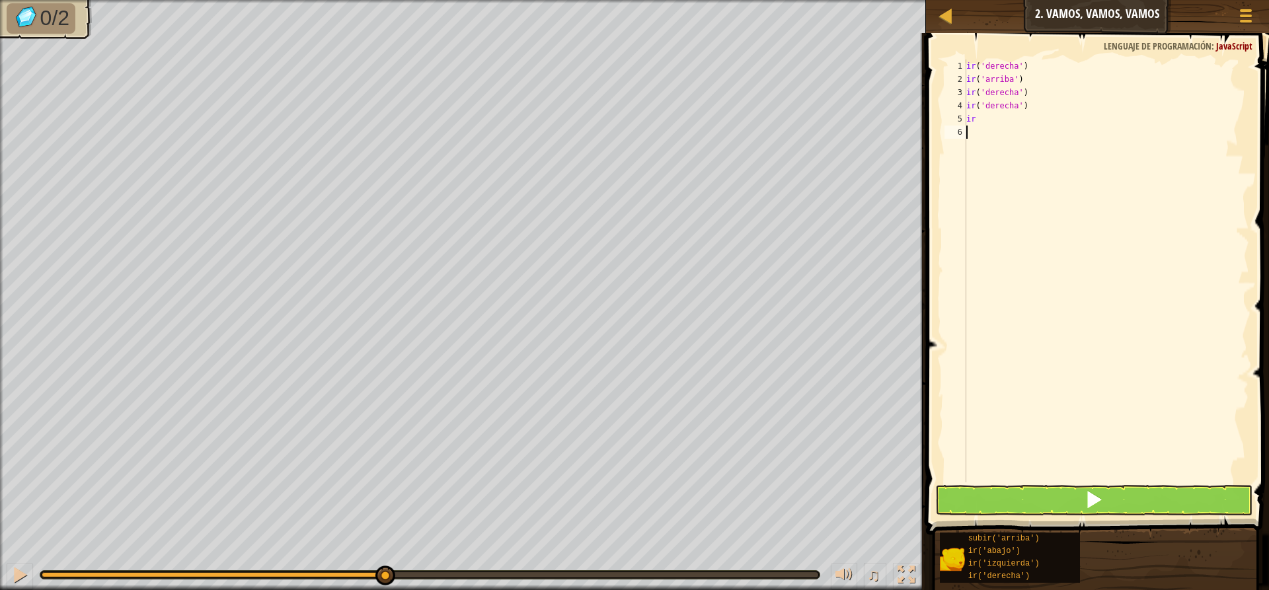
click at [1027, 480] on div "ir ( 'derecha' ) ir ( 'arriba' ) ir ( 'derecha' ) ir ( 'derecha' ) ir" at bounding box center [1105, 283] width 285 height 449
click at [1030, 485] on button at bounding box center [1093, 500] width 317 height 30
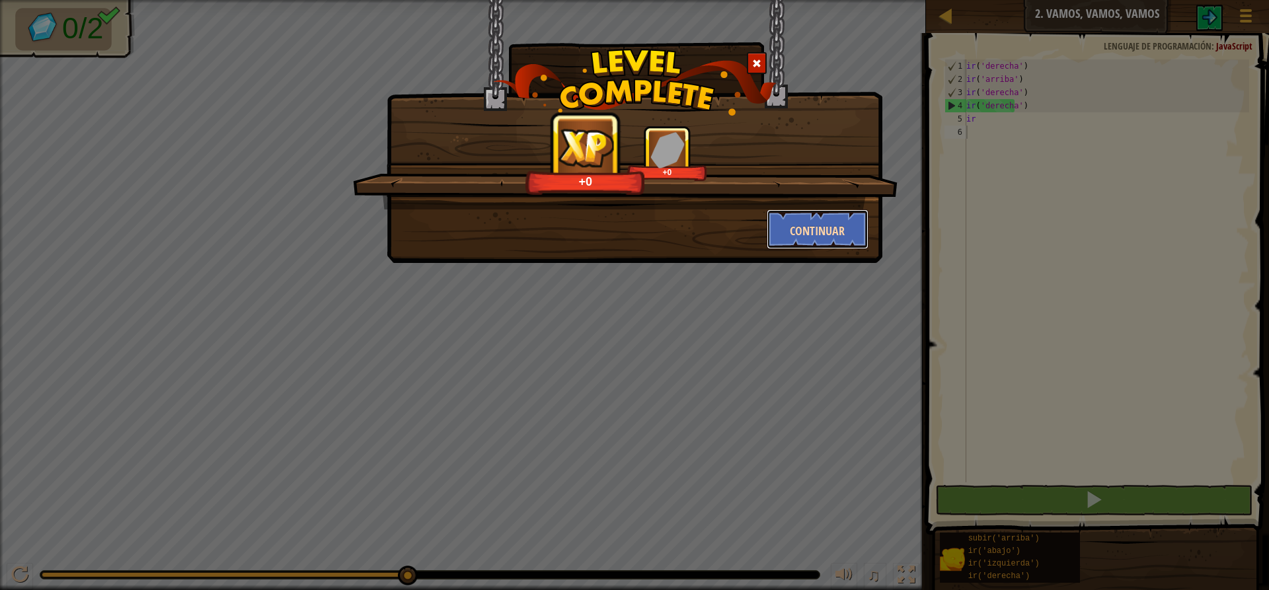
click at [801, 229] on font "Continuar" at bounding box center [817, 231] width 55 height 17
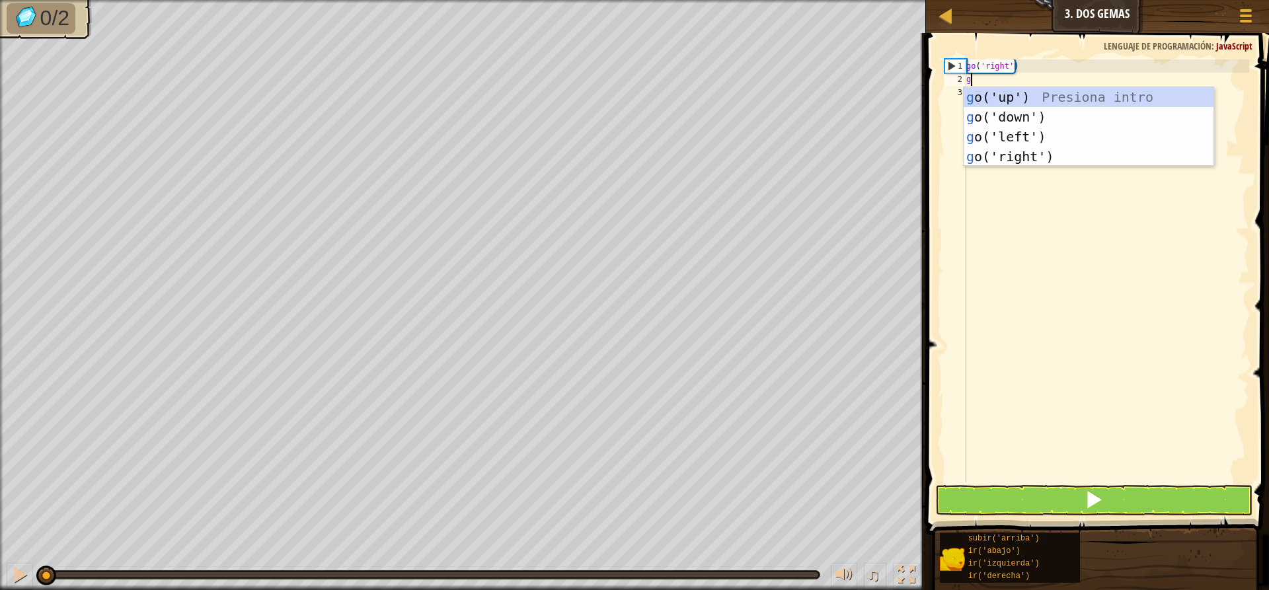
scroll to position [6, 0]
type textarea "go"
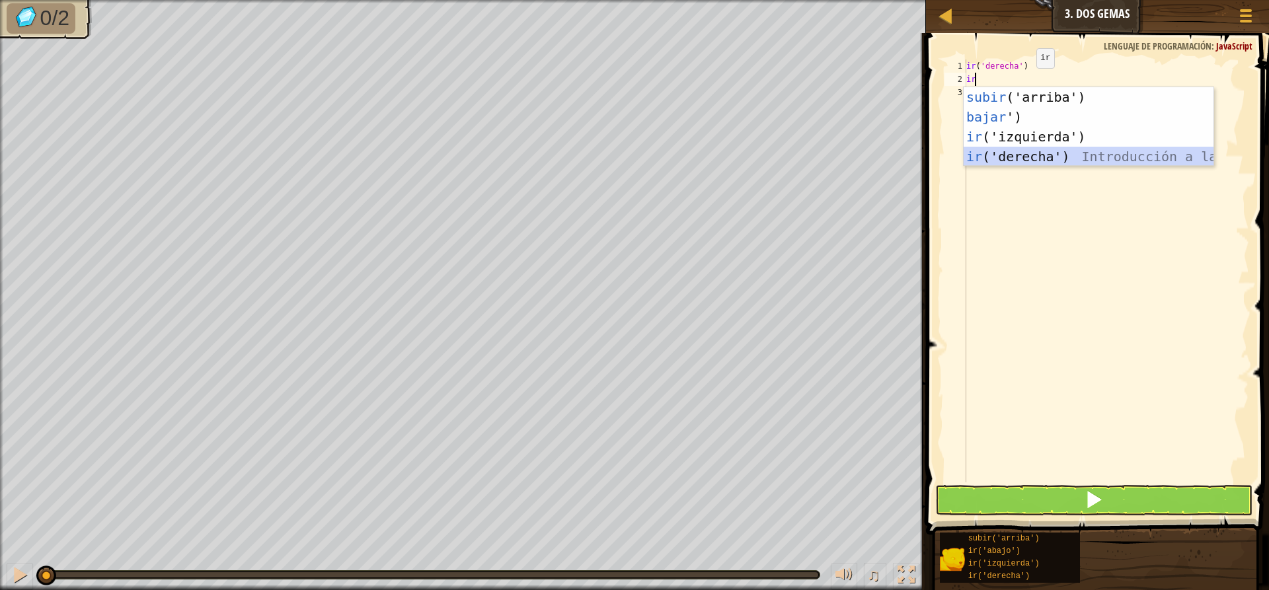
click at [1032, 153] on div "subir ('arriba') Introducción a la presión bajar ') Introducción a la presión i…" at bounding box center [1088, 146] width 250 height 119
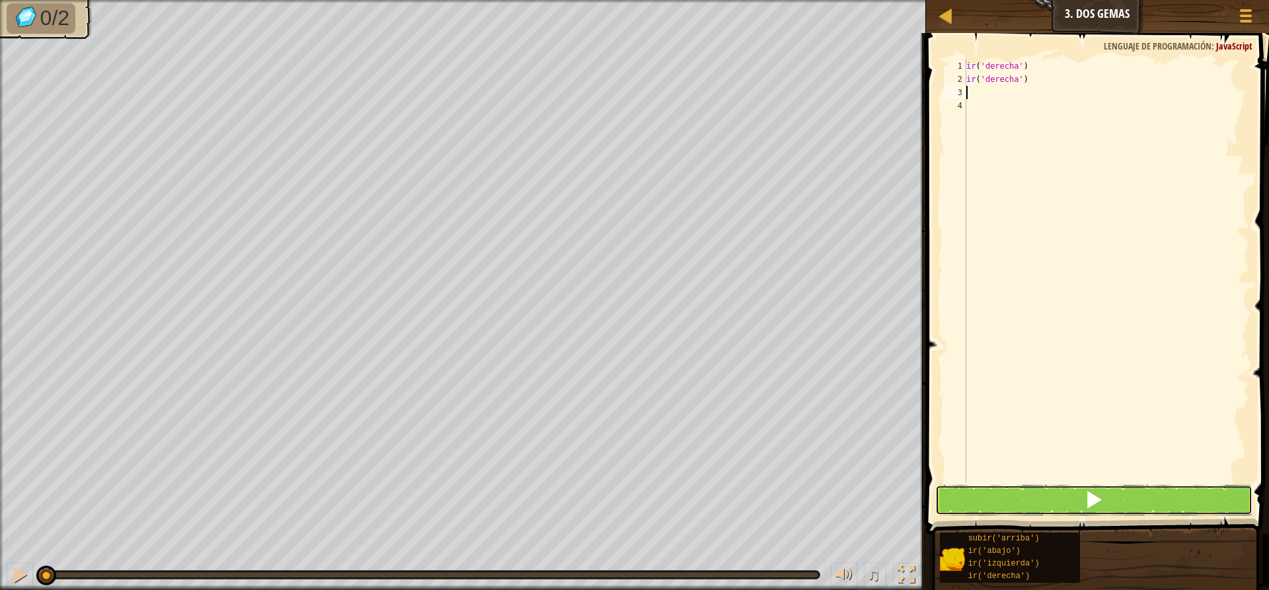
click at [1065, 502] on button at bounding box center [1093, 500] width 317 height 30
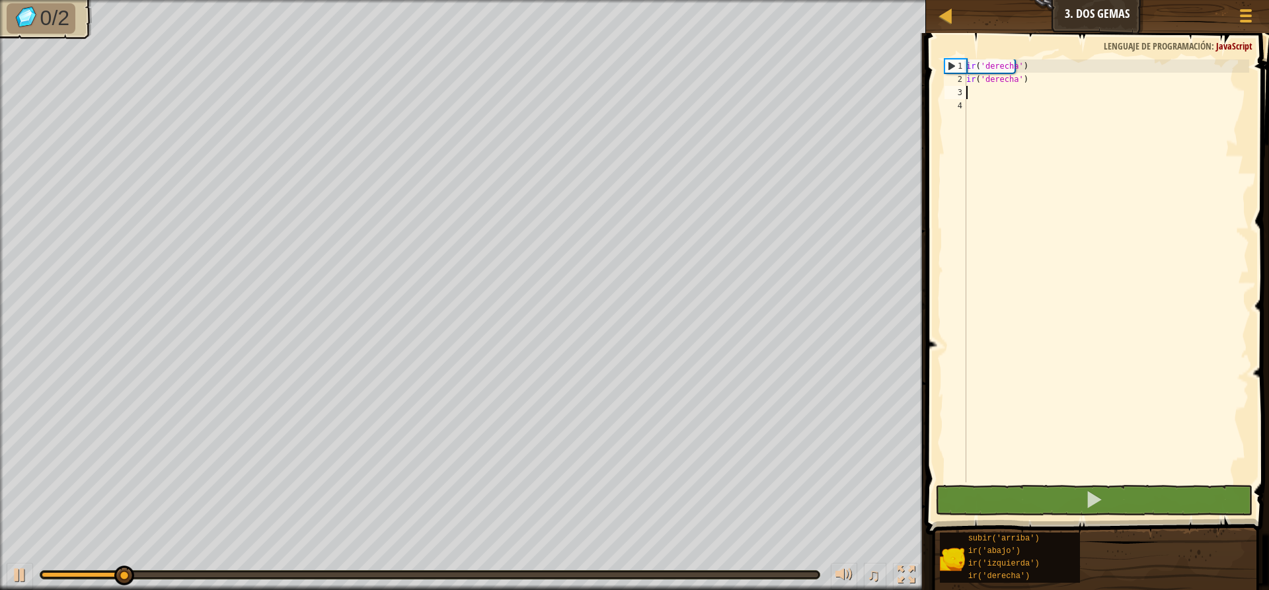
click at [978, 93] on div "ir ( 'derecha' ) ir ( 'derecha' )" at bounding box center [1105, 283] width 285 height 449
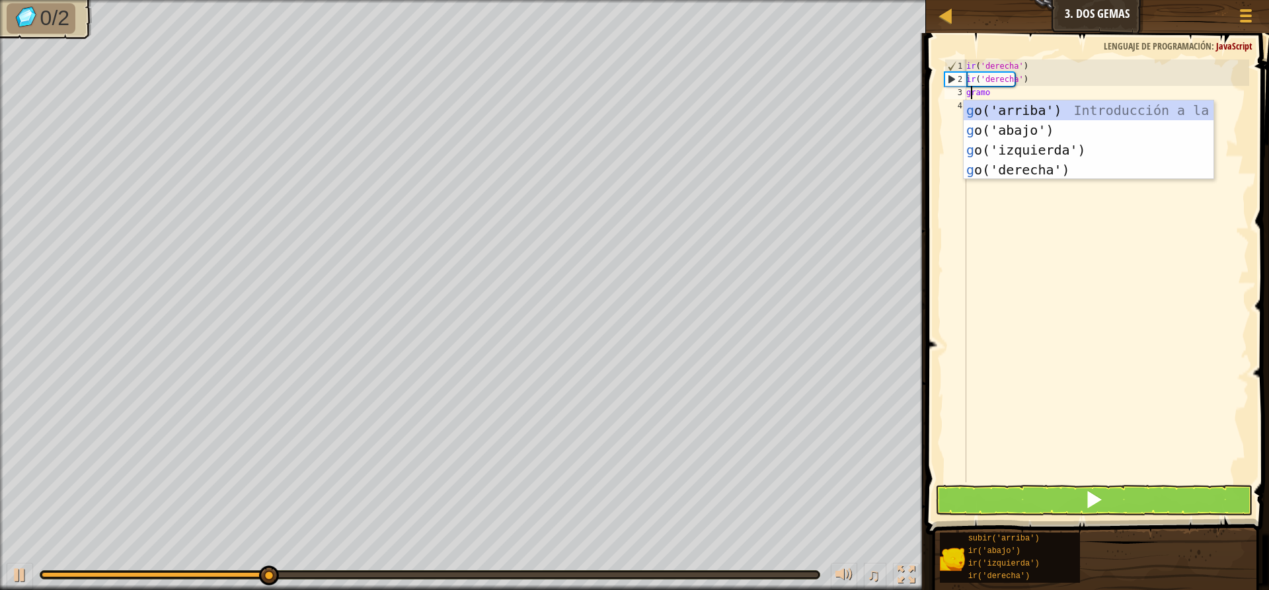
type textarea "go"
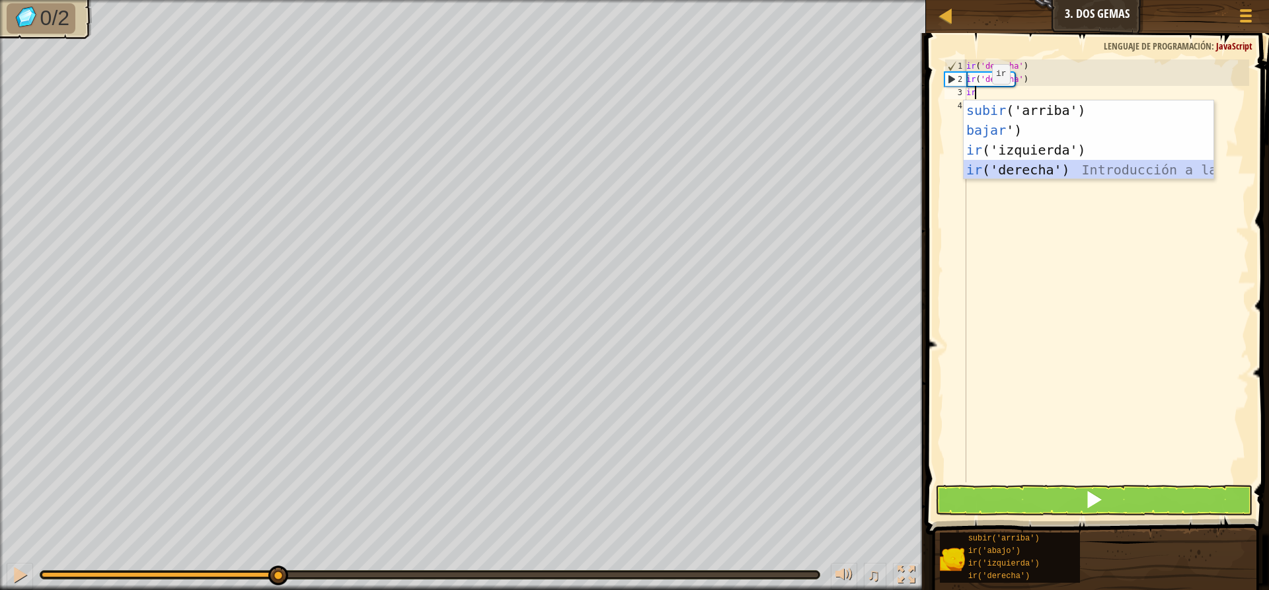
click at [1010, 168] on div "subir ('arriba') Introducción a la presión bajar ') Introducción a la presión i…" at bounding box center [1088, 159] width 250 height 119
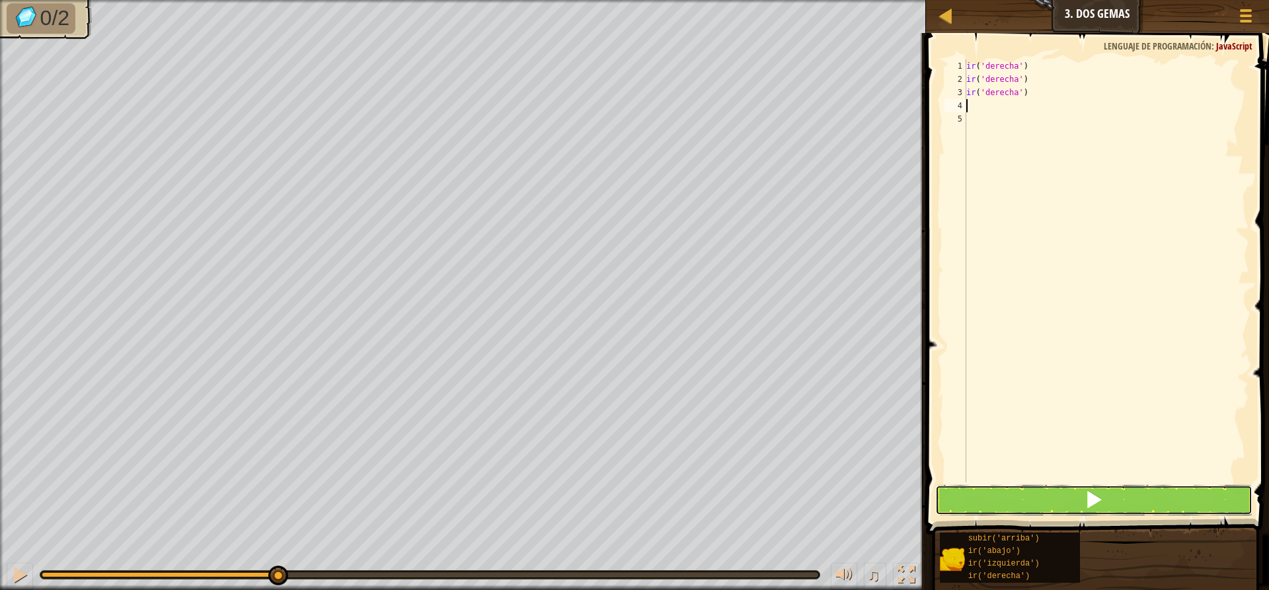
click at [1081, 490] on button at bounding box center [1093, 500] width 317 height 30
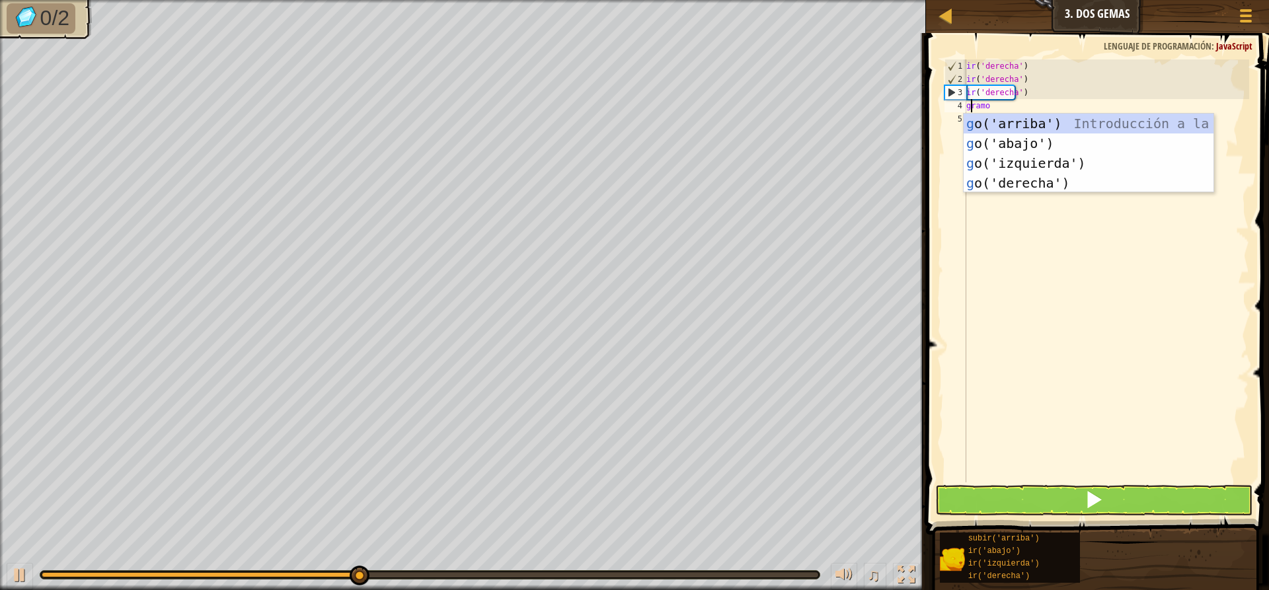
type textarea "go"
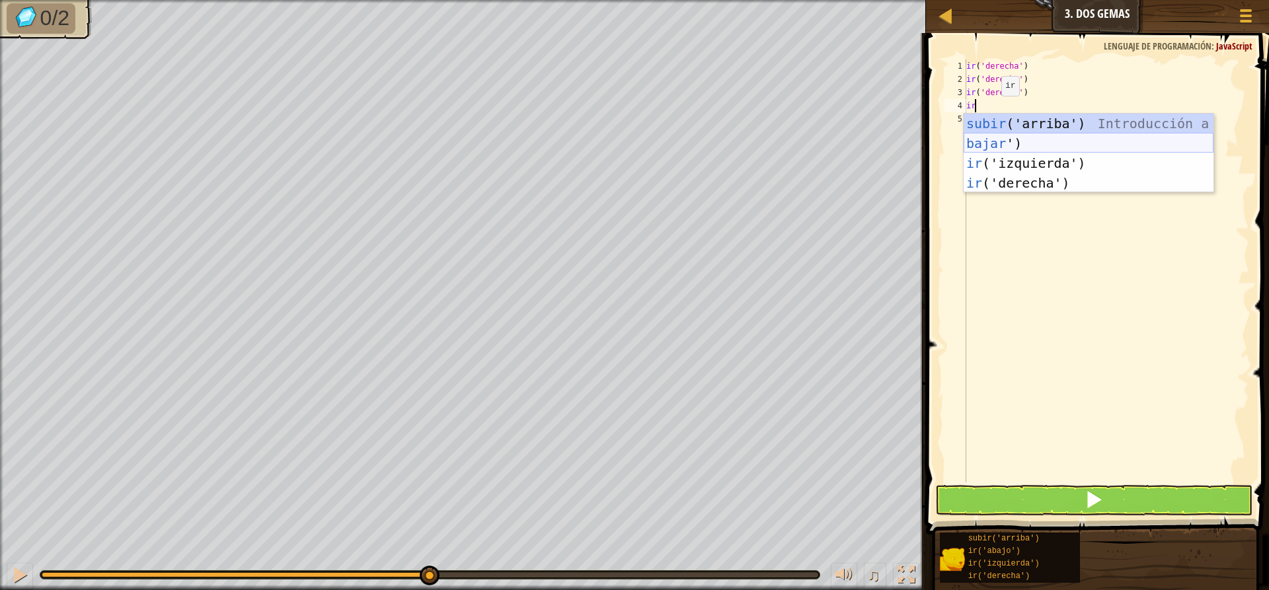
click at [1016, 142] on div "subir ('arriba') Introducción a la presión bajar ') Introducción a la presión i…" at bounding box center [1088, 173] width 250 height 119
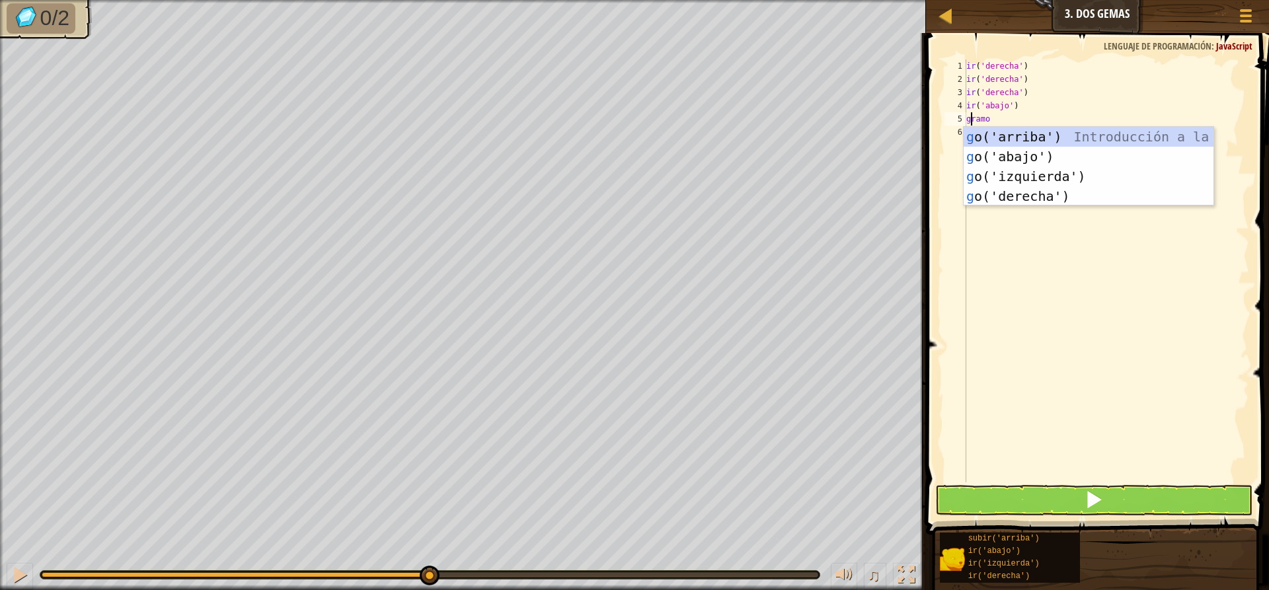
type textarea "go"
click at [1016, 137] on div "subir ('arriba') Introducción a la presión bajar ') Introducción a la presión i…" at bounding box center [1088, 186] width 250 height 119
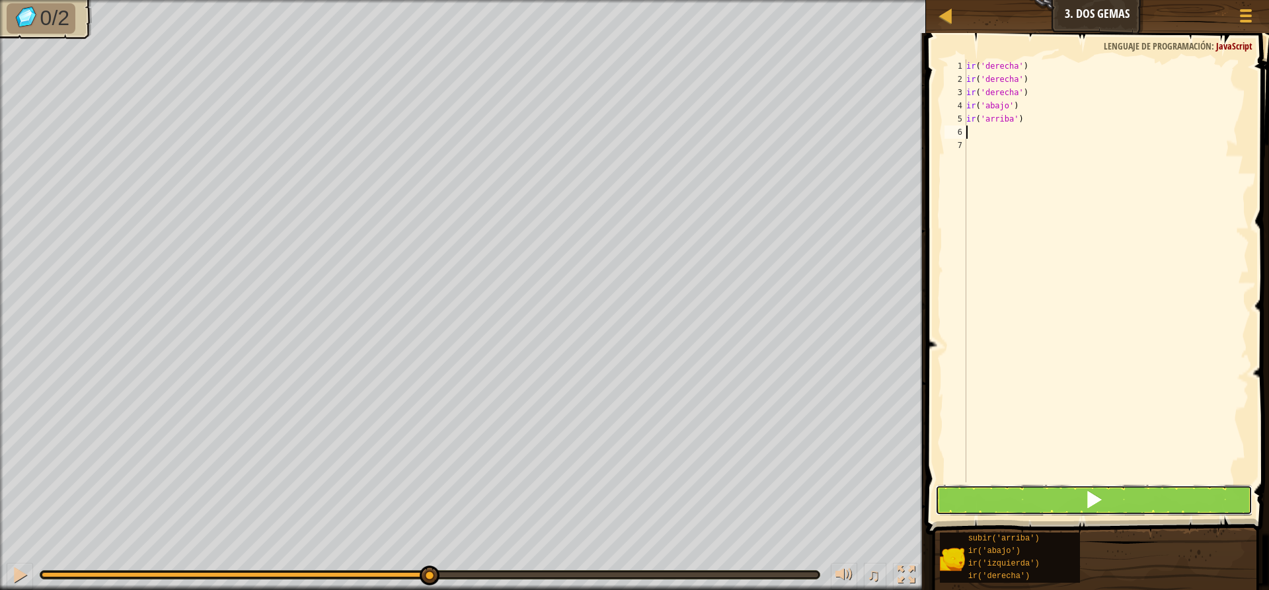
click at [1062, 505] on button at bounding box center [1093, 500] width 317 height 30
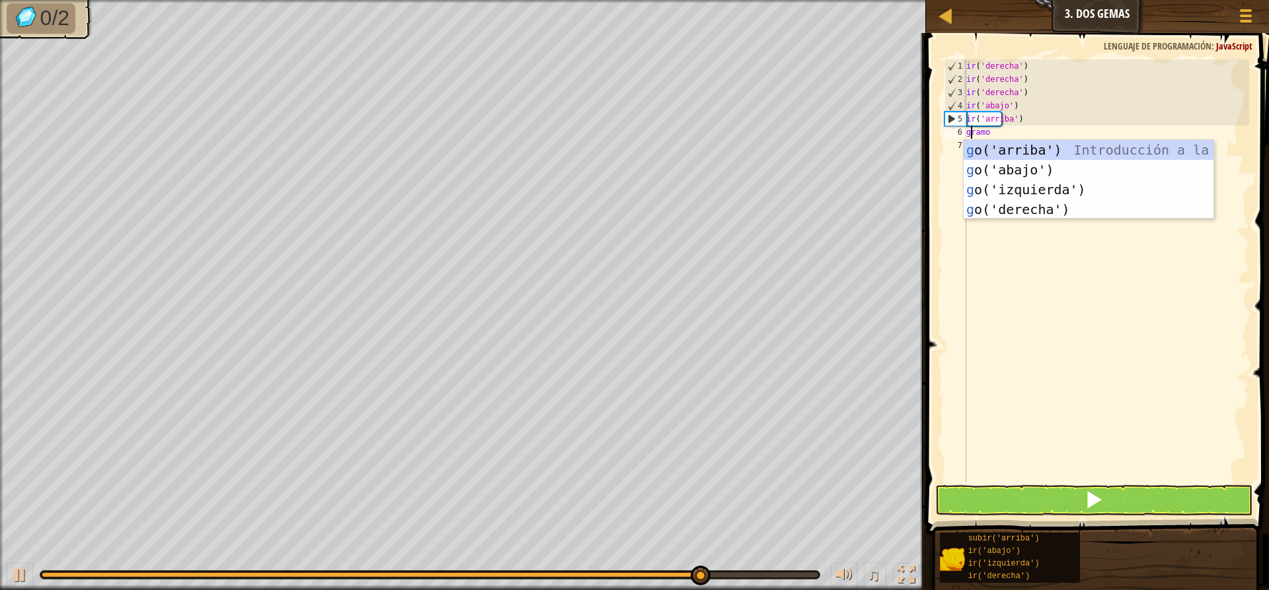
type textarea "go"
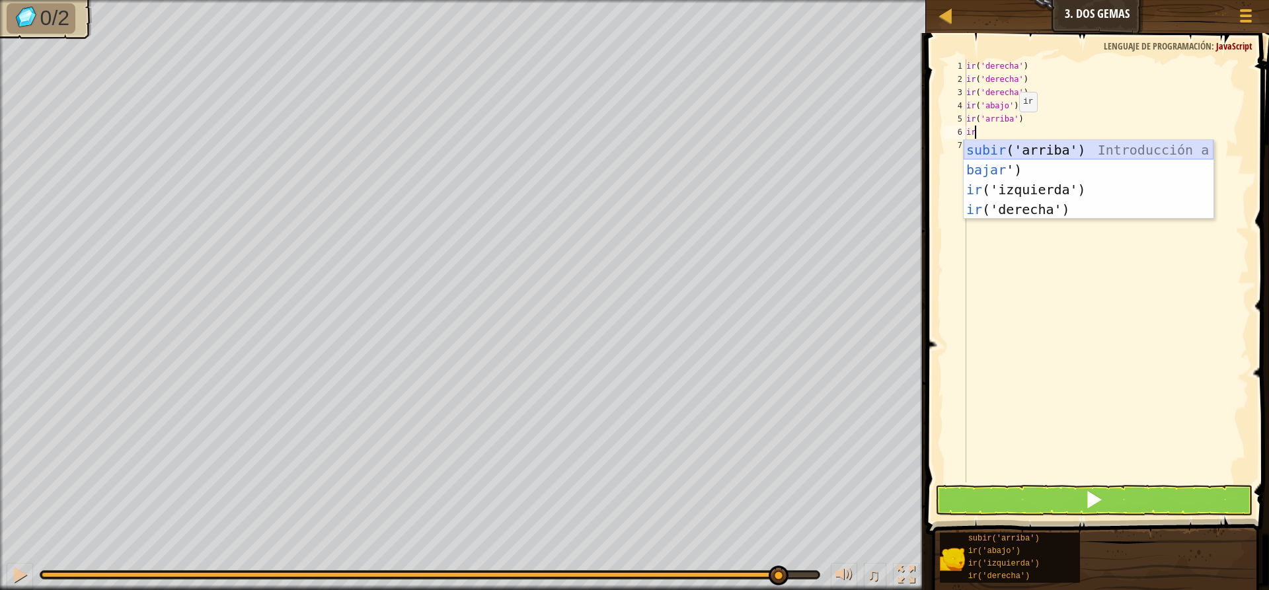
click at [981, 147] on div "subir ('arriba') Introducción a la presión bajar ') Introducción a la presión i…" at bounding box center [1088, 199] width 250 height 119
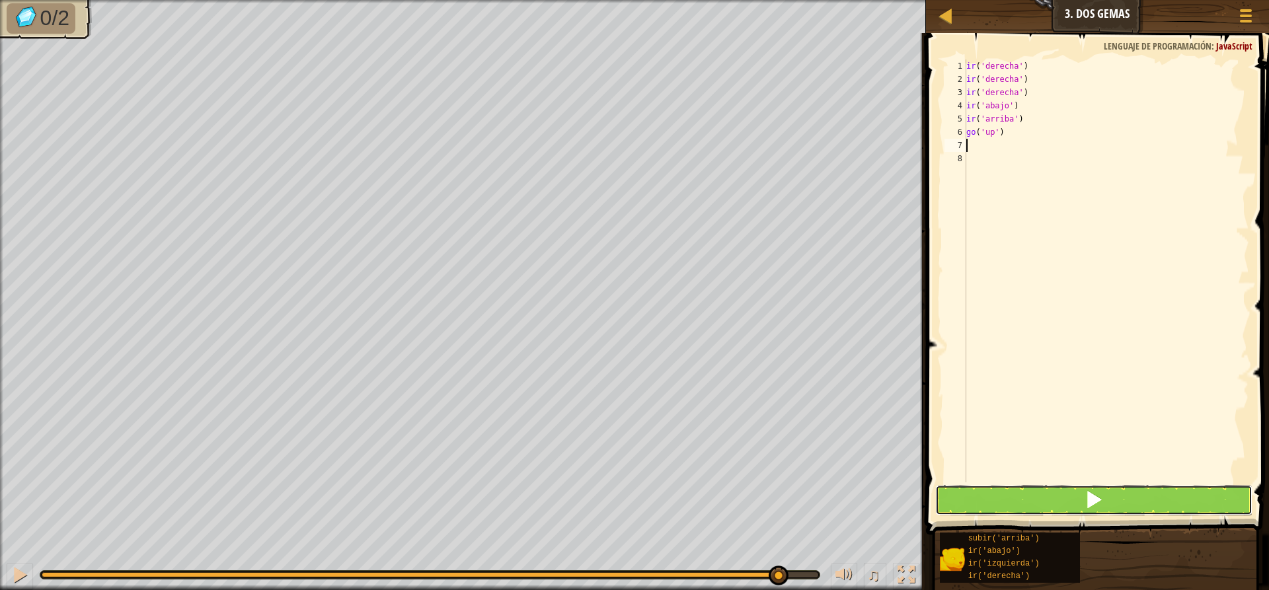
click at [1084, 503] on button at bounding box center [1093, 500] width 317 height 30
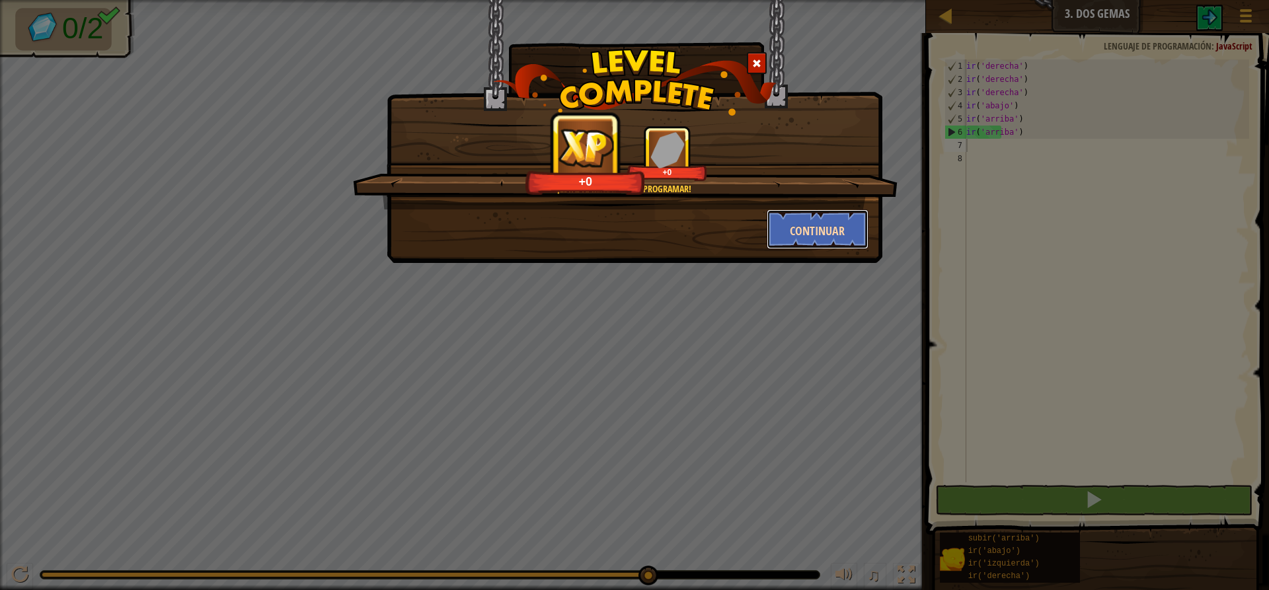
click at [816, 220] on button "Continuar" at bounding box center [817, 229] width 102 height 40
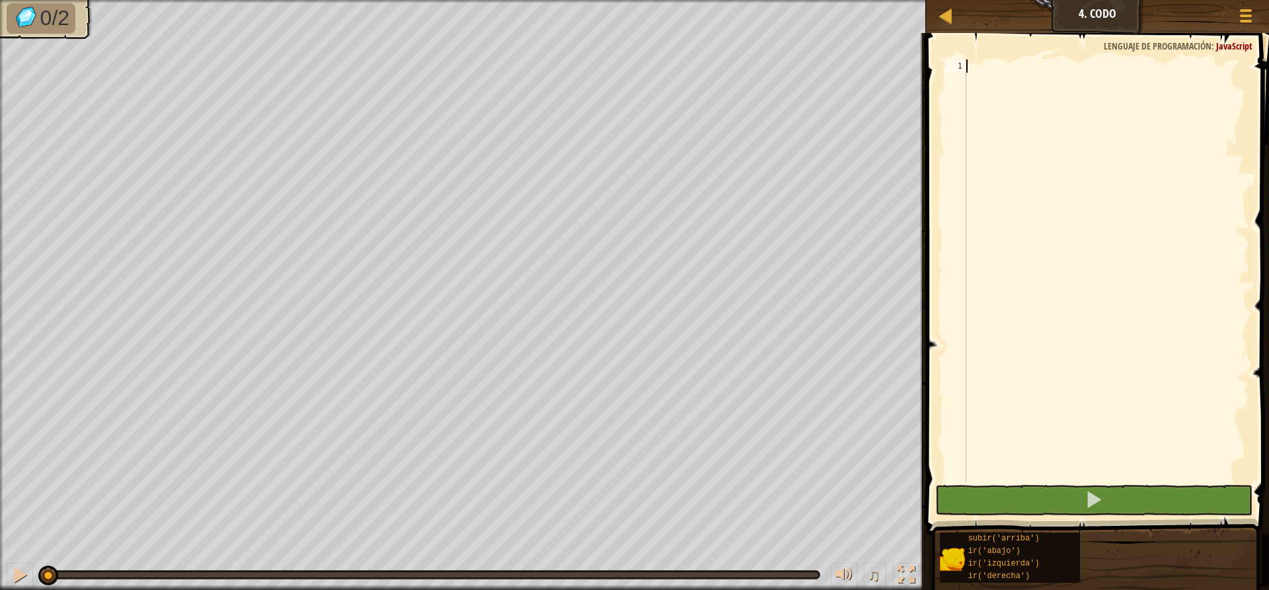
scroll to position [6, 0]
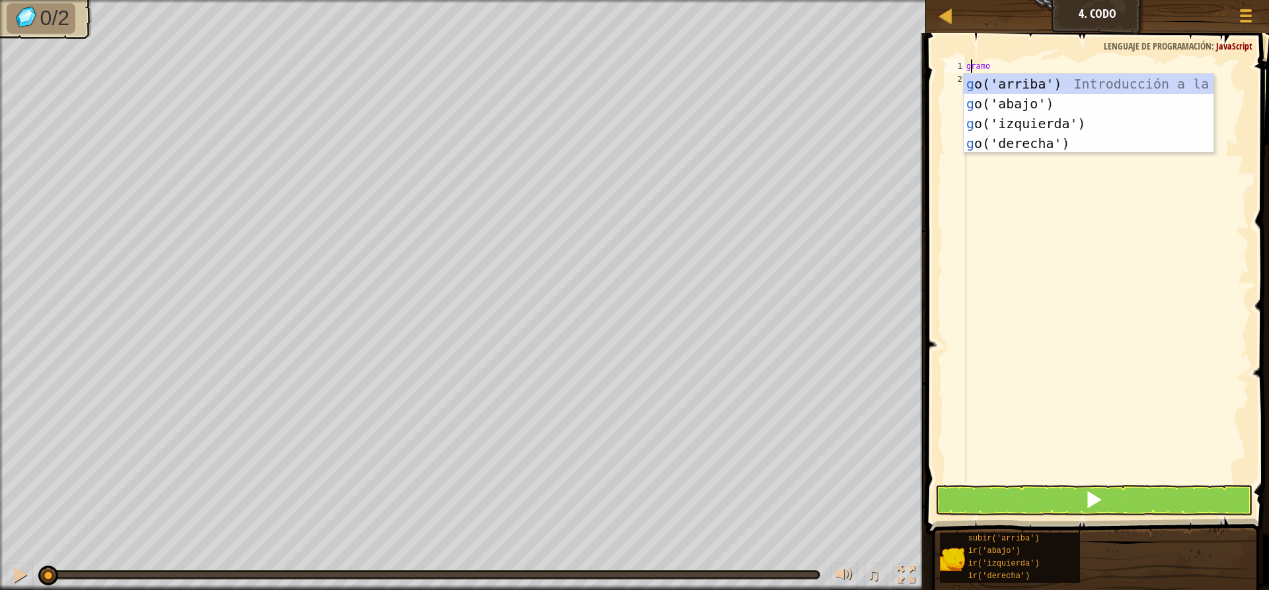
type textarea "go"
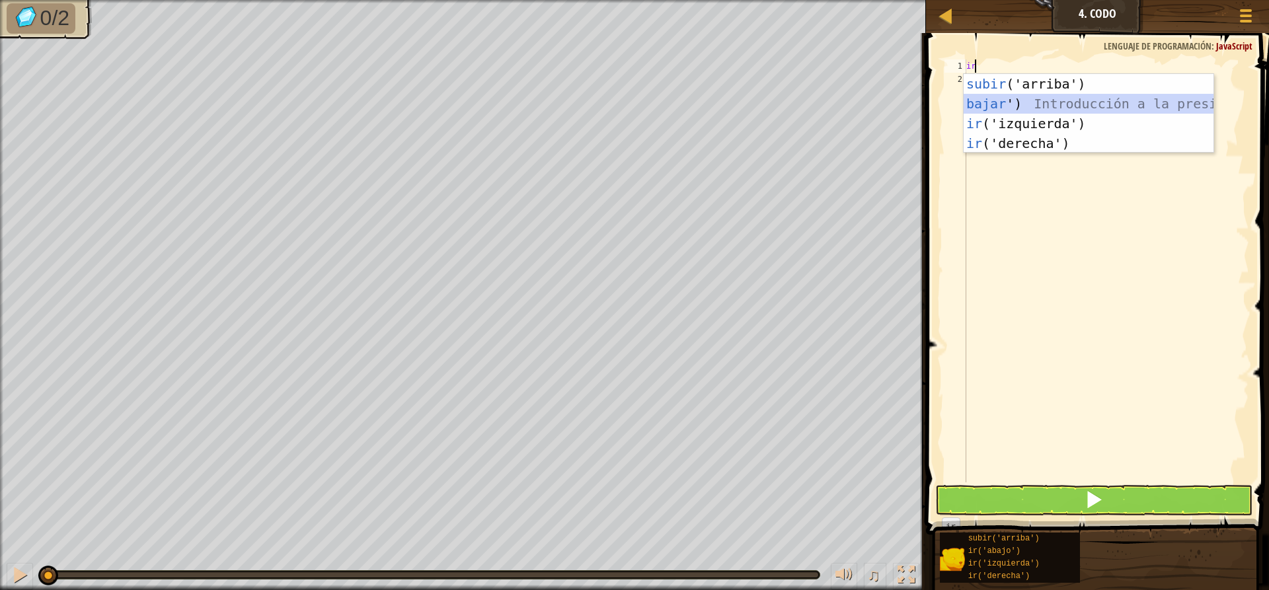
click at [1008, 97] on div "subir ('arriba') Introducción a la presión bajar ') Introducción a la presión i…" at bounding box center [1088, 133] width 250 height 119
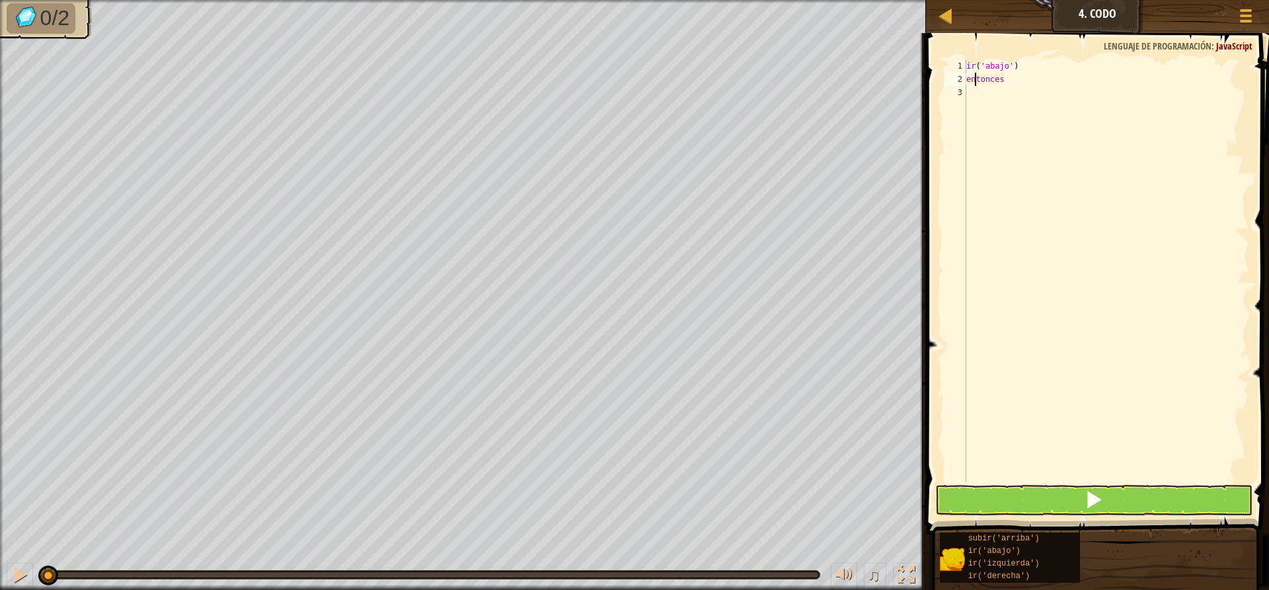
type textarea "s"
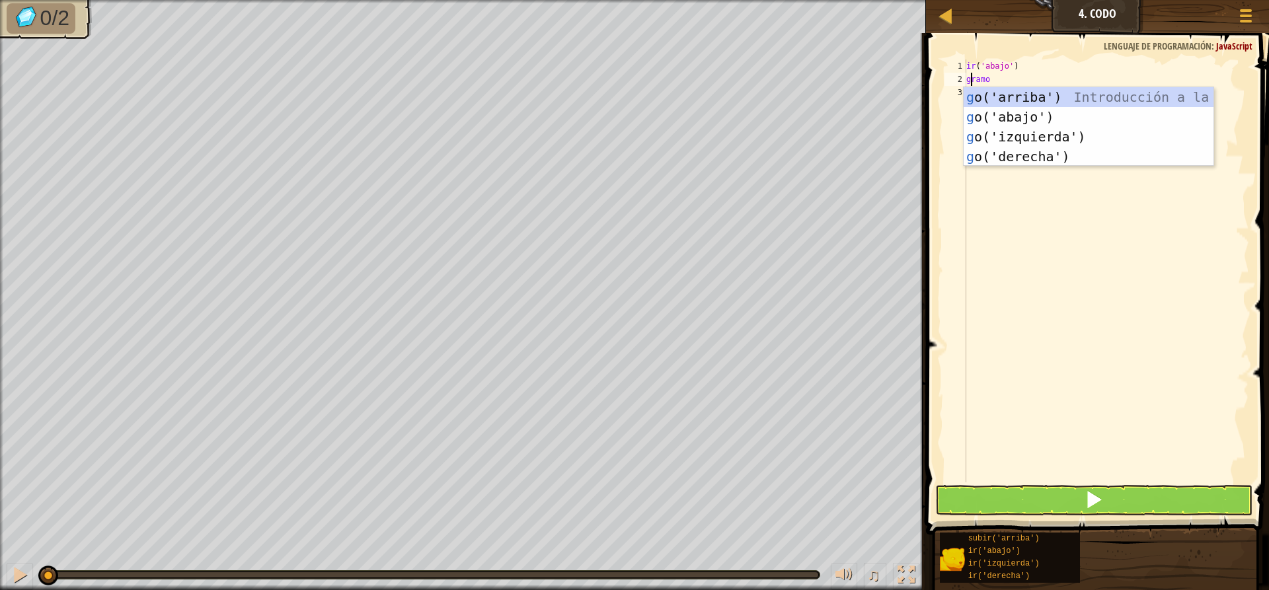
type textarea "go"
click at [996, 114] on div "subir ('arriba') Introducción a la presión bajar ') Introducción a la presión i…" at bounding box center [1088, 146] width 250 height 119
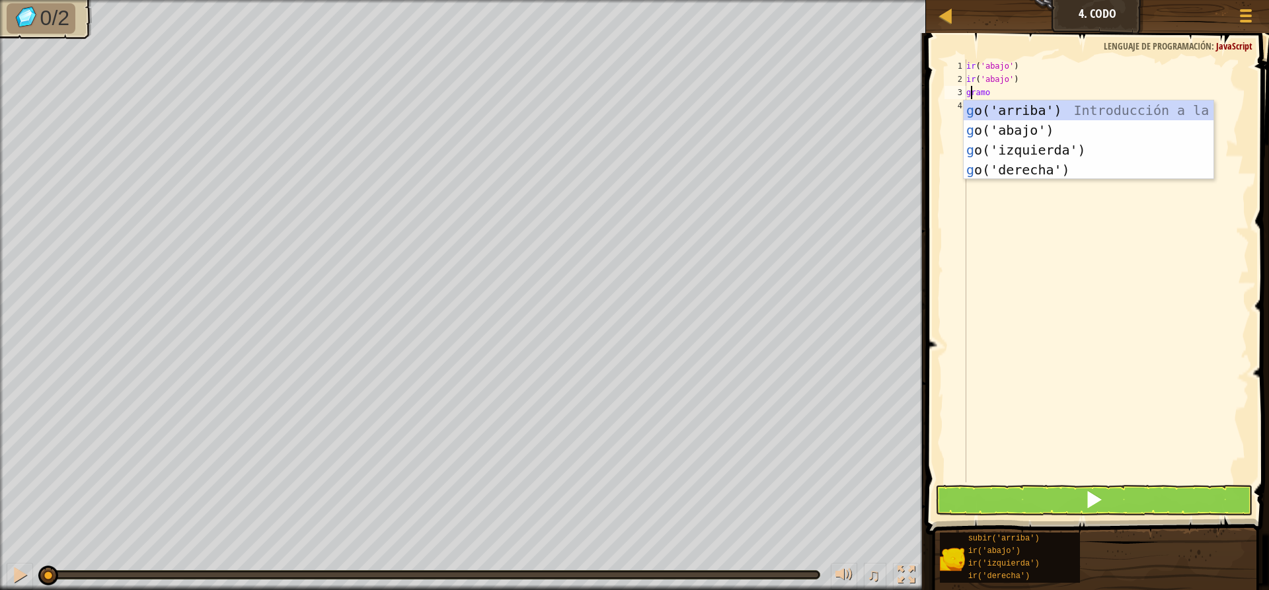
type textarea "go"
click at [998, 143] on div "subir ('arriba') Introducción a la presión bajar ') Introducción a la presión i…" at bounding box center [1088, 159] width 250 height 119
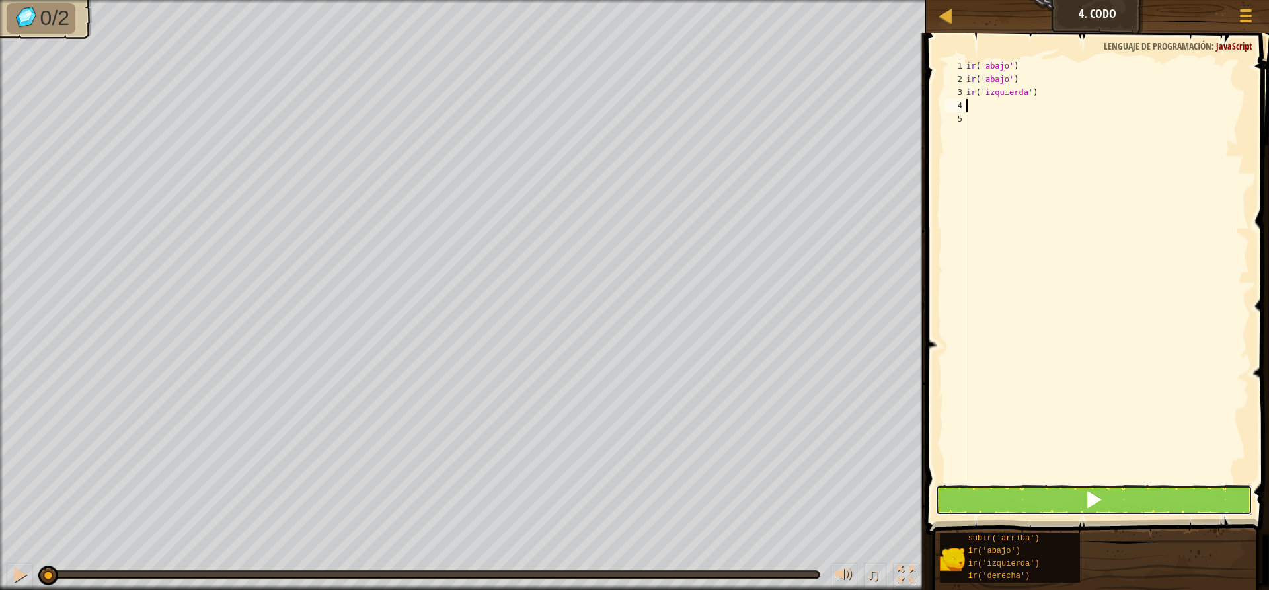
click at [990, 503] on button at bounding box center [1093, 500] width 317 height 30
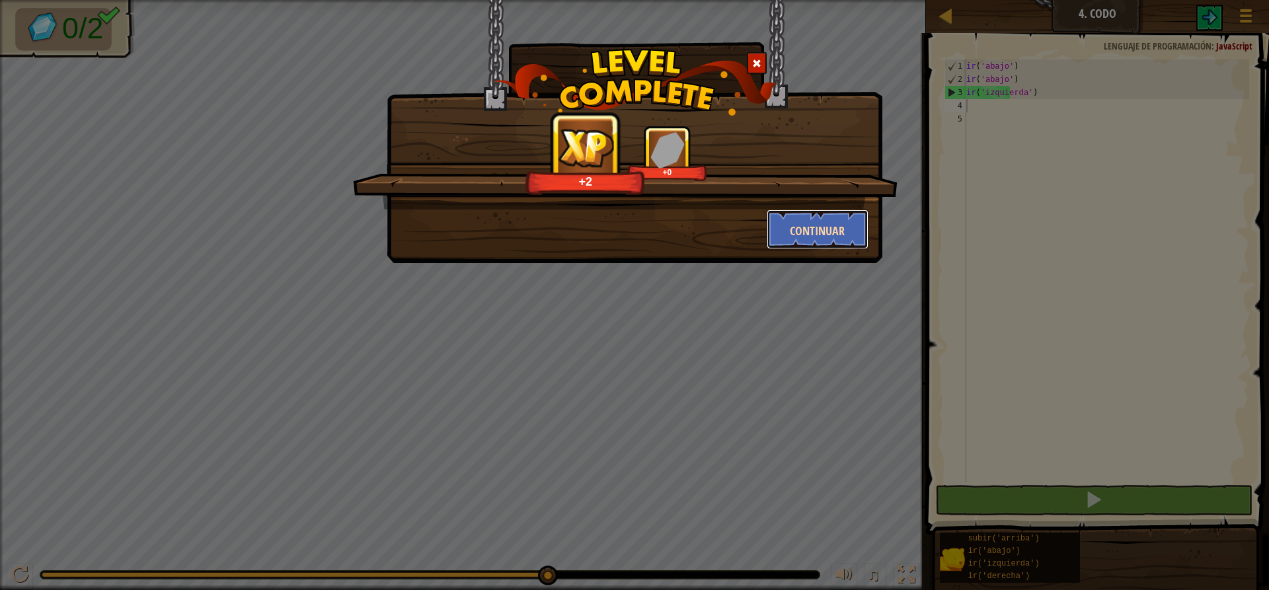
click at [814, 219] on button "Continuar" at bounding box center [817, 229] width 102 height 40
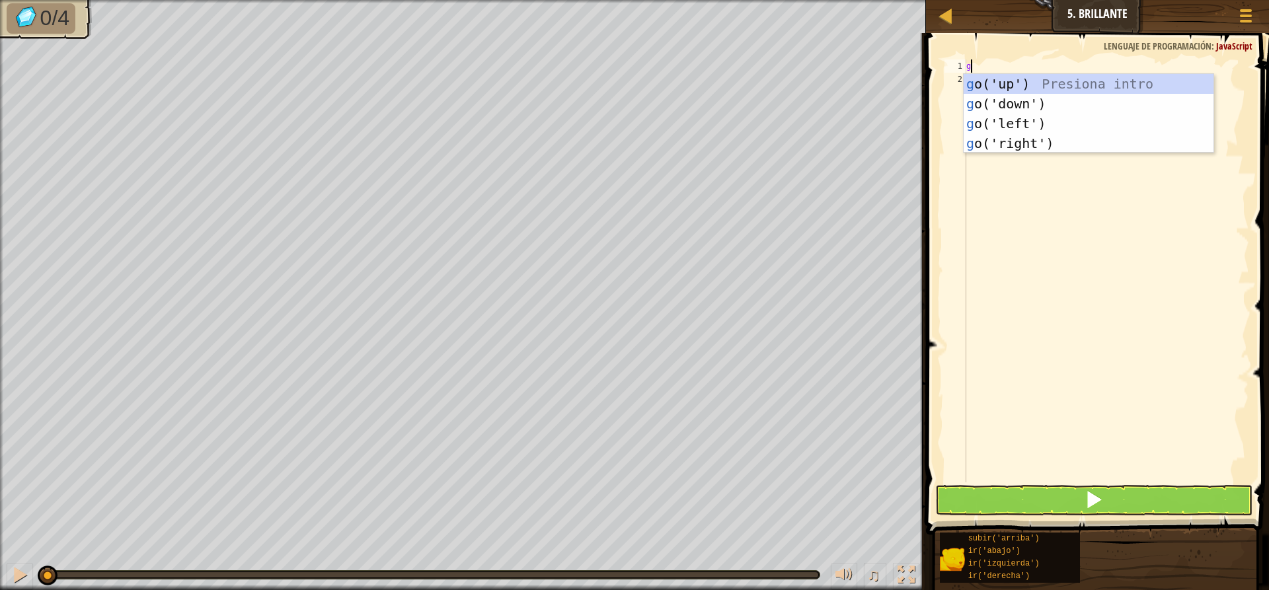
scroll to position [6, 0]
type textarea "go"
click at [990, 120] on div "subir ('arriba') Introducción a la presión bajar ') Introducción a la presión i…" at bounding box center [1088, 133] width 250 height 119
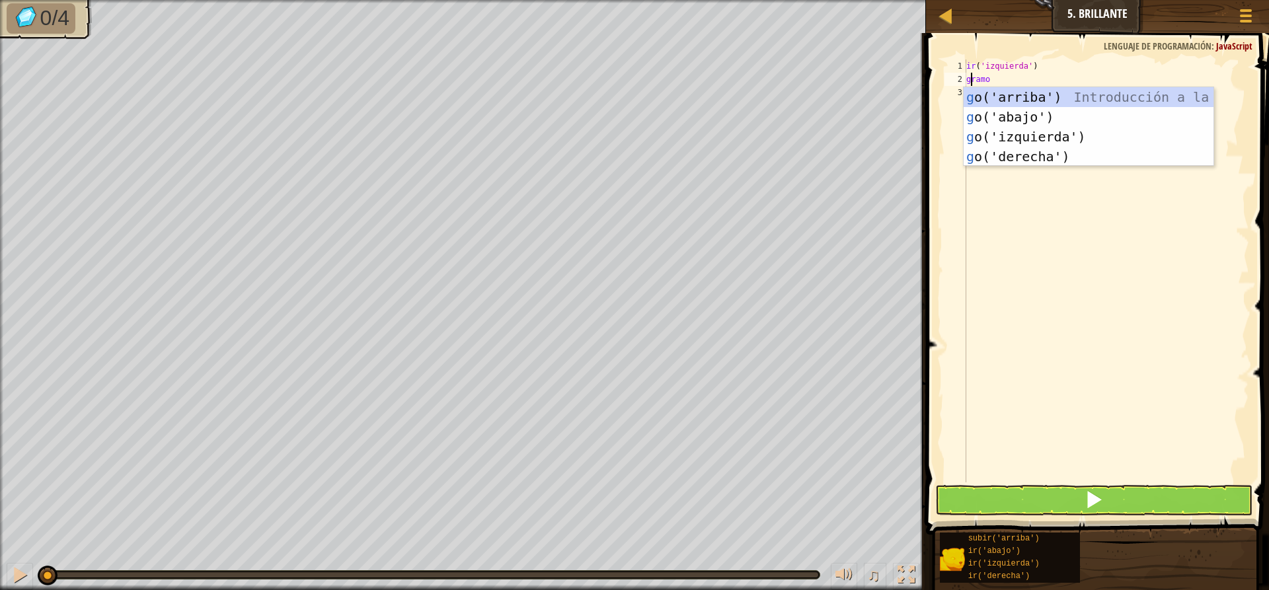
type textarea "go"
click at [984, 131] on div "subir ('arriba') Introducción a la presión bajar ') Introducción a la presión i…" at bounding box center [1088, 146] width 250 height 119
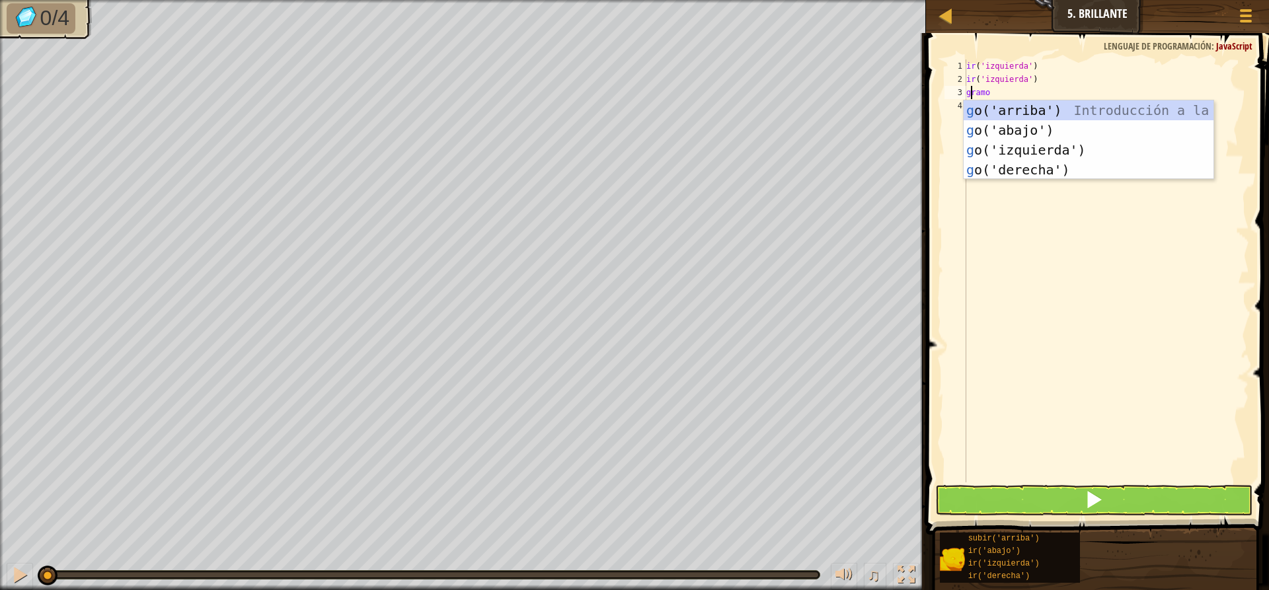
type textarea "go"
click at [999, 129] on div "subir ('arriba') Introducción a la presión bajar ') Introducción a la presión i…" at bounding box center [1088, 159] width 250 height 119
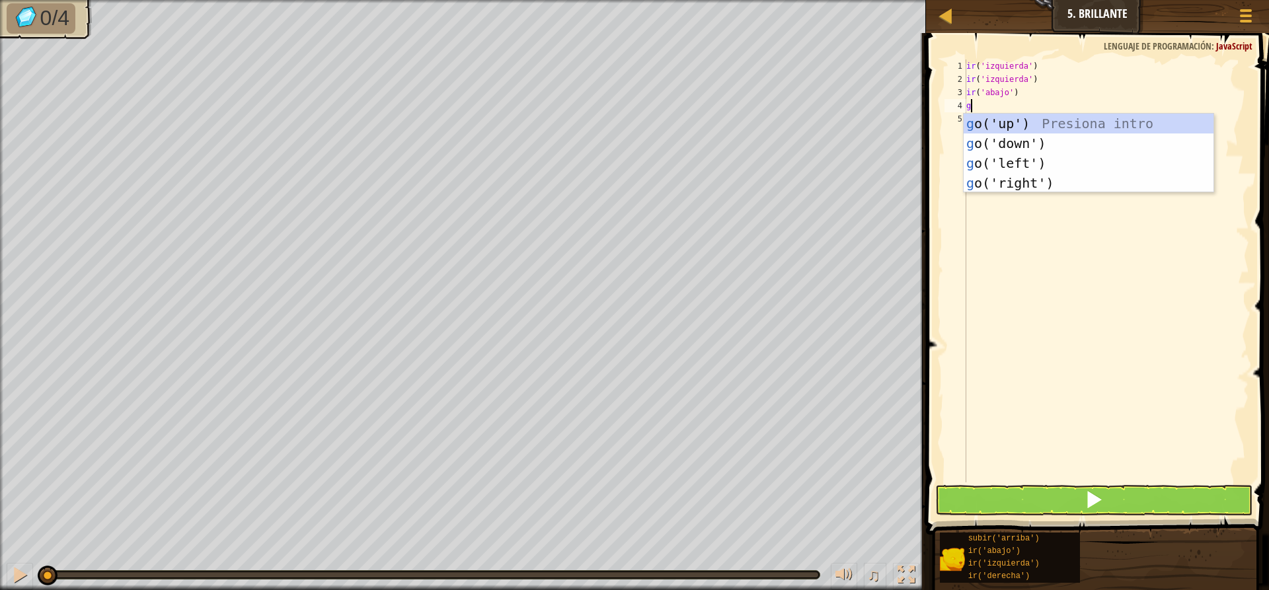
type textarea "go"
click at [1023, 177] on div "subir ('arriba') Introducción a la presión bajar ') Introducción a la presión i…" at bounding box center [1088, 173] width 250 height 119
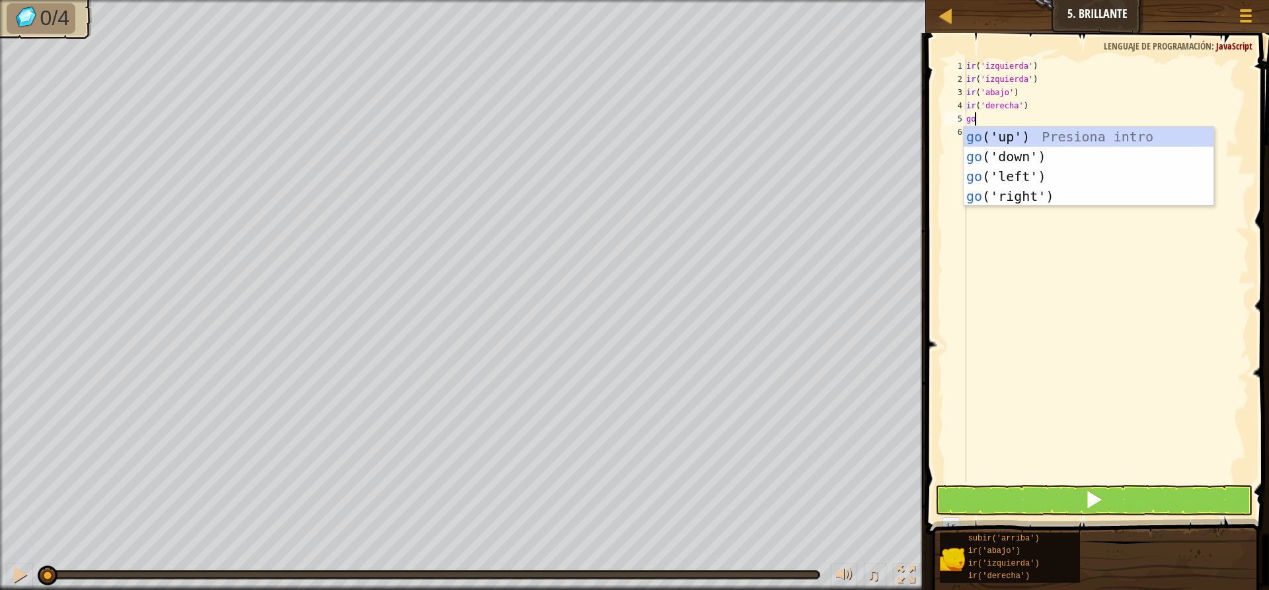
type textarea "go"
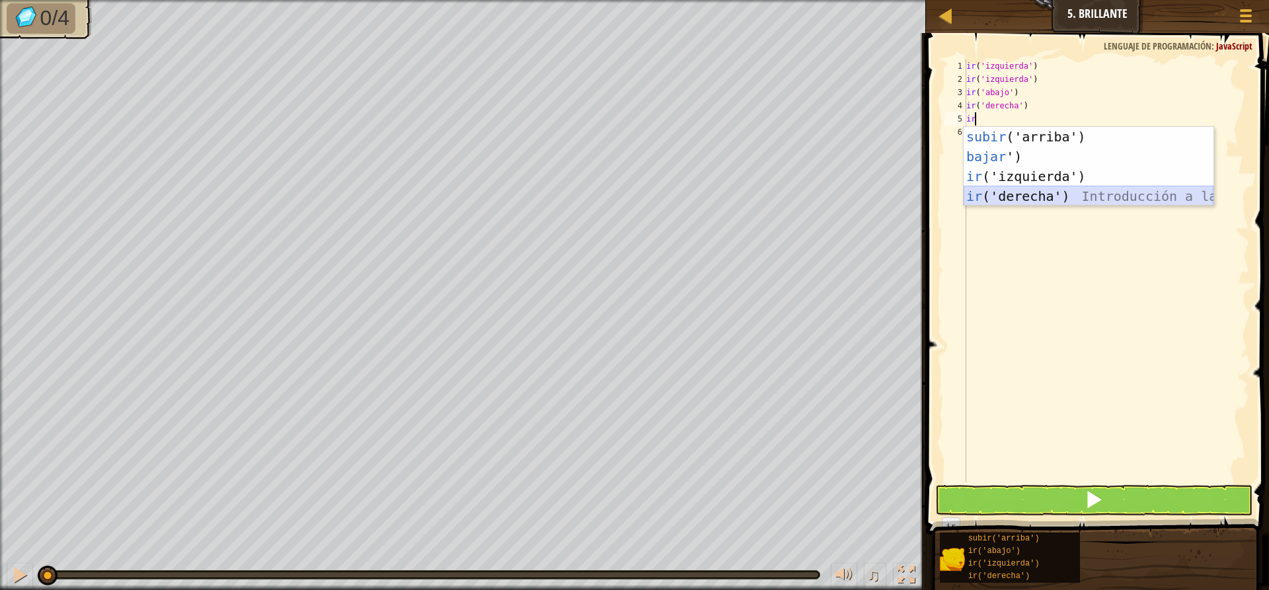
click at [1020, 187] on div "subir ('arriba') Introducción a la presión bajar ') Introducción a la presión i…" at bounding box center [1088, 186] width 250 height 119
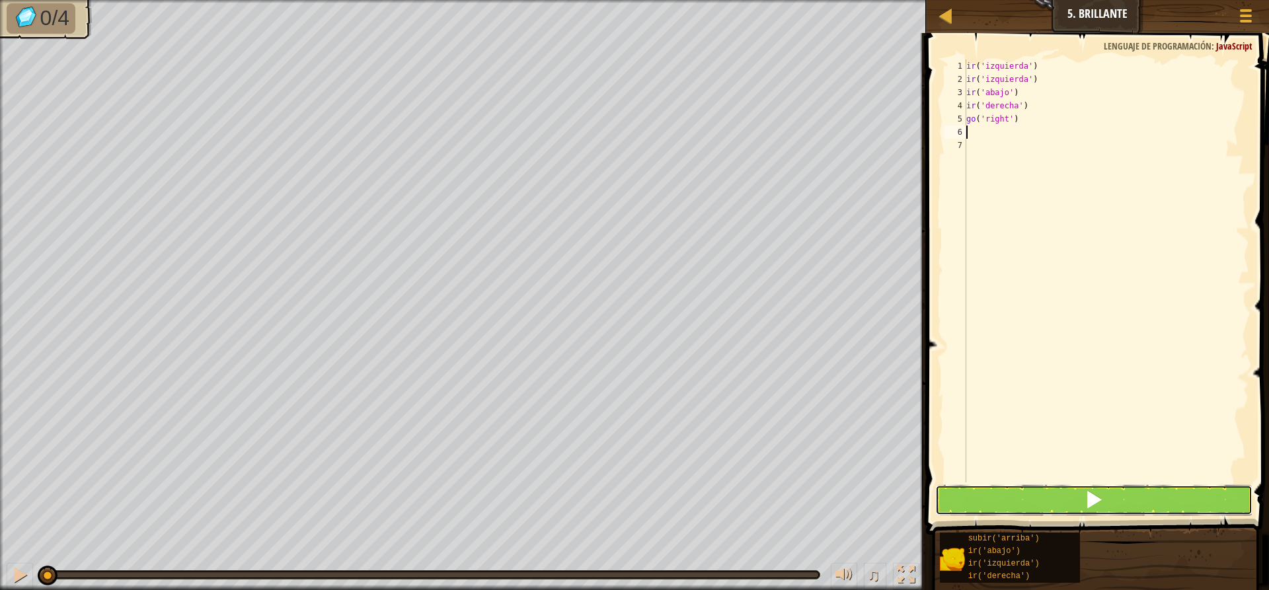
click at [1097, 494] on span at bounding box center [1093, 499] width 19 height 19
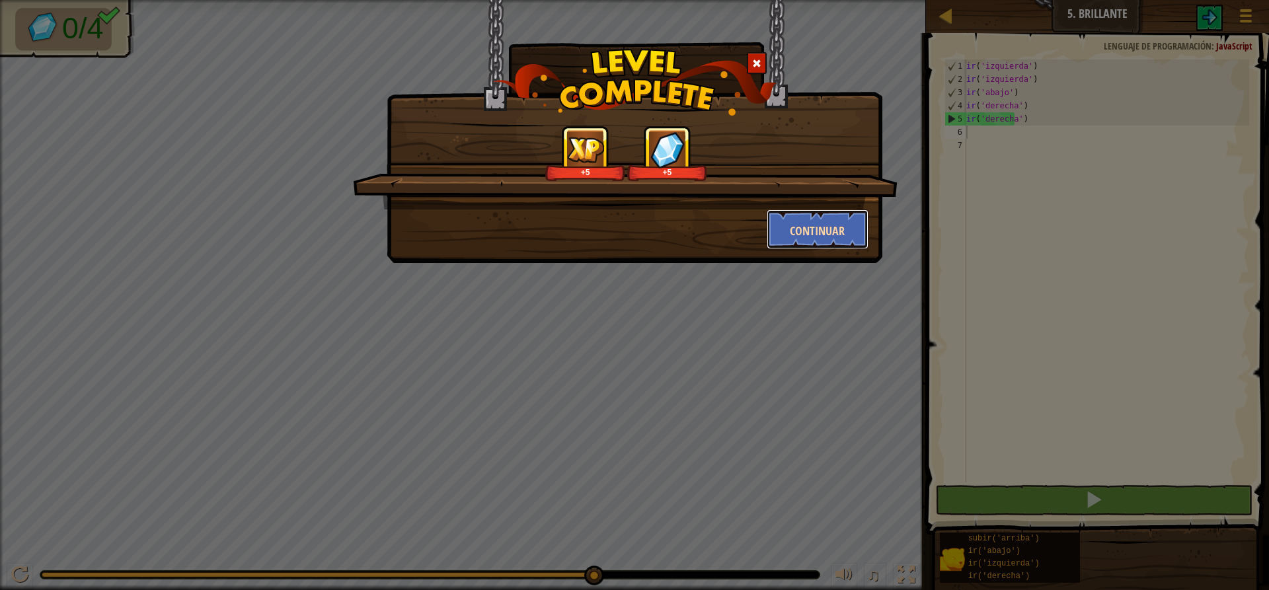
click at [785, 235] on button "Continuar" at bounding box center [817, 229] width 102 height 40
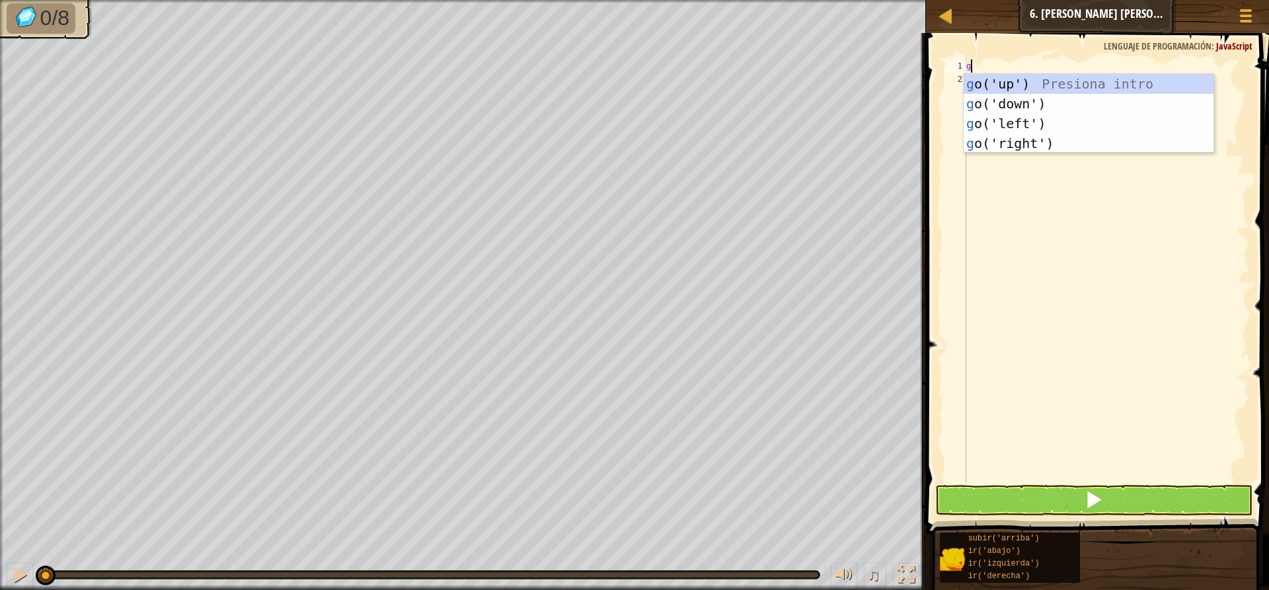
scroll to position [6, 0]
type textarea "go"
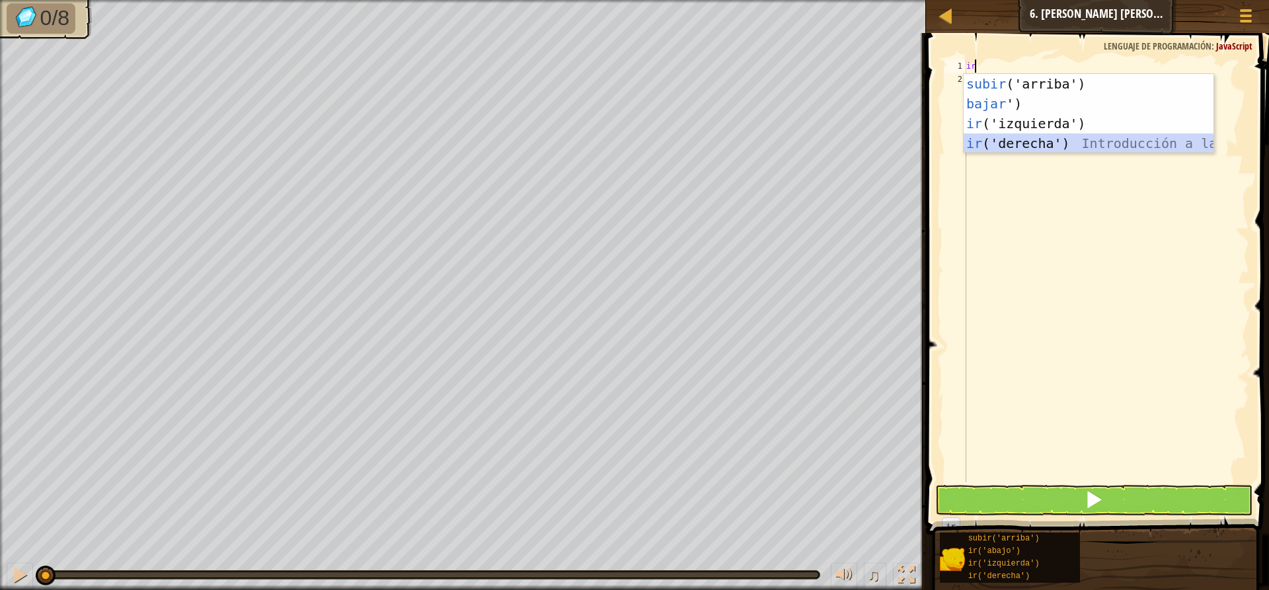
click at [1023, 139] on div "subir ('arriba') Introducción a la presión bajar ') Introducción a la presión i…" at bounding box center [1088, 133] width 250 height 119
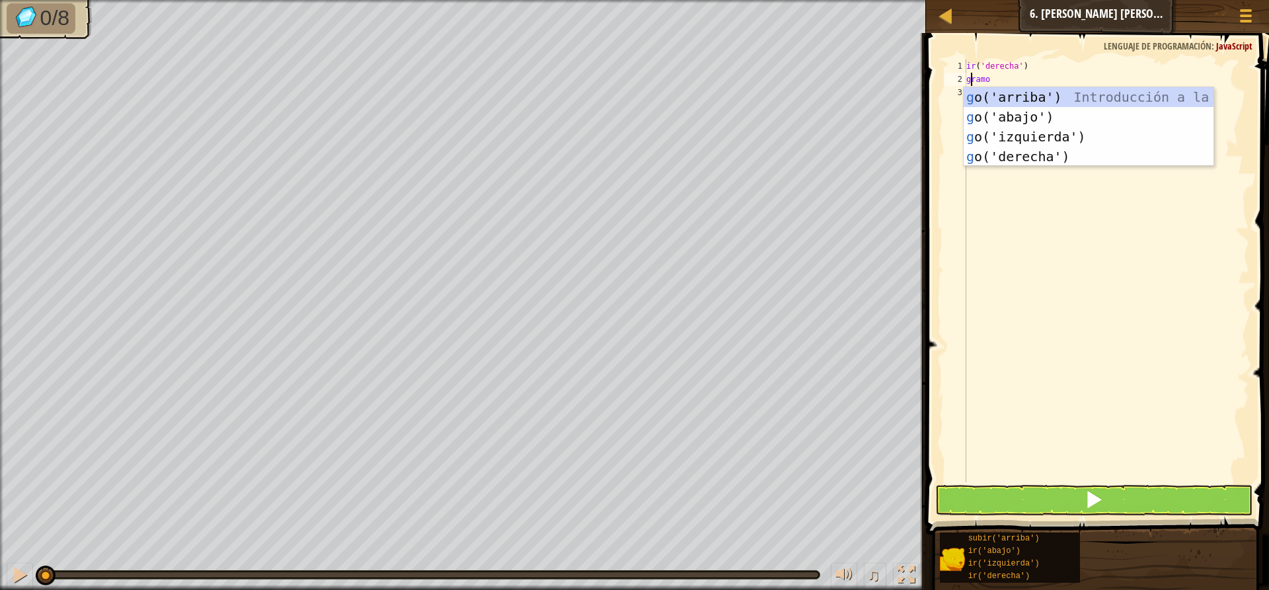
type textarea "go"
click at [1021, 151] on div "subir ('arriba') Introducción a la presión bajar ') Introducción a la presión i…" at bounding box center [1088, 146] width 250 height 119
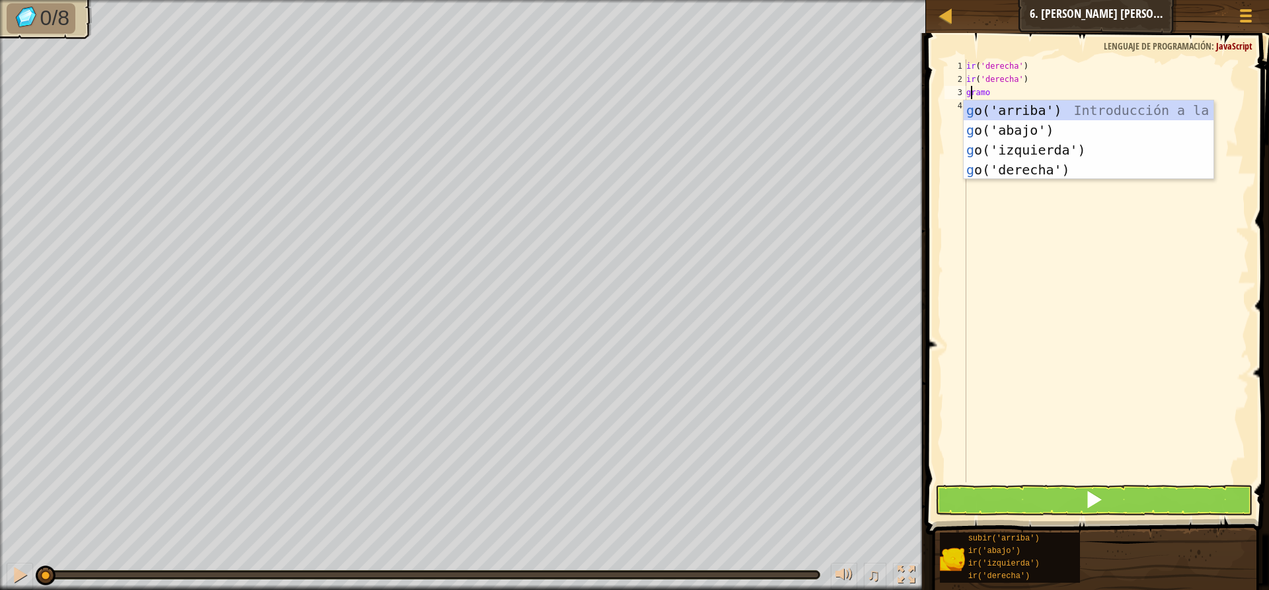
type textarea "go"
click at [1016, 109] on div "subir ('arriba') Introducción a la presión bajar ') Introducción a la presión i…" at bounding box center [1088, 159] width 250 height 119
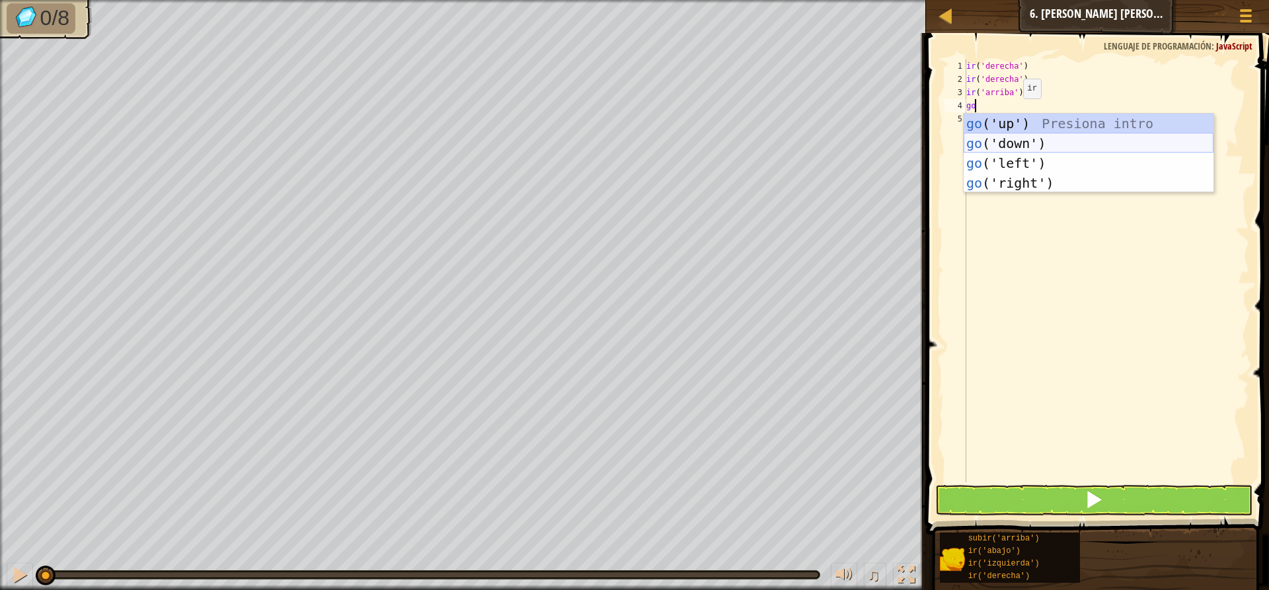
type textarea "g"
type textarea "go"
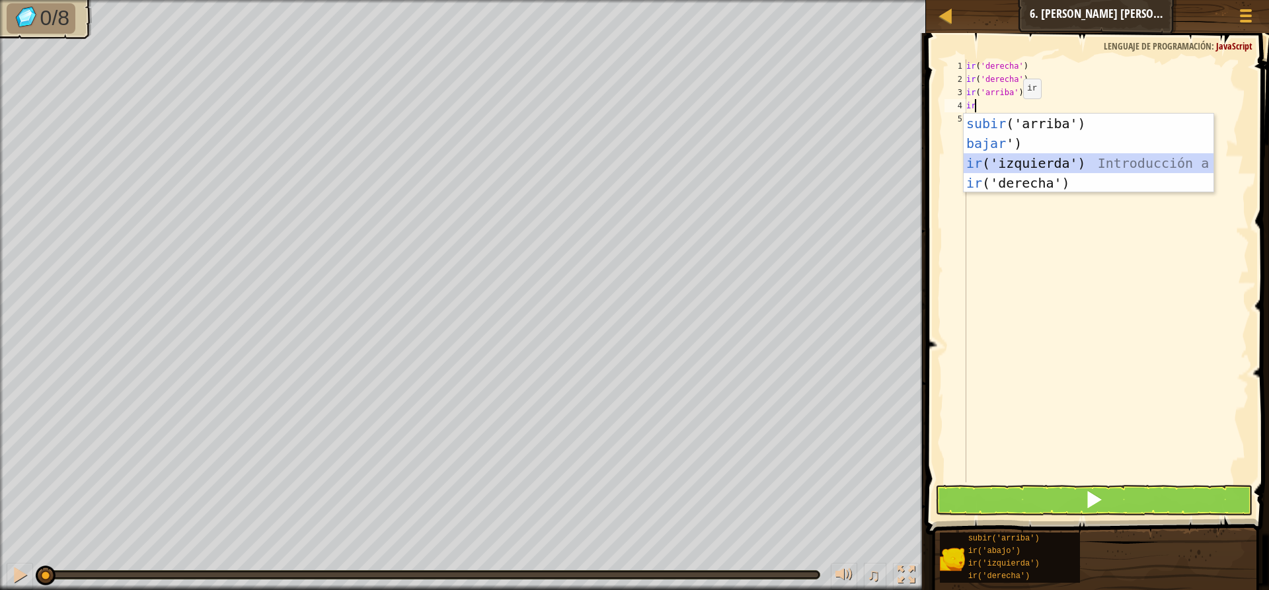
click at [1038, 161] on div "subir ('arriba') Introducción a la presión bajar ') Introducción a la presión i…" at bounding box center [1088, 173] width 250 height 119
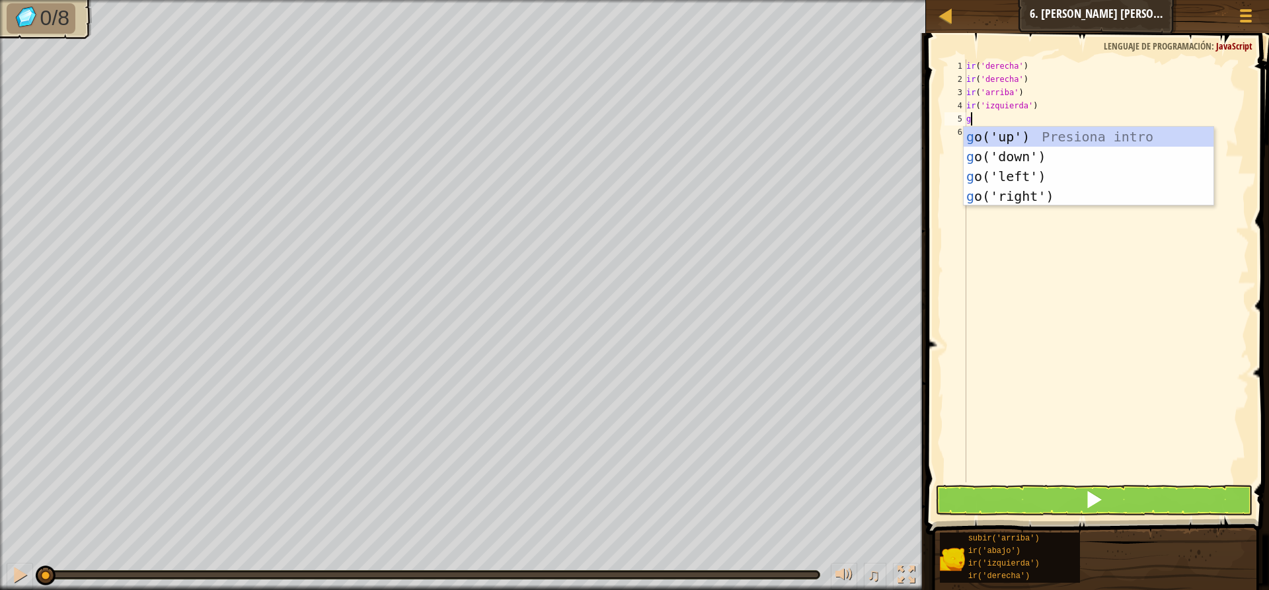
type textarea "go"
click at [986, 169] on div "subir ('arriba') Introducción a la presión bajar ') Introducción a la presión i…" at bounding box center [1088, 186] width 250 height 119
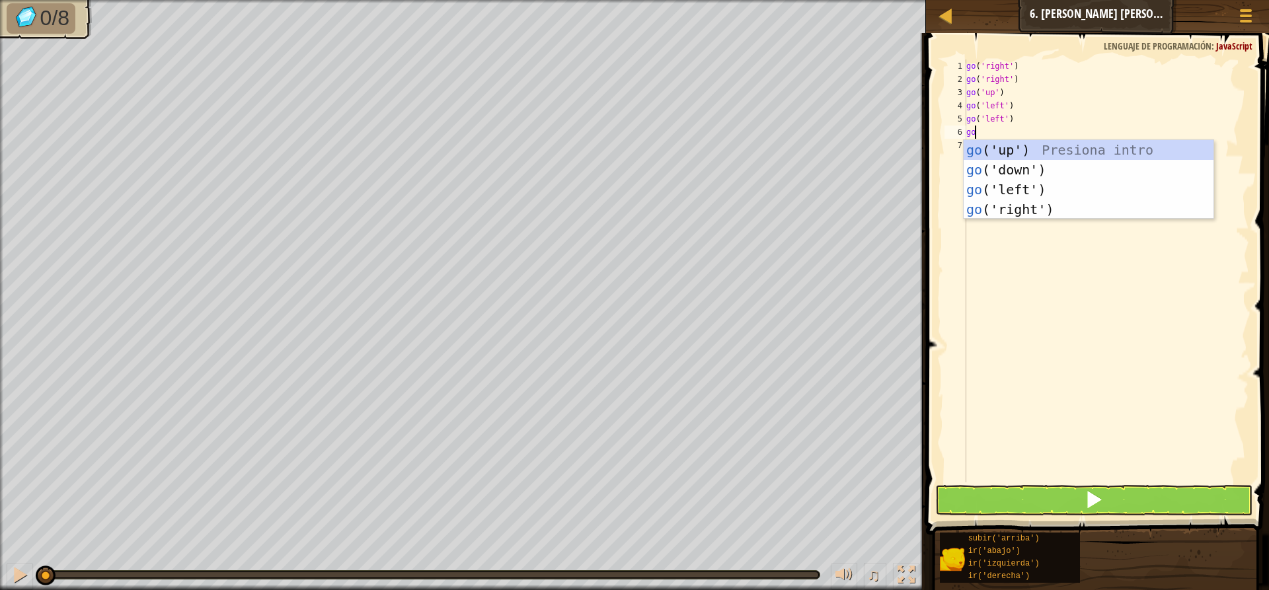
type textarea "g"
type textarea "go"
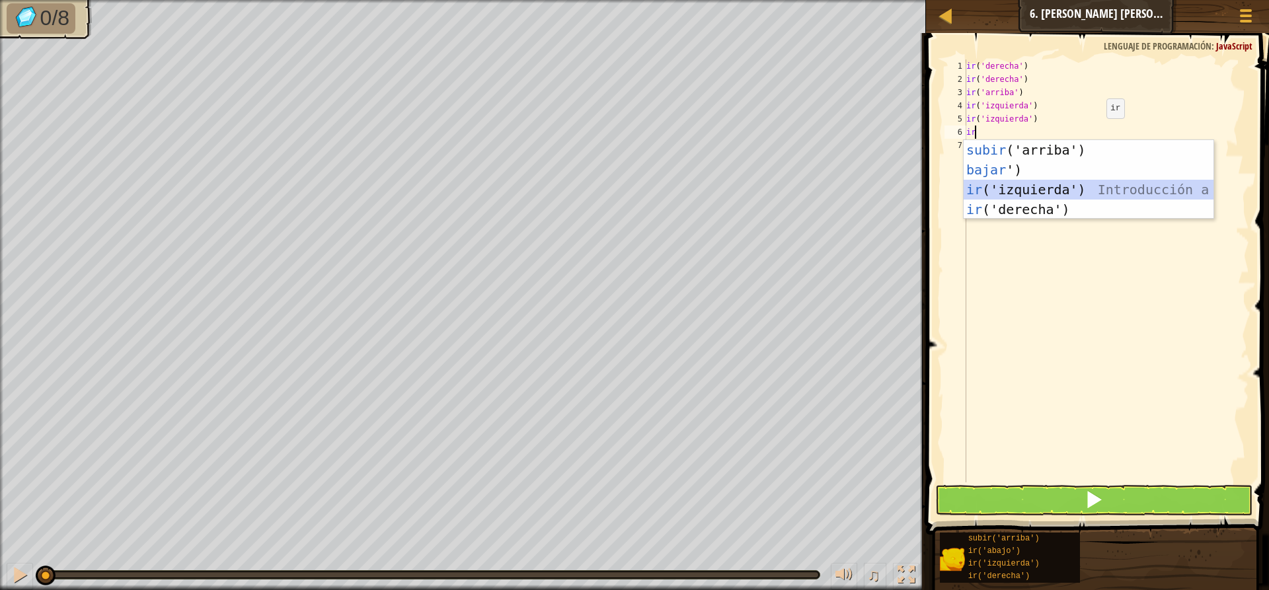
click at [1019, 182] on div "subir ('arriba') Introducción a la presión bajar ') Introducción a la presión i…" at bounding box center [1088, 199] width 250 height 119
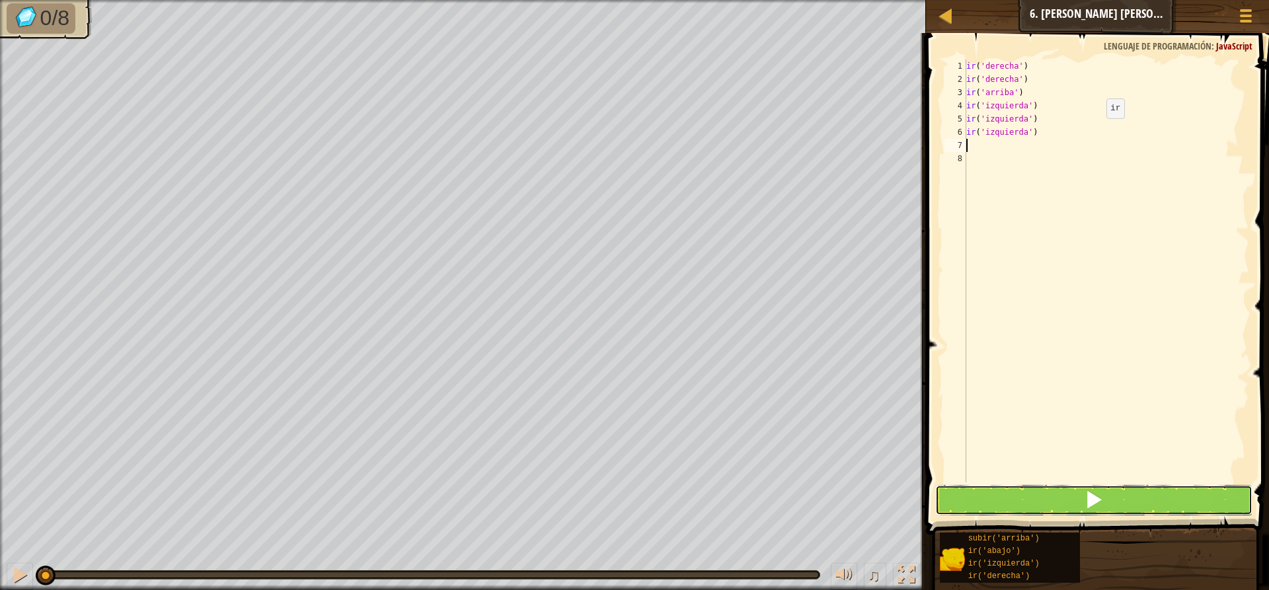
click at [1018, 495] on button at bounding box center [1093, 500] width 317 height 30
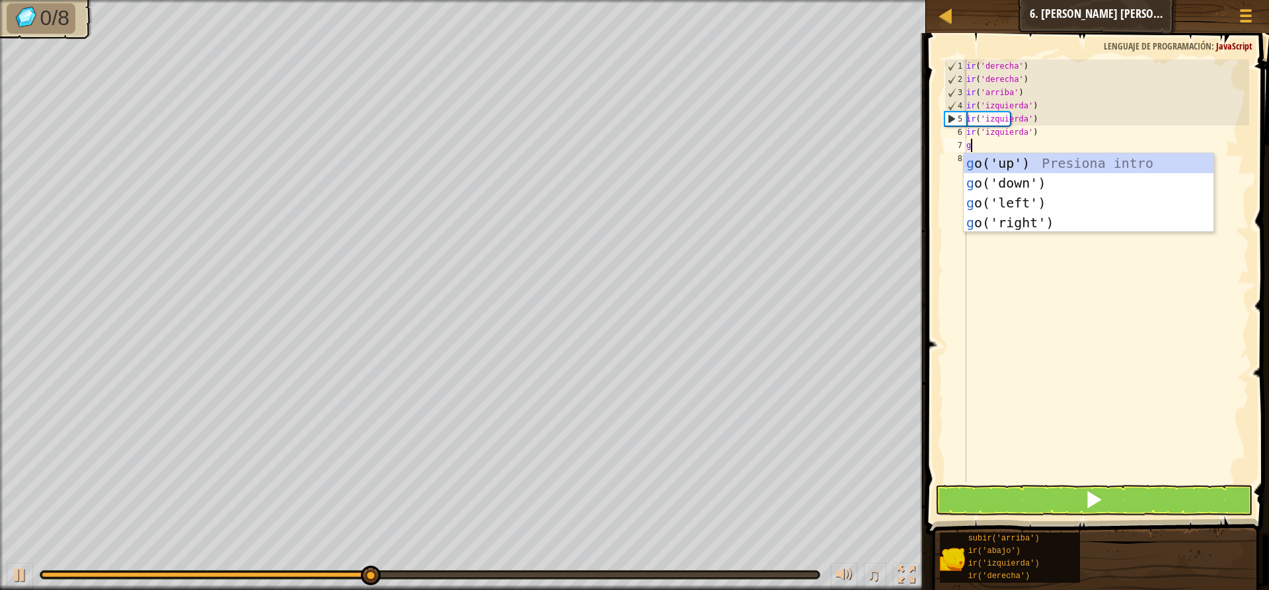
type textarea "go"
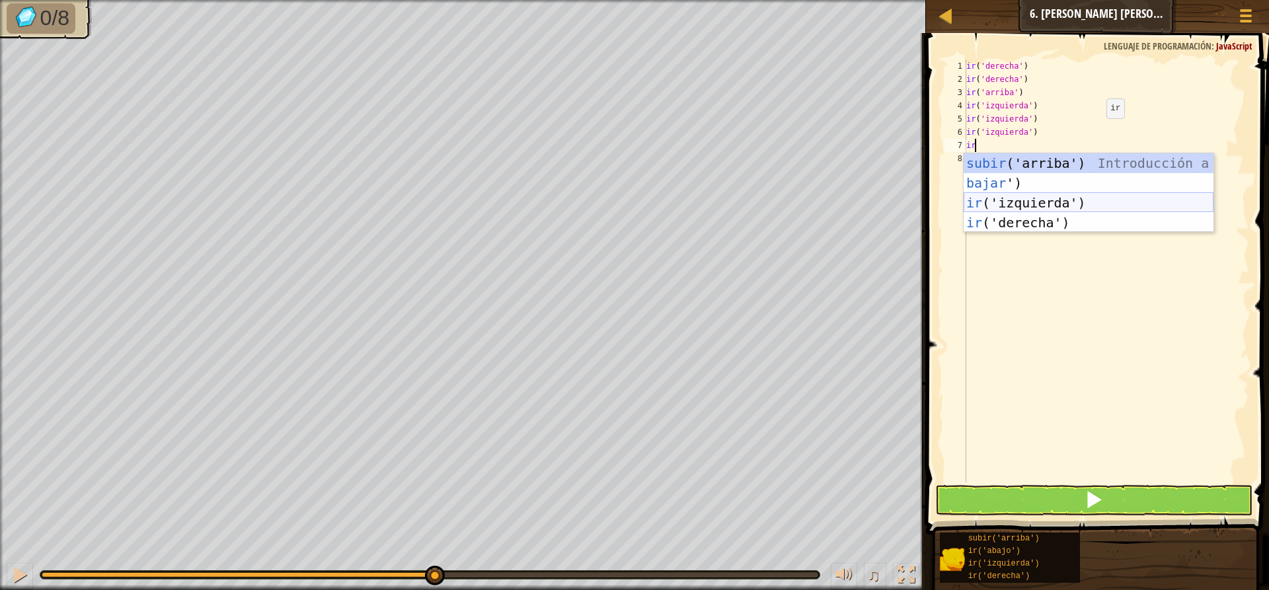
click at [1000, 202] on div "subir ('arriba') Introducción a la presión bajar ') Introducción a la presión i…" at bounding box center [1088, 212] width 250 height 119
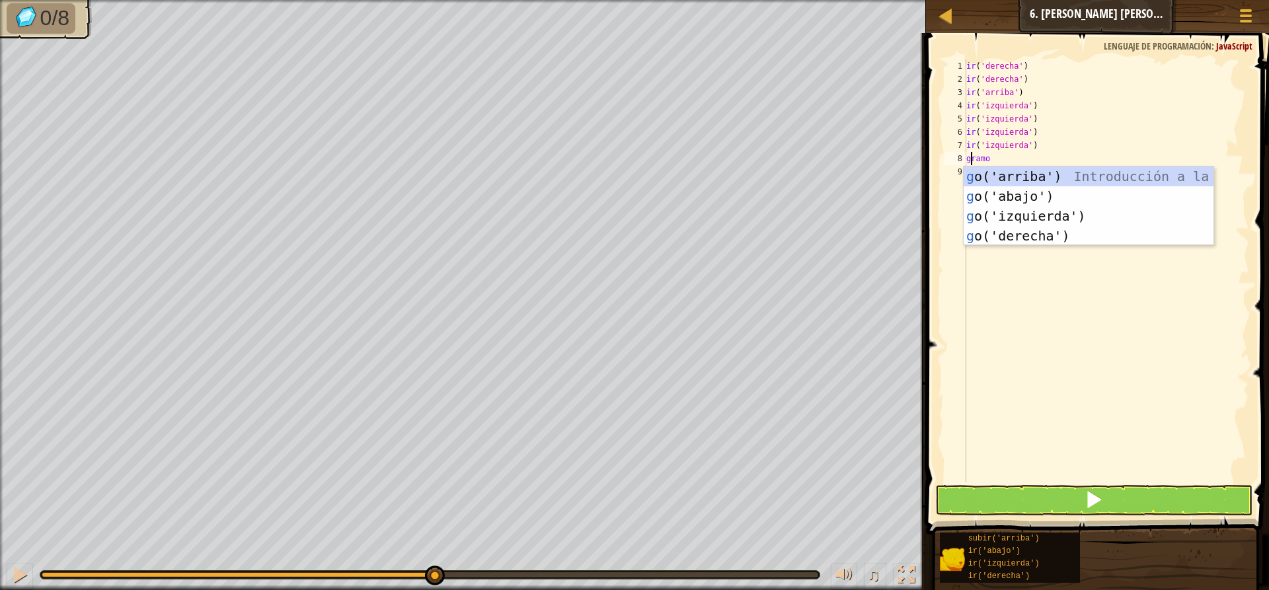
type textarea "go"
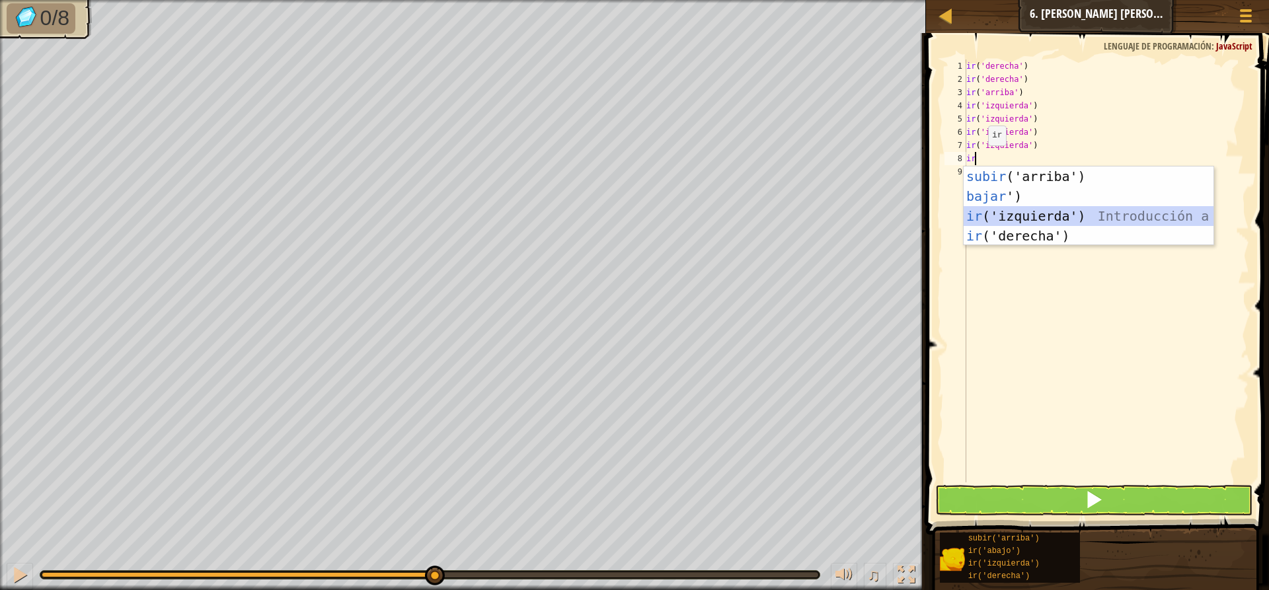
click at [1064, 213] on div "subir ('arriba') Introducción a la presión bajar ') Introducción a la presión i…" at bounding box center [1088, 226] width 250 height 119
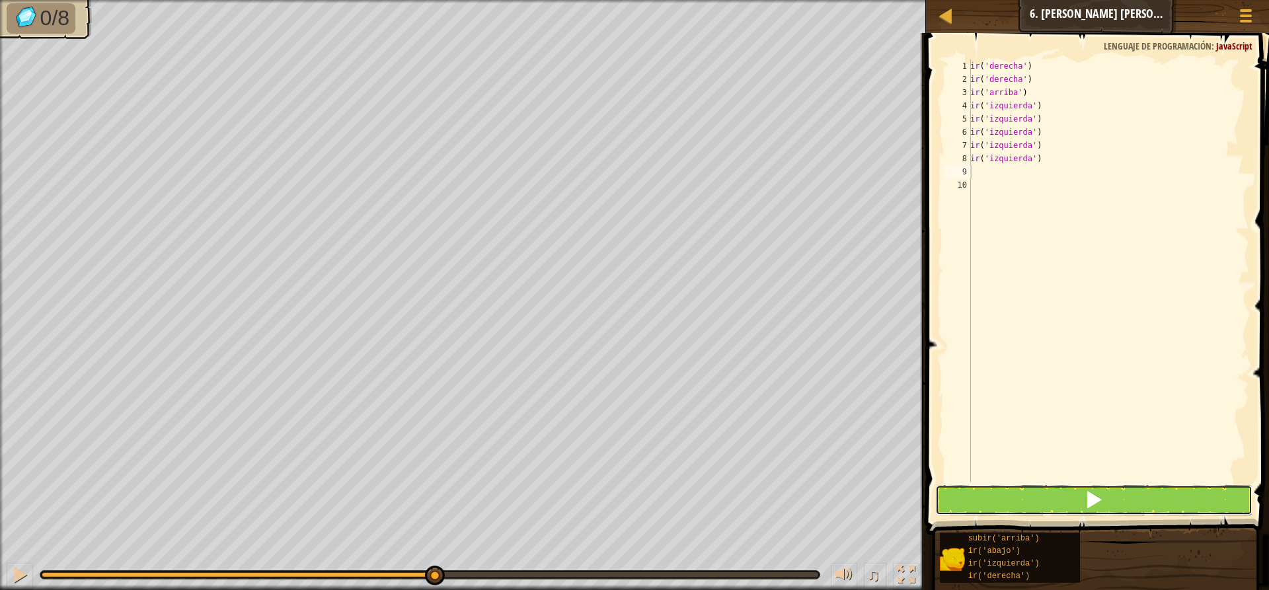
click at [1100, 495] on span at bounding box center [1093, 499] width 19 height 19
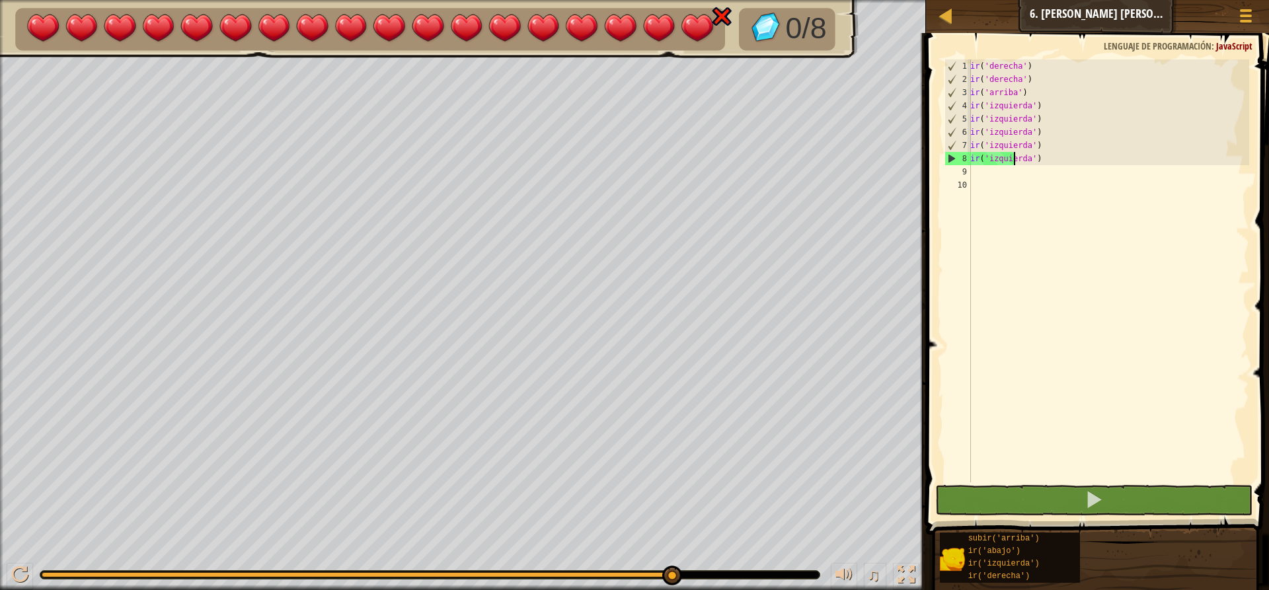
click at [1050, 159] on div "ir ( 'derecha' ) ir ( 'derecha' ) ir ( 'arriba' ) ir ( 'izquierda' ) ir ( 'izqu…" at bounding box center [1107, 283] width 281 height 449
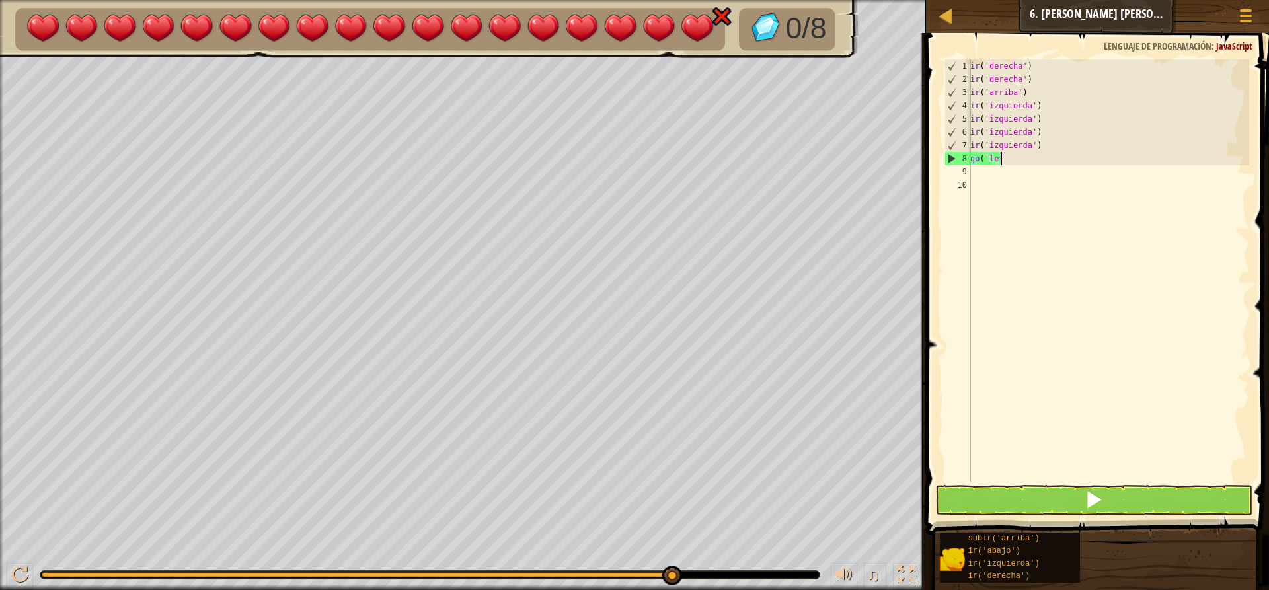
type textarea "g"
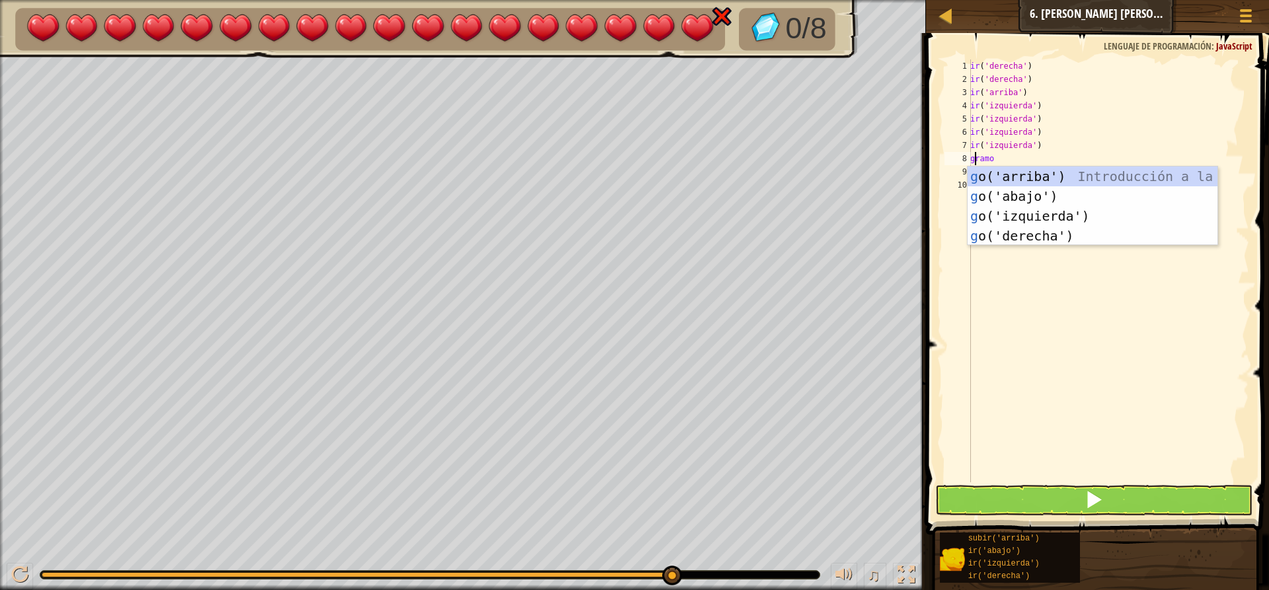
type textarea "go"
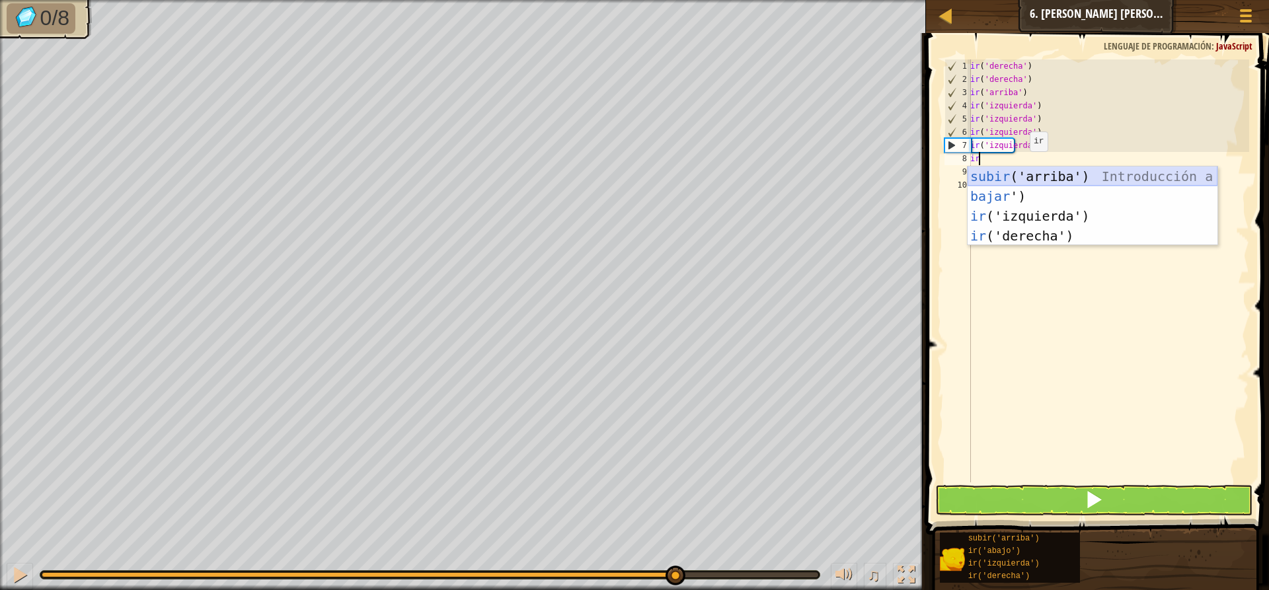
click at [1044, 170] on div "subir ('arriba') Introducción a la presión bajar ') Introducción a la presión i…" at bounding box center [1092, 226] width 250 height 119
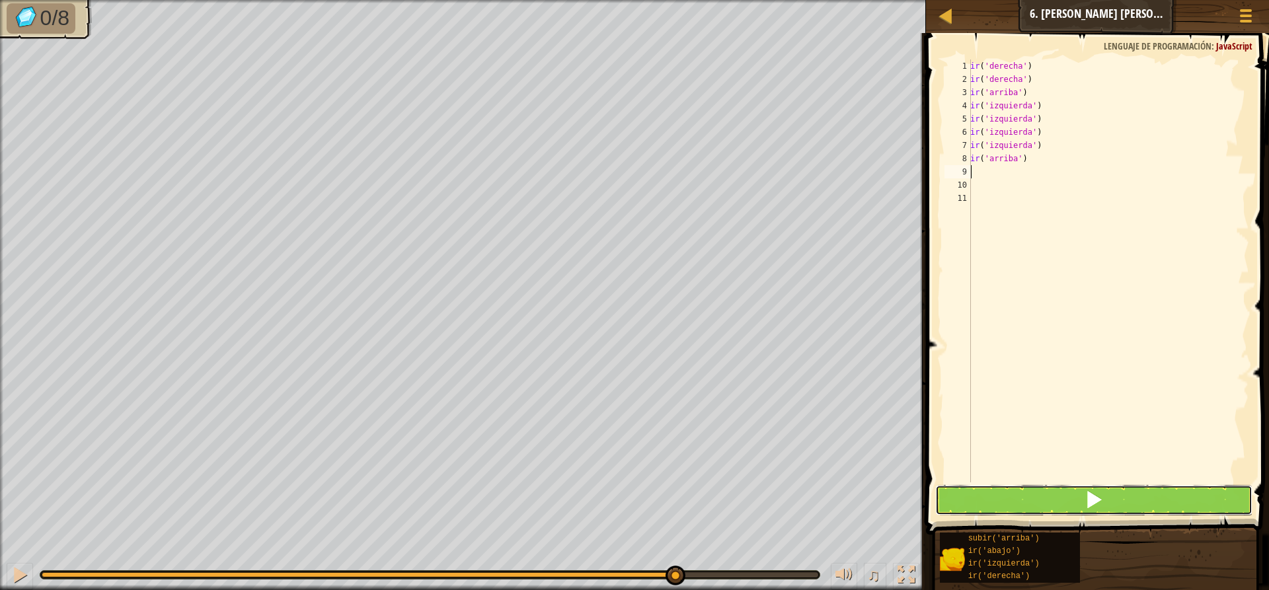
click at [1097, 490] on span at bounding box center [1093, 499] width 19 height 19
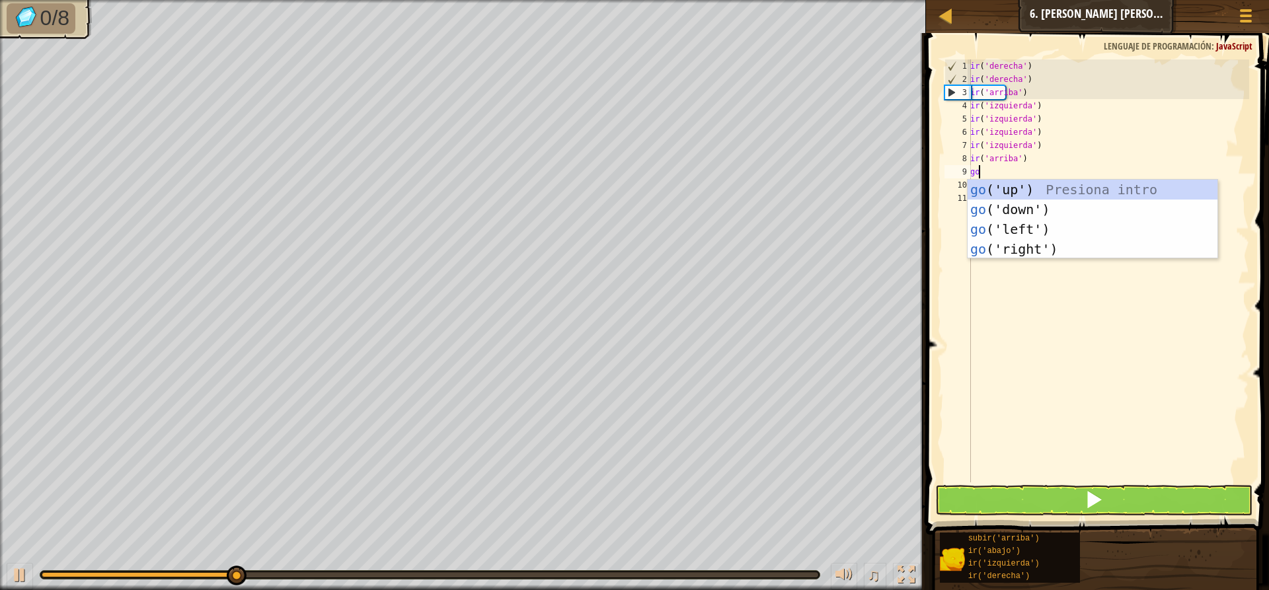
type textarea "go"
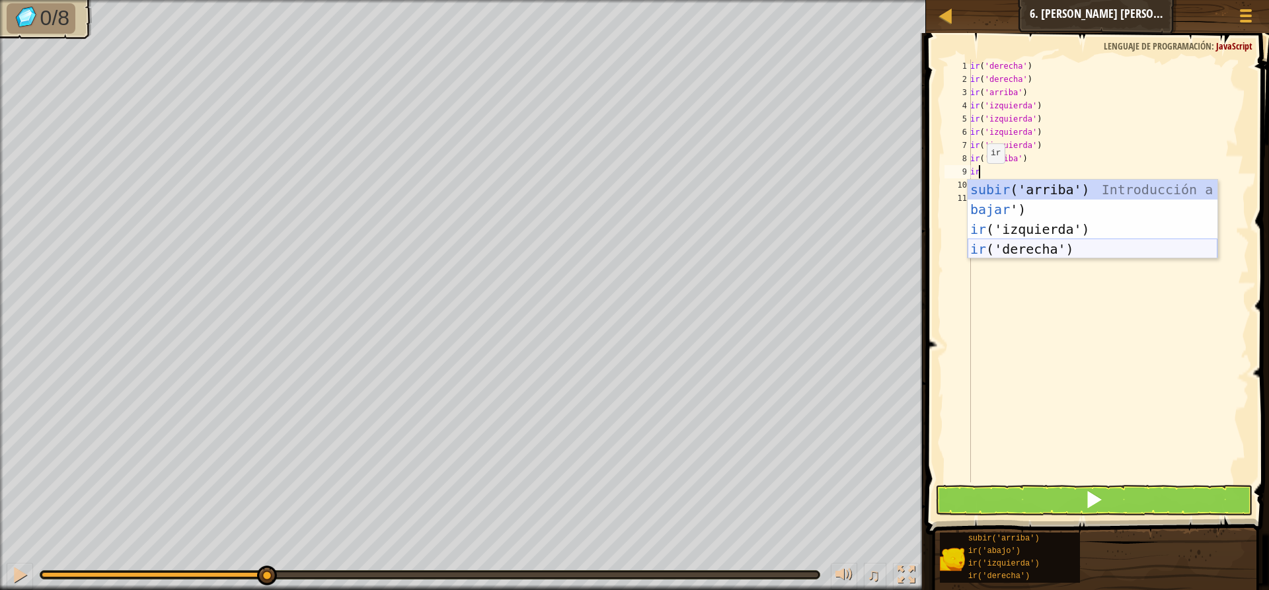
click at [1026, 248] on div "subir ('arriba') Introducción a la presión bajar ') Introducción a la presión i…" at bounding box center [1092, 239] width 250 height 119
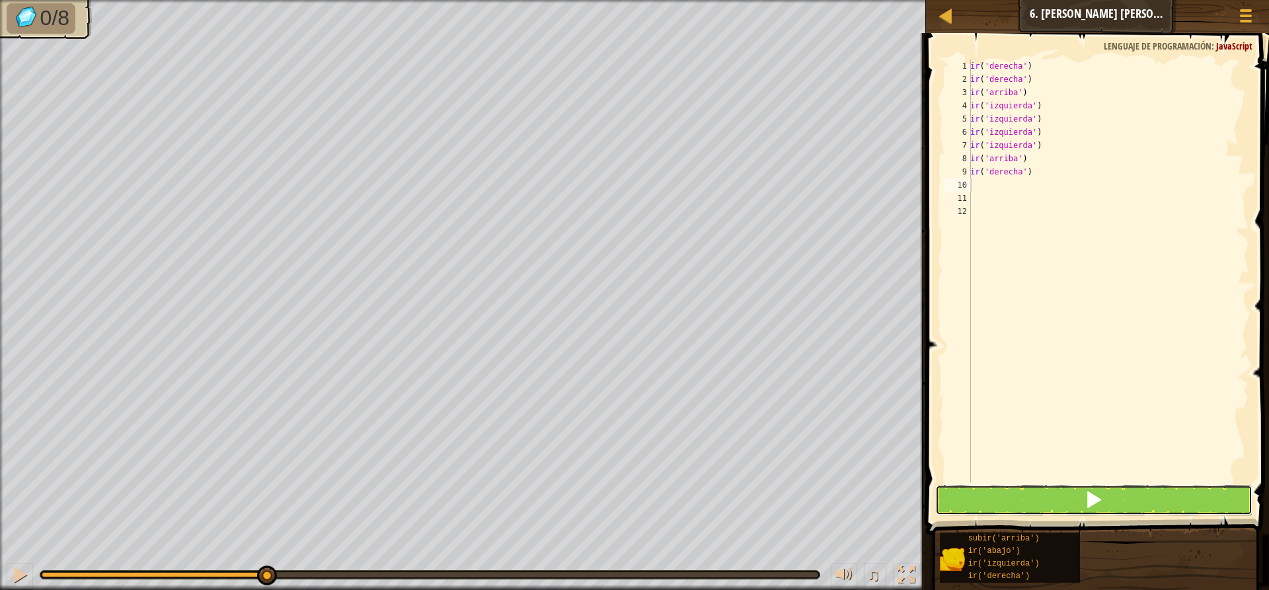
click at [1093, 494] on span at bounding box center [1093, 499] width 19 height 19
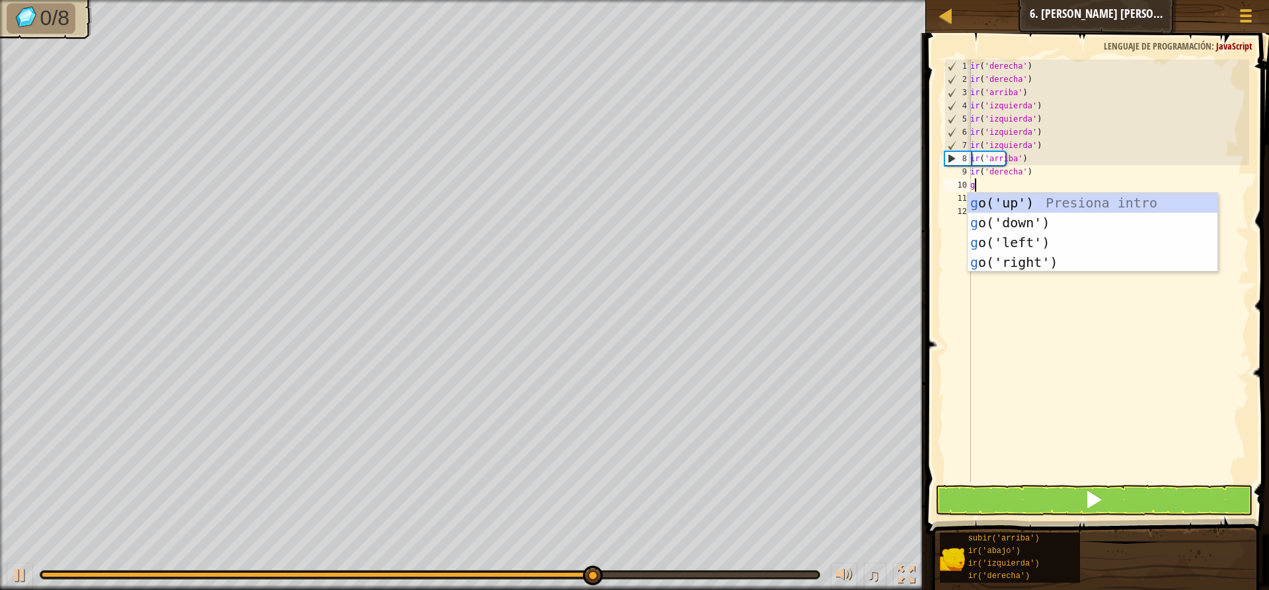
type textarea "go"
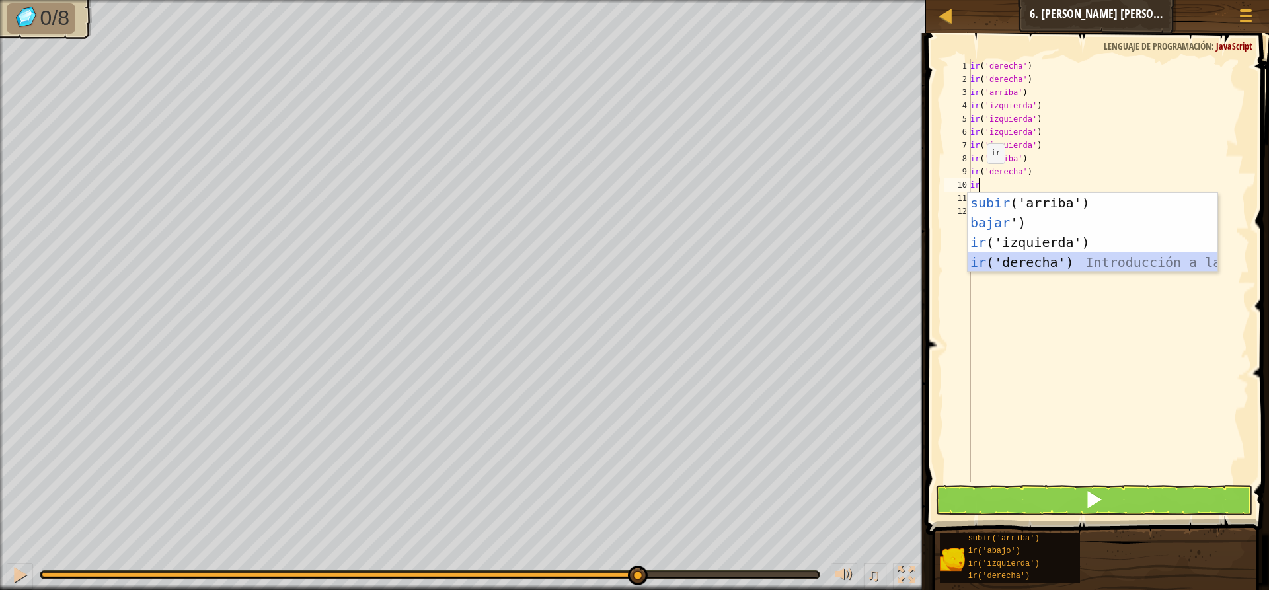
click at [1021, 262] on div "subir ('arriba') Introducción a la presión bajar ') Introducción a la presión i…" at bounding box center [1092, 252] width 250 height 119
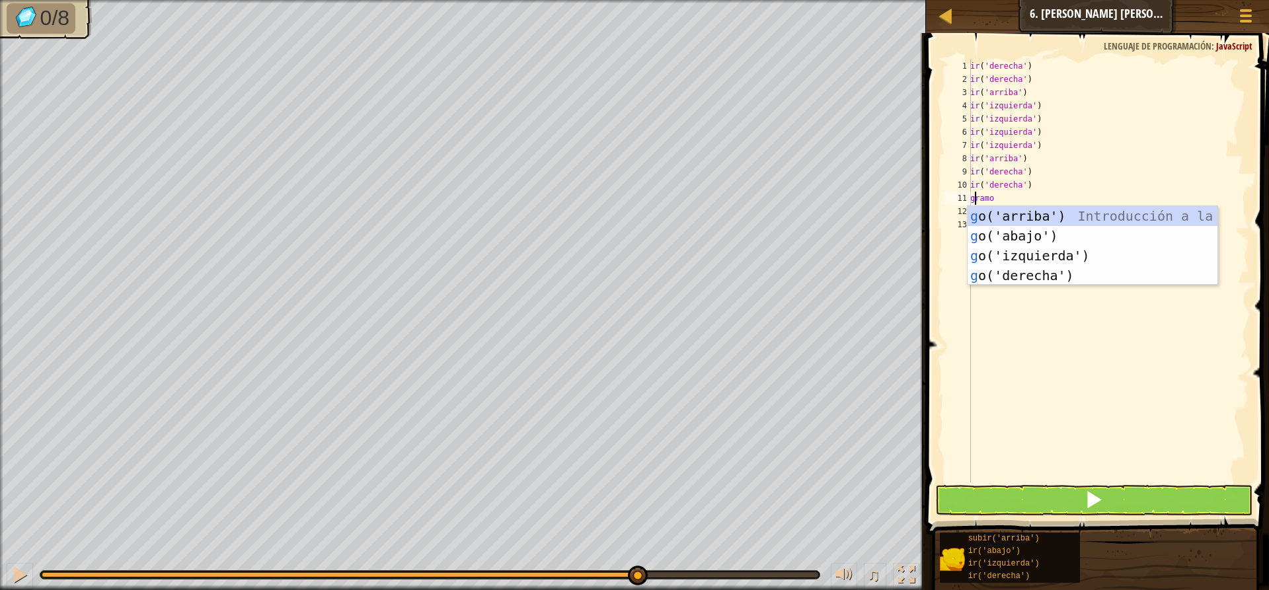
type textarea "go"
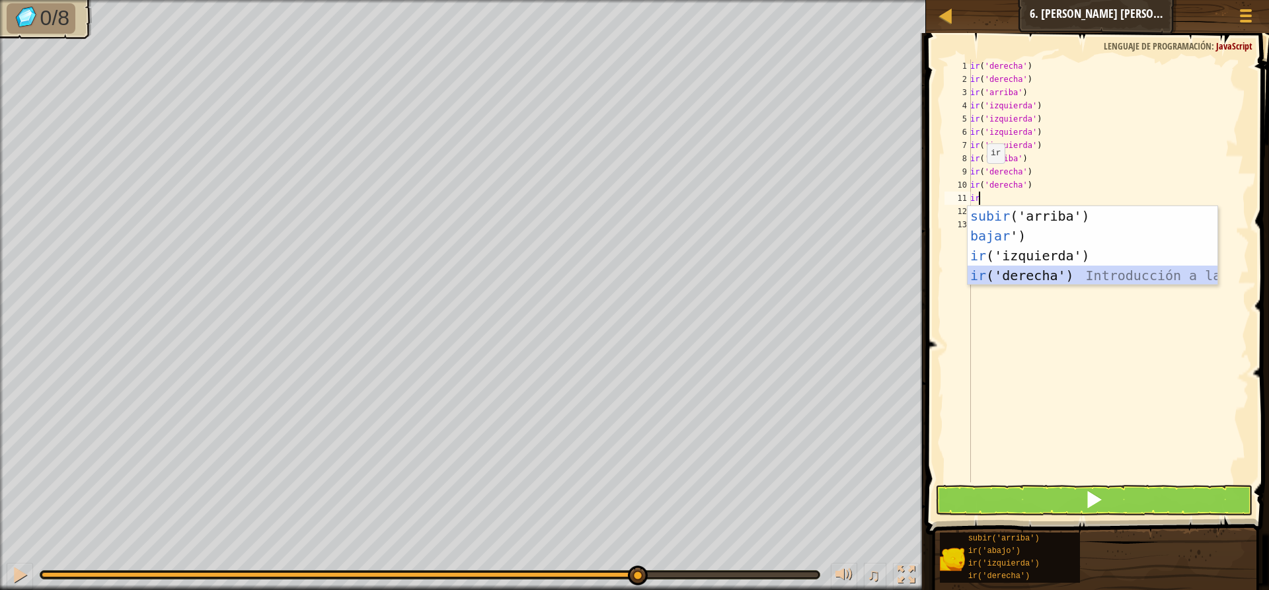
click at [1039, 266] on div "subir ('arriba') Introducción a la presión bajar ') Introducción a la presión i…" at bounding box center [1092, 265] width 250 height 119
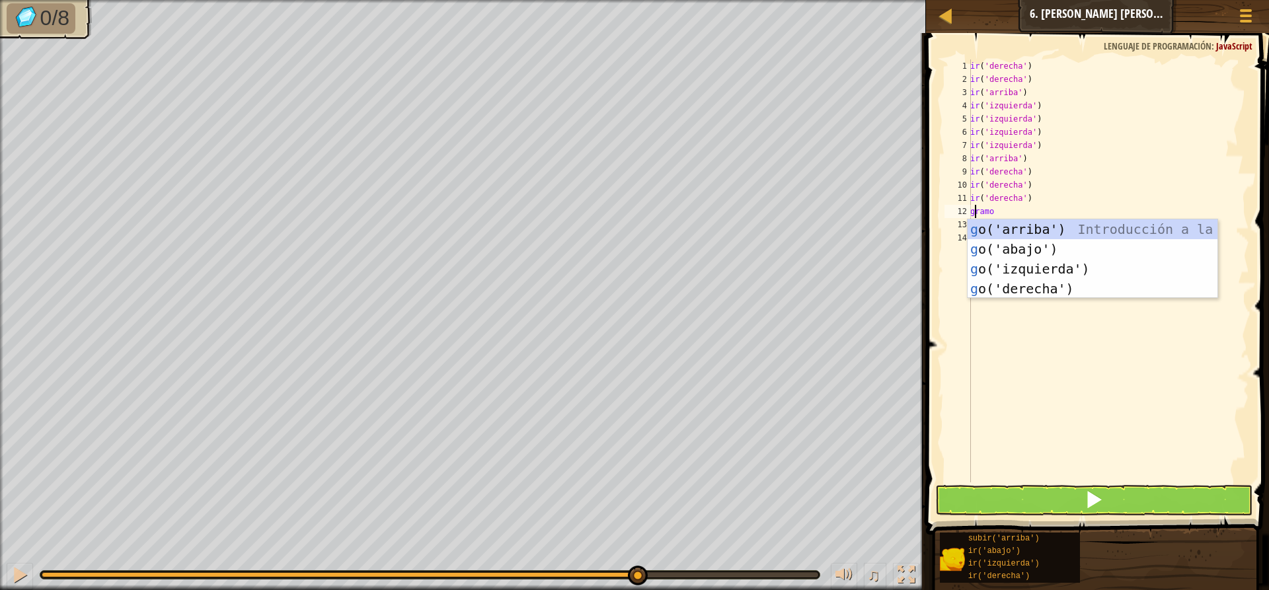
type textarea "go"
click at [1027, 281] on div "subir ('arriba') Introducción a la presión bajar ') Introducción a la presión i…" at bounding box center [1092, 278] width 250 height 119
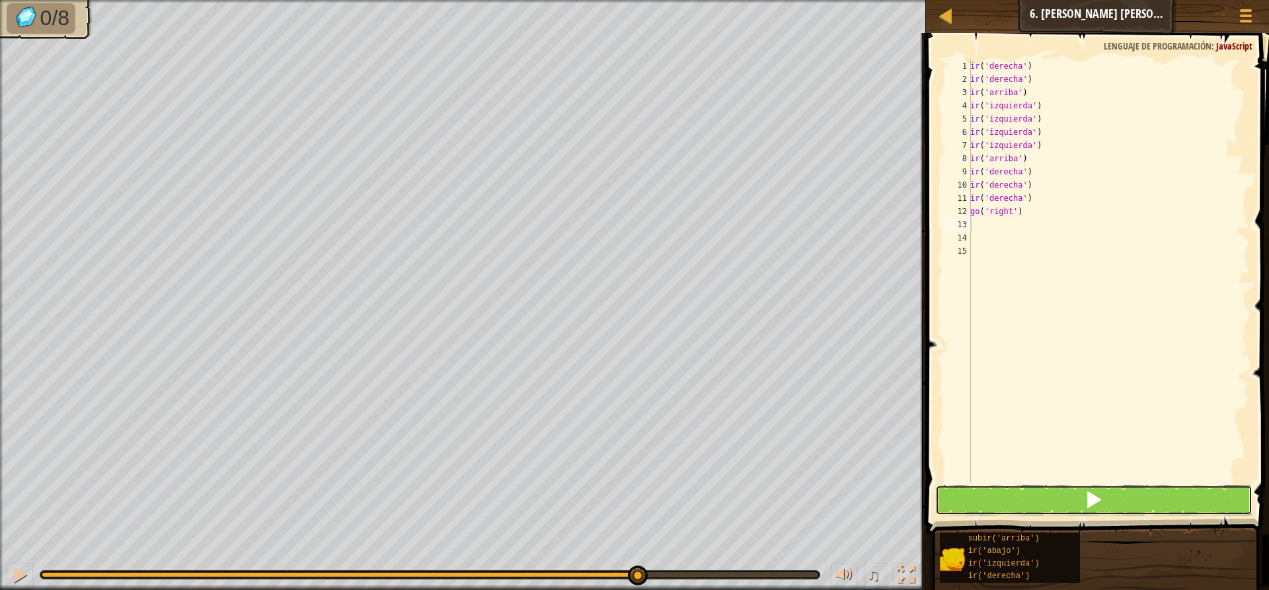
click at [1058, 502] on button at bounding box center [1093, 500] width 317 height 30
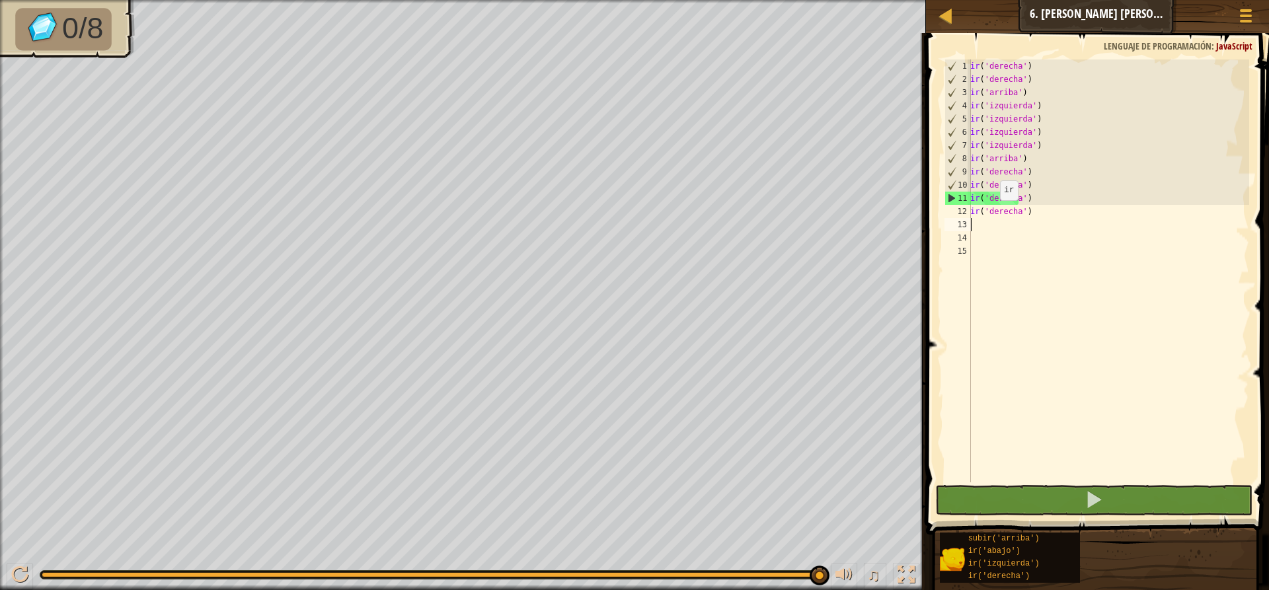
click at [992, 213] on div "ir ( 'derecha' ) ir ( 'derecha' ) ir ( 'arriba' ) ir ( 'izquierda' ) ir ( 'izqu…" at bounding box center [1107, 283] width 281 height 449
type textarea "go('right')"
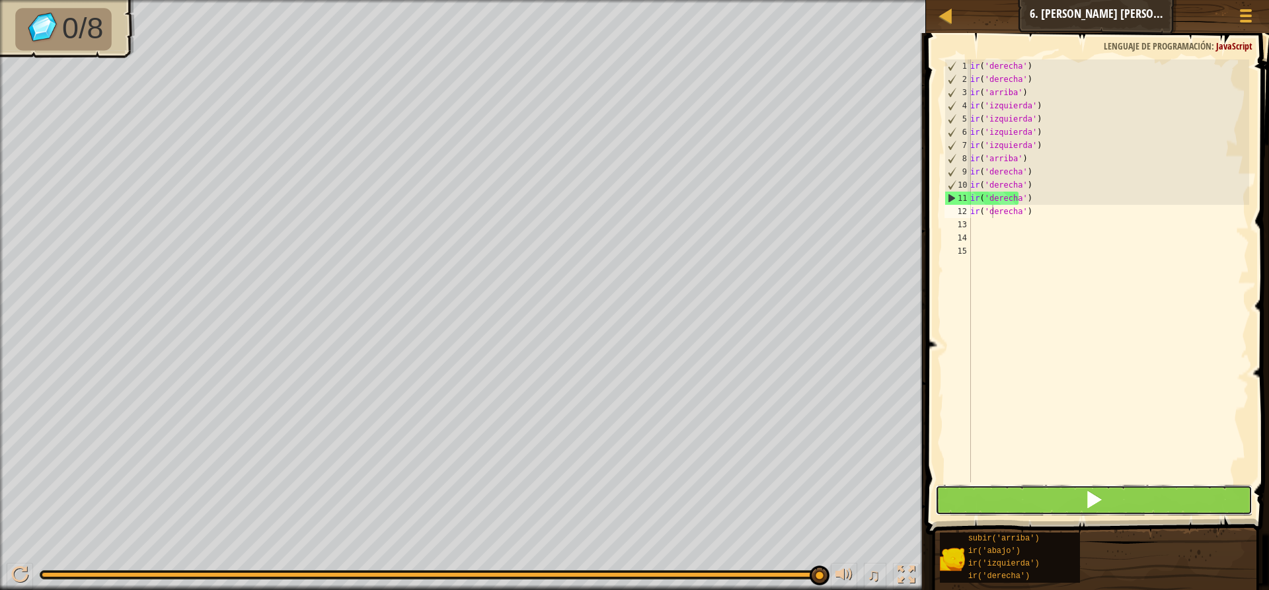
click at [1101, 487] on button at bounding box center [1093, 500] width 317 height 30
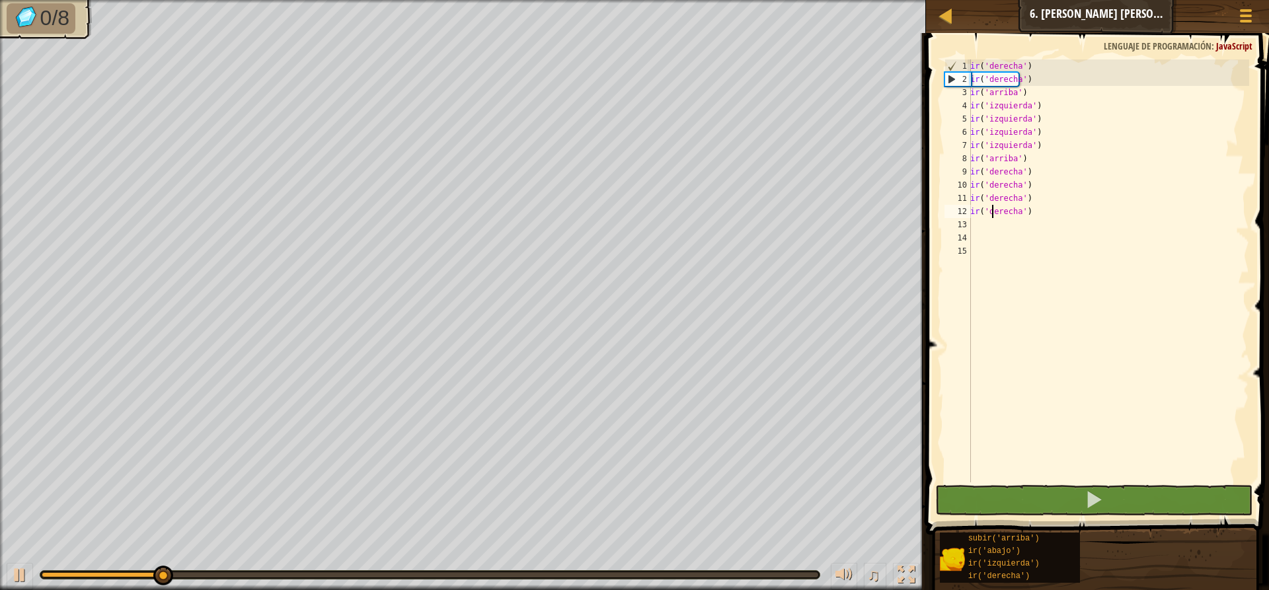
click at [1002, 215] on div "ir ( 'derecha' ) ir ( 'derecha' ) ir ( 'arriba' ) ir ( 'izquierda' ) ir ( 'izqu…" at bounding box center [1107, 283] width 281 height 449
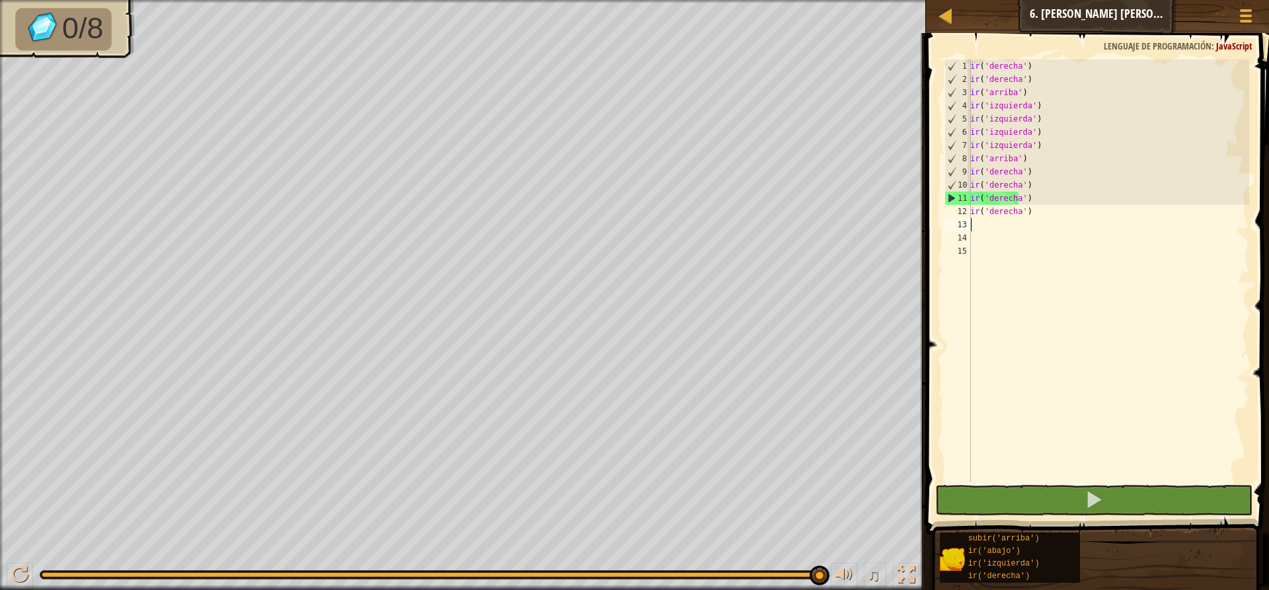
click at [975, 226] on div "ir ( 'derecha' ) ir ( 'derecha' ) ir ( 'arriba' ) ir ( 'izquierda' ) ir ( 'izqu…" at bounding box center [1107, 283] width 281 height 449
click at [1024, 210] on div "ir ( 'derecha' ) ir ( 'derecha' ) ir ( 'arriba' ) ir ( 'izquierda' ) ir ( 'izqu…" at bounding box center [1107, 283] width 281 height 449
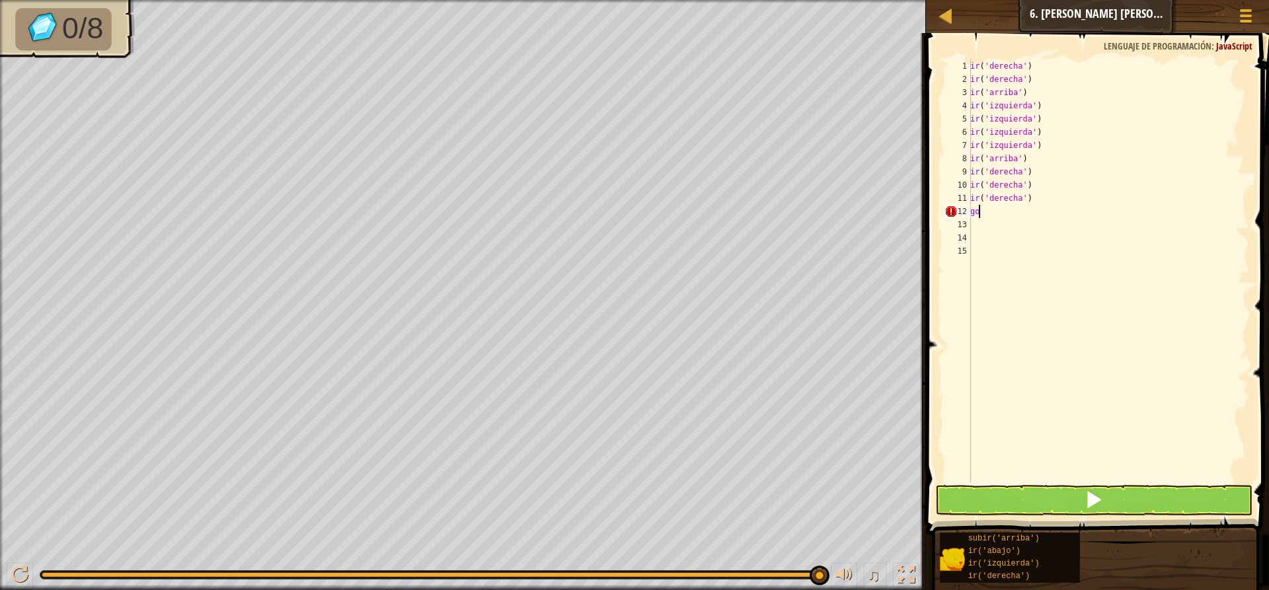
type textarea "g"
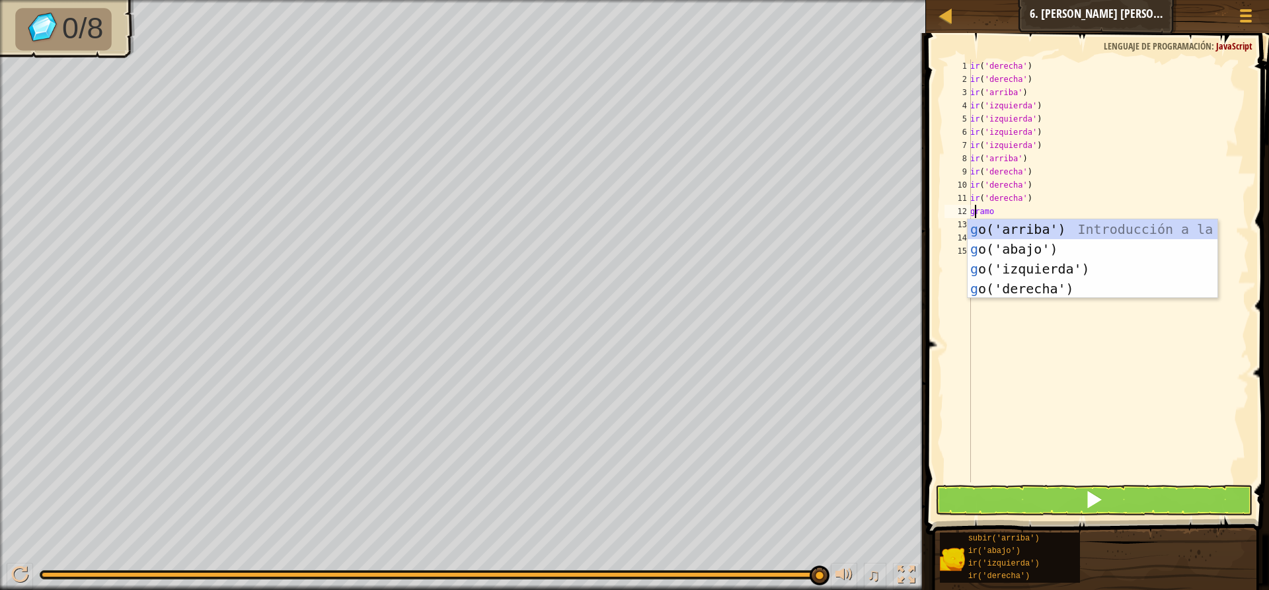
type textarea "go"
click at [1020, 281] on div "subir ('arriba') Introducción a la presión bajar ') Introducción a la presión i…" at bounding box center [1092, 278] width 250 height 119
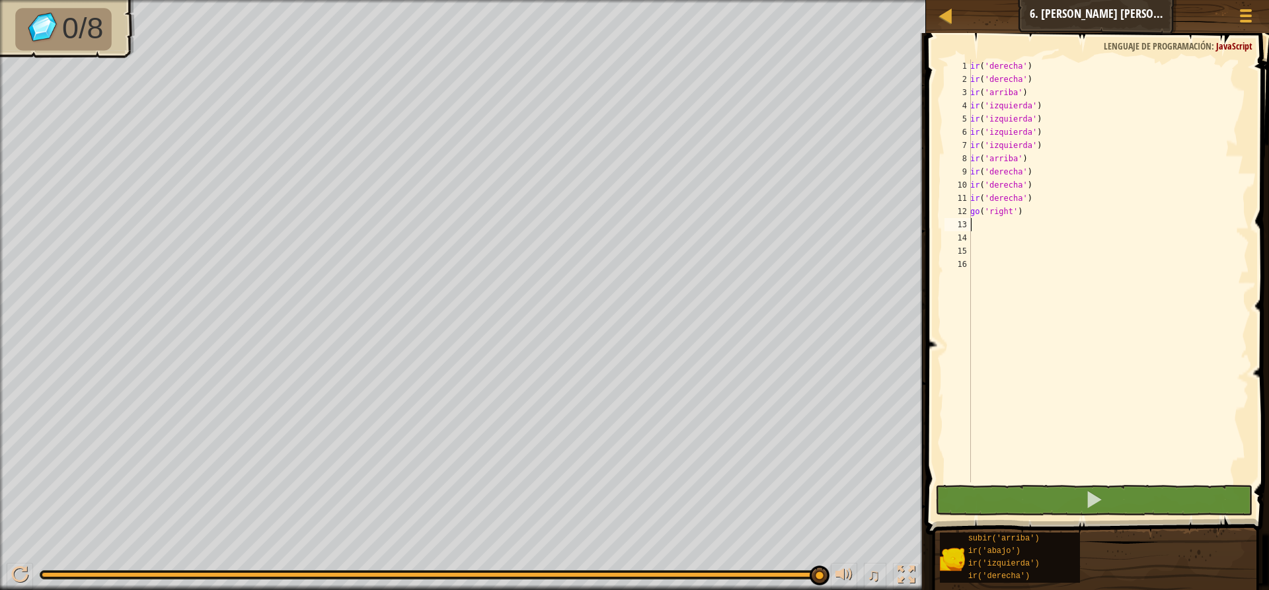
click at [1036, 477] on div "ir ( 'derecha' ) ir ( 'derecha' ) ir ( 'arriba' ) ir ( 'izquierda' ) ir ( 'izqu…" at bounding box center [1107, 283] width 281 height 449
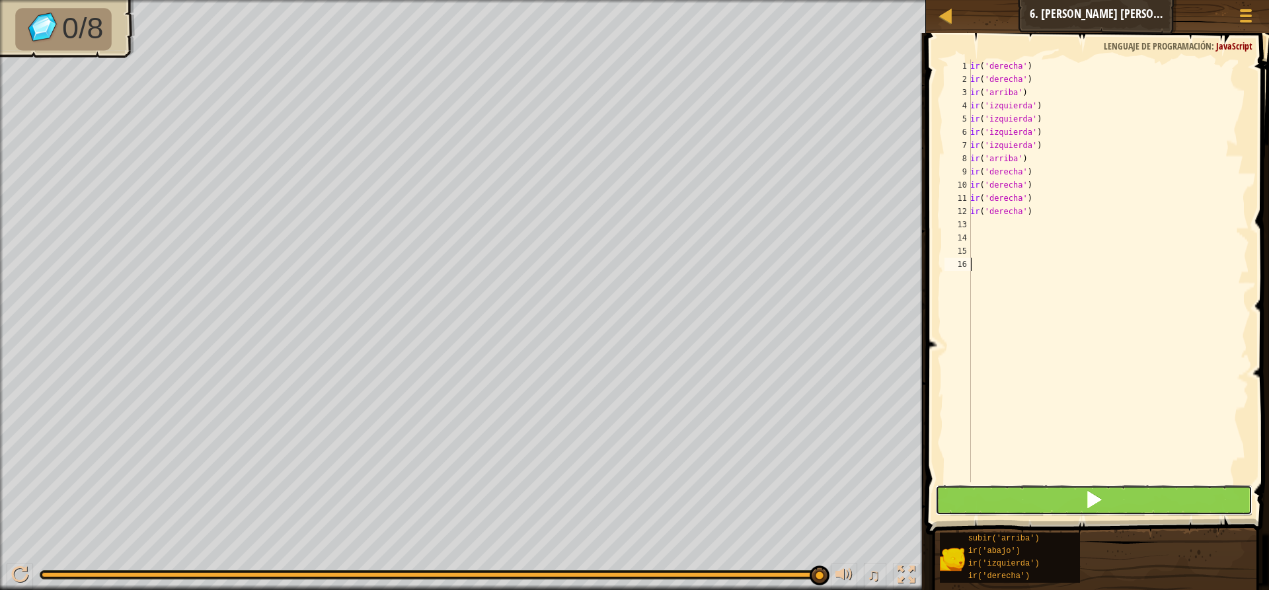
click at [1039, 486] on button at bounding box center [1093, 500] width 317 height 30
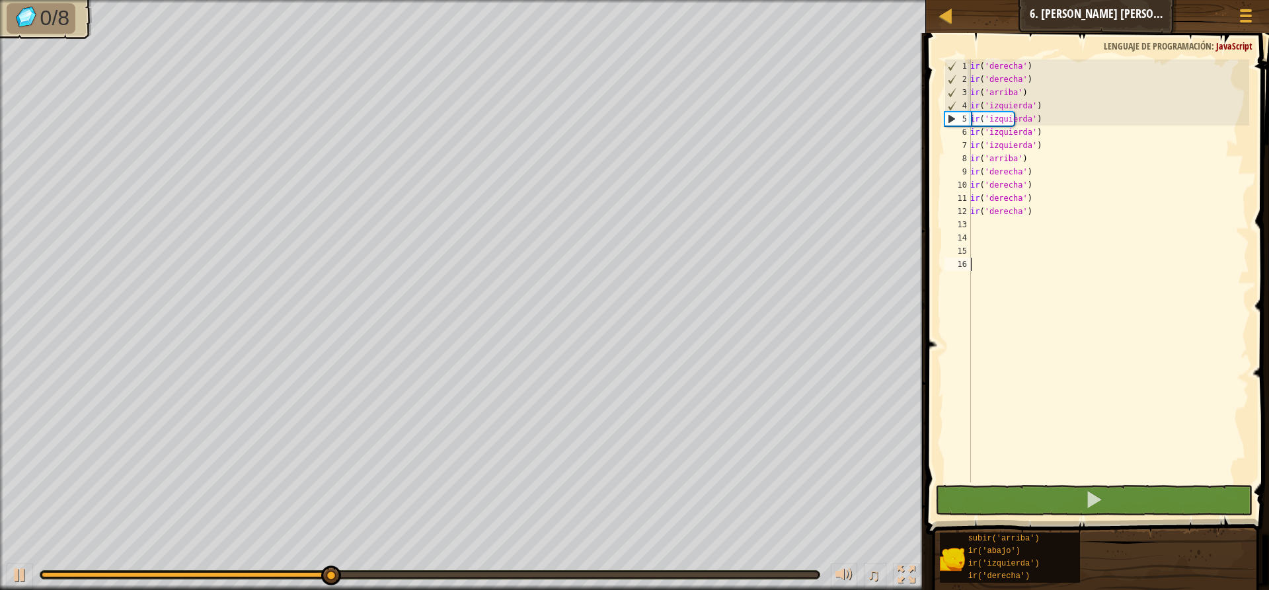
click at [973, 220] on div "ir ( 'derecha' ) ir ( 'derecha' ) ir ( 'arriba' ) ir ( 'izquierda' ) ir ( 'izqu…" at bounding box center [1107, 283] width 281 height 449
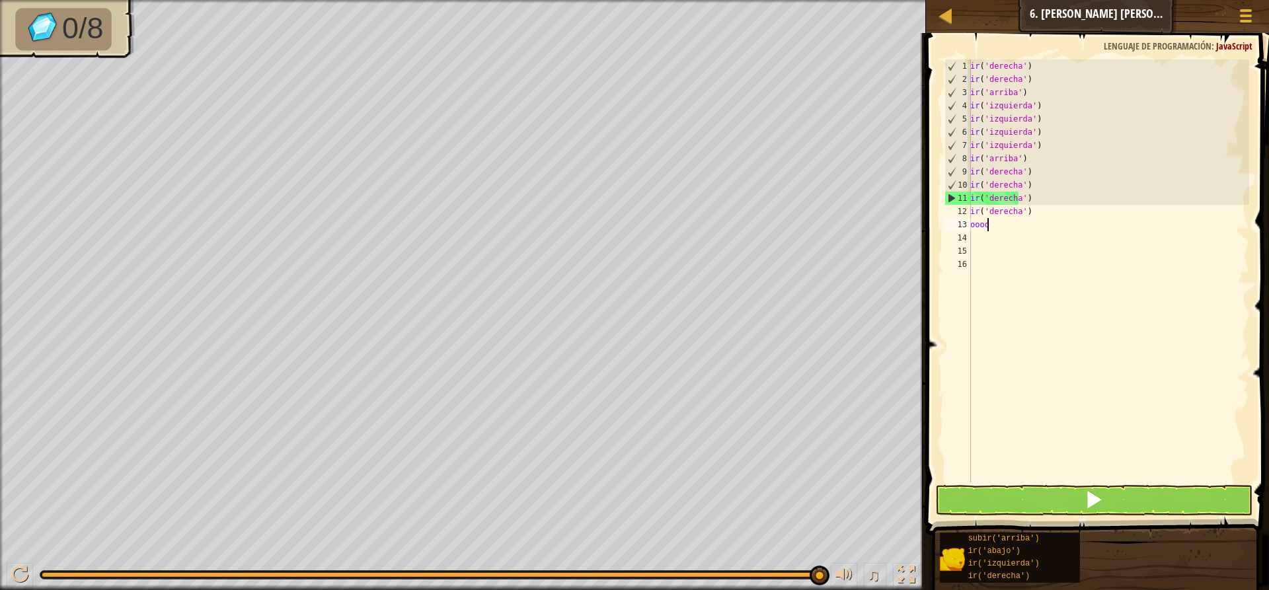
scroll to position [6, 1]
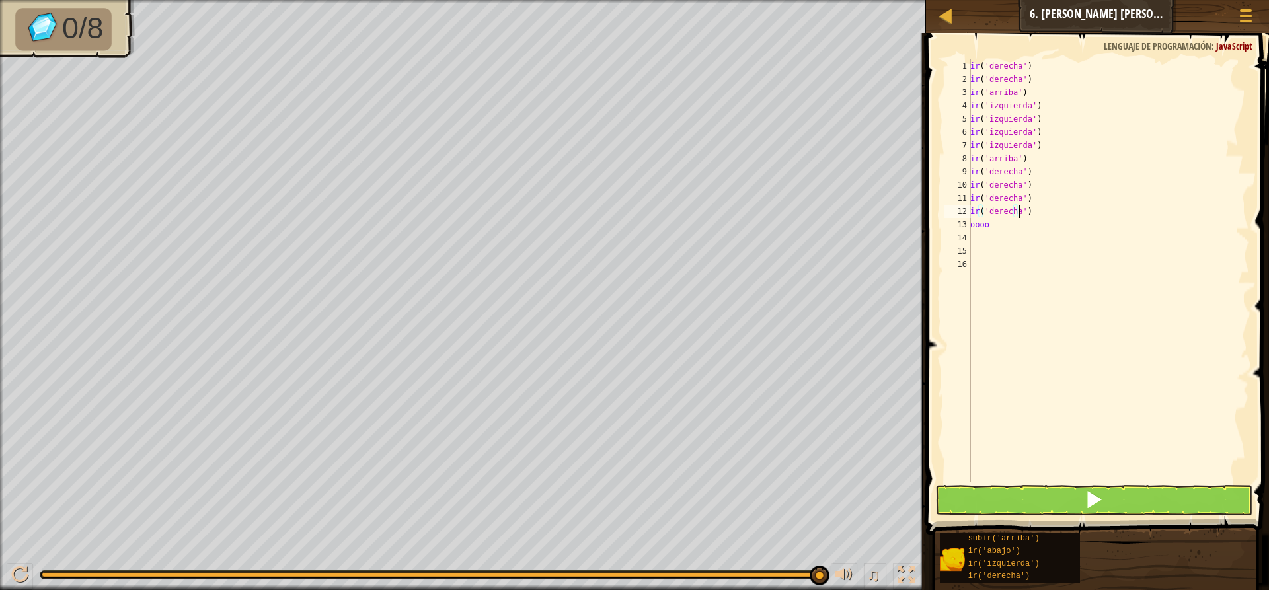
click at [1026, 212] on div "ir ( 'derecha' ) ir ( 'derecha' ) ir ( 'arriba' ) ir ( 'izquierda' ) ir ( 'izqu…" at bounding box center [1107, 283] width 281 height 449
click at [1034, 213] on div "ir ( 'derecha' ) ir ( 'derecha' ) ir ( 'arriba' ) ir ( 'izquierda' ) ir ( 'izqu…" at bounding box center [1107, 283] width 281 height 449
type textarea "go('right')"
click at [1246, 11] on span at bounding box center [1246, 10] width 13 height 3
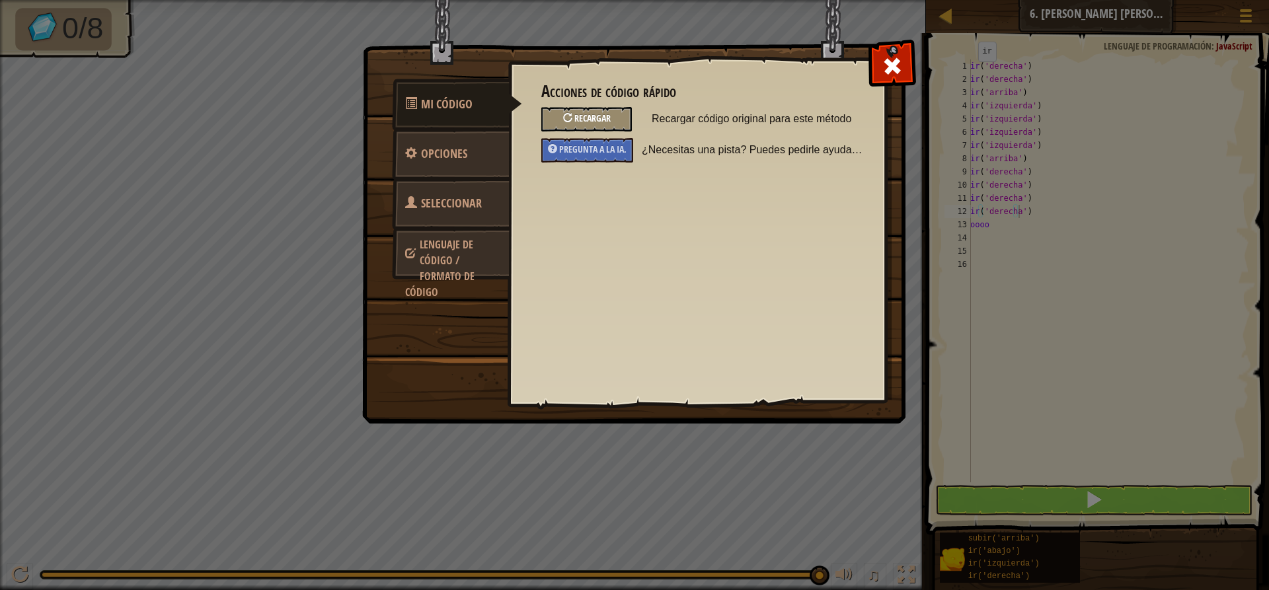
click at [614, 117] on div "Recargar" at bounding box center [586, 119] width 91 height 24
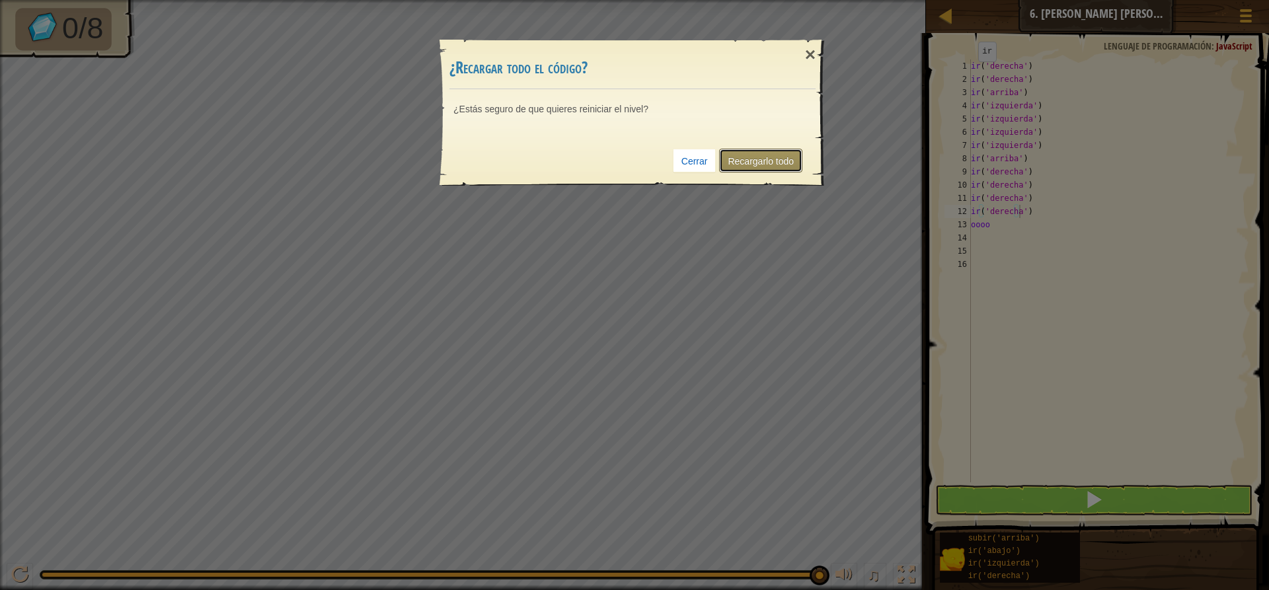
click at [749, 162] on font "Recargarlo todo" at bounding box center [760, 161] width 66 height 11
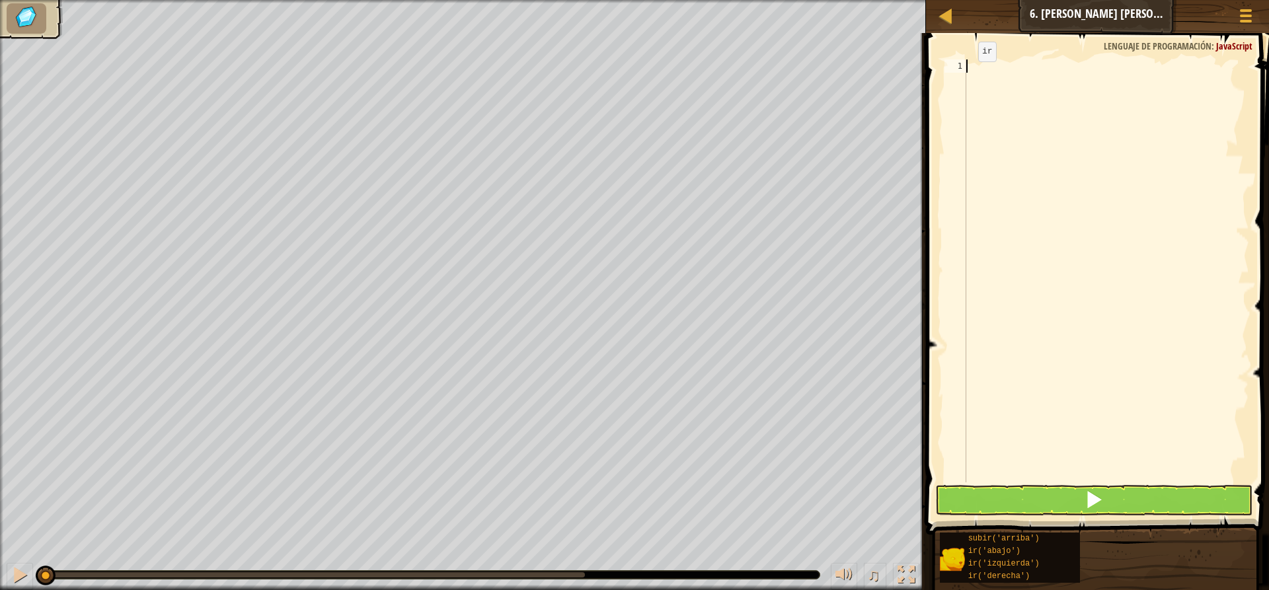
scroll to position [6, 0]
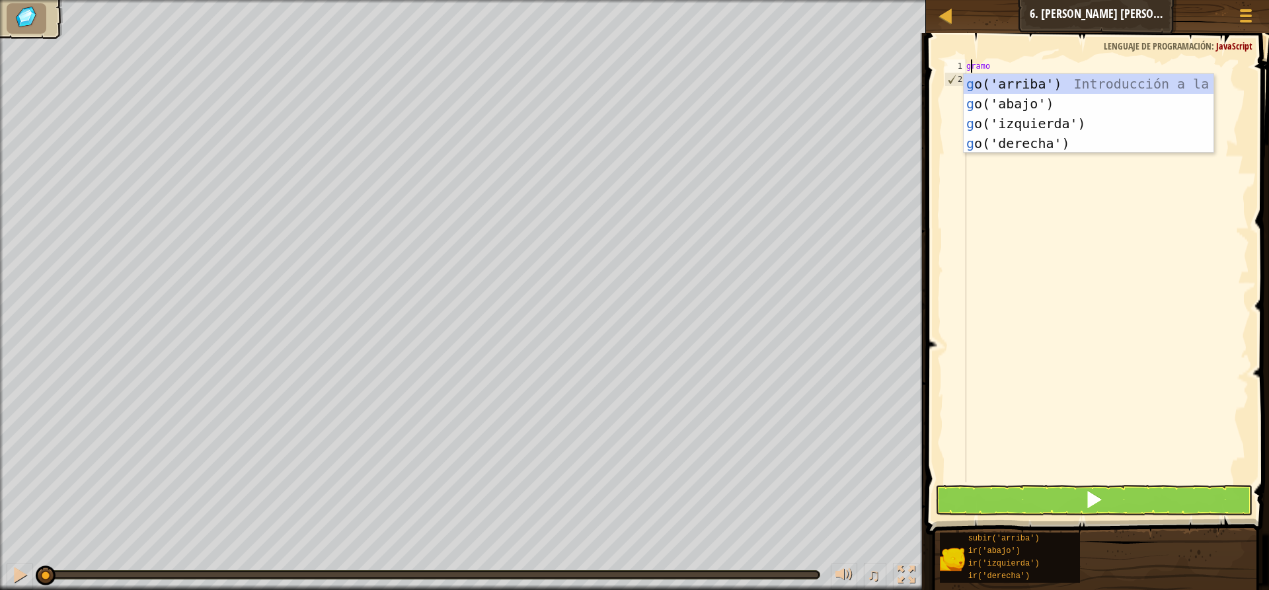
type textarea "go"
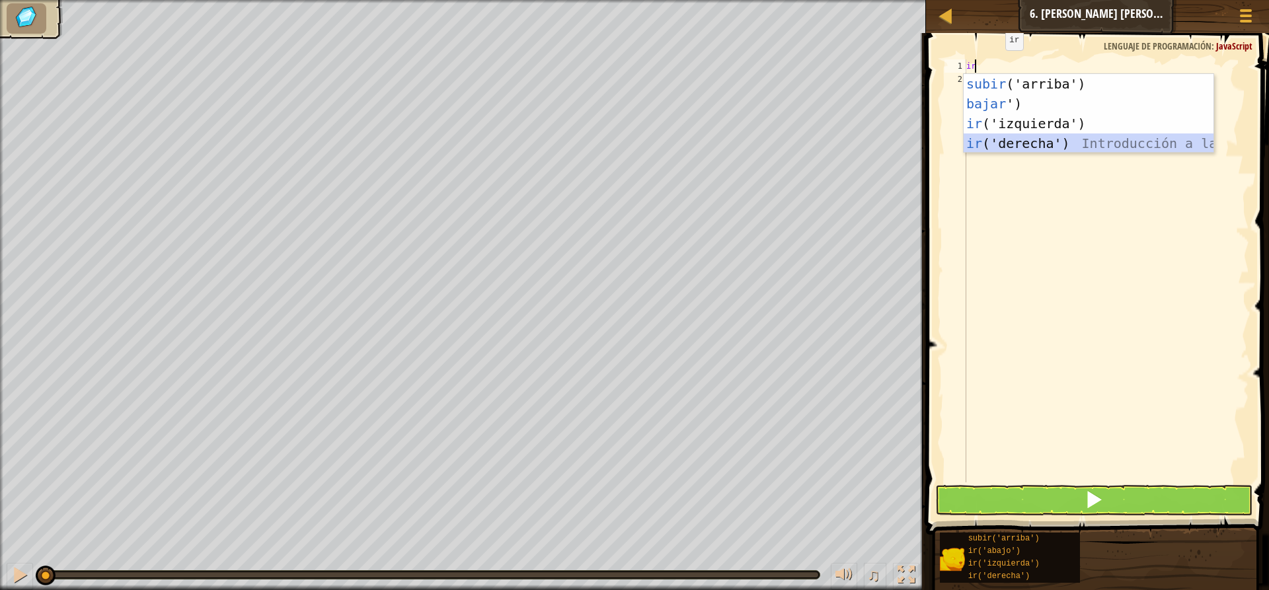
click at [1022, 137] on div "subir ('arriba') Introducción a la presión bajar ') Introducción a la presión i…" at bounding box center [1088, 133] width 250 height 119
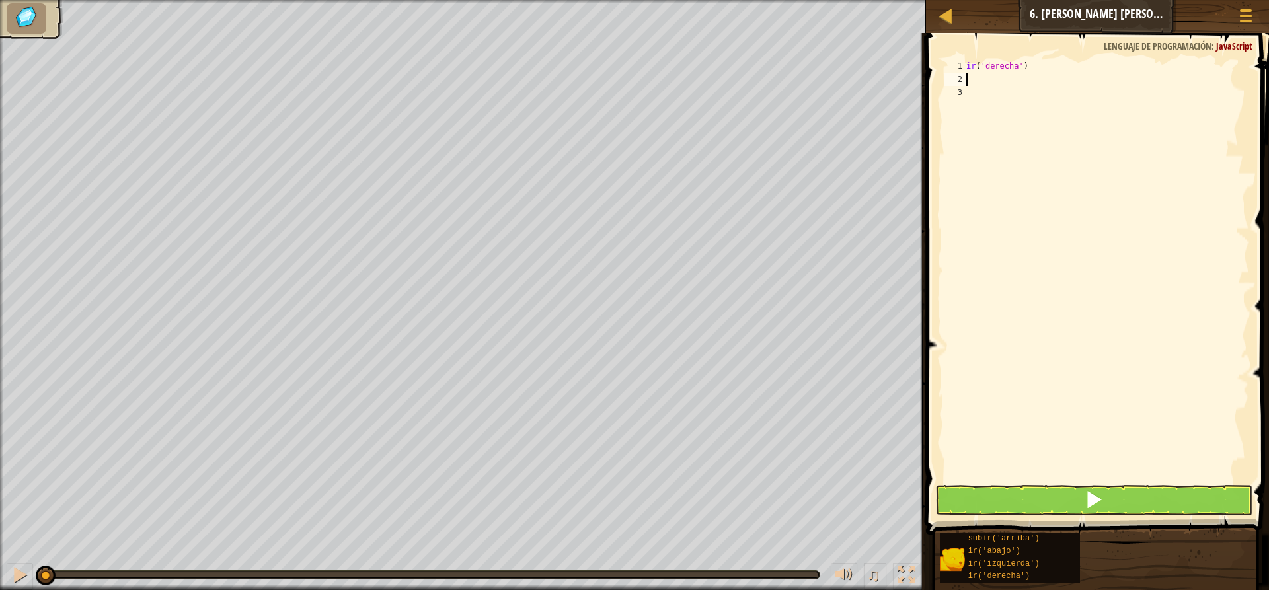
click at [976, 81] on div "ir ( 'derecha' )" at bounding box center [1106, 283] width 286 height 449
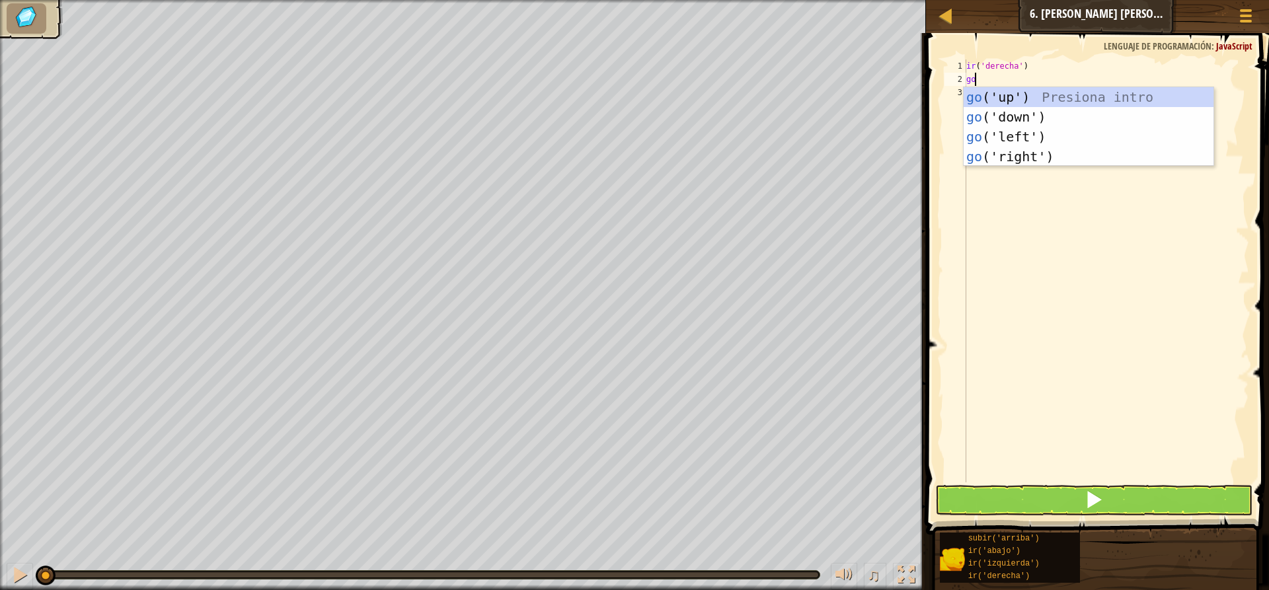
type textarea "go"
click at [1020, 92] on div "subir ('arriba') Introducción a la presión bajar ') Introducción a la presión i…" at bounding box center [1088, 146] width 250 height 119
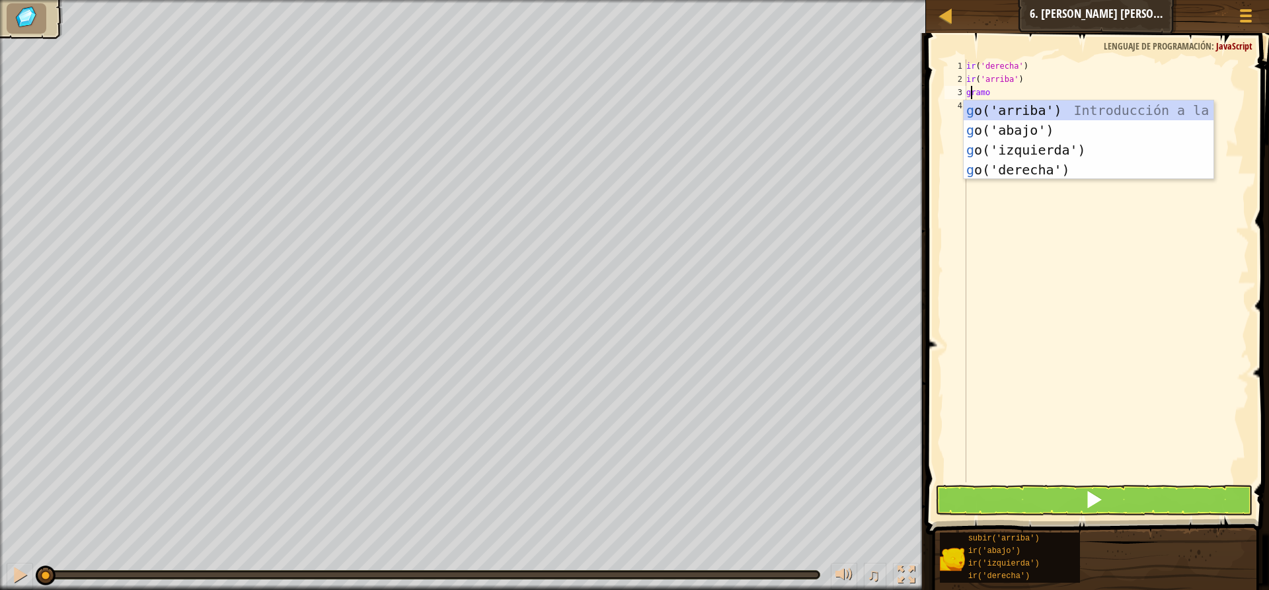
type textarea "go"
click at [1039, 149] on div "subir ('arriba') Introducción a la presión bajar ') Introducción a la presión i…" at bounding box center [1088, 159] width 250 height 119
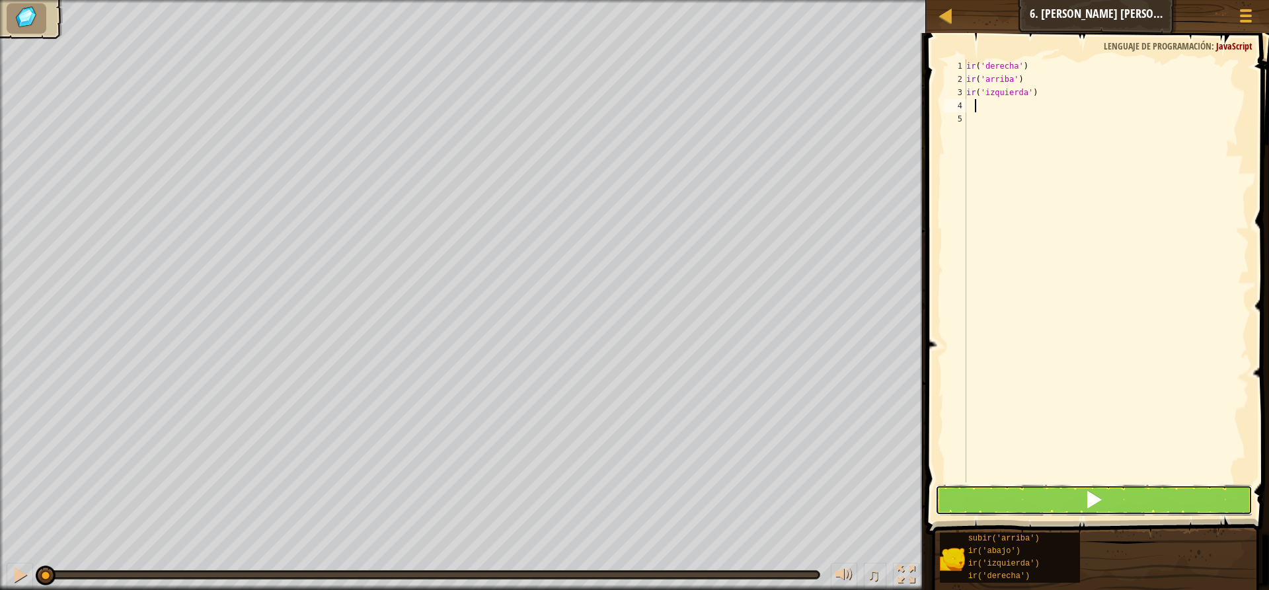
drag, startPoint x: 1069, startPoint y: 501, endPoint x: 1070, endPoint y: 495, distance: 6.6
click at [1070, 501] on button at bounding box center [1093, 500] width 317 height 30
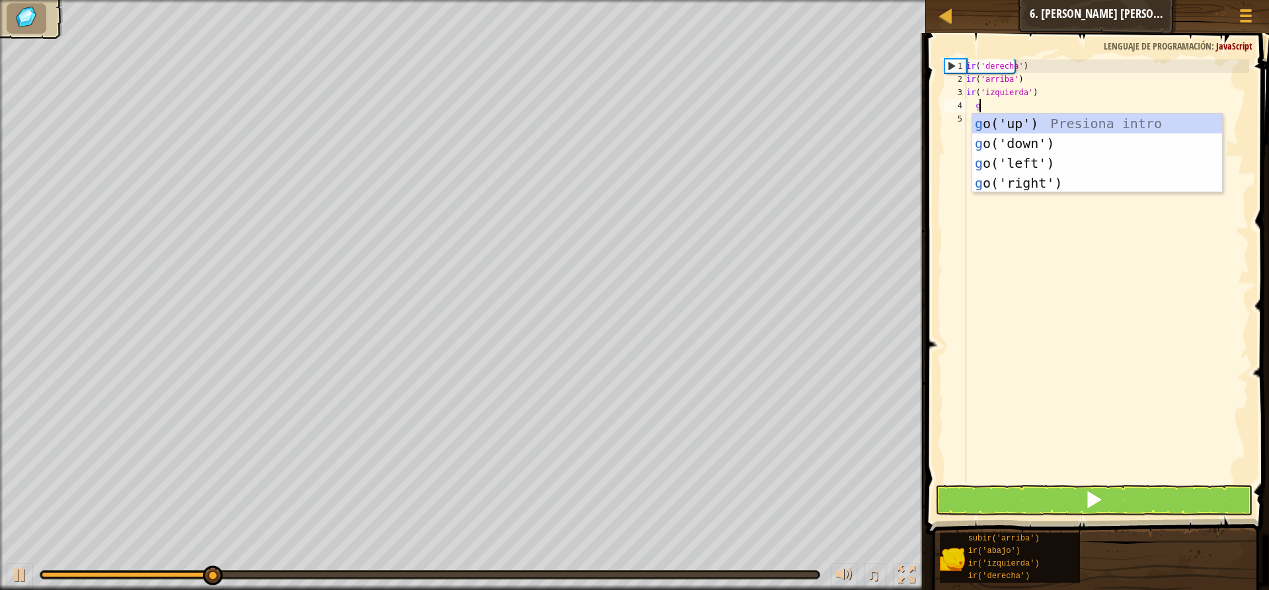
type textarea "go"
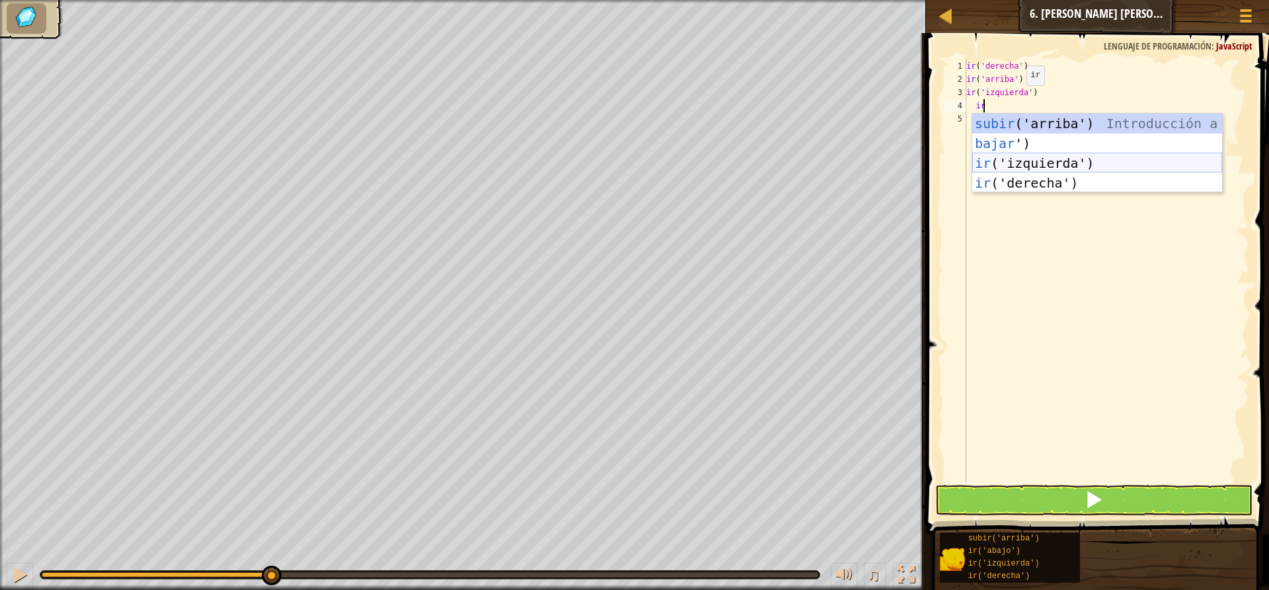
click at [1006, 163] on div "subir ('arriba') Introducción a la presión bajar ') Introducción a la presión i…" at bounding box center [1097, 173] width 250 height 119
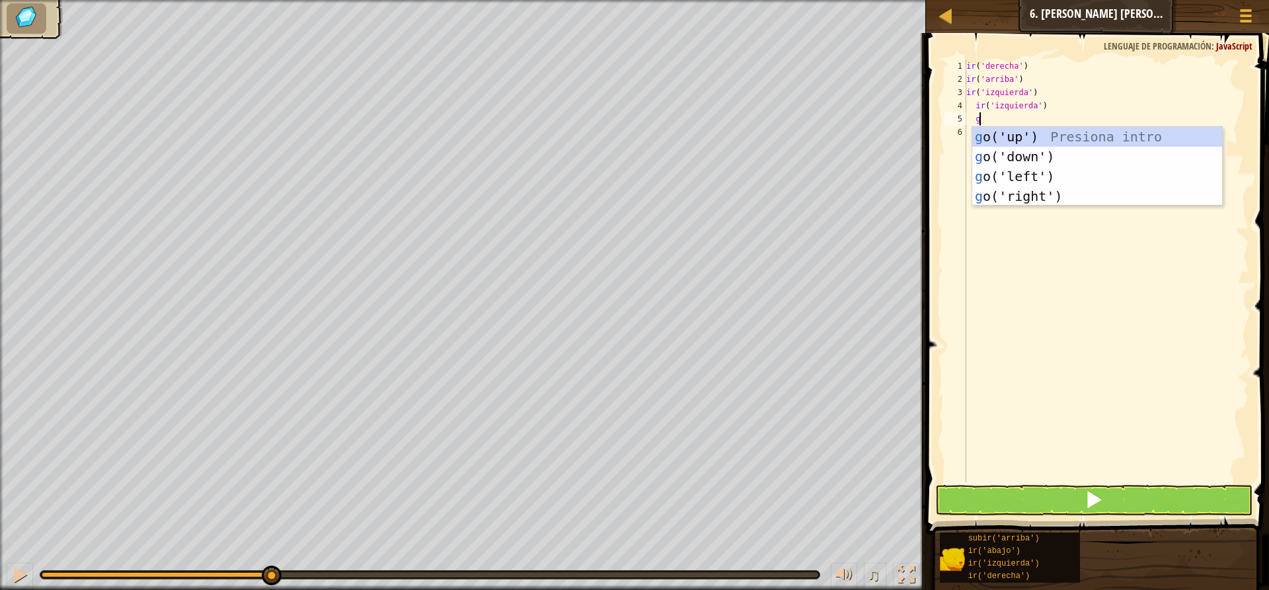
type textarea "go"
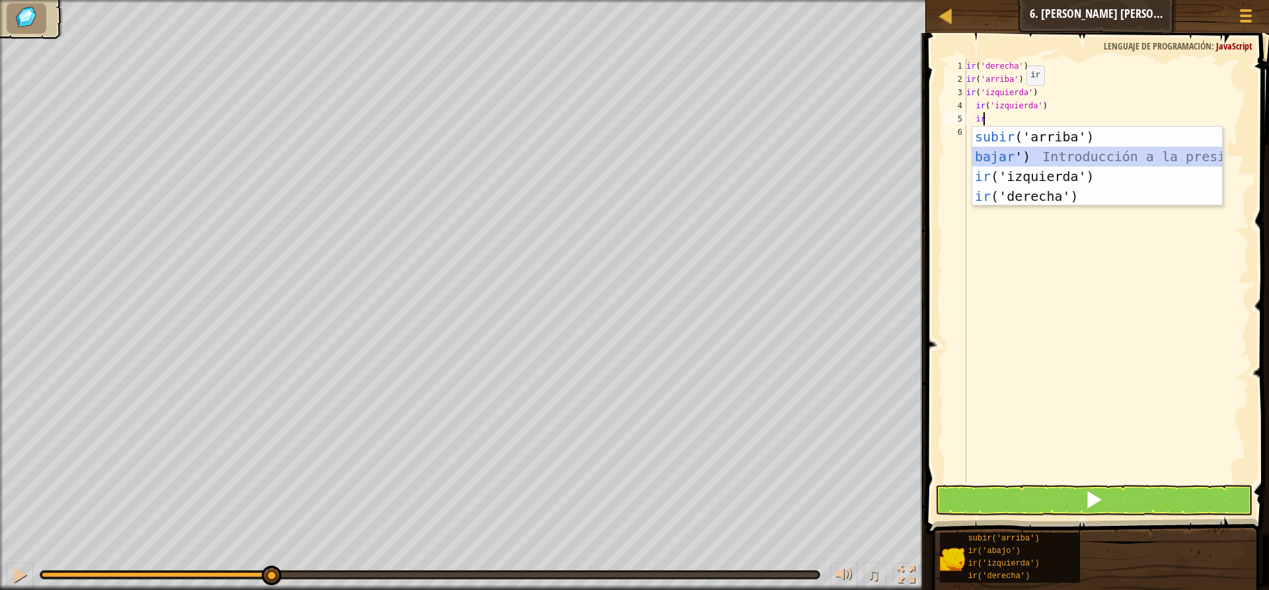
click at [1007, 153] on div "subir ('arriba') Introducción a la presión bajar ') Introducción a la presión i…" at bounding box center [1097, 186] width 250 height 119
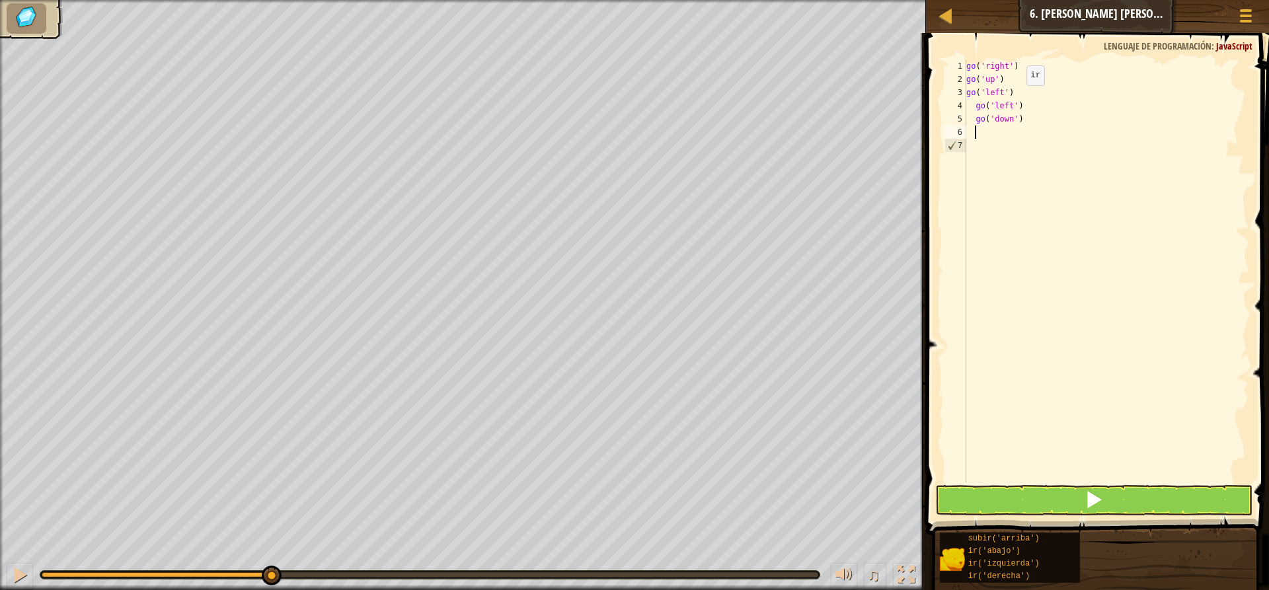
scroll to position [6, 0]
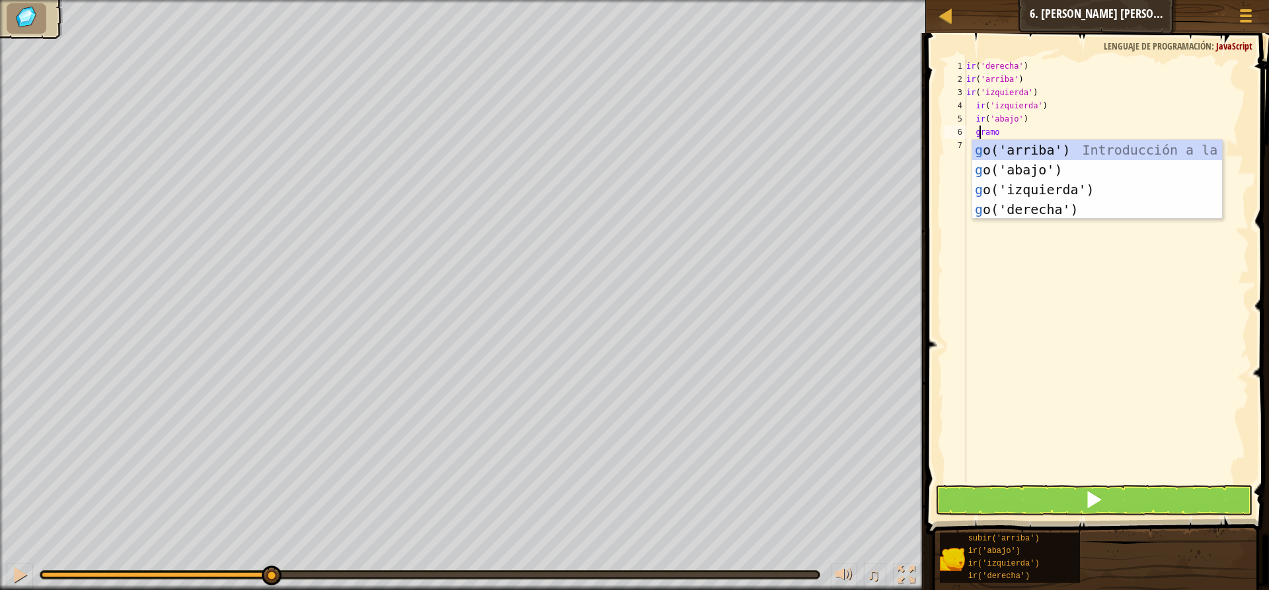
type textarea "go"
click at [1006, 166] on div "subir ('arriba') Introducción a la presión bajar ') Introducción a la presión i…" at bounding box center [1097, 199] width 250 height 119
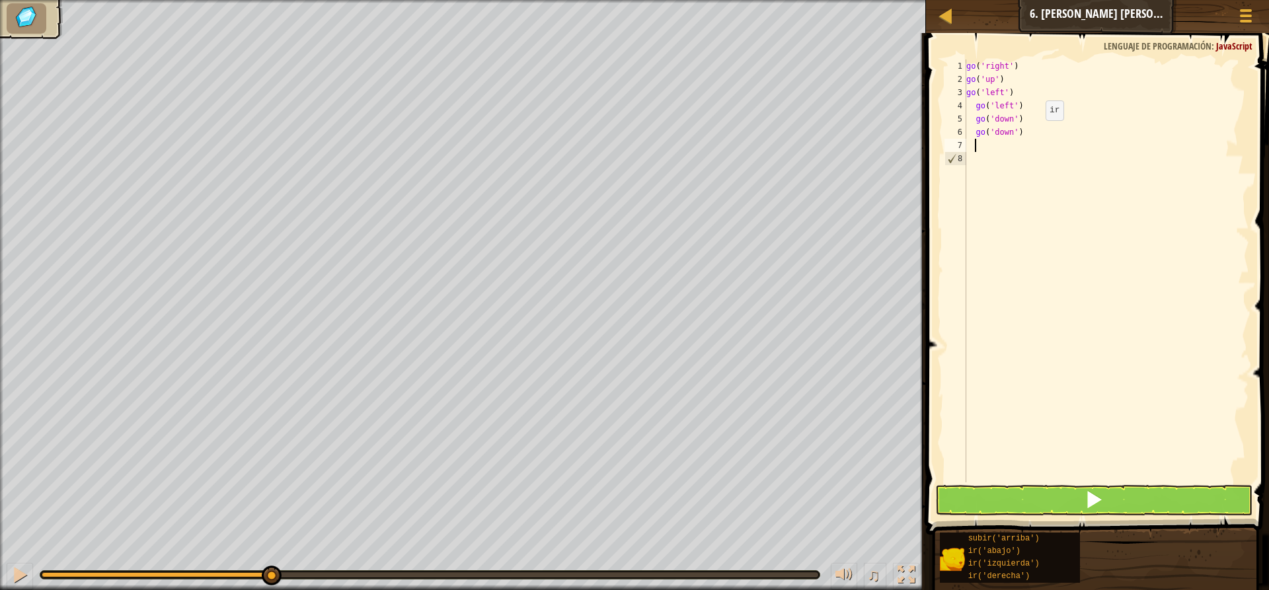
scroll to position [6, 0]
click at [980, 495] on button at bounding box center [1093, 500] width 317 height 30
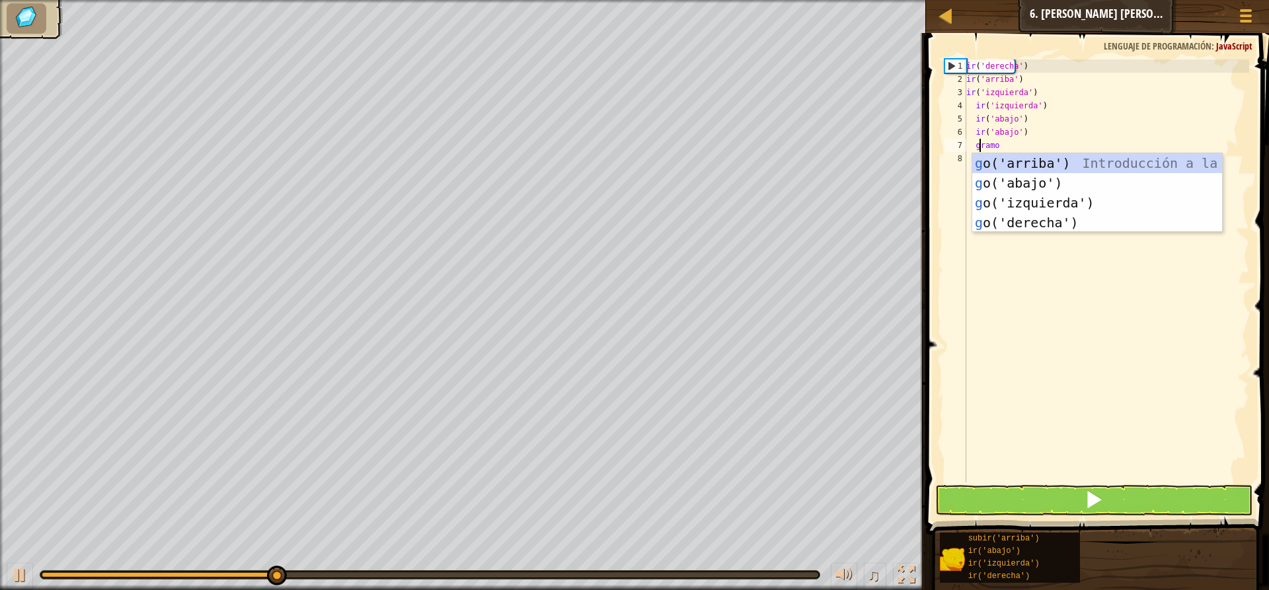
type textarea "go"
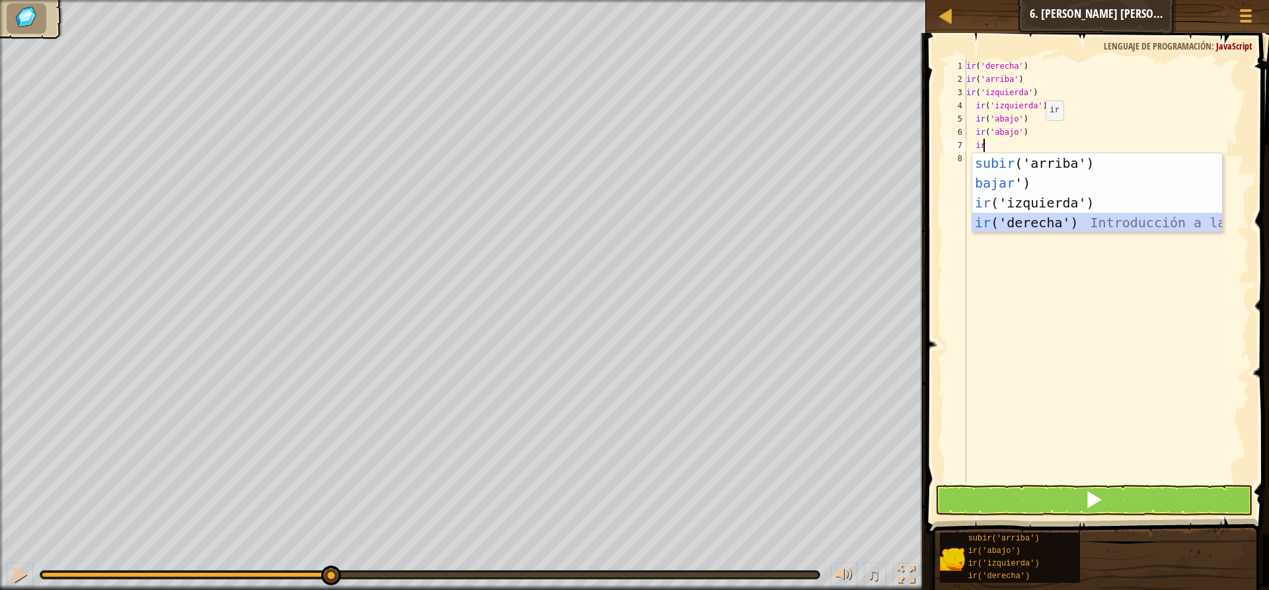
click at [1035, 225] on div "subir ('arriba') Introducción a la presión bajar ') Introducción a la presión i…" at bounding box center [1097, 212] width 250 height 119
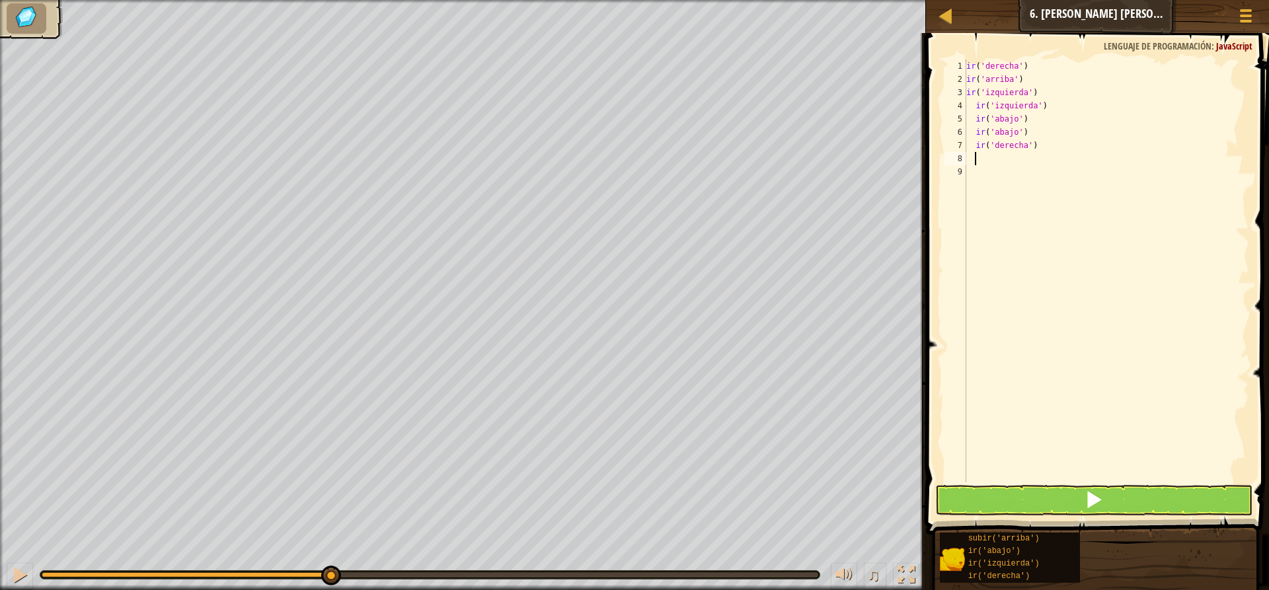
click at [977, 161] on div "ir ( 'derecha' ) ir ( 'arriba' ) ir ( 'izquierda' ) ir ( 'izquierda' ) ir ( 'ab…" at bounding box center [1106, 283] width 286 height 449
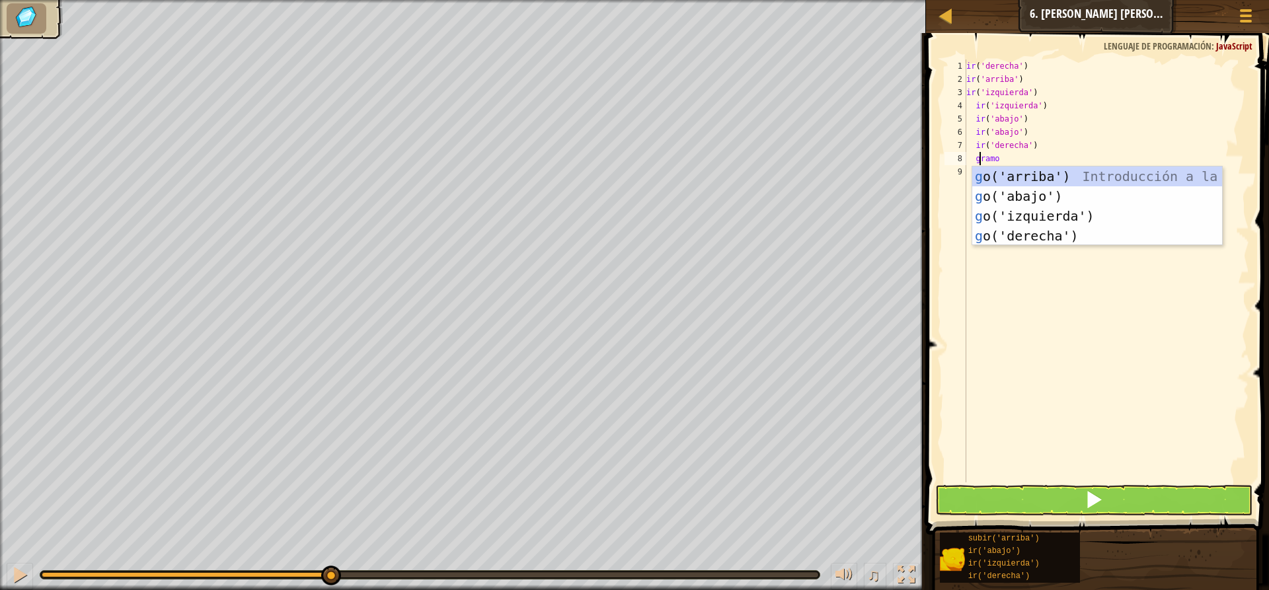
type textarea "go"
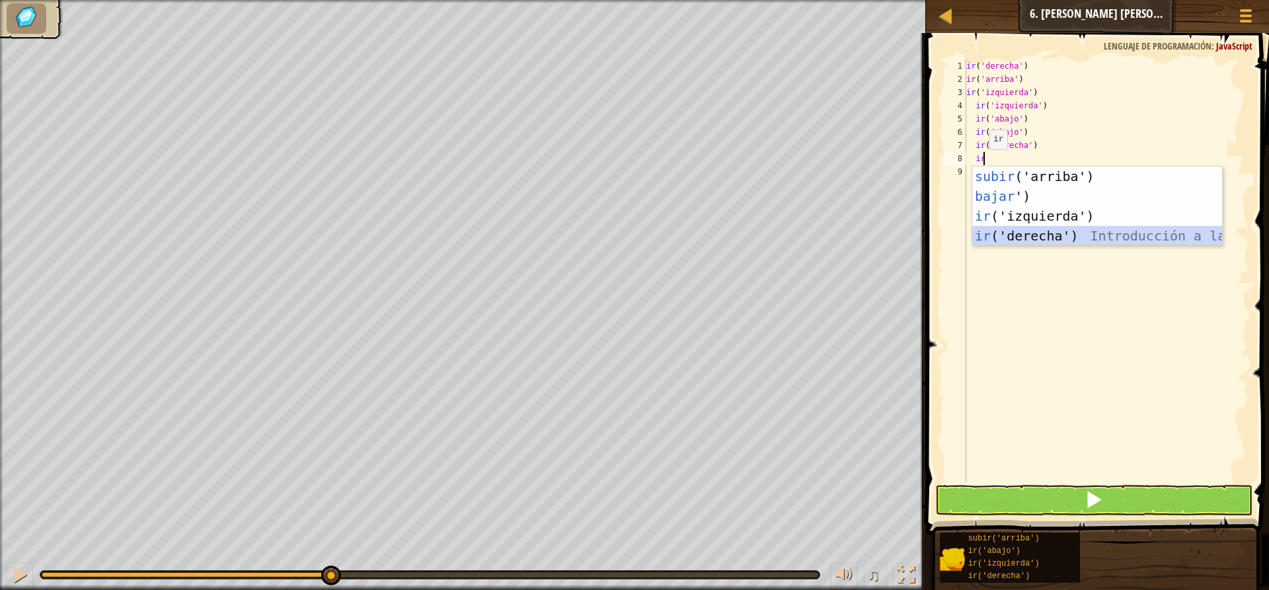
click at [1031, 237] on div "subir ('arriba') Introducción a la presión bajar ') Introducción a la presión i…" at bounding box center [1097, 226] width 250 height 119
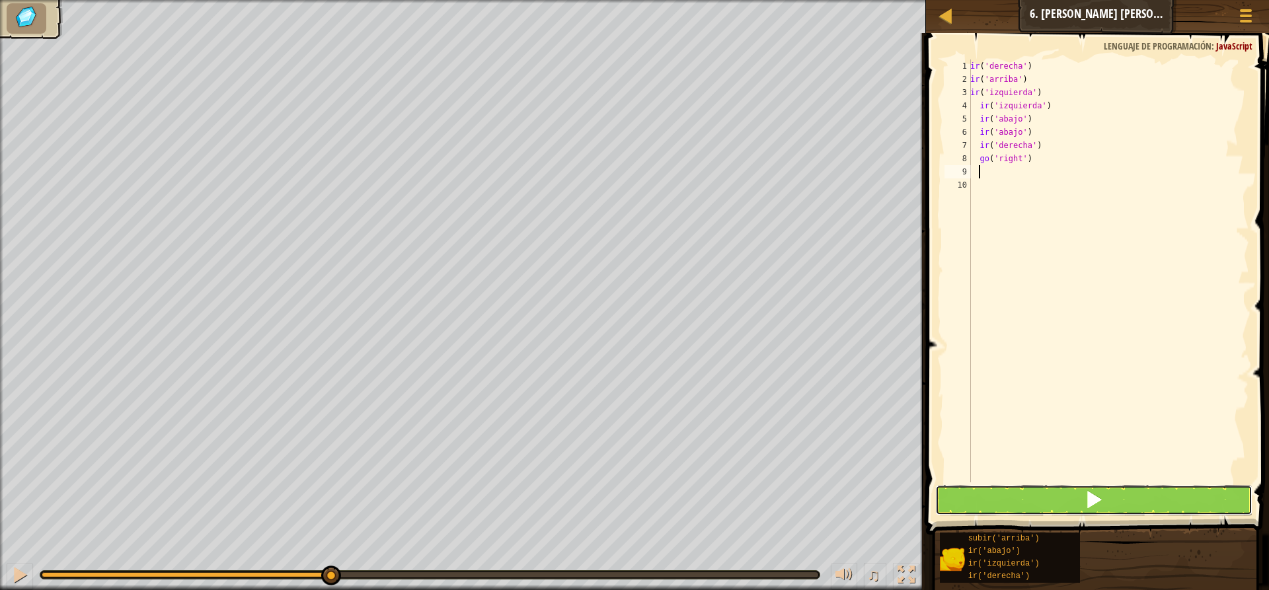
click at [1011, 492] on button at bounding box center [1093, 500] width 317 height 30
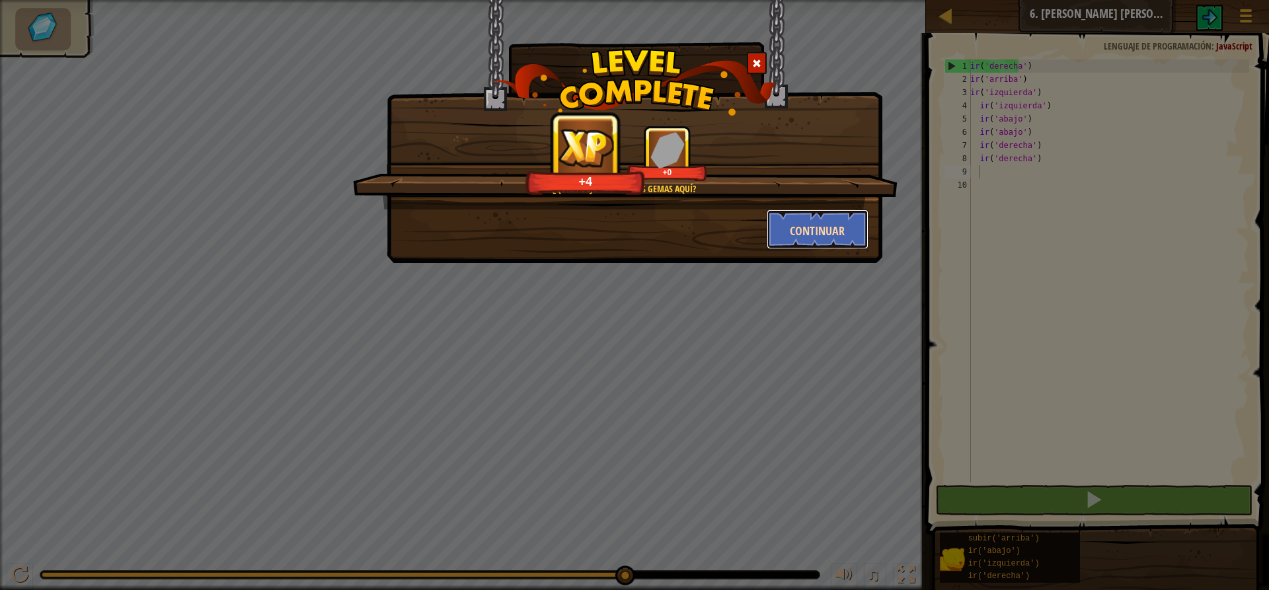
click at [793, 229] on font "Continuar" at bounding box center [817, 231] width 55 height 17
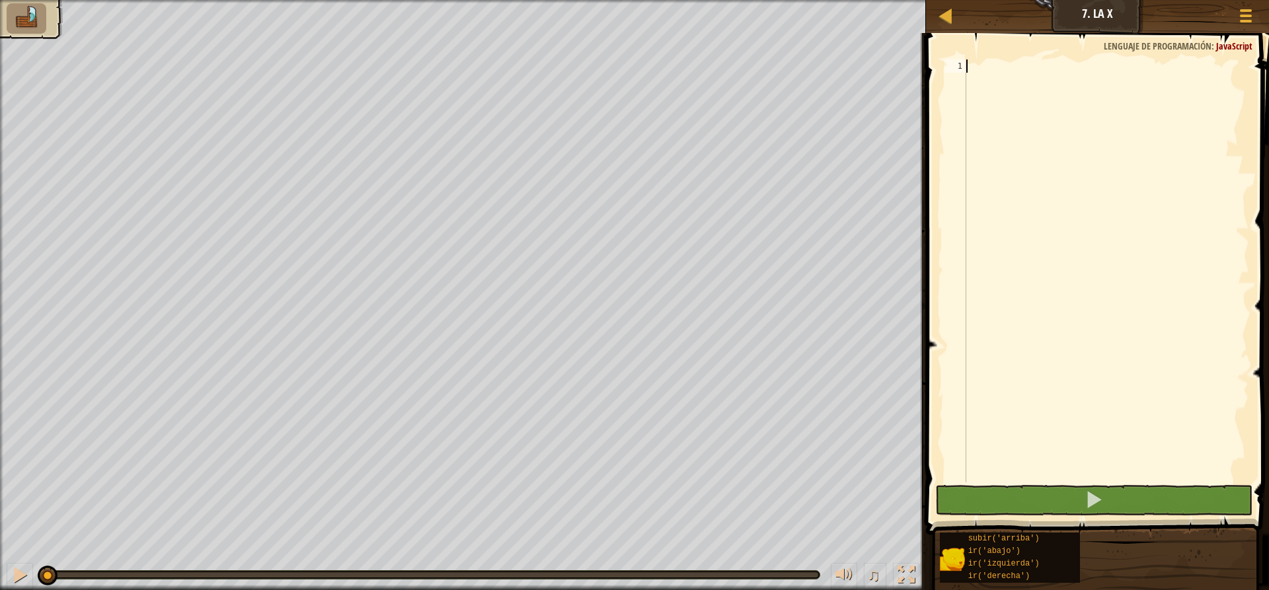
scroll to position [6, 0]
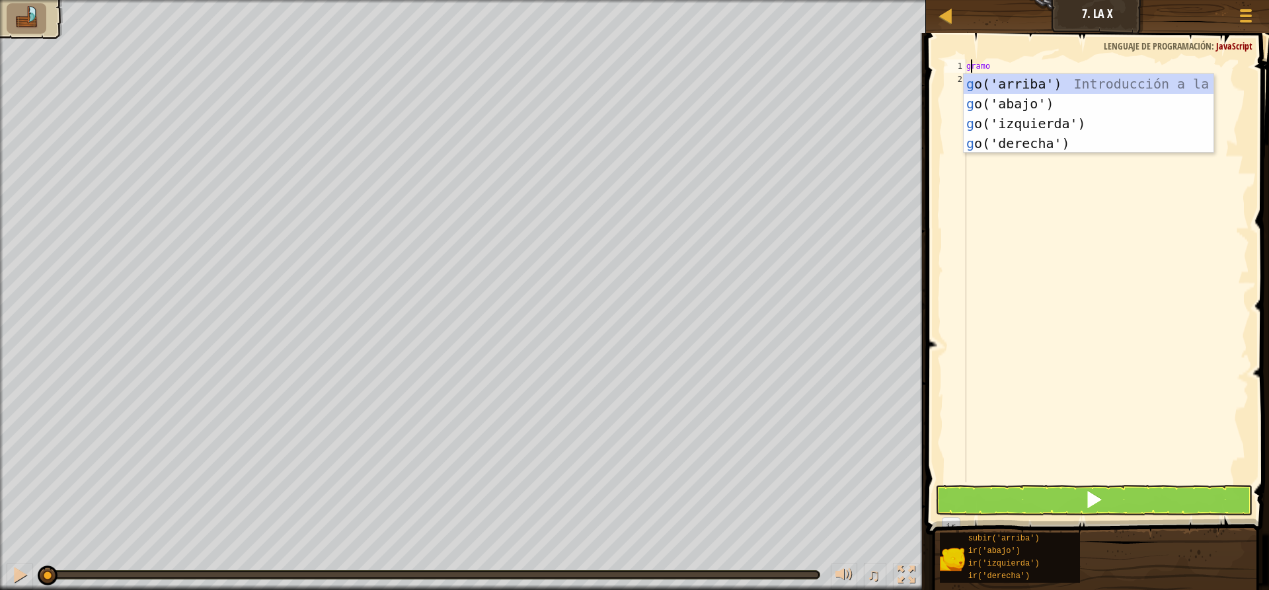
type textarea "go"
click at [1027, 77] on div "subir ('arriba') Introducción a la presión bajar ') Introducción a la presión i…" at bounding box center [1088, 133] width 250 height 119
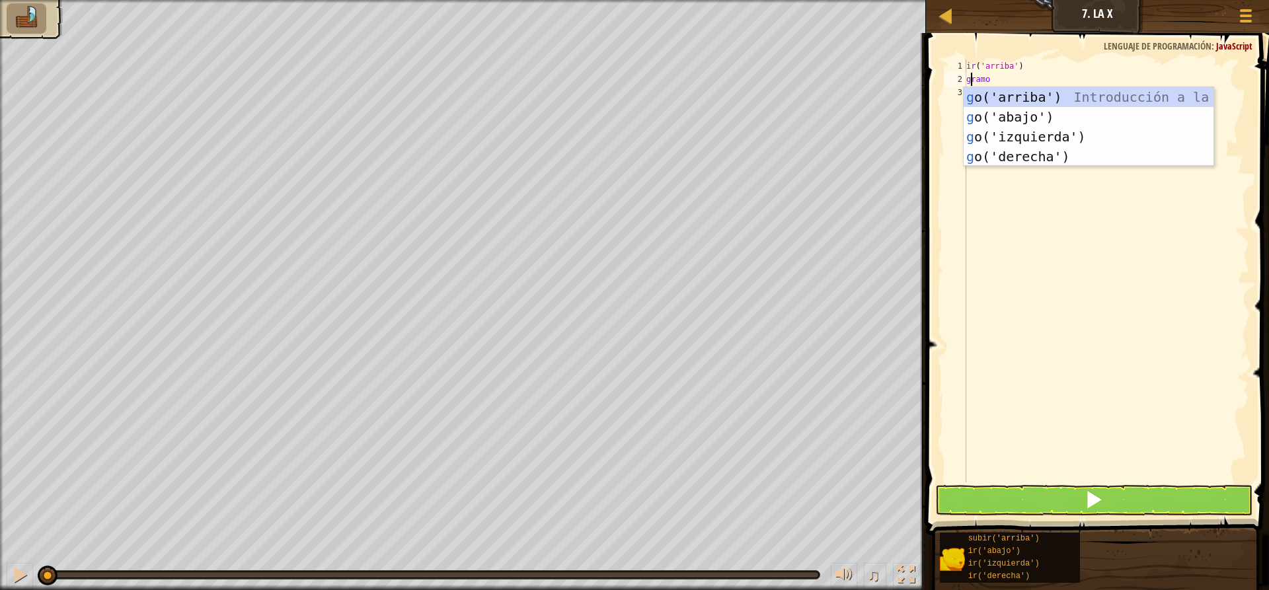
type textarea "go"
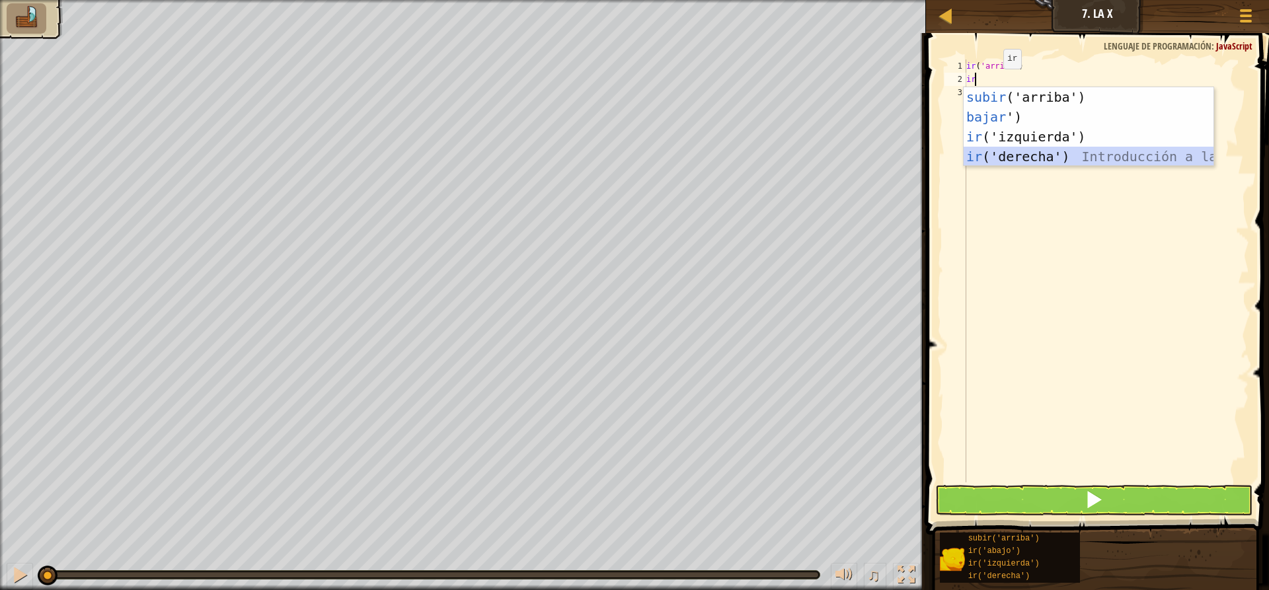
click at [1056, 156] on div "subir ('arriba') Introducción a la presión bajar ') Introducción a la presión i…" at bounding box center [1088, 146] width 250 height 119
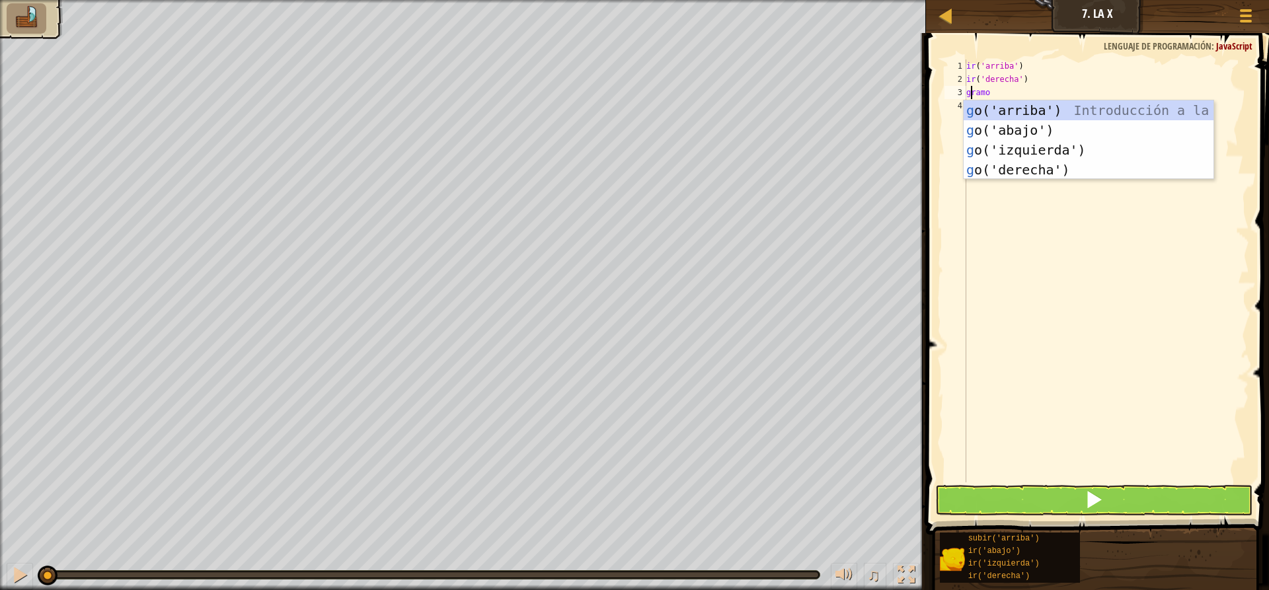
type textarea "go"
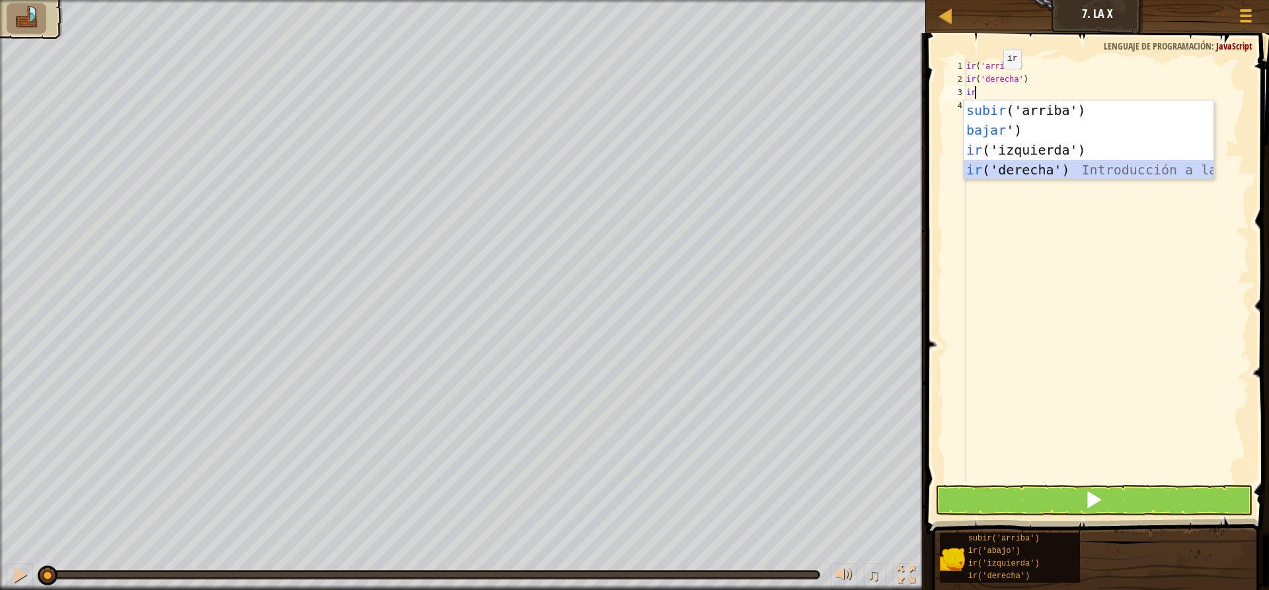
click at [1006, 168] on div "subir ('arriba') Introducción a la presión bajar ') Introducción a la presión i…" at bounding box center [1088, 159] width 250 height 119
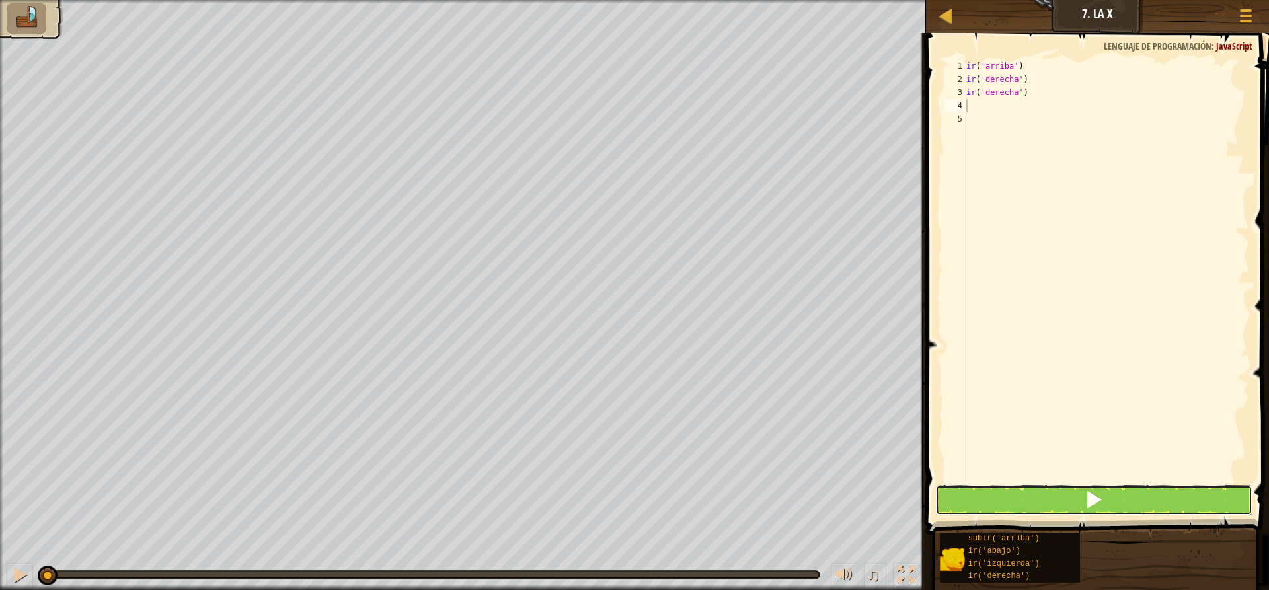
drag, startPoint x: 986, startPoint y: 495, endPoint x: 987, endPoint y: 487, distance: 8.0
click at [987, 495] on button at bounding box center [1093, 500] width 317 height 30
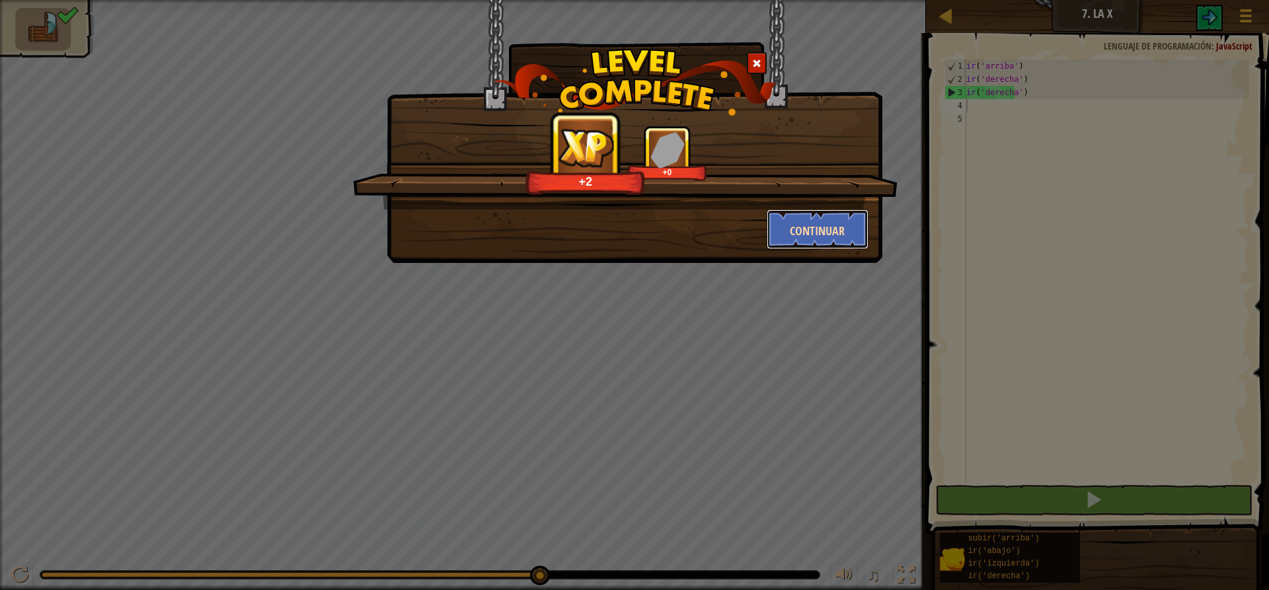
click at [811, 217] on button "Continuar" at bounding box center [817, 229] width 102 height 40
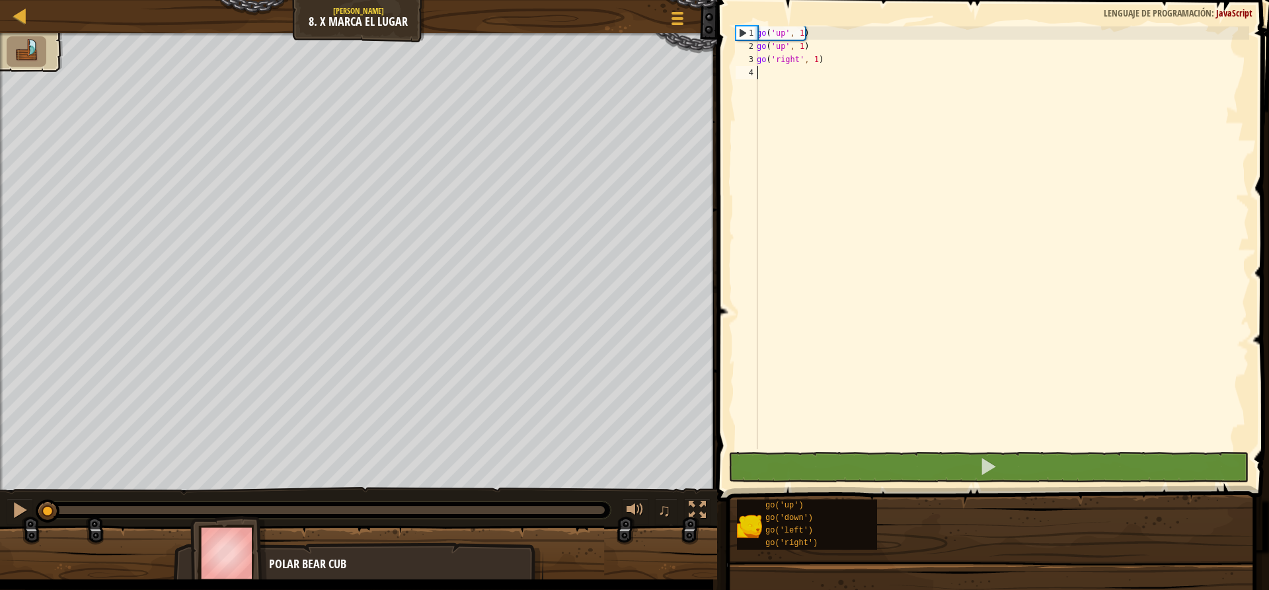
click at [828, 320] on div "go ( 'up' , 1 ) go ( 'up' , 1 ) go ( 'right' , 1 )" at bounding box center [1001, 250] width 495 height 449
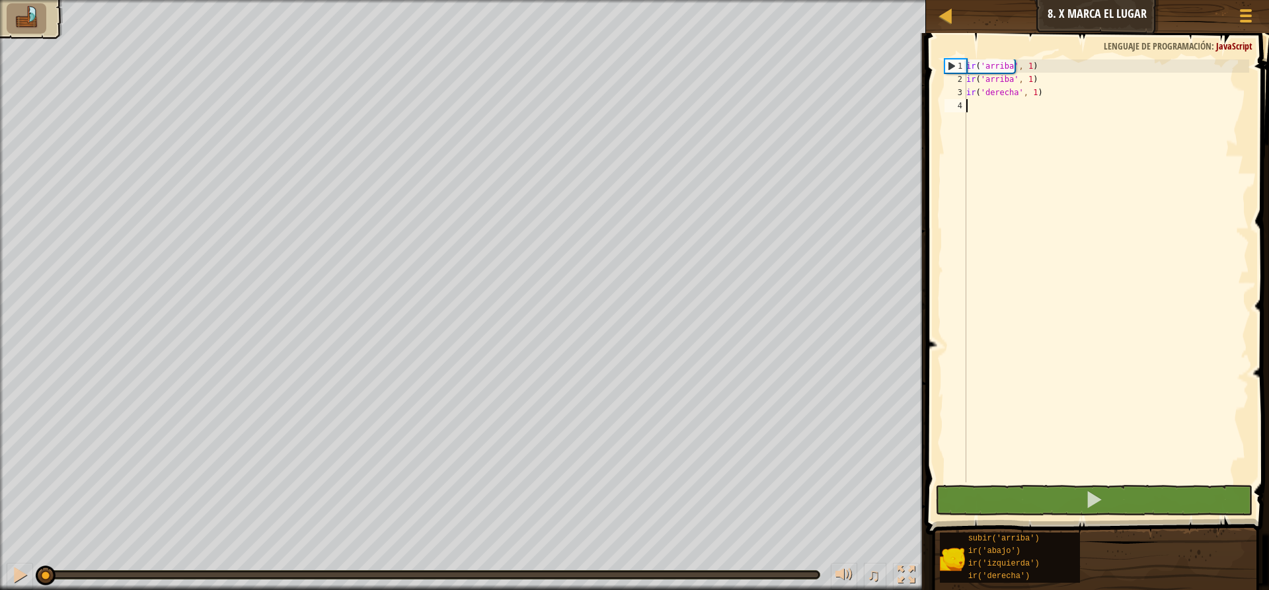
type textarea "g"
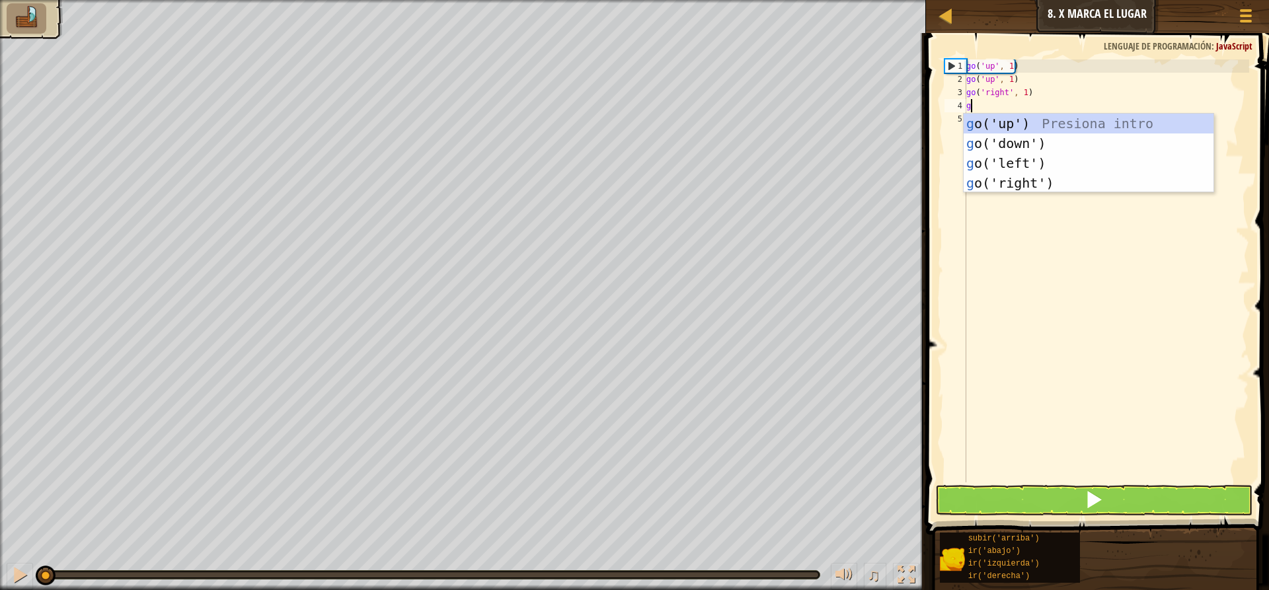
scroll to position [6, 0]
type textarea "go"
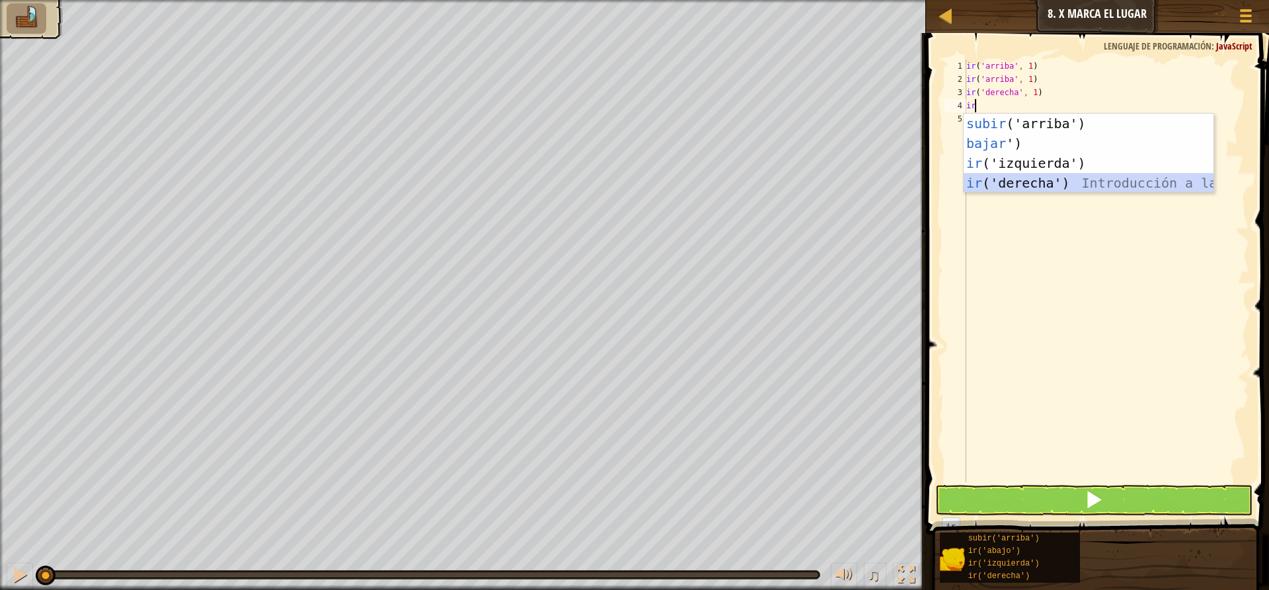
click at [1022, 190] on div "subir ('arriba') Introducción a la presión bajar ') Introducción a la presión i…" at bounding box center [1088, 173] width 250 height 119
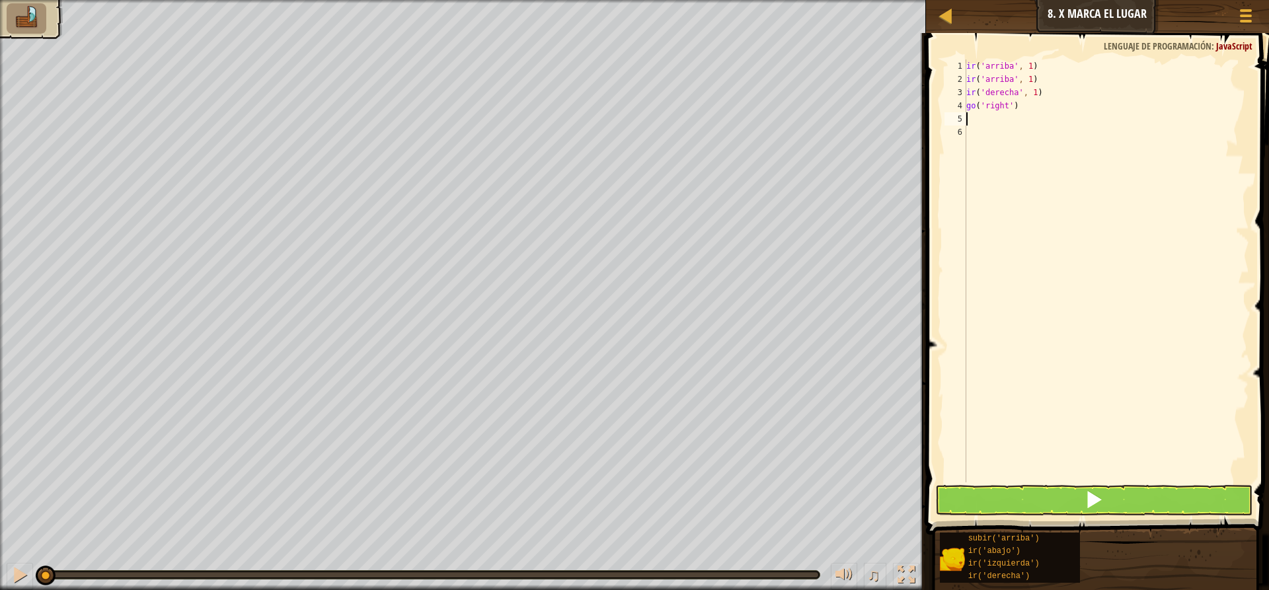
click at [1024, 103] on div "ir ( 'arriba' , 1 ) ir ( 'arriba' , 1 ) ir ( 'derecha' , 1 ) go ( 'right' )" at bounding box center [1105, 283] width 285 height 449
click at [1023, 105] on div "ir ( 'arriba' , 1 ) ir ( 'arriba' , 1 ) ir ( 'derecha' , 1 ) ir ( 'derecha' )" at bounding box center [1105, 283] width 285 height 449
type textarea "go('right')"
click at [1033, 486] on button at bounding box center [1093, 500] width 317 height 30
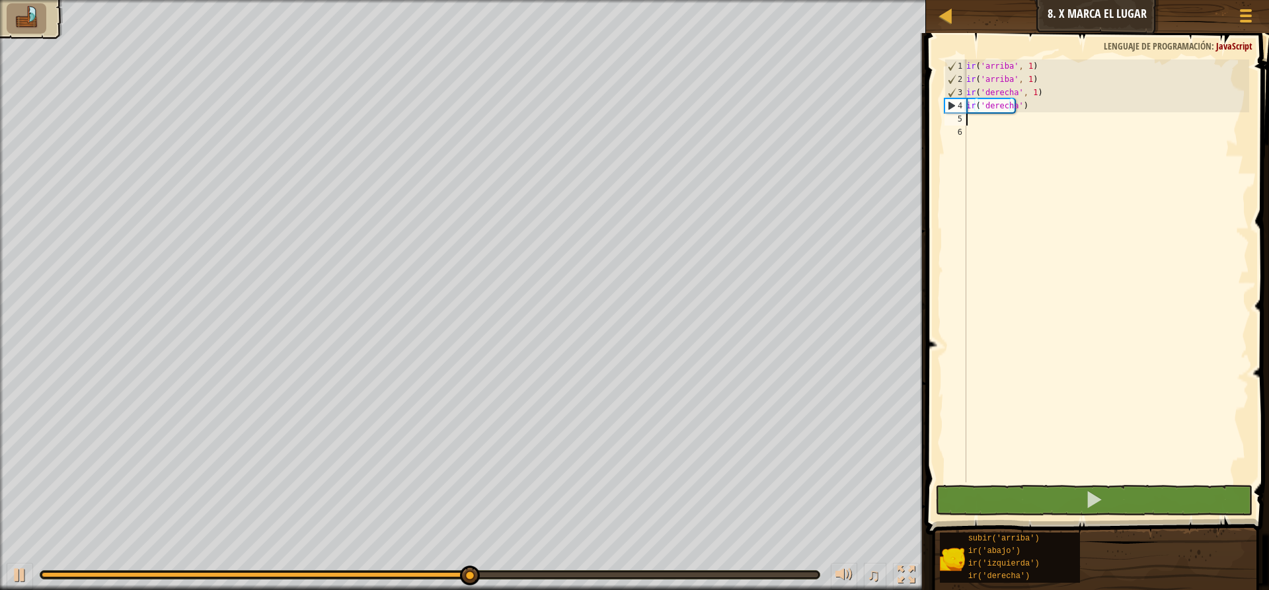
click at [1002, 120] on div "ir ( 'arriba' , 1 ) ir ( 'arriba' , 1 ) ir ( 'derecha' , 1 ) ir ( 'derecha' )" at bounding box center [1105, 283] width 285 height 449
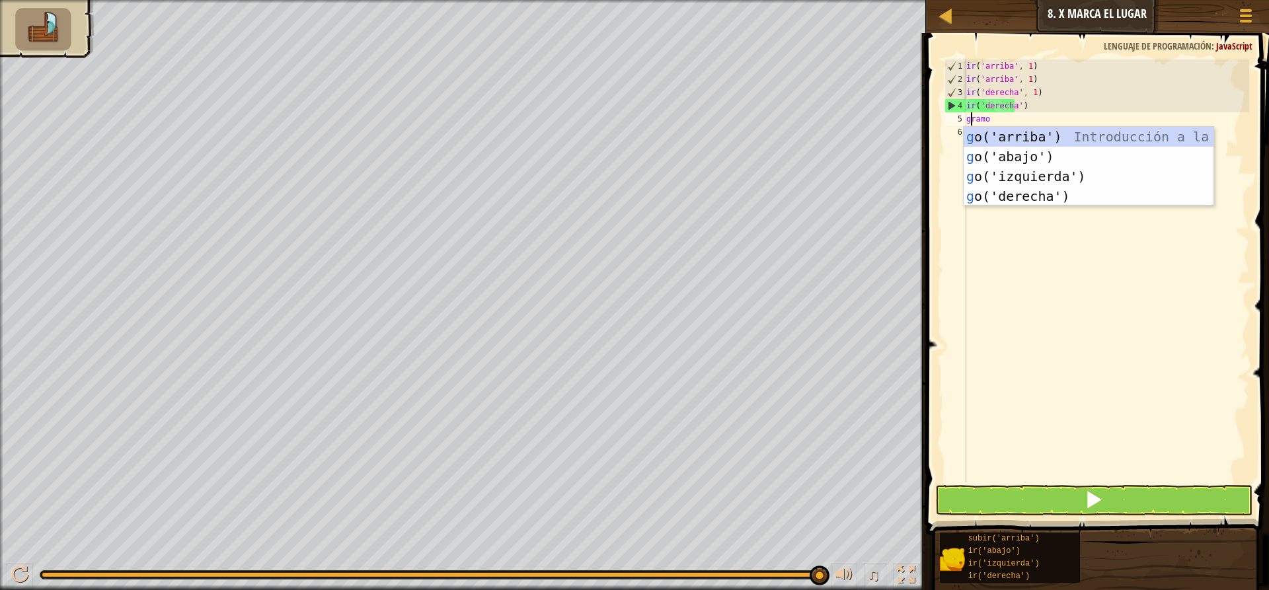
type textarea "go"
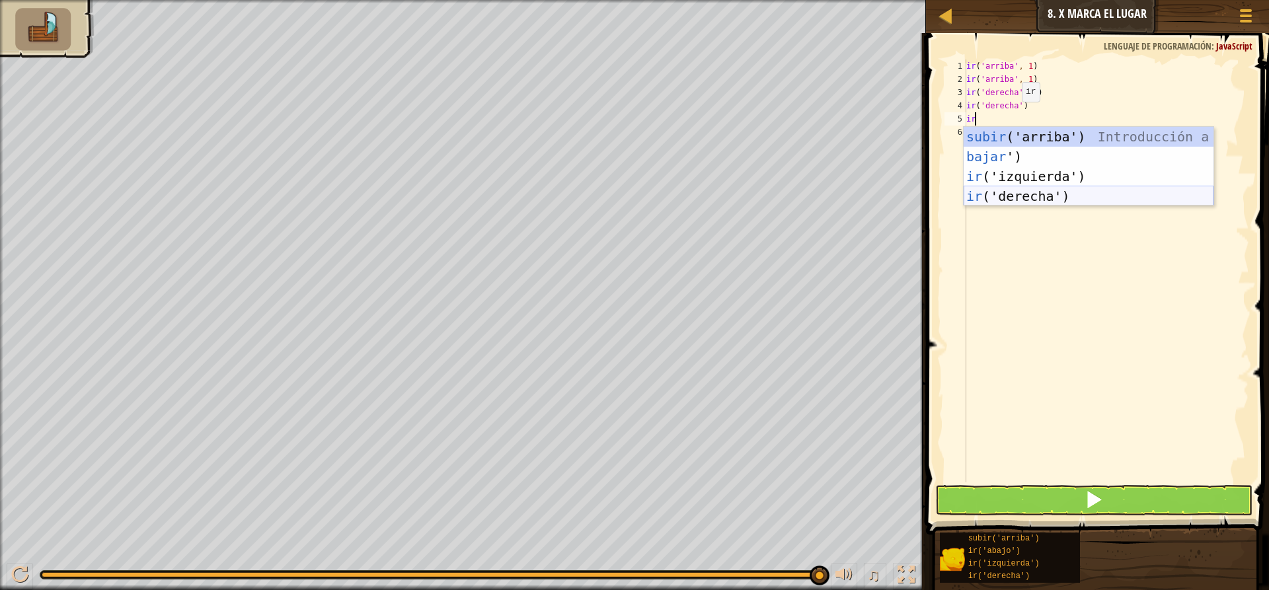
click at [1014, 197] on div "subir ('arriba') Introducción a la presión bajar ') Introducción a la presión i…" at bounding box center [1088, 186] width 250 height 119
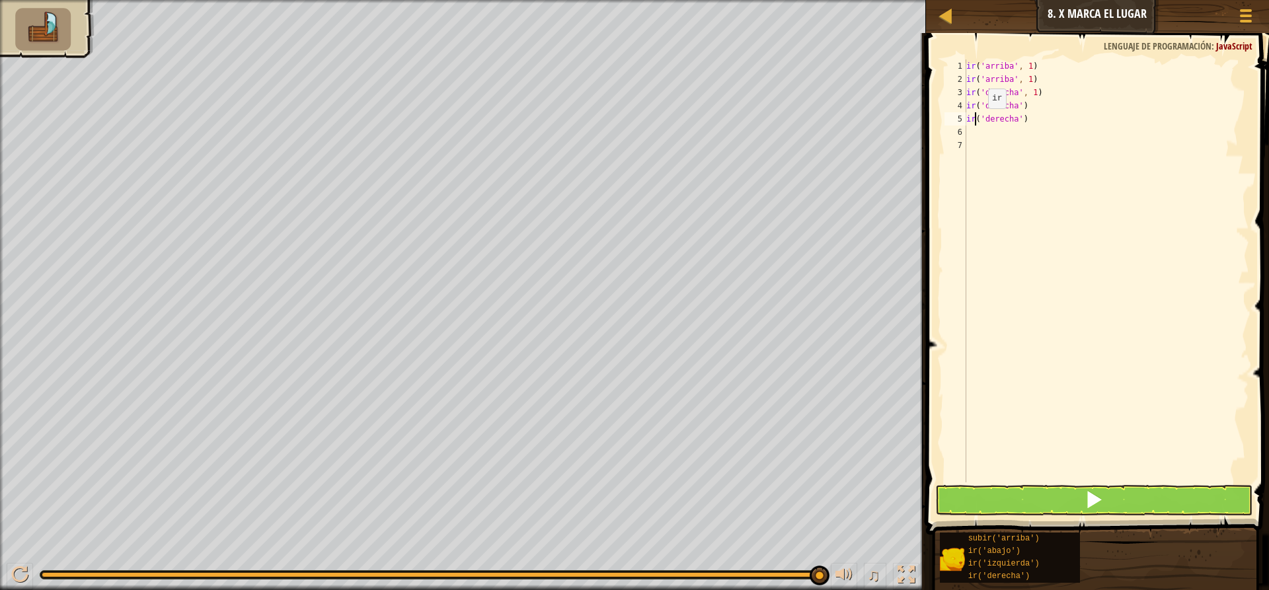
click at [977, 122] on div "ir ( 'arriba' , 1 ) ir ( 'arriba' , 1 ) ir ( 'derecha' , 1 ) ir ( 'derecha' ) i…" at bounding box center [1105, 283] width 285 height 449
type textarea "go('right')"
click at [967, 132] on div "ir ( 'arriba' , 1 ) ir ( 'arriba' , 1 ) ir ( 'derecha' , 1 ) ir ( 'derecha' ) i…" at bounding box center [1105, 283] width 285 height 449
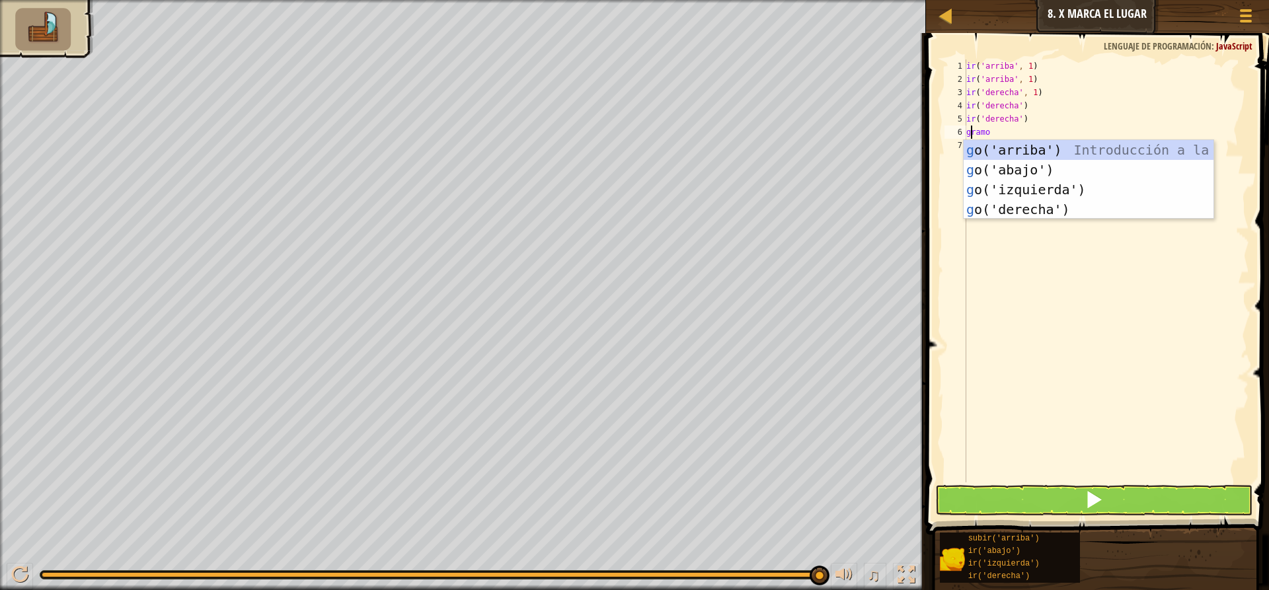
type textarea "go"
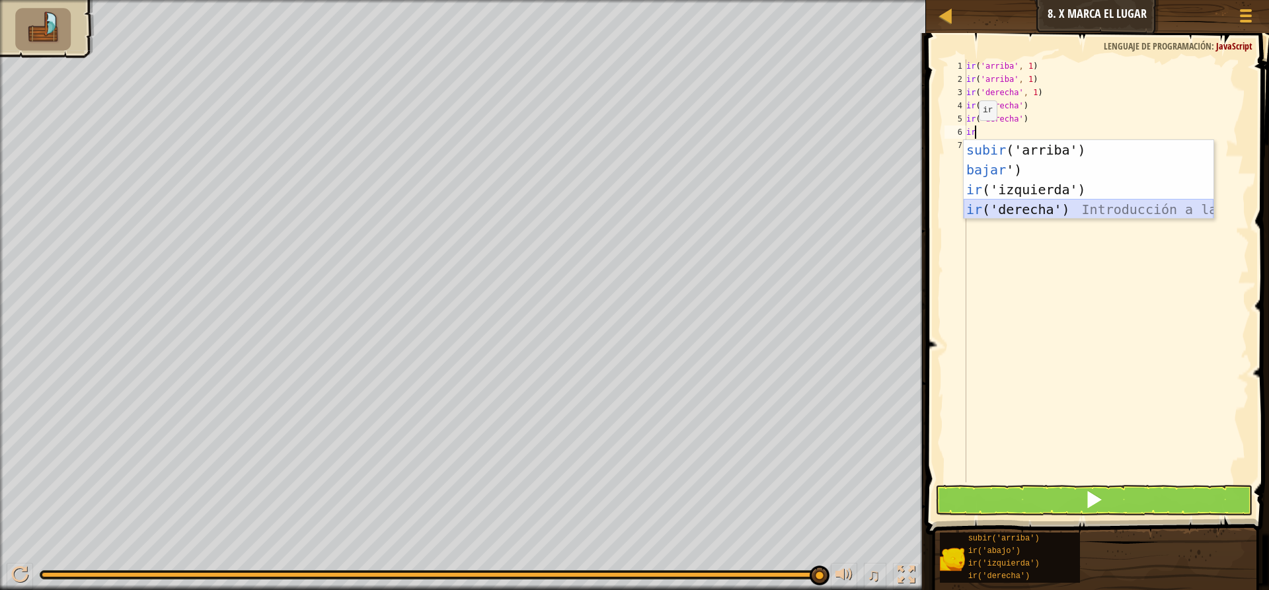
click at [1021, 213] on div "subir ('arriba') Introducción a la presión bajar ') Introducción a la presión i…" at bounding box center [1088, 199] width 250 height 119
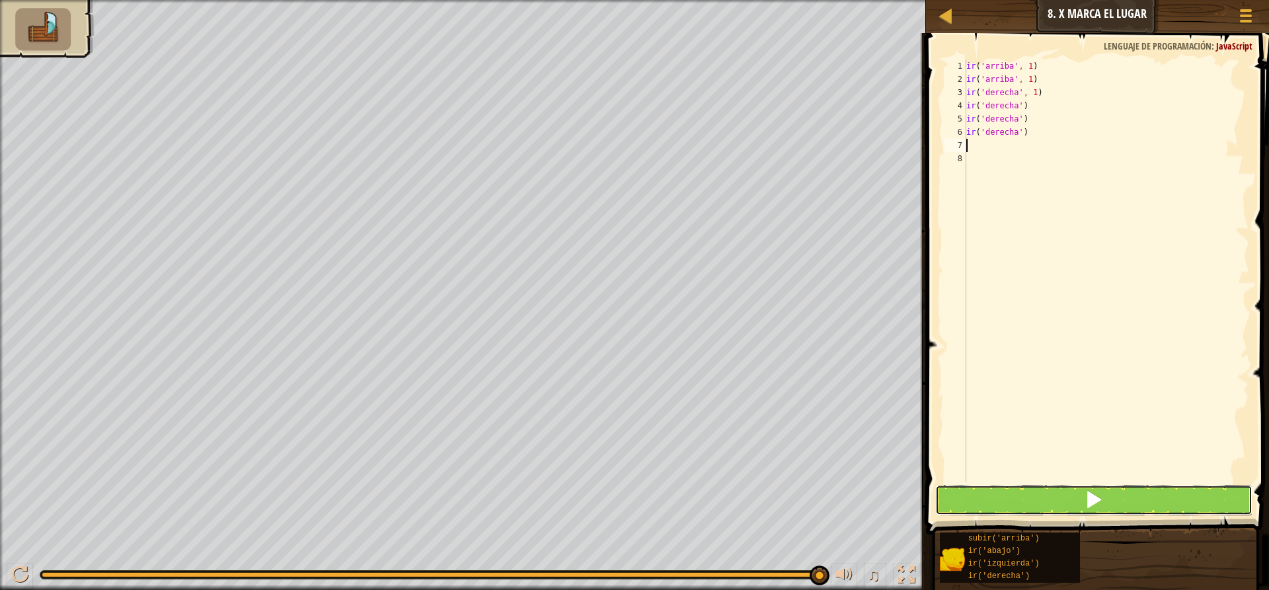
click at [1016, 490] on button at bounding box center [1093, 500] width 317 height 30
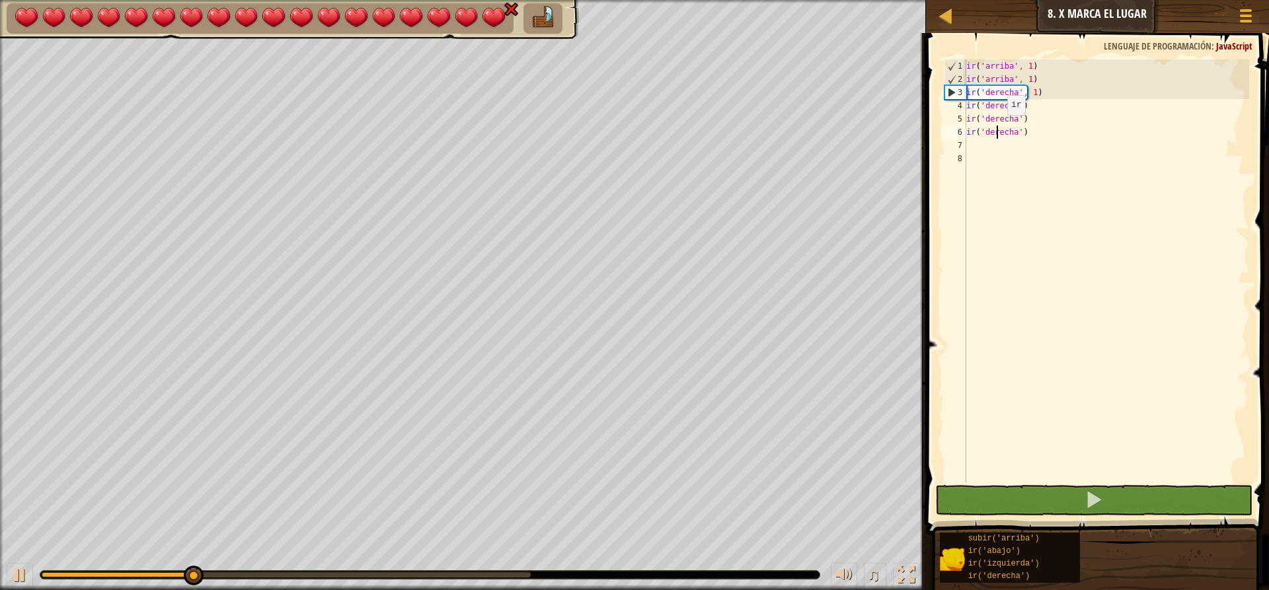
click at [996, 128] on div "ir ( 'arriba' , 1 ) ir ( 'arriba' , 1 ) ir ( 'derecha' , 1 ) ir ( 'derecha' ) i…" at bounding box center [1105, 283] width 285 height 449
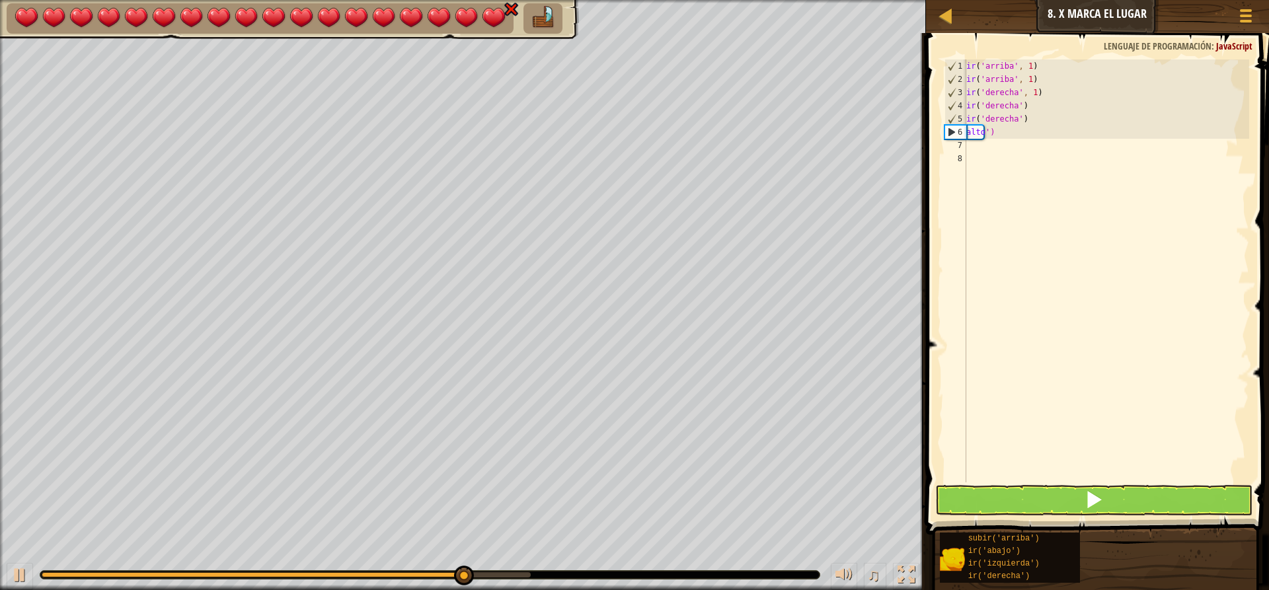
click at [1006, 133] on div "ir ( 'arriba' , 1 ) ir ( 'arriba' , 1 ) ir ( 'derecha' , 1 ) ir ( 'derecha' ) i…" at bounding box center [1105, 283] width 285 height 449
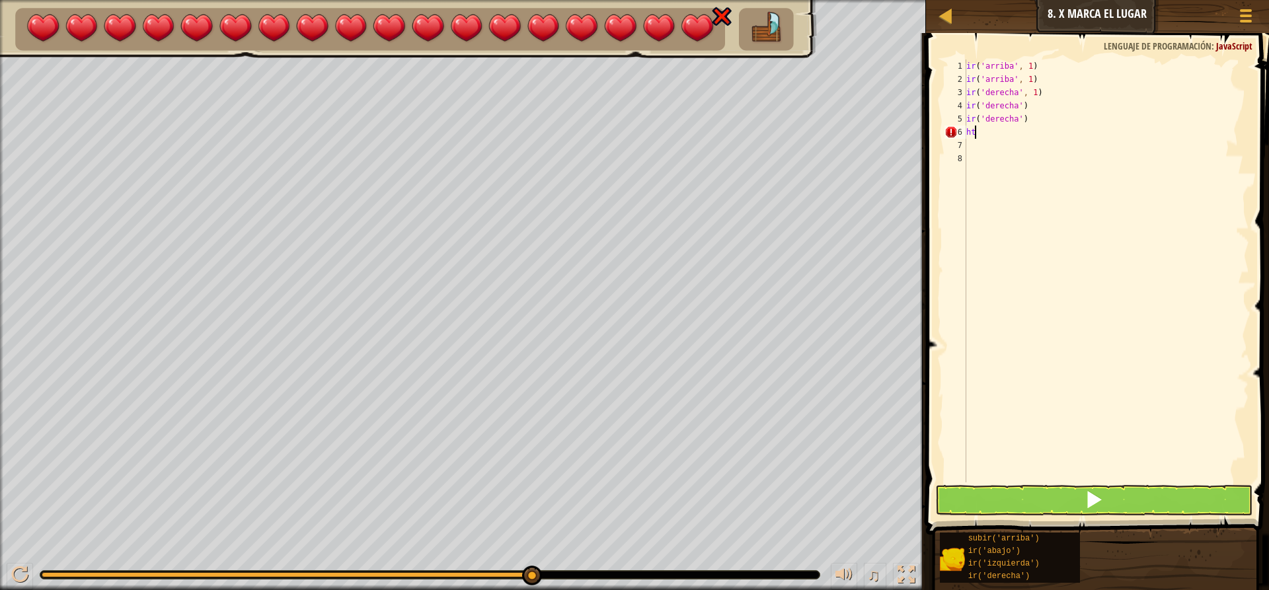
type textarea "h"
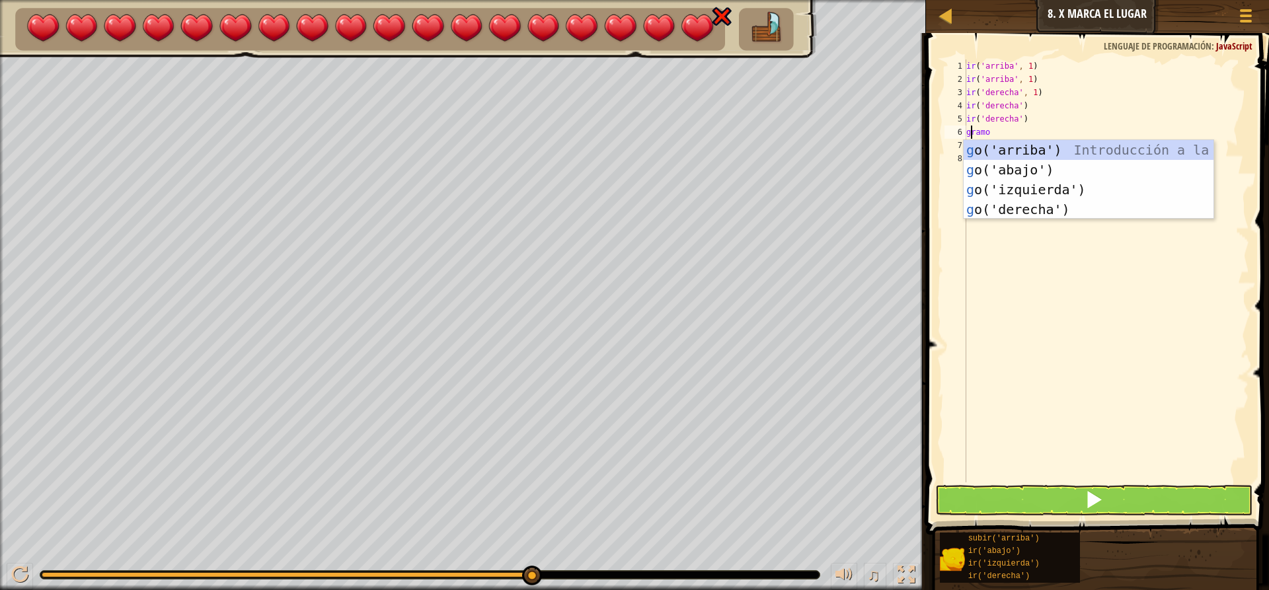
type textarea "go"
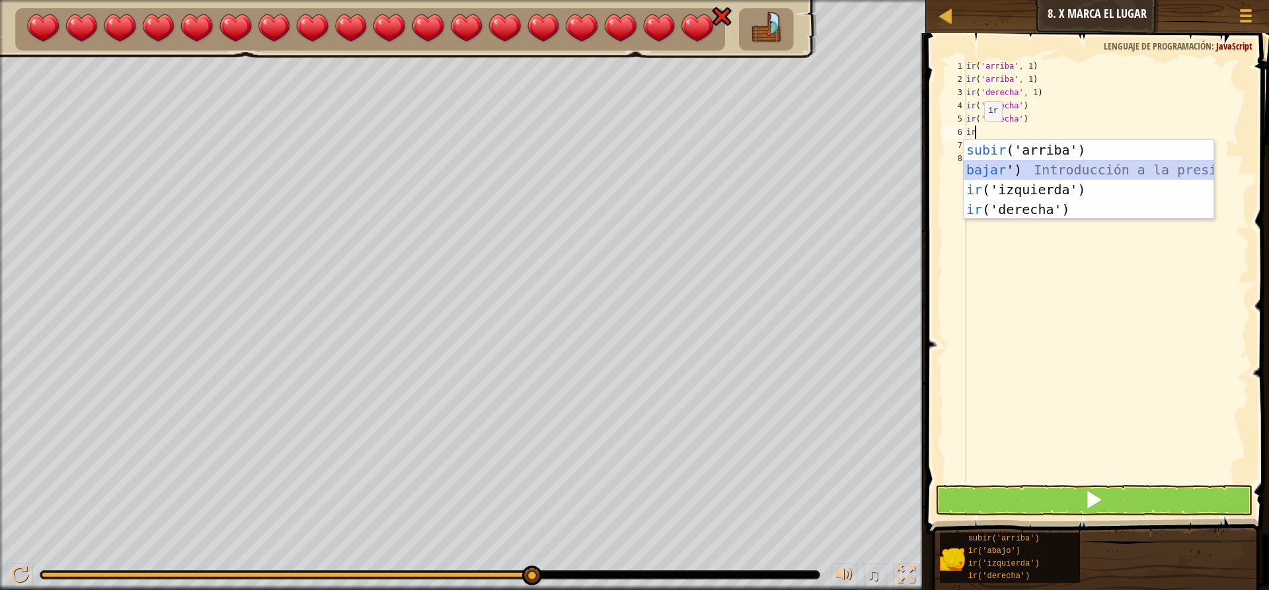
click at [998, 164] on div "subir ('arriba') Introducción a la presión bajar ') Introducción a la presión i…" at bounding box center [1088, 199] width 250 height 119
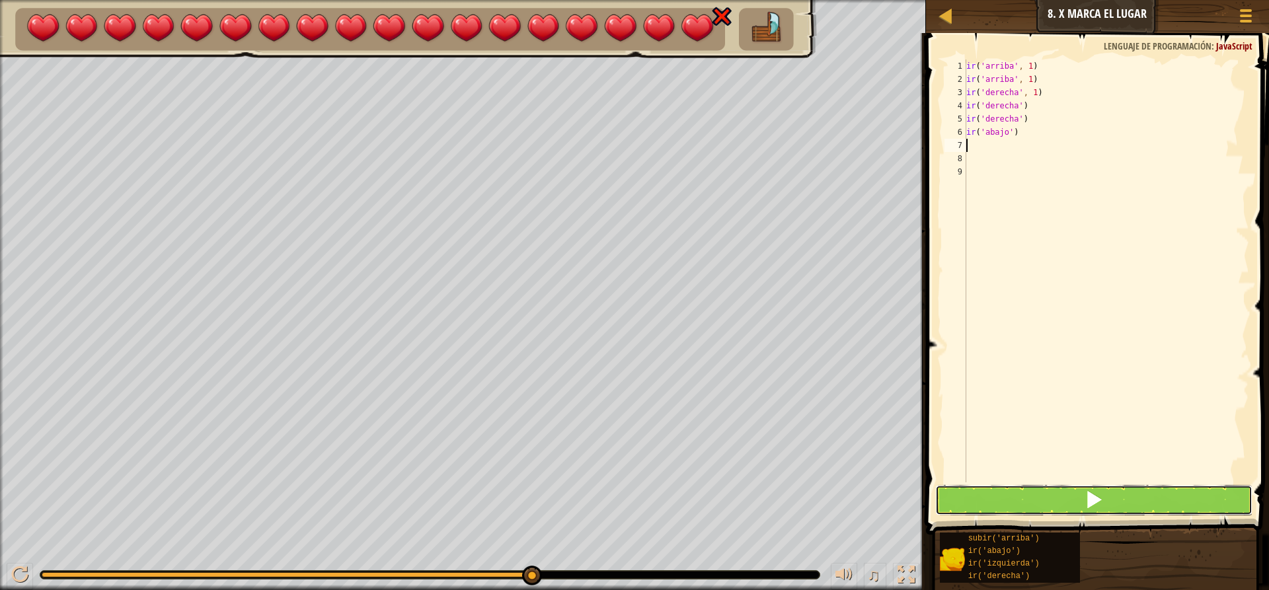
click at [1025, 506] on button at bounding box center [1093, 500] width 317 height 30
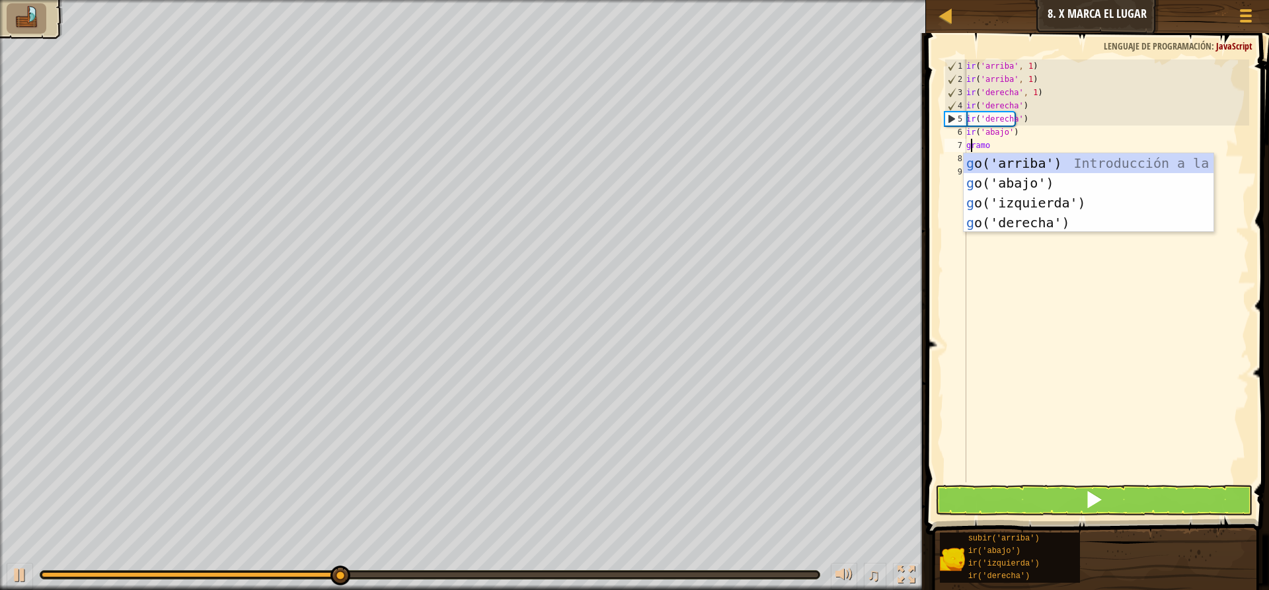
type textarea "go"
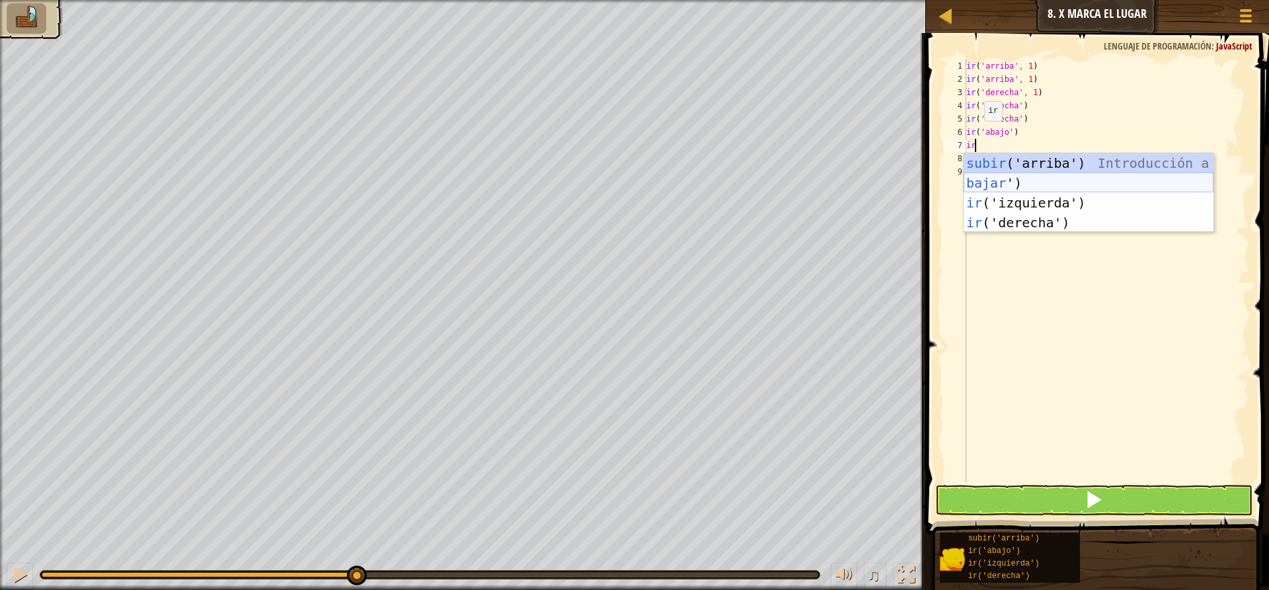
click at [997, 178] on div "subir ('arriba') Introducción a la presión bajar ') Introducción a la presión i…" at bounding box center [1088, 212] width 250 height 119
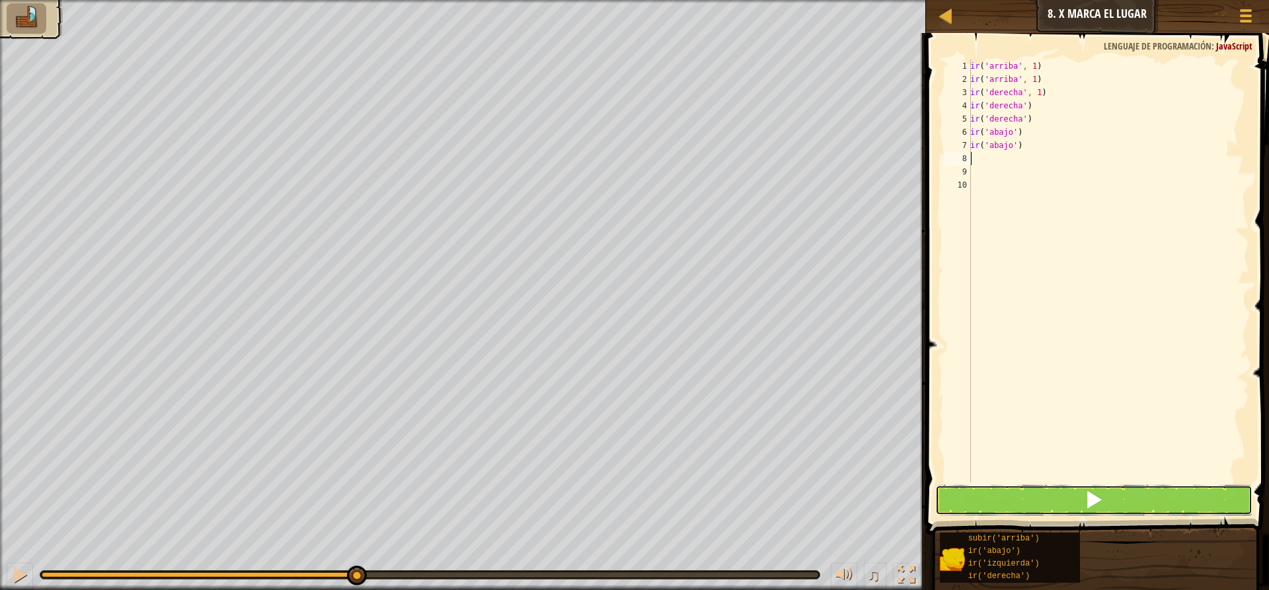
click at [1019, 500] on button at bounding box center [1093, 500] width 317 height 30
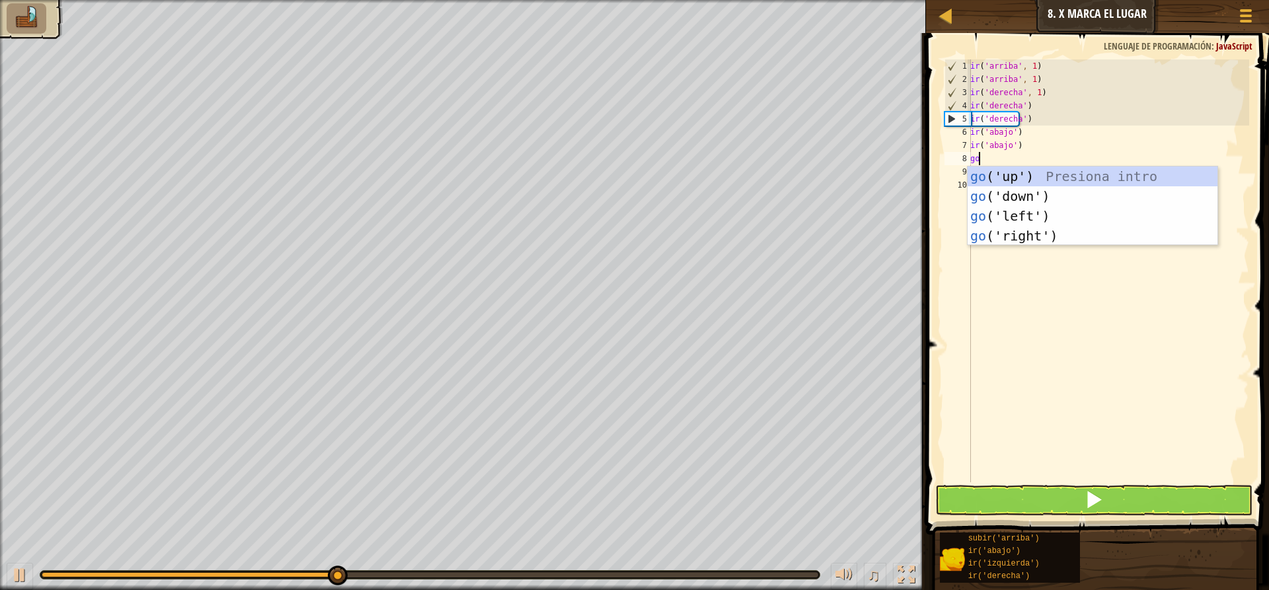
type textarea "go"
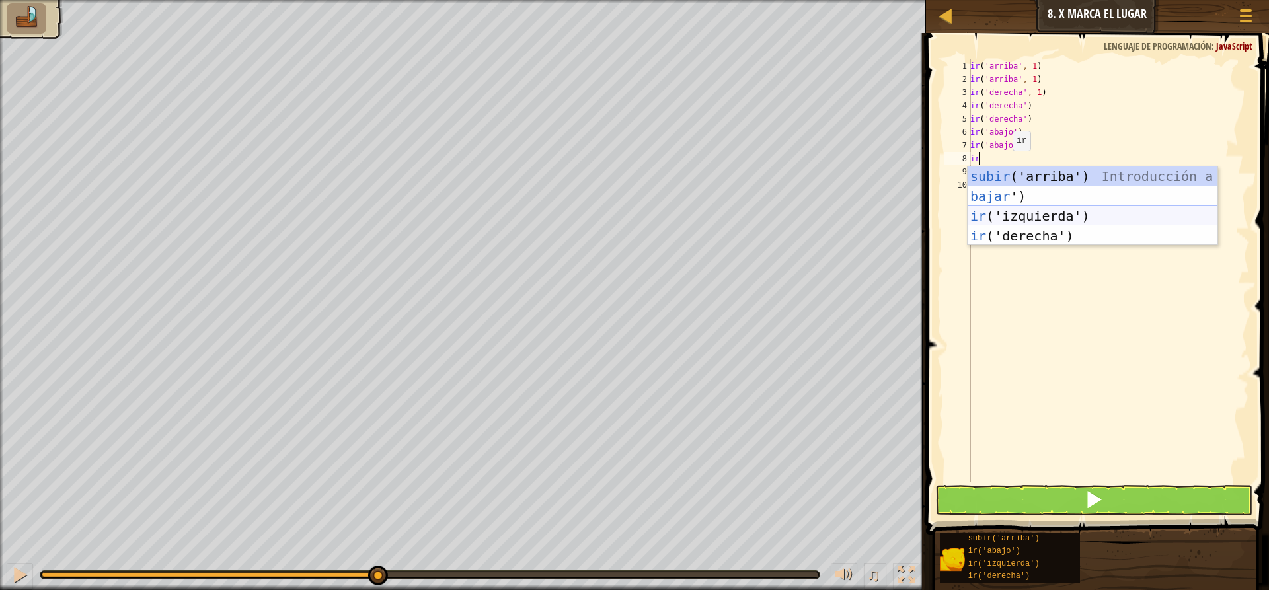
click at [1024, 221] on div "subir ('arriba') Introducción a la presión bajar ') Introducción a la presión i…" at bounding box center [1092, 226] width 250 height 119
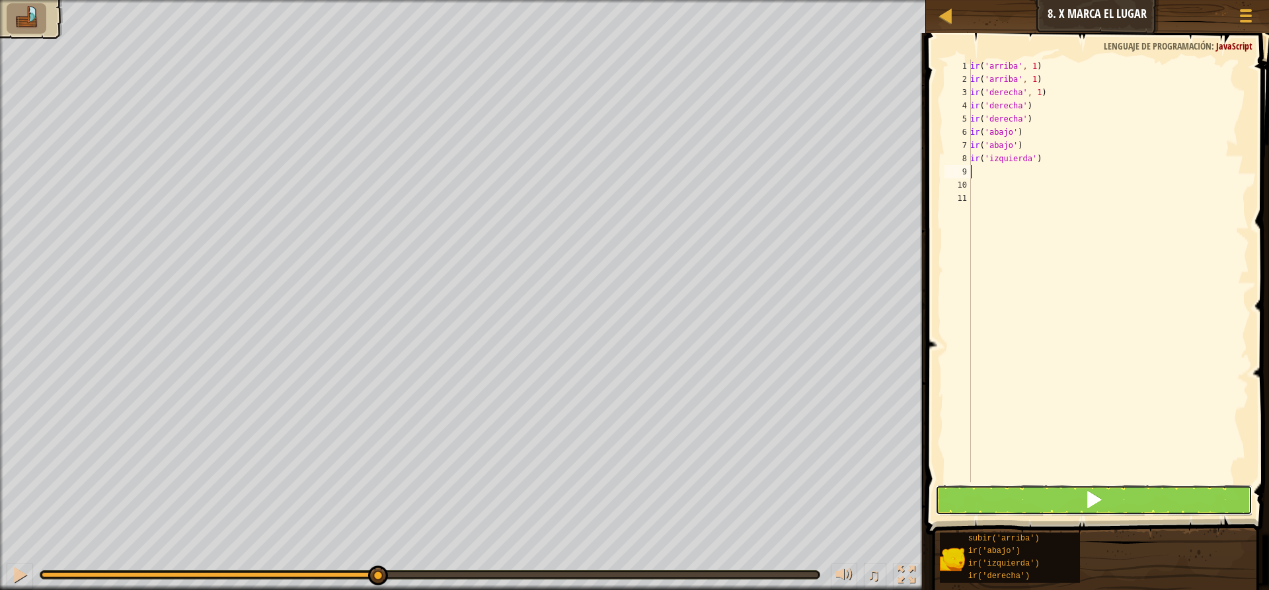
click at [1086, 487] on button at bounding box center [1093, 500] width 317 height 30
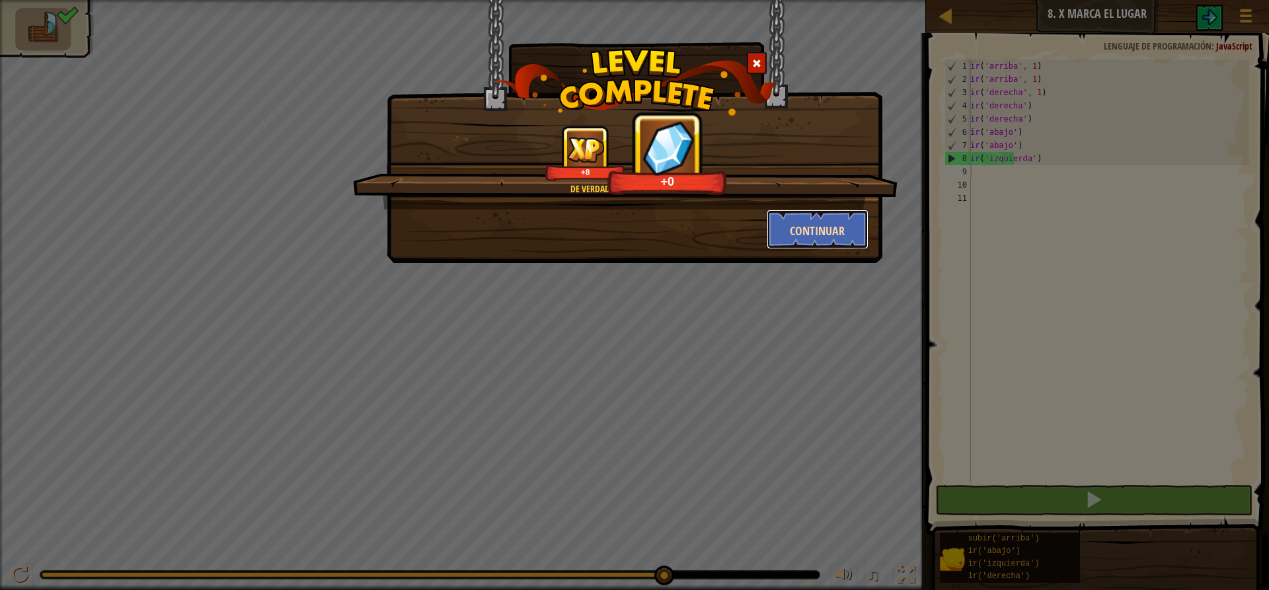
click at [842, 224] on font "Continuar" at bounding box center [817, 231] width 55 height 17
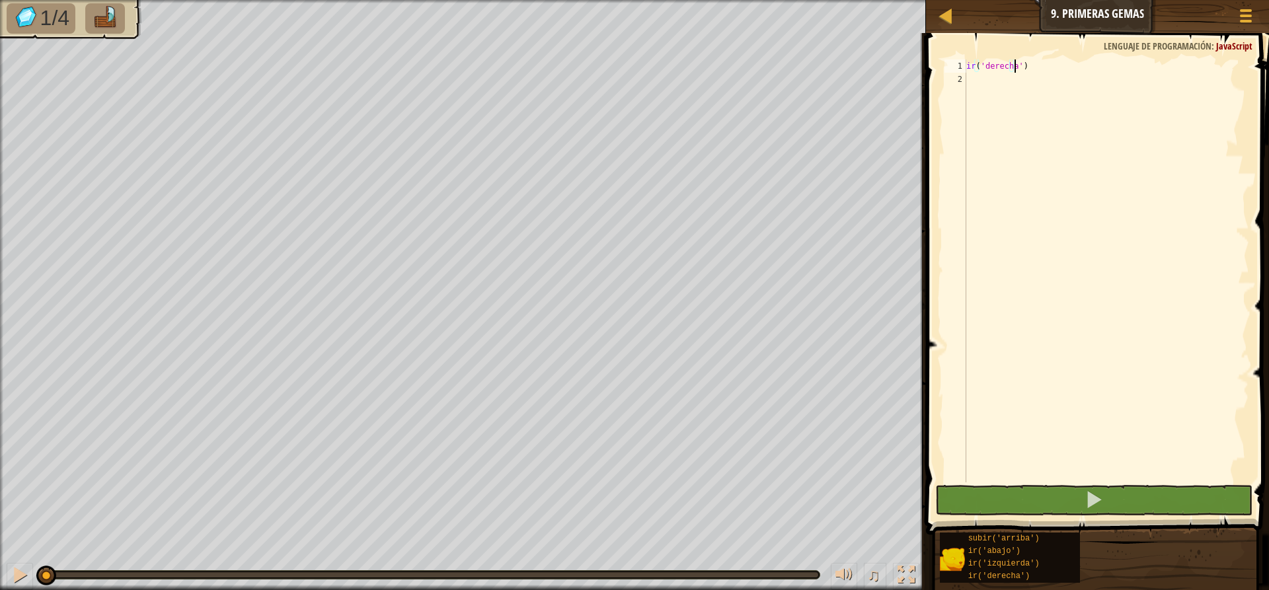
click at [979, 78] on div "ir ( 'derecha' )" at bounding box center [1105, 283] width 285 height 449
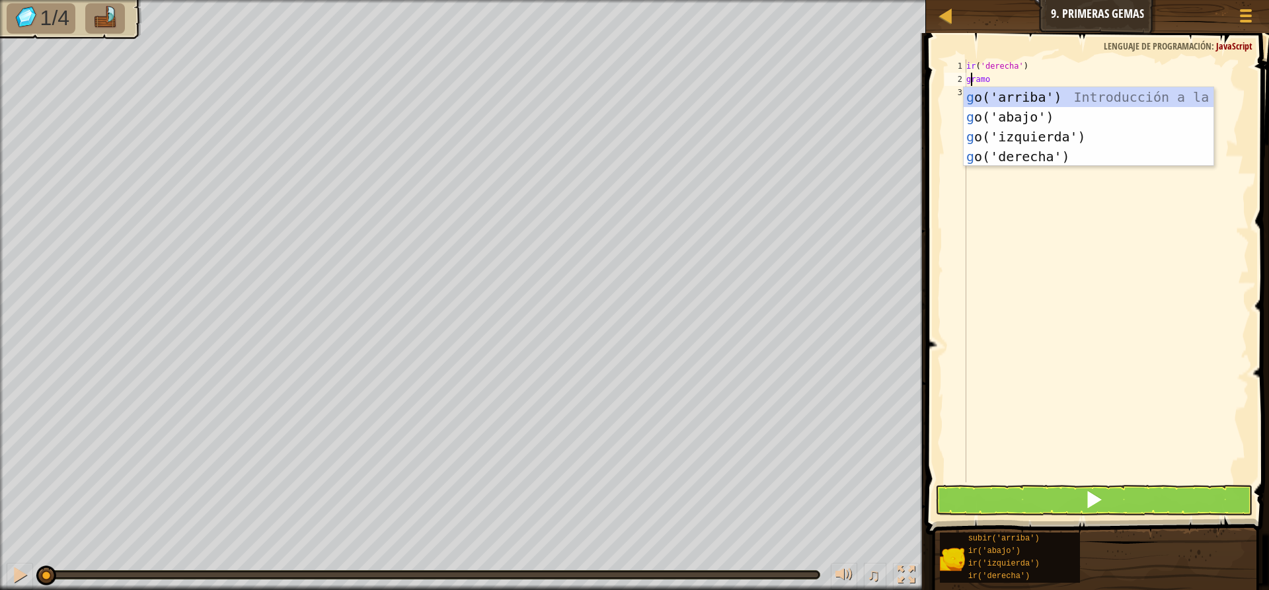
type textarea "go"
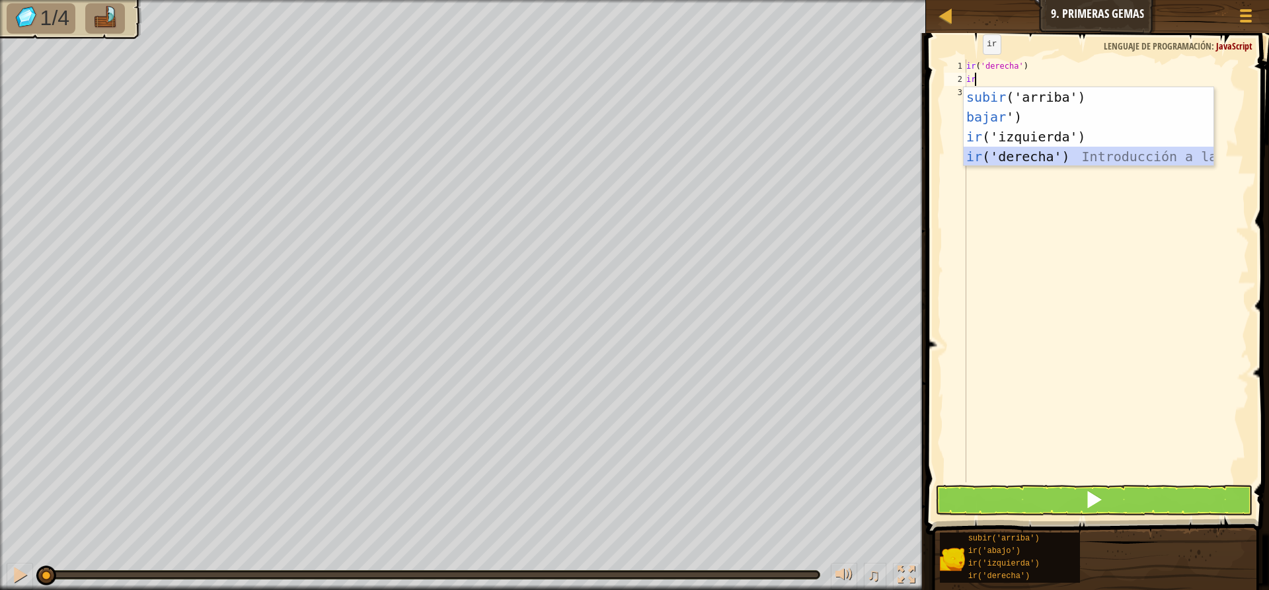
click at [1008, 155] on div "subir ('arriba') Introducción a la presión bajar ') Introducción a la presión i…" at bounding box center [1088, 146] width 250 height 119
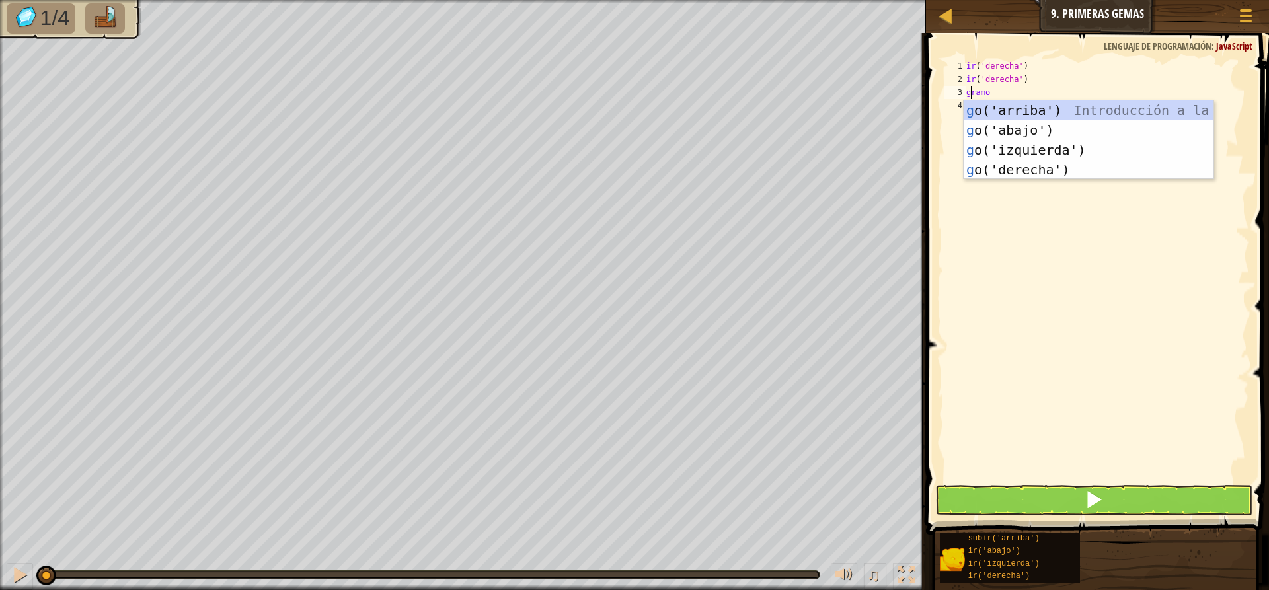
type textarea "go"
click at [1025, 104] on div "subir ('arriba') Introducción a la presión bajar ') Introducción a la presión i…" at bounding box center [1088, 159] width 250 height 119
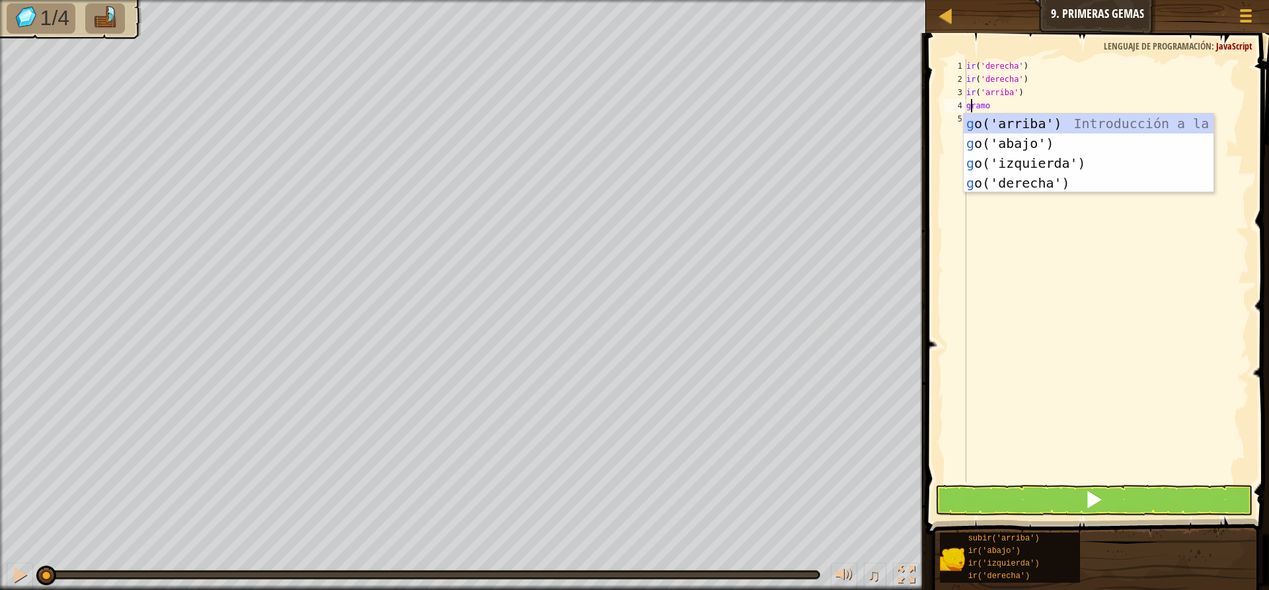
type textarea "go"
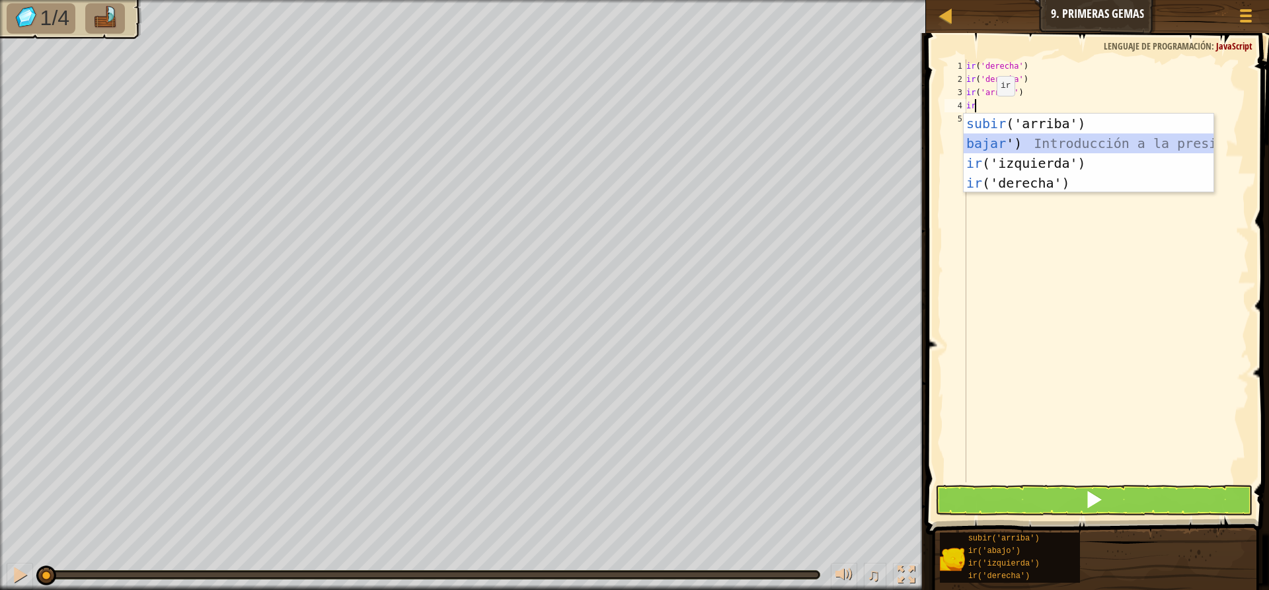
click at [985, 139] on div "subir ('arriba') Introducción a la presión bajar ') Introducción a la presión i…" at bounding box center [1088, 173] width 250 height 119
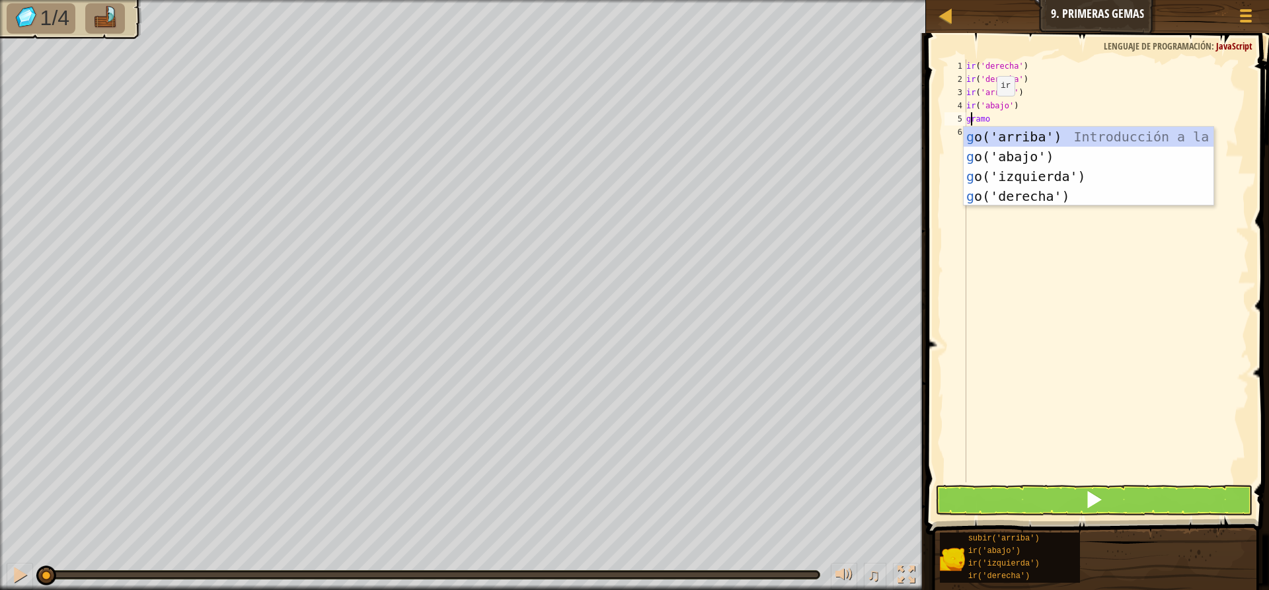
type textarea "go"
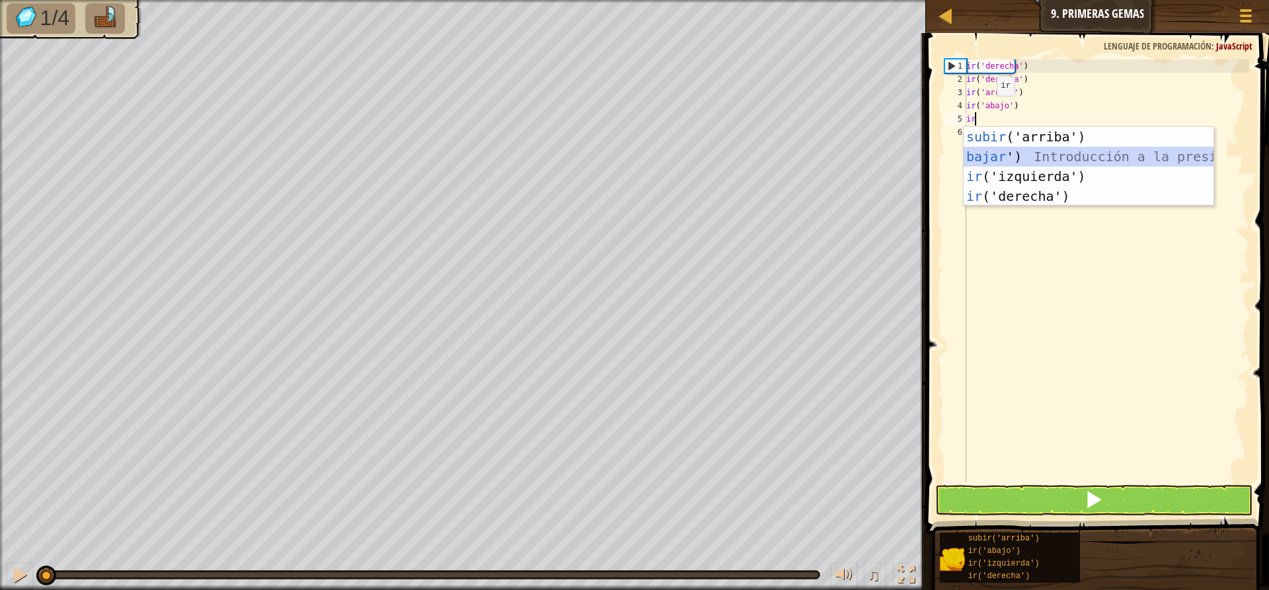
click at [1002, 154] on div "subir ('arriba') Introducción a la presión bajar ') Introducción a la presión i…" at bounding box center [1088, 186] width 250 height 119
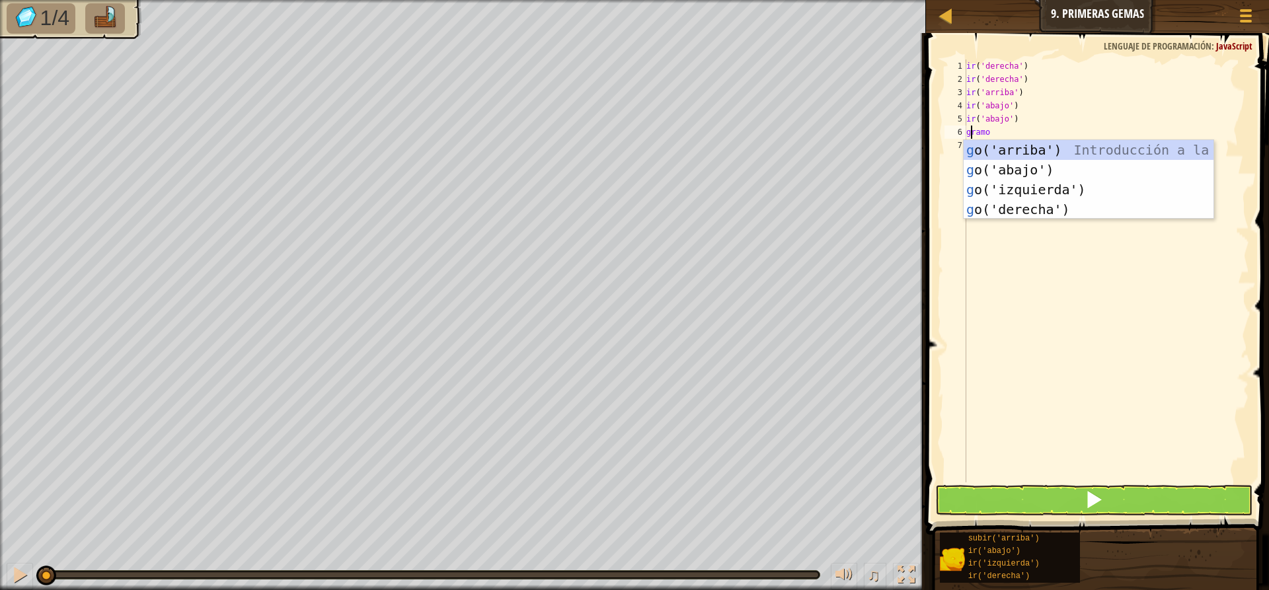
type textarea "go"
click at [1021, 141] on div "subir ('arriba') Introducción a la presión bajar ') Introducción a la presión i…" at bounding box center [1088, 199] width 250 height 119
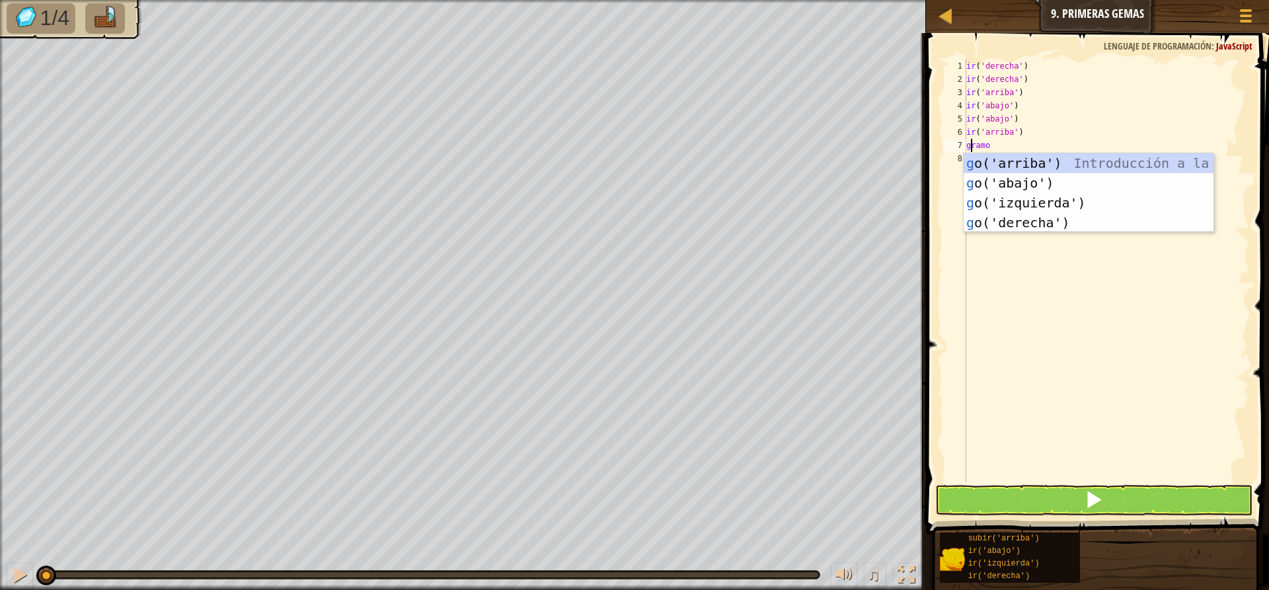
type textarea "go"
click at [1027, 223] on div "subir ('arriba') Introducción a la presión bajar ') Introducción a la presión i…" at bounding box center [1088, 212] width 250 height 119
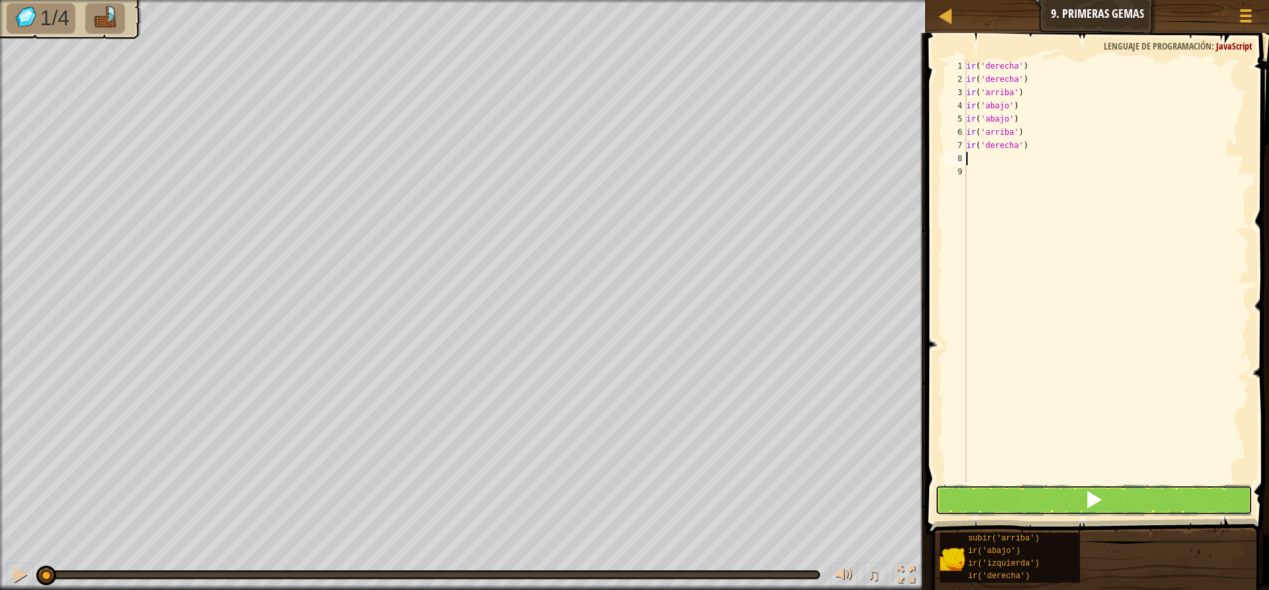
click at [960, 492] on button at bounding box center [1093, 500] width 317 height 30
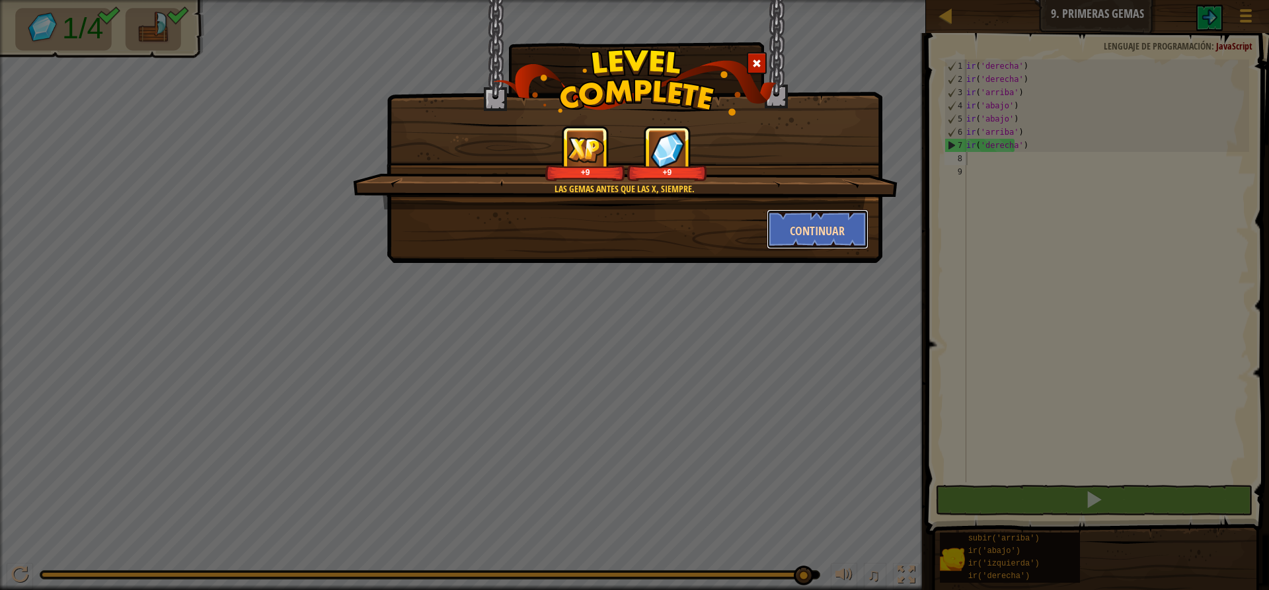
click at [797, 231] on font "Continuar" at bounding box center [817, 231] width 55 height 17
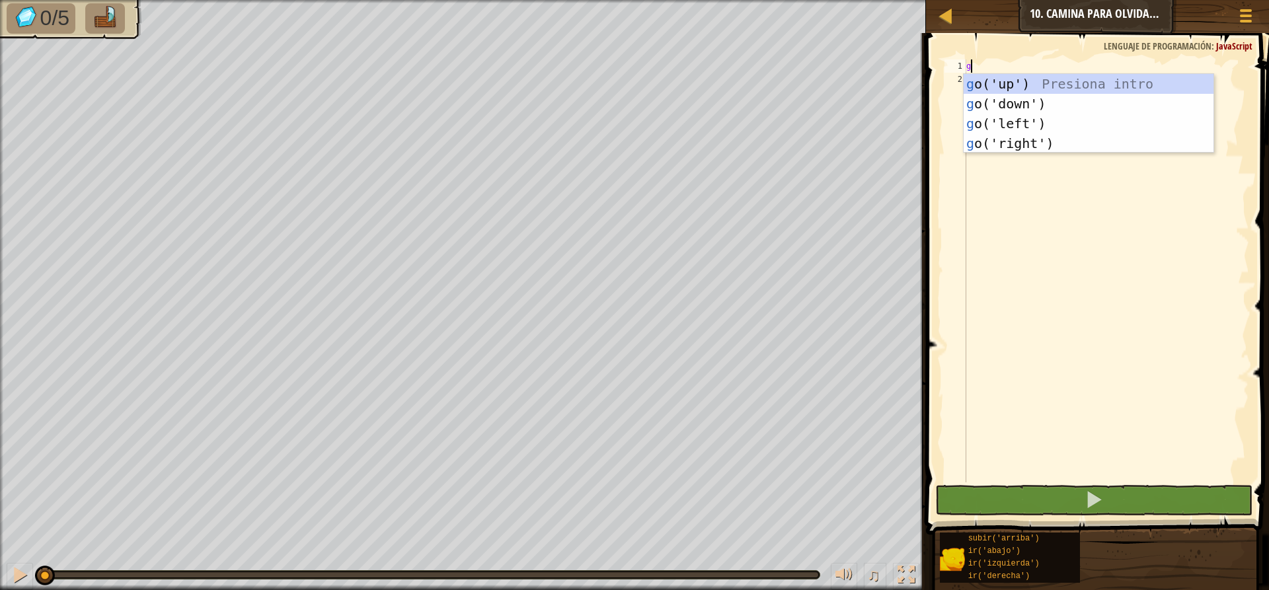
scroll to position [6, 0]
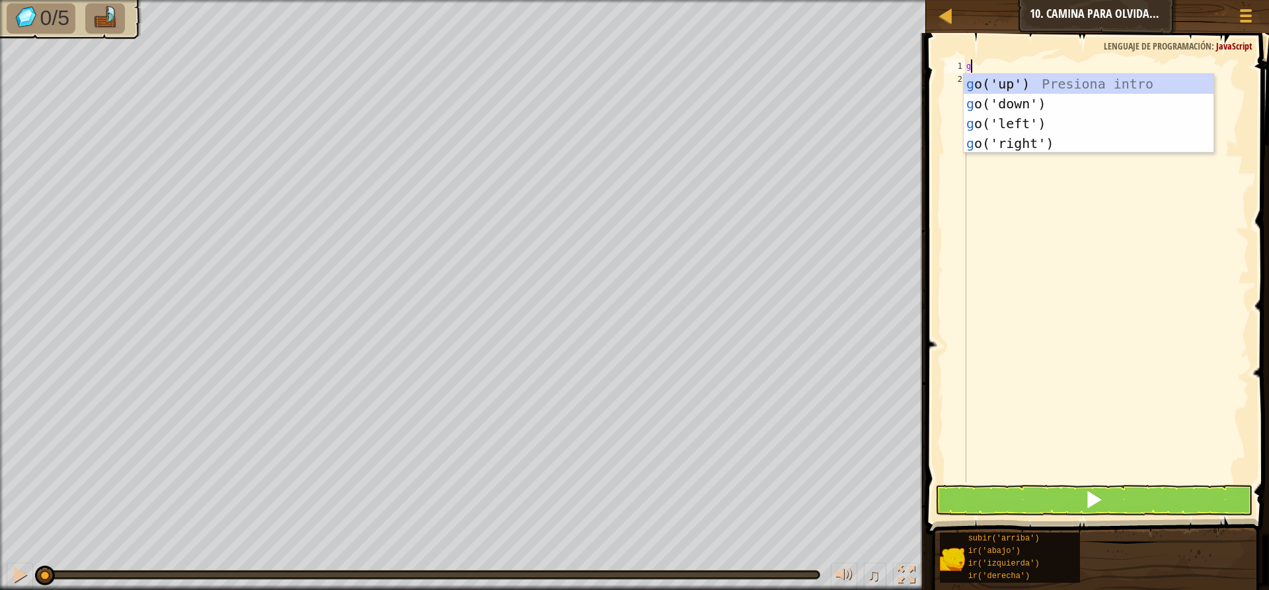
type textarea "go"
click at [1042, 78] on div "subir ('arriba') Introducción a la presión bajar ') Introducción a la presión i…" at bounding box center [1088, 133] width 250 height 119
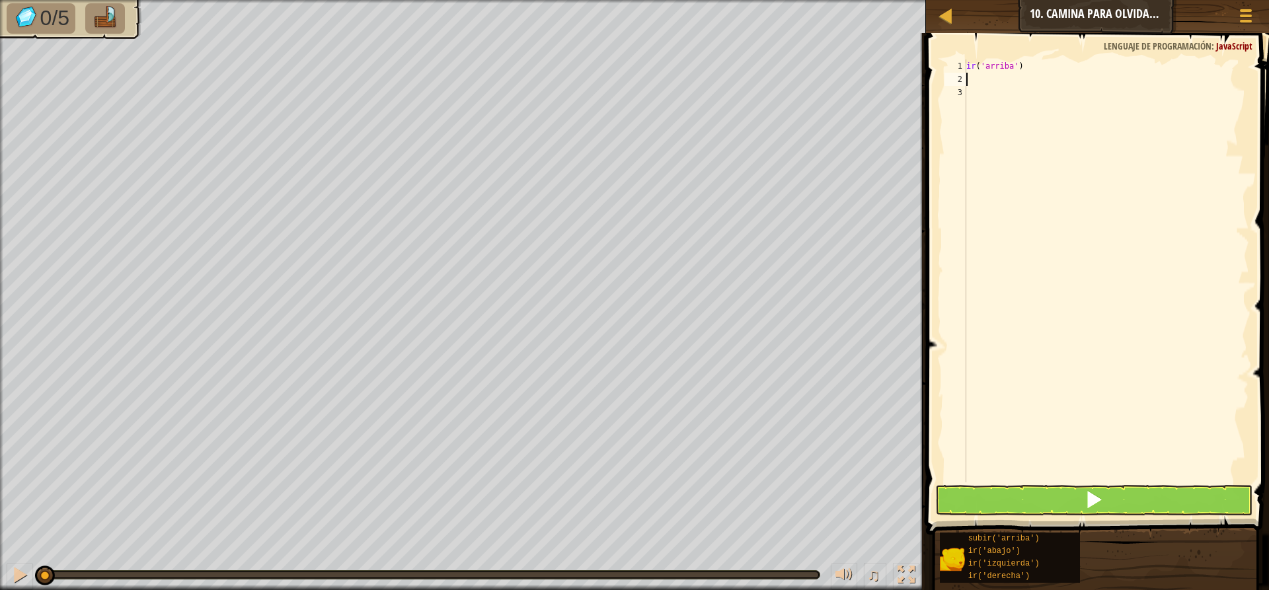
click at [1024, 64] on div "ir ( 'arriba' )" at bounding box center [1105, 283] width 285 height 449
type textarea "go('up')"
type textarea "i"
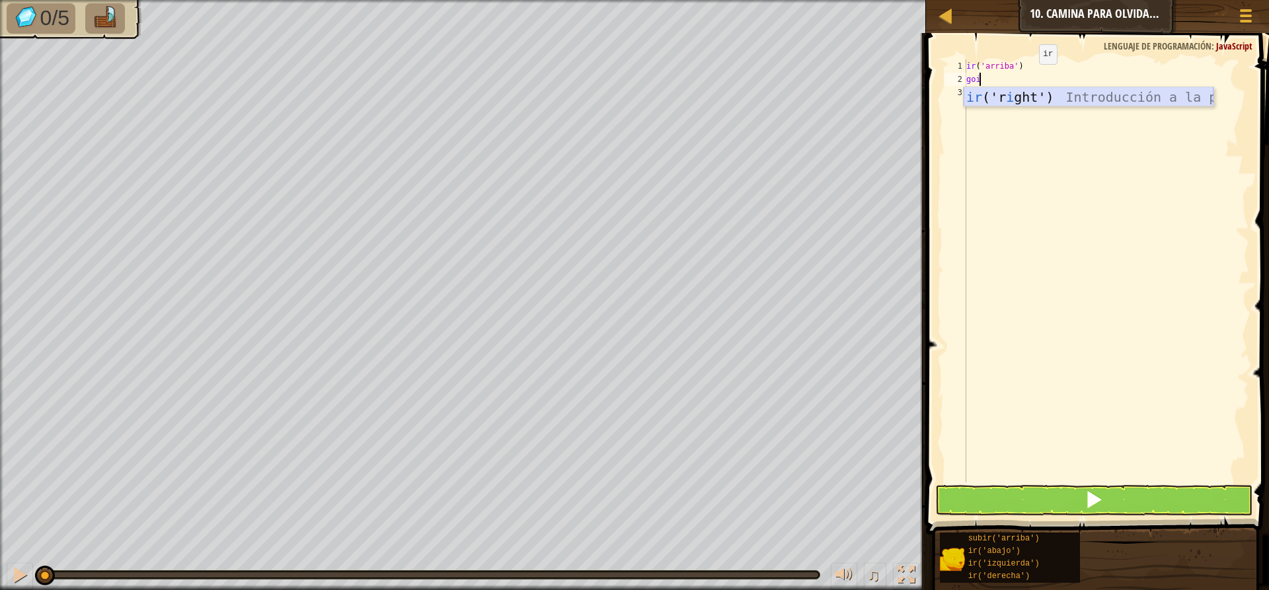
type textarea "go"
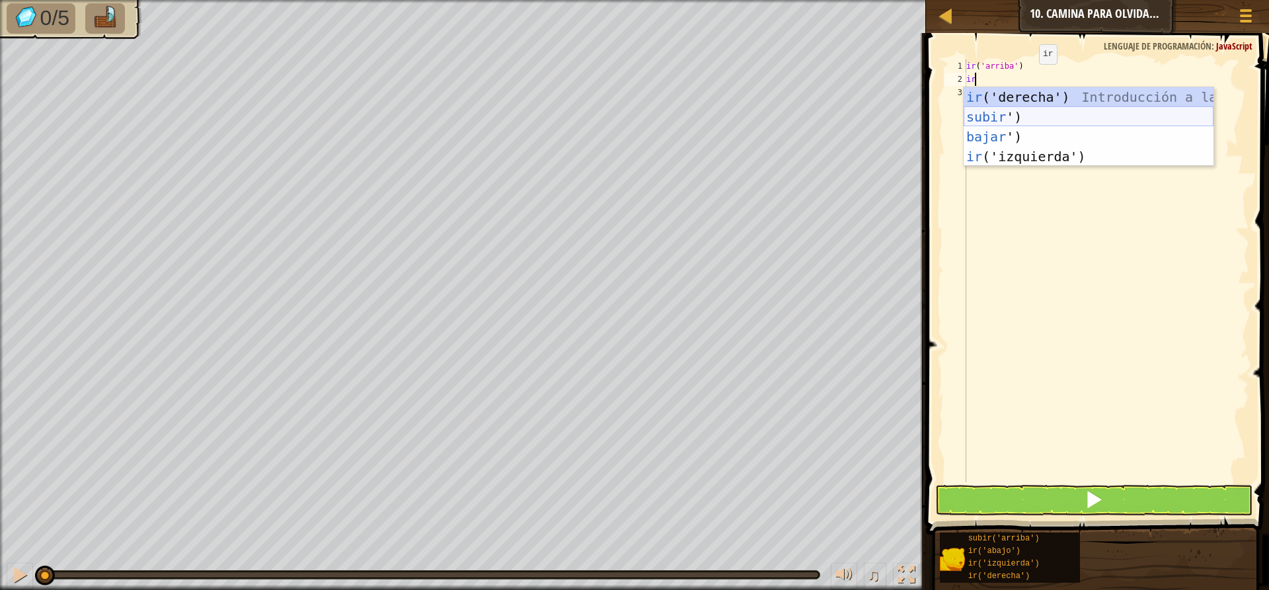
click at [1038, 112] on div "ir ('derecha') Introducción a la presión subir ') Introducción a la presión baj…" at bounding box center [1088, 146] width 250 height 119
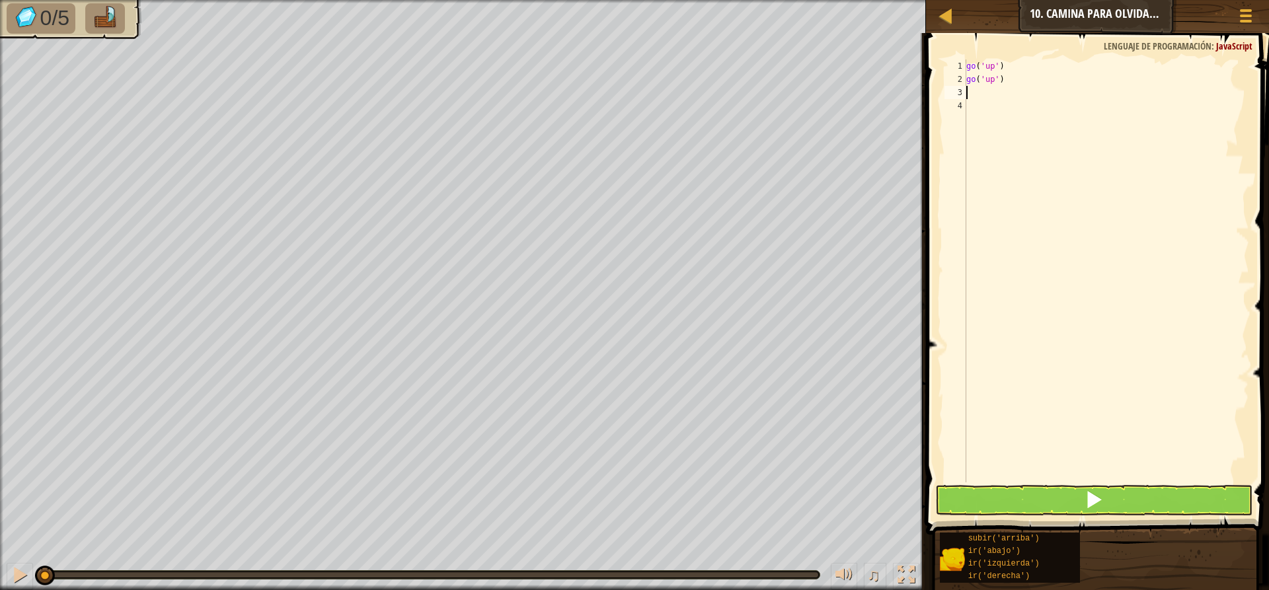
type textarea "g"
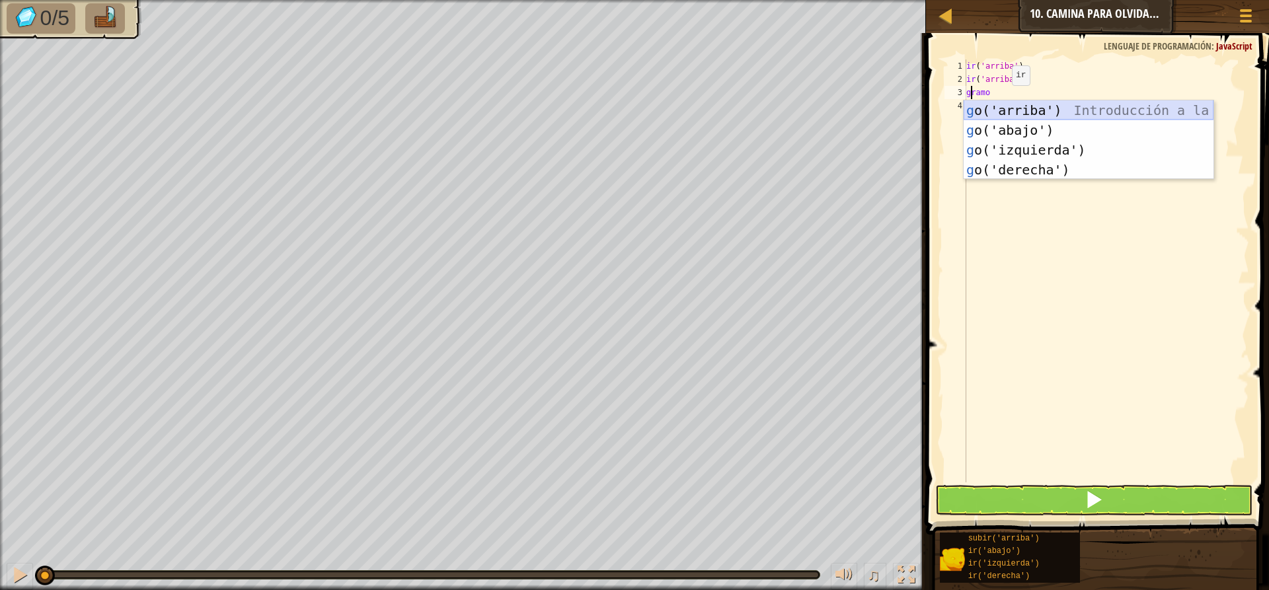
click at [1021, 109] on div "g o('arriba') Introducción a la presión g o('abajo') Introducción a la presión …" at bounding box center [1088, 159] width 250 height 119
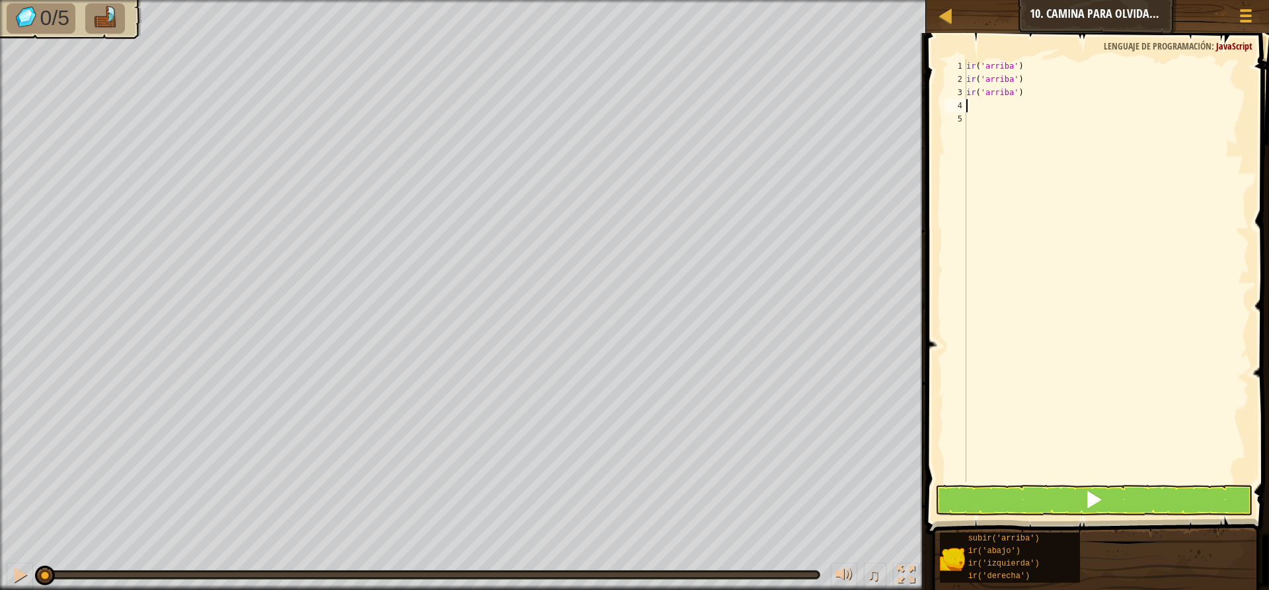
type textarea "g"
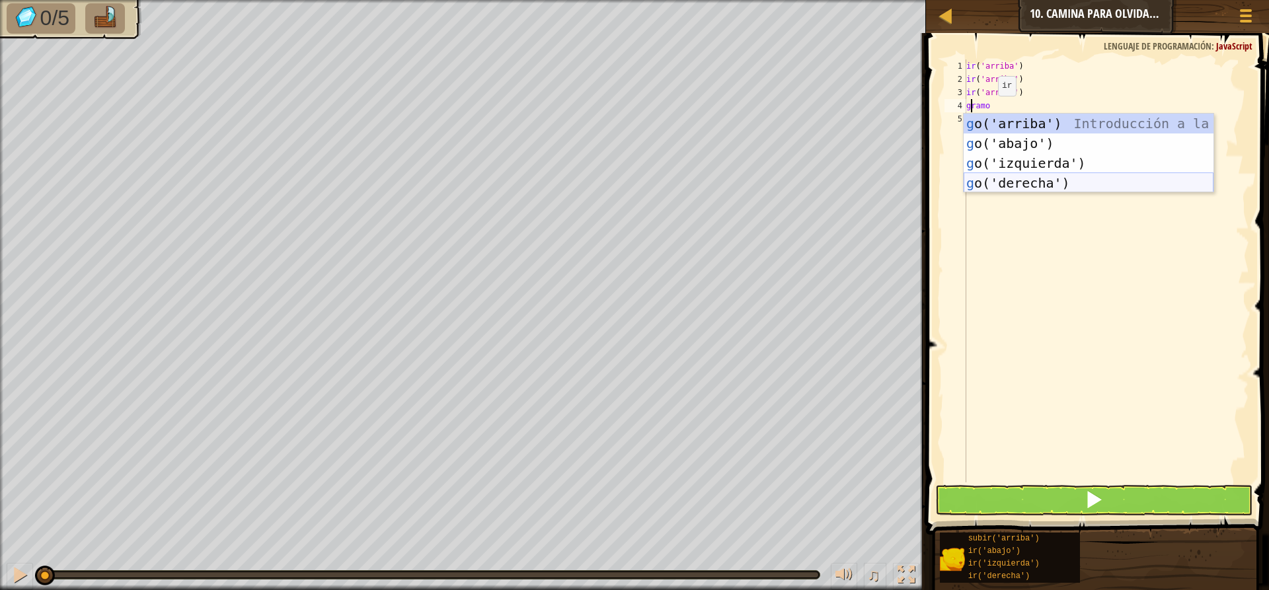
click at [1006, 182] on div "g o('arriba') Introducción a la presión g o('abajo') Introducción a la presión …" at bounding box center [1088, 173] width 250 height 119
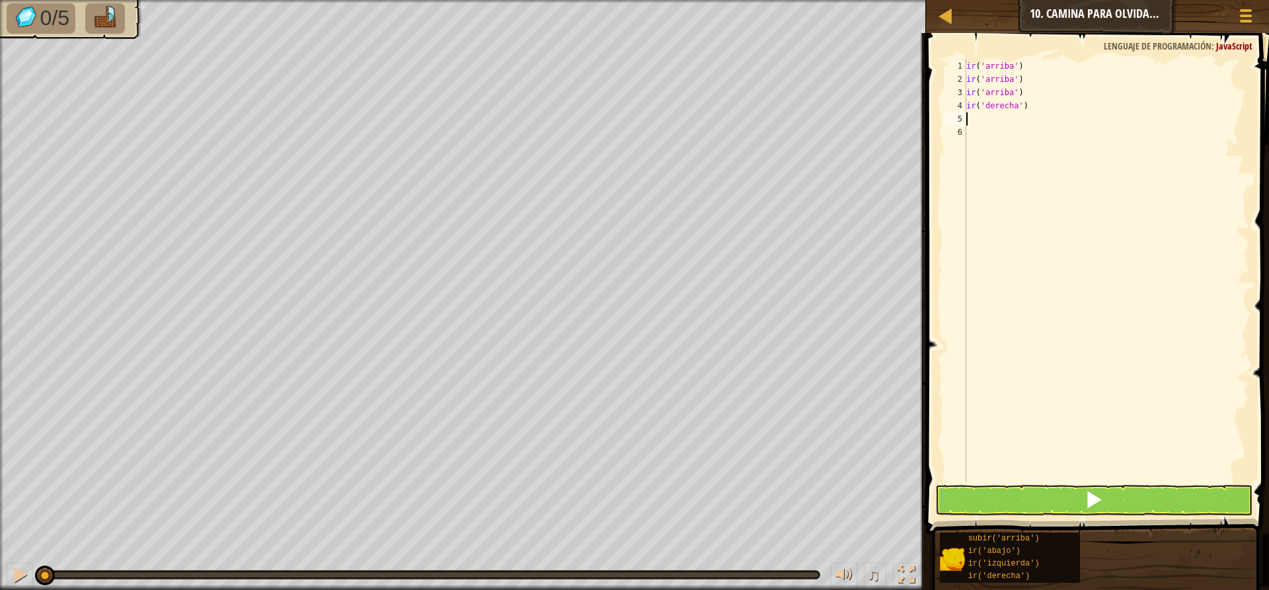
type textarea "g"
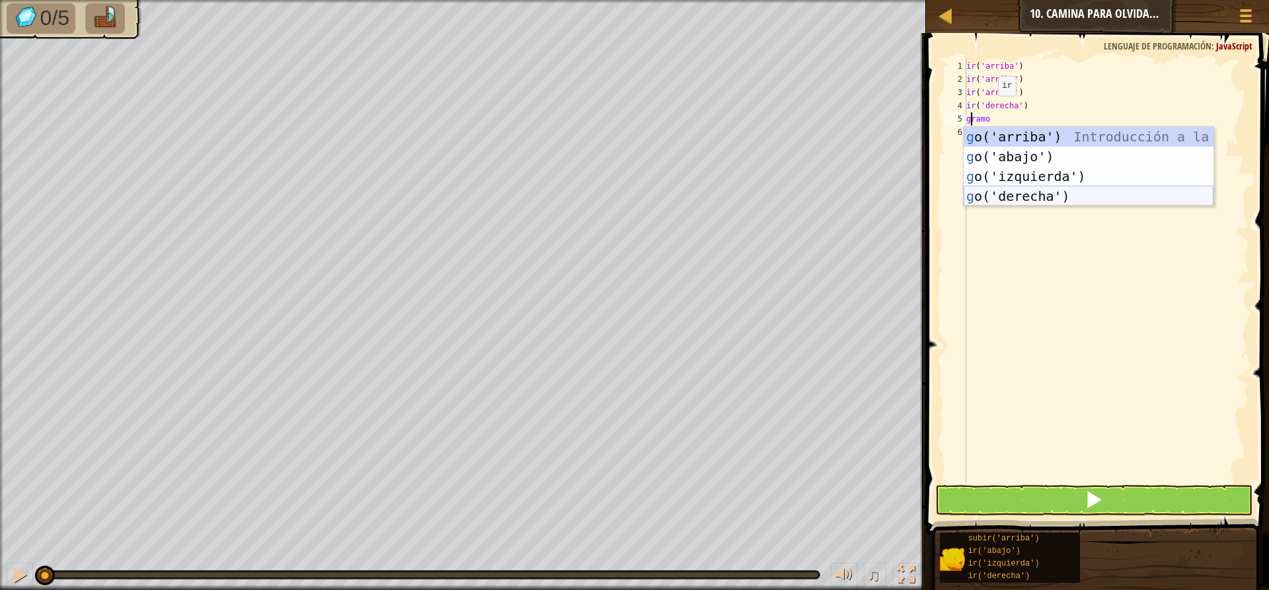
click at [1022, 196] on div "g o('arriba') Introducción a la presión g o('abajo') Introducción a la presión …" at bounding box center [1088, 186] width 250 height 119
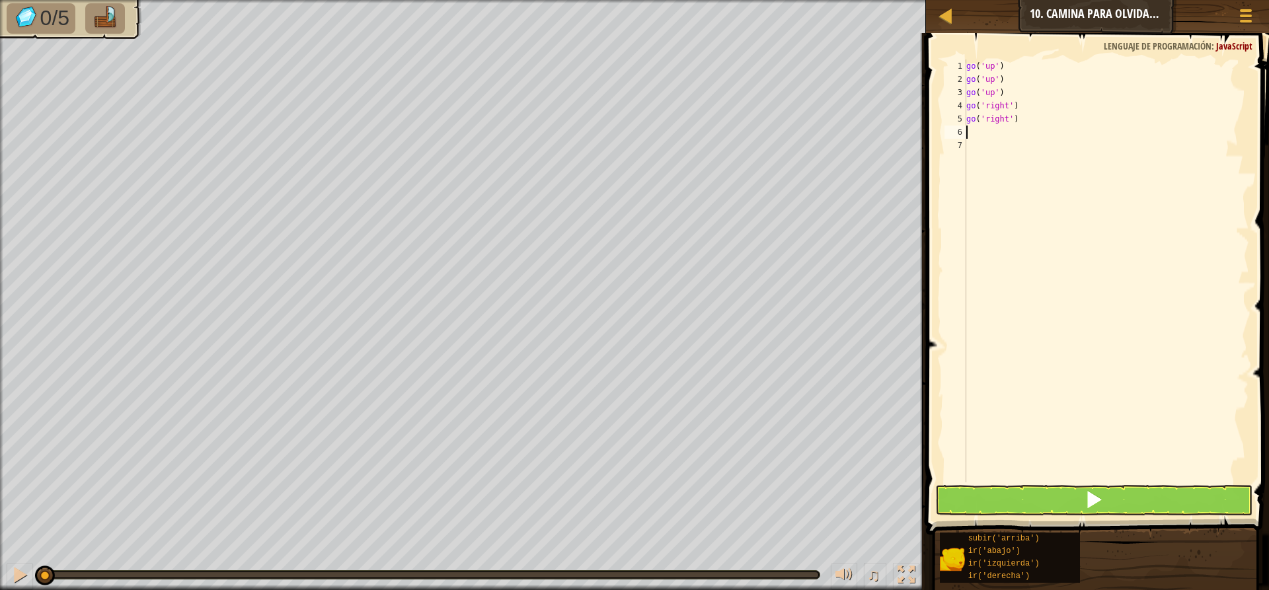
type textarea "g"
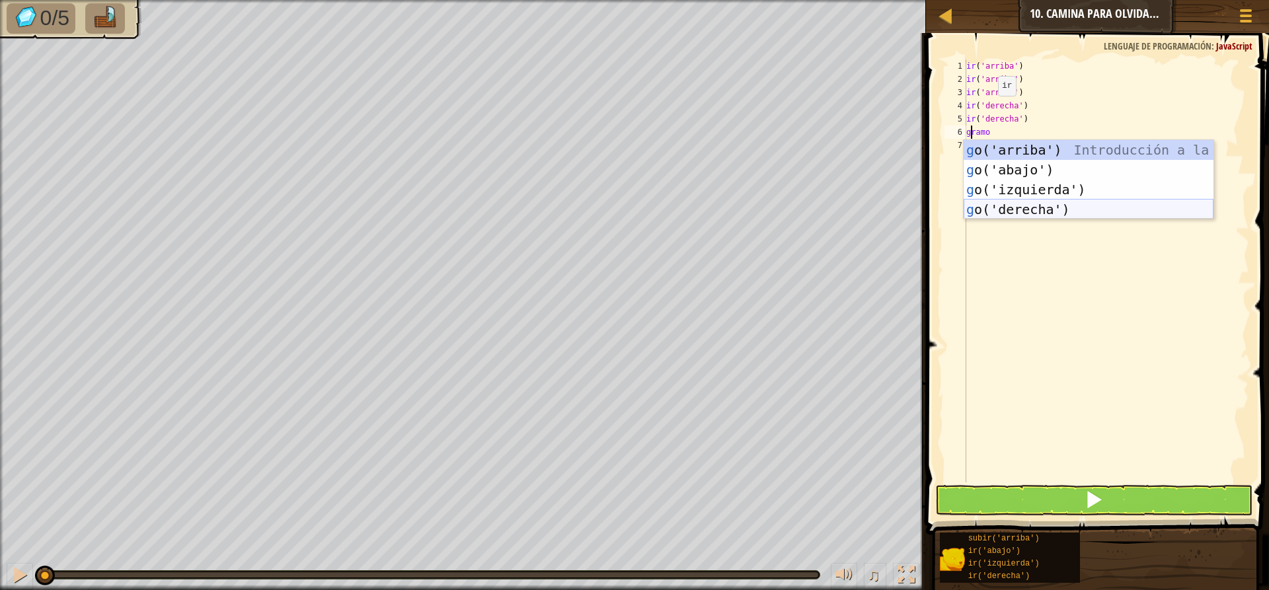
click at [1018, 211] on div "g o('arriba') Introducción a la presión g o('abajo') Introducción a la presión …" at bounding box center [1088, 199] width 250 height 119
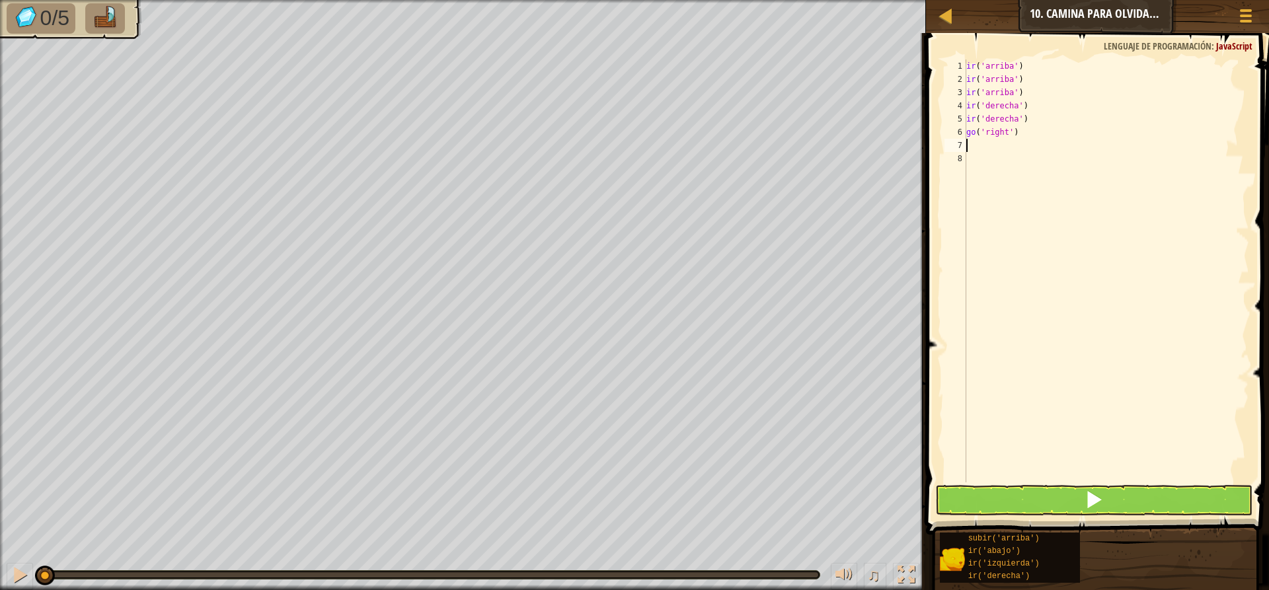
type textarea "g"
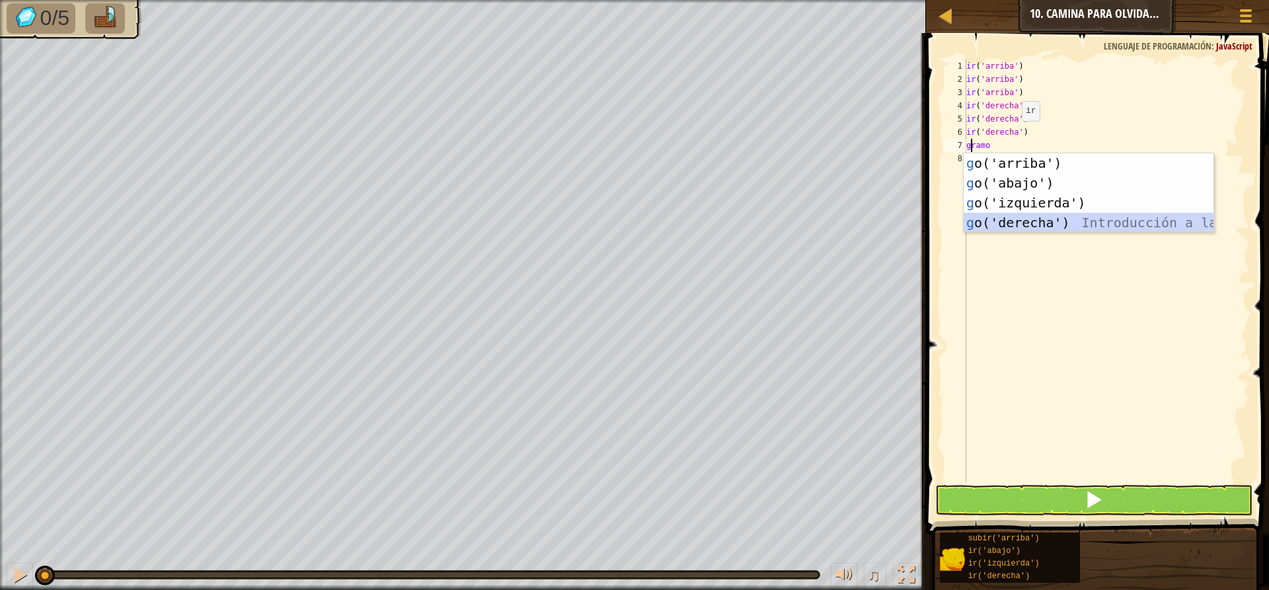
click at [1018, 225] on div "g o('arriba') Introducción a la presión g o('abajo') Introducción a la presión …" at bounding box center [1088, 212] width 250 height 119
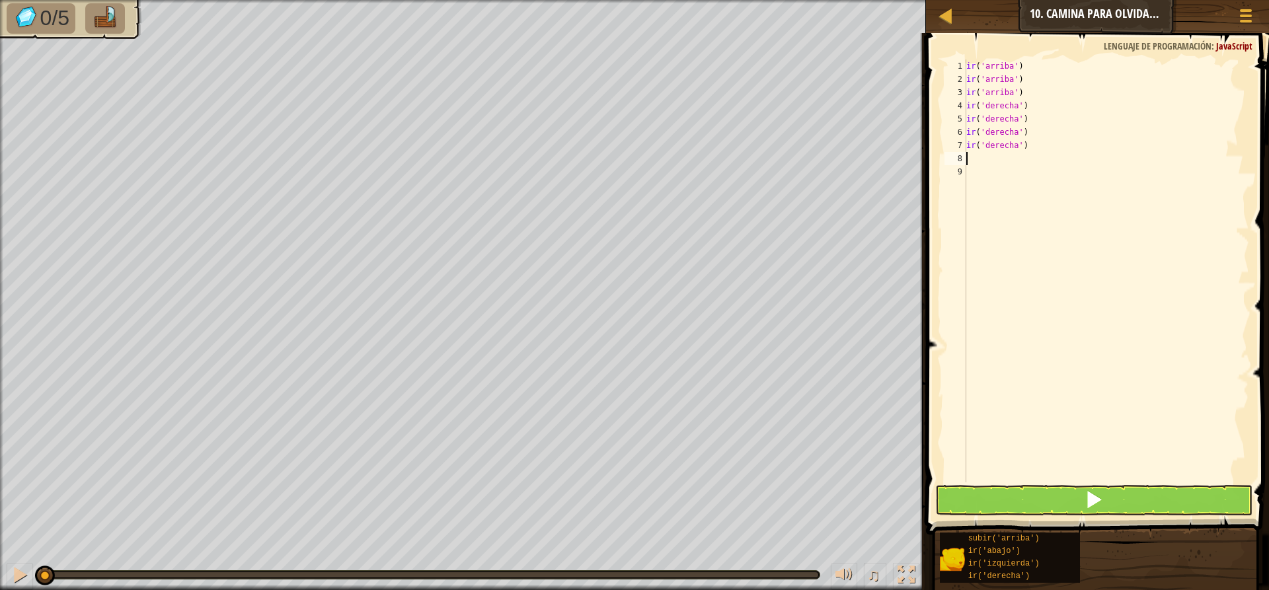
type textarea "g"
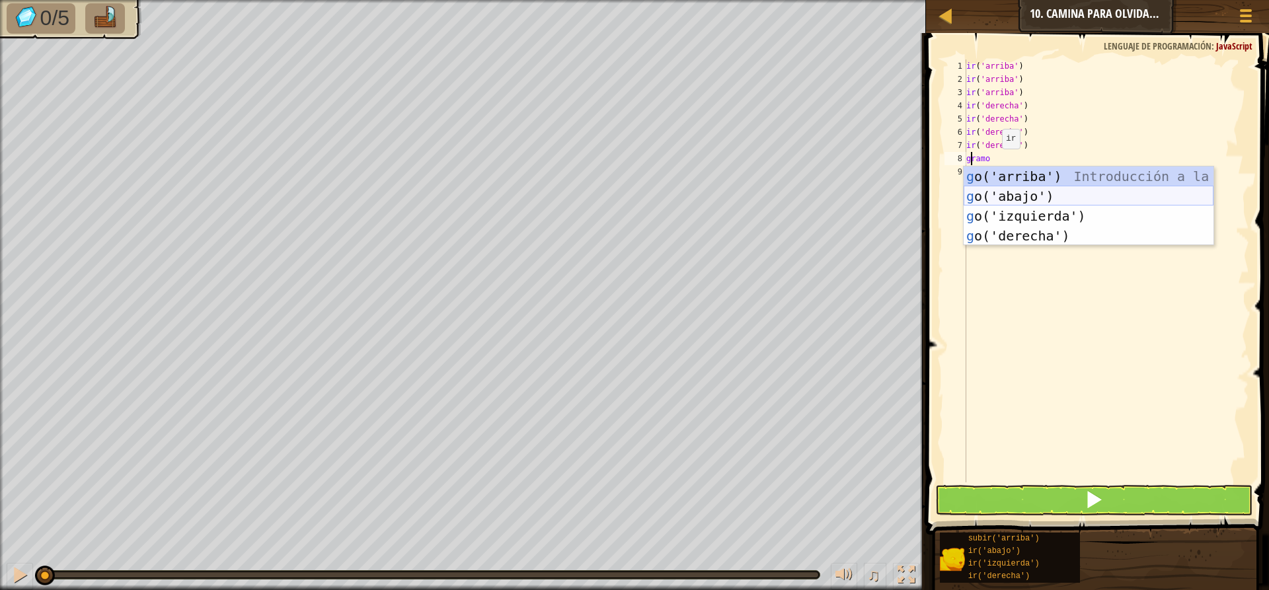
click at [1019, 197] on div "g o('arriba') Introducción a la presión g o('abajo') Introducción a la presión …" at bounding box center [1088, 226] width 250 height 119
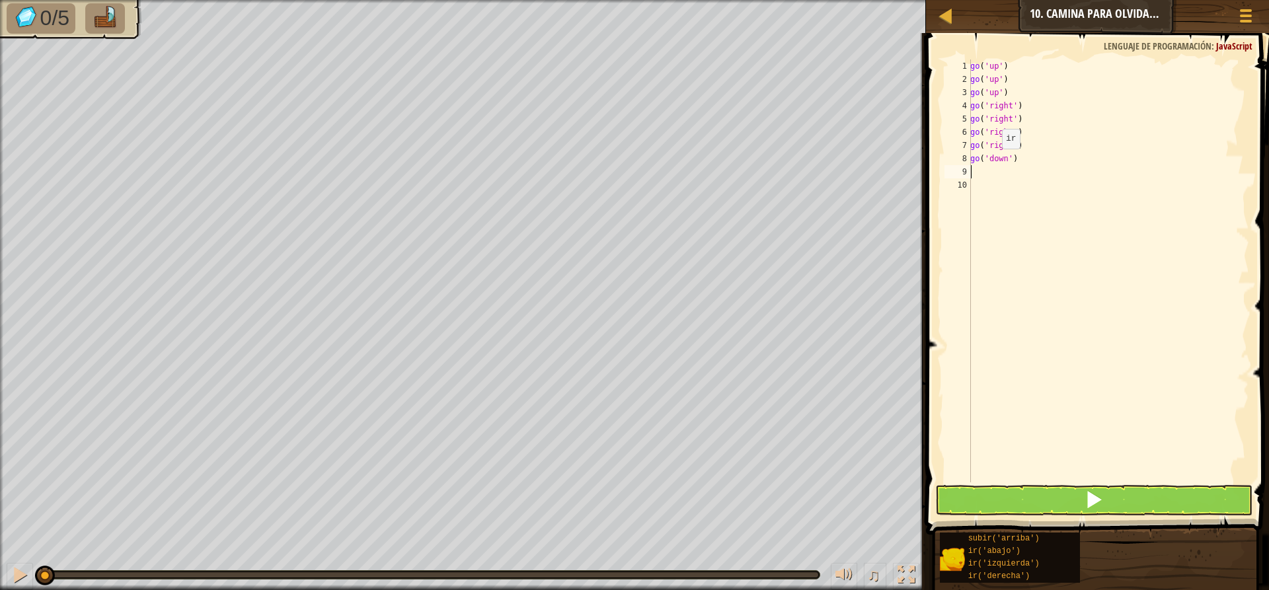
type textarea "g"
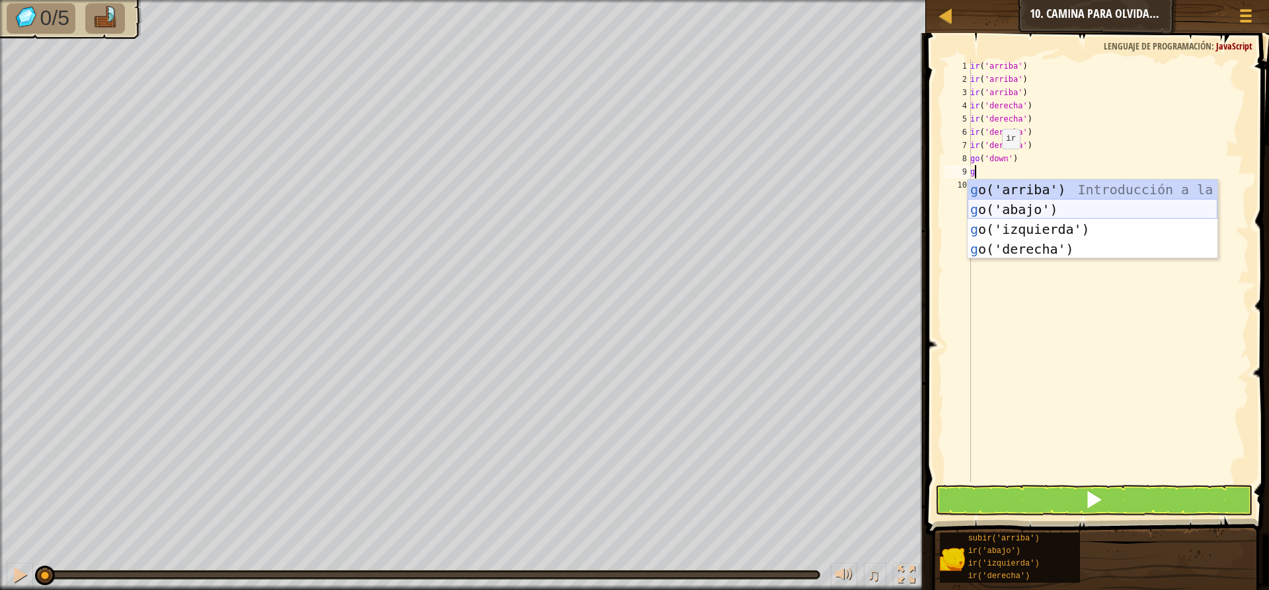
click at [1025, 210] on div "g o('arriba') Introducción a la presión g o('abajo') Introducción a la presión …" at bounding box center [1092, 239] width 250 height 119
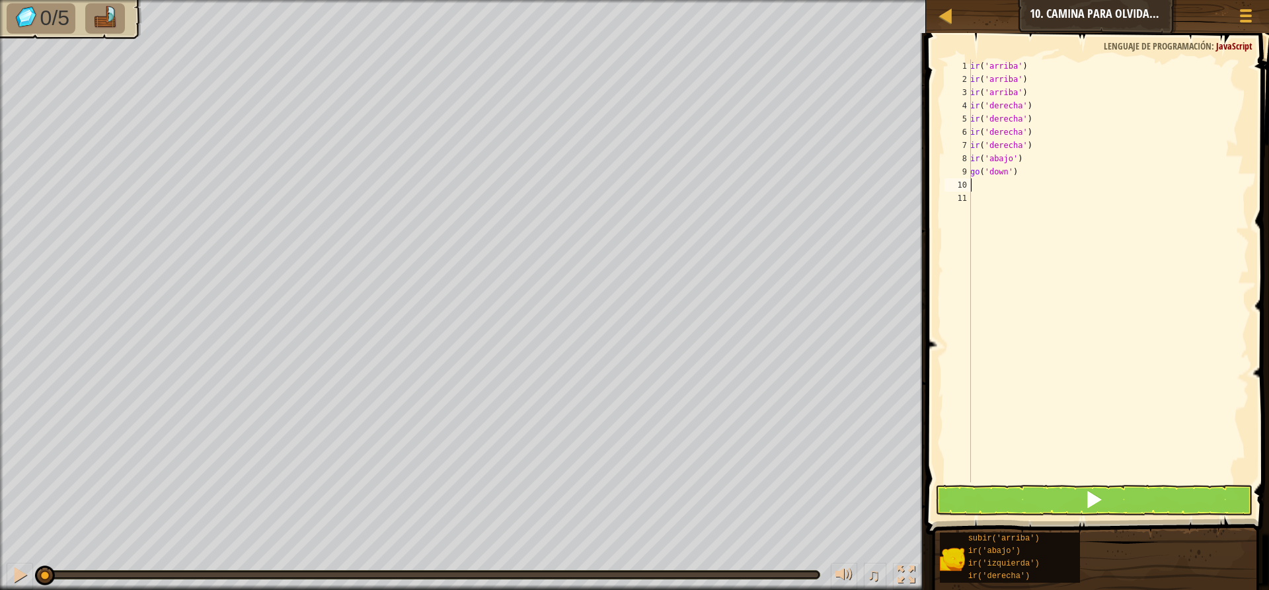
type textarea "g"
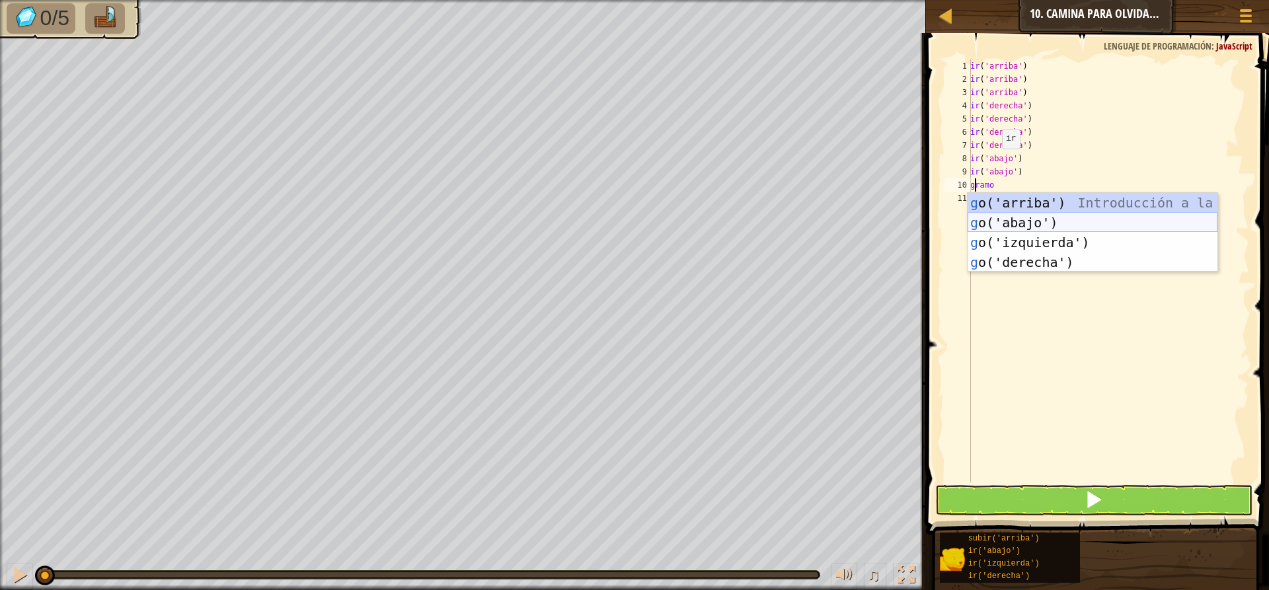
click at [1020, 226] on div "g o('arriba') Introducción a la presión g o('abajo') Introducción a la presión …" at bounding box center [1092, 252] width 250 height 119
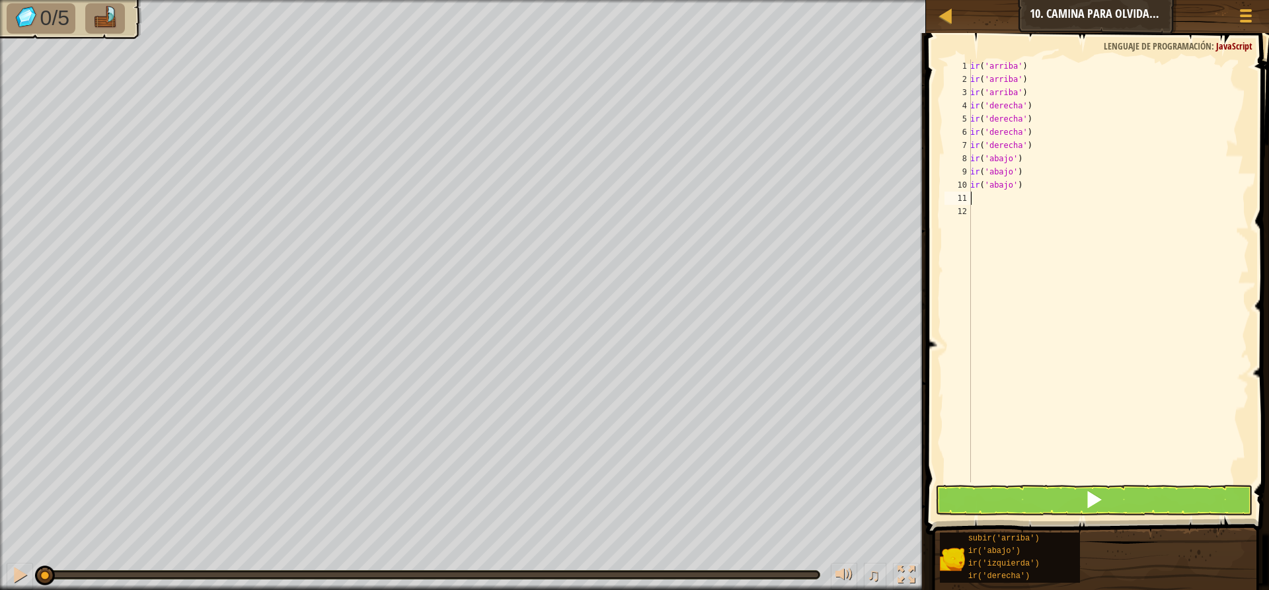
type textarea "g"
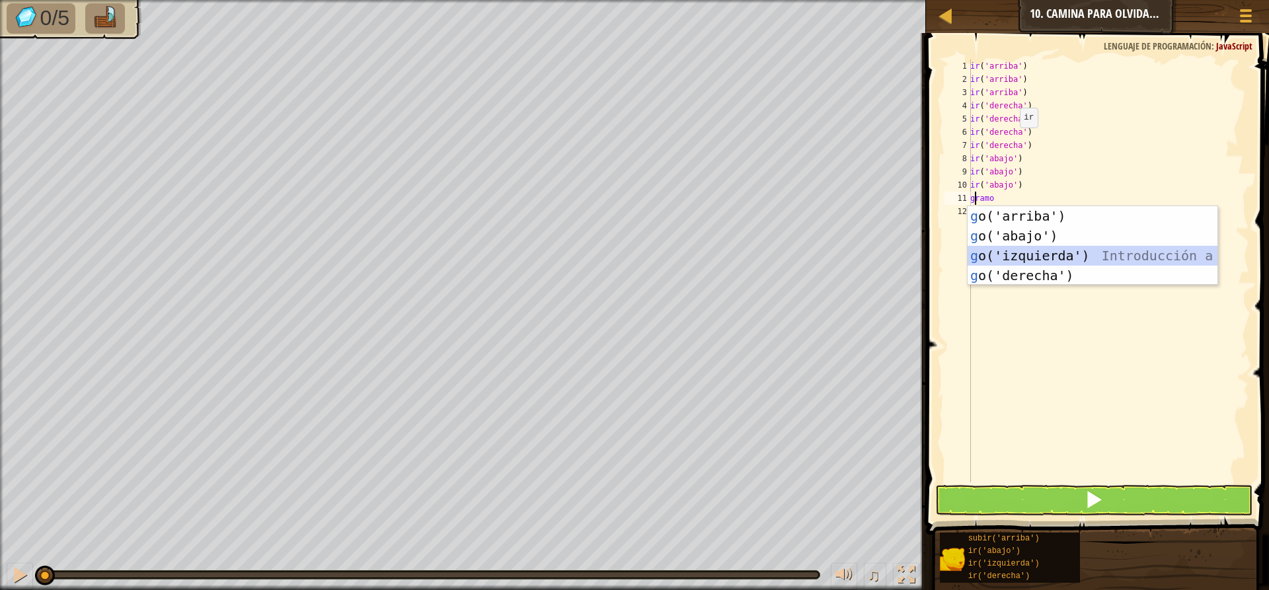
click at [1075, 252] on div "g o('arriba') Introducción a la presión g o('abajo') Introducción a la presión …" at bounding box center [1092, 265] width 250 height 119
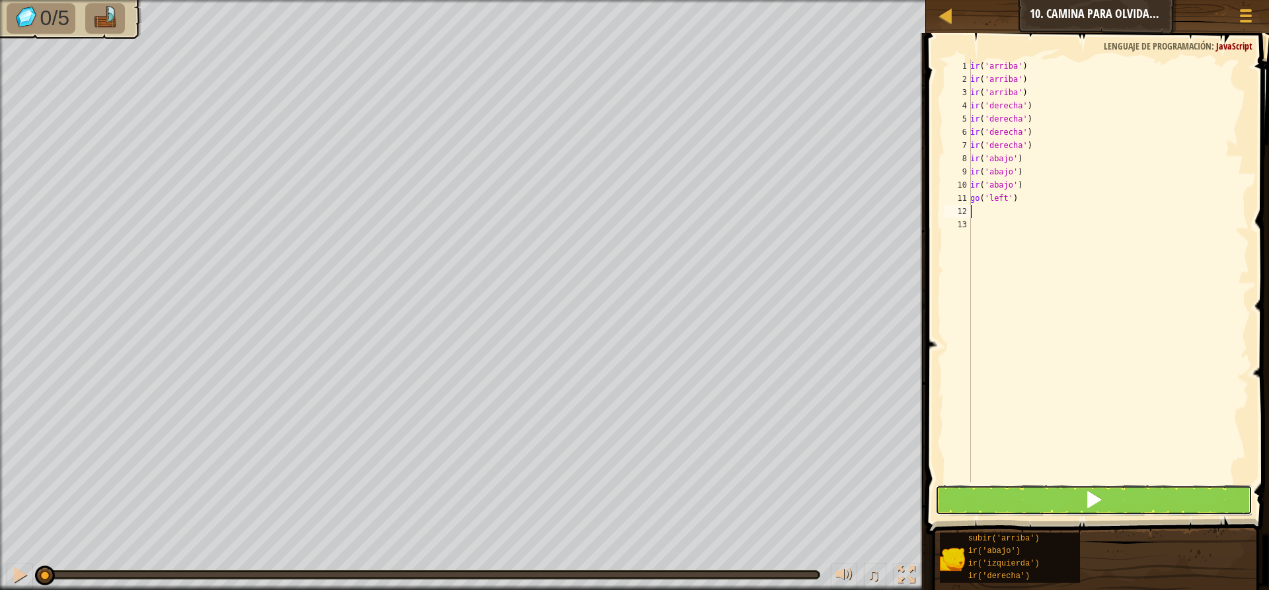
click at [1090, 492] on span at bounding box center [1093, 499] width 19 height 19
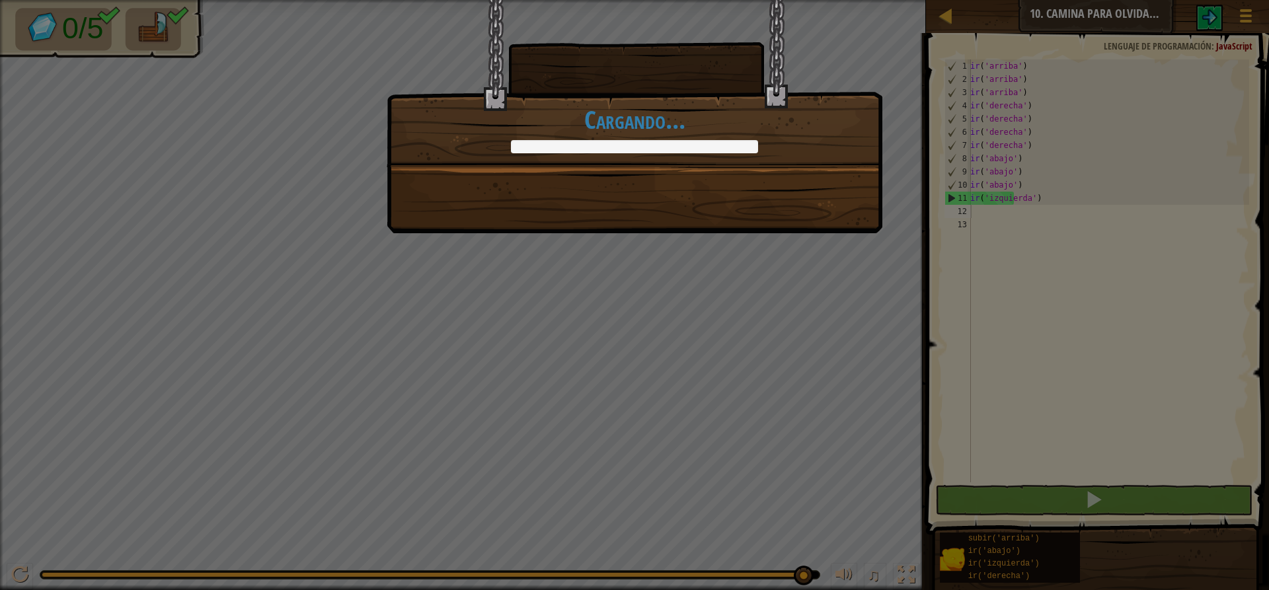
click at [770, 217] on div "+5 +0 Continuar Cargando..." at bounding box center [635, 116] width 496 height 233
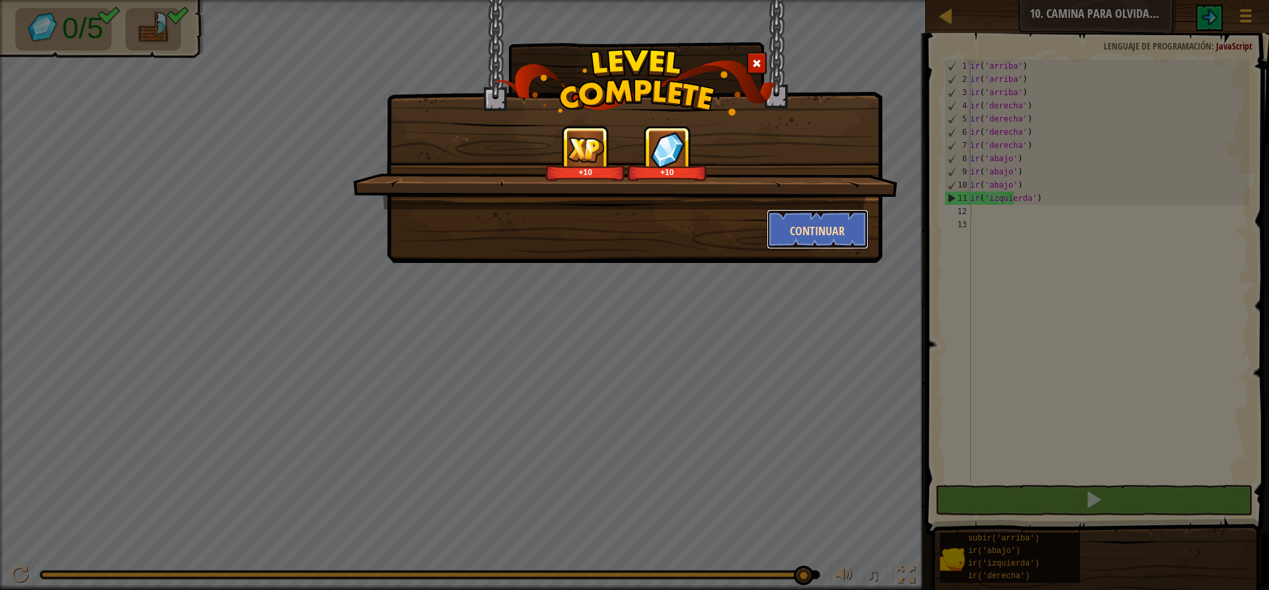
click at [821, 239] on font "Continuar" at bounding box center [817, 231] width 55 height 17
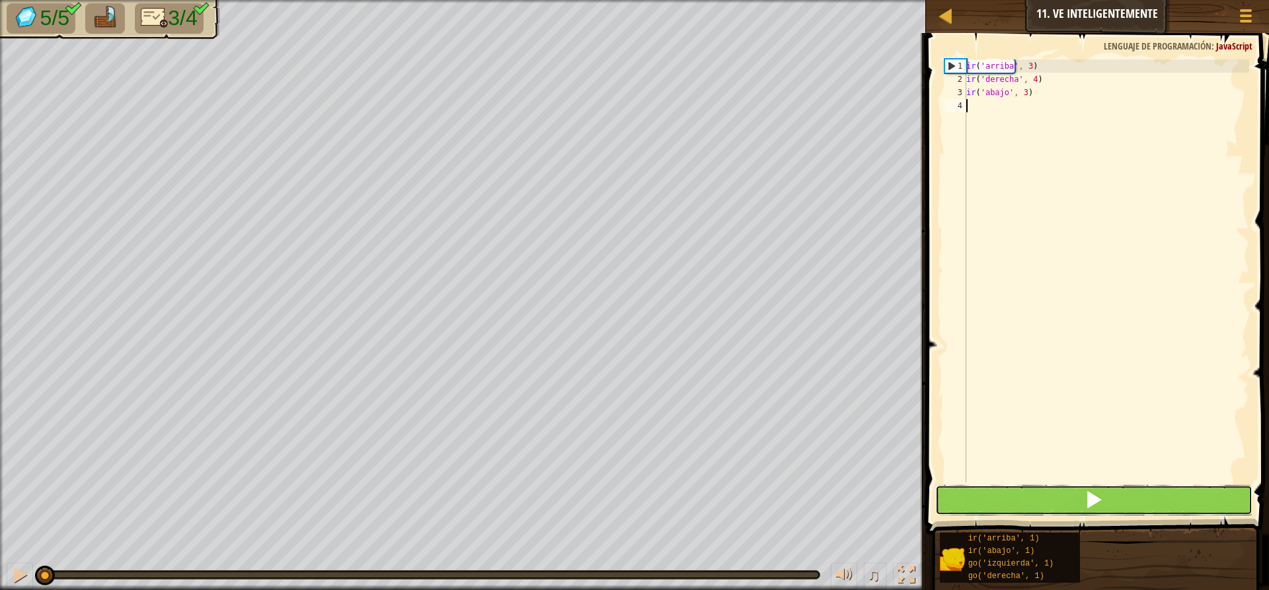
click at [1123, 498] on button at bounding box center [1093, 500] width 317 height 30
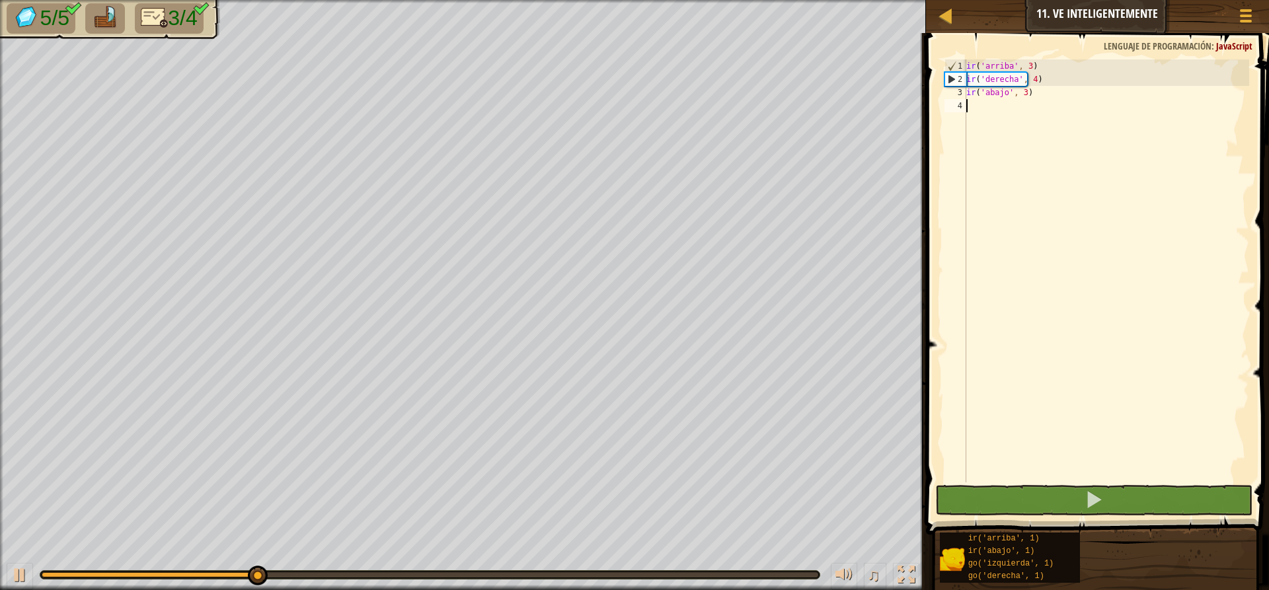
click at [1039, 94] on div "ir ( 'arriba' , 3 ) ir ( 'derecha' , 4 ) ir ( 'abajo' , 3 )" at bounding box center [1105, 283] width 285 height 449
type textarea "go('down', 3)"
click at [1000, 113] on div "ir ( 'arriba' , 3 ) ir ( 'derecha' , 4 ) ir ( 'abajo' , 3 )" at bounding box center [1105, 283] width 285 height 449
type textarea "g"
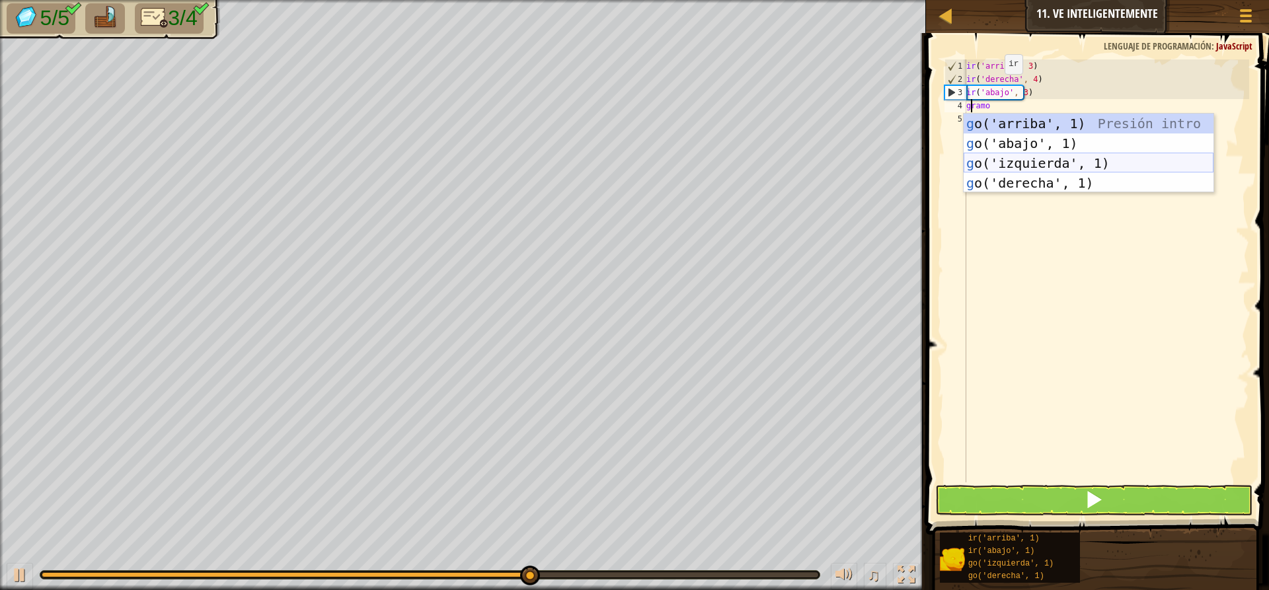
click at [1032, 157] on div "g o('arriba', 1) Presión intro g o('abajo', 1) Introducción a la presión g o('i…" at bounding box center [1088, 173] width 250 height 119
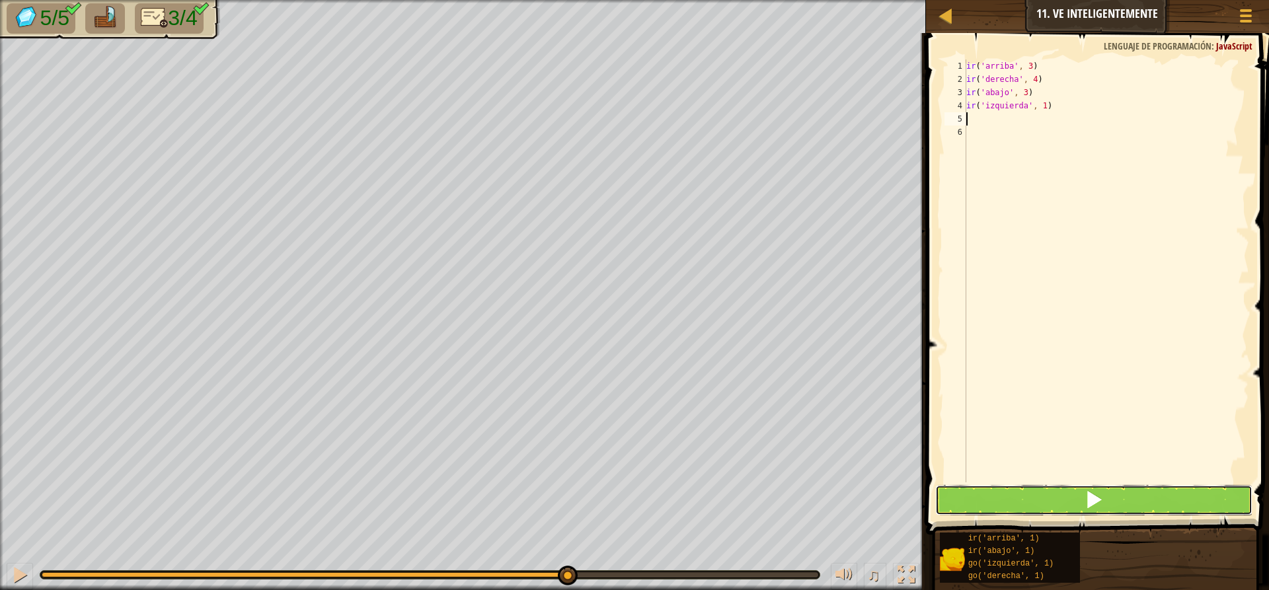
click at [1066, 497] on button at bounding box center [1093, 500] width 317 height 30
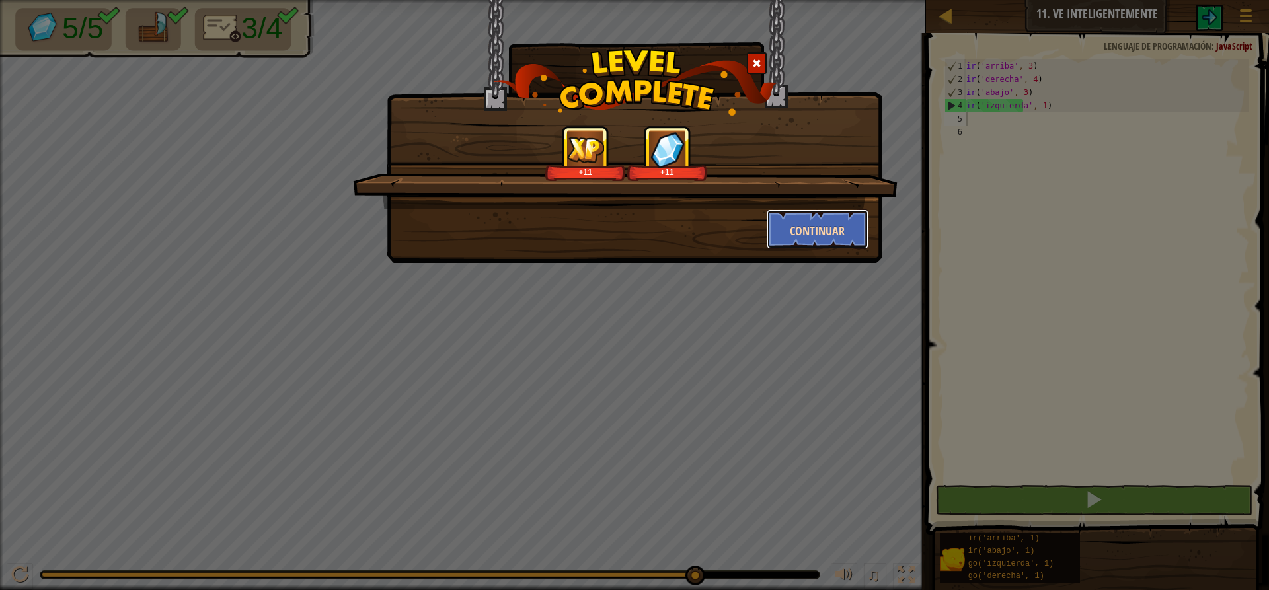
click at [826, 241] on button "Continuar" at bounding box center [817, 229] width 102 height 40
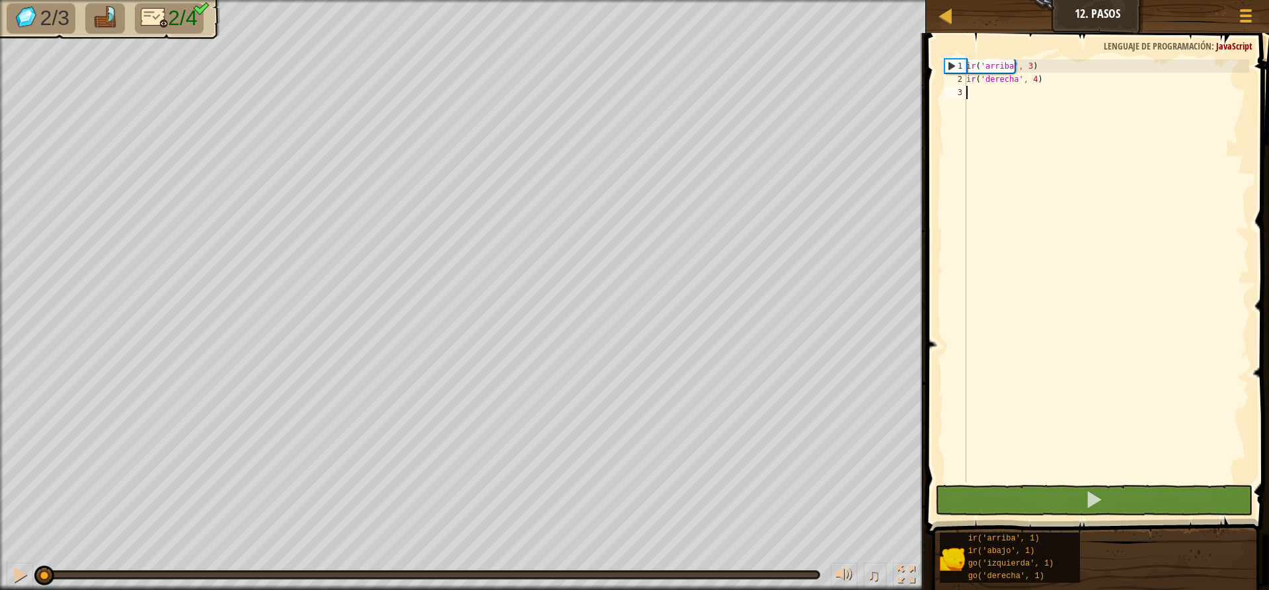
type textarea "g"
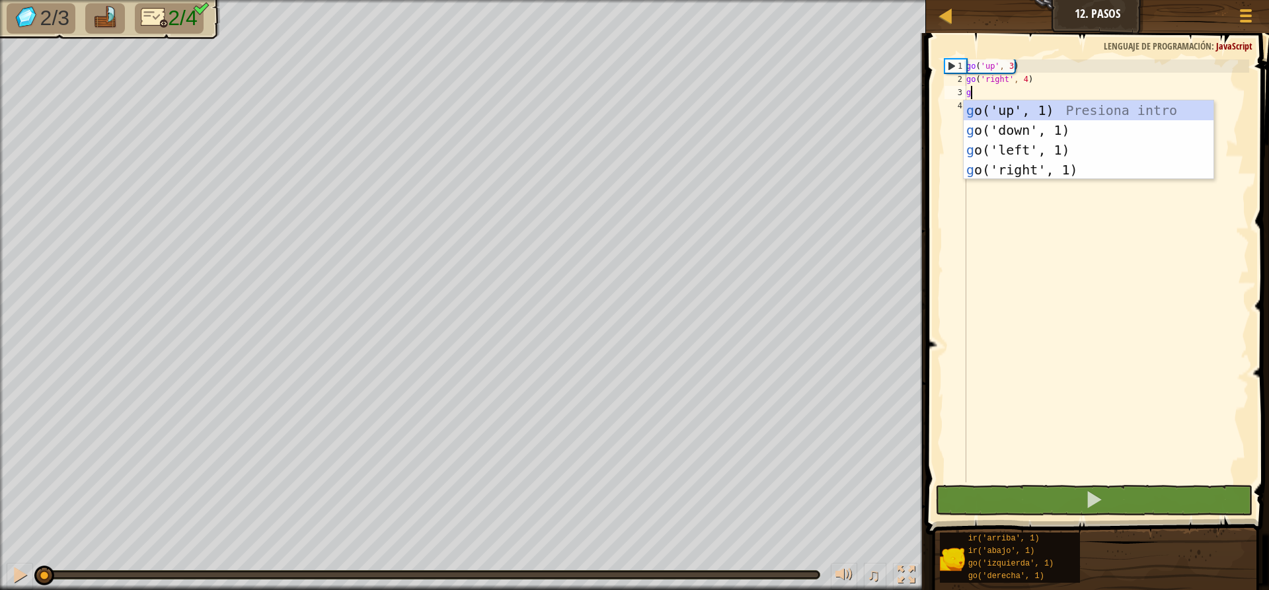
scroll to position [6, 0]
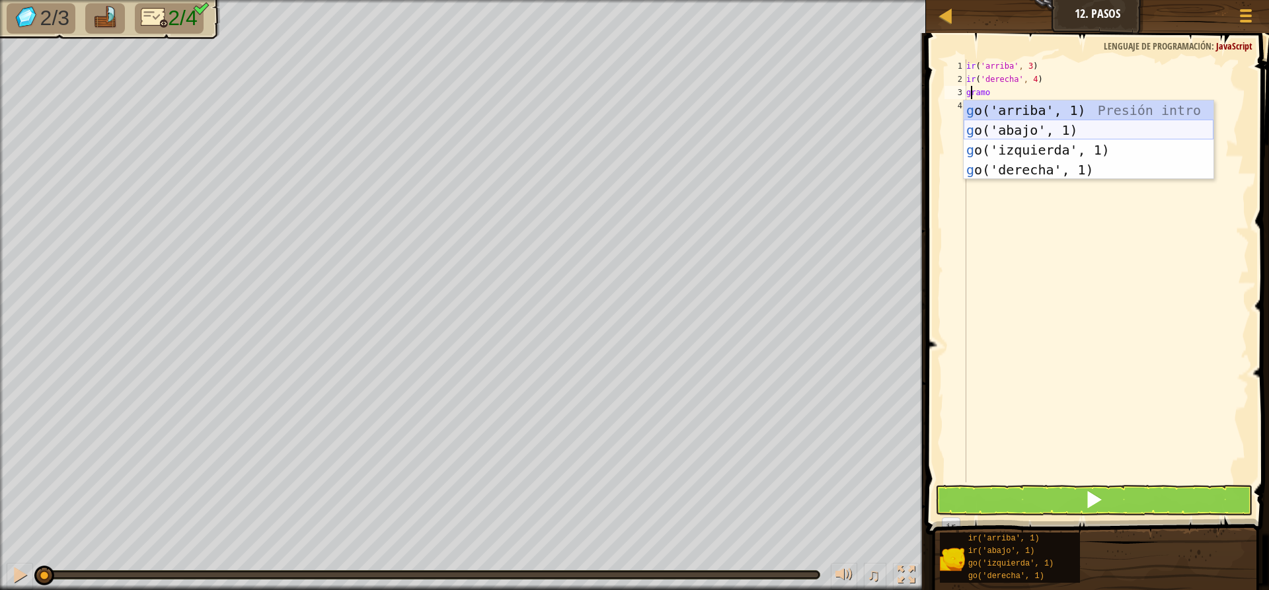
click at [1045, 135] on div "g o('arriba', 1) Presión intro g o('abajo', 1) Introducción a la presión g o('i…" at bounding box center [1088, 159] width 250 height 119
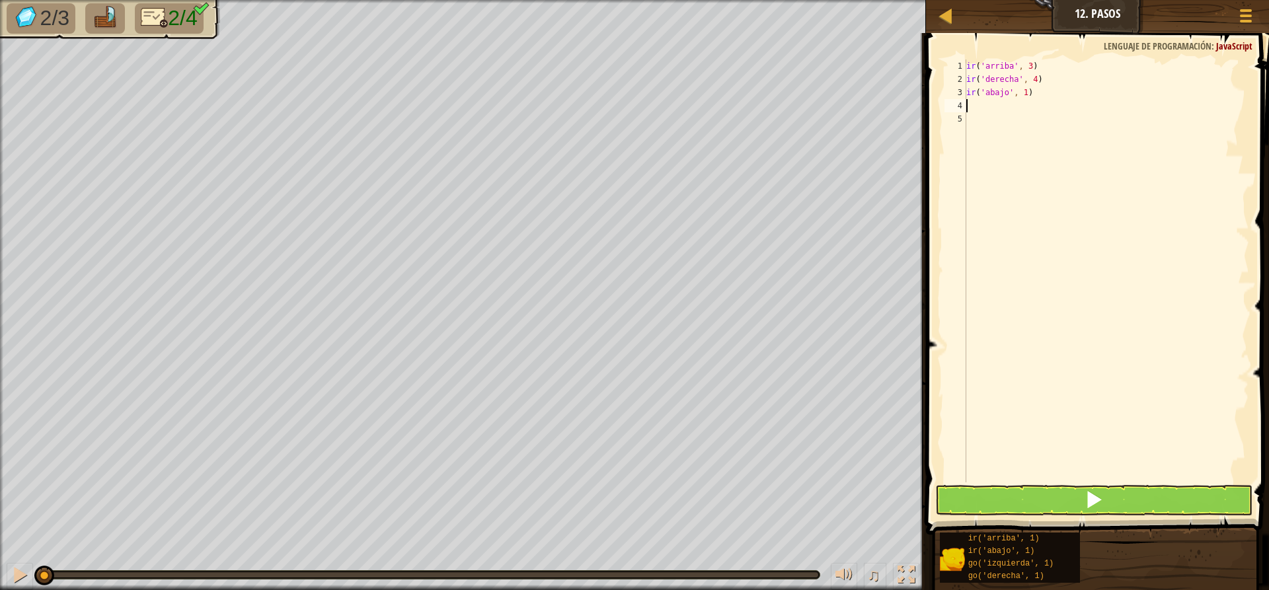
click at [1035, 93] on div "ir ( 'arriba' , 3 ) ir ( 'derecha' , 4 ) ir ( 'abajo' , 1 )" at bounding box center [1105, 283] width 285 height 449
type textarea "go('down', 1)"
type textarea "g"
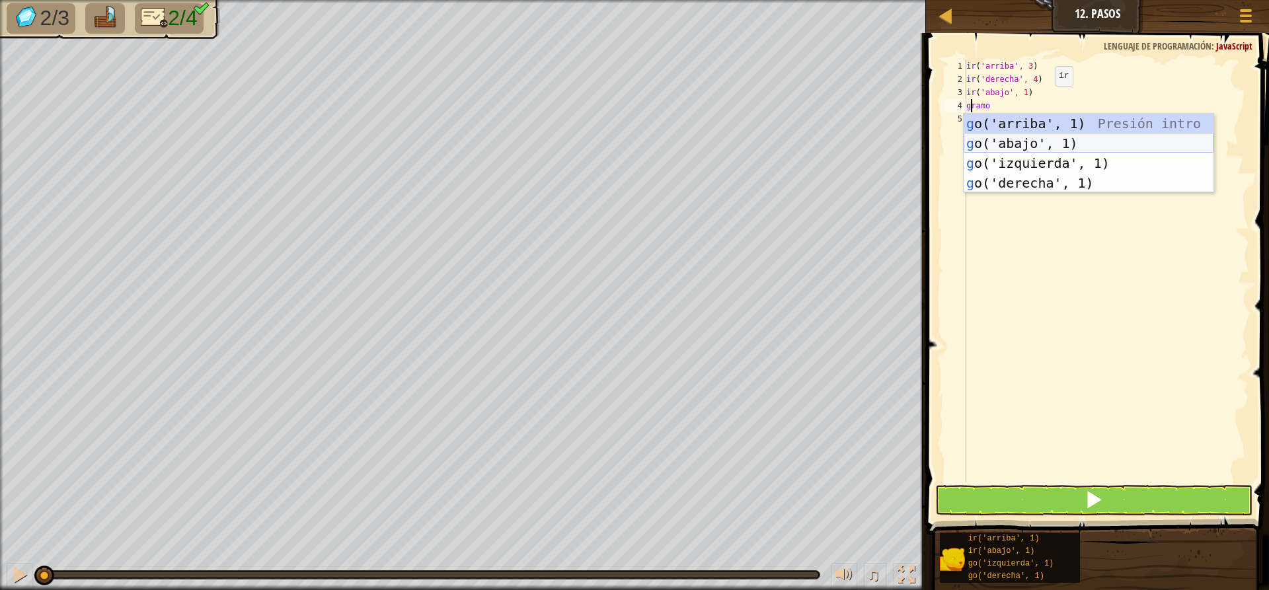
click at [1035, 143] on div "g o('arriba', 1) Presión intro g o('abajo', 1) Introducción a la presión g o('i…" at bounding box center [1088, 173] width 250 height 119
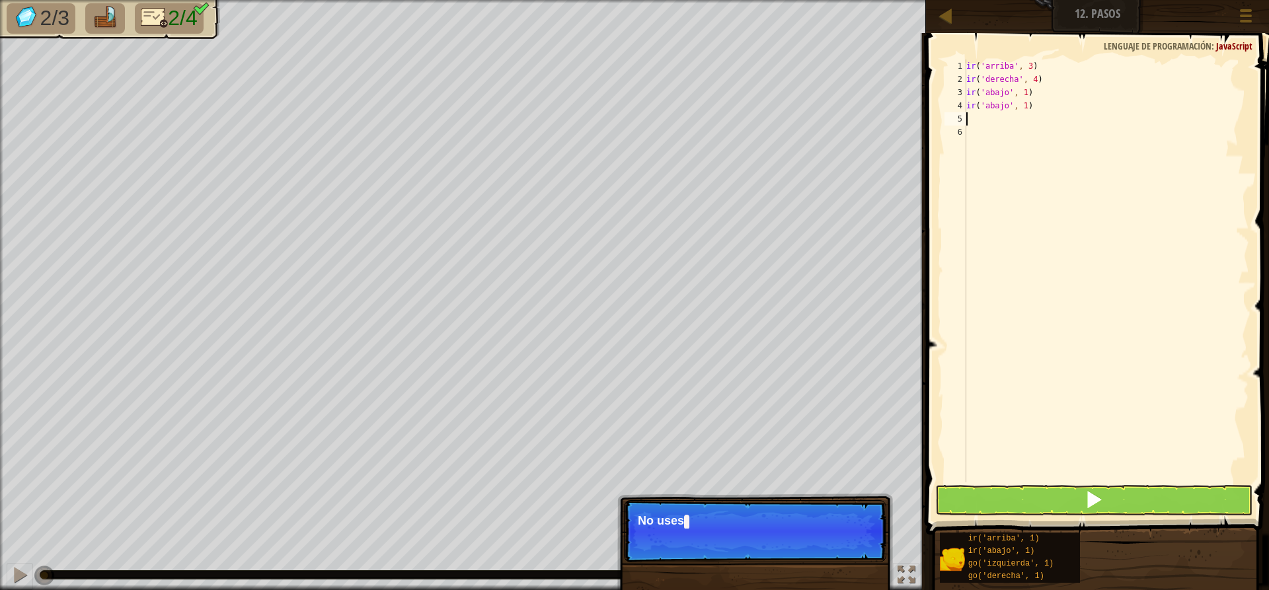
type textarea "g"
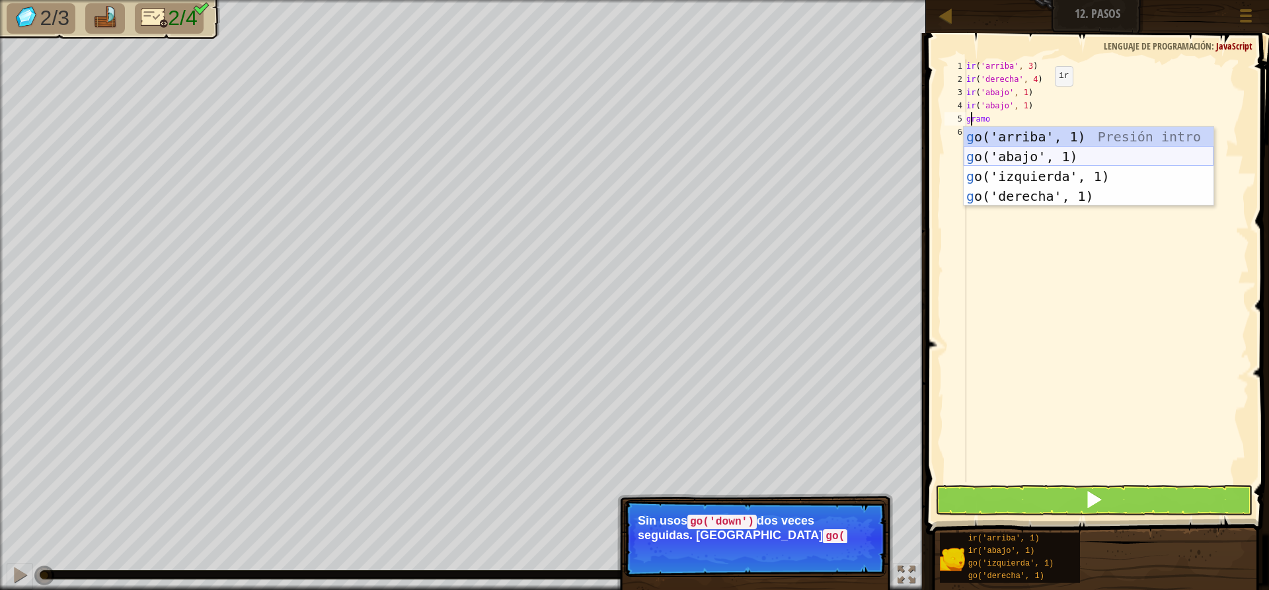
click at [1028, 156] on div "g o('arriba', 1) Presión intro g o('abajo', 1) Introducción a la presión g o('i…" at bounding box center [1088, 186] width 250 height 119
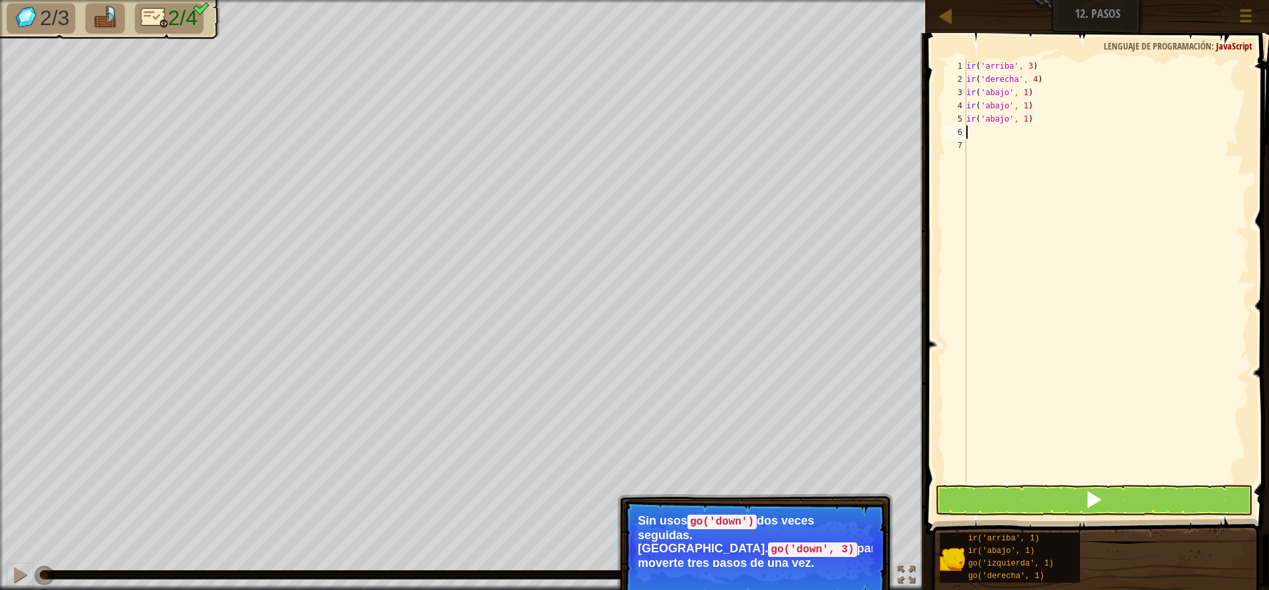
type textarea "g"
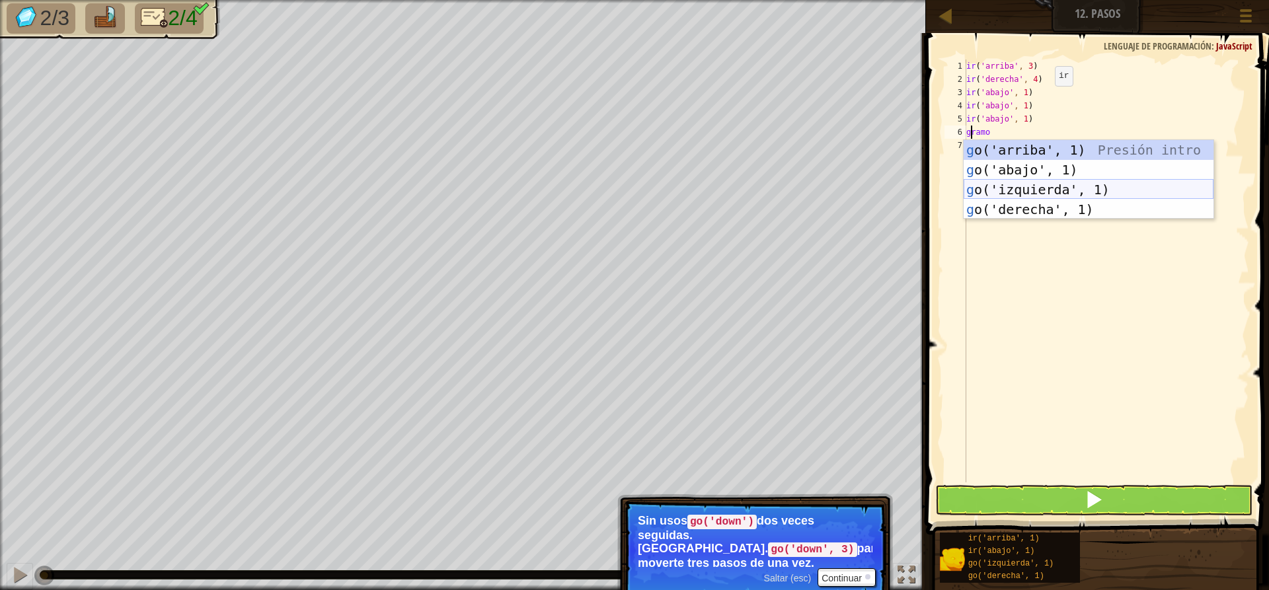
click at [1040, 192] on div "g o('arriba', 1) Presión intro g o('abajo', 1) Introducción a la presión g o('i…" at bounding box center [1088, 199] width 250 height 119
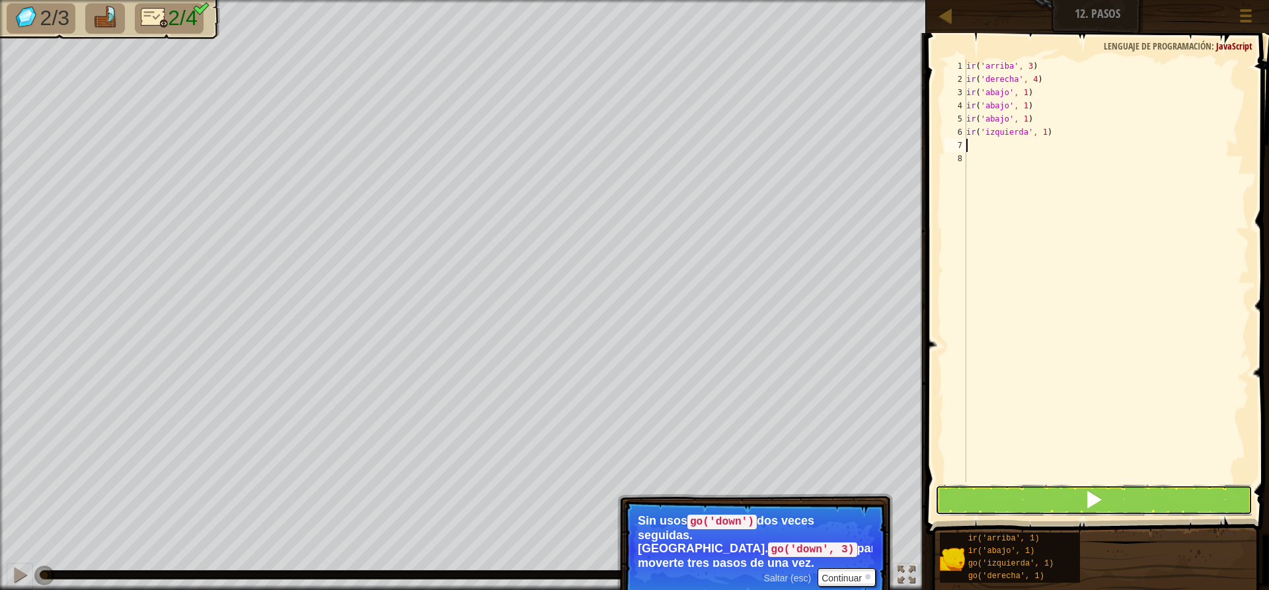
click at [1070, 486] on button at bounding box center [1093, 500] width 317 height 30
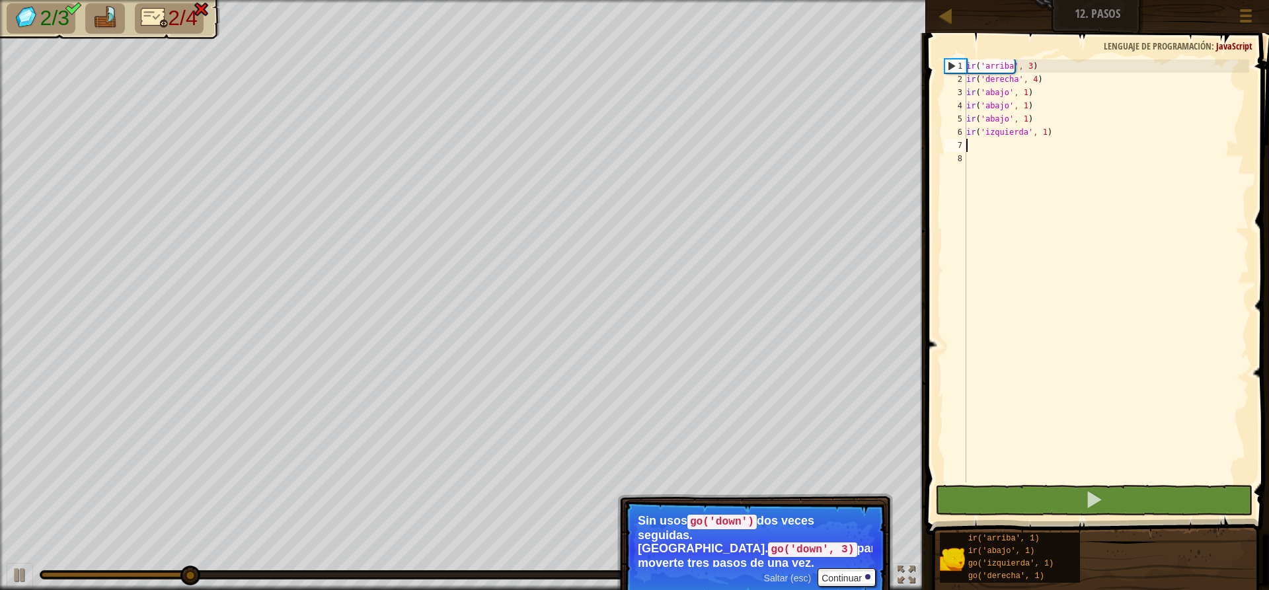
type textarea "g"
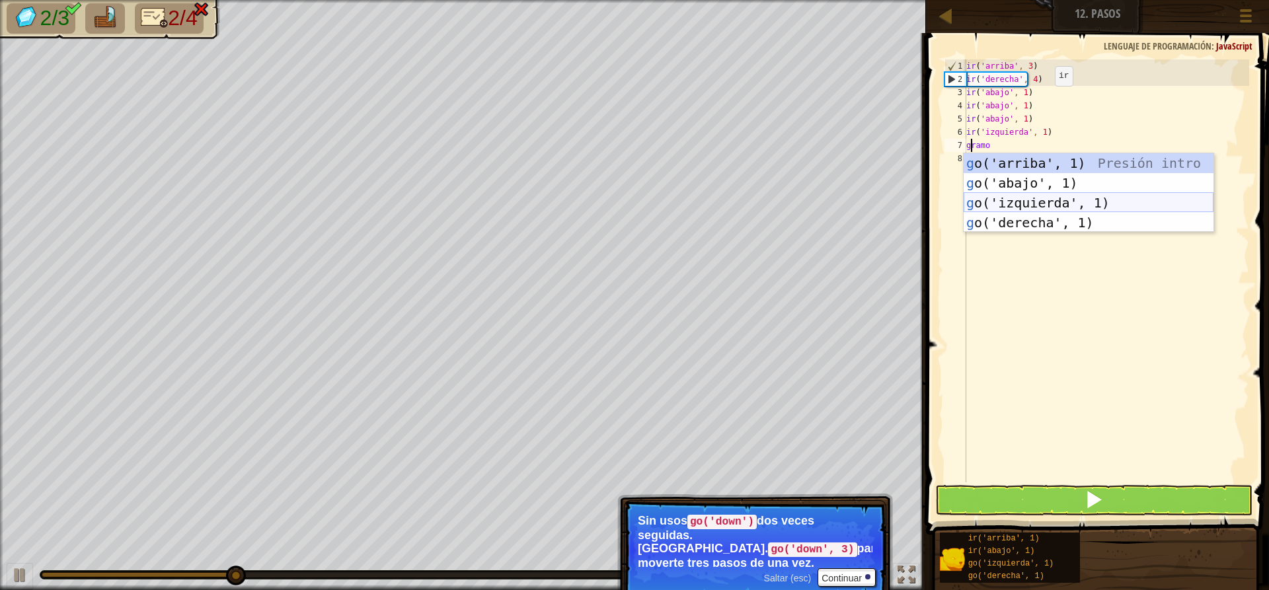
click at [1036, 203] on div "g o('arriba', 1) Presión intro g o('abajo', 1) Introducción a la presión g o('i…" at bounding box center [1088, 212] width 250 height 119
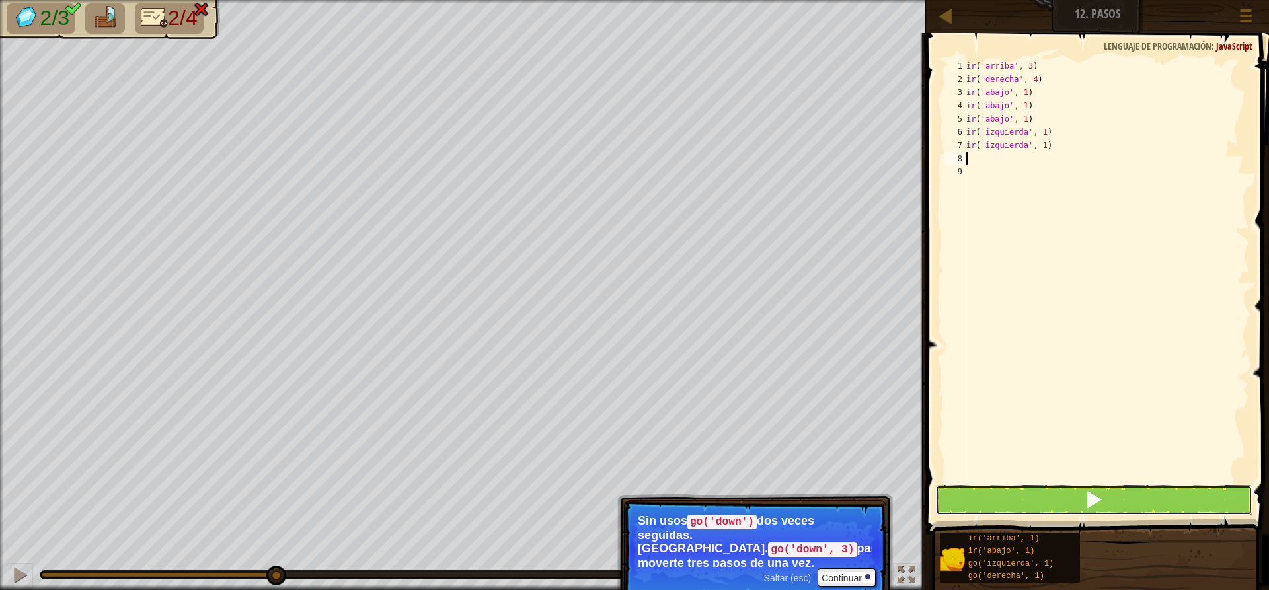
click at [1119, 499] on button at bounding box center [1093, 500] width 317 height 30
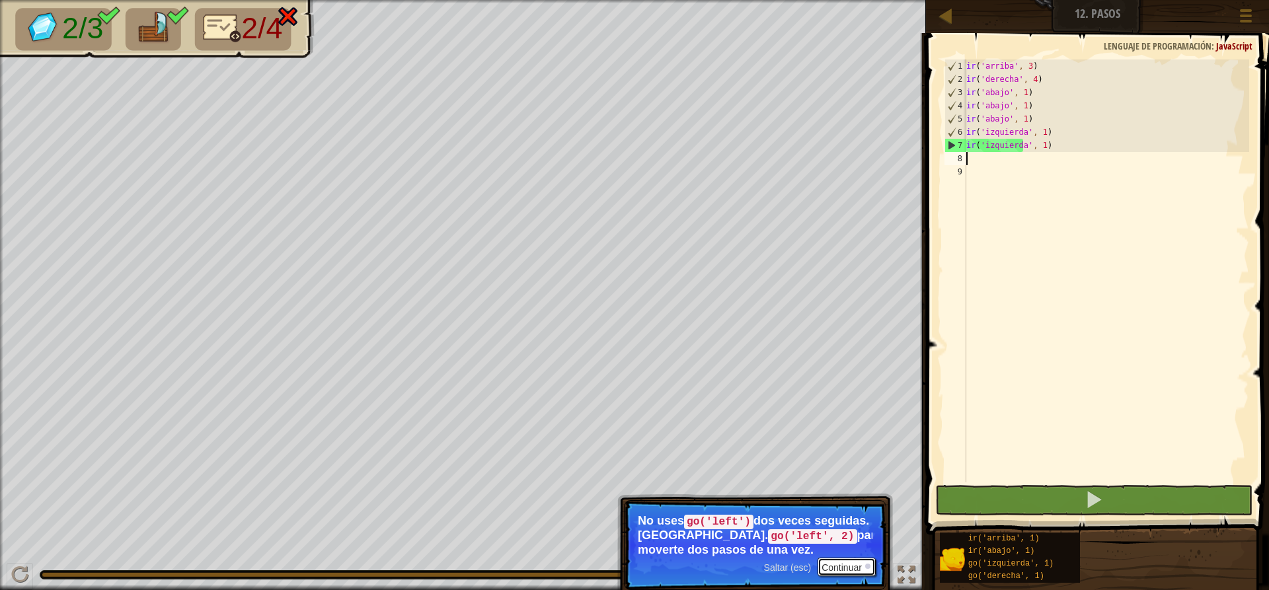
click at [858, 564] on font "Continuar" at bounding box center [841, 567] width 40 height 11
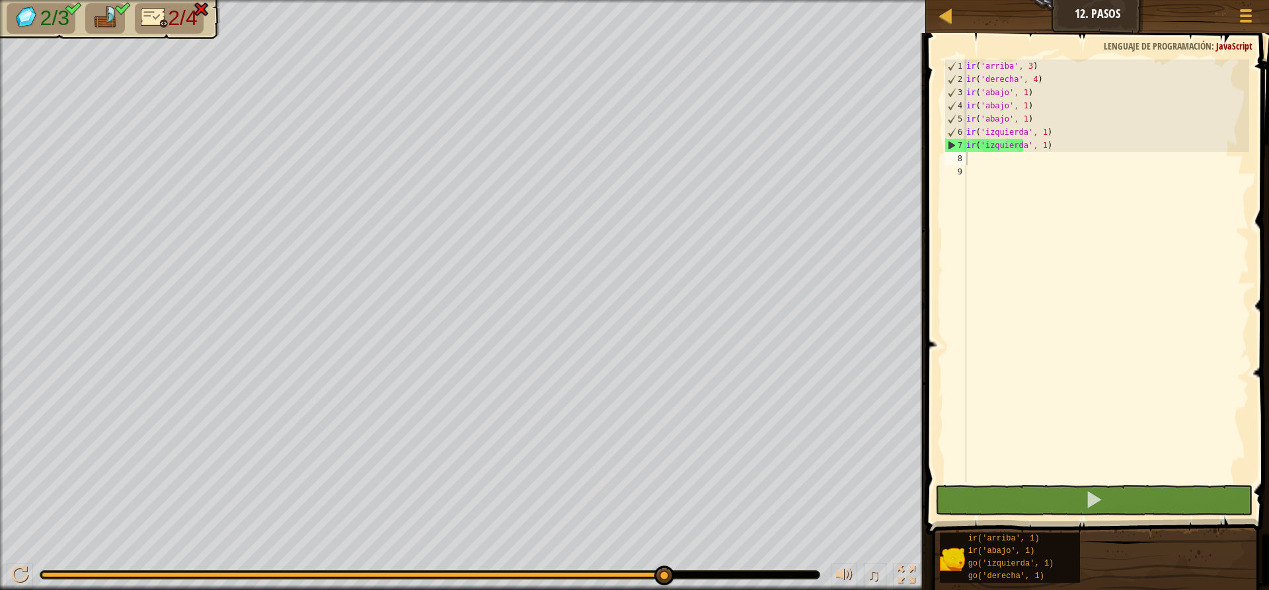
click at [177, 14] on font "2/4" at bounding box center [182, 18] width 29 height 24
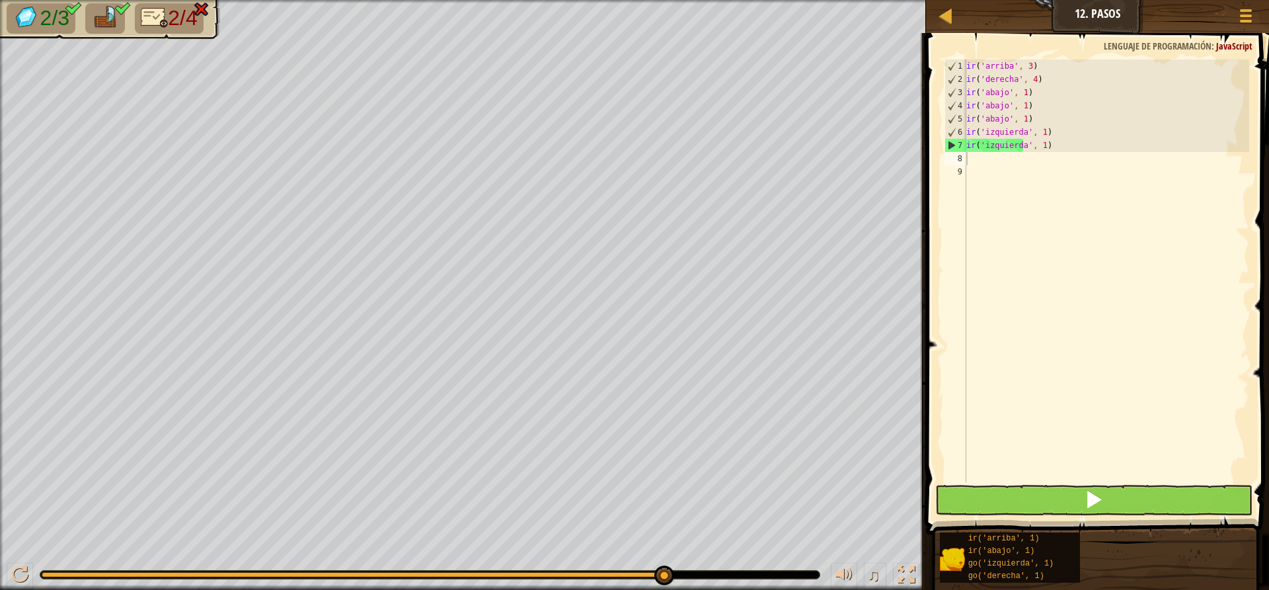
click at [1034, 484] on span at bounding box center [1098, 265] width 353 height 540
click at [1042, 505] on button at bounding box center [1093, 500] width 317 height 30
click at [1049, 482] on div "1 2 3 4 5 6 7 8 9 ir ( 'arriba' , 3 ) ir ( 'derecha' , 4 ) ir ( 'abajo' , 1 ) i…" at bounding box center [1095, 310] width 347 height 540
click at [1069, 502] on button at bounding box center [1093, 500] width 317 height 30
click at [1074, 511] on button at bounding box center [1093, 500] width 317 height 30
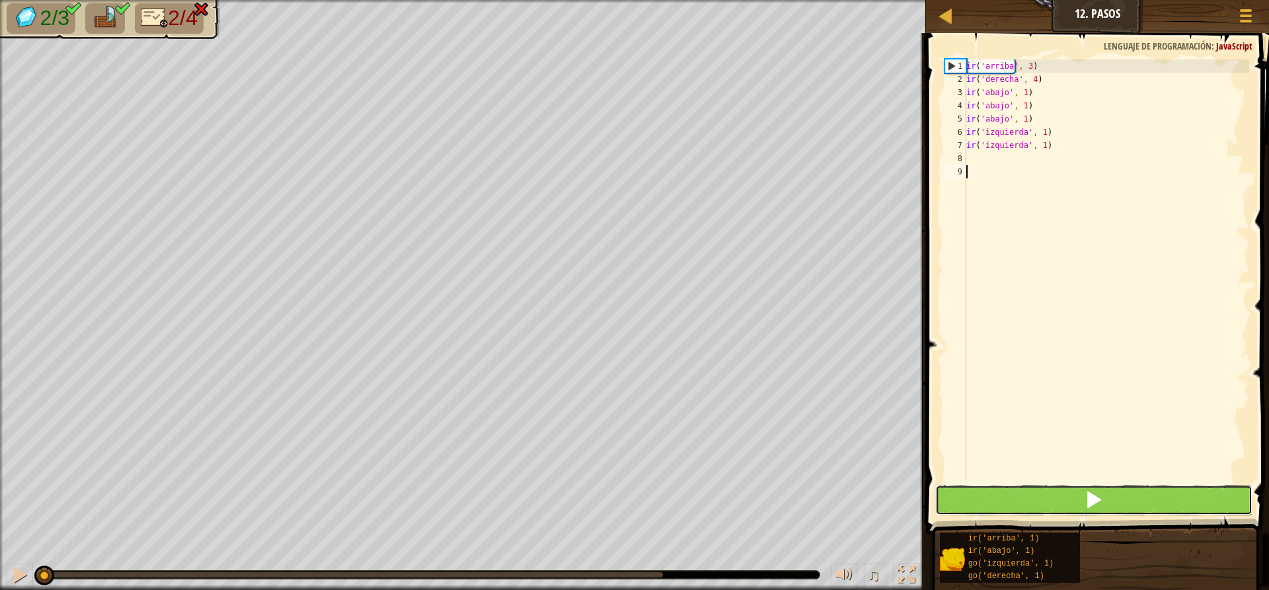
click at [1084, 502] on span at bounding box center [1093, 499] width 19 height 19
